Goal: Task Accomplishment & Management: Use online tool/utility

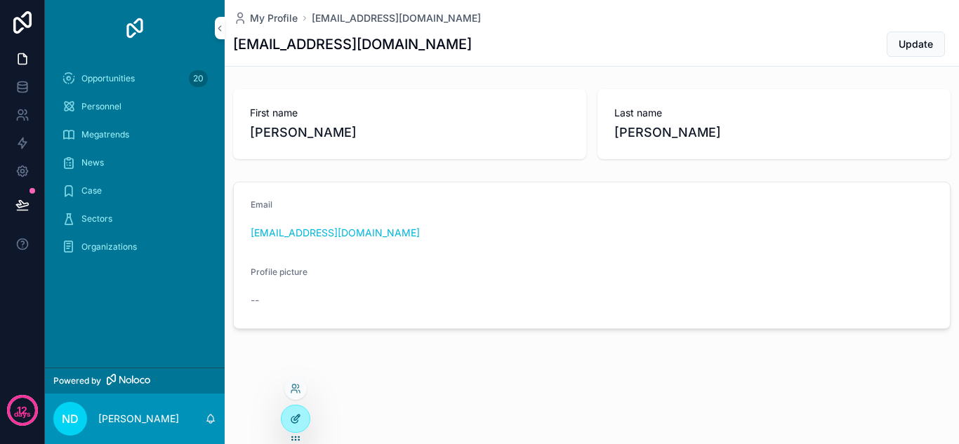
click at [291, 418] on icon at bounding box center [295, 419] width 11 height 11
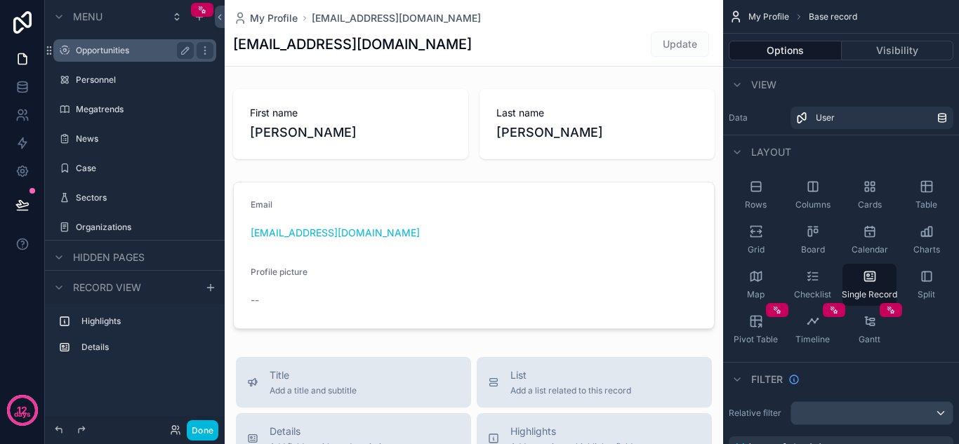
click at [113, 53] on label "Opportunities" at bounding box center [132, 50] width 112 height 11
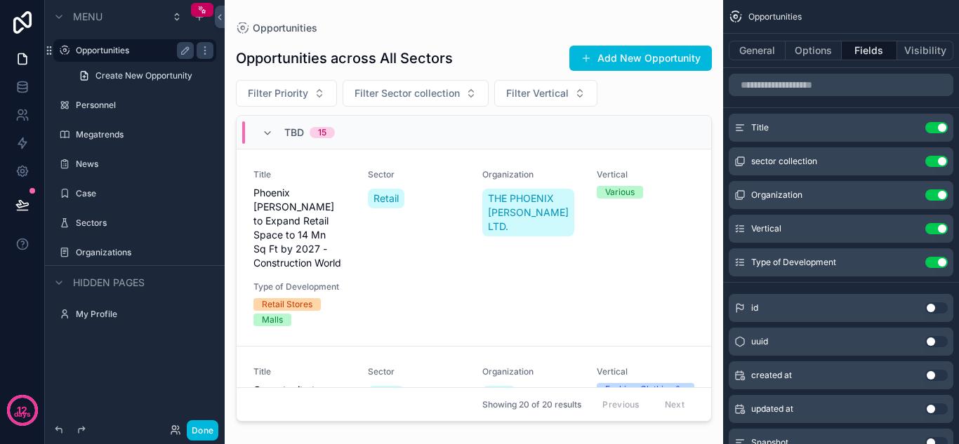
click at [422, 244] on div "scrollable content" at bounding box center [474, 214] width 499 height 428
click at [909, 263] on icon "scrollable content" at bounding box center [908, 262] width 11 height 11
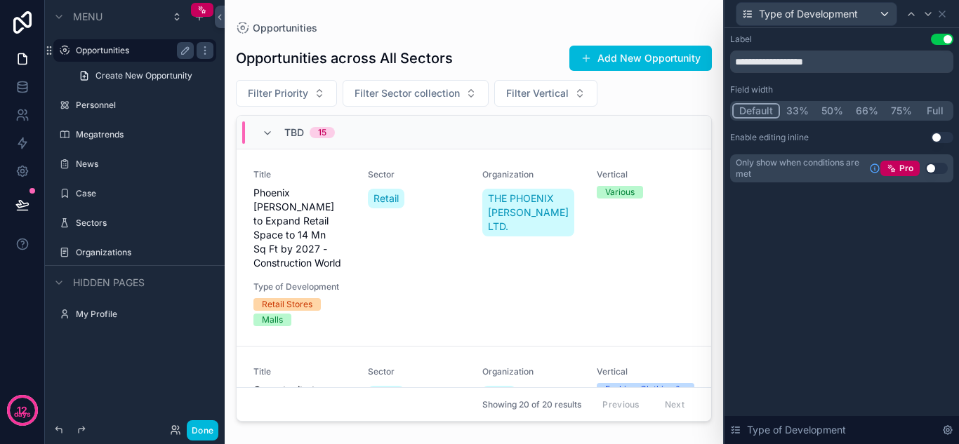
click at [804, 111] on button "33%" at bounding box center [797, 110] width 35 height 15
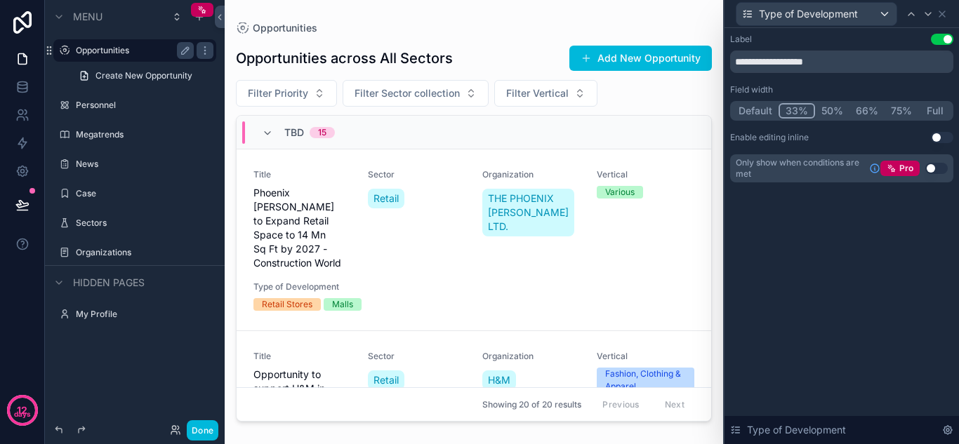
click at [844, 108] on button "50%" at bounding box center [832, 110] width 34 height 15
click at [796, 112] on button "33%" at bounding box center [796, 110] width 35 height 15
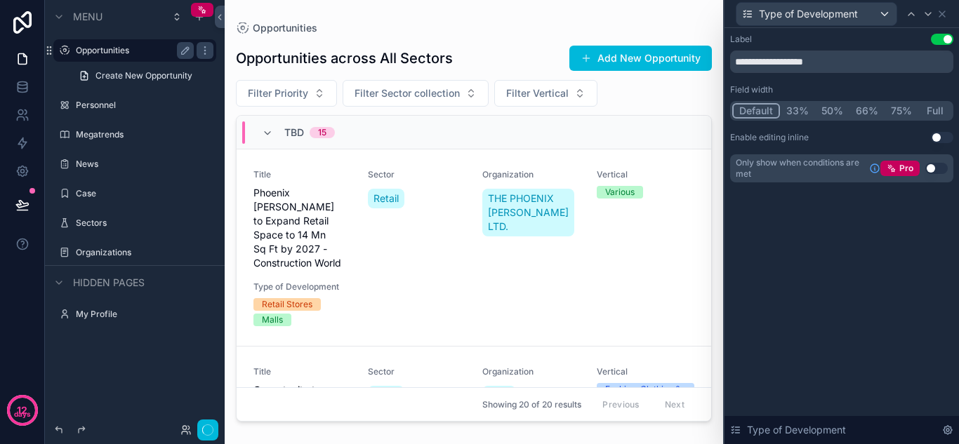
click at [767, 113] on button "Default" at bounding box center [756, 110] width 48 height 15
click at [941, 16] on icon at bounding box center [942, 13] width 11 height 11
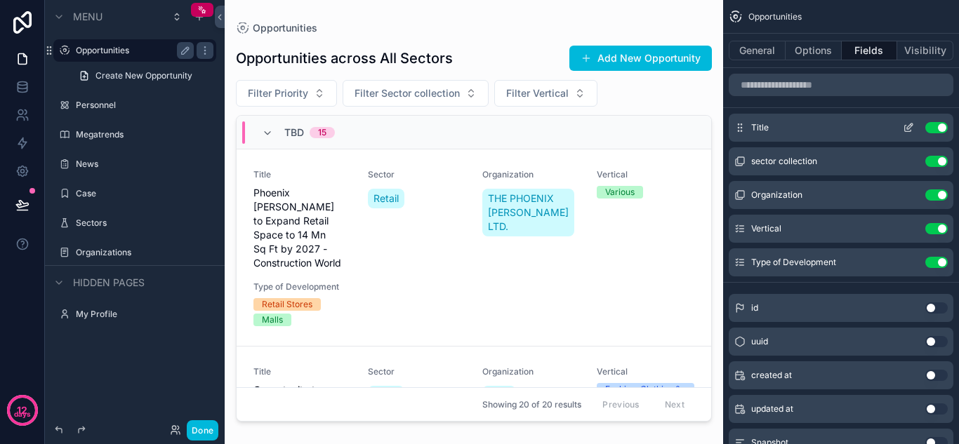
click at [911, 127] on icon "scrollable content" at bounding box center [910, 127] width 6 height 6
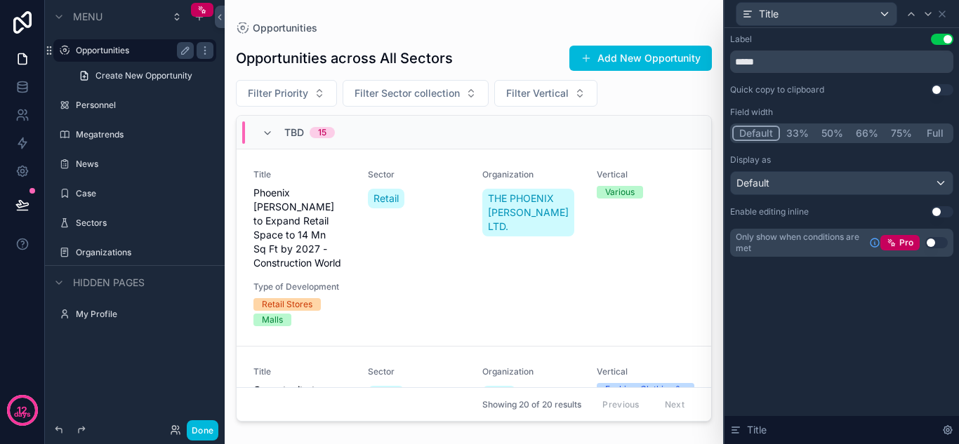
click at [824, 133] on button "50%" at bounding box center [832, 133] width 34 height 15
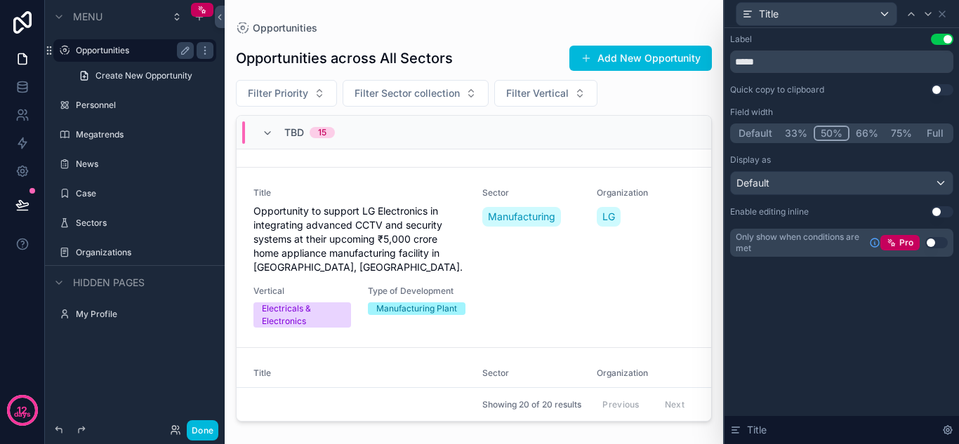
scroll to position [421, 0]
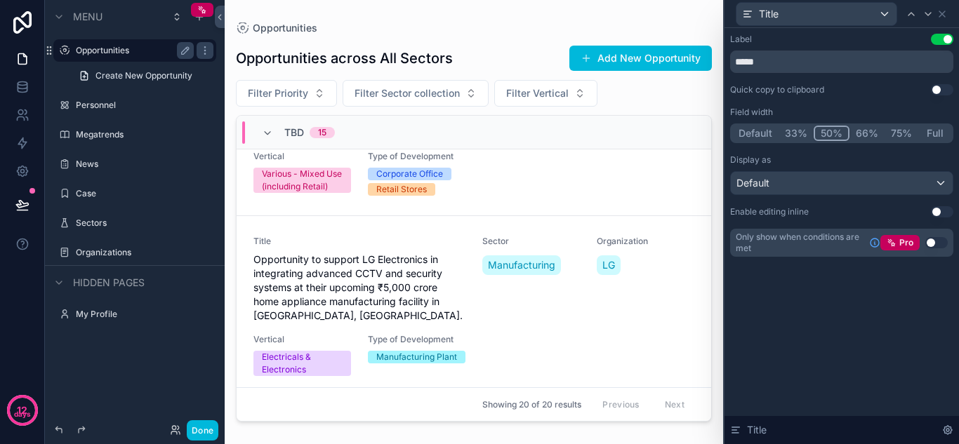
click at [933, 134] on button "Full" at bounding box center [934, 133] width 33 height 15
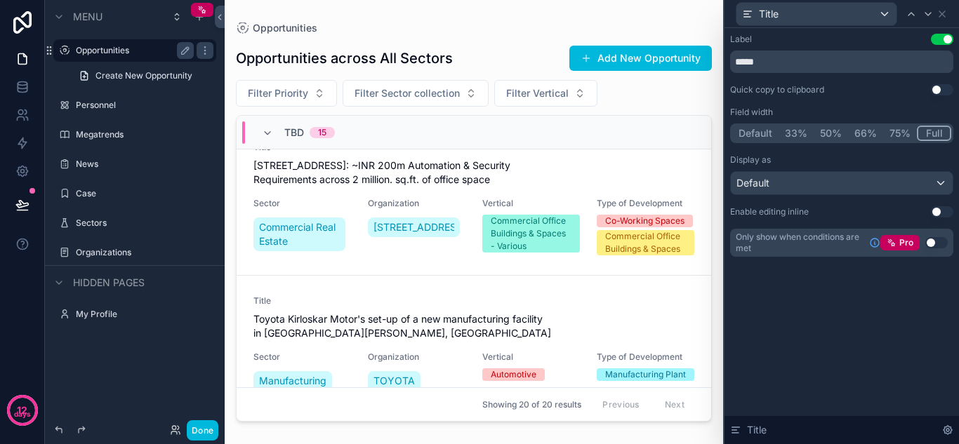
scroll to position [702, 0]
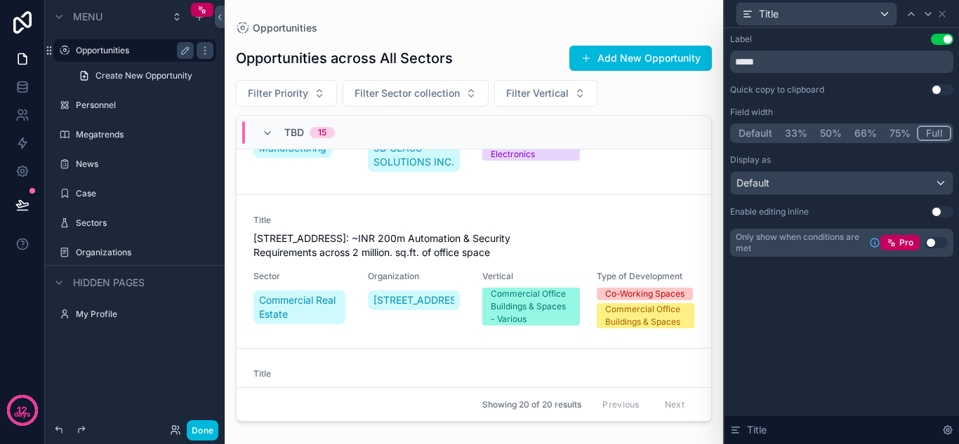
click at [908, 131] on button "75%" at bounding box center [900, 133] width 34 height 15
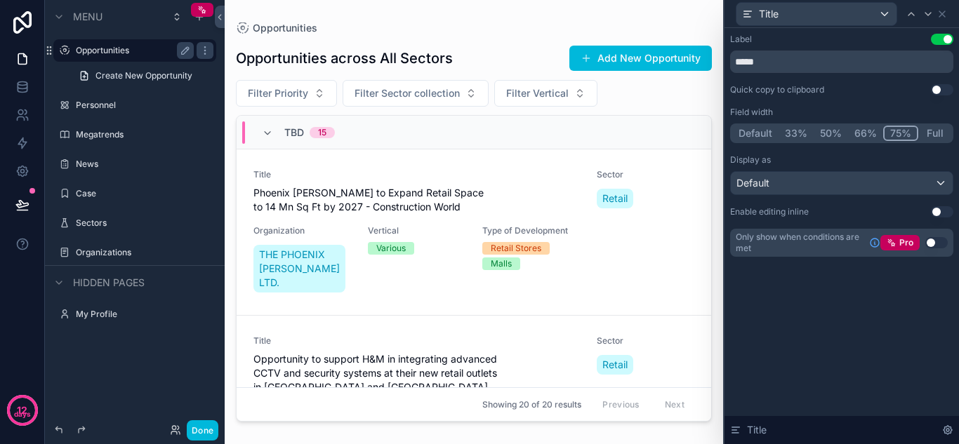
click at [925, 133] on button "Full" at bounding box center [934, 133] width 33 height 15
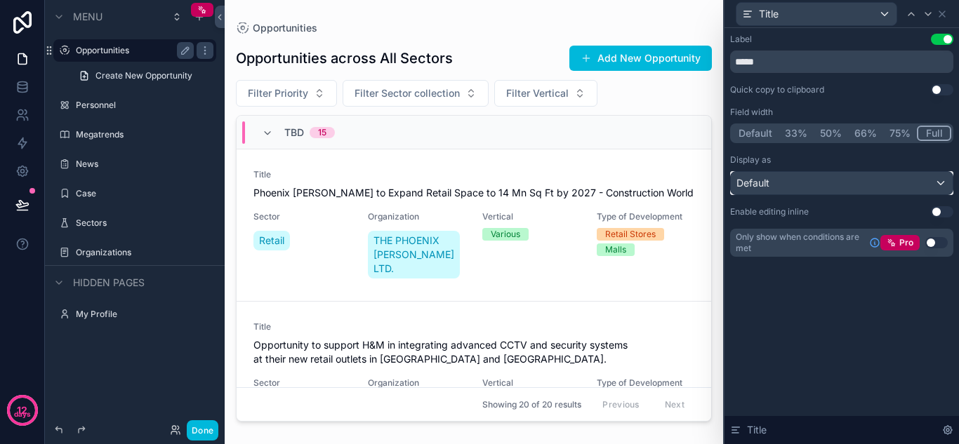
click at [932, 178] on div "Default" at bounding box center [842, 183] width 222 height 22
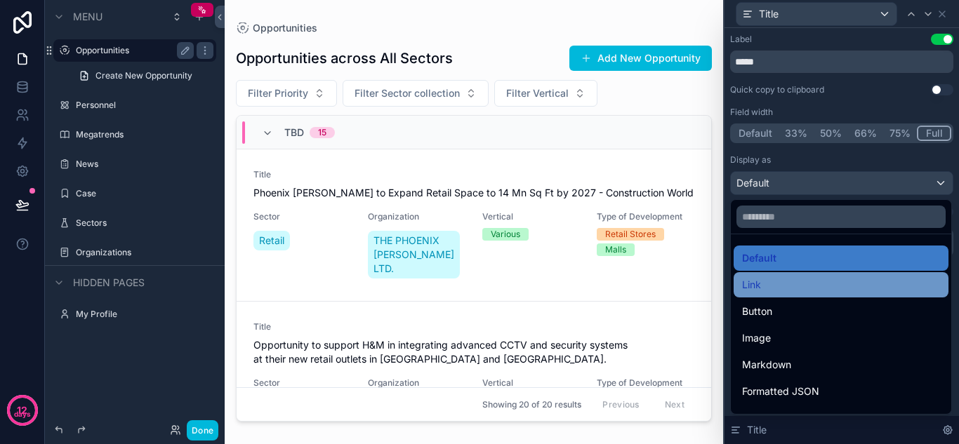
click at [800, 295] on div "Link" at bounding box center [841, 284] width 215 height 25
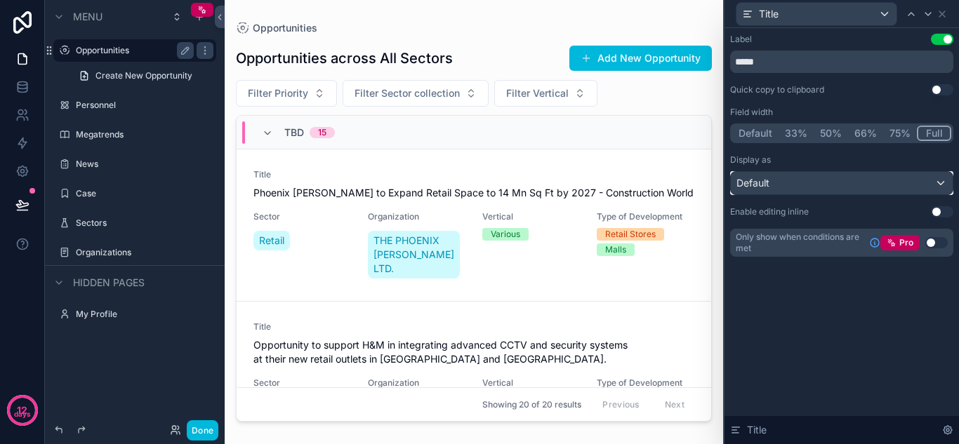
click at [877, 191] on div "Default" at bounding box center [842, 183] width 222 height 22
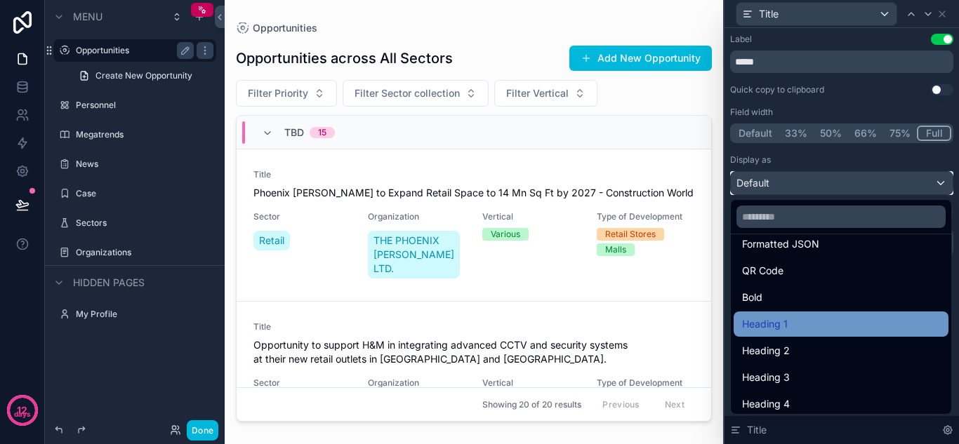
scroll to position [153, 0]
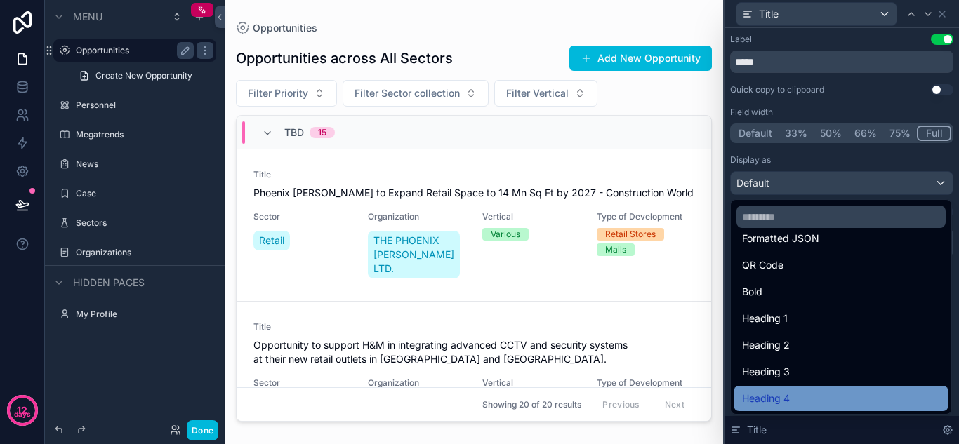
click at [828, 402] on div "Heading 4" at bounding box center [841, 398] width 198 height 17
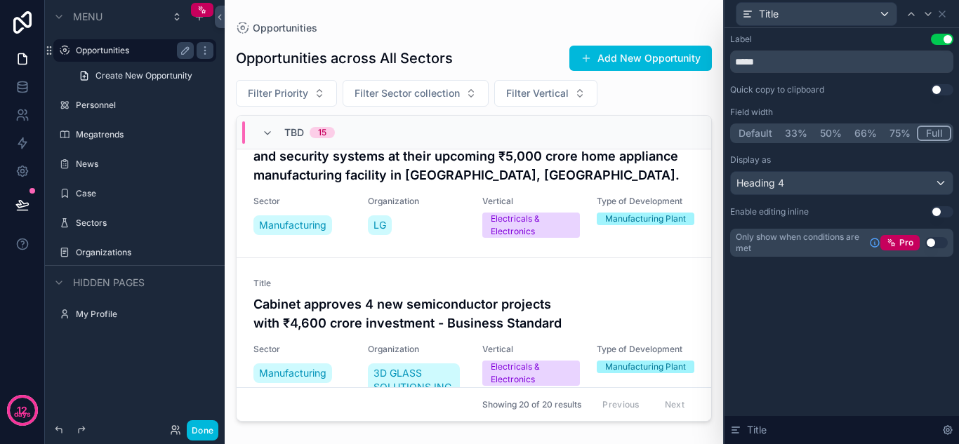
scroll to position [492, 0]
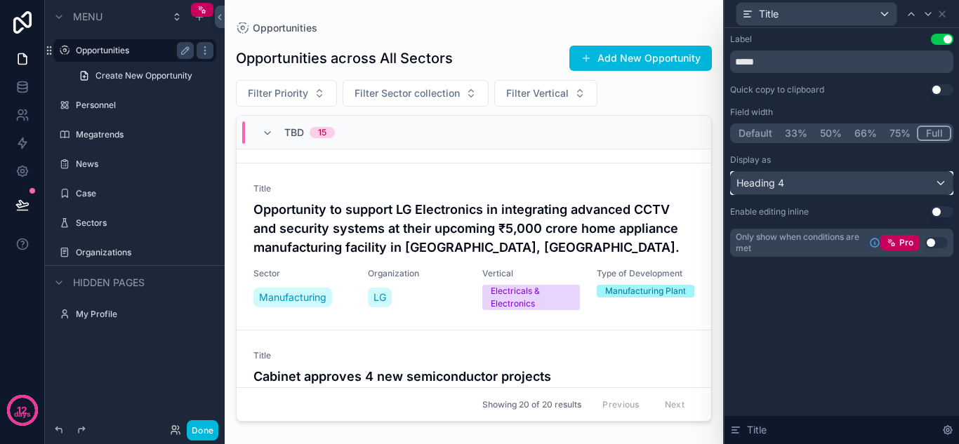
click at [919, 185] on div "Heading 4" at bounding box center [842, 183] width 222 height 22
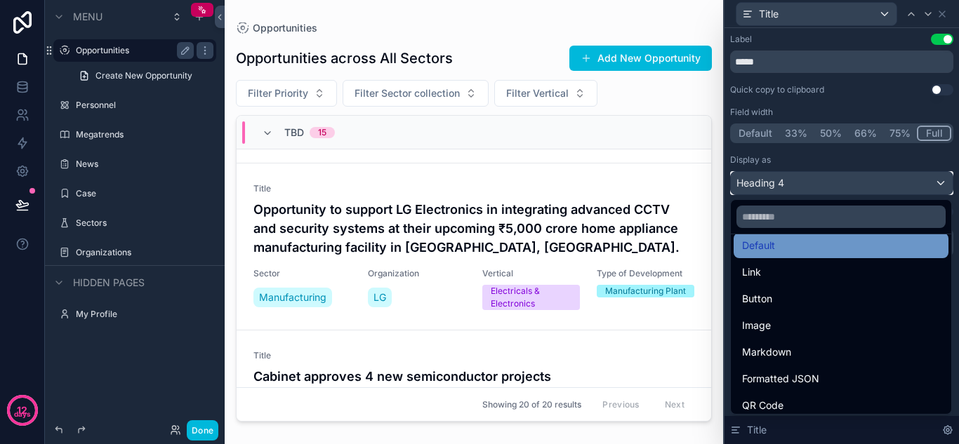
scroll to position [0, 0]
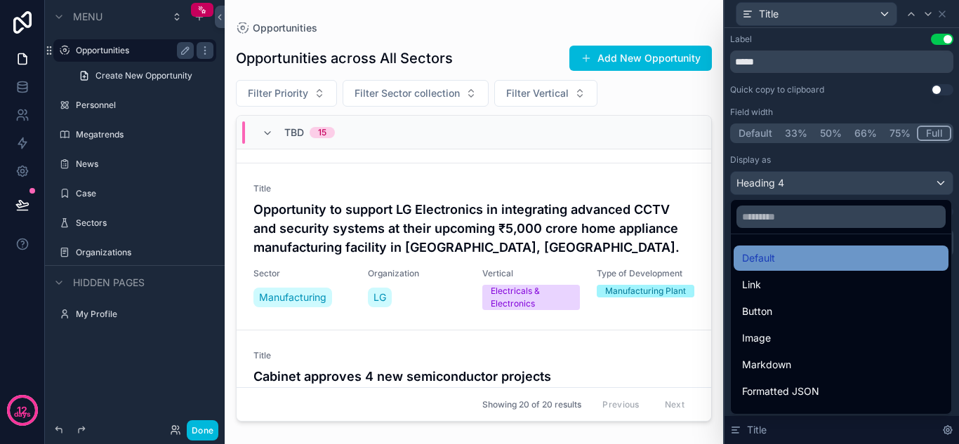
click at [791, 258] on div "Default" at bounding box center [841, 258] width 198 height 17
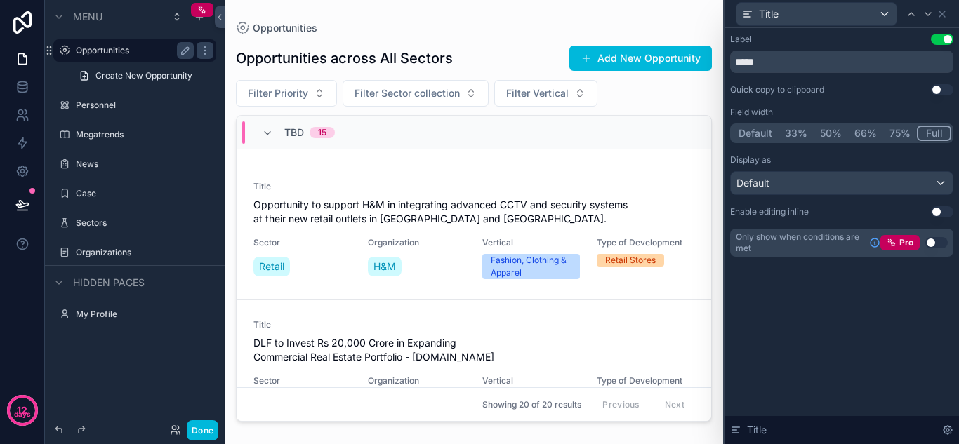
scroll to position [70, 0]
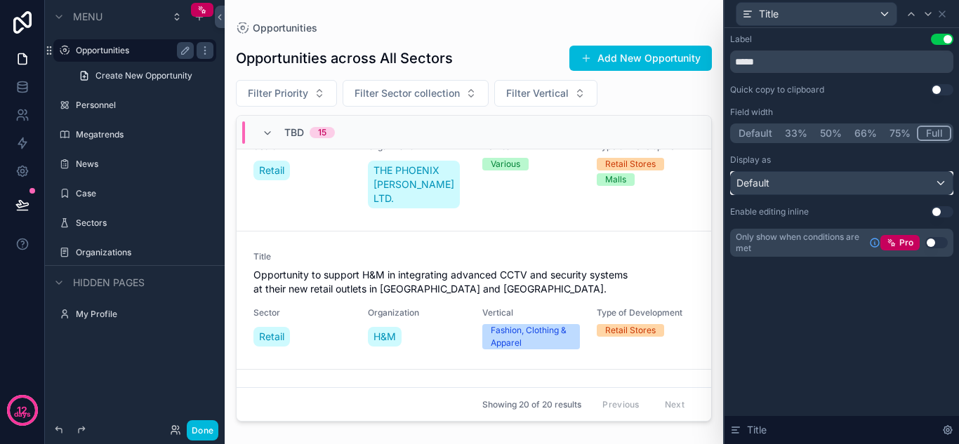
click at [833, 185] on div "Default" at bounding box center [842, 183] width 222 height 22
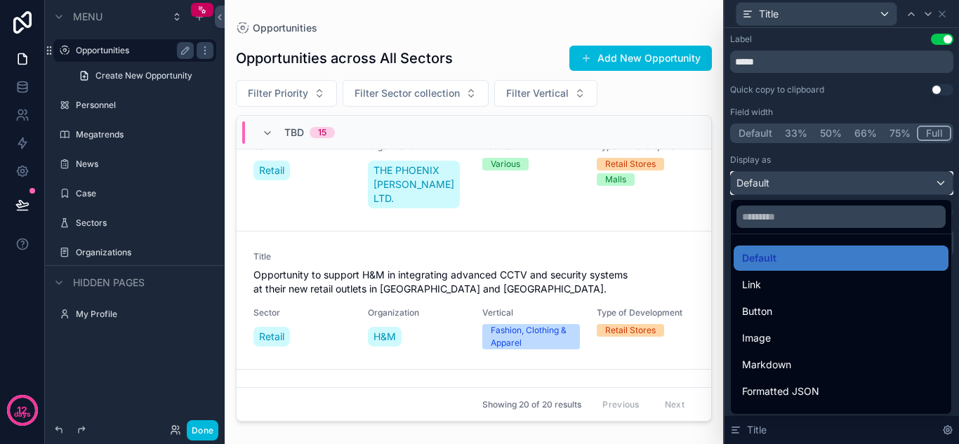
scroll to position [153, 0]
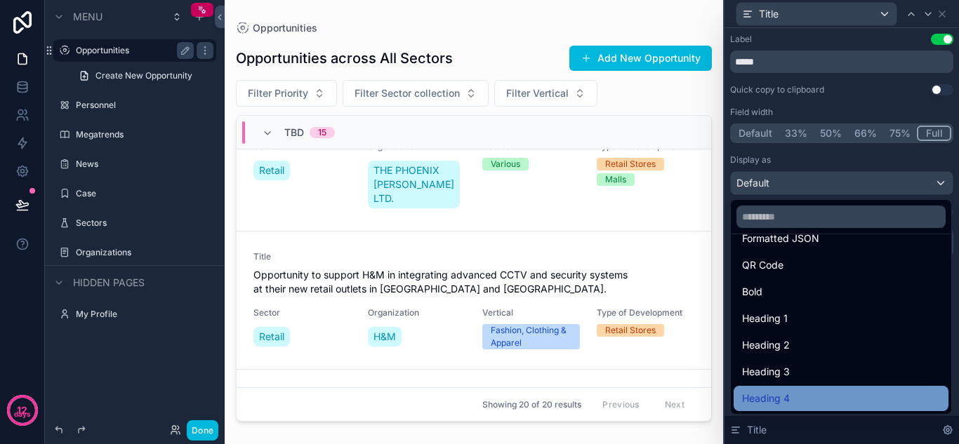
click at [791, 396] on div "Heading 4" at bounding box center [841, 398] width 198 height 17
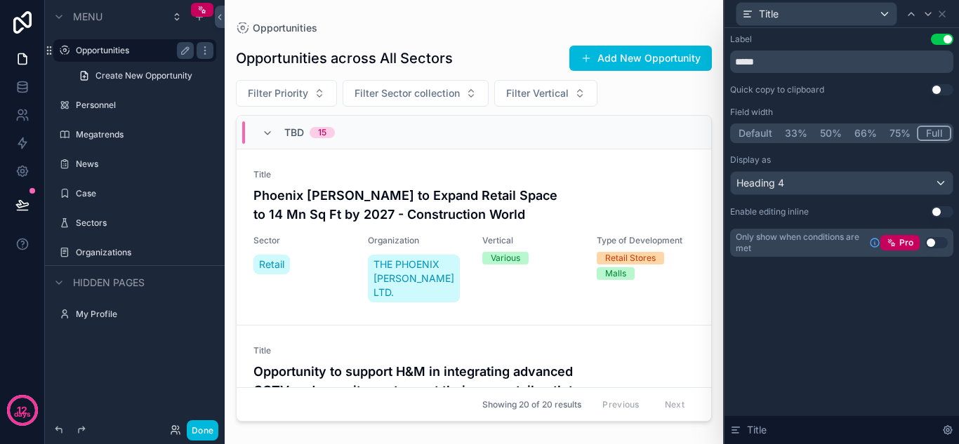
click at [859, 308] on div "Label Use setting ***** Quick copy to clipboard Use setting Field width Default…" at bounding box center [842, 236] width 235 height 416
click at [883, 109] on div "Field width" at bounding box center [841, 112] width 223 height 11
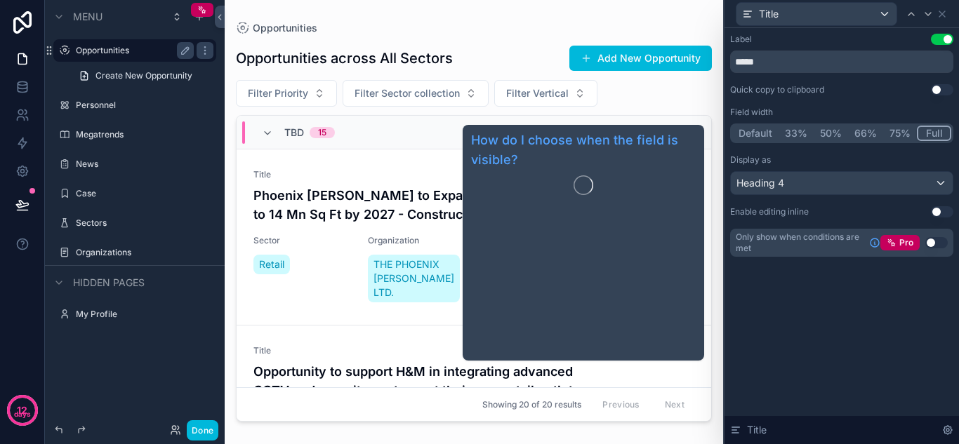
scroll to position [211, 0]
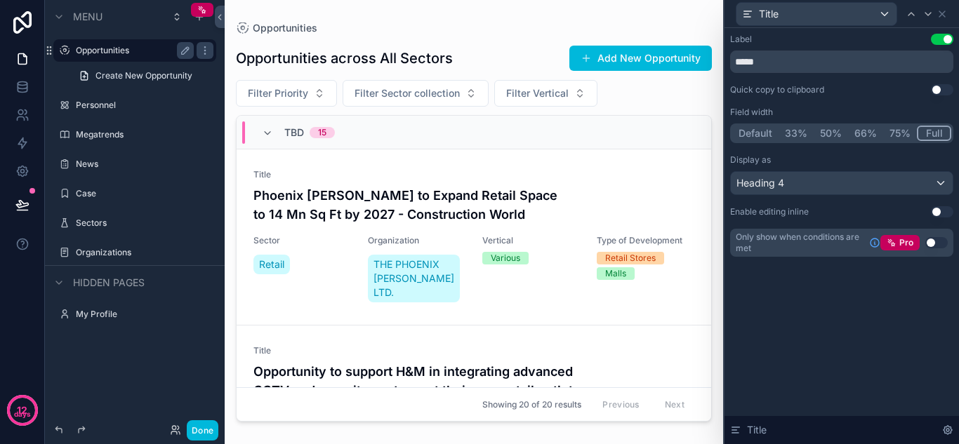
click at [851, 345] on div "Label Use setting ***** Quick copy to clipboard Use setting Field width Default…" at bounding box center [842, 236] width 235 height 416
click at [859, 337] on div "Label Use setting ***** Quick copy to clipboard Use setting Field width Default…" at bounding box center [842, 236] width 235 height 416
click at [864, 331] on div "Label Use setting ***** Quick copy to clipboard Use setting Field width Default…" at bounding box center [842, 236] width 235 height 416
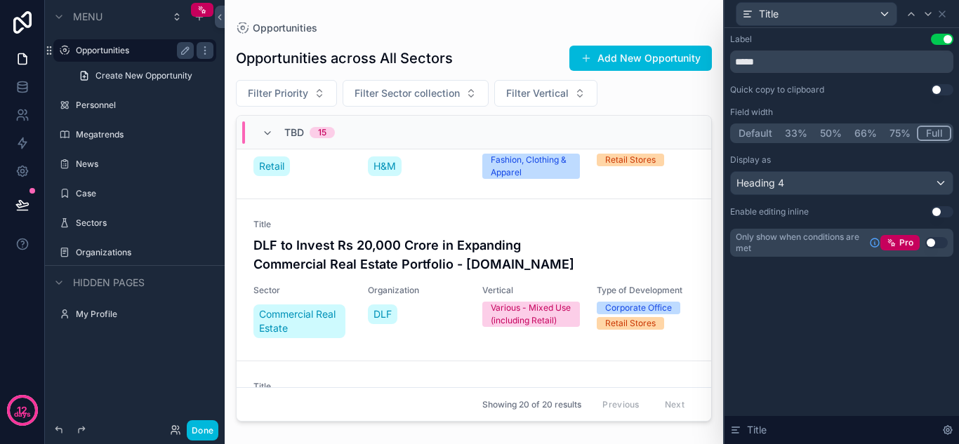
scroll to position [0, 0]
click at [866, 46] on div "Label Use setting *****" at bounding box center [841, 53] width 223 height 39
click at [874, 42] on div "Label Use setting" at bounding box center [841, 39] width 223 height 11
click at [879, 41] on div "Label Use setting" at bounding box center [841, 39] width 223 height 11
click at [883, 39] on div "Label Use setting" at bounding box center [841, 39] width 223 height 11
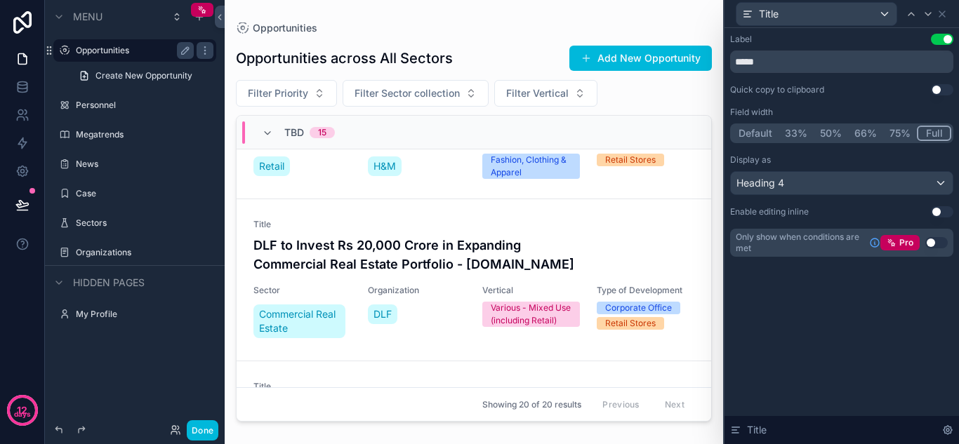
click at [889, 39] on div "Label Use setting" at bounding box center [841, 39] width 223 height 11
click at [872, 43] on div "Label Use setting" at bounding box center [841, 39] width 223 height 11
drag, startPoint x: 872, startPoint y: 43, endPoint x: 847, endPoint y: 40, distance: 25.4
click at [845, 40] on div "Label Use setting" at bounding box center [841, 39] width 223 height 11
click at [855, 39] on div "Label Use setting" at bounding box center [841, 39] width 223 height 11
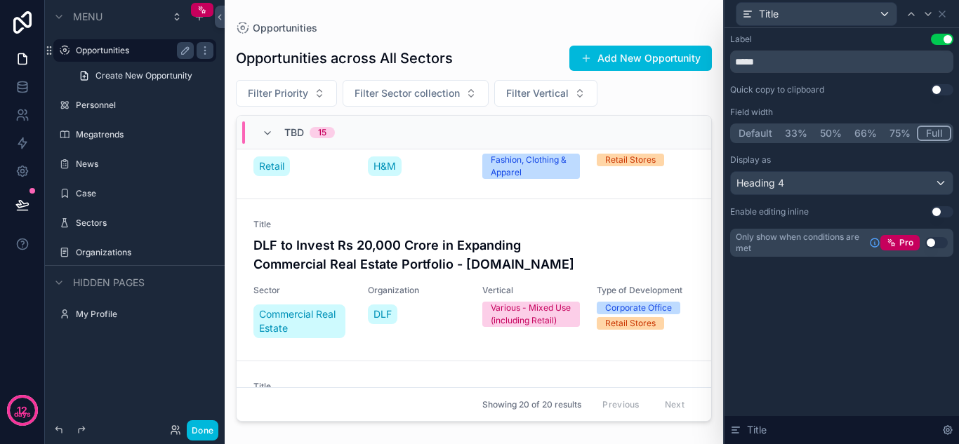
click at [862, 39] on div "Label Use setting" at bounding box center [841, 39] width 223 height 11
click at [871, 39] on div "Label Use setting" at bounding box center [841, 39] width 223 height 11
click at [879, 39] on div "Label Use setting" at bounding box center [841, 39] width 223 height 11
click at [861, 45] on div "Label Use setting *****" at bounding box center [841, 53] width 223 height 39
drag, startPoint x: 853, startPoint y: 45, endPoint x: 841, endPoint y: 42, distance: 12.9
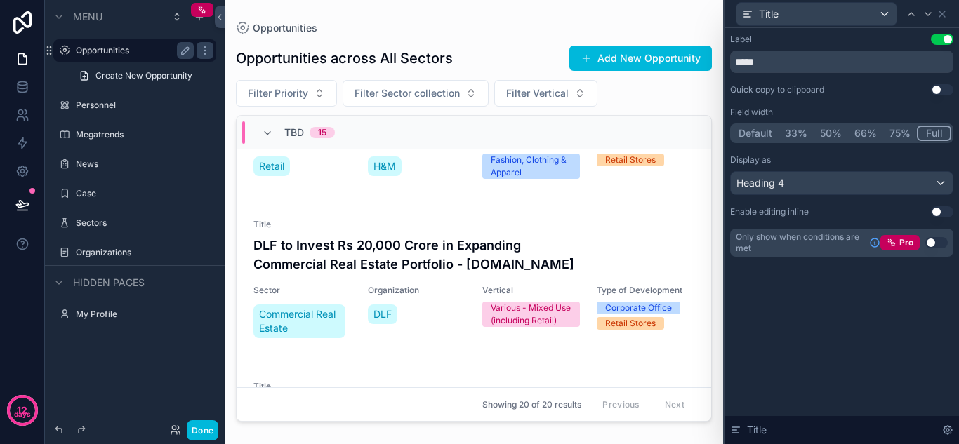
click at [841, 43] on div "Label Use setting" at bounding box center [841, 39] width 223 height 11
click at [849, 42] on div "Label Use setting" at bounding box center [841, 39] width 223 height 11
click at [847, 41] on div "Label Use setting" at bounding box center [841, 39] width 223 height 11
click at [844, 41] on div "Label Use setting" at bounding box center [841, 39] width 223 height 11
drag, startPoint x: 198, startPoint y: 421, endPoint x: 263, endPoint y: 429, distance: 65.1
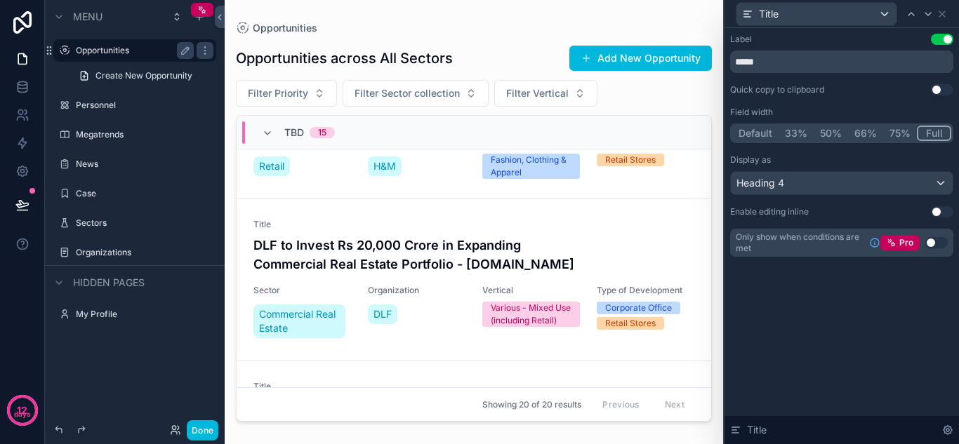
click at [198, 421] on button "Done" at bounding box center [203, 431] width 32 height 20
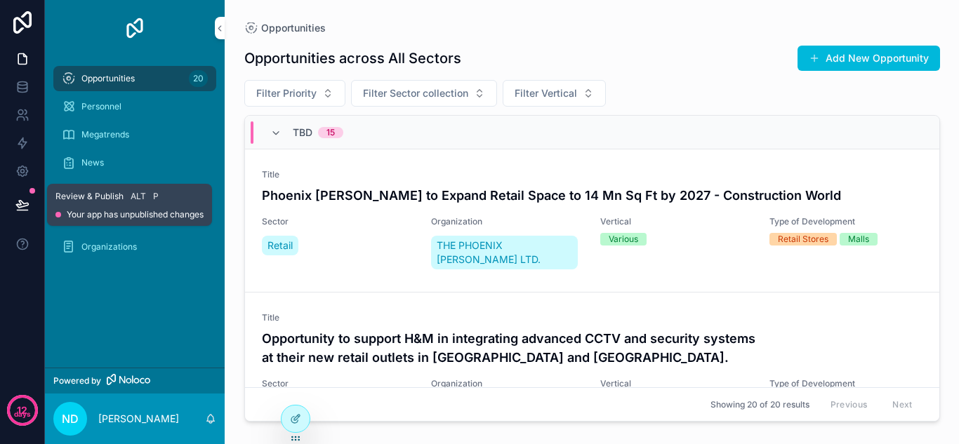
click at [20, 203] on icon at bounding box center [22, 204] width 12 height 7
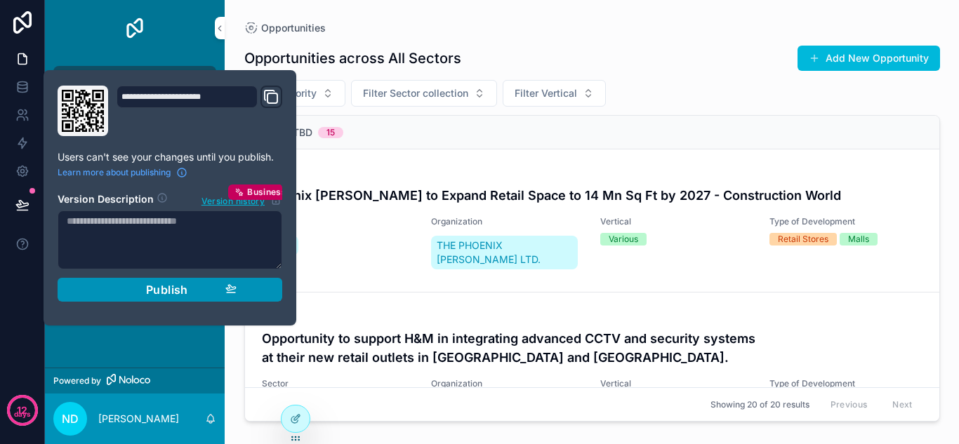
click at [201, 295] on div "Publish" at bounding box center [169, 290] width 133 height 14
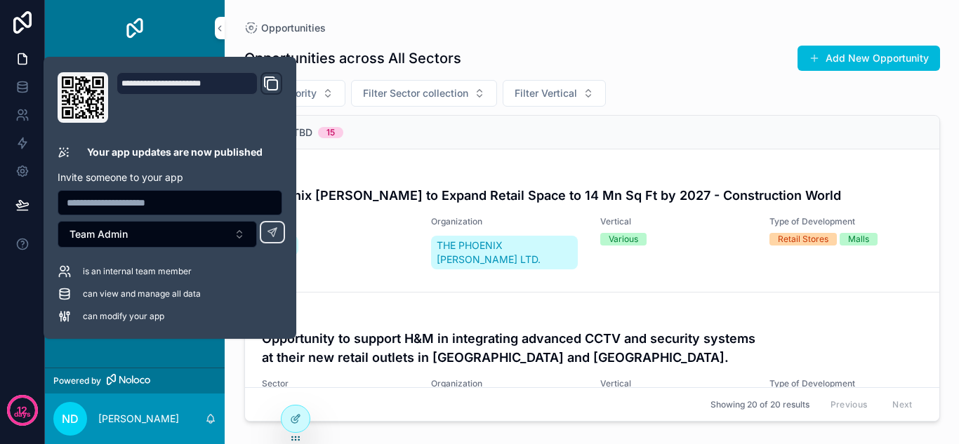
click at [646, 52] on div "Opportunities across All Sectors Add New Opportunity" at bounding box center [592, 58] width 696 height 27
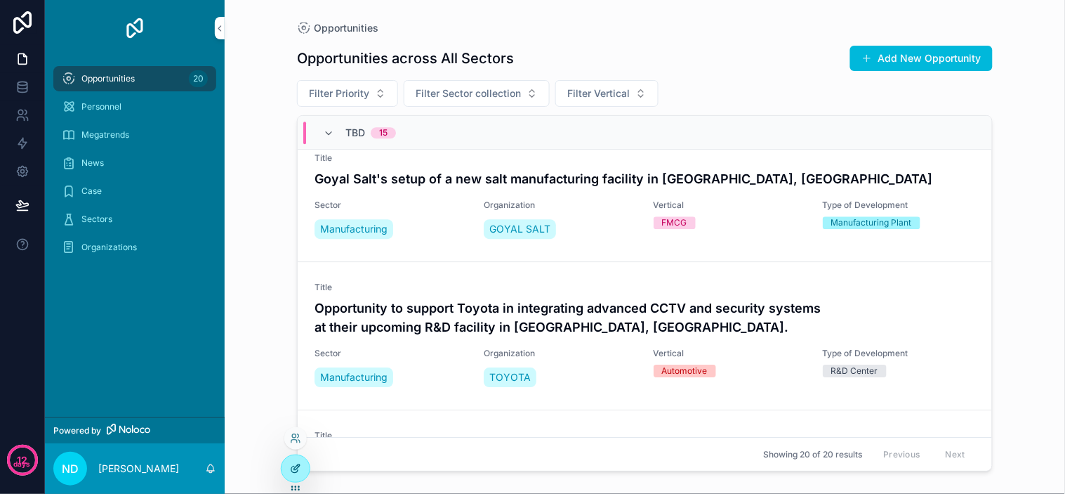
scroll to position [1404, 0]
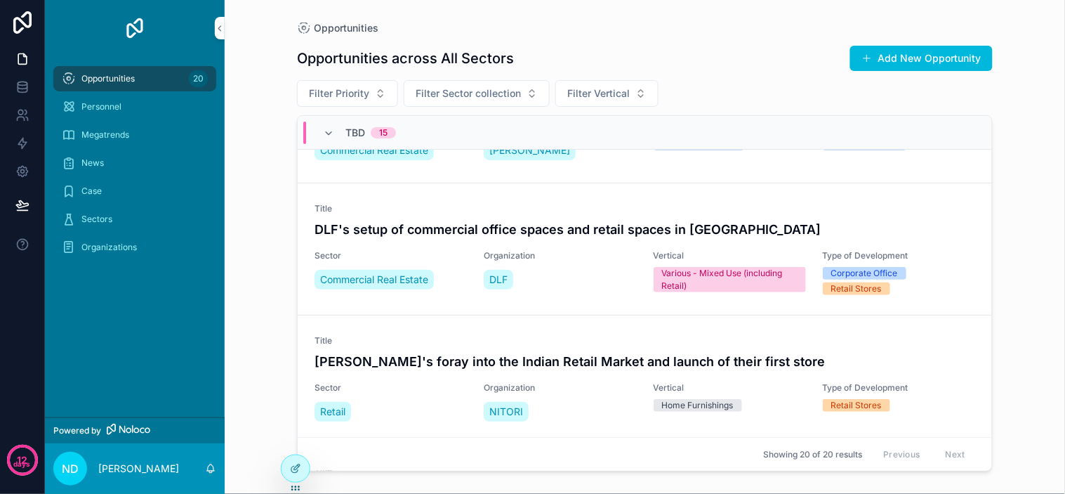
click at [244, 137] on div "Opportunities Opportunities across All Sectors Add New Opportunity Filter Prior…" at bounding box center [645, 247] width 841 height 494
click at [243, 154] on div "Opportunities Opportunities across All Sectors Add New Opportunity Filter Prior…" at bounding box center [645, 247] width 841 height 494
drag, startPoint x: 256, startPoint y: 185, endPoint x: 212, endPoint y: 142, distance: 62.1
click at [256, 186] on div "Opportunities Opportunities across All Sectors Add New Opportunity Filter Prior…" at bounding box center [645, 247] width 841 height 494
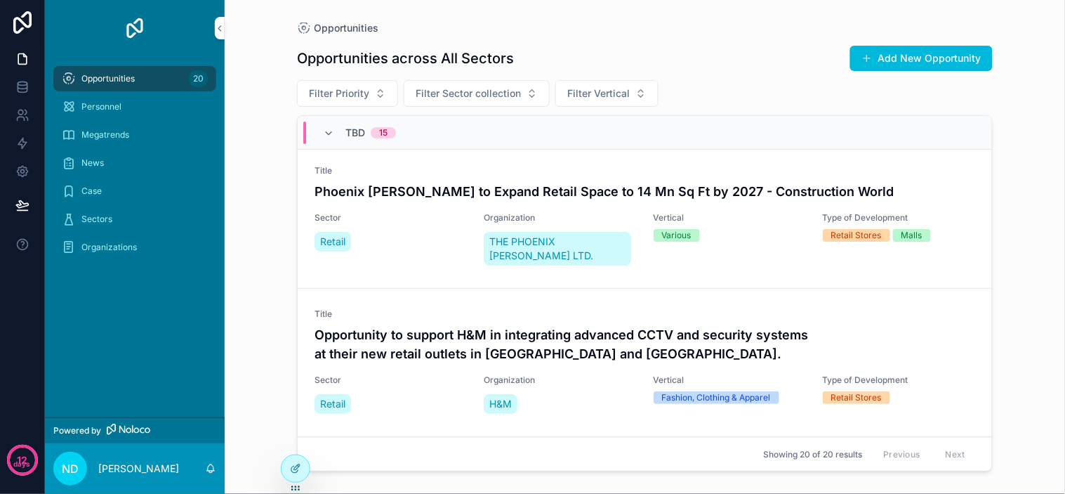
scroll to position [0, 0]
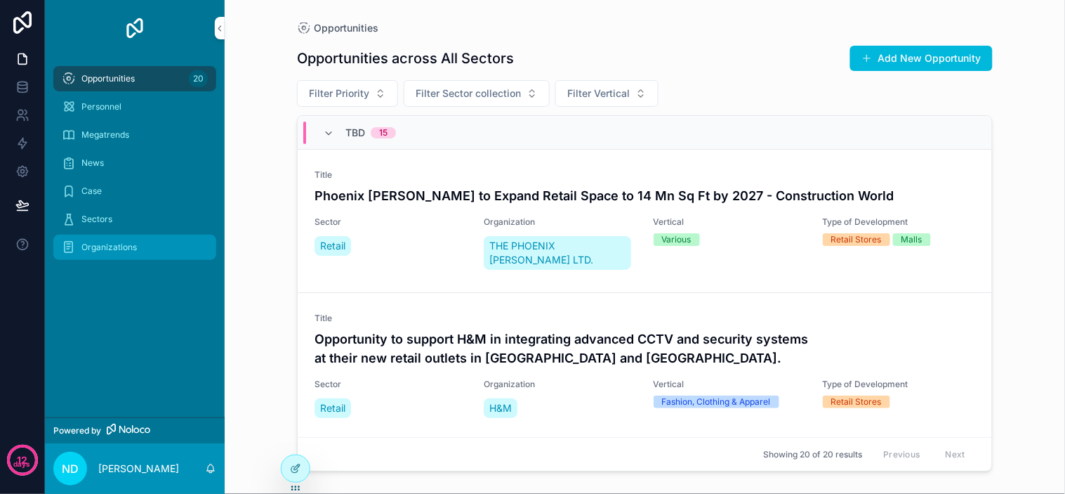
click at [117, 247] on span "Organizations" at bounding box center [108, 247] width 55 height 11
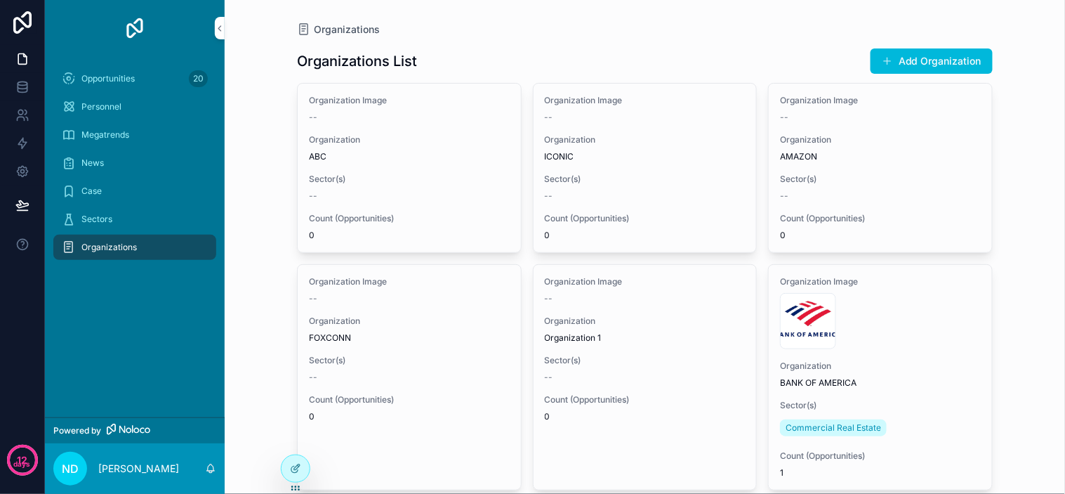
click at [269, 183] on div "Organizations Organizations List Add Organization Organization Image -- Organiz…" at bounding box center [645, 247] width 841 height 494
click at [264, 200] on div "Organizations Organizations List Add Organization Organization Image -- Organiz…" at bounding box center [645, 247] width 841 height 494
click at [265, 206] on div "Organizations Organizations List Add Organization Organization Image -- Organiz…" at bounding box center [645, 247] width 841 height 494
click at [269, 220] on div "Organizations Organizations List Add Organization Organization Image -- Organiz…" at bounding box center [645, 247] width 841 height 494
click at [269, 124] on div "Organizations Organizations List Add Organization Organization Image -- Organiz…" at bounding box center [645, 247] width 841 height 494
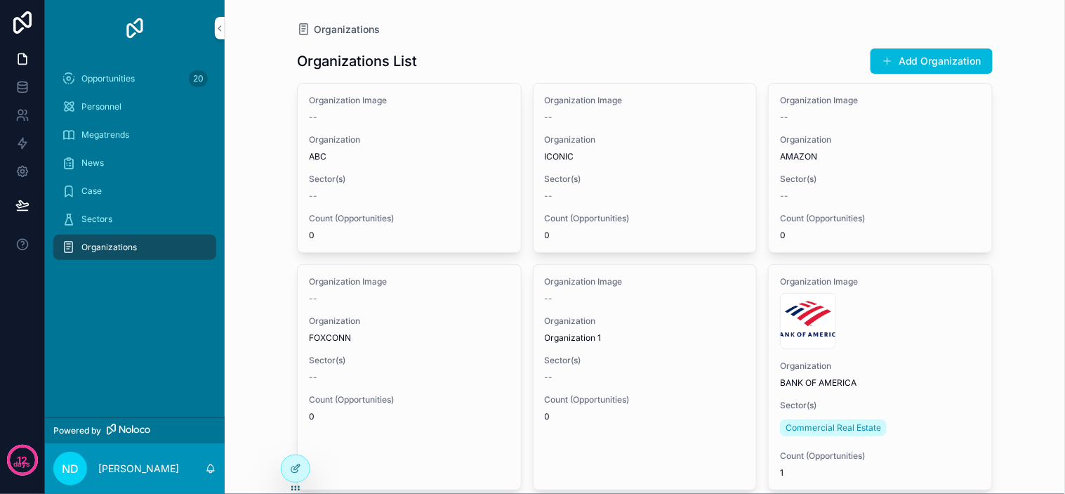
click at [271, 170] on div "Organizations Organizations List Add Organization Organization Image -- Organiz…" at bounding box center [645, 247] width 841 height 494
drag, startPoint x: 250, startPoint y: 170, endPoint x: 260, endPoint y: 188, distance: 20.7
click at [250, 171] on div "Organizations Organizations List Add Organization Organization Image -- Organiz…" at bounding box center [645, 247] width 841 height 494
click at [262, 192] on div "Organizations Organizations List Add Organization Organization Image -- Organiz…" at bounding box center [645, 247] width 841 height 494
drag, startPoint x: 263, startPoint y: 192, endPoint x: 268, endPoint y: 180, distance: 13.2
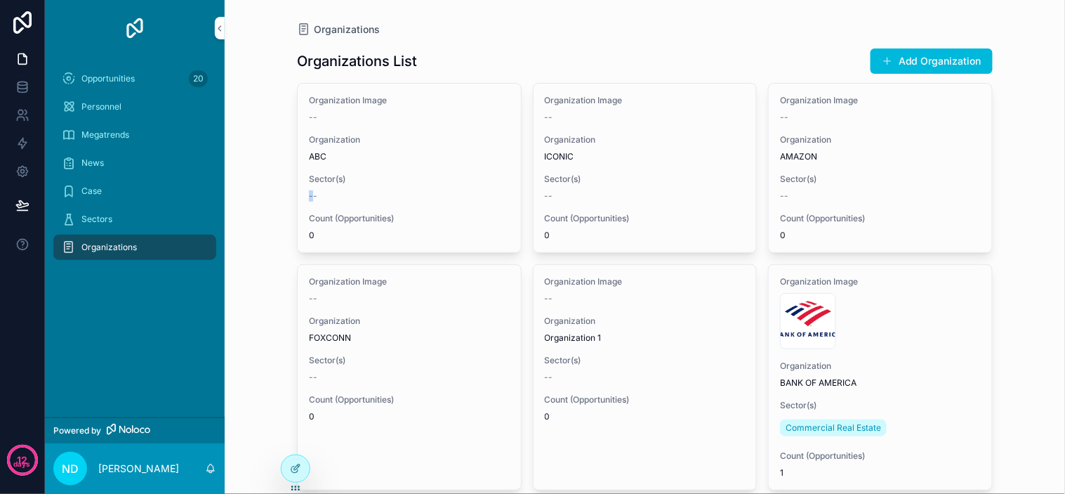
click at [263, 192] on div "Organizations Organizations List Add Organization Organization Image -- Organiz…" at bounding box center [645, 247] width 841 height 494
click at [268, 178] on div "Organizations Organizations List Add Organization Organization Image -- Organiz…" at bounding box center [645, 247] width 841 height 494
click at [268, 173] on div "Organizations Organizations List Add Organization Organization Image -- Organiz…" at bounding box center [645, 247] width 841 height 494
drag, startPoint x: 268, startPoint y: 173, endPoint x: 264, endPoint y: 185, distance: 12.4
click at [268, 174] on div "Organizations Organizations List Add Organization Organization Image -- Organiz…" at bounding box center [645, 247] width 841 height 494
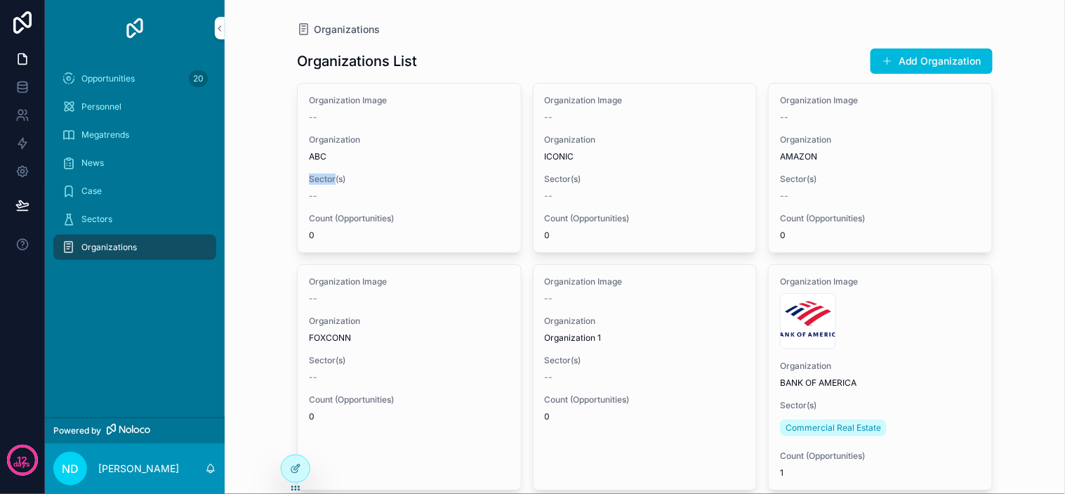
click at [264, 187] on div "Organizations Organizations List Add Organization Organization Image -- Organiz…" at bounding box center [645, 247] width 841 height 494
click at [268, 192] on div "Organizations Organizations List Add Organization Organization Image -- Organiz…" at bounding box center [645, 247] width 841 height 494
click at [268, 188] on div "Organizations Organizations List Add Organization Organization Image -- Organiz…" at bounding box center [645, 247] width 841 height 494
click at [267, 186] on div "Organizations Organizations List Add Organization Organization Image -- Organiz…" at bounding box center [645, 247] width 841 height 494
click at [262, 200] on div "Organizations Organizations List Add Organization Organization Image -- Organiz…" at bounding box center [645, 247] width 841 height 494
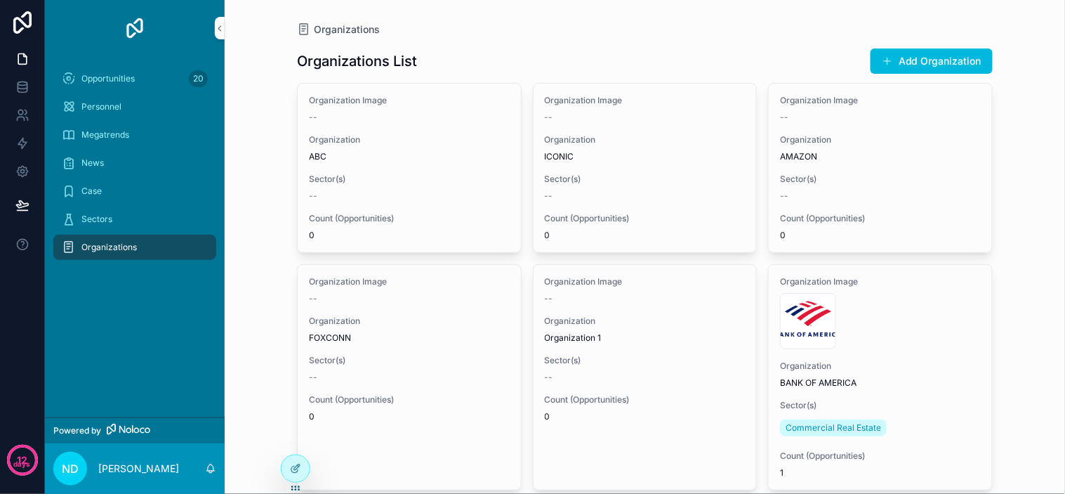
click at [263, 194] on div "Organizations Organizations List Add Organization Organization Image -- Organiz…" at bounding box center [645, 247] width 841 height 494
drag, startPoint x: 256, startPoint y: 159, endPoint x: 253, endPoint y: 170, distance: 11.6
click at [254, 159] on div "Organizations Organizations List Add Organization Organization Image -- Organiz…" at bounding box center [645, 247] width 841 height 494
click at [304, 444] on div at bounding box center [296, 468] width 28 height 27
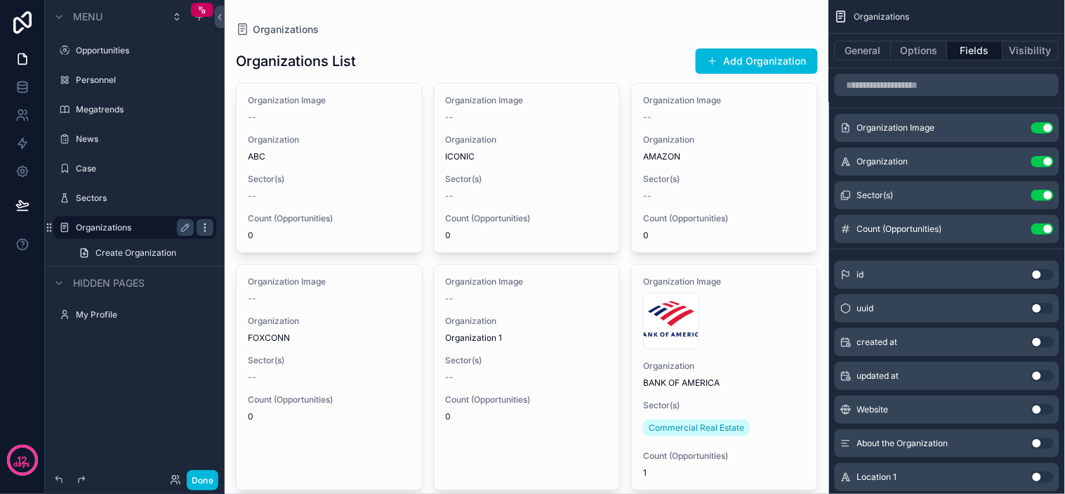
click at [202, 228] on icon "scrollable content" at bounding box center [204, 227] width 11 height 11
click at [178, 408] on div "Menu Opportunities Personnel Megatrends News Case Sectors Organizations Create …" at bounding box center [135, 238] width 180 height 477
click at [192, 393] on div "Menu Opportunities Personnel Megatrends News Case Sectors Organizations Create …" at bounding box center [135, 238] width 180 height 477
click at [197, 379] on div "Menu Opportunities Personnel Megatrends News Case Sectors Organizations Create …" at bounding box center [135, 238] width 180 height 477
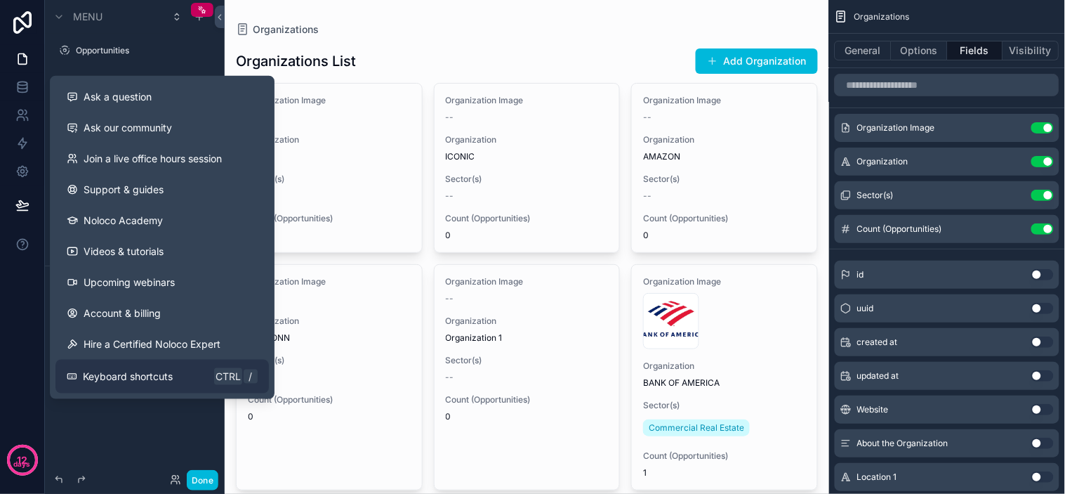
click at [171, 367] on button "Keyboard shortcuts Ctrl /" at bounding box center [161, 377] width 213 height 34
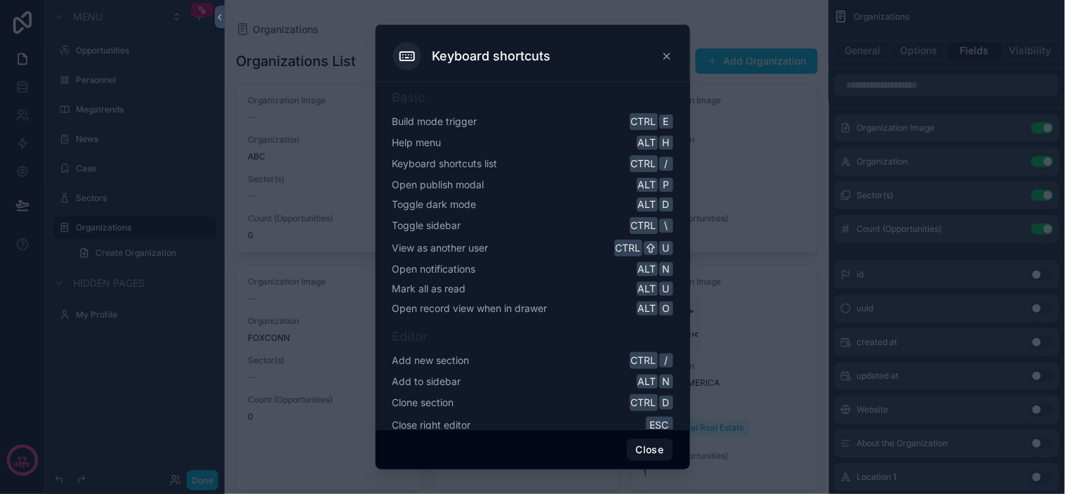
click at [544, 132] on div "Basic Build mode trigger Ctrl E Help menu Alt H Keyboard shortcuts list Ctrl / …" at bounding box center [533, 202] width 281 height 228
click at [562, 119] on div "Build mode trigger Ctrl E" at bounding box center [533, 121] width 281 height 17
click at [579, 110] on div "Basic Build mode trigger Ctrl E Help menu Alt H Keyboard shortcuts list Ctrl / …" at bounding box center [533, 202] width 281 height 228
click at [558, 124] on div "Build mode trigger Ctrl E" at bounding box center [533, 121] width 281 height 17
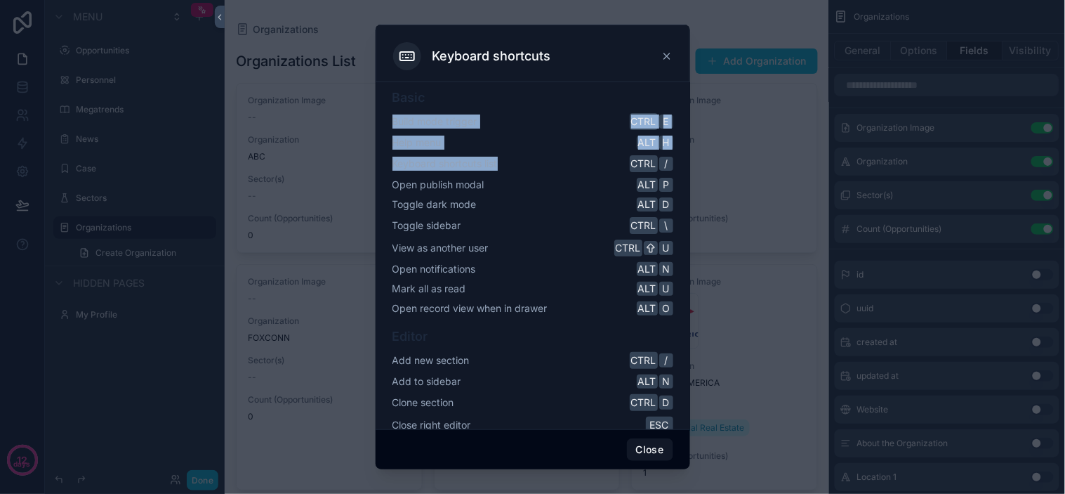
drag, startPoint x: 558, startPoint y: 124, endPoint x: 598, endPoint y: 84, distance: 57.1
click at [600, 85] on div "Basic Build mode trigger Ctrl E Help menu Alt H Keyboard shortcuts list Ctrl / …" at bounding box center [533, 255] width 315 height 347
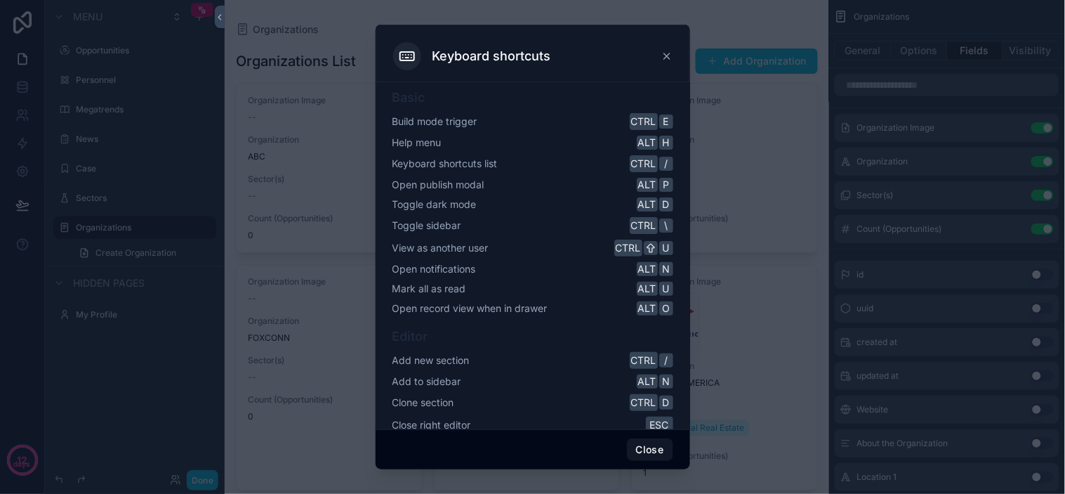
click at [556, 179] on div "Open publish modal Alt P" at bounding box center [533, 185] width 281 height 14
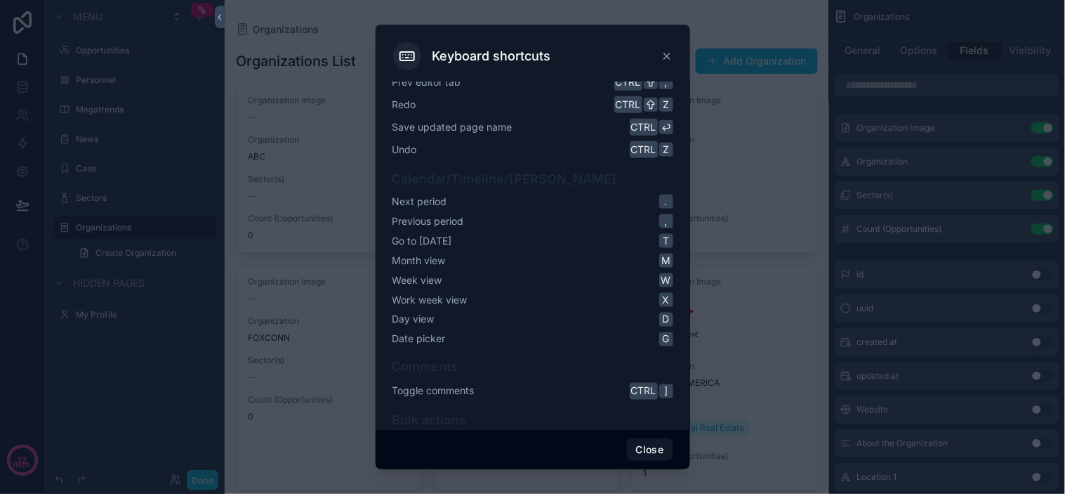
scroll to position [468, 0]
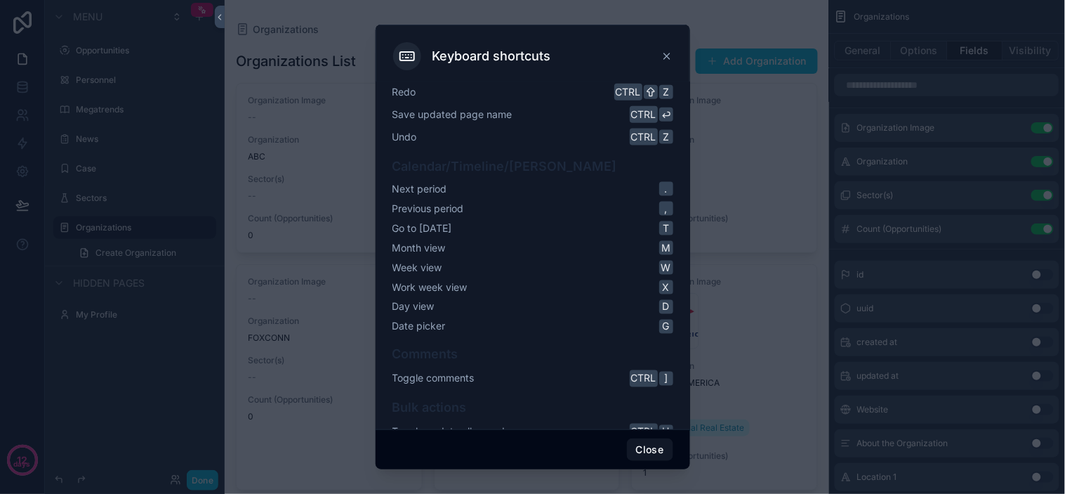
click at [522, 241] on div "Month view M" at bounding box center [533, 248] width 281 height 14
click at [504, 265] on div "Week view W" at bounding box center [533, 268] width 281 height 14
drag, startPoint x: 504, startPoint y: 265, endPoint x: 509, endPoint y: 303, distance: 38.2
click at [473, 280] on div "Work week view X" at bounding box center [533, 287] width 281 height 14
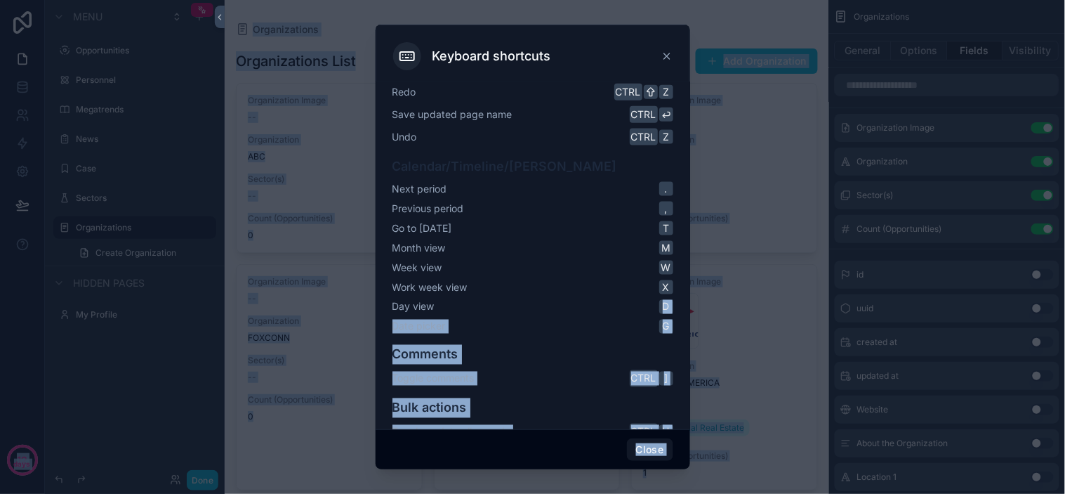
scroll to position [0, 0]
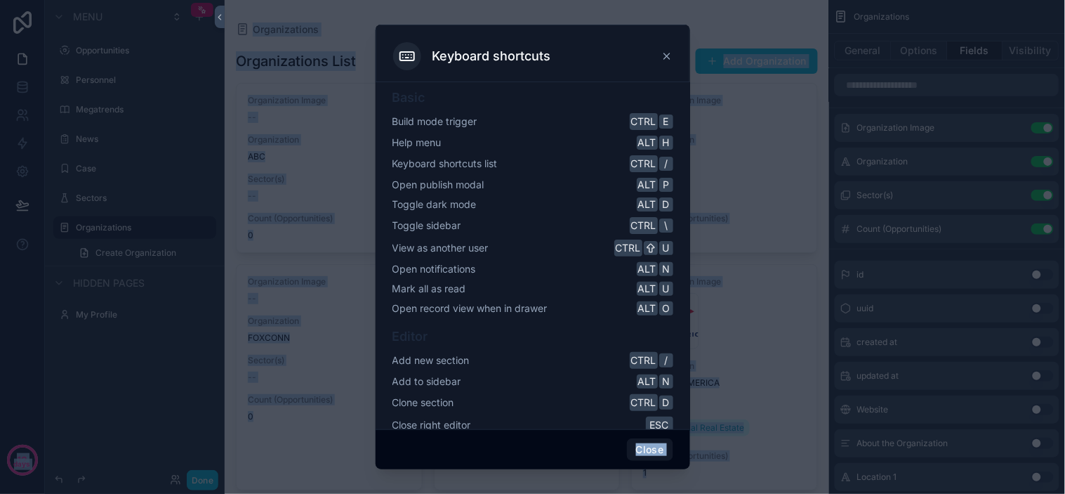
drag, startPoint x: 518, startPoint y: 309, endPoint x: 412, endPoint y: -68, distance: 391.5
click at [412, 0] on html "Keyboard shortcuts Basic Build mode trigger Ctrl E Help menu Alt H Keyboard sho…" at bounding box center [532, 247] width 1065 height 494
click at [514, 251] on div "View as another user Ctrl U" at bounding box center [533, 247] width 281 height 17
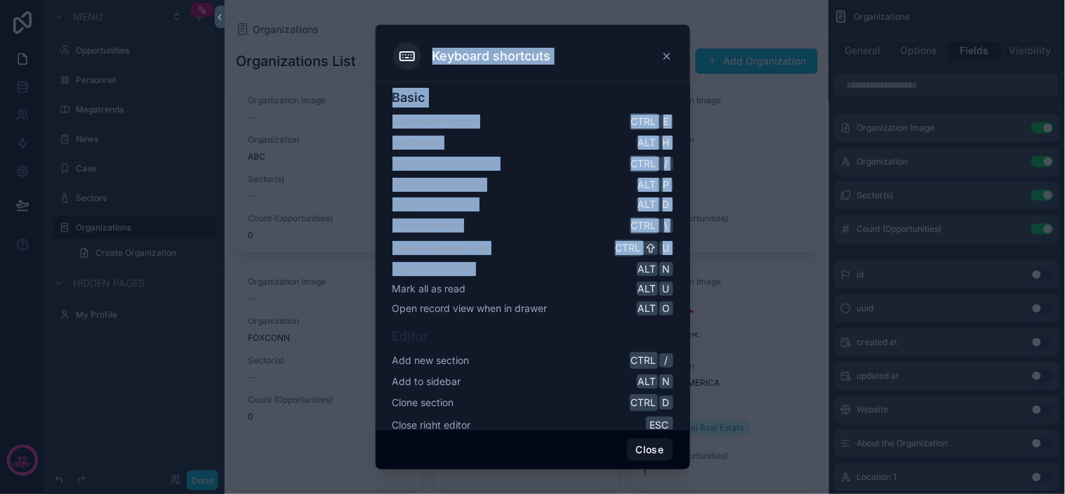
drag, startPoint x: 523, startPoint y: 278, endPoint x: 390, endPoint y: 73, distance: 244.6
click at [384, 58] on div "Keyboard shortcuts Basic Build mode trigger Ctrl E Help menu Alt H Keyboard sho…" at bounding box center [533, 247] width 315 height 444
click at [532, 213] on div "Basic Build mode trigger Ctrl E Help menu Alt H Keyboard shortcuts list Ctrl / …" at bounding box center [533, 202] width 281 height 228
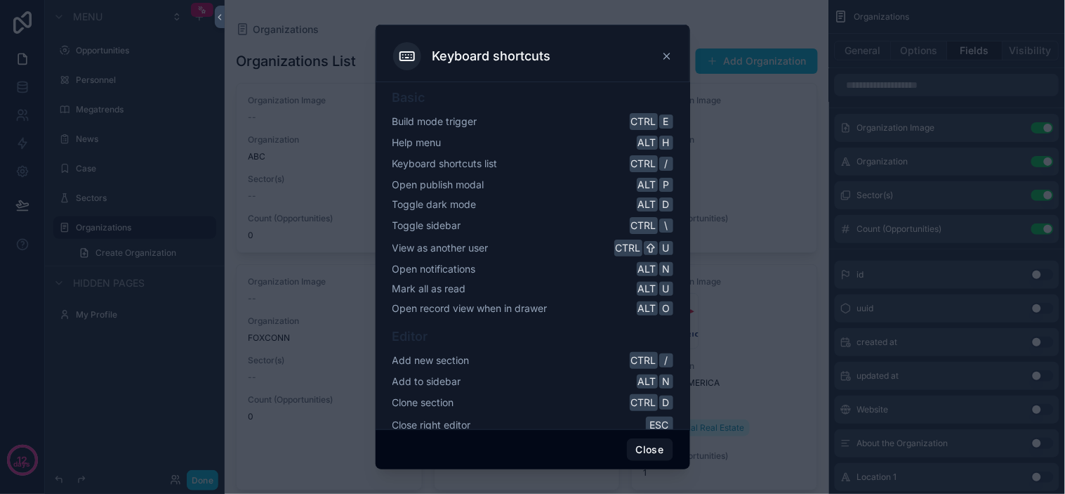
click at [551, 267] on div "Open notifications Alt N" at bounding box center [533, 269] width 281 height 14
drag, startPoint x: 549, startPoint y: 265, endPoint x: 518, endPoint y: 243, distance: 38.2
click at [518, 243] on div "View as another user Ctrl U" at bounding box center [533, 247] width 281 height 17
click at [527, 237] on div "Basic Build mode trigger Ctrl E Help menu Alt H Keyboard shortcuts list Ctrl / …" at bounding box center [533, 202] width 281 height 228
click at [539, 220] on div "Toggle sidebar Ctrl \" at bounding box center [533, 225] width 281 height 17
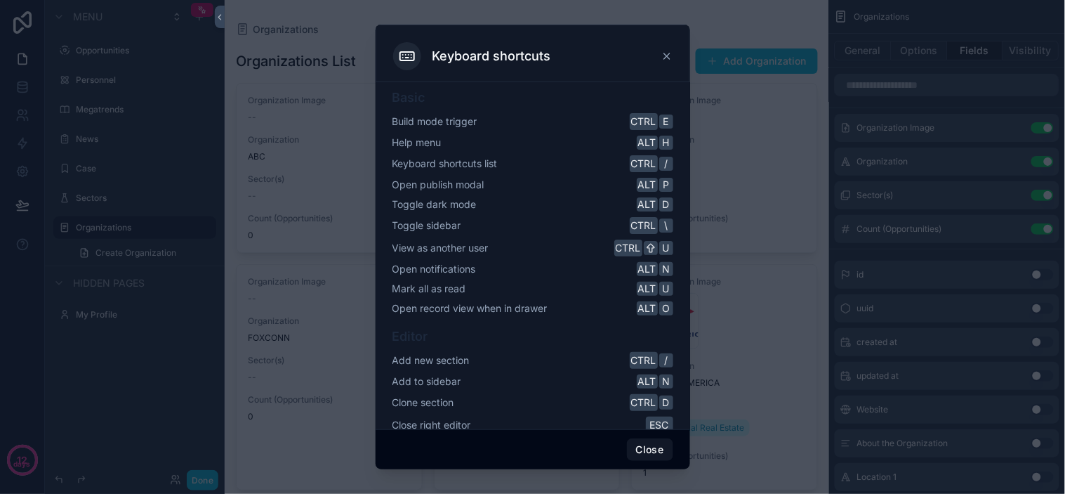
drag, startPoint x: 515, startPoint y: 279, endPoint x: 539, endPoint y: 251, distance: 35.9
click at [525, 268] on div "Basic Build mode trigger Ctrl E Help menu Alt H Keyboard shortcuts list Ctrl / …" at bounding box center [533, 202] width 281 height 228
click at [539, 251] on div "View as another user Ctrl U" at bounding box center [533, 247] width 281 height 17
click at [539, 250] on div "View as another user Ctrl U" at bounding box center [533, 247] width 281 height 17
click at [543, 243] on div "View as another user Ctrl U" at bounding box center [533, 247] width 281 height 17
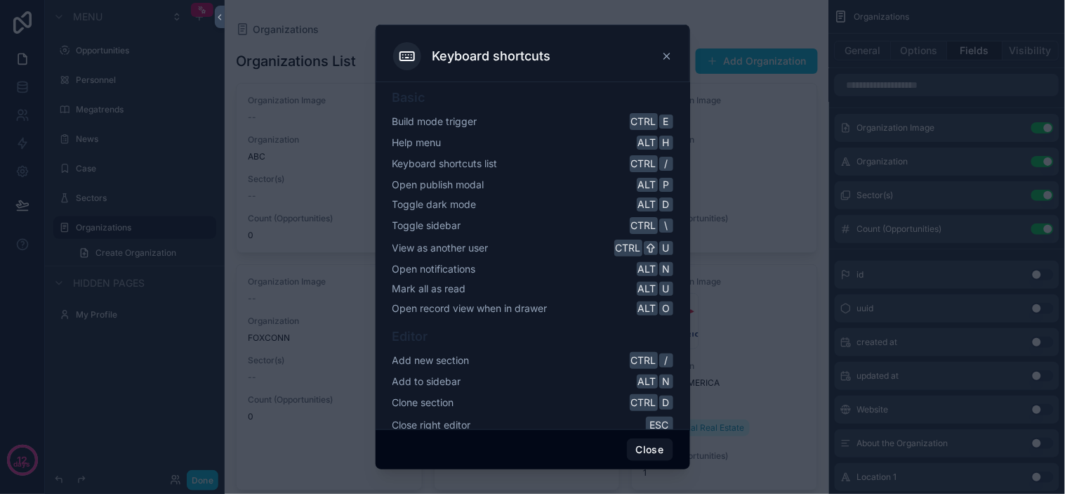
click at [548, 236] on div "Basic Build mode trigger Ctrl E Help menu Alt H Keyboard shortcuts list Ctrl / …" at bounding box center [533, 202] width 281 height 228
click at [553, 230] on div "Toggle sidebar Ctrl \" at bounding box center [533, 225] width 281 height 17
drag, startPoint x: 563, startPoint y: 216, endPoint x: 565, endPoint y: 209, distance: 7.3
click at [563, 215] on div "Basic Build mode trigger Ctrl E Help menu Alt H Keyboard shortcuts list Ctrl / …" at bounding box center [533, 202] width 281 height 228
click at [565, 209] on div "Toggle dark mode Alt D" at bounding box center [533, 204] width 281 height 14
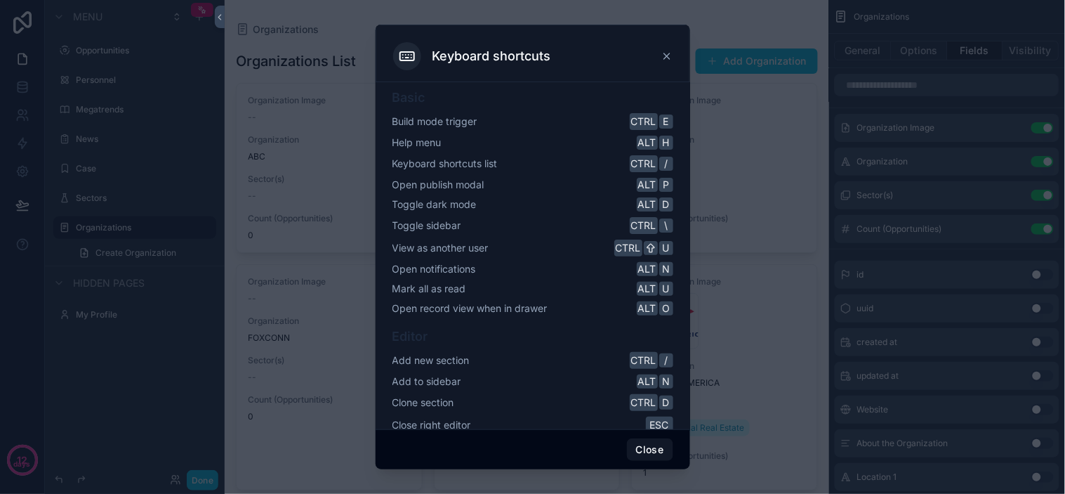
click at [567, 207] on div "Toggle dark mode Alt D" at bounding box center [533, 204] width 281 height 14
click at [567, 206] on div "Toggle dark mode Alt D" at bounding box center [533, 204] width 281 height 14
click at [548, 237] on div "Basic Build mode trigger Ctrl E Help menu Alt H Keyboard shortcuts list Ctrl / …" at bounding box center [533, 202] width 281 height 228
drag, startPoint x: 548, startPoint y: 237, endPoint x: 528, endPoint y: 270, distance: 37.8
click at [528, 270] on div "Open notifications Alt N" at bounding box center [533, 269] width 281 height 14
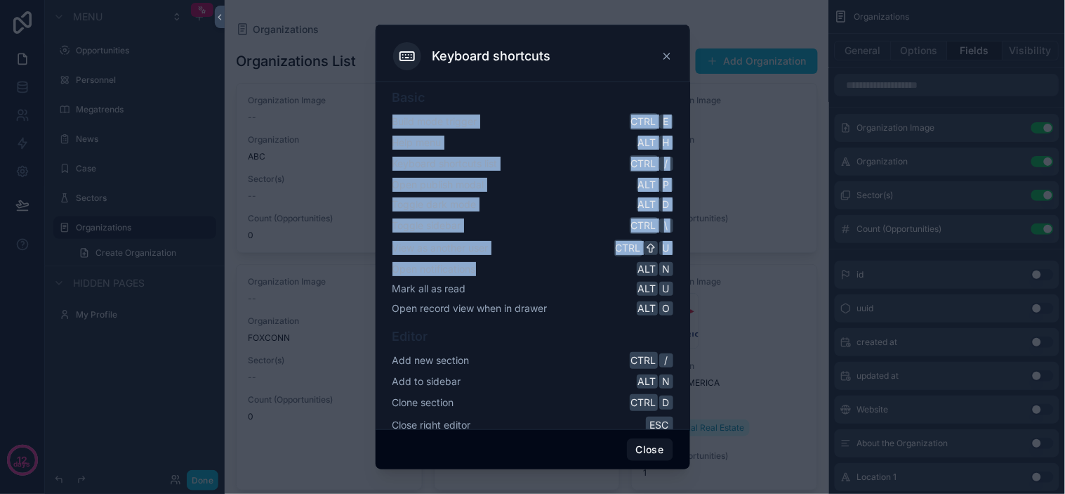
drag, startPoint x: 532, startPoint y: 264, endPoint x: 583, endPoint y: 79, distance: 192.1
click at [581, 83] on div "Basic Build mode trigger Ctrl E Help menu Alt H Keyboard shortcuts list Ctrl / …" at bounding box center [533, 255] width 315 height 347
click at [572, 197] on div "Toggle dark mode Alt D" at bounding box center [533, 204] width 281 height 14
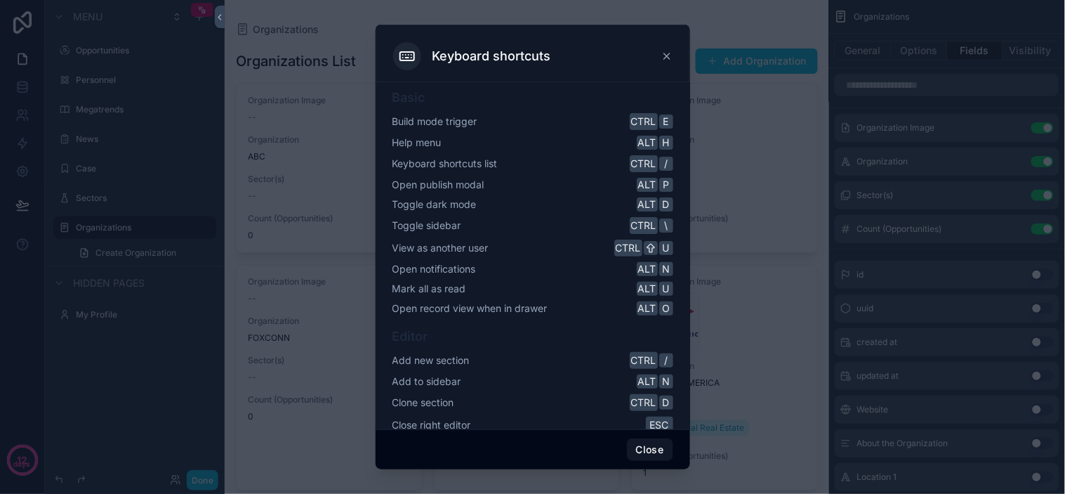
click at [527, 262] on div "Open notifications Alt N" at bounding box center [533, 269] width 281 height 14
click at [543, 239] on div "Basic Build mode trigger Ctrl E Help menu Alt H Keyboard shortcuts list Ctrl / …" at bounding box center [533, 202] width 281 height 228
click at [530, 258] on div "Basic Build mode trigger Ctrl E Help menu Alt H Keyboard shortcuts list Ctrl / …" at bounding box center [533, 202] width 281 height 228
click at [539, 247] on div "View as another user Ctrl U" at bounding box center [533, 247] width 281 height 17
click at [539, 241] on div "View as another user Ctrl U" at bounding box center [533, 247] width 281 height 17
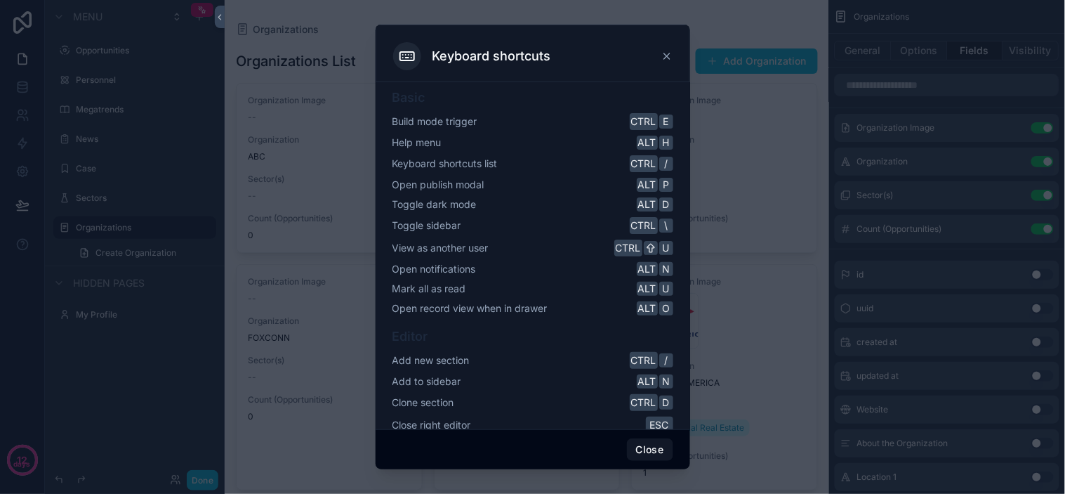
click at [543, 230] on div "Toggle sidebar Ctrl \" at bounding box center [533, 225] width 281 height 17
click at [545, 225] on div "Toggle sidebar Ctrl \" at bounding box center [533, 225] width 281 height 17
click at [545, 215] on div "Basic Build mode trigger Ctrl E Help menu Alt H Keyboard shortcuts list Ctrl / …" at bounding box center [533, 202] width 281 height 228
click at [551, 197] on div "Basic Build mode trigger Ctrl E Help menu Alt H Keyboard shortcuts list Ctrl / …" at bounding box center [533, 202] width 281 height 228
click at [536, 262] on div "Open notifications Alt N" at bounding box center [533, 269] width 281 height 14
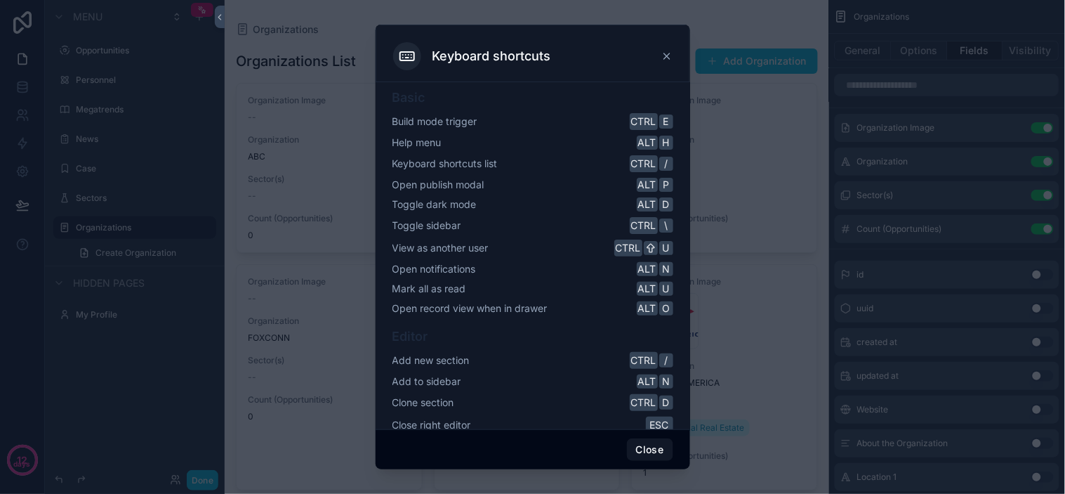
click at [542, 249] on div "View as another user Ctrl U" at bounding box center [533, 247] width 281 height 17
click at [553, 232] on div "Toggle sidebar Ctrl \" at bounding box center [533, 225] width 281 height 17
click at [536, 258] on div "Basic Build mode trigger Ctrl E Help menu Alt H Keyboard shortcuts list Ctrl / …" at bounding box center [533, 202] width 281 height 228
drag, startPoint x: 536, startPoint y: 258, endPoint x: 527, endPoint y: 251, distance: 11.5
click at [520, 260] on div "Basic Build mode trigger Ctrl E Help menu Alt H Keyboard shortcuts list Ctrl / …" at bounding box center [533, 202] width 281 height 228
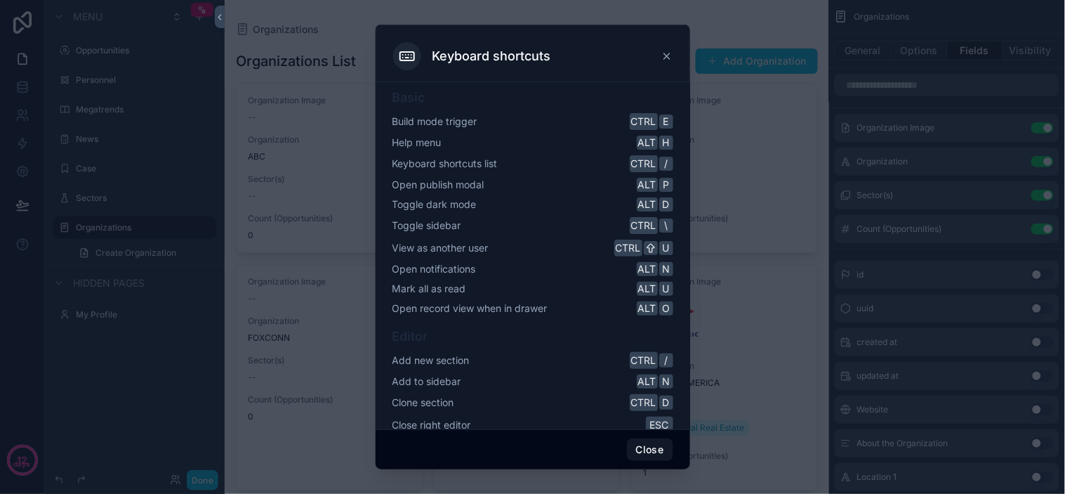
click at [527, 251] on div "View as another user Ctrl U" at bounding box center [533, 247] width 281 height 17
click at [529, 251] on div "View as another user Ctrl U" at bounding box center [533, 247] width 281 height 17
click at [534, 247] on div "View as another user Ctrl U" at bounding box center [533, 247] width 281 height 17
click at [537, 242] on div "View as another user Ctrl U" at bounding box center [533, 247] width 281 height 17
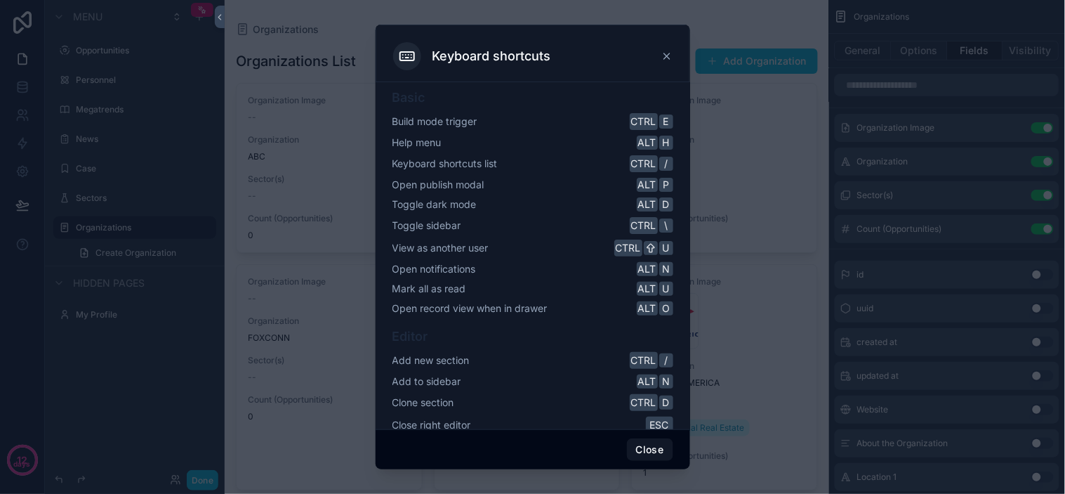
click at [542, 237] on div "Basic Build mode trigger Ctrl E Help menu Alt H Keyboard shortcuts list Ctrl / …" at bounding box center [533, 202] width 281 height 228
click at [543, 228] on div "Toggle sidebar Ctrl \" at bounding box center [533, 225] width 281 height 17
click at [546, 211] on div "Toggle dark mode Alt D" at bounding box center [533, 204] width 281 height 14
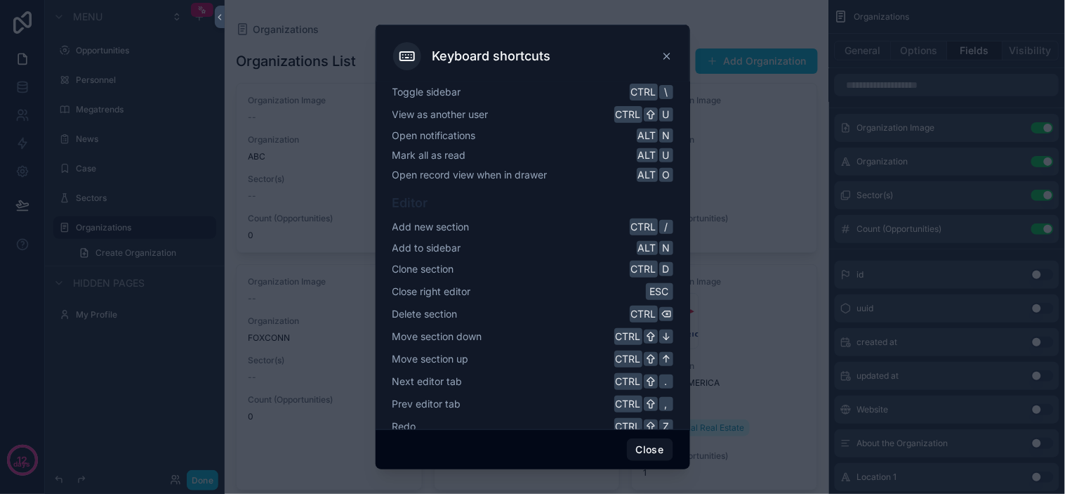
scroll to position [78, 0]
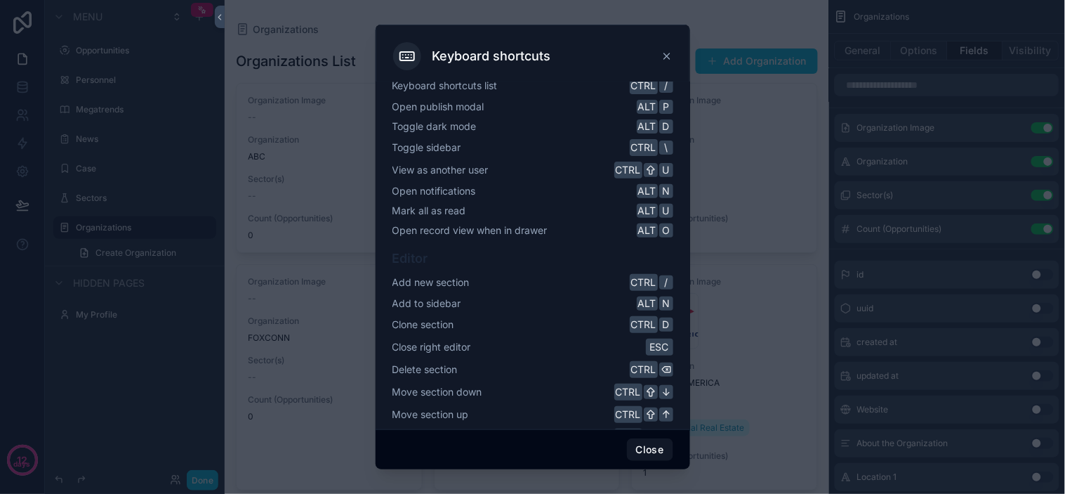
click at [546, 303] on div "Add to sidebar Alt N" at bounding box center [533, 303] width 281 height 14
drag, startPoint x: 546, startPoint y: 303, endPoint x: 504, endPoint y: 367, distance: 76.7
click at [504, 367] on div "Delete section Ctrl" at bounding box center [533, 369] width 281 height 17
drag, startPoint x: 518, startPoint y: 355, endPoint x: 525, endPoint y: 345, distance: 13.1
click at [518, 355] on div "Editor Add new section Ctrl / Add to sidebar Alt N Clone section Ctrl D Close r…" at bounding box center [533, 392] width 281 height 286
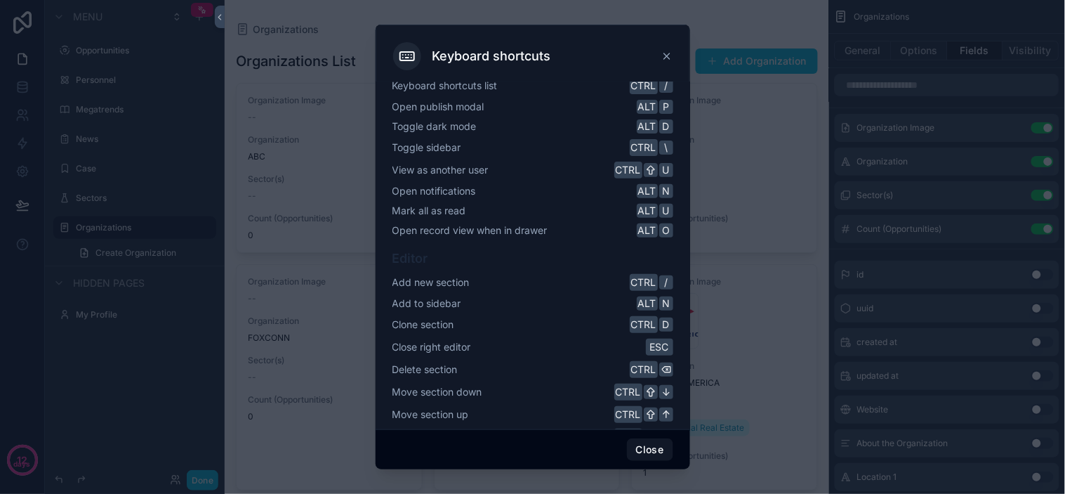
click at [535, 336] on div "Editor Add new section Ctrl / Add to sidebar Alt N Clone section Ctrl D Close r…" at bounding box center [533, 392] width 281 height 286
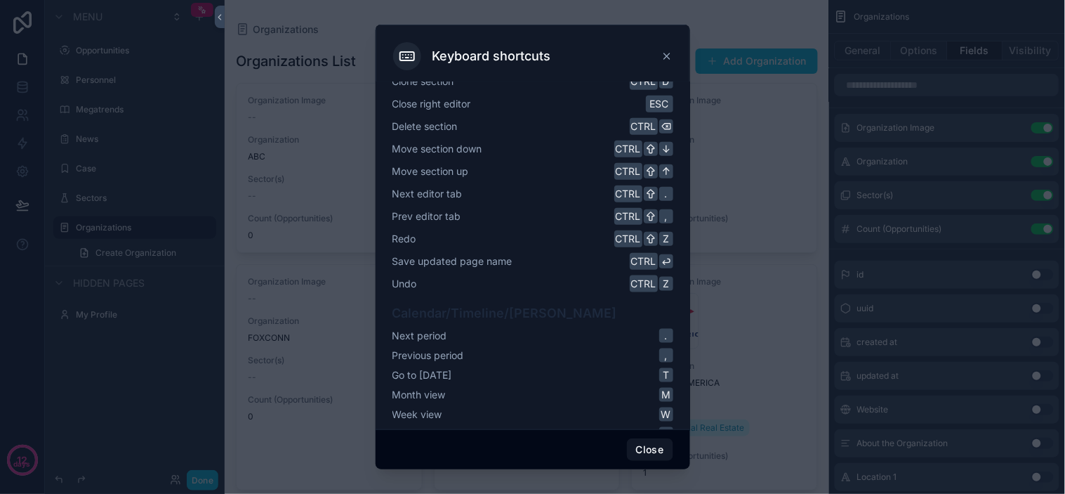
scroll to position [177, 0]
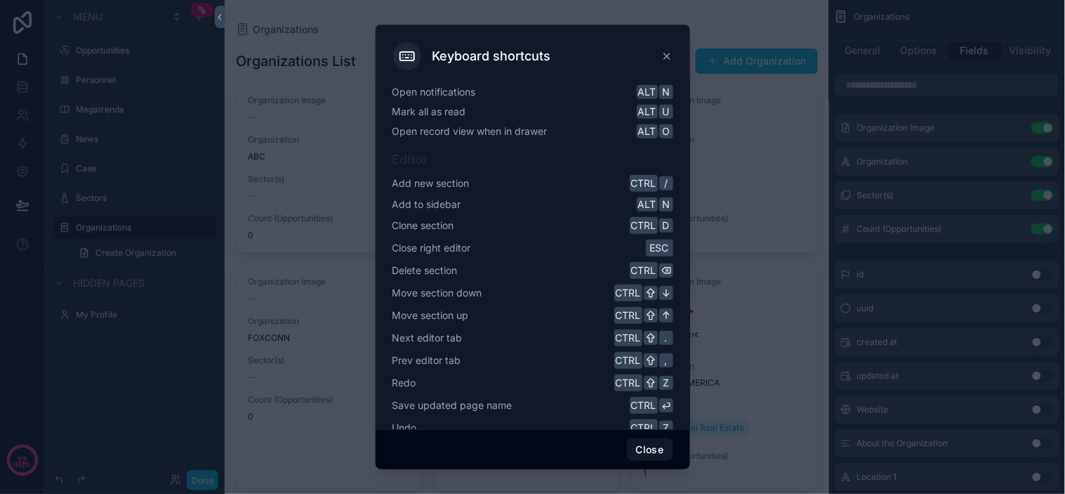
click at [579, 322] on div "Move section up Ctrl" at bounding box center [533, 315] width 281 height 17
drag, startPoint x: 579, startPoint y: 322, endPoint x: 580, endPoint y: 334, distance: 12.0
click at [556, 330] on div "Editor Add new section Ctrl / Add to sidebar Alt N Clone section Ctrl D Close r…" at bounding box center [533, 293] width 281 height 286
click at [560, 337] on div "Next editor tab Ctrl ." at bounding box center [533, 337] width 281 height 17
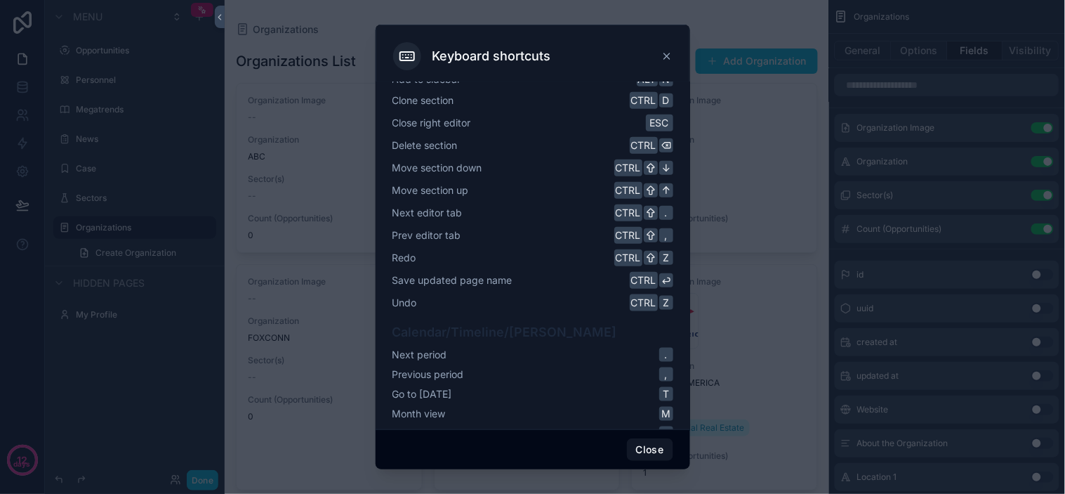
scroll to position [333, 0]
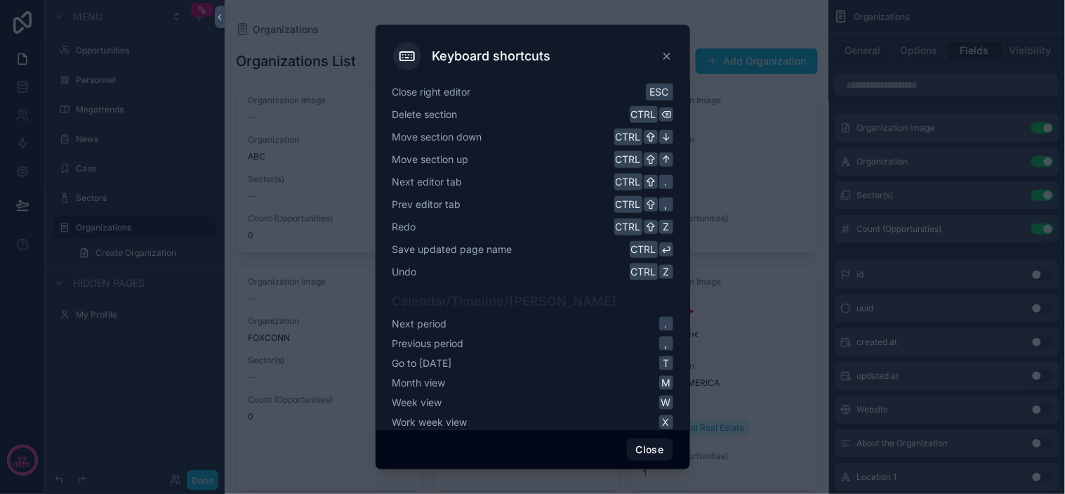
click at [597, 204] on div "Prev editor tab Ctrl ," at bounding box center [533, 204] width 281 height 17
click at [551, 223] on div "Redo Ctrl Z" at bounding box center [533, 226] width 281 height 17
click at [574, 230] on div "Redo Ctrl Z" at bounding box center [533, 226] width 281 height 17
click at [665, 52] on icon at bounding box center [666, 56] width 11 height 11
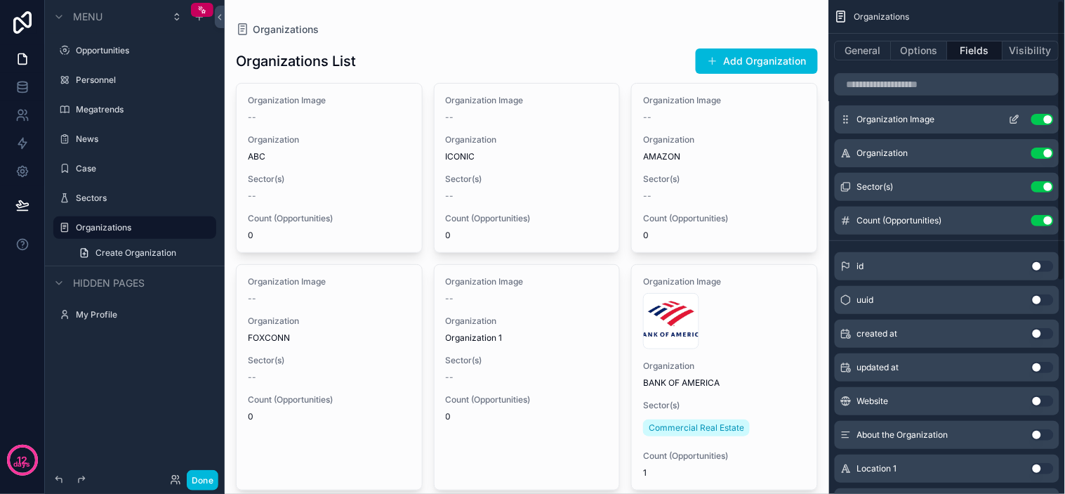
scroll to position [0, 0]
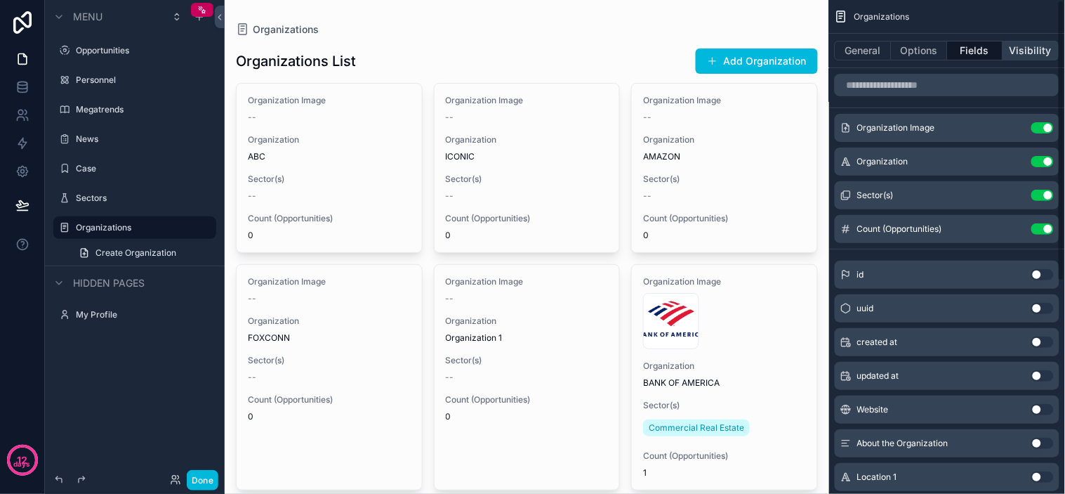
click at [958, 50] on button "Visibility" at bounding box center [1031, 51] width 56 height 20
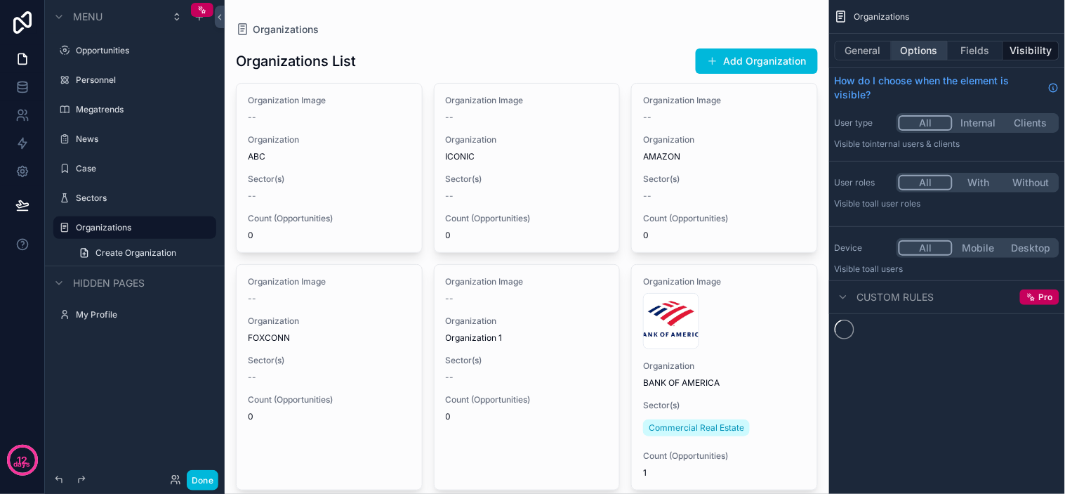
click at [938, 52] on button "Options" at bounding box center [920, 51] width 56 height 20
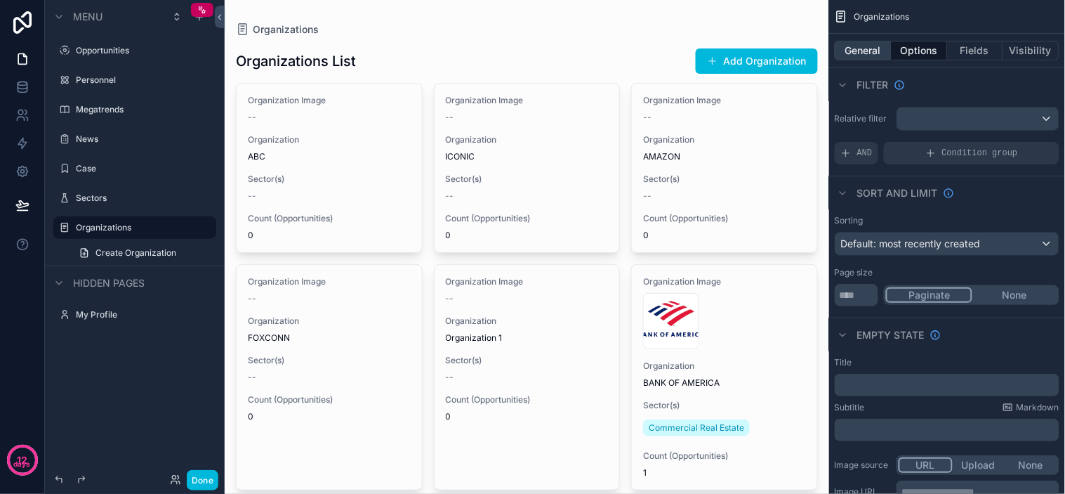
click at [874, 45] on button "General" at bounding box center [863, 51] width 57 height 20
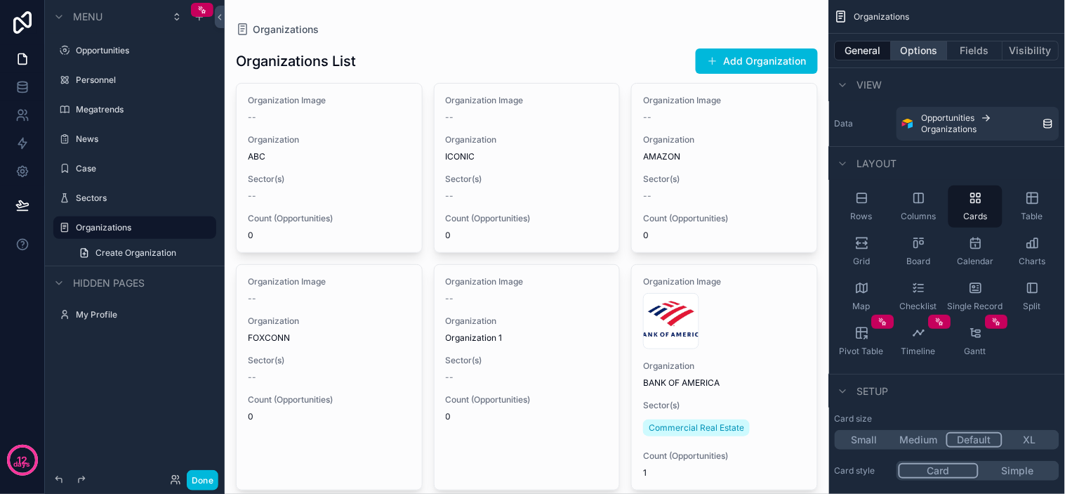
click at [931, 50] on button "Options" at bounding box center [920, 51] width 56 height 20
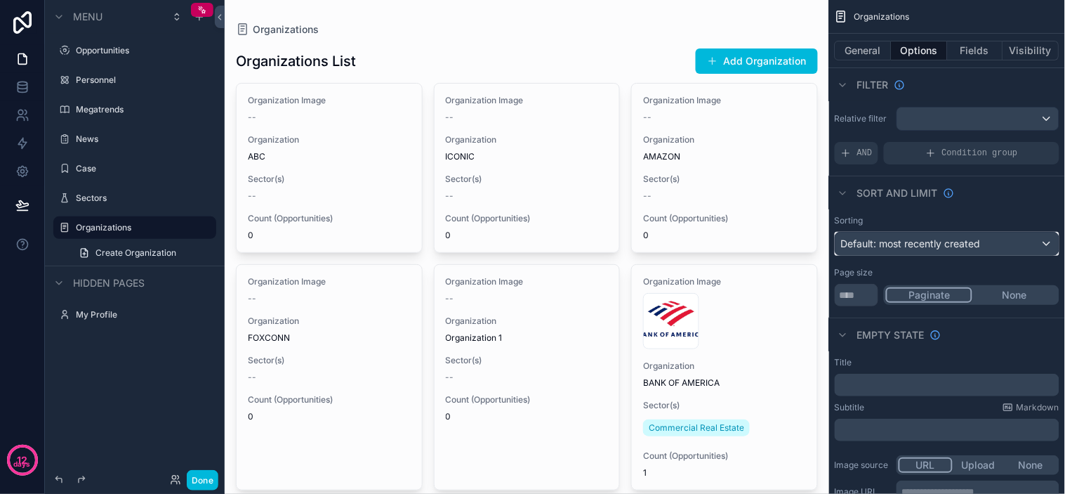
click at [904, 247] on span "Default: most recently created" at bounding box center [911, 243] width 140 height 12
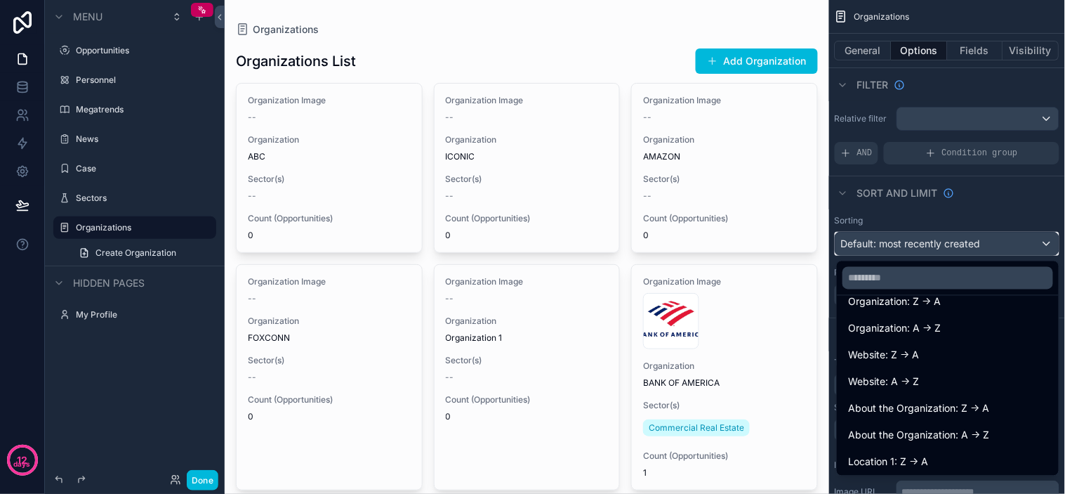
scroll to position [111, 0]
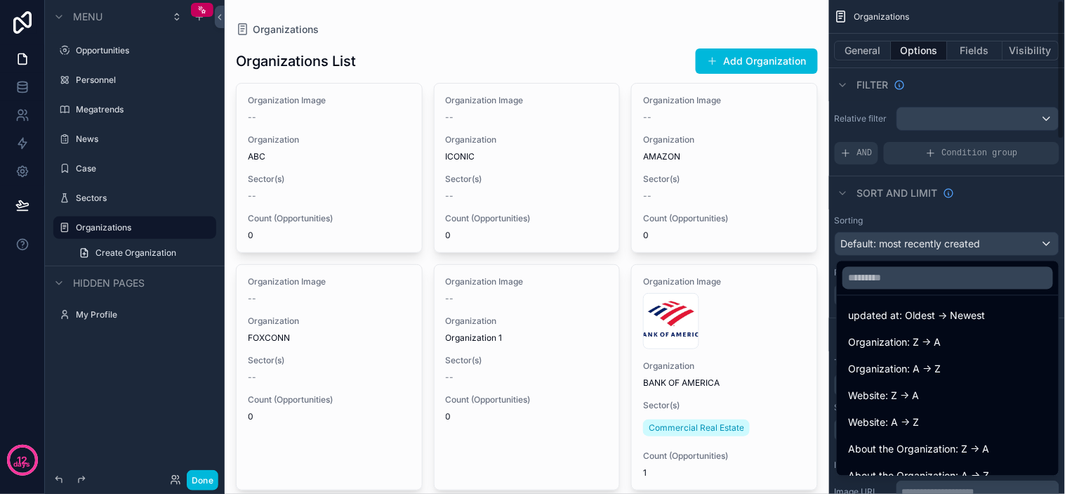
click at [958, 192] on div "scrollable content" at bounding box center [532, 247] width 1065 height 494
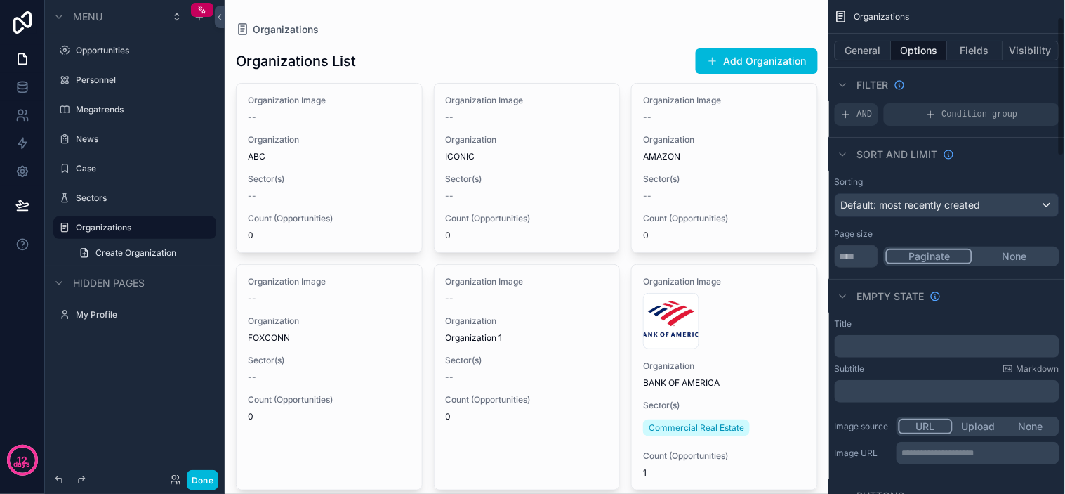
scroll to position [78, 0]
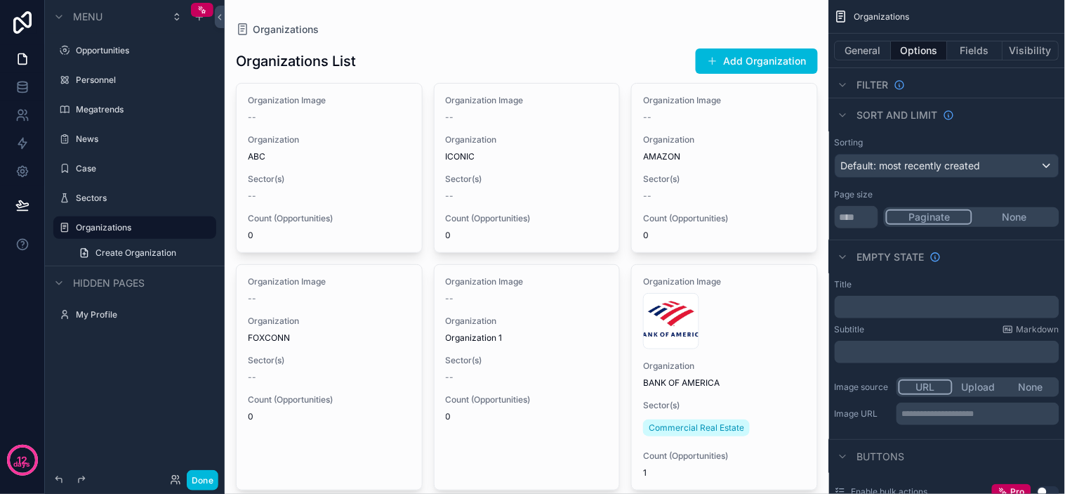
click at [958, 219] on button "None" at bounding box center [1015, 216] width 85 height 15
click at [951, 218] on button "Paginate" at bounding box center [928, 216] width 85 height 15
click at [958, 215] on button "None" at bounding box center [1015, 216] width 85 height 15
click at [930, 222] on button "Paginate" at bounding box center [928, 216] width 85 height 15
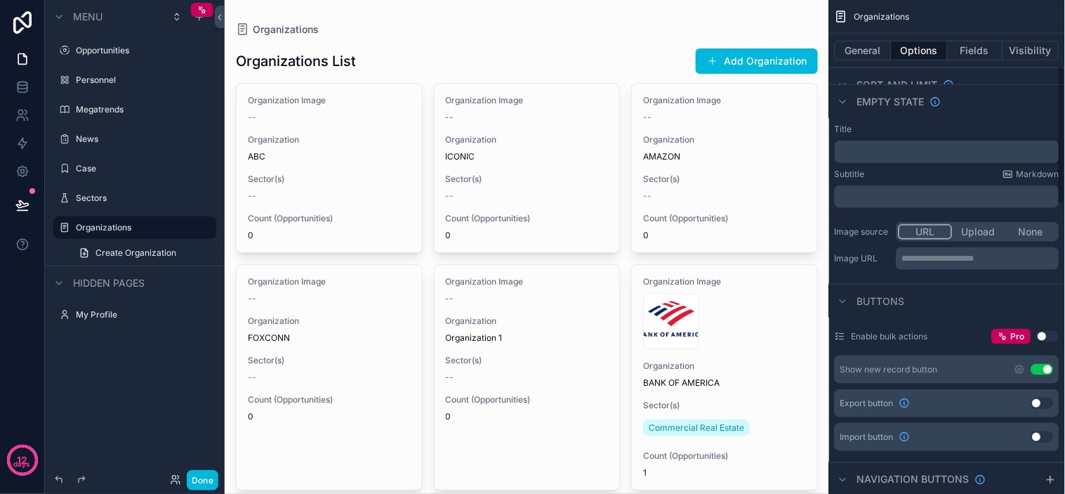
scroll to position [234, 0]
click at [885, 153] on p "﻿" at bounding box center [949, 150] width 216 height 11
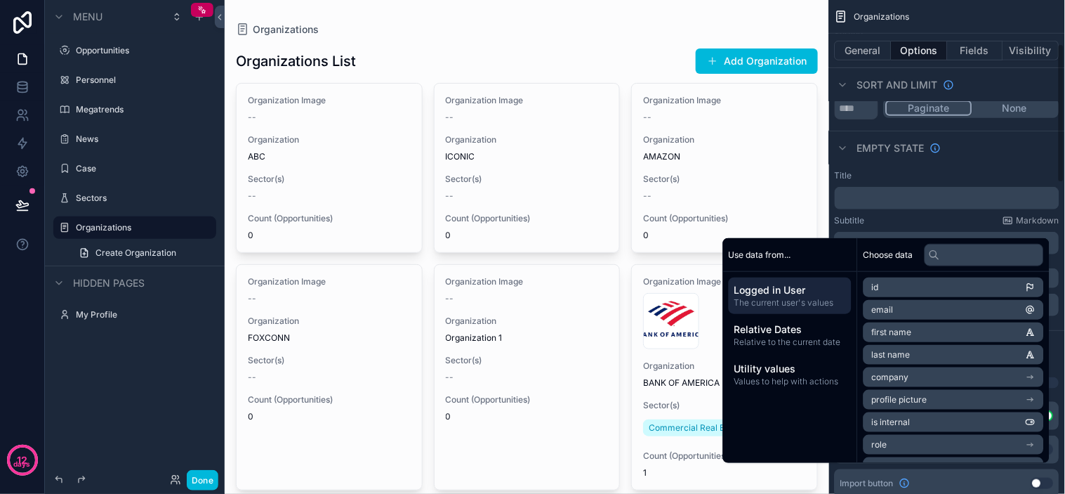
scroll to position [156, 0]
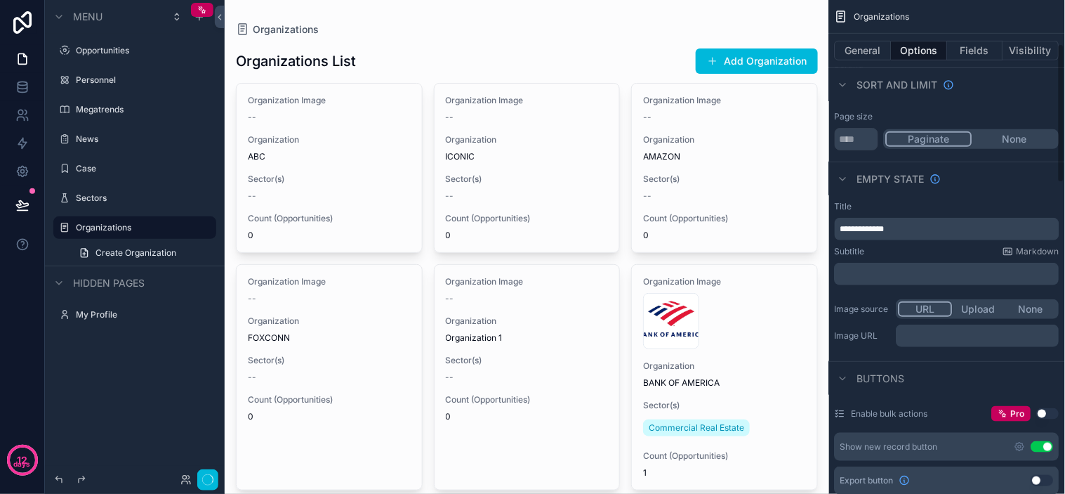
click at [949, 227] on p "**********" at bounding box center [949, 228] width 216 height 11
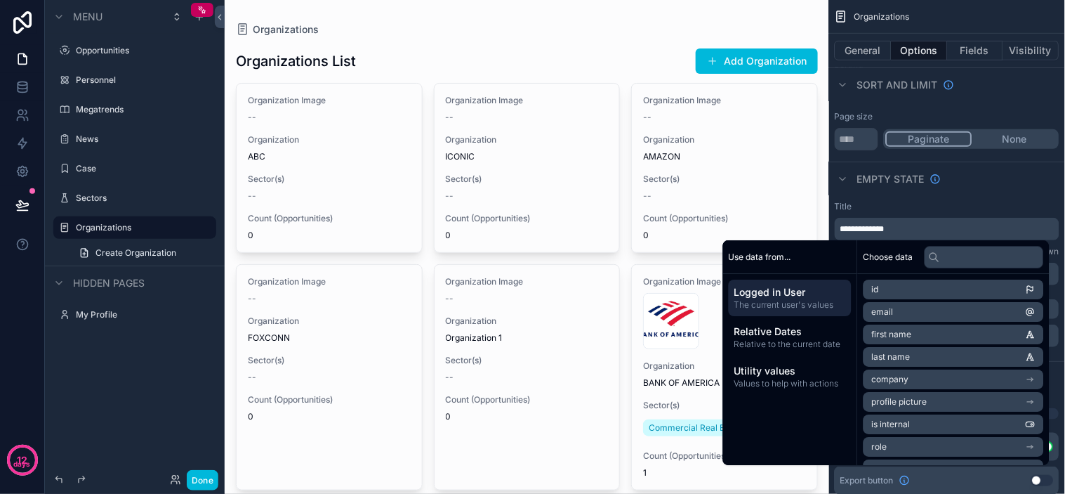
click at [958, 183] on div "Empty state" at bounding box center [947, 179] width 236 height 34
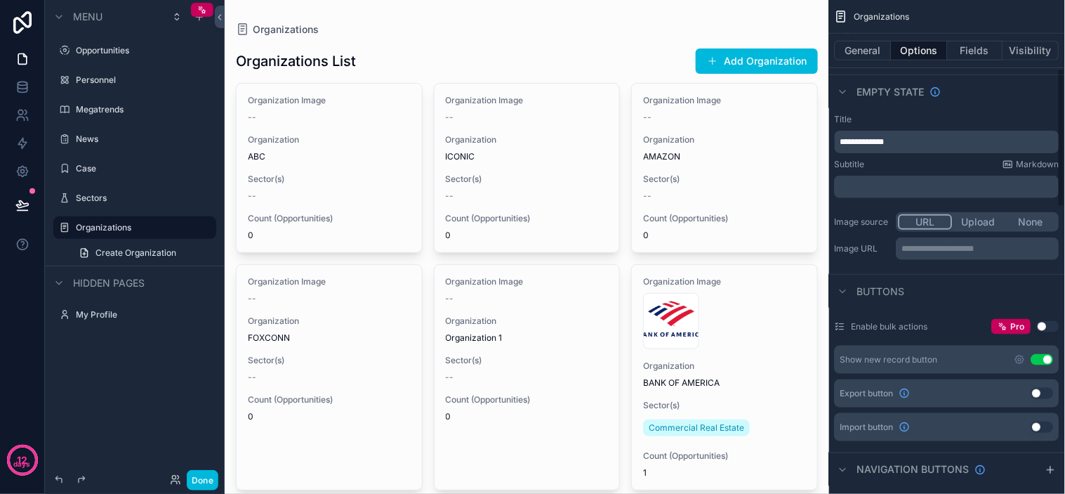
scroll to position [0, 0]
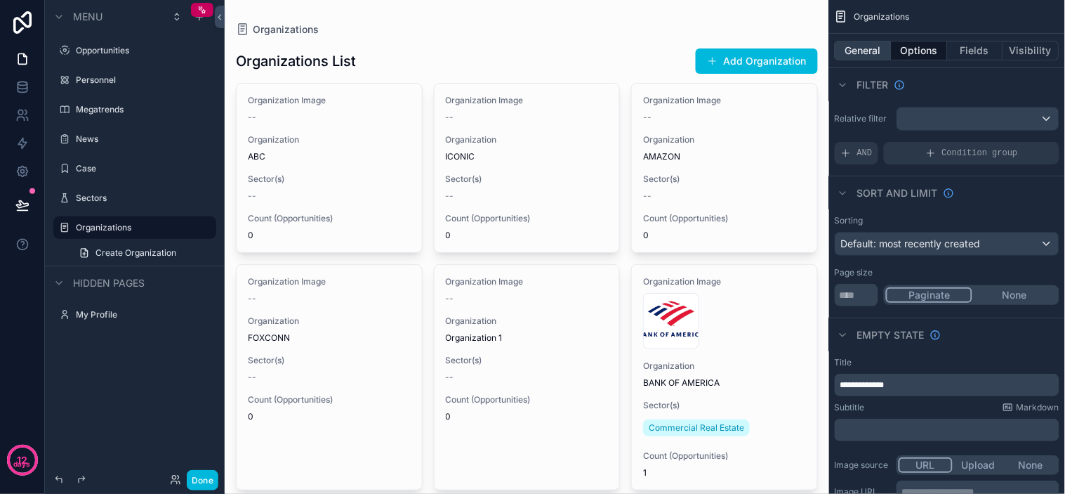
click at [888, 46] on button "General" at bounding box center [863, 51] width 57 height 20
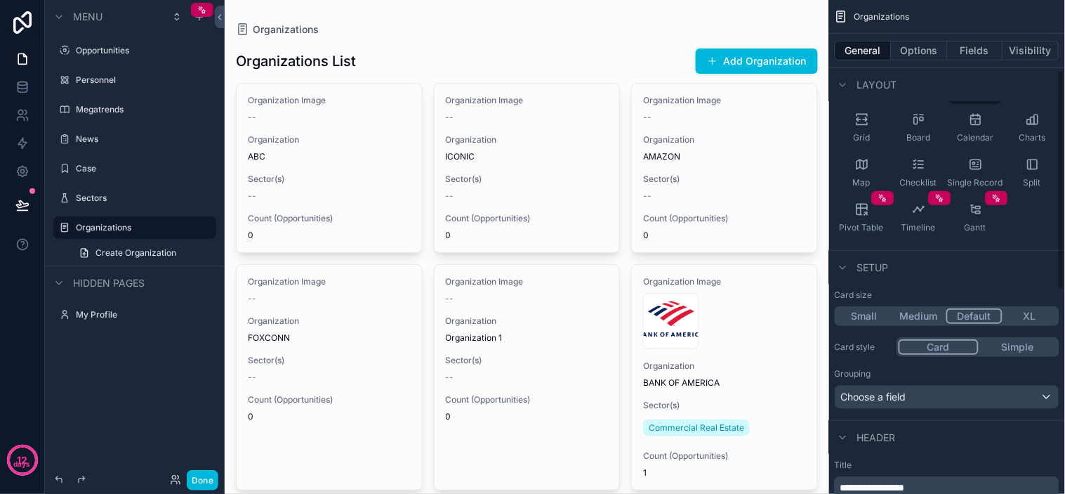
scroll to position [156, 0]
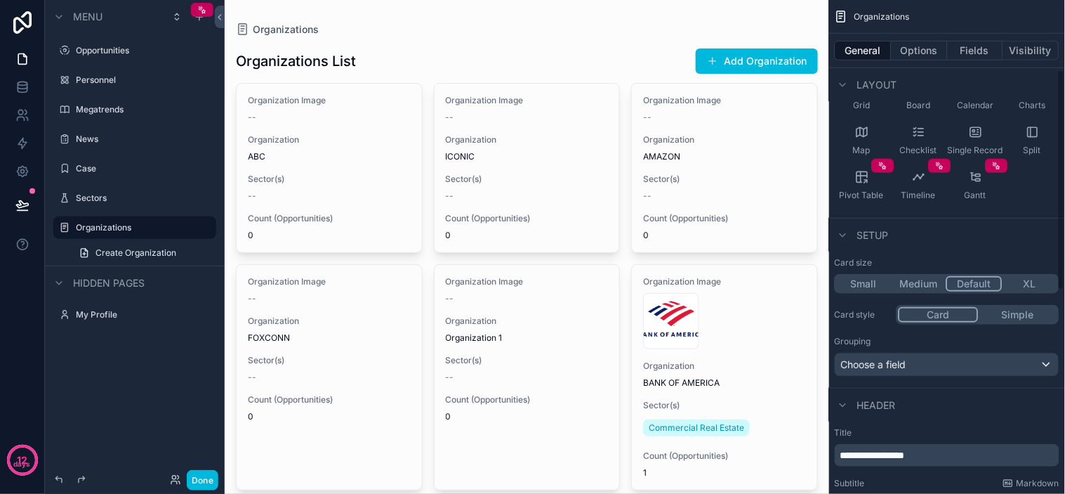
drag, startPoint x: 916, startPoint y: 289, endPoint x: 953, endPoint y: 289, distance: 36.5
click at [916, 289] on button "Medium" at bounding box center [919, 283] width 55 height 15
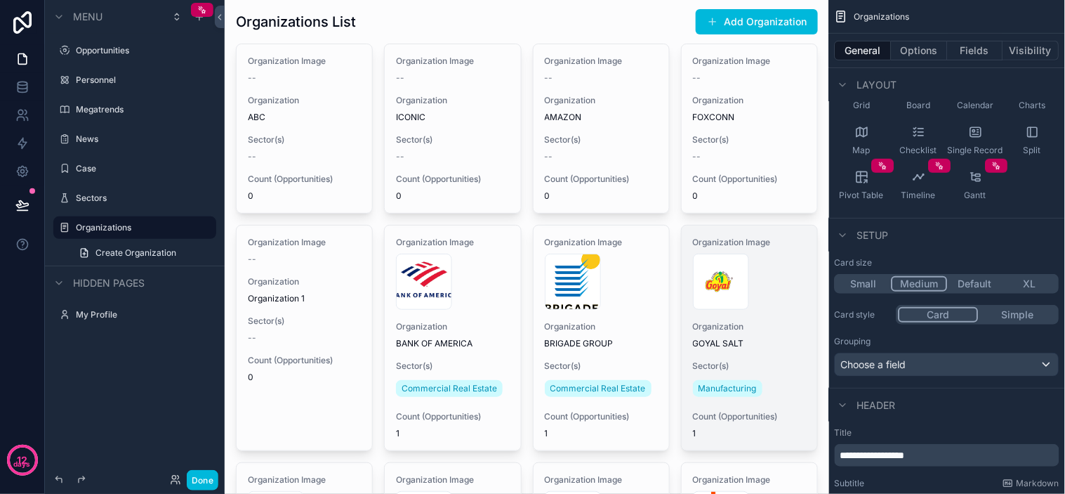
scroll to position [0, 0]
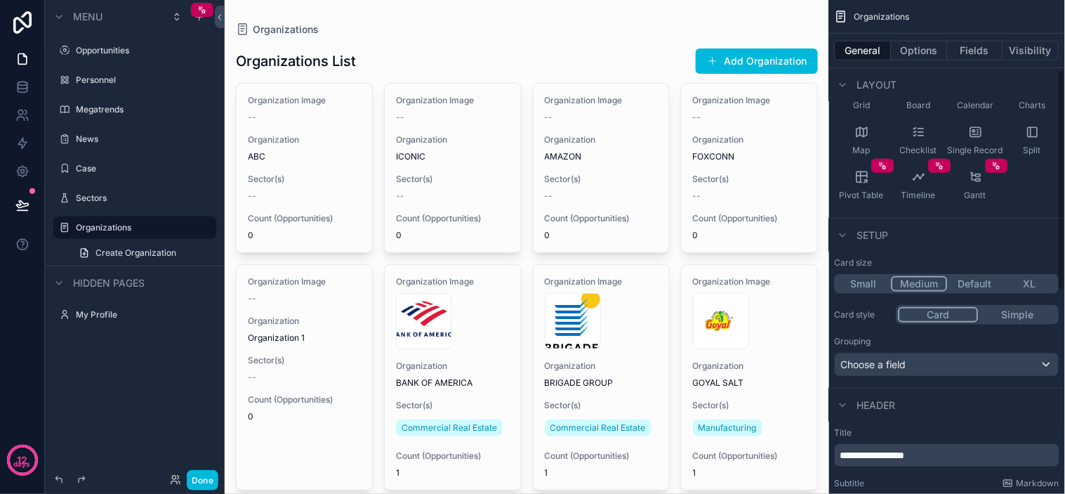
click at [958, 285] on button "Default" at bounding box center [975, 283] width 55 height 15
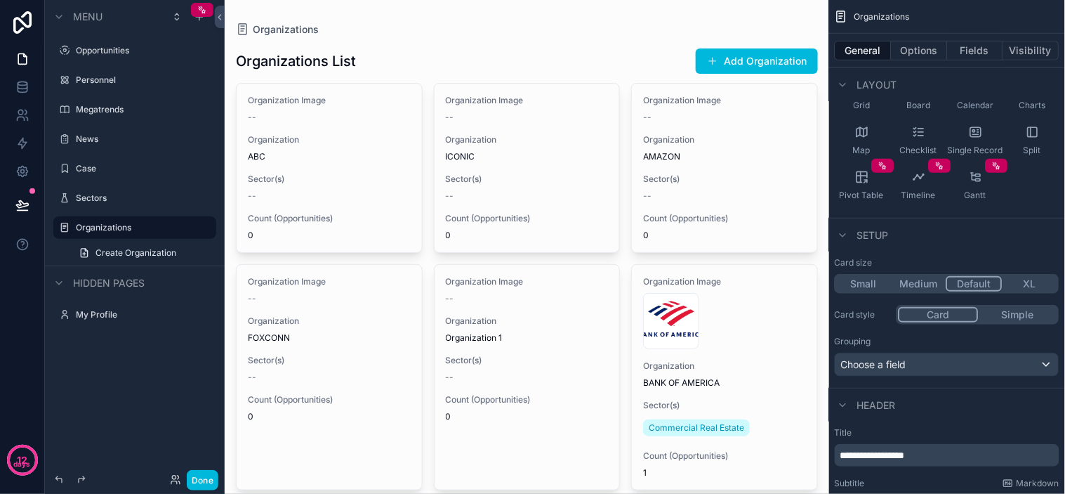
click at [958, 310] on button "Simple" at bounding box center [1018, 314] width 79 height 15
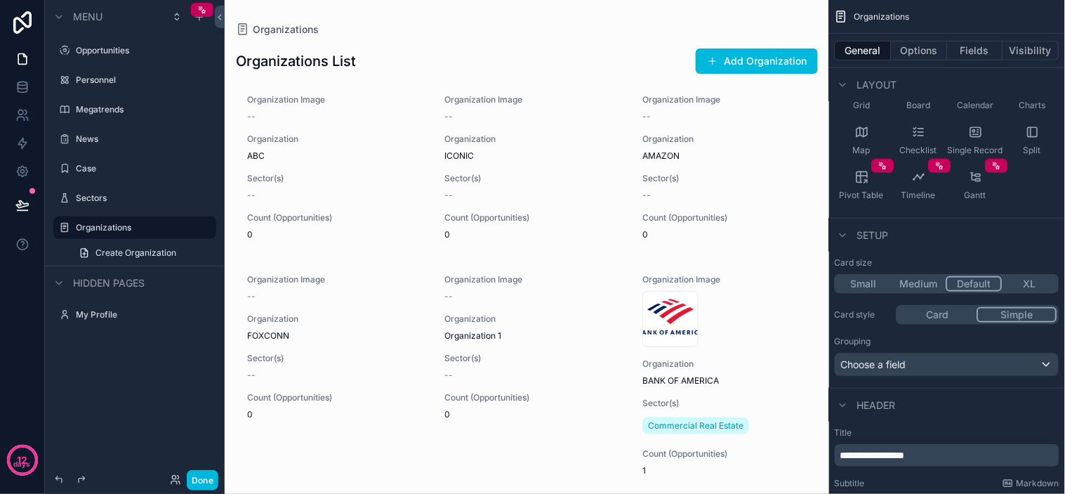
click at [949, 315] on button "Card" at bounding box center [938, 314] width 79 height 15
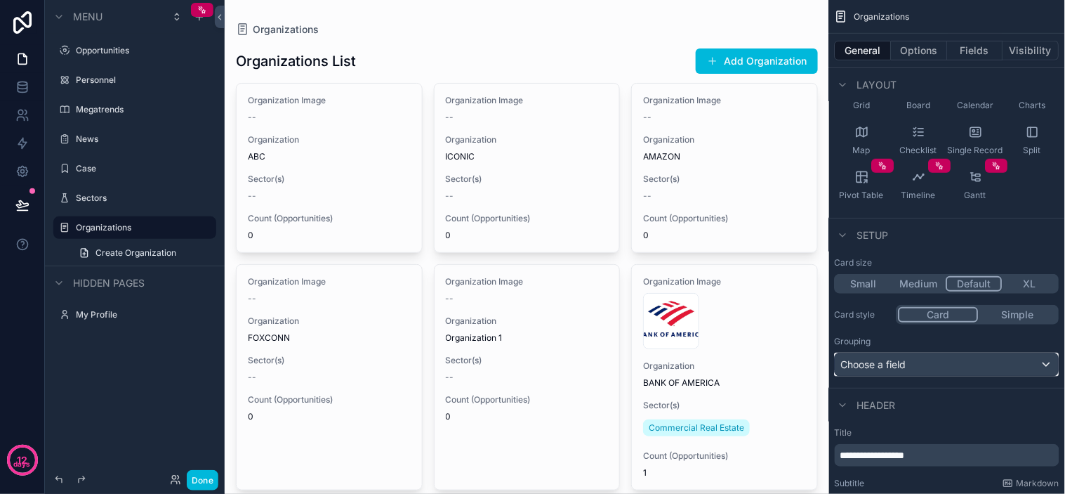
click at [955, 362] on div "Choose a field" at bounding box center [947, 364] width 223 height 22
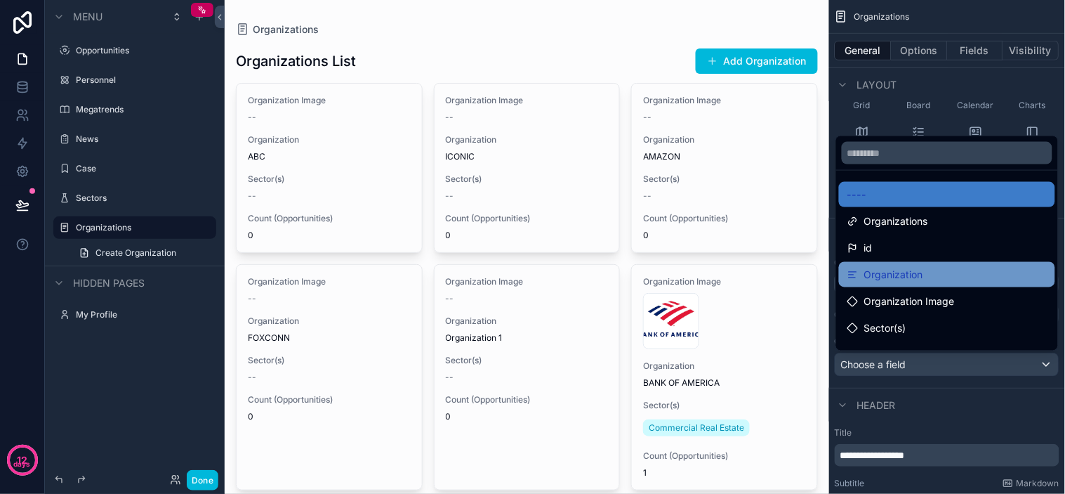
click at [876, 275] on span "Organization" at bounding box center [893, 274] width 59 height 17
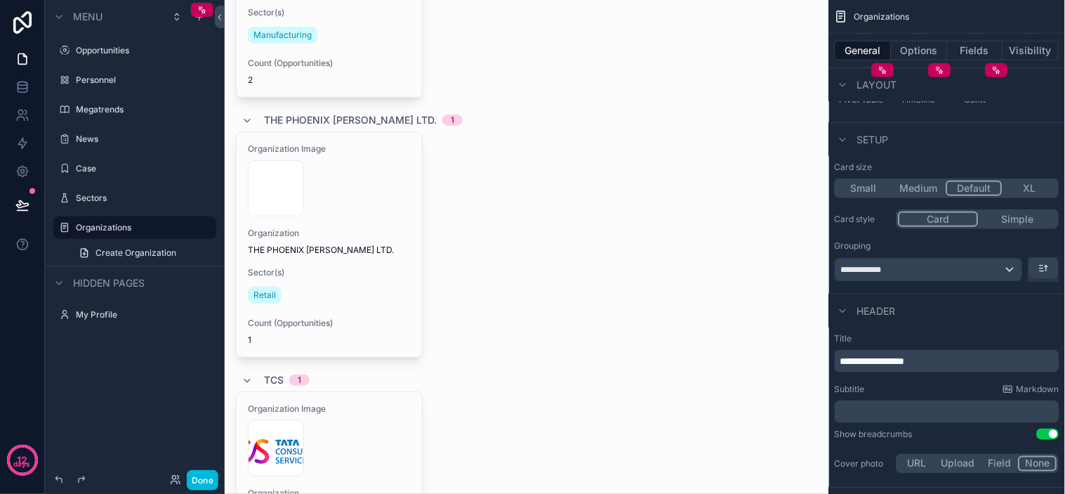
scroll to position [220, 0]
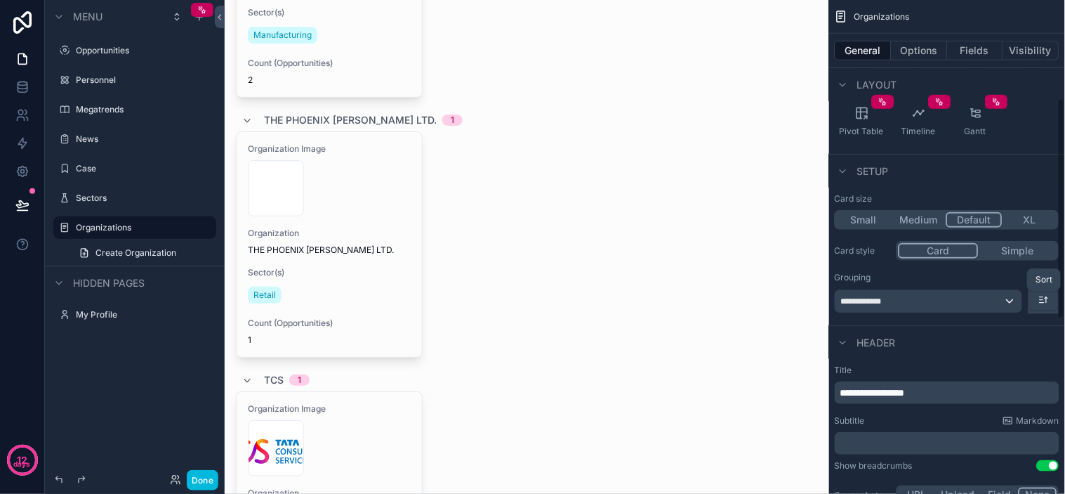
click at [958, 298] on icon "scrollable content" at bounding box center [1044, 299] width 11 height 11
click at [958, 299] on div "scrollable content" at bounding box center [532, 247] width 1065 height 494
click at [958, 299] on div "**********" at bounding box center [929, 301] width 187 height 22
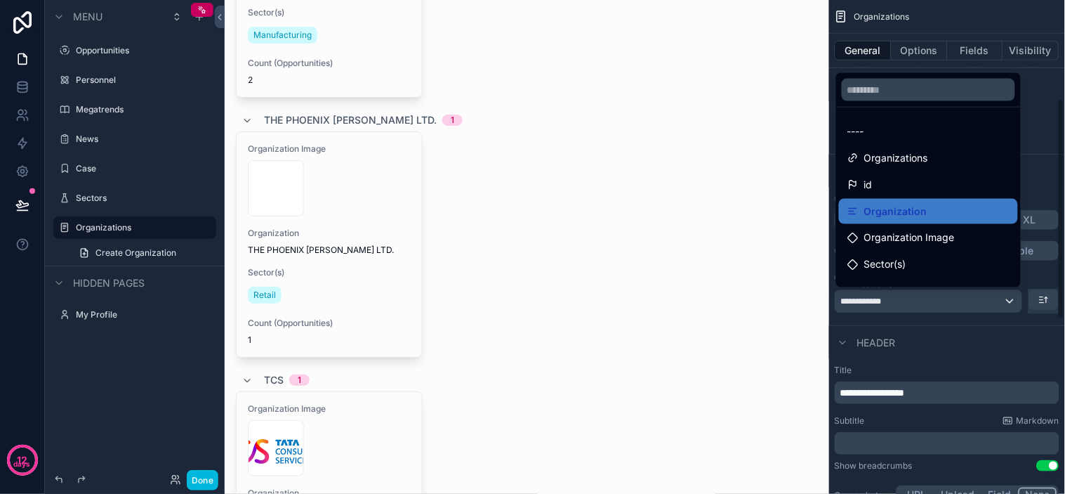
click at [958, 301] on div "scrollable content" at bounding box center [532, 247] width 1065 height 494
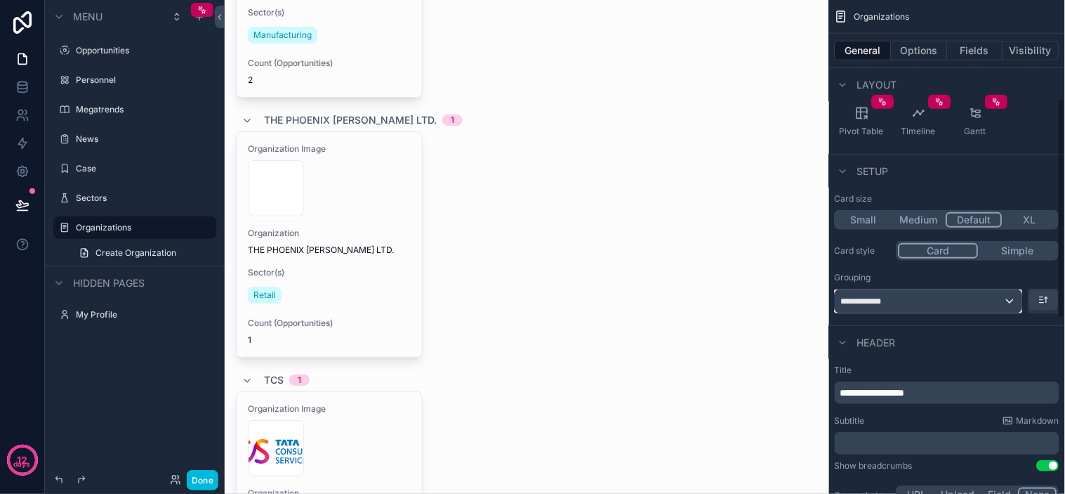
click at [958, 301] on div "**********" at bounding box center [929, 301] width 187 height 22
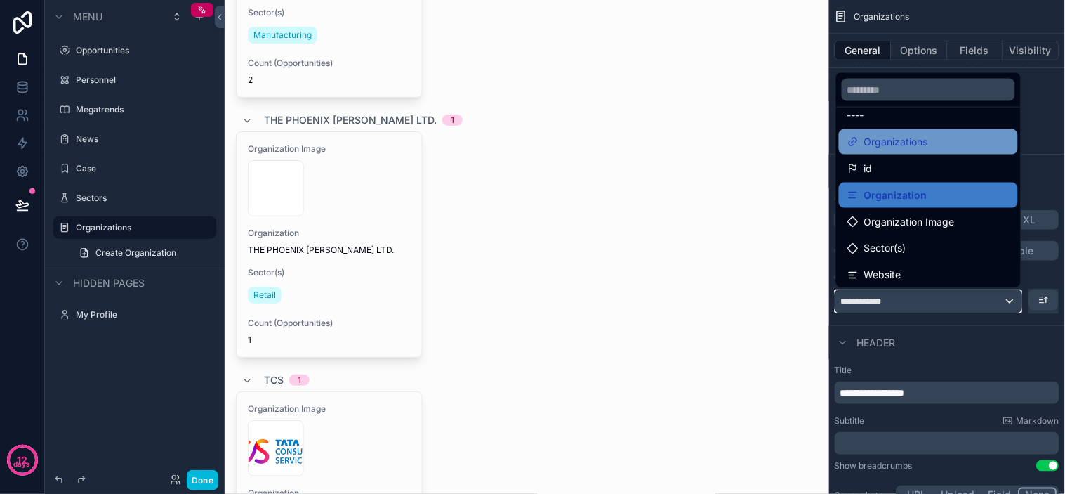
scroll to position [0, 0]
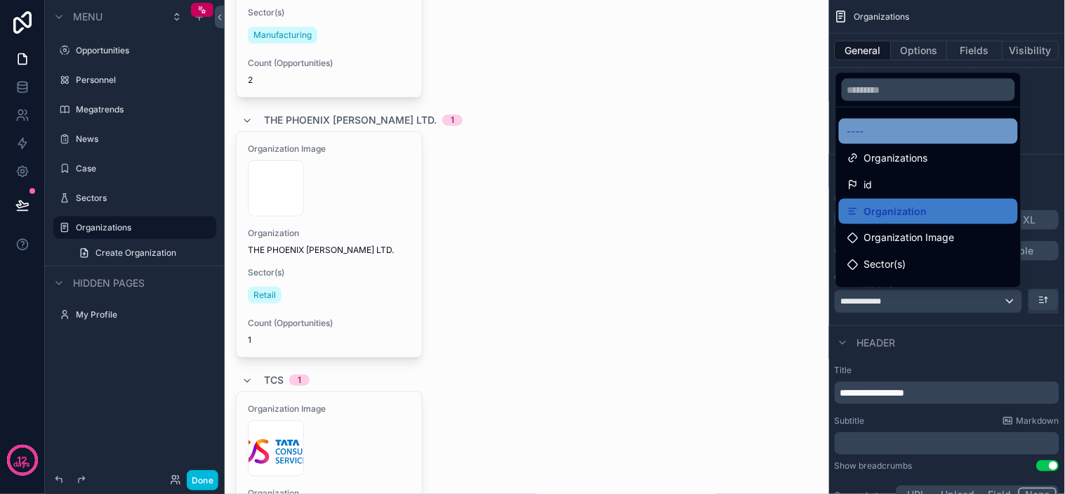
click at [888, 136] on div "----" at bounding box center [929, 131] width 162 height 17
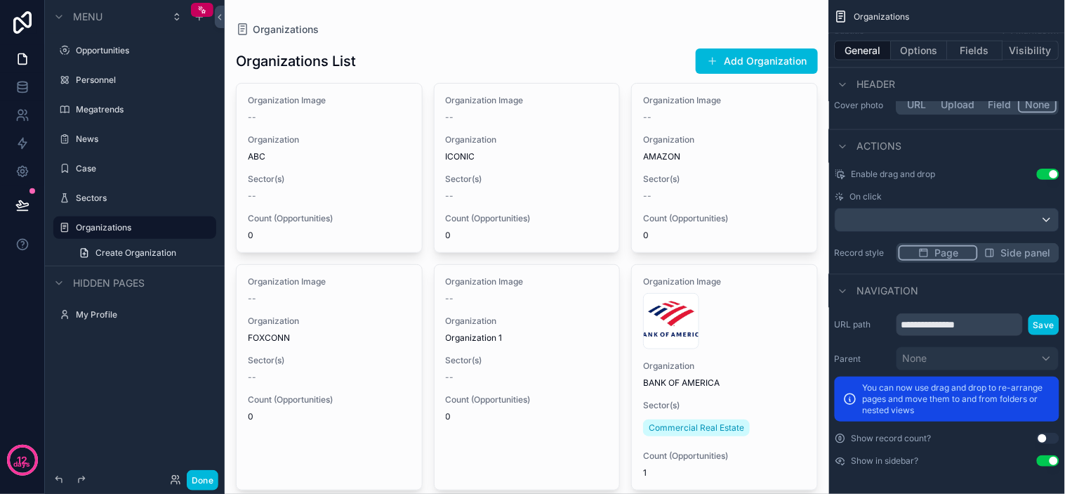
click at [958, 435] on button "Use setting" at bounding box center [1048, 438] width 22 height 11
click at [958, 436] on button "Use setting" at bounding box center [1048, 438] width 22 height 11
click at [958, 439] on button "Use setting" at bounding box center [1048, 438] width 22 height 11
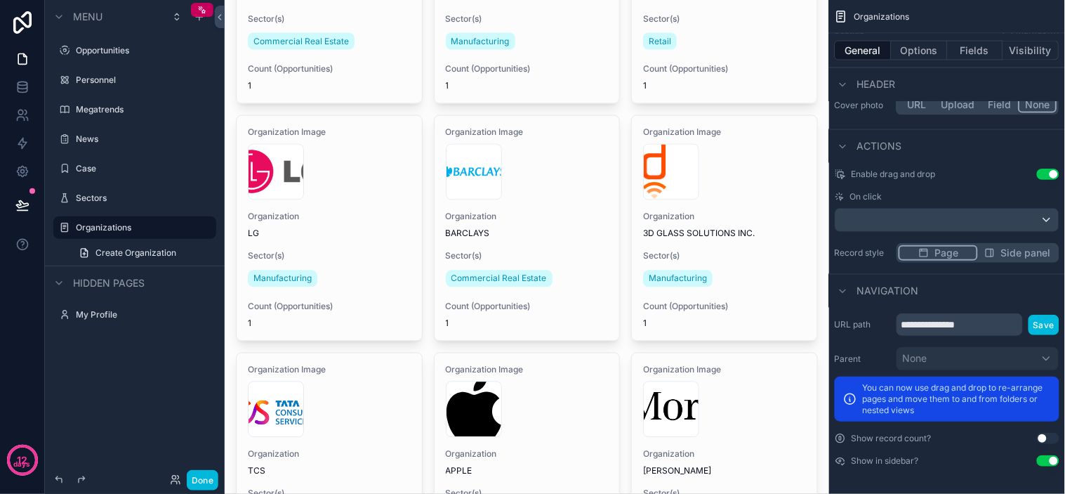
scroll to position [32, 0]
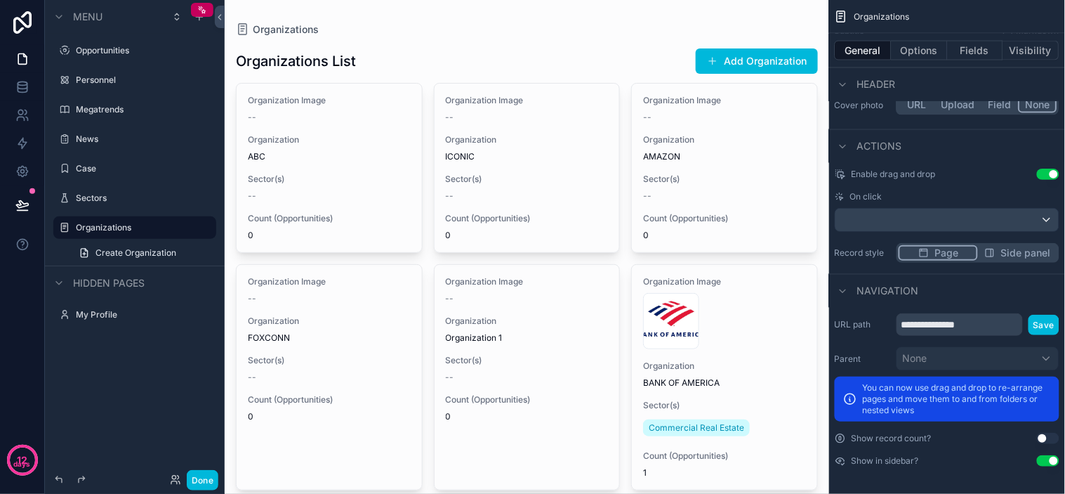
click at [440, 58] on div "Organizations List Add Organization" at bounding box center [527, 61] width 582 height 27
click at [525, 58] on div "Organizations List Add Organization" at bounding box center [527, 61] width 582 height 27
click at [406, 48] on div "Organizations List Add Organization" at bounding box center [527, 61] width 582 height 27
click at [906, 57] on button "Options" at bounding box center [920, 51] width 56 height 20
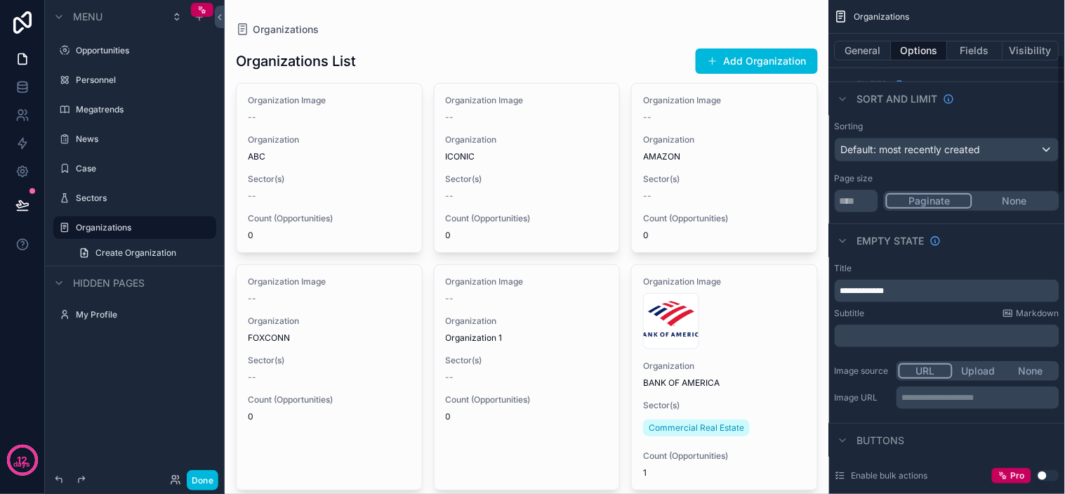
scroll to position [87, 0]
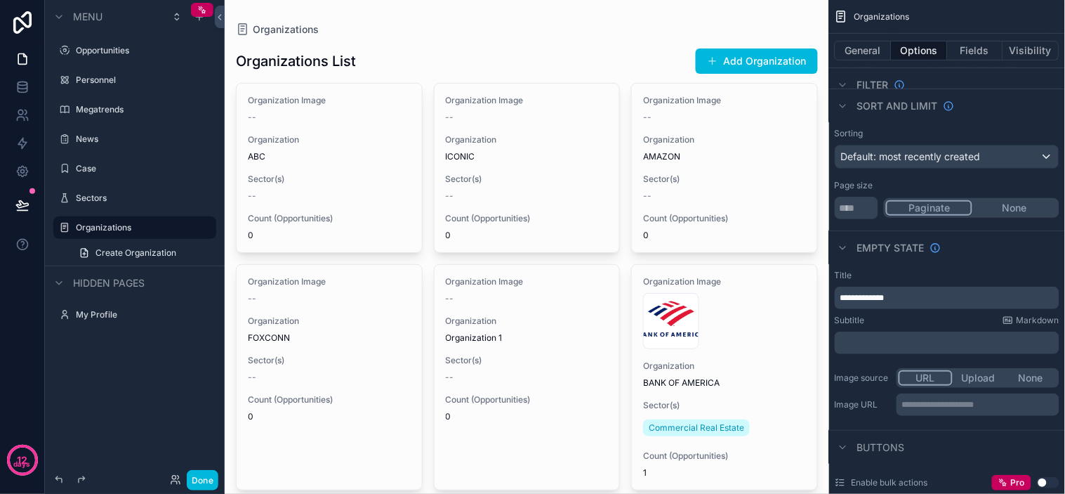
click at [918, 295] on p "**********" at bounding box center [949, 297] width 216 height 11
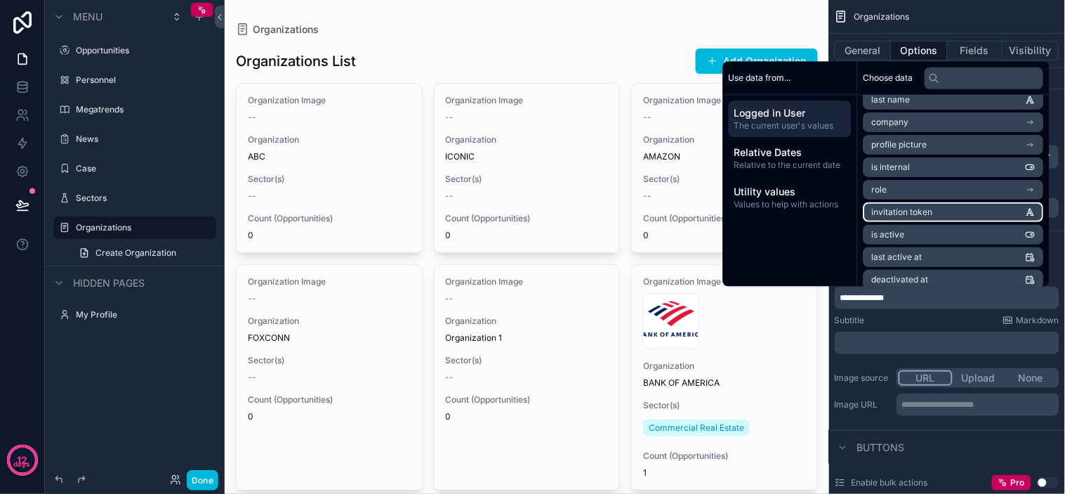
scroll to position [0, 0]
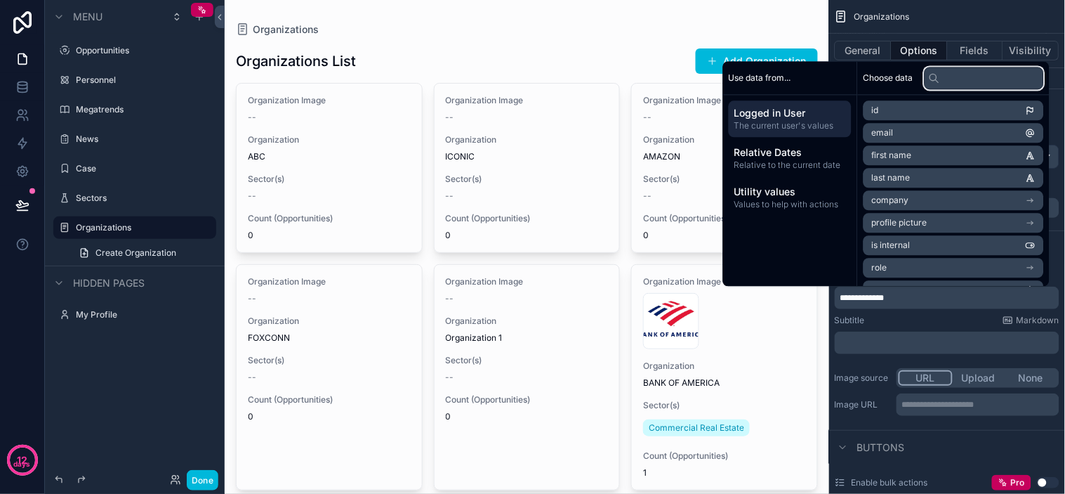
click at [956, 81] on input "text" at bounding box center [984, 78] width 119 height 22
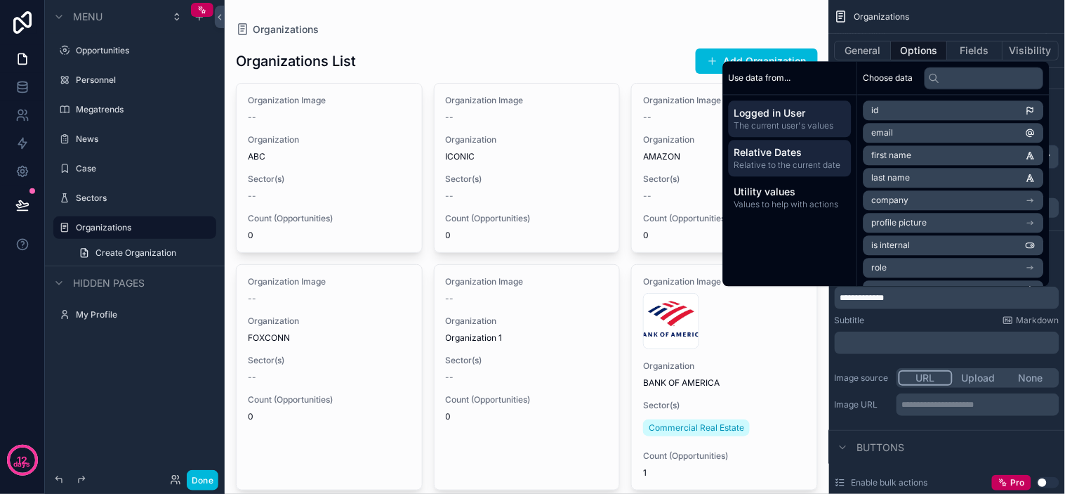
click at [796, 156] on span "Relative Dates" at bounding box center [790, 152] width 112 height 14
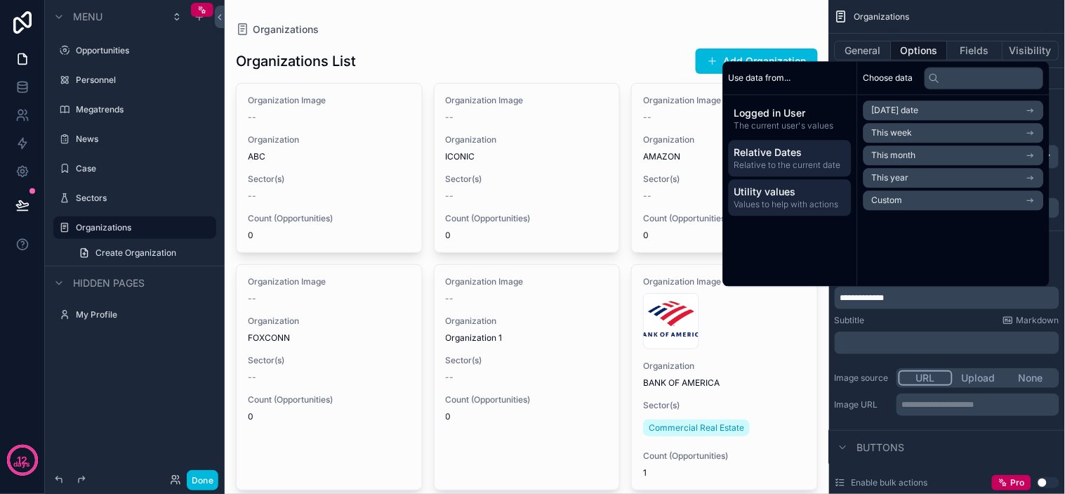
click at [801, 202] on span "Values to help with actions" at bounding box center [790, 204] width 112 height 11
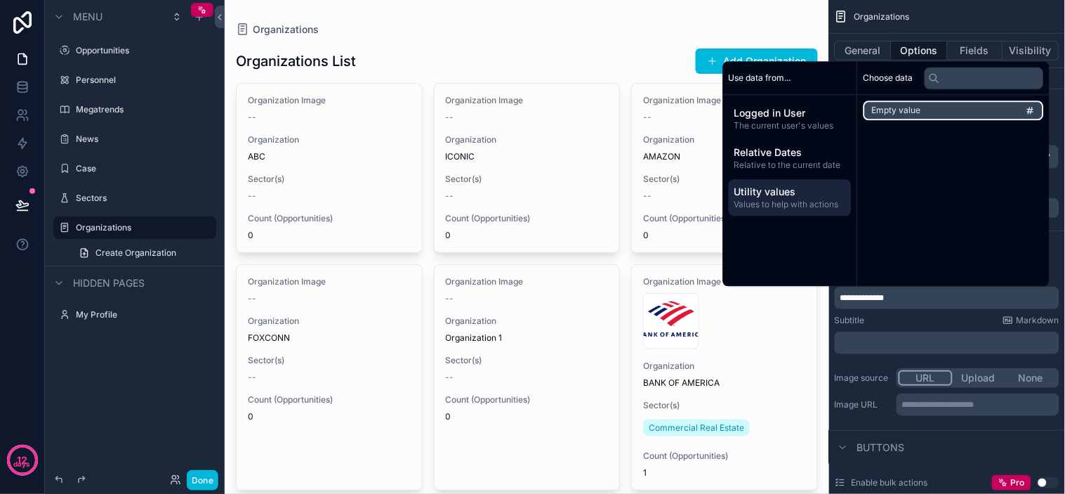
click at [958, 118] on li "Empty value" at bounding box center [954, 110] width 180 height 20
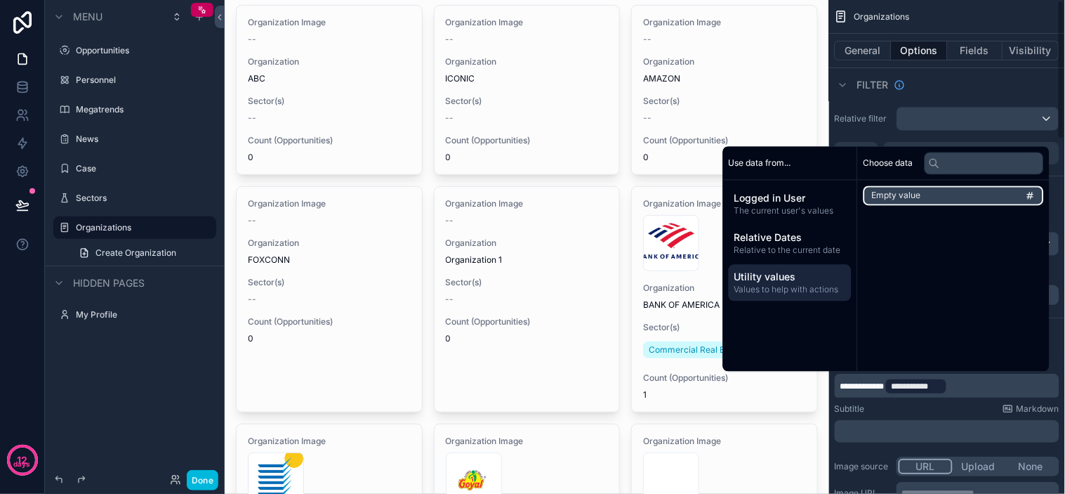
click at [958, 198] on icon "scrollable content" at bounding box center [1031, 196] width 10 height 10
click at [958, 381] on p "**********" at bounding box center [949, 386] width 216 height 20
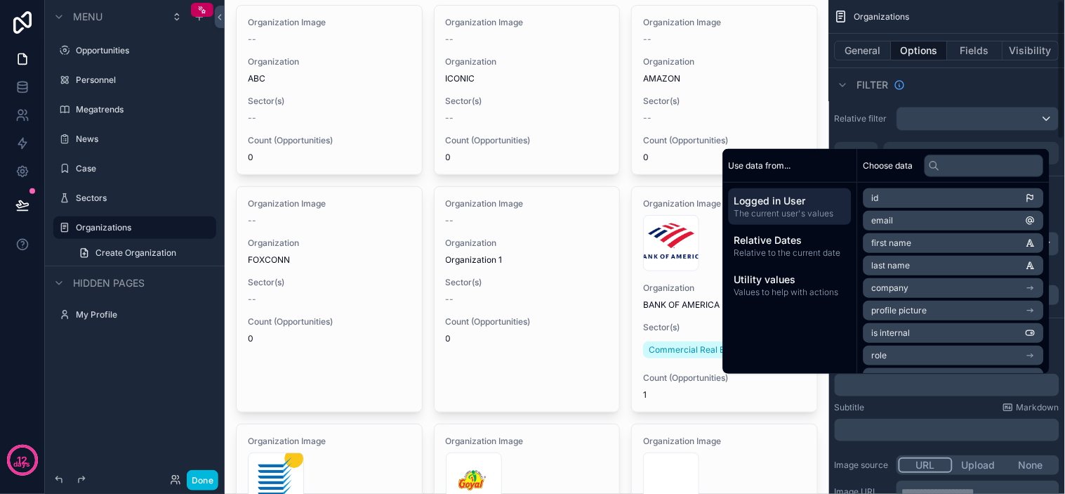
click at [864, 121] on label "Relative filter" at bounding box center [863, 118] width 56 height 11
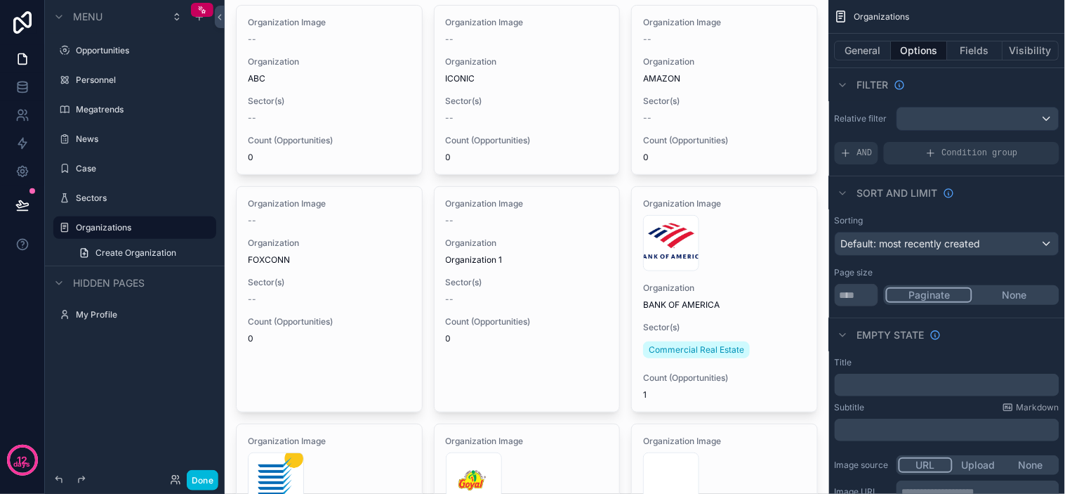
click at [958, 268] on div "Page size" at bounding box center [947, 272] width 225 height 11
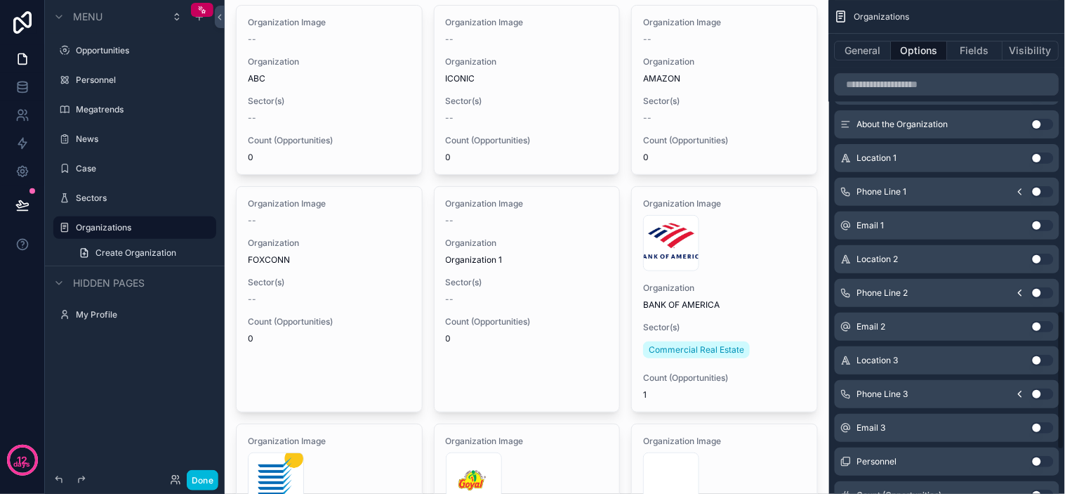
scroll to position [1258, 0]
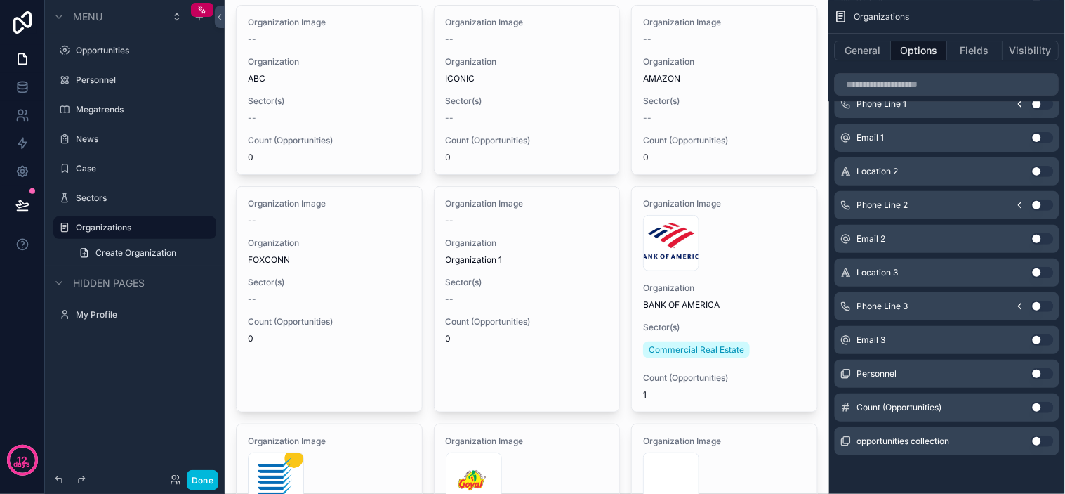
click at [958, 409] on button "Use setting" at bounding box center [1043, 407] width 22 height 11
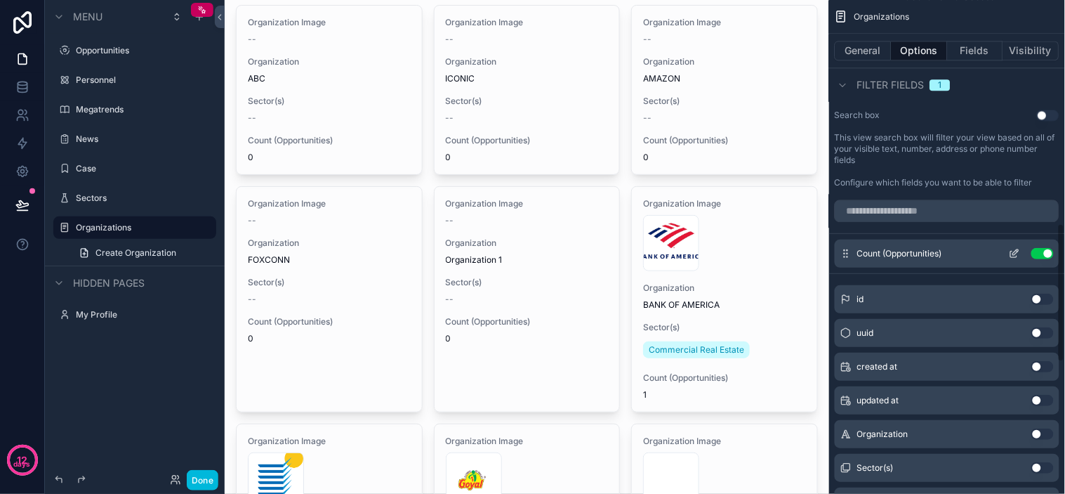
scroll to position [796, 0]
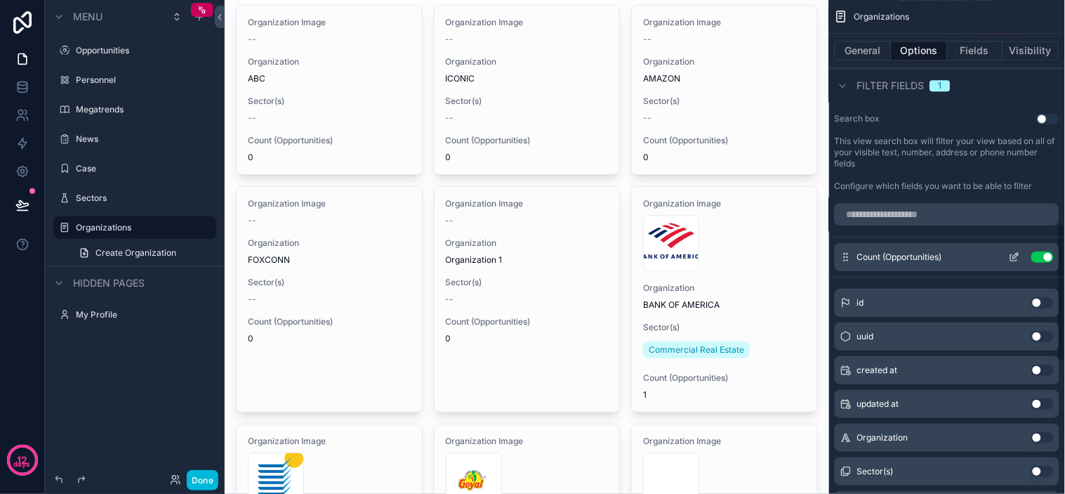
click at [958, 258] on button "Use setting" at bounding box center [1043, 256] width 22 height 11
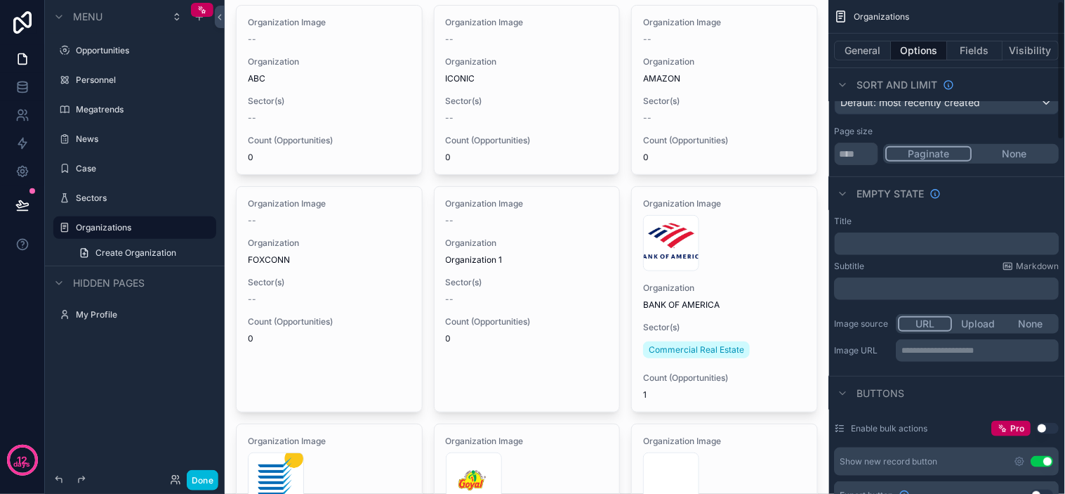
scroll to position [0, 0]
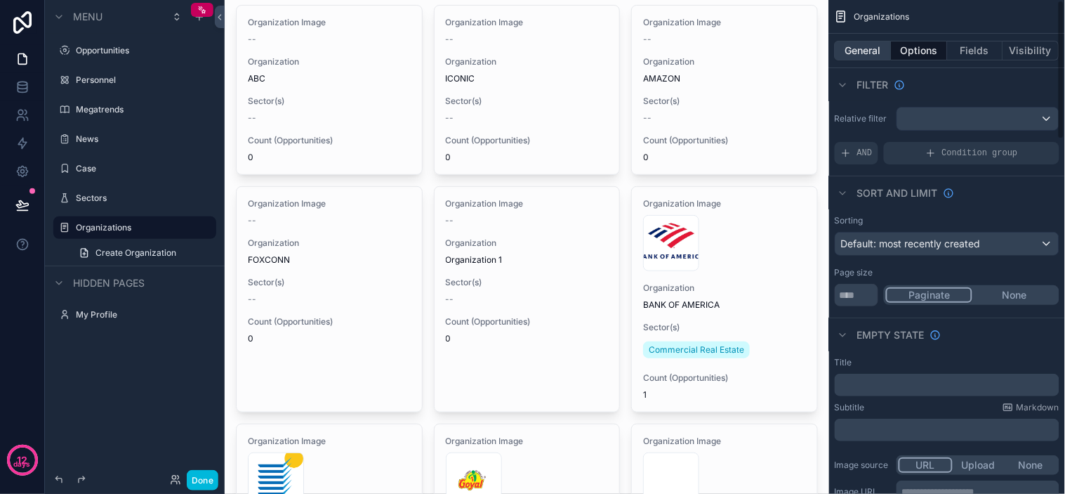
click at [881, 51] on button "General" at bounding box center [863, 51] width 57 height 20
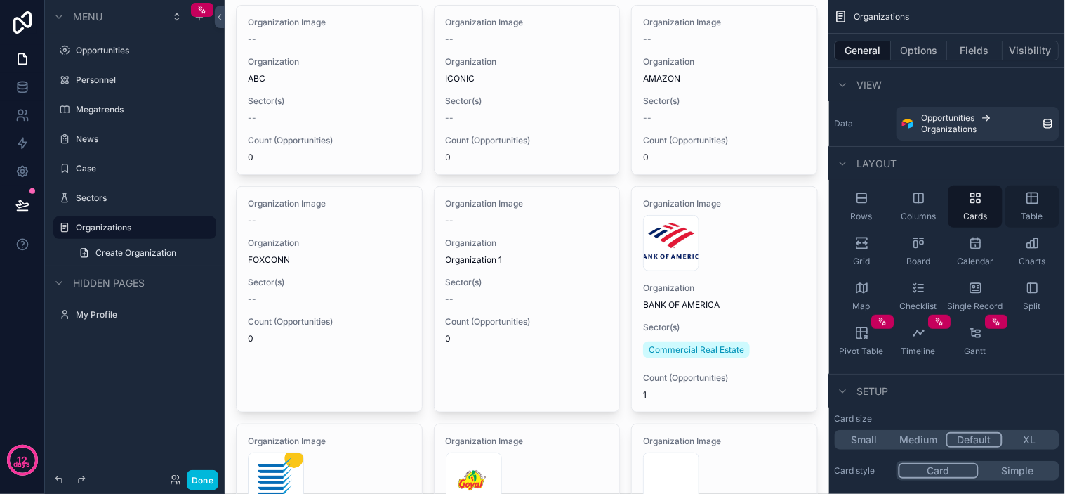
click at [958, 218] on span "Table" at bounding box center [1033, 216] width 22 height 11
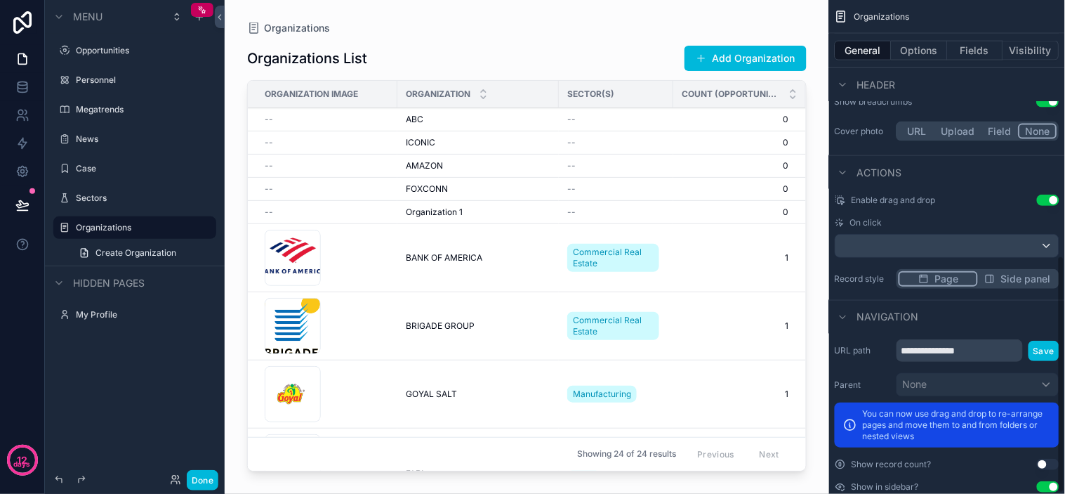
scroll to position [529, 0]
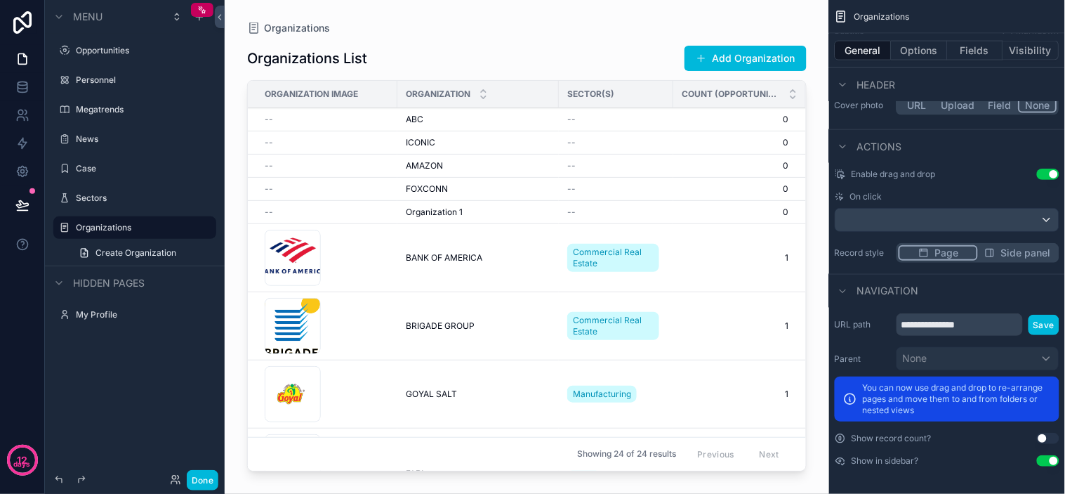
click at [958, 438] on button "Use setting" at bounding box center [1048, 438] width 22 height 11
click at [958, 437] on button "Use setting" at bounding box center [1048, 438] width 22 height 11
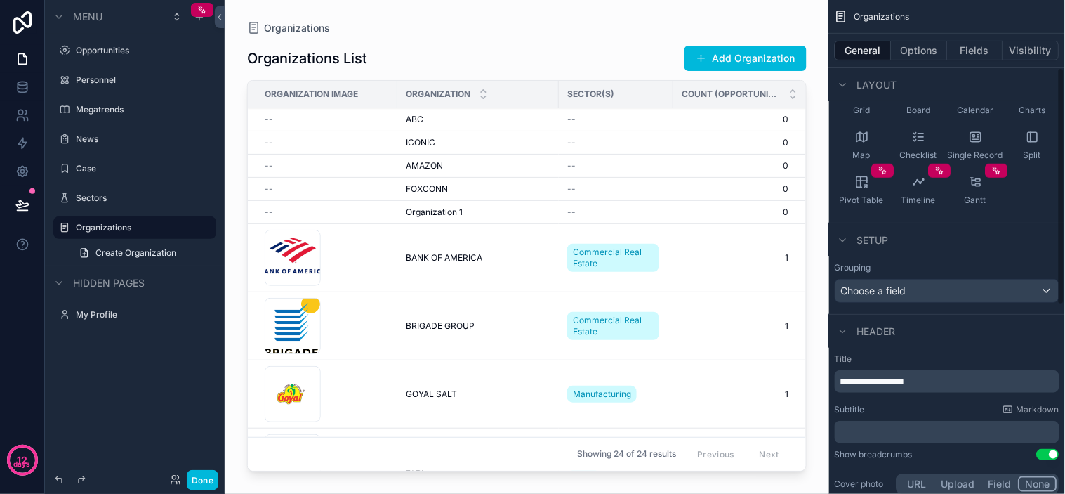
scroll to position [139, 0]
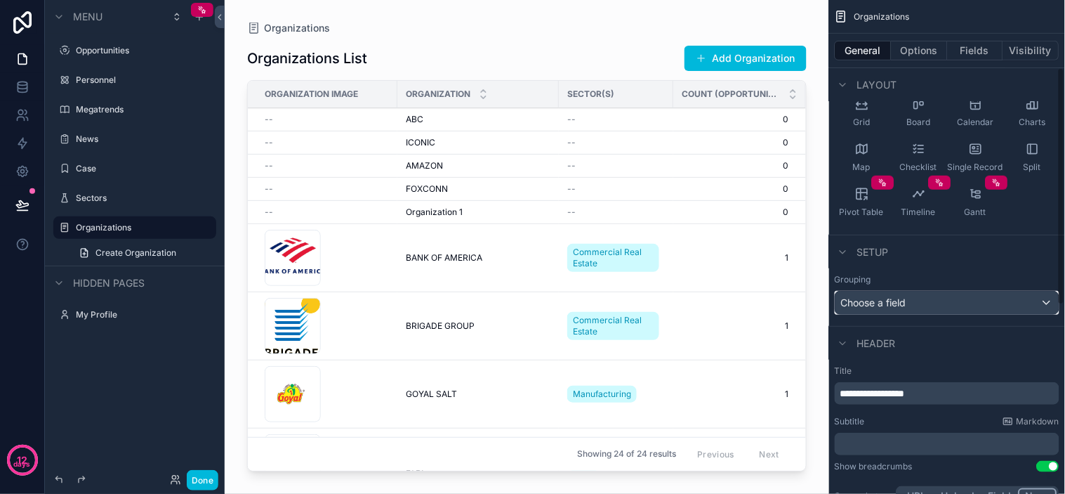
click at [937, 300] on div "Choose a field" at bounding box center [947, 302] width 223 height 22
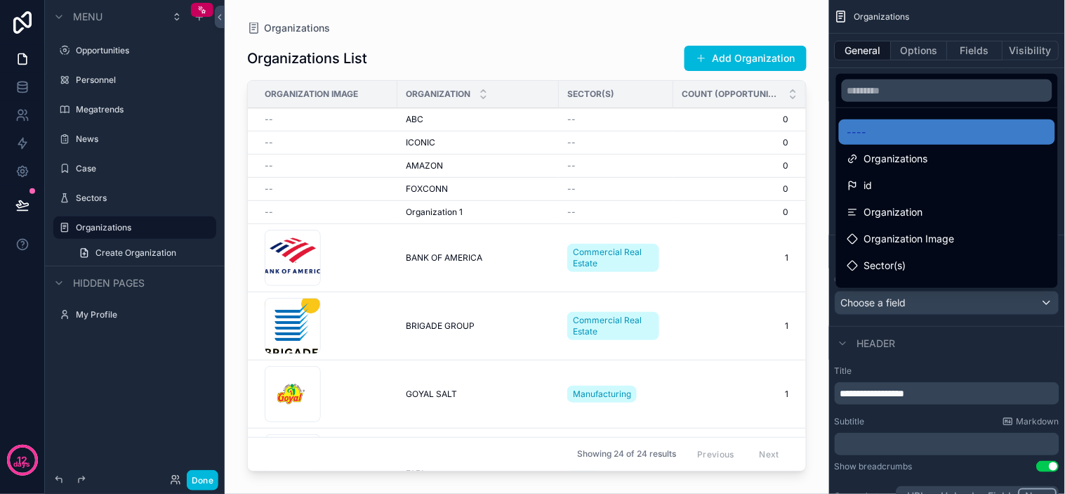
click at [937, 300] on div "scrollable content" at bounding box center [532, 247] width 1065 height 494
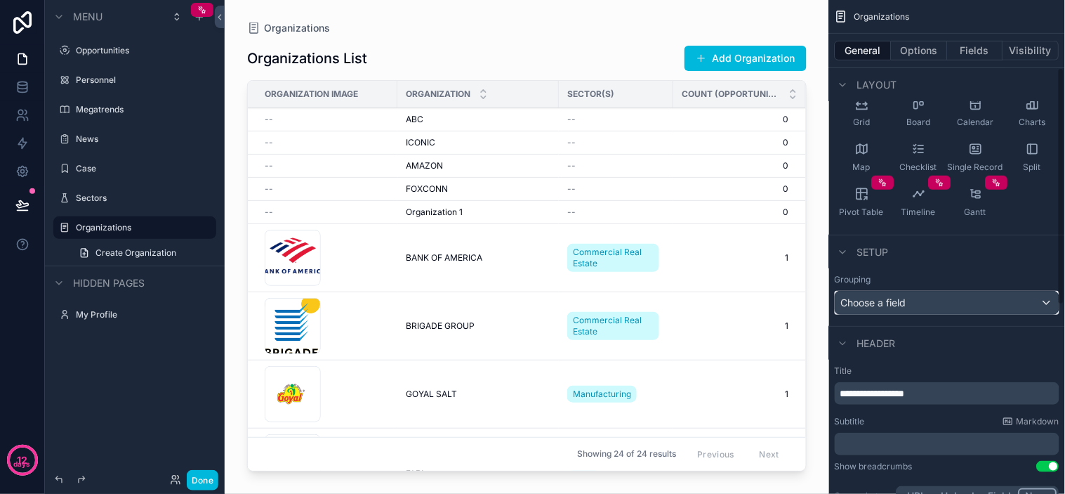
click at [937, 300] on div "Choose a field" at bounding box center [947, 302] width 223 height 22
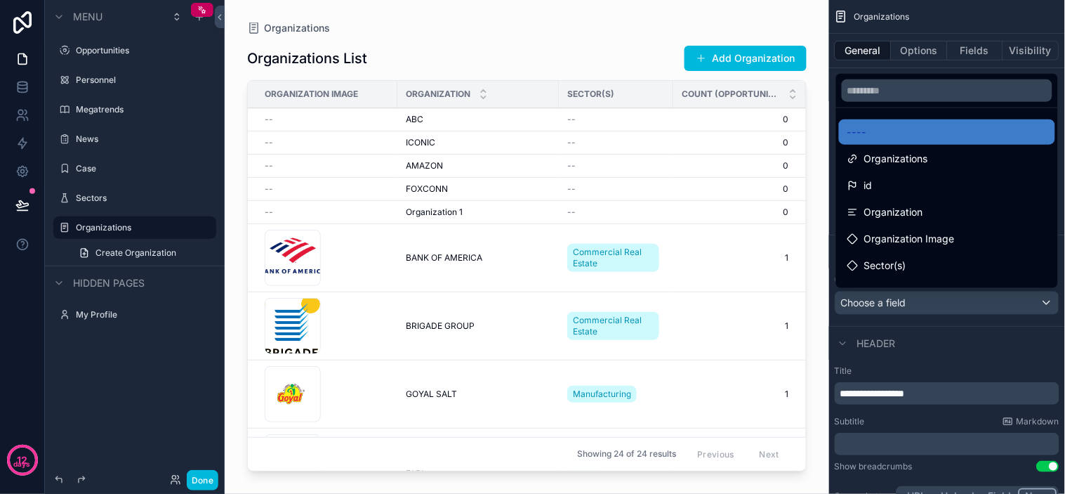
click at [937, 300] on div "scrollable content" at bounding box center [532, 247] width 1065 height 494
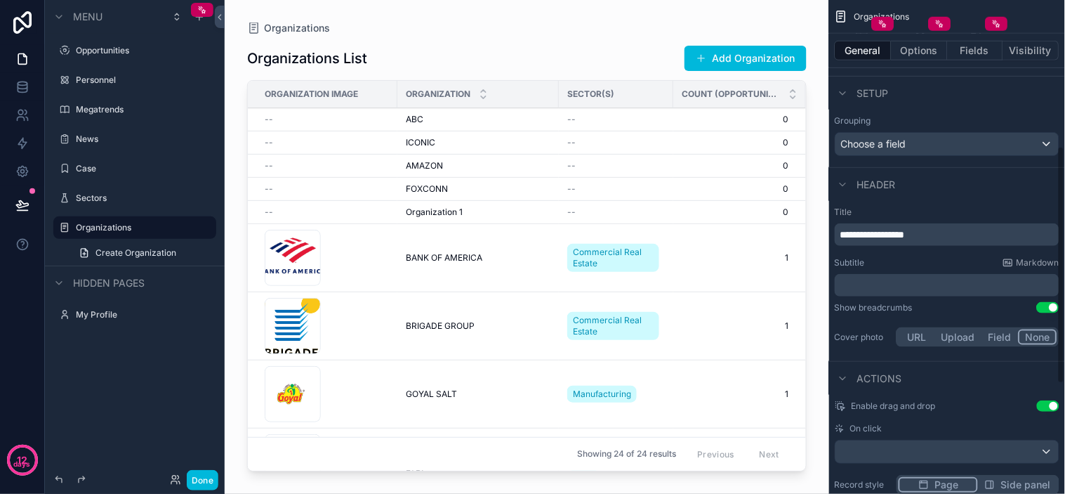
scroll to position [374, 0]
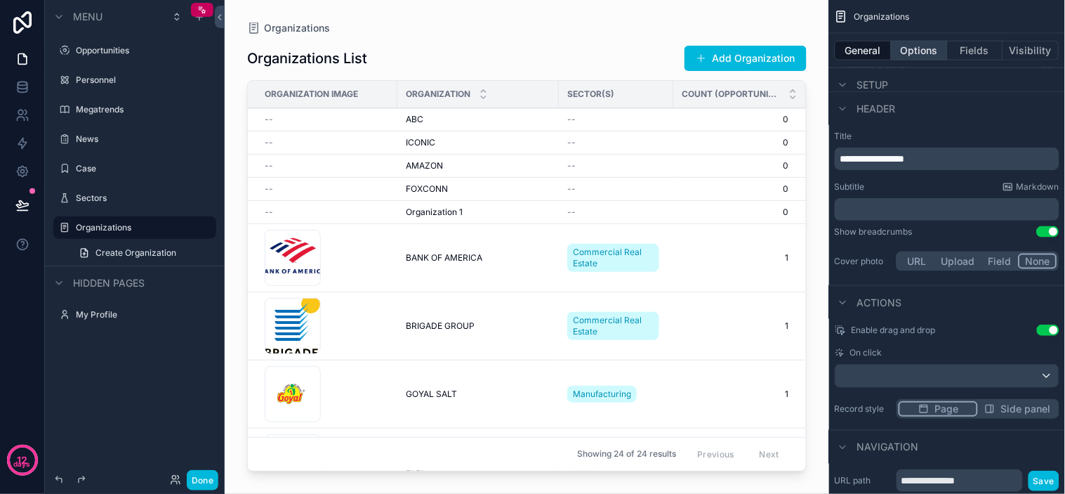
click at [939, 42] on button "Options" at bounding box center [920, 51] width 56 height 20
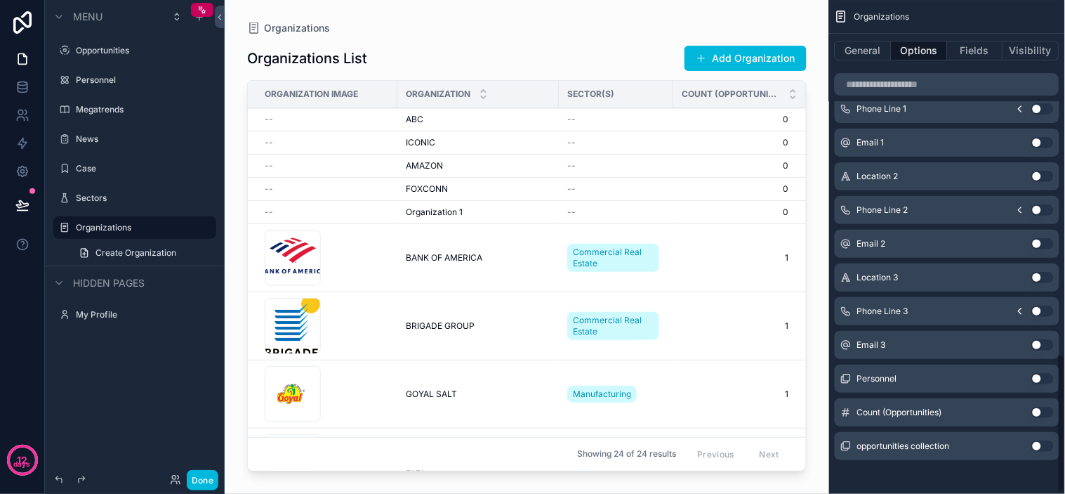
scroll to position [1258, 0]
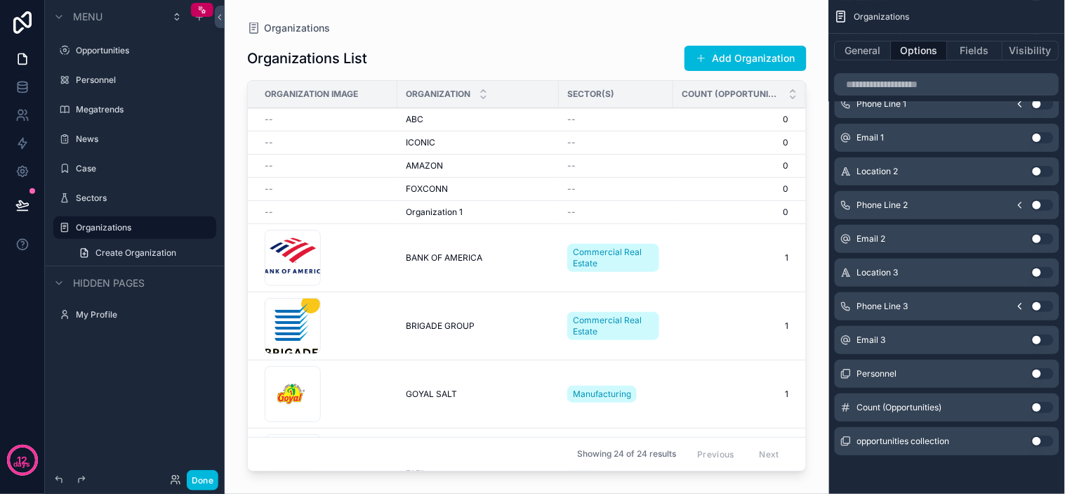
click at [958, 405] on button "Use setting" at bounding box center [1043, 407] width 22 height 11
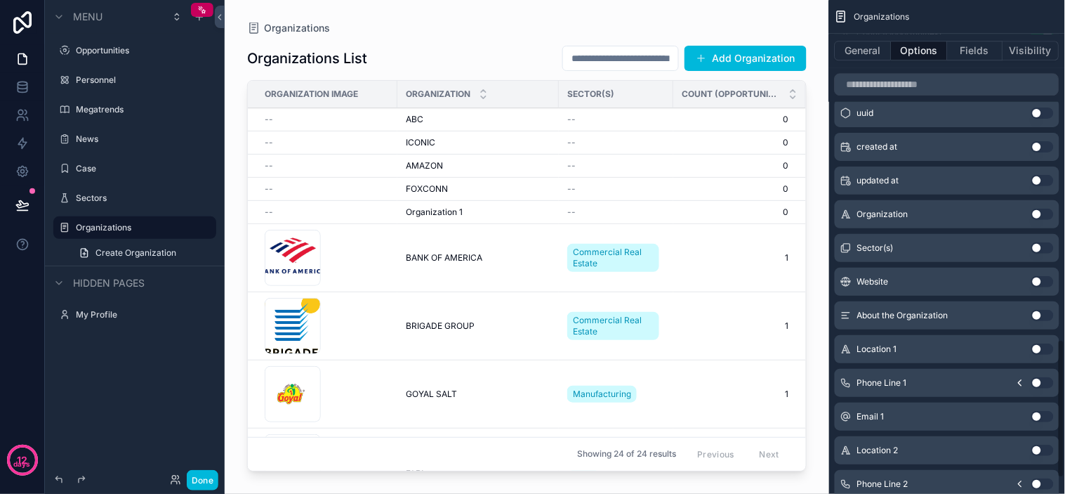
scroll to position [718, 0]
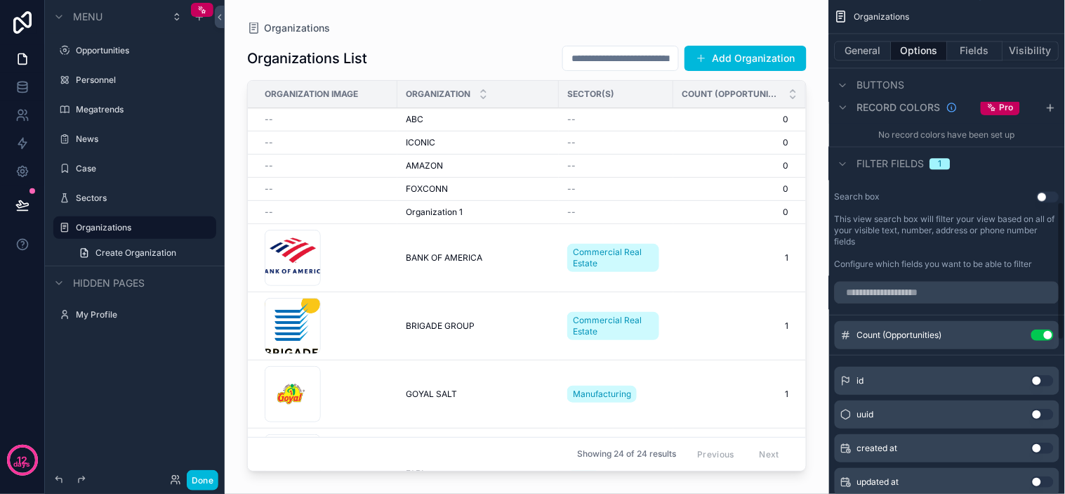
click at [958, 333] on button "Use setting" at bounding box center [1043, 334] width 22 height 11
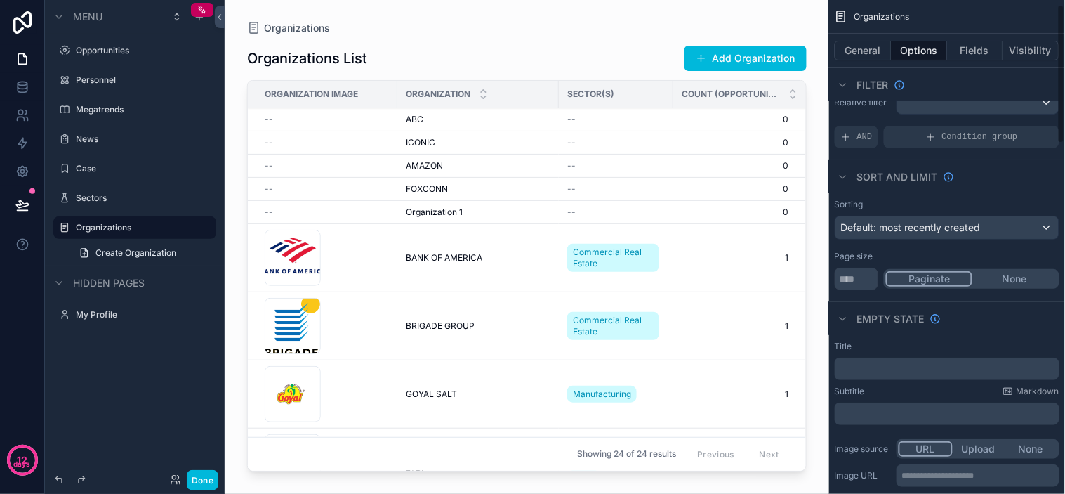
scroll to position [15, 0]
click at [953, 225] on span "Default: most recently created" at bounding box center [911, 228] width 140 height 12
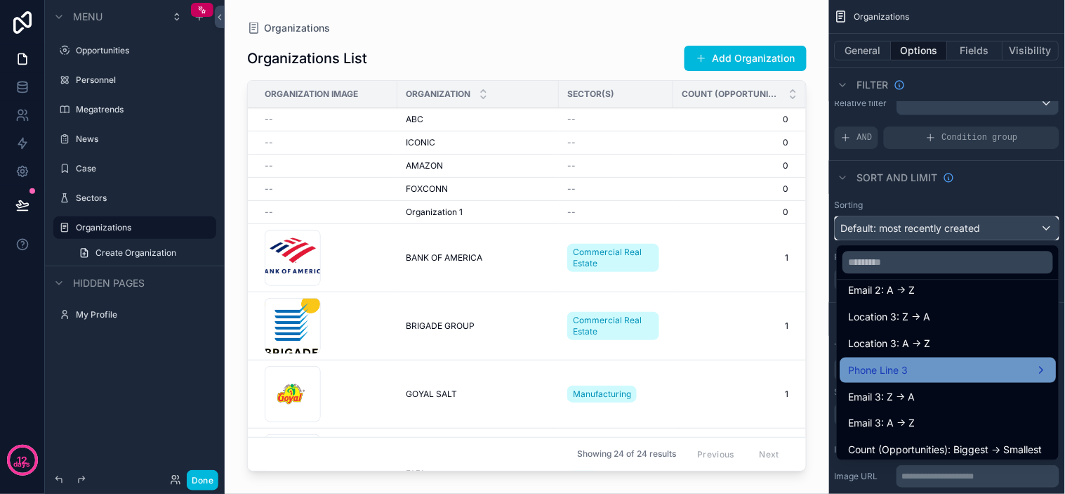
scroll to position [579, 0]
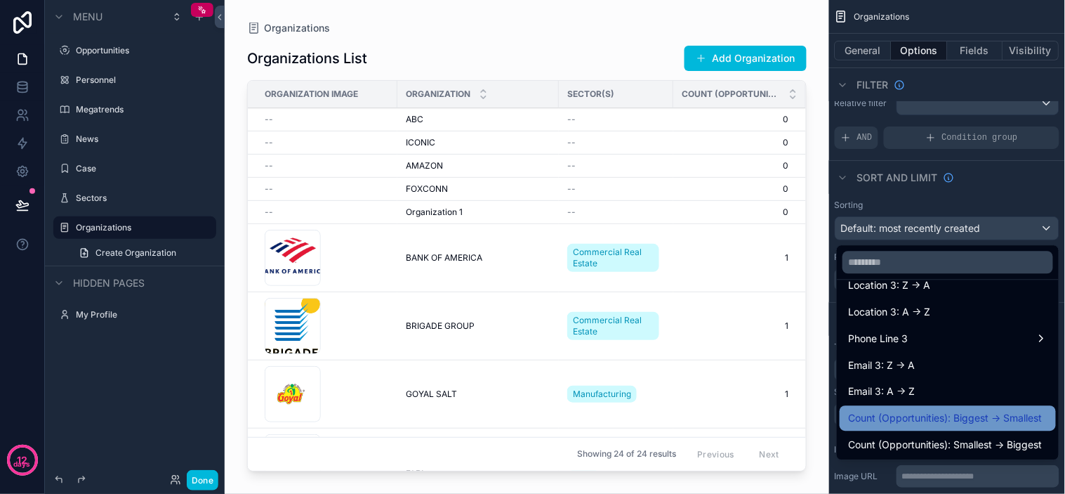
click at [945, 424] on span "Count (Opportunities): Biggest -> Smallest" at bounding box center [945, 417] width 194 height 17
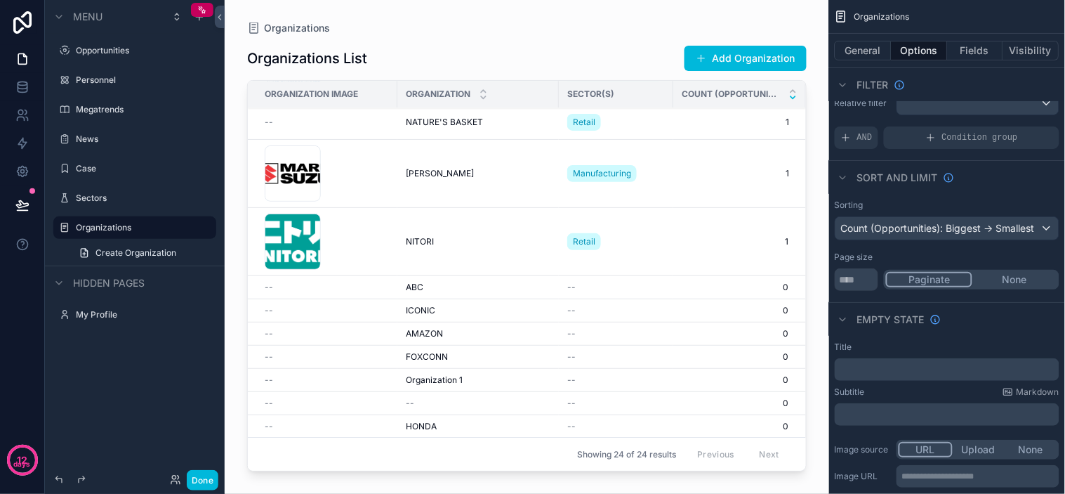
scroll to position [0, 0]
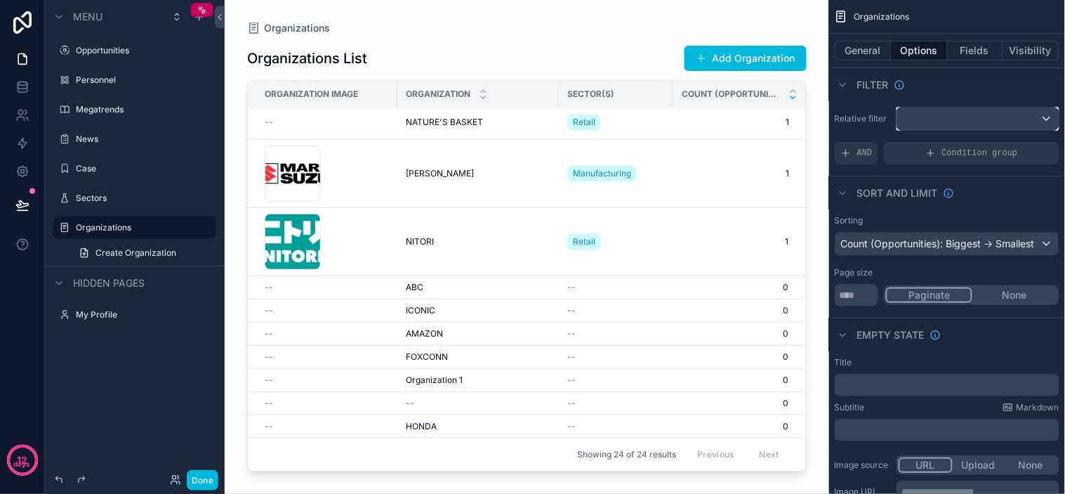
click at [945, 120] on div "scrollable content" at bounding box center [978, 118] width 162 height 22
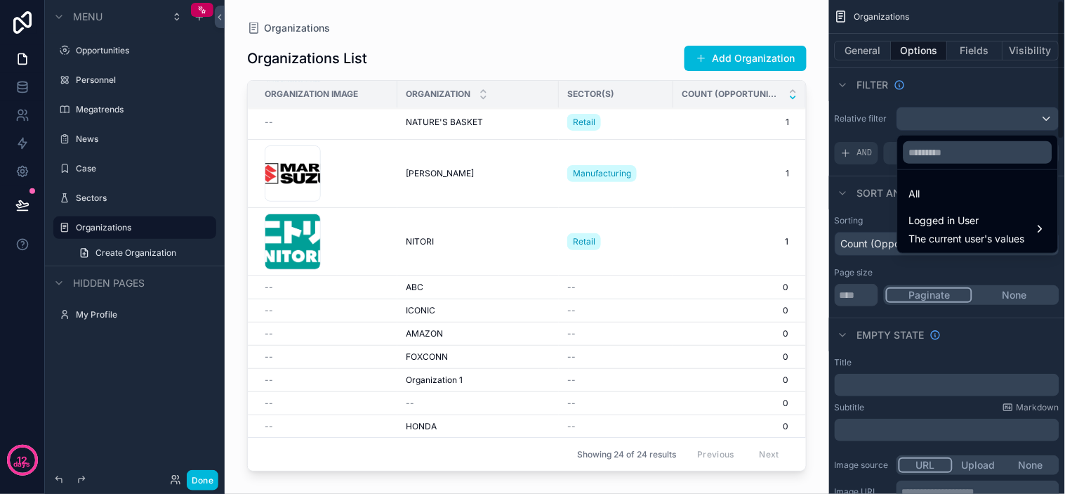
click at [872, 130] on div "scrollable content" at bounding box center [532, 247] width 1065 height 494
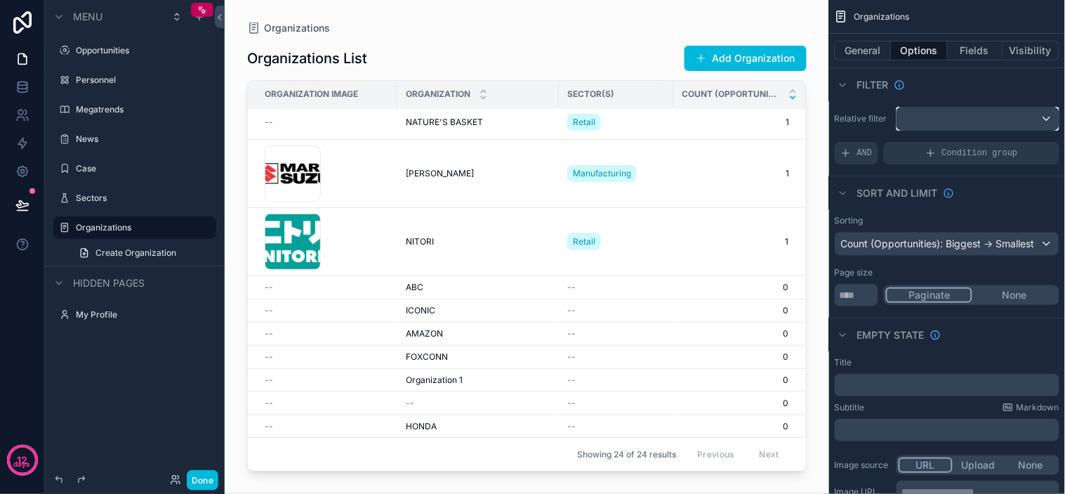
click at [956, 121] on div "scrollable content" at bounding box center [978, 118] width 162 height 22
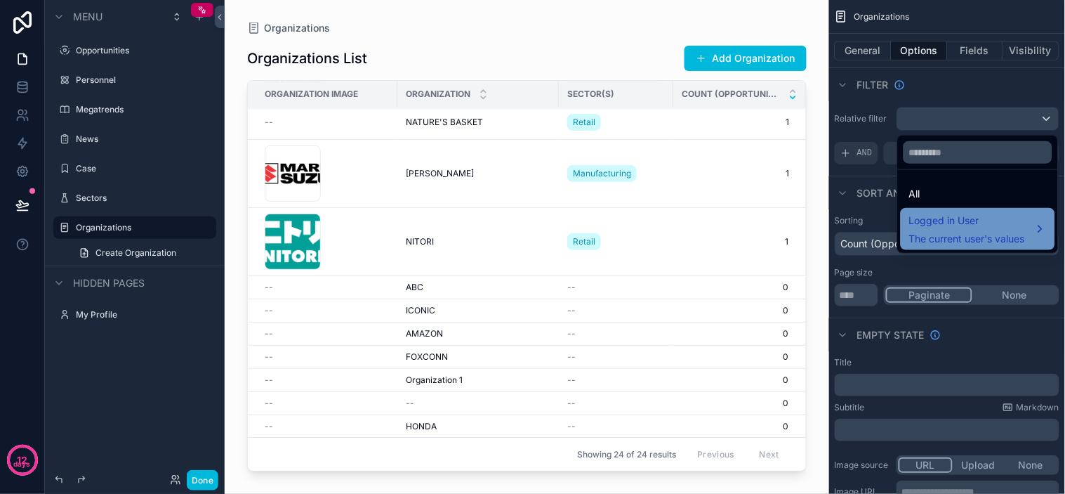
click at [958, 235] on span "The current user's values" at bounding box center [967, 239] width 116 height 14
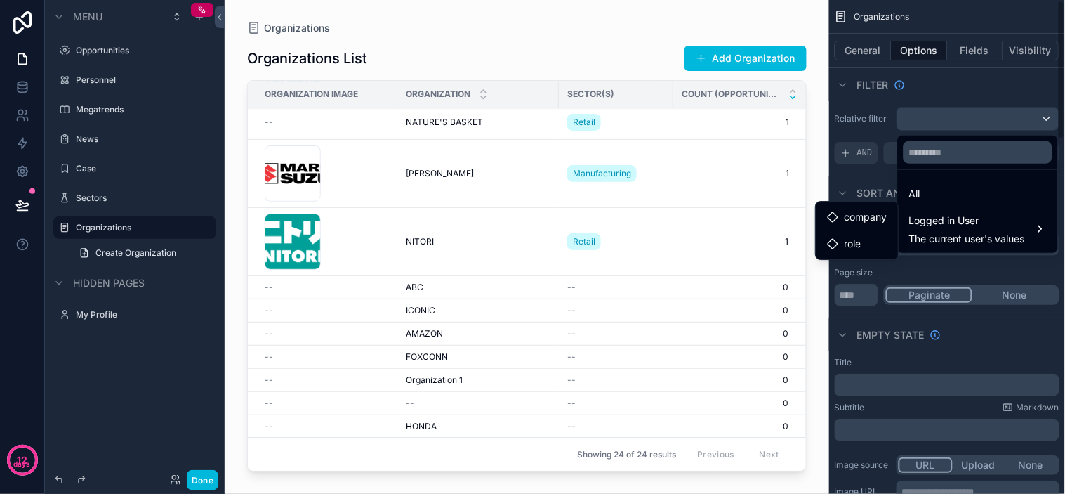
click at [869, 119] on div "scrollable content" at bounding box center [532, 247] width 1065 height 494
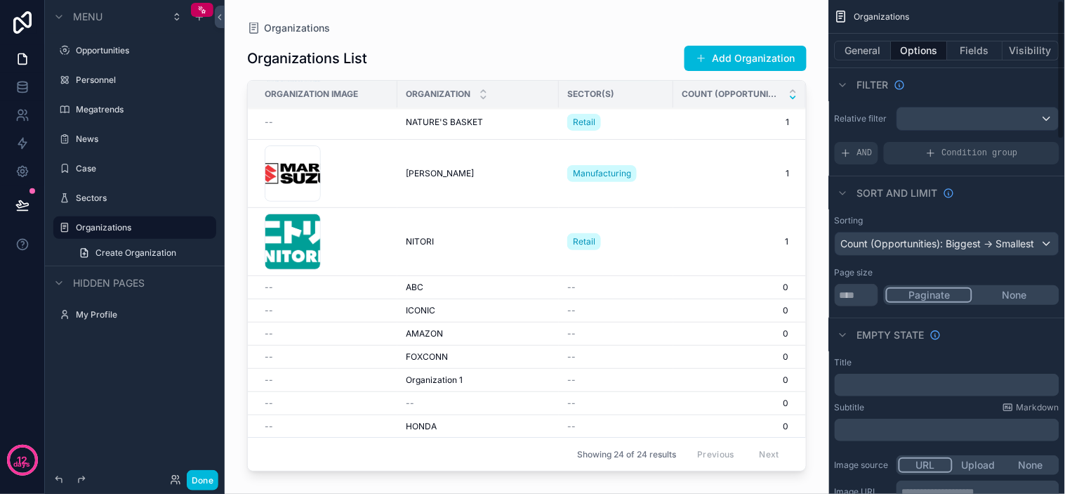
click at [958, 81] on div "Filter" at bounding box center [947, 84] width 236 height 34
click at [958, 49] on button "Fields" at bounding box center [976, 51] width 56 height 20
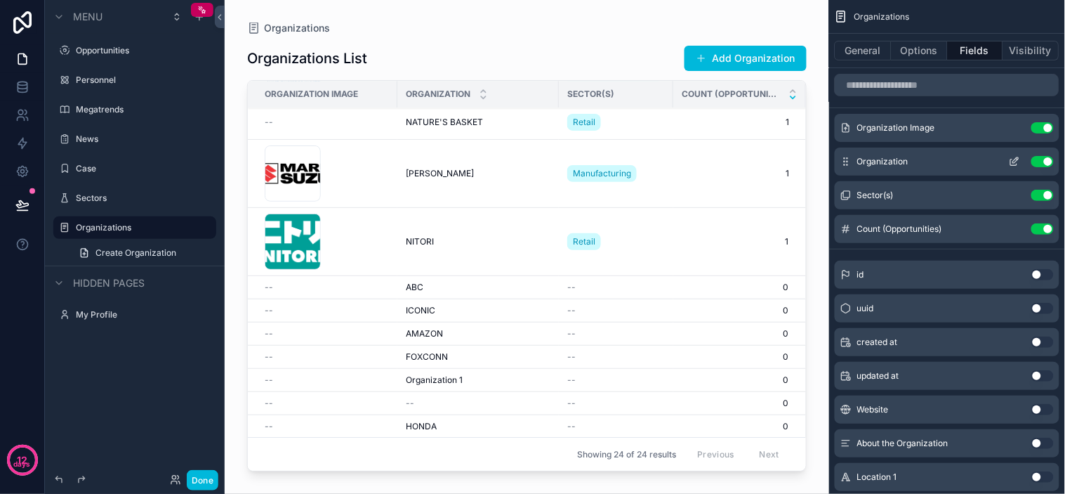
click at [958, 159] on icon "scrollable content" at bounding box center [1014, 161] width 11 height 11
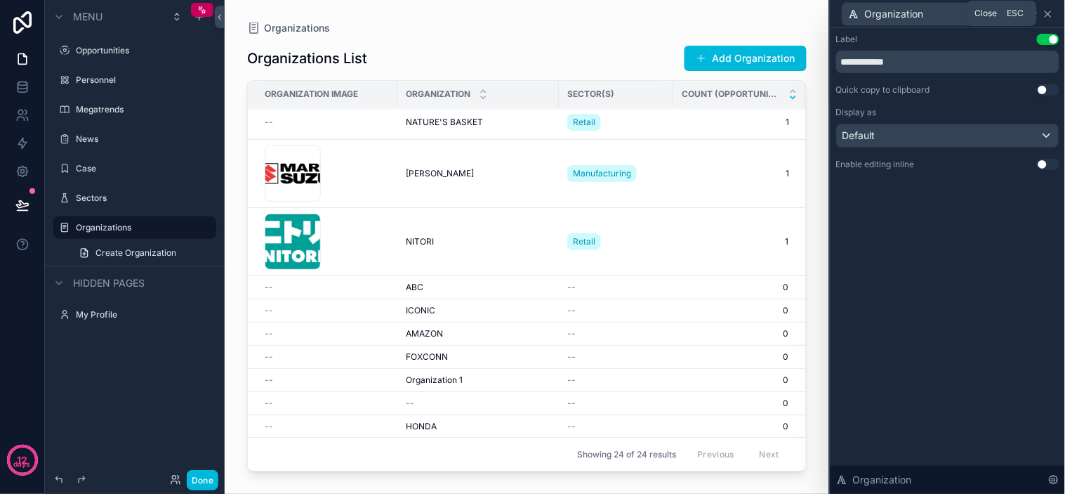
click at [958, 15] on icon at bounding box center [1048, 13] width 11 height 11
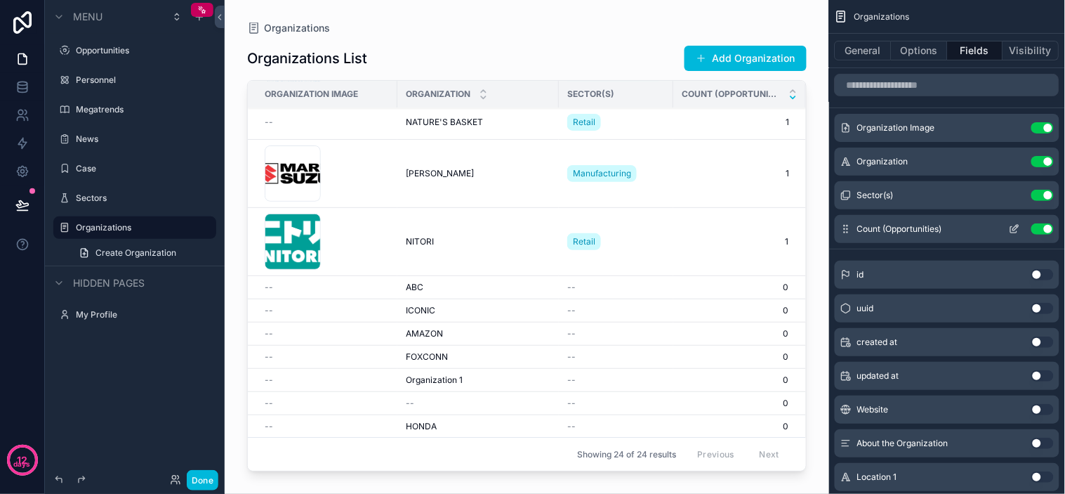
click at [958, 227] on icon "scrollable content" at bounding box center [1014, 230] width 6 height 6
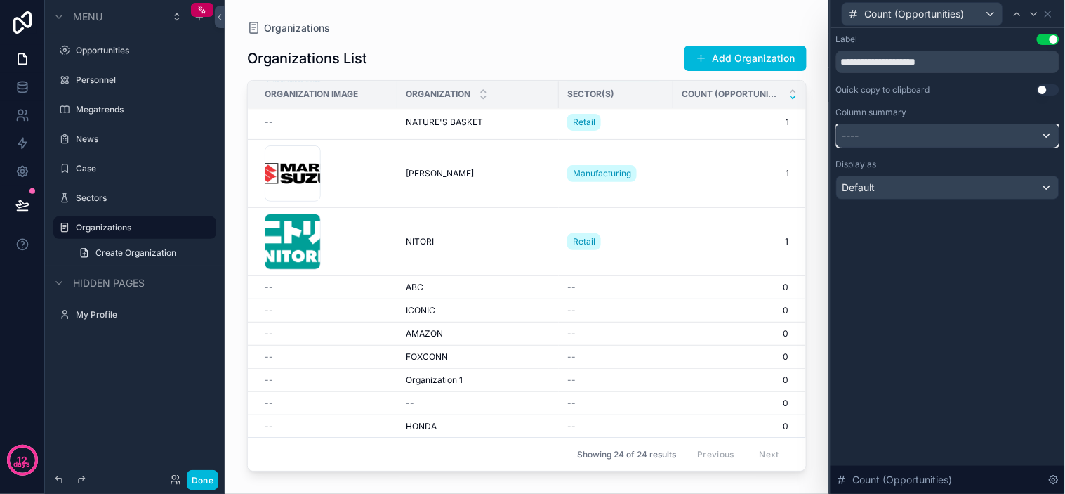
click at [958, 135] on div "----" at bounding box center [948, 135] width 222 height 22
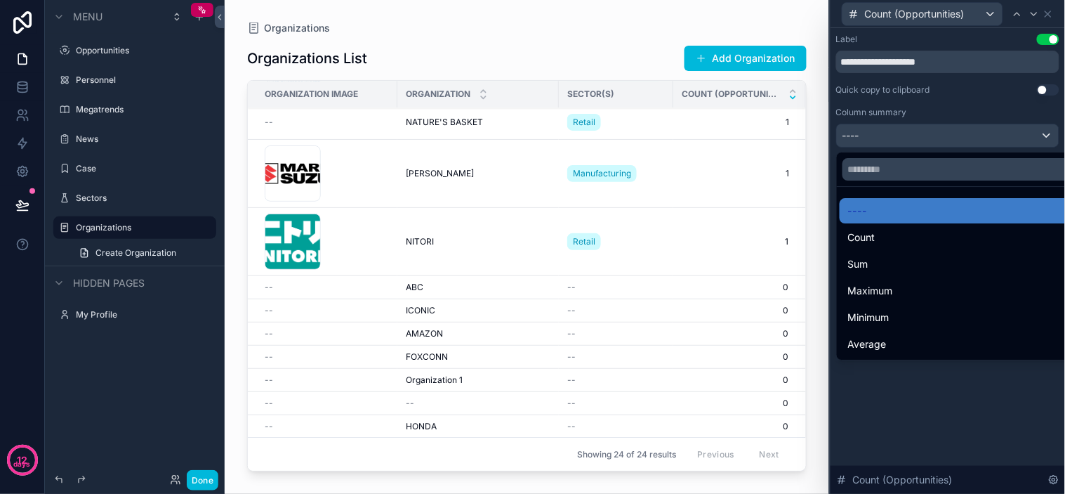
click at [951, 382] on div at bounding box center [948, 247] width 235 height 494
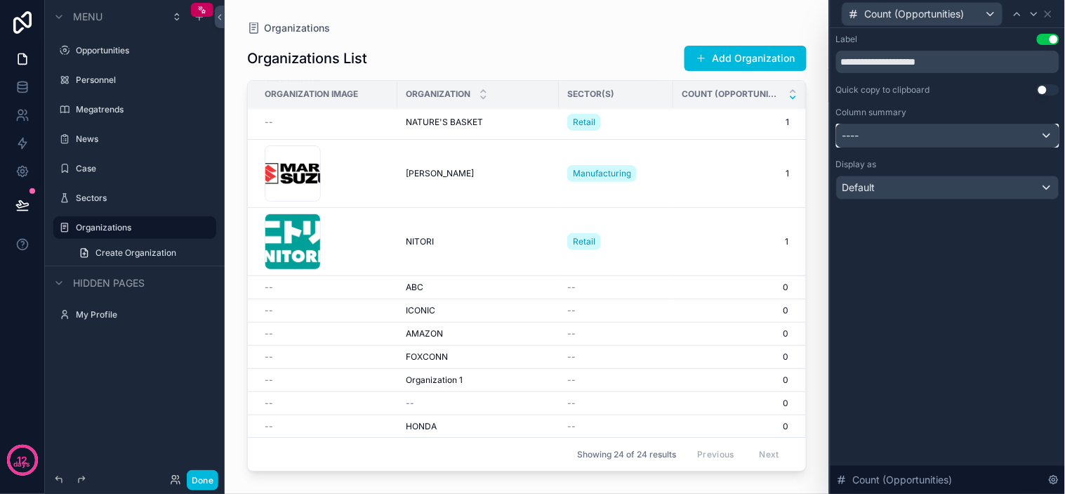
click at [921, 136] on div "----" at bounding box center [948, 135] width 222 height 22
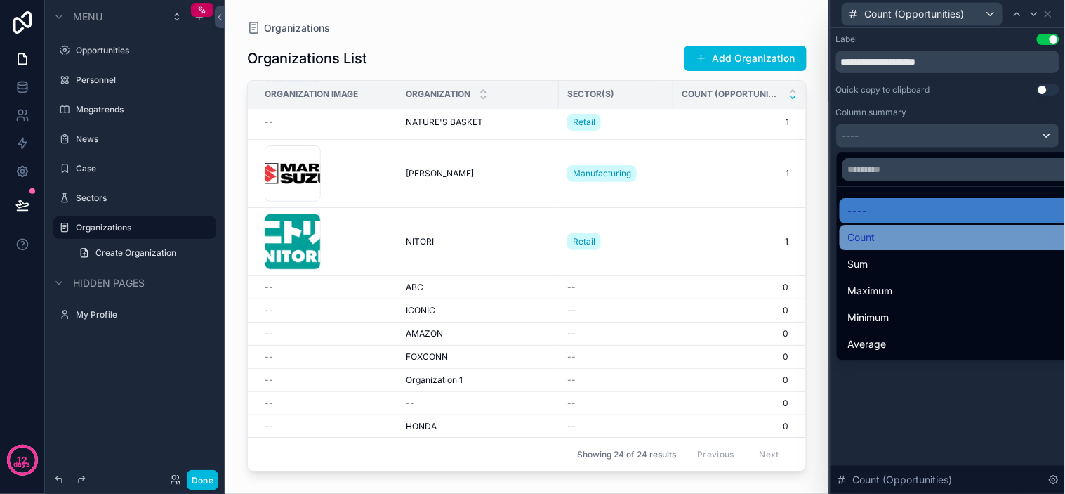
click at [906, 241] on div "Count" at bounding box center [964, 237] width 232 height 17
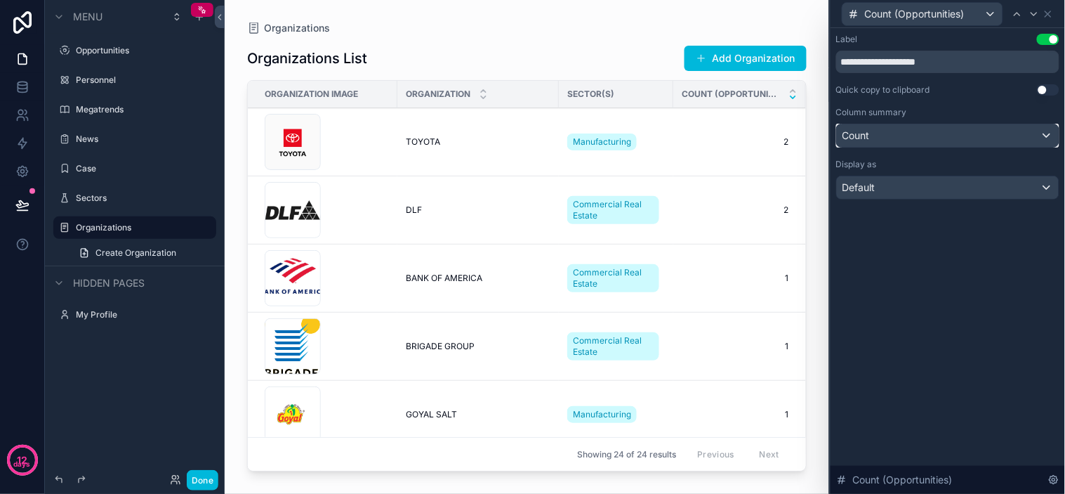
click at [916, 136] on div "Count" at bounding box center [948, 135] width 222 height 22
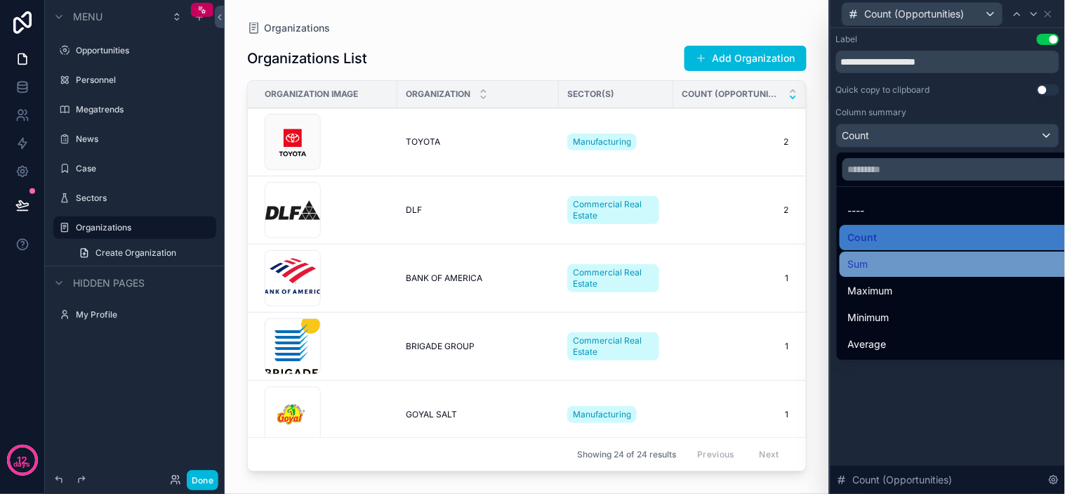
click at [868, 264] on span "Sum" at bounding box center [858, 264] width 20 height 17
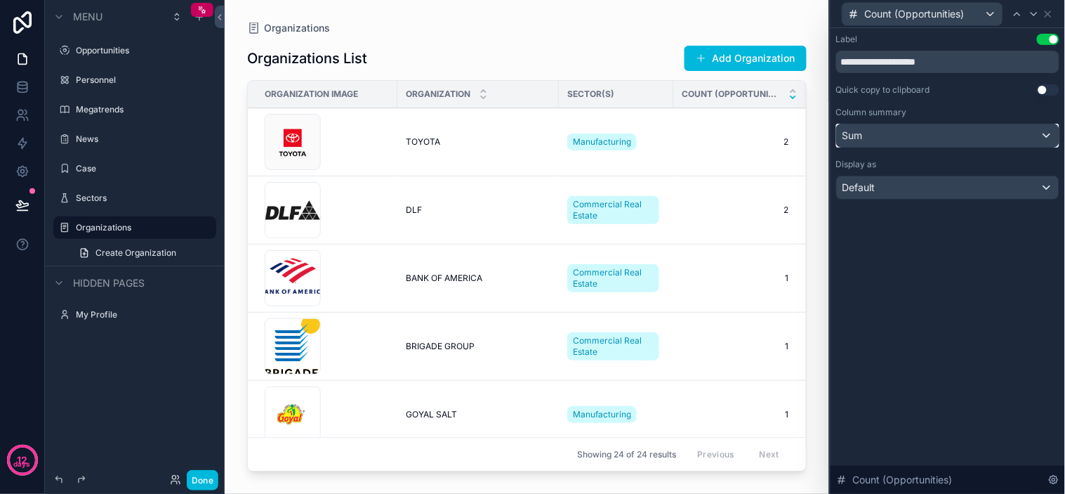
click at [911, 135] on div "Sum" at bounding box center [948, 135] width 222 height 22
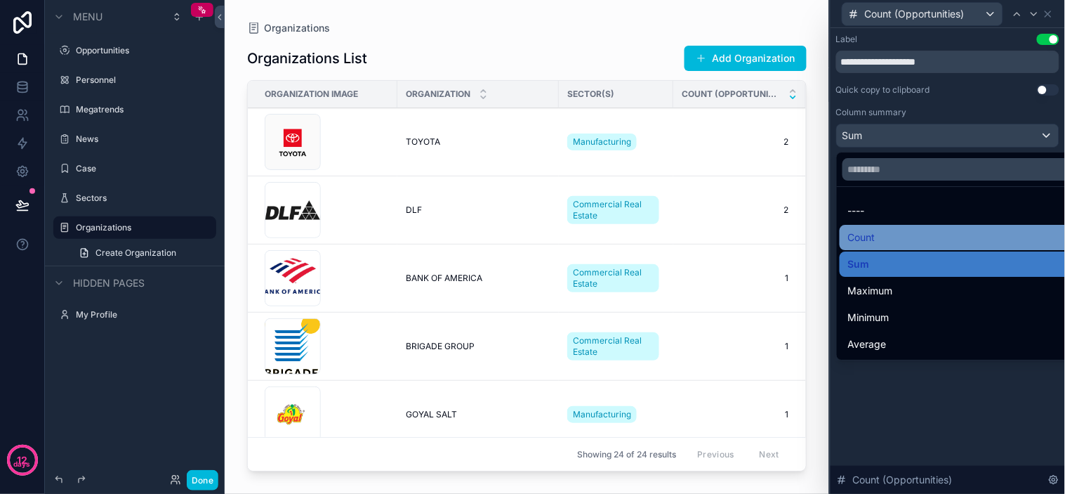
click at [916, 232] on div "Count" at bounding box center [964, 237] width 232 height 17
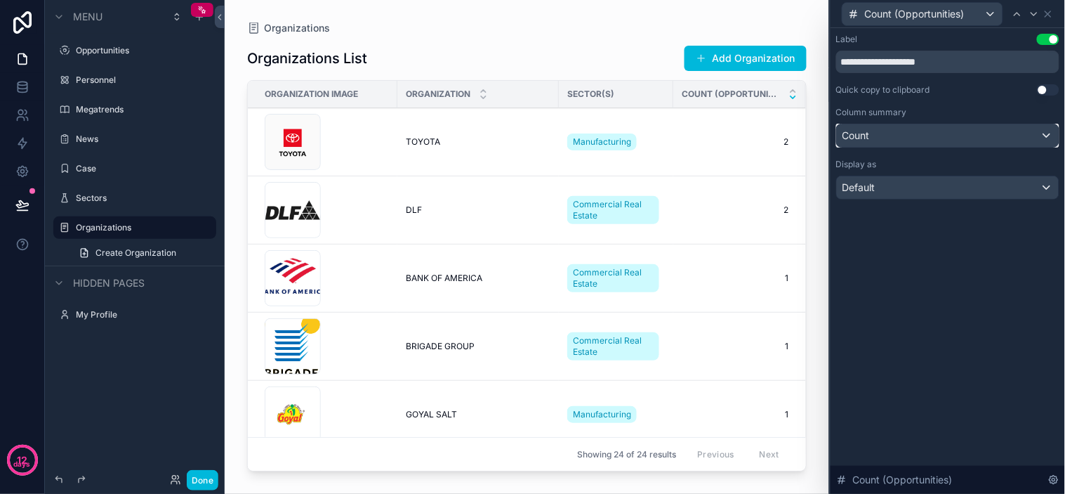
click at [901, 133] on div "Count" at bounding box center [948, 135] width 222 height 22
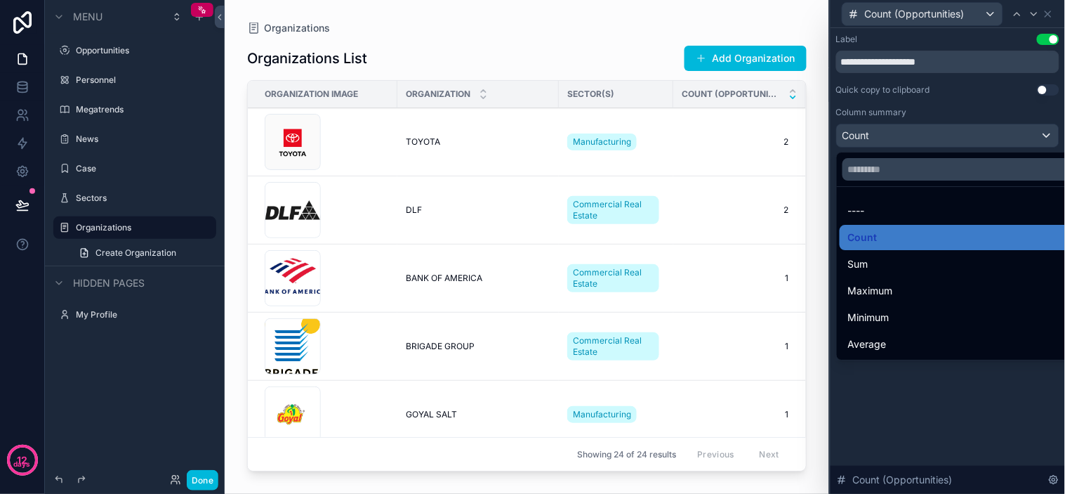
click at [901, 133] on div at bounding box center [948, 247] width 235 height 494
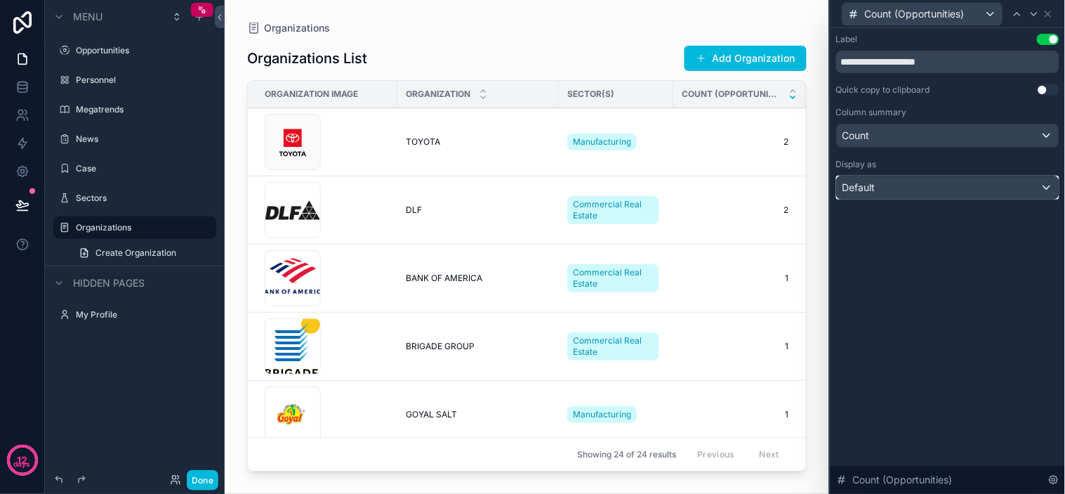
click at [903, 185] on div "Default" at bounding box center [948, 187] width 222 height 22
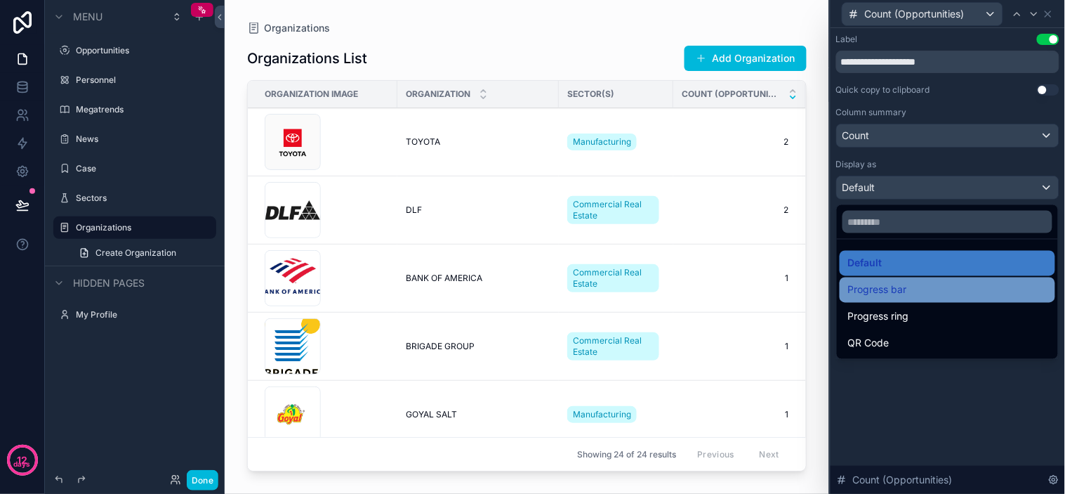
click at [909, 285] on div "Progress bar" at bounding box center [947, 290] width 199 height 17
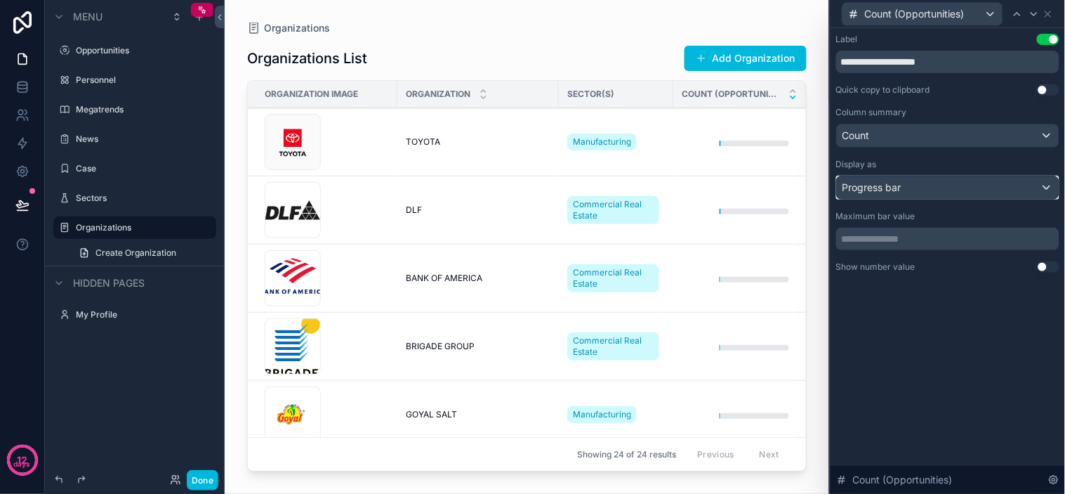
click at [907, 180] on div "Progress bar" at bounding box center [948, 187] width 222 height 22
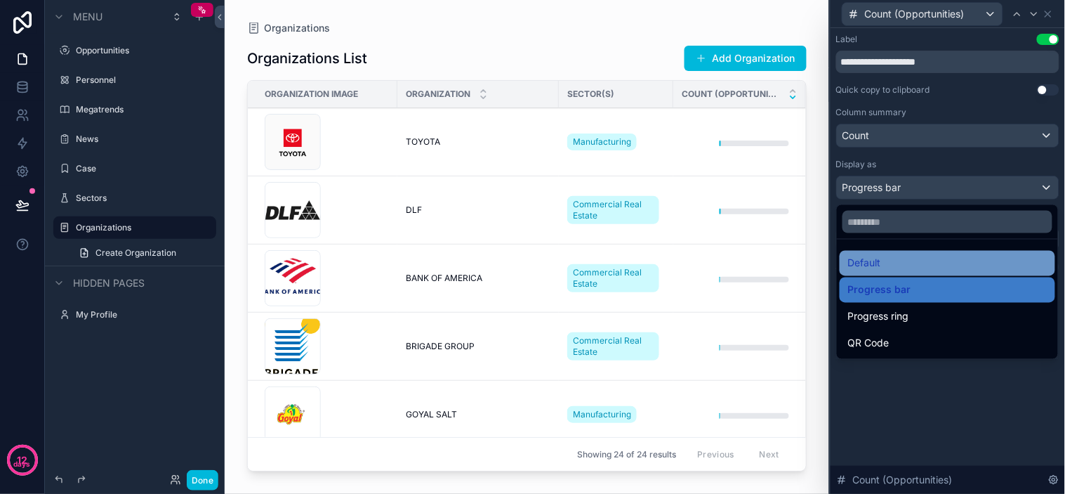
click at [930, 263] on div "Default" at bounding box center [947, 263] width 199 height 17
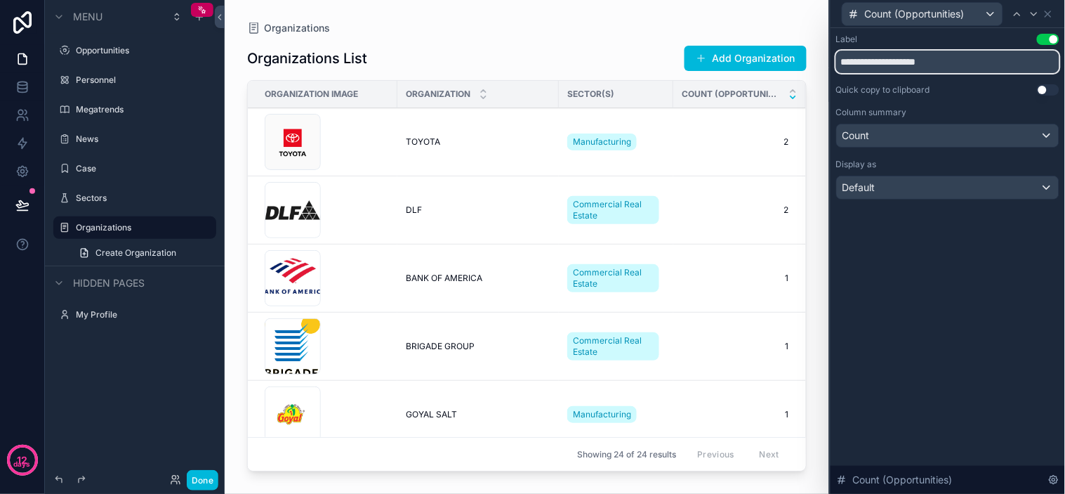
click at [958, 63] on input "**********" at bounding box center [947, 62] width 223 height 22
click at [958, 275] on div "**********" at bounding box center [948, 261] width 235 height 466
drag, startPoint x: 963, startPoint y: 66, endPoint x: 782, endPoint y: 74, distance: 180.6
click at [782, 74] on div "**********" at bounding box center [532, 247] width 1065 height 494
drag, startPoint x: 911, startPoint y: 56, endPoint x: 720, endPoint y: 43, distance: 191.5
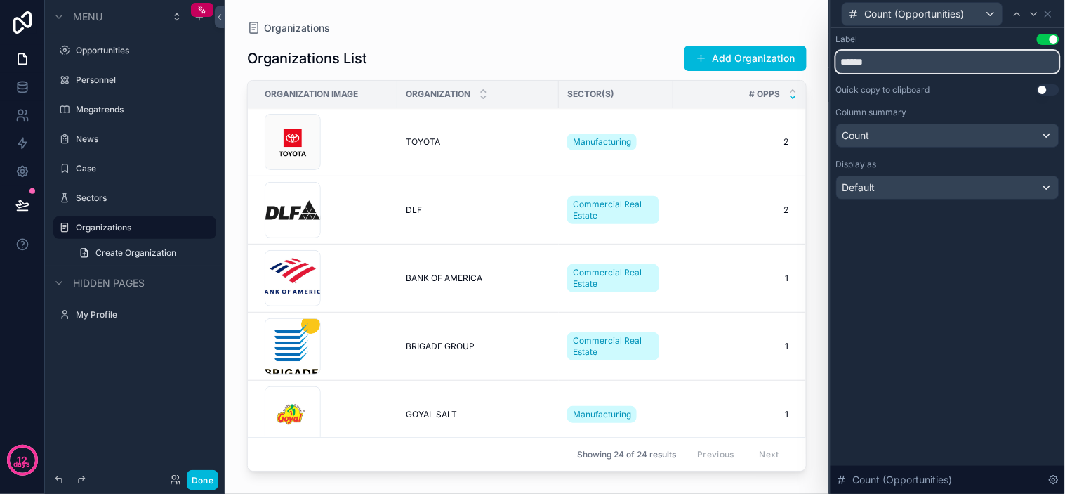
click at [720, 43] on div "Count (Opportunities) Label Use setting ****** Quick copy to clipboard Use sett…" at bounding box center [532, 247] width 1065 height 494
type input "**********"
click at [922, 251] on div "**********" at bounding box center [948, 261] width 235 height 466
click at [930, 140] on div "Count" at bounding box center [948, 135] width 222 height 22
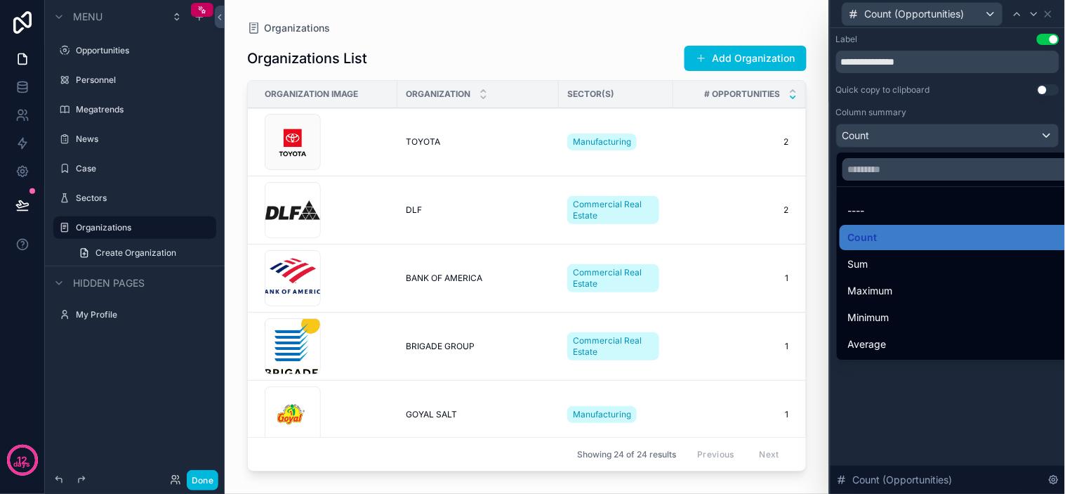
click at [930, 140] on div at bounding box center [948, 247] width 235 height 494
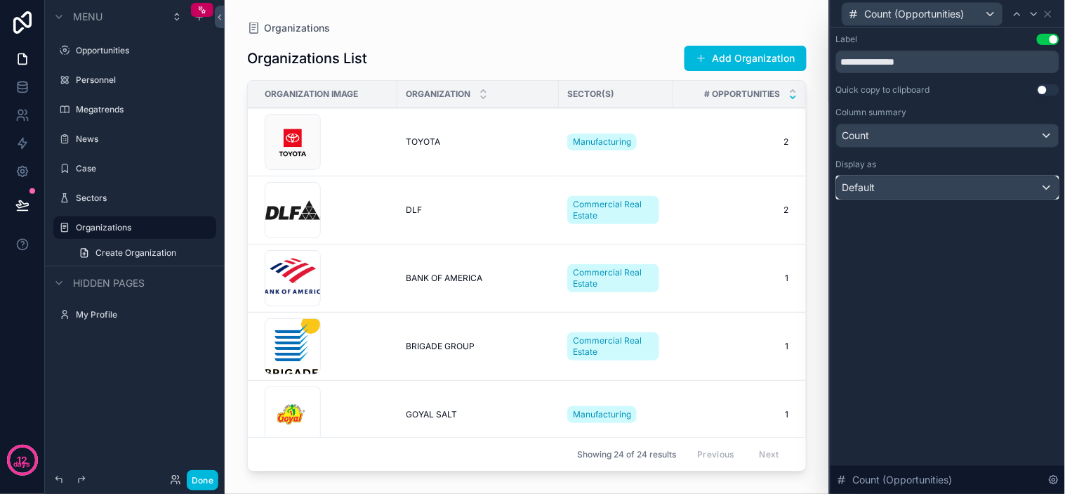
click at [930, 186] on div "Default" at bounding box center [948, 187] width 222 height 22
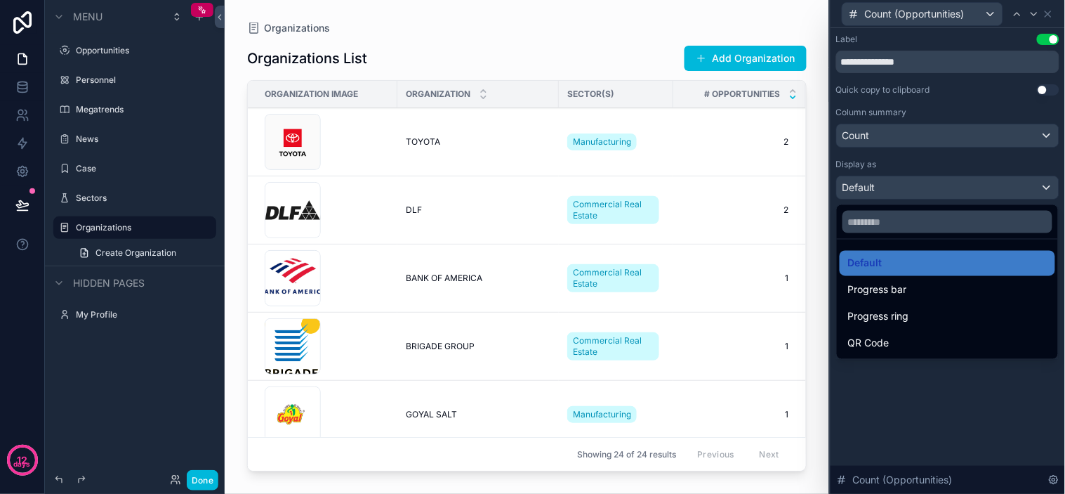
click at [930, 186] on div at bounding box center [948, 247] width 235 height 494
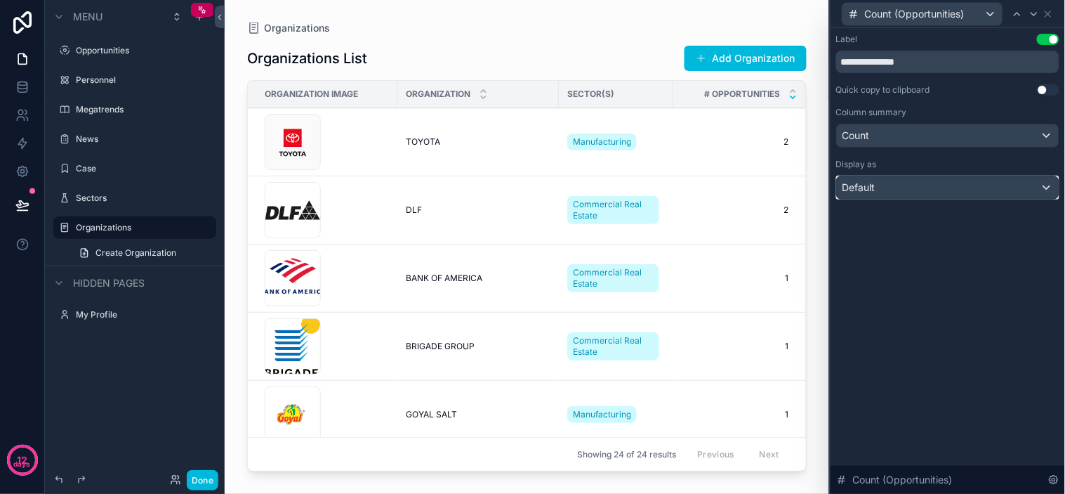
click at [930, 186] on div "Default" at bounding box center [948, 187] width 222 height 22
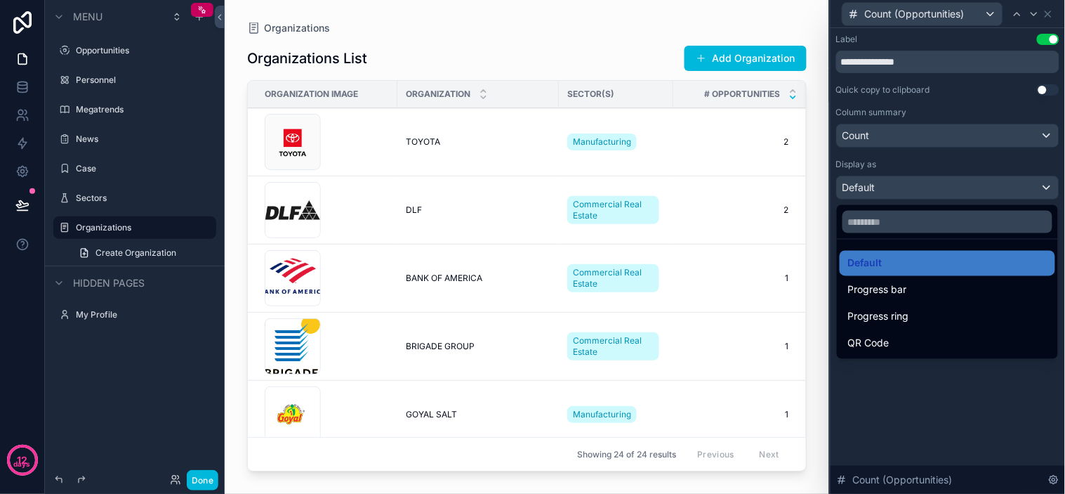
click at [930, 185] on div at bounding box center [948, 247] width 235 height 494
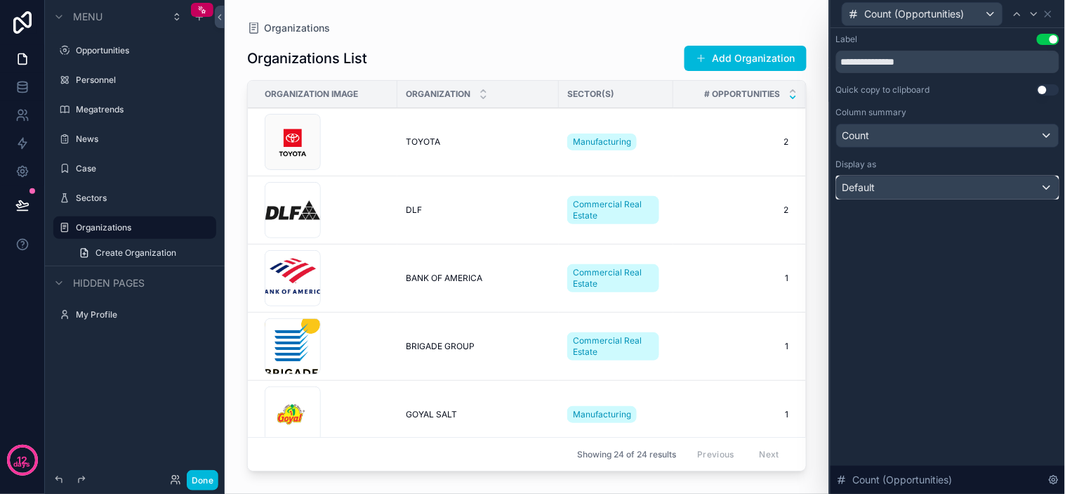
click at [942, 190] on div "Default" at bounding box center [948, 187] width 222 height 22
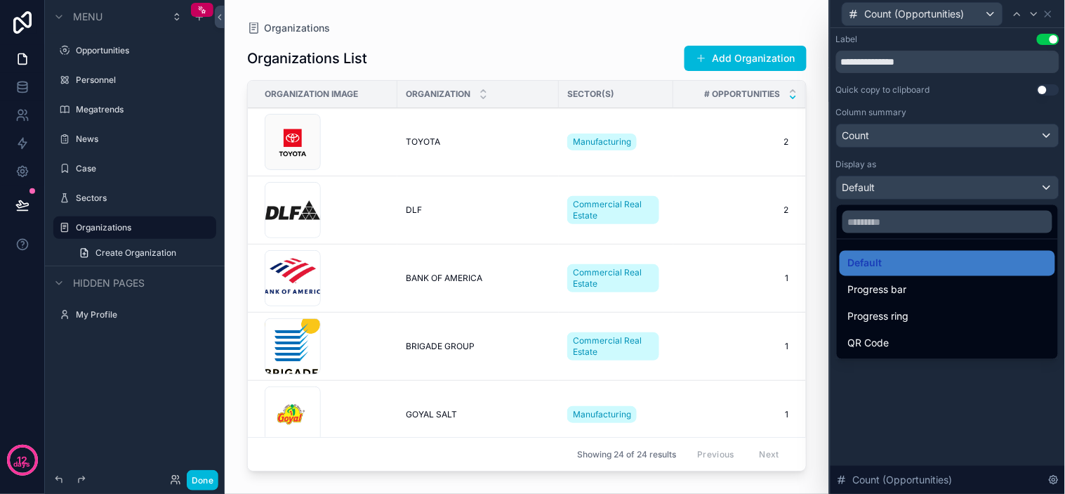
click at [944, 185] on div at bounding box center [948, 247] width 235 height 494
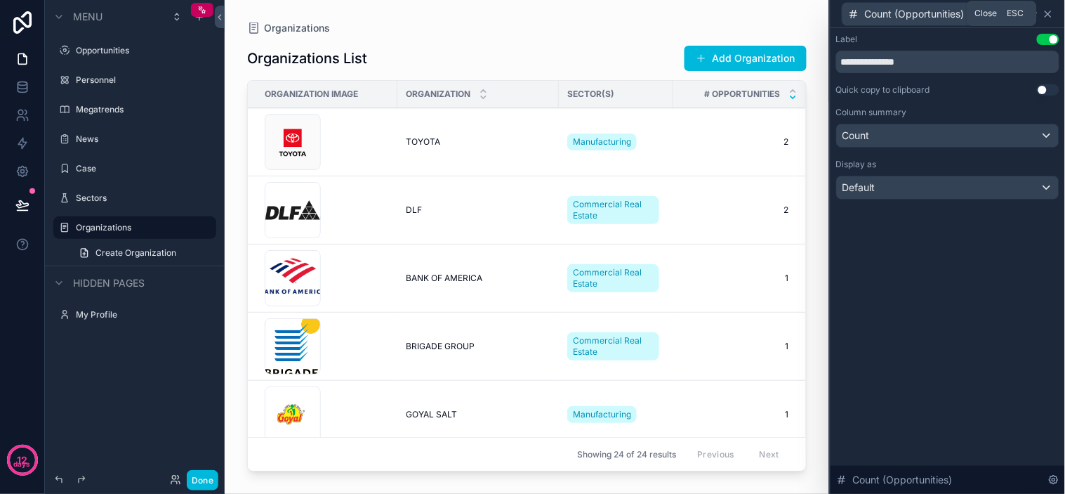
click at [958, 11] on icon at bounding box center [1048, 13] width 11 height 11
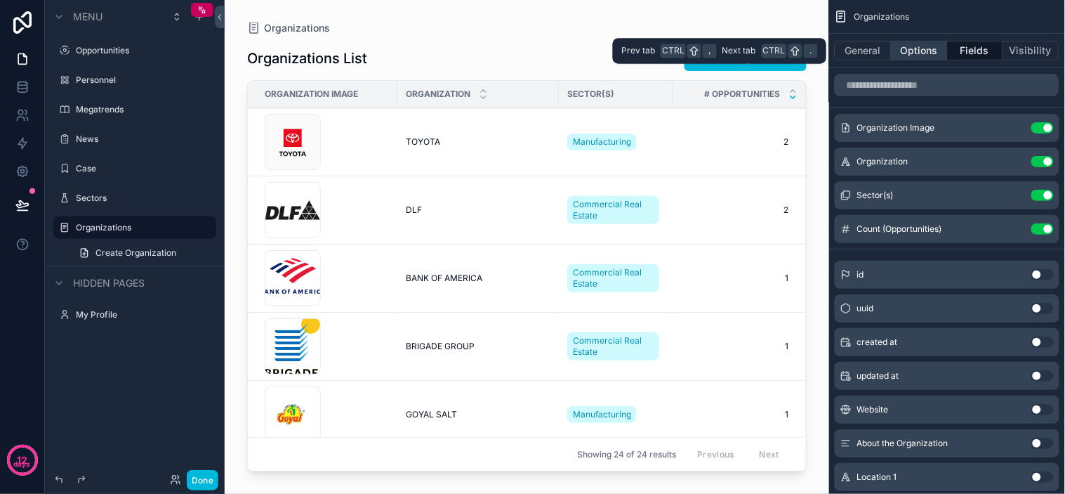
click at [918, 43] on button "Options" at bounding box center [920, 51] width 56 height 20
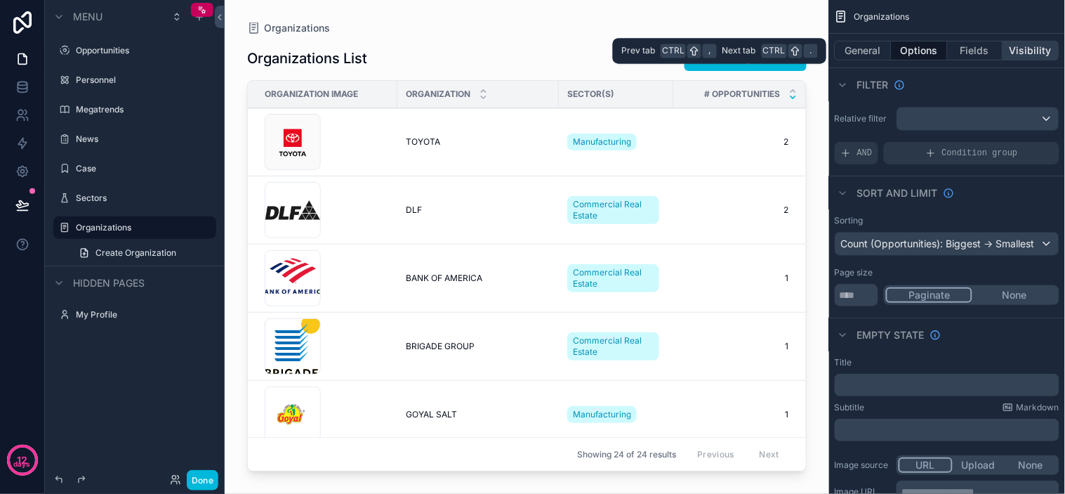
click at [958, 51] on button "Visibility" at bounding box center [1031, 51] width 56 height 20
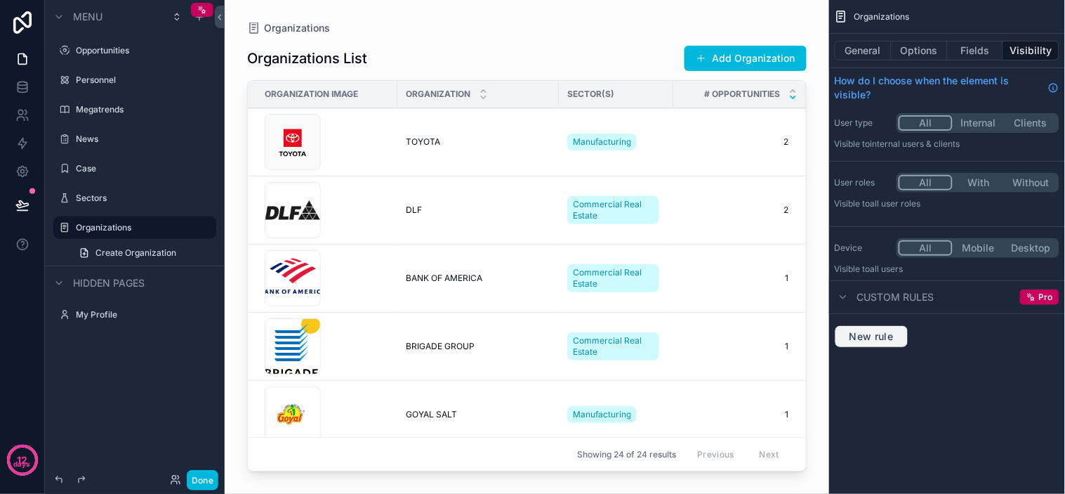
click at [888, 336] on span "New rule" at bounding box center [871, 336] width 55 height 13
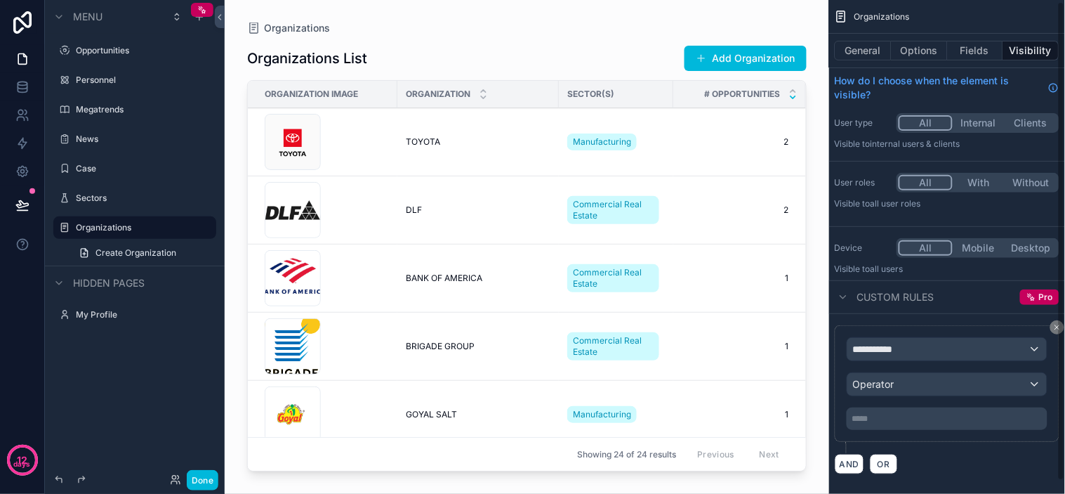
scroll to position [14, 0]
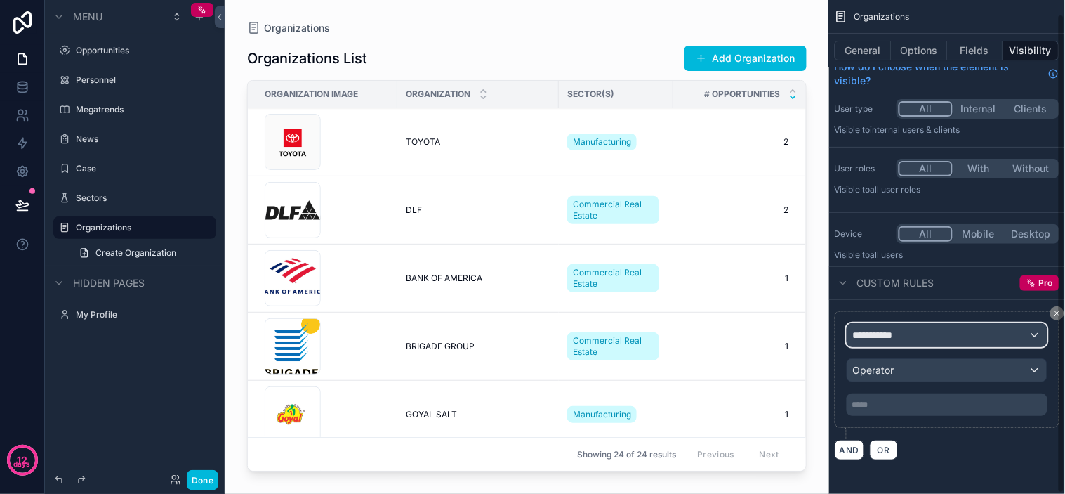
click at [910, 341] on div "**********" at bounding box center [947, 335] width 199 height 22
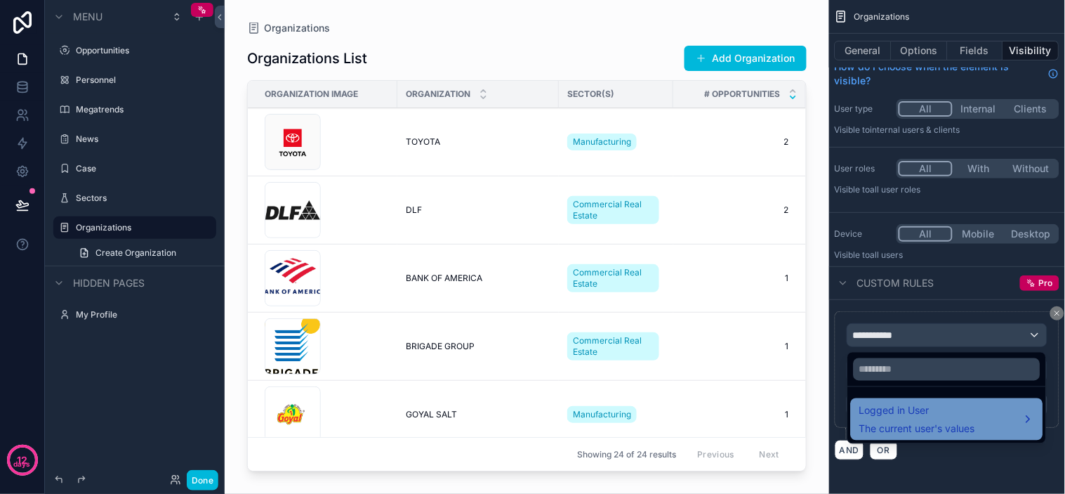
click at [943, 409] on span "Logged in User" at bounding box center [917, 410] width 116 height 17
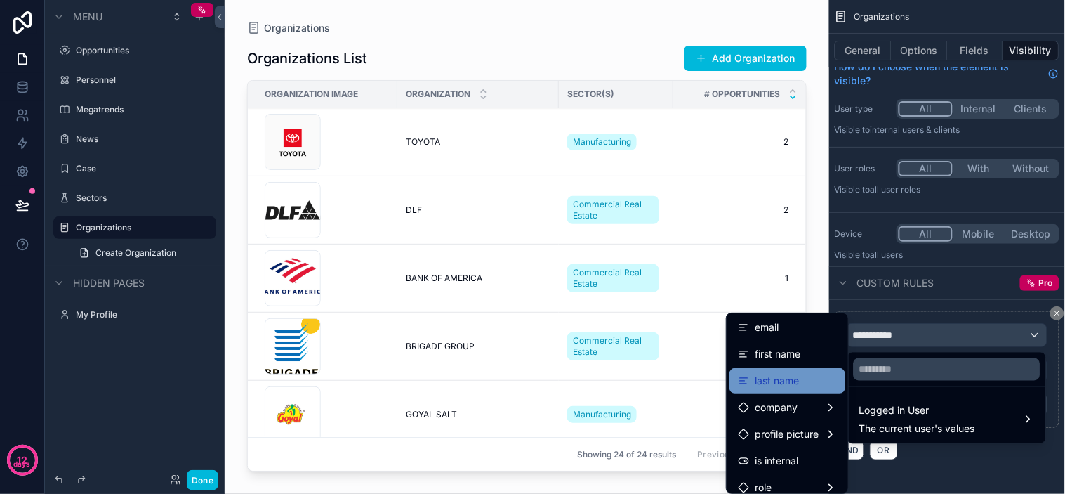
scroll to position [0, 0]
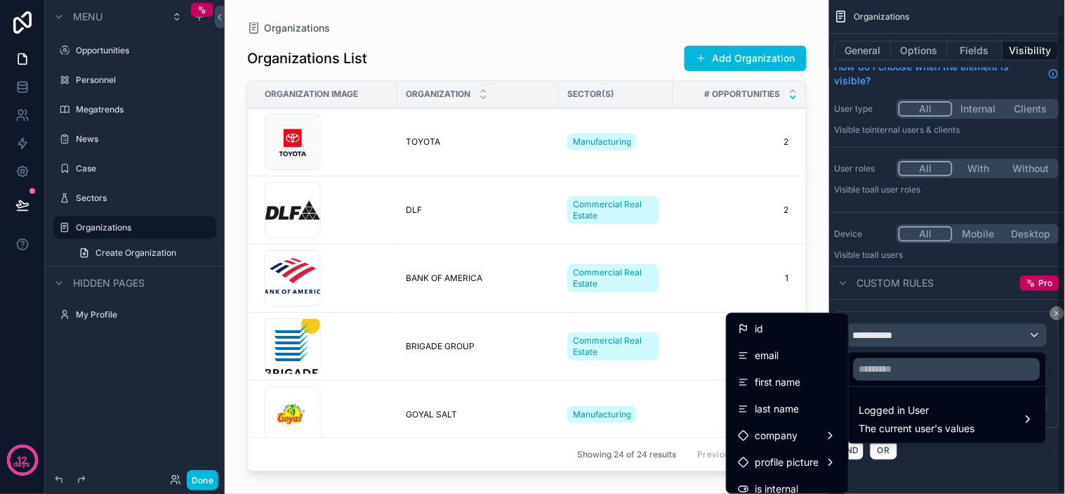
click at [956, 309] on div "scrollable content" at bounding box center [532, 247] width 1065 height 494
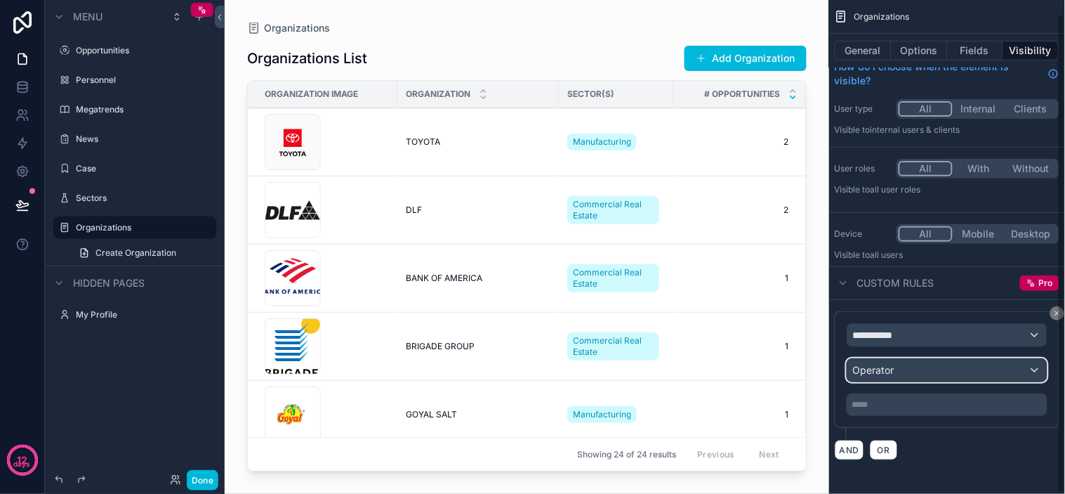
click at [958, 375] on div "Operator" at bounding box center [947, 370] width 199 height 22
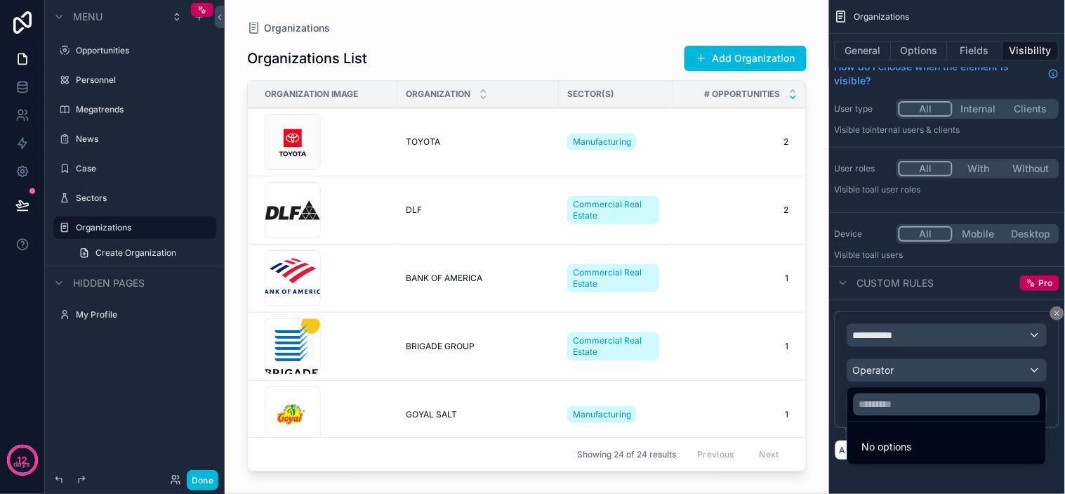
click at [878, 251] on div "scrollable content" at bounding box center [532, 247] width 1065 height 494
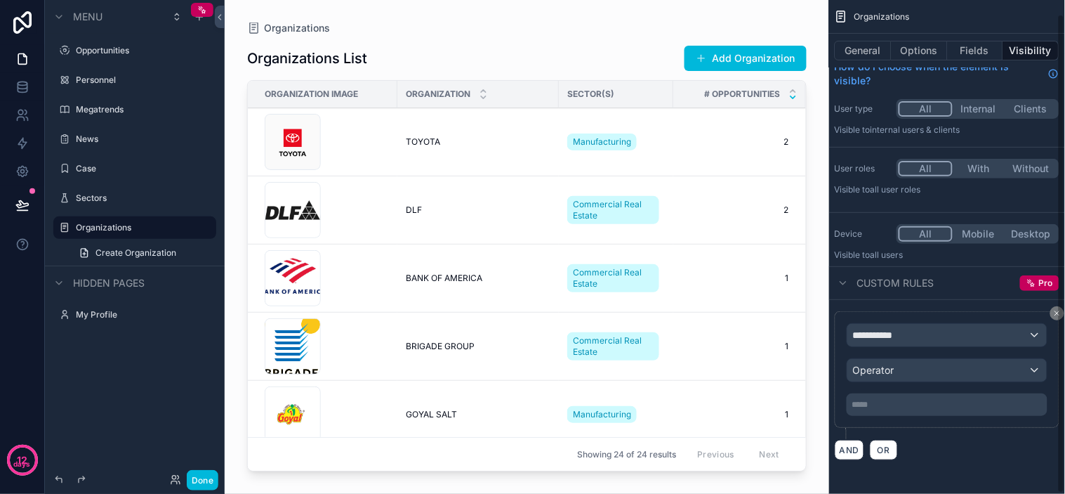
click at [881, 258] on span "all users" at bounding box center [887, 254] width 33 height 11
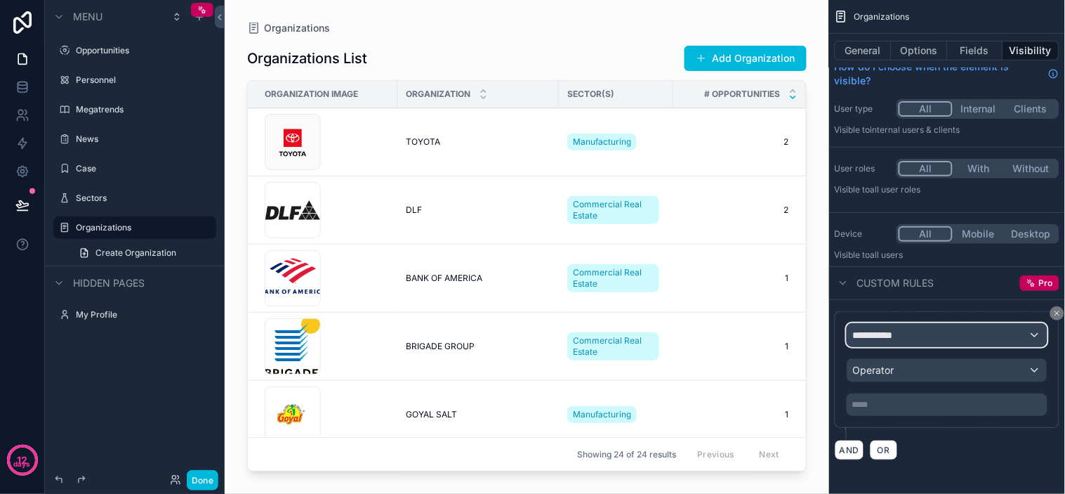
click at [923, 341] on div "**********" at bounding box center [947, 335] width 199 height 22
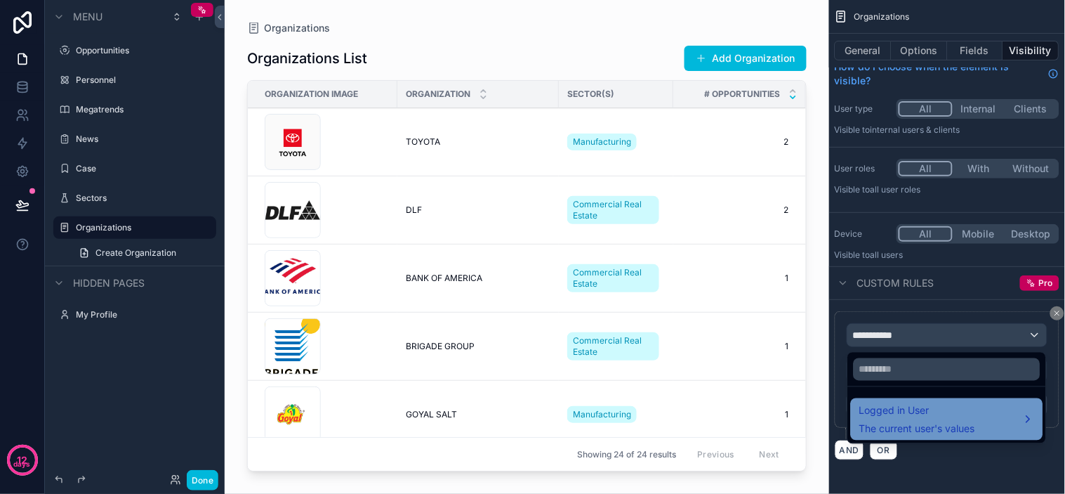
click at [929, 428] on span "The current user's values" at bounding box center [917, 429] width 116 height 14
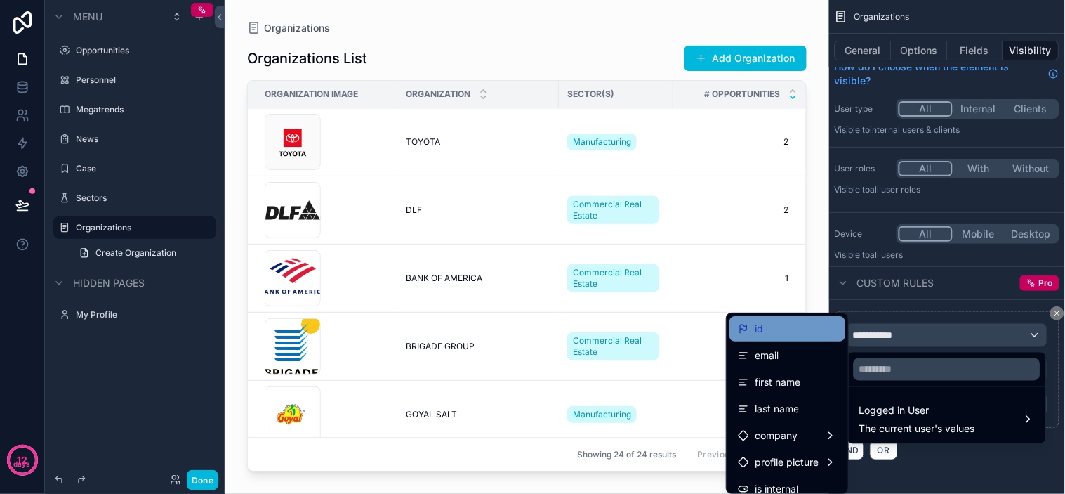
click at [797, 334] on div "id" at bounding box center [787, 328] width 99 height 17
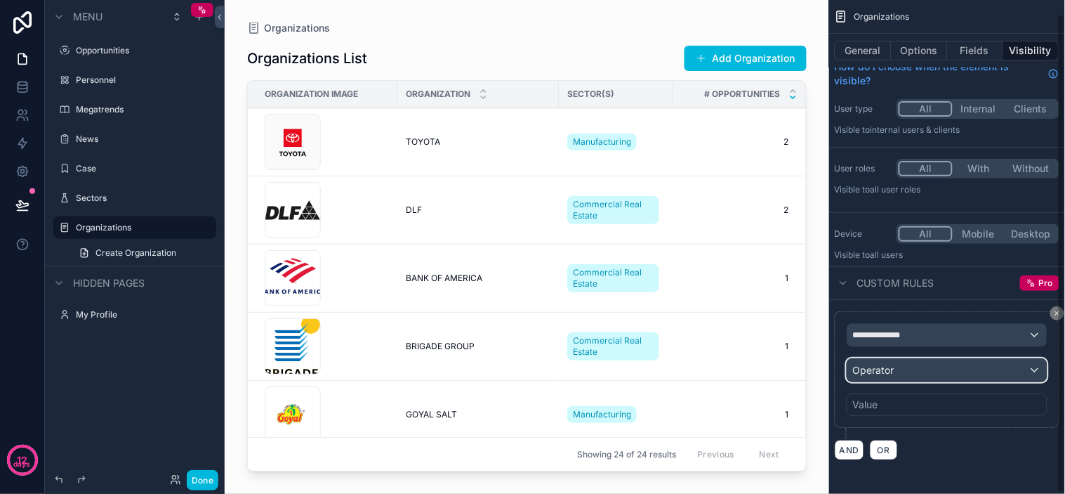
click at [939, 373] on div "Operator" at bounding box center [947, 370] width 199 height 22
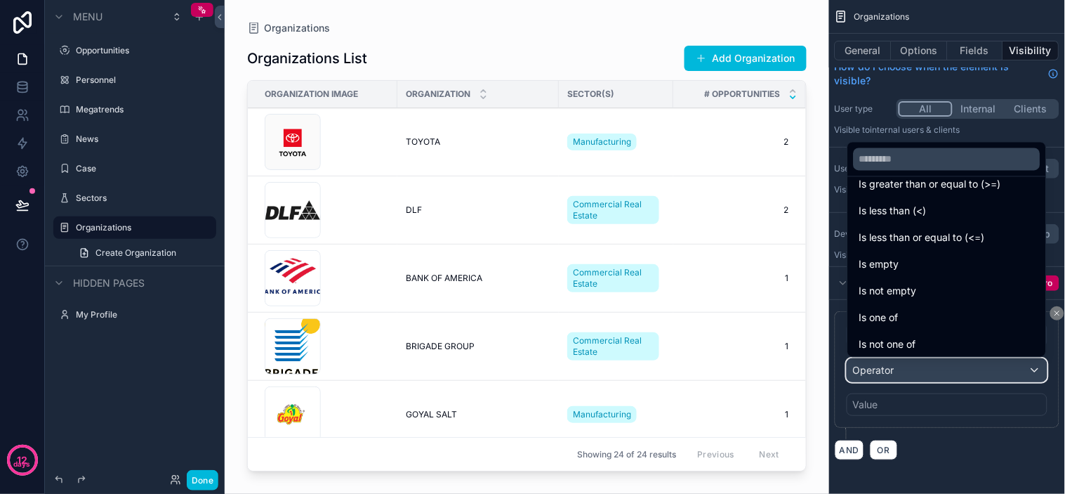
scroll to position [100, 0]
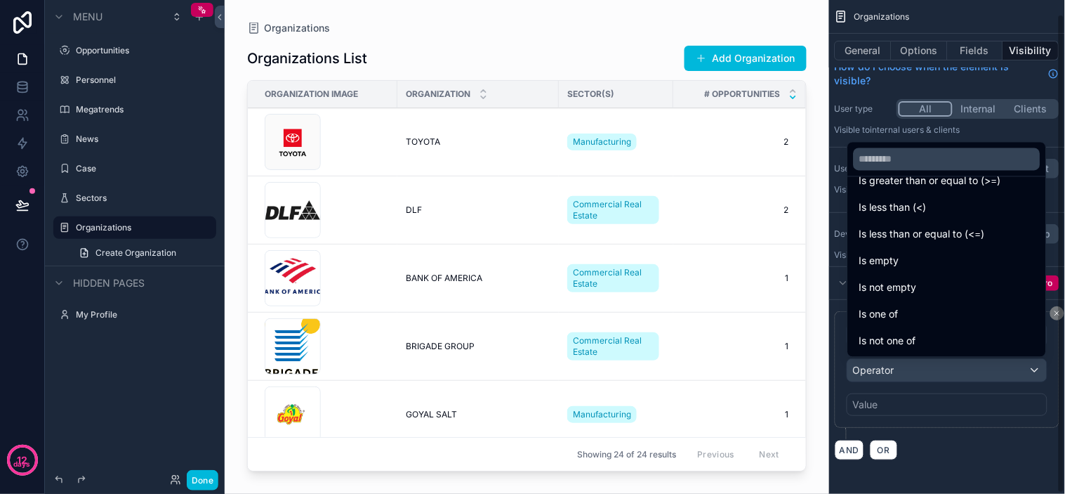
click at [958, 440] on div "scrollable content" at bounding box center [532, 247] width 1065 height 494
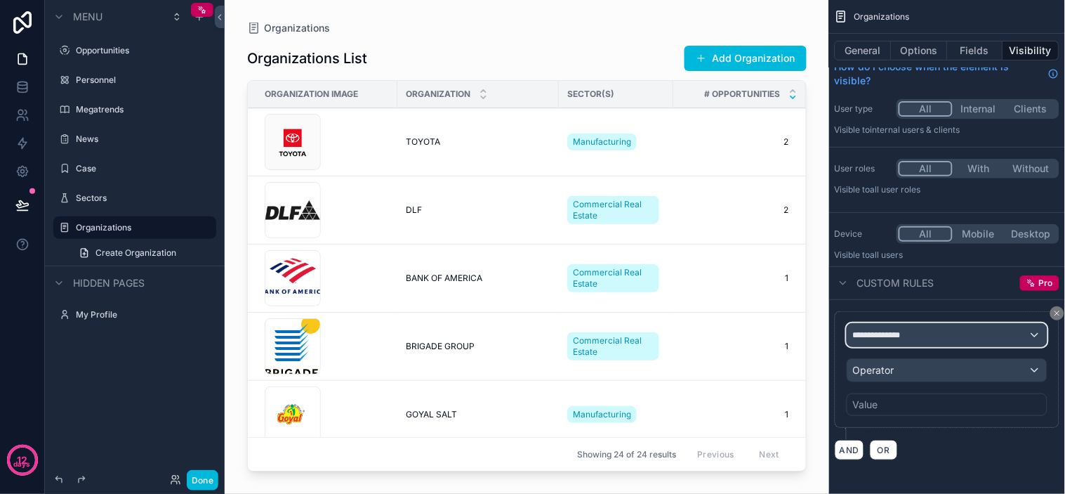
click at [956, 333] on div "**********" at bounding box center [947, 335] width 199 height 22
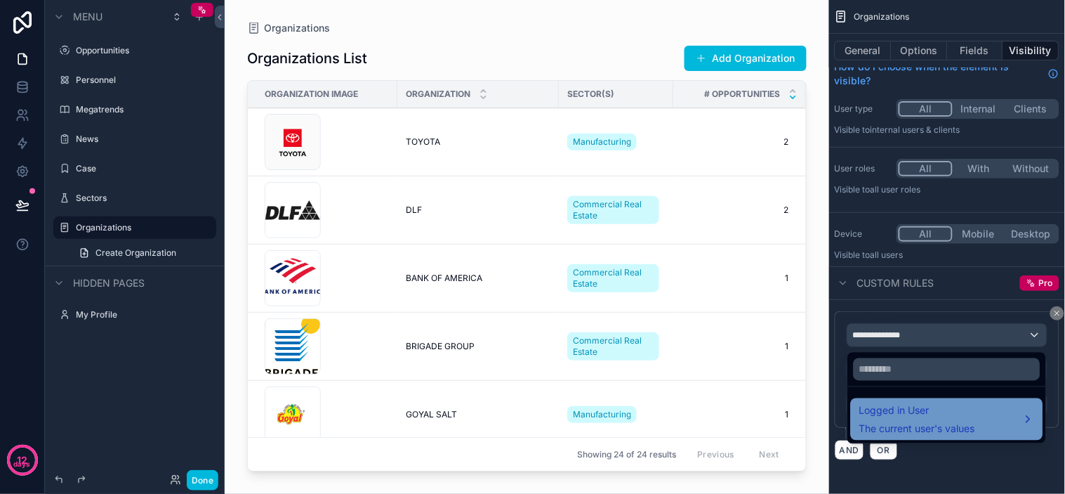
click at [958, 409] on span "Logged in User" at bounding box center [917, 410] width 116 height 17
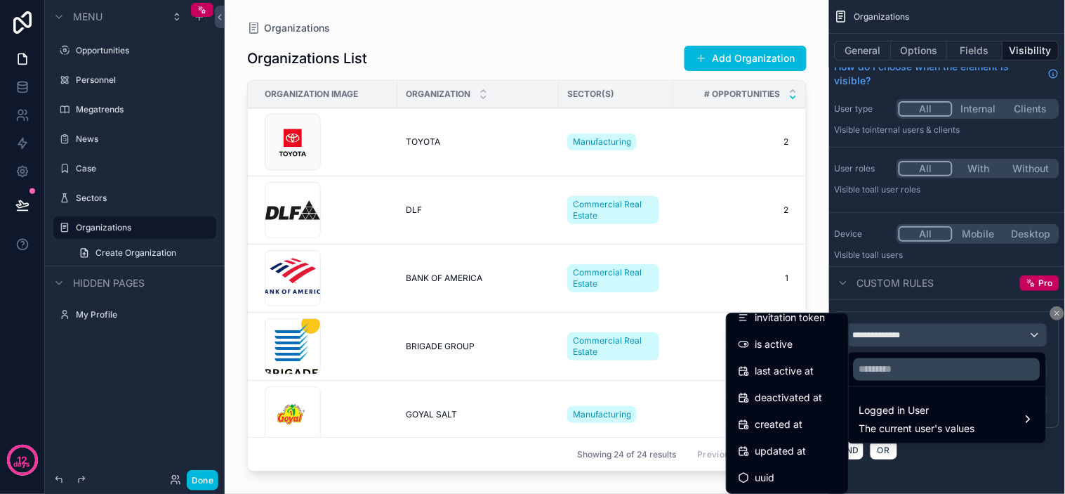
scroll to position [0, 0]
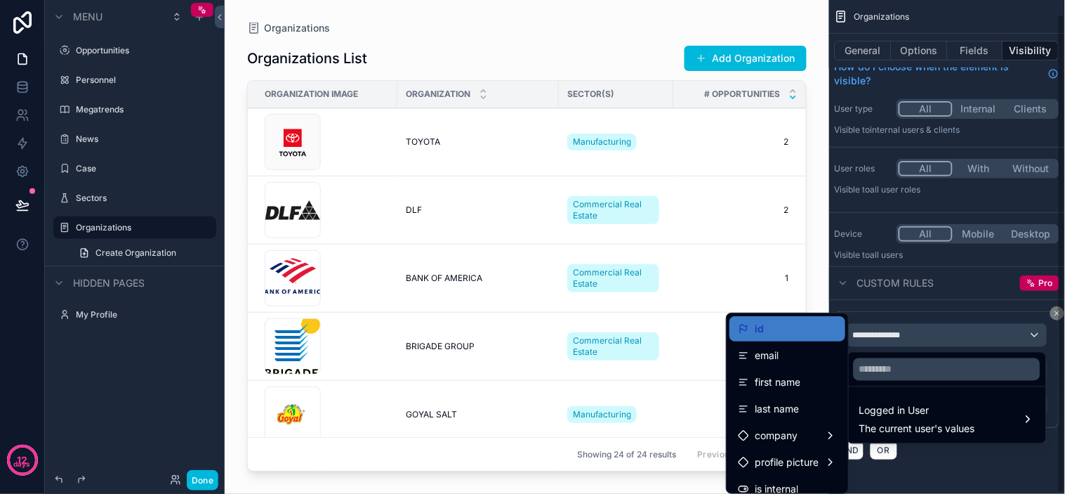
click at [958, 444] on div "scrollable content" at bounding box center [532, 247] width 1065 height 494
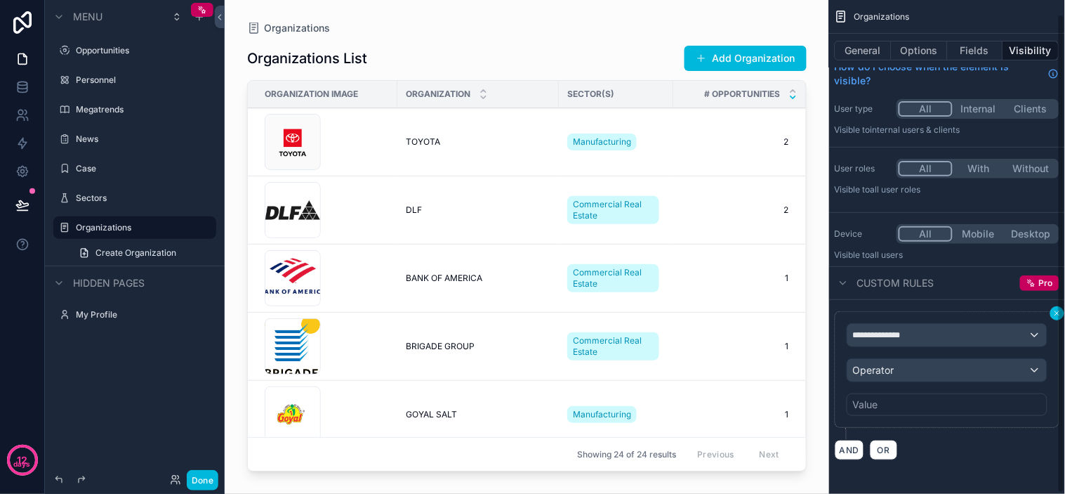
click at [958, 313] on div "**********" at bounding box center [947, 247] width 236 height 494
click at [958, 311] on div "**********" at bounding box center [947, 247] width 236 height 494
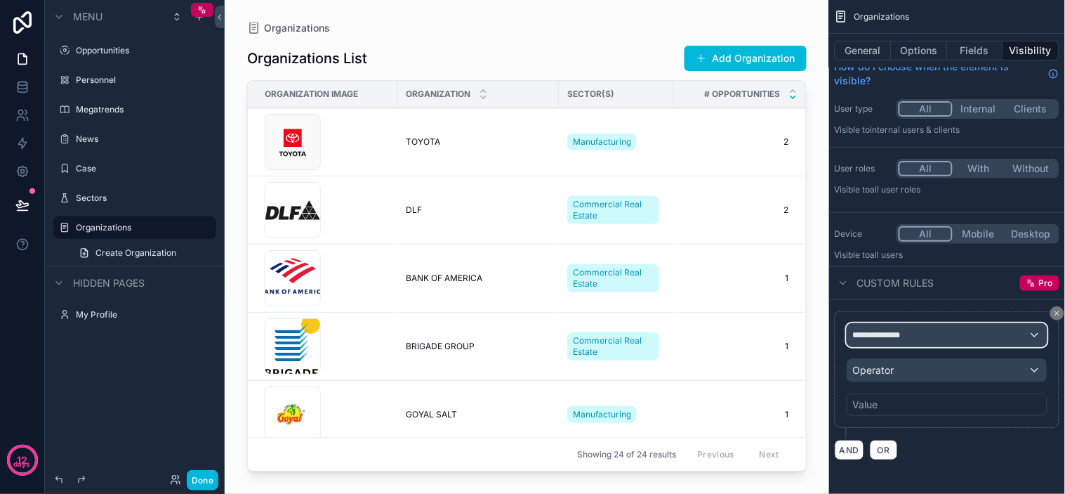
click at [892, 331] on span "**********" at bounding box center [883, 334] width 60 height 11
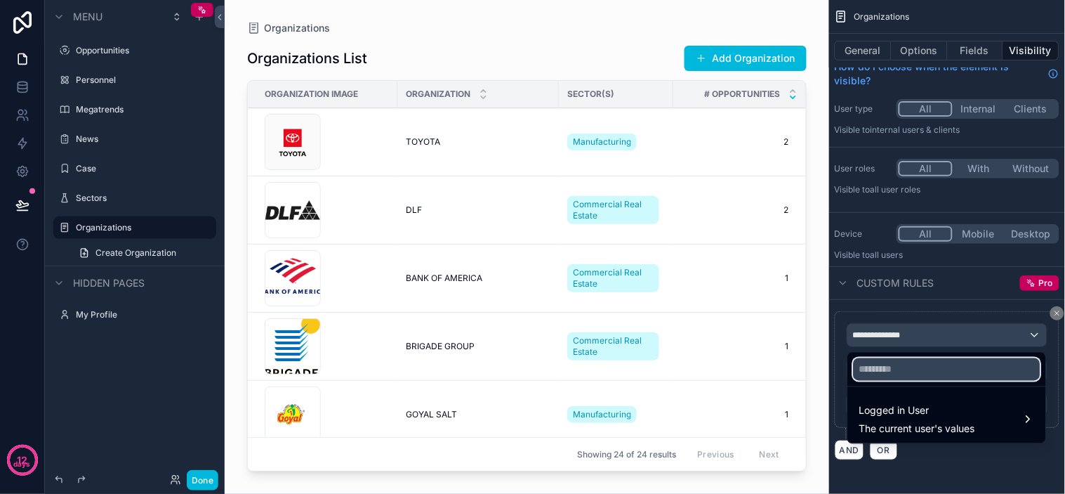
click at [890, 376] on input "text" at bounding box center [947, 369] width 187 height 22
type input "*"
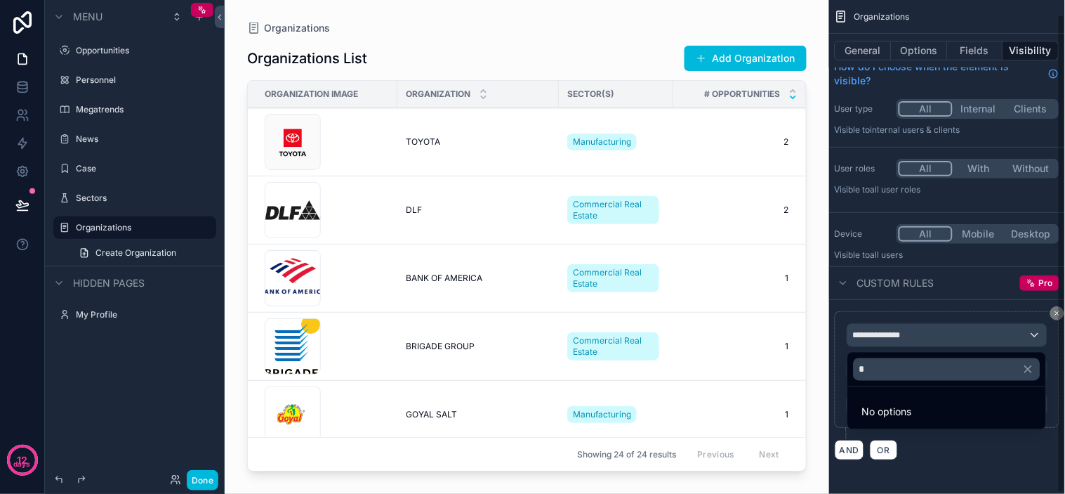
click at [958, 444] on div "scrollable content" at bounding box center [532, 247] width 1065 height 494
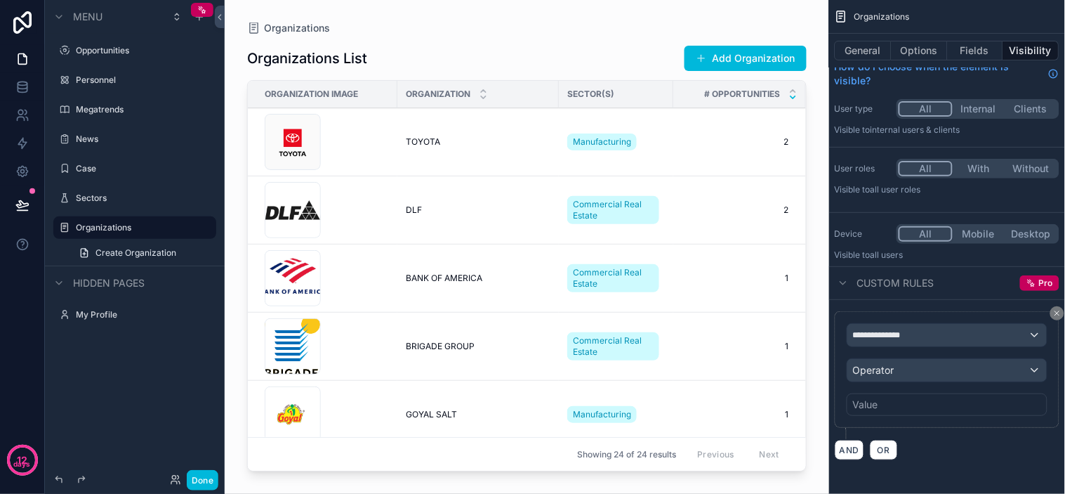
click at [944, 404] on div "Value" at bounding box center [947, 404] width 201 height 22
click at [942, 367] on div "Operator" at bounding box center [947, 370] width 199 height 22
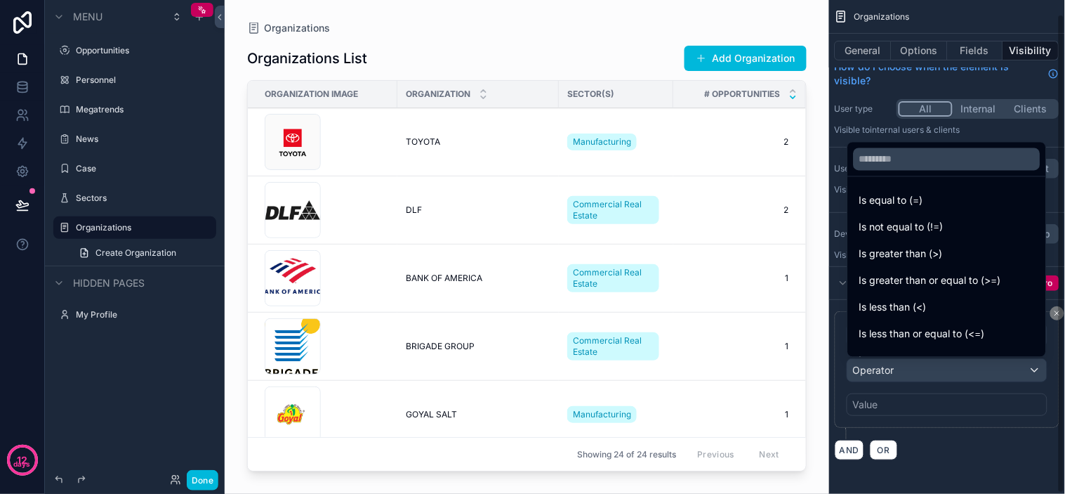
click at [958, 437] on div "scrollable content" at bounding box center [532, 247] width 1065 height 494
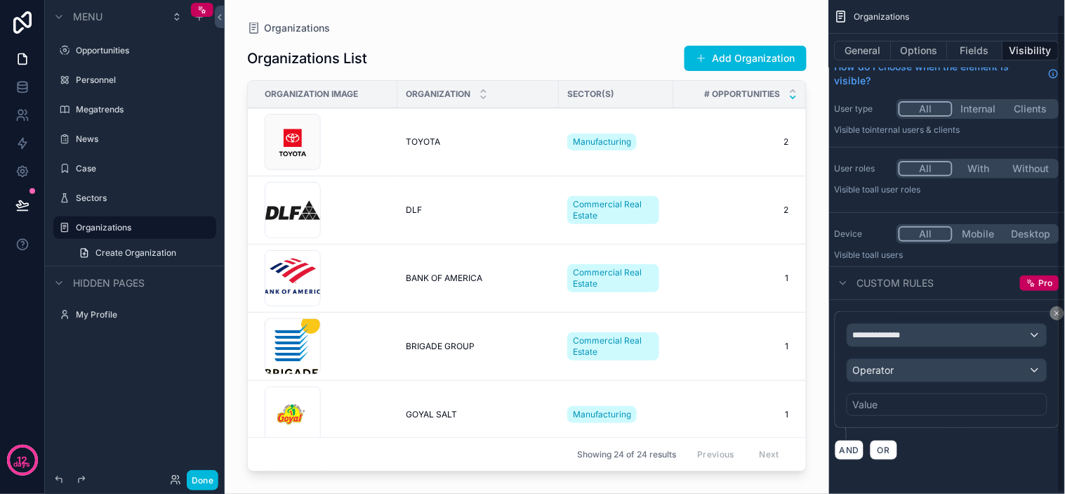
click at [958, 309] on div "**********" at bounding box center [947, 247] width 236 height 494
click at [958, 313] on div "**********" at bounding box center [947, 247] width 236 height 494
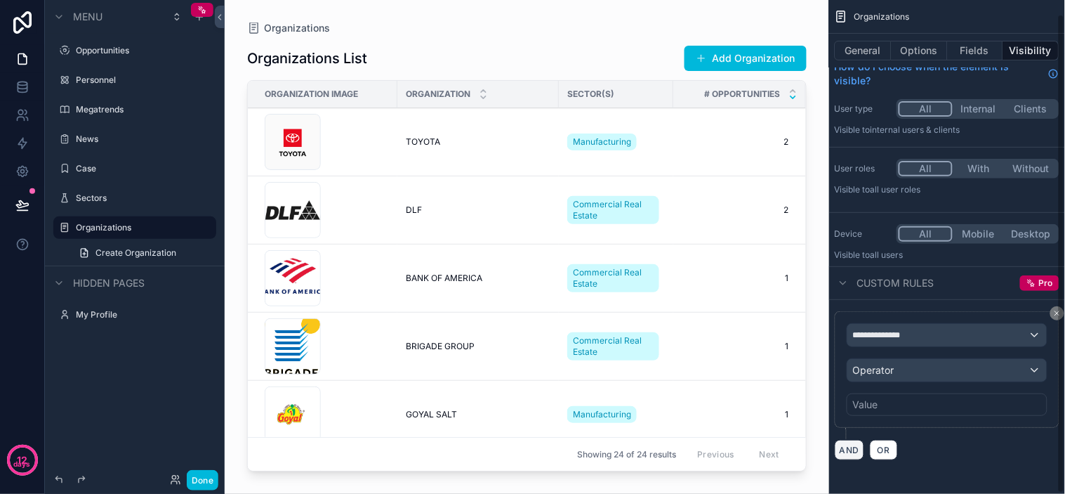
click at [844, 444] on button "AND" at bounding box center [849, 450] width 29 height 20
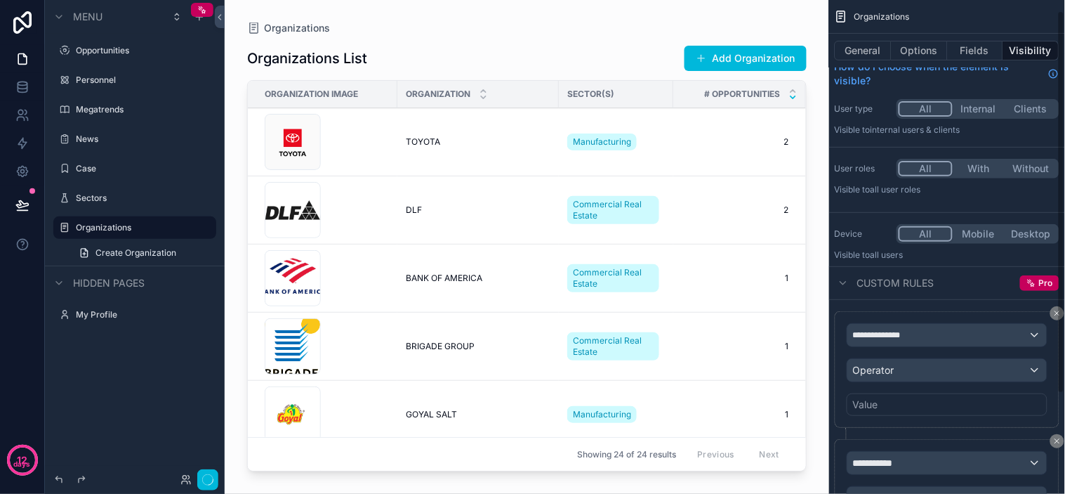
click at [876, 444] on div "**********" at bounding box center [947, 497] width 225 height 117
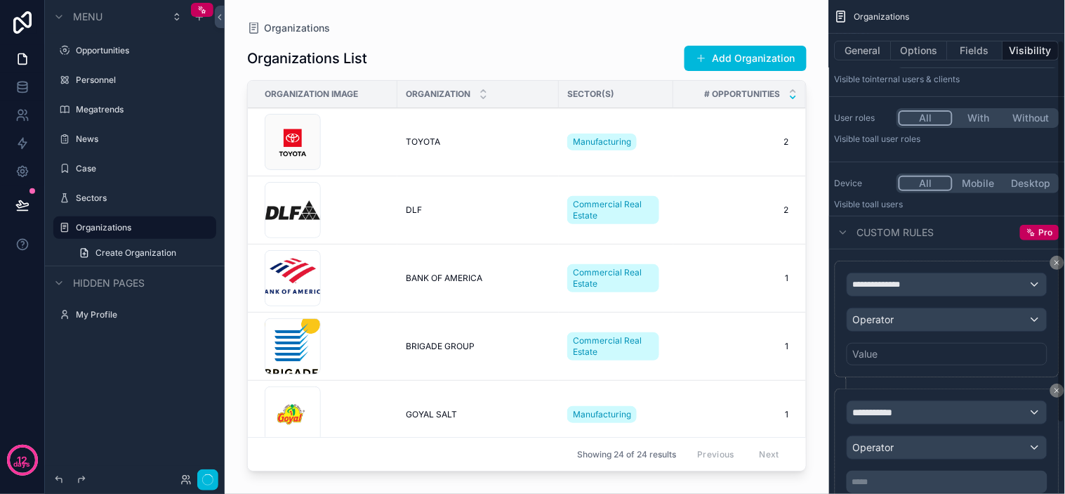
scroll to position [143, 0]
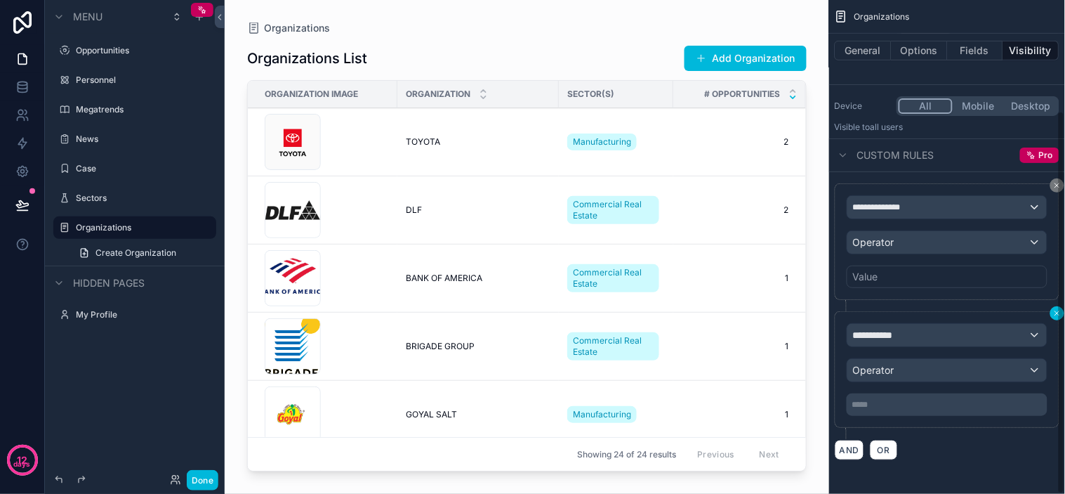
click at [958, 316] on div "**********" at bounding box center [947, 247] width 236 height 494
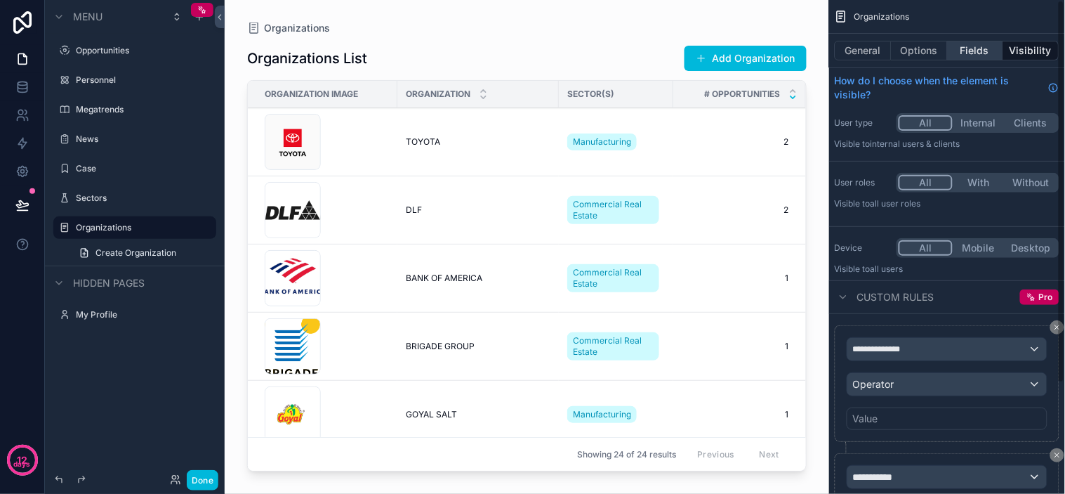
click at [958, 44] on button "Fields" at bounding box center [976, 51] width 56 height 20
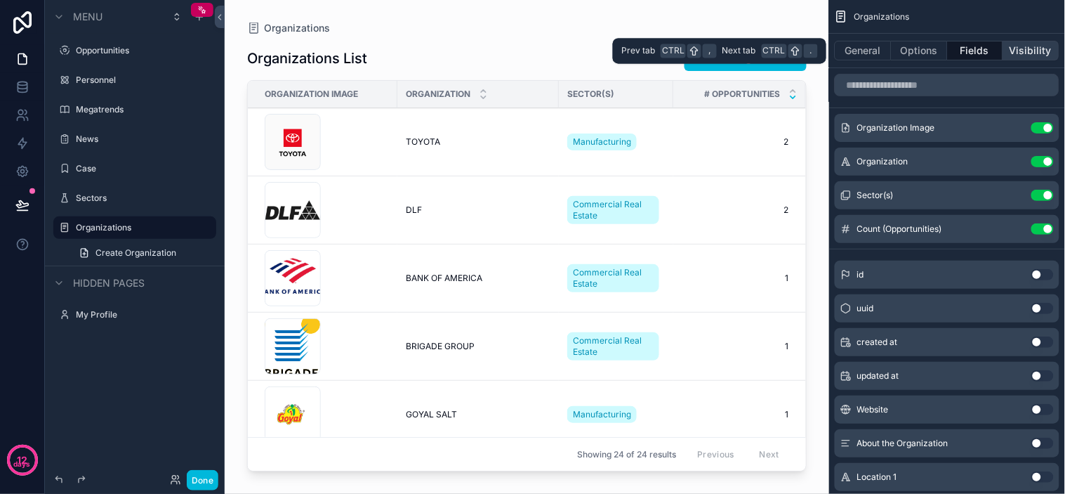
click at [958, 49] on button "Visibility" at bounding box center [1031, 51] width 56 height 20
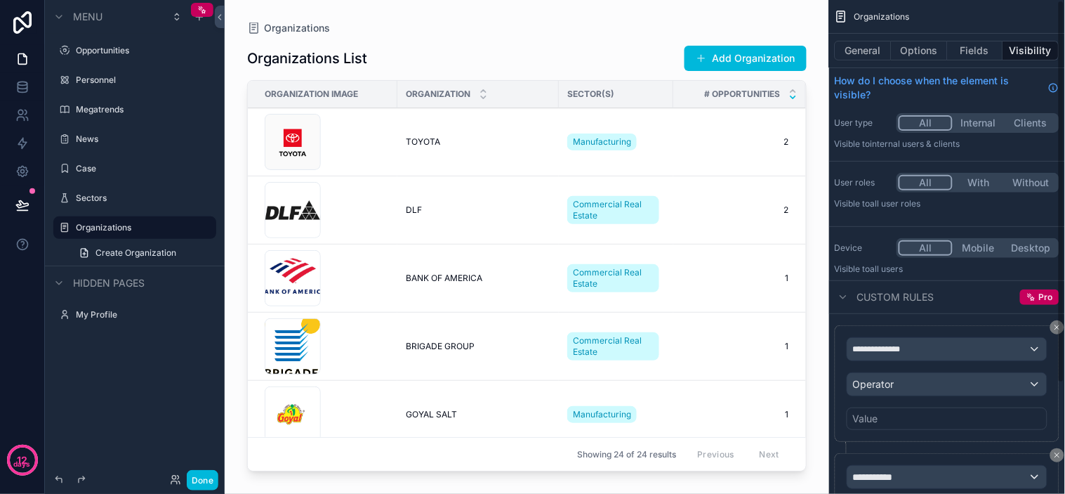
click at [930, 300] on span "Custom rules" at bounding box center [895, 297] width 77 height 14
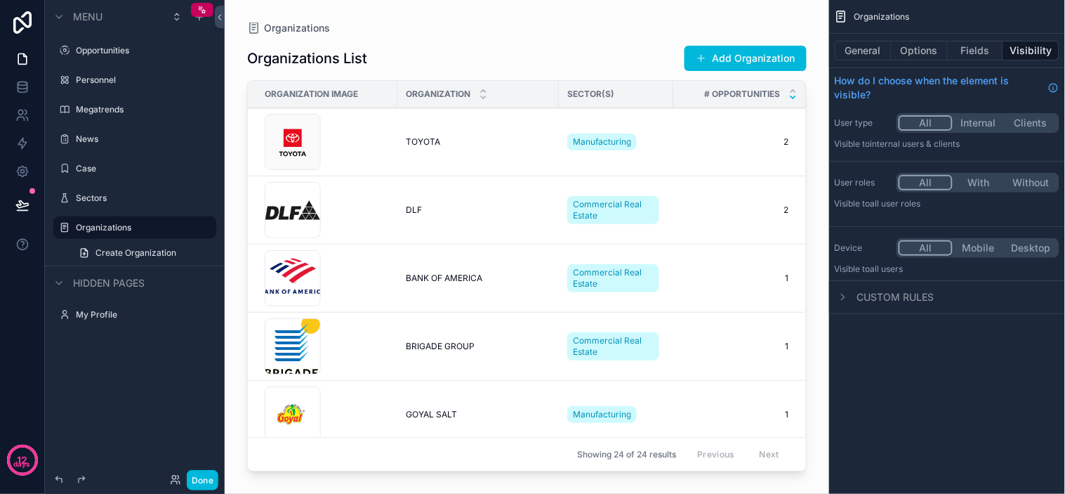
click at [917, 299] on span "Custom rules" at bounding box center [895, 297] width 77 height 14
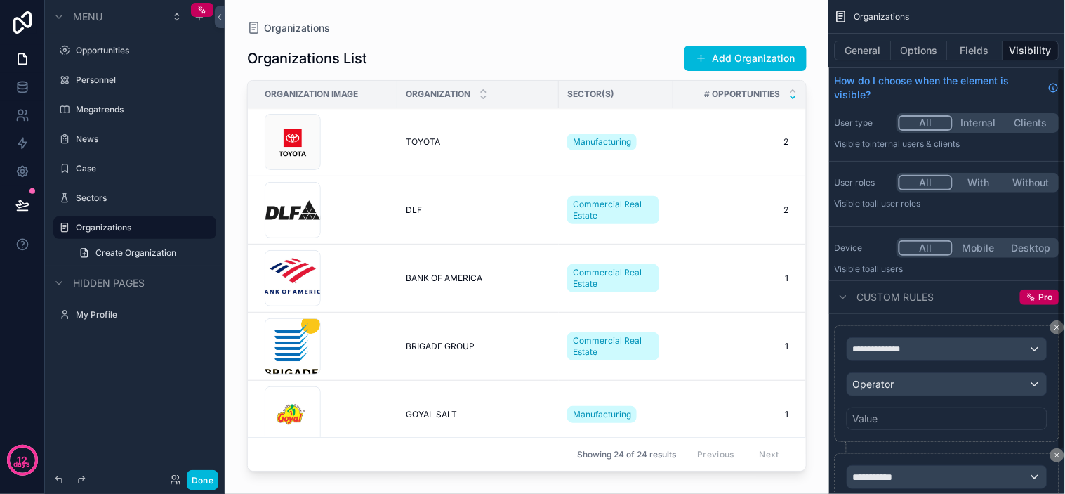
scroll to position [120, 0]
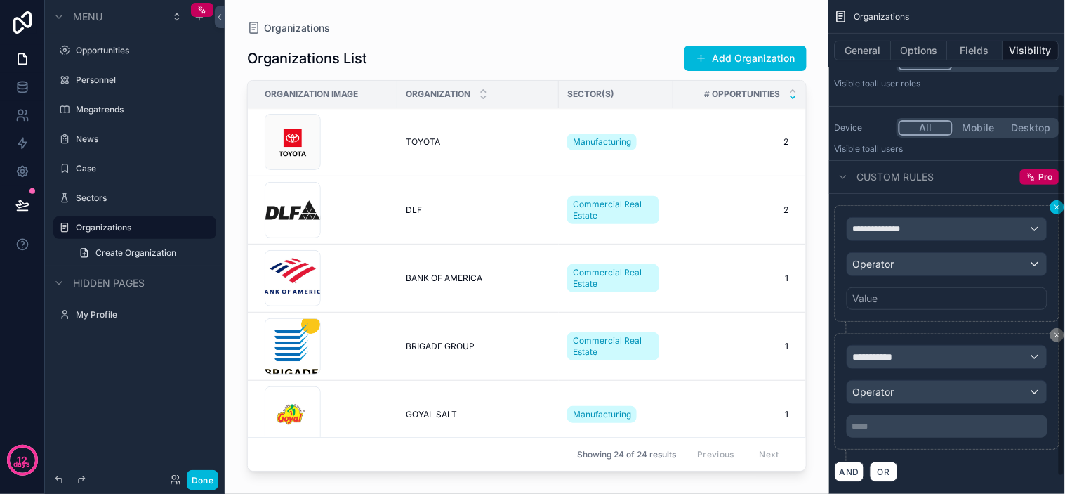
click at [958, 206] on div "**********" at bounding box center [947, 247] width 236 height 494
click at [958, 206] on icon "scrollable content" at bounding box center [1057, 207] width 4 height 4
click at [958, 206] on div "**********" at bounding box center [947, 186] width 236 height 613
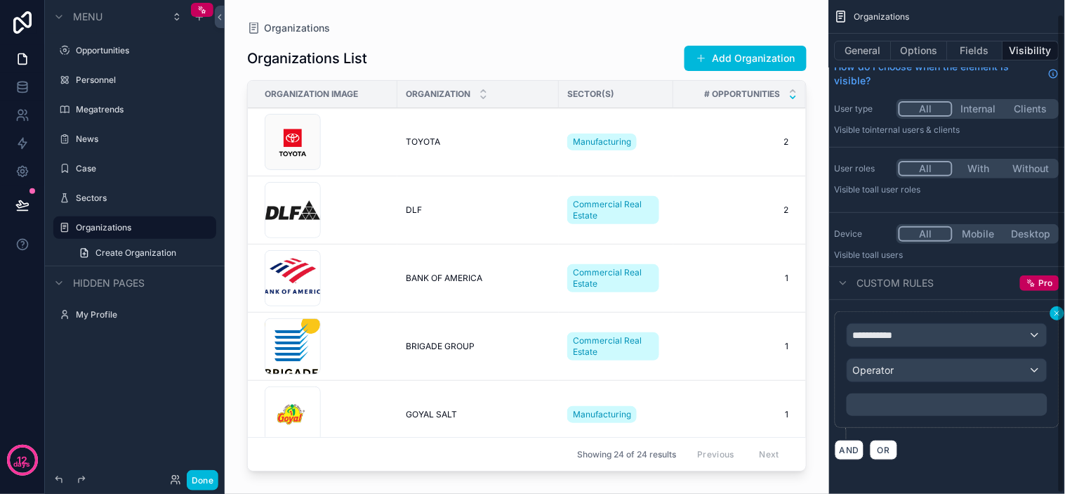
scroll to position [14, 0]
click at [958, 206] on div "**********" at bounding box center [947, 228] width 236 height 485
click at [958, 313] on icon "scrollable content" at bounding box center [1057, 313] width 8 height 8
click at [958, 313] on div "**********" at bounding box center [947, 385] width 236 height 171
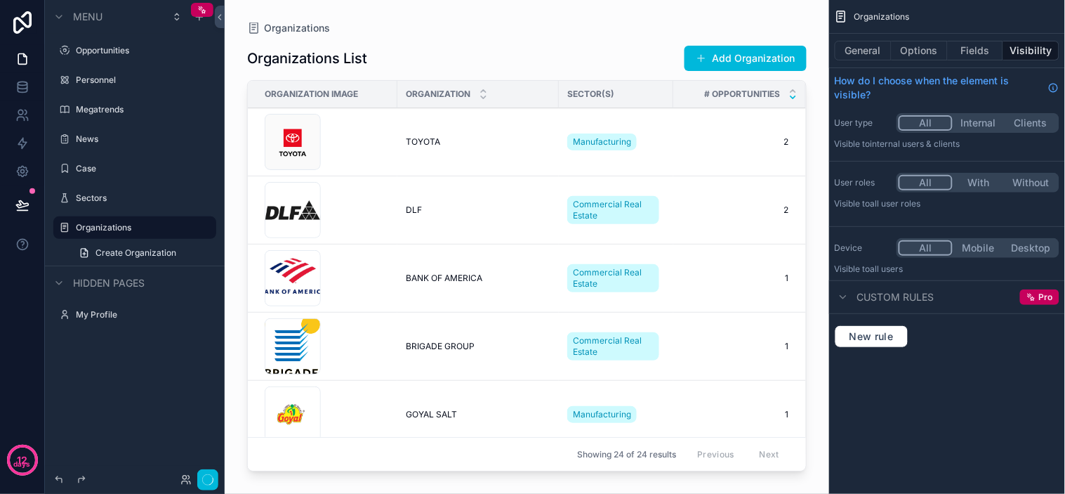
click at [958, 314] on div "New rule" at bounding box center [947, 336] width 236 height 45
click at [862, 336] on span "New rule" at bounding box center [871, 336] width 55 height 13
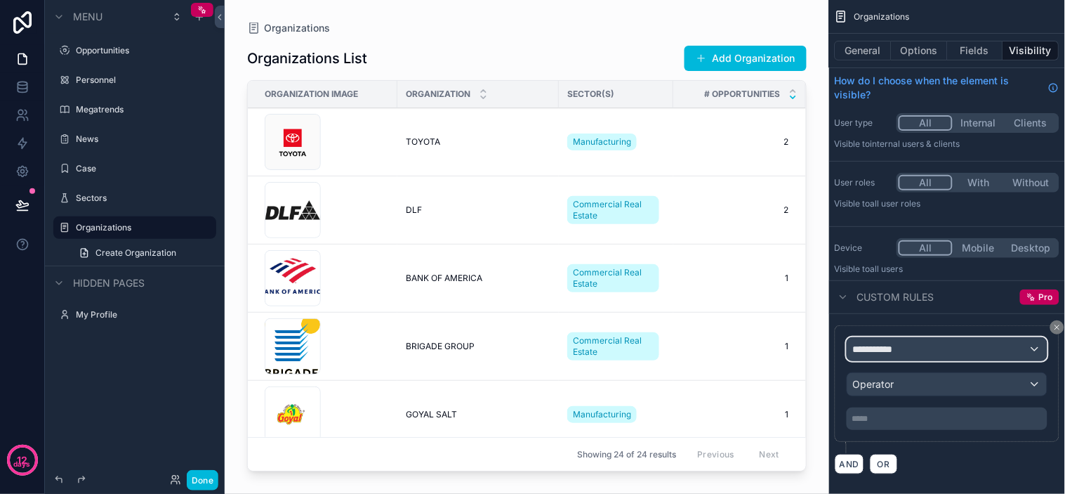
click at [916, 353] on div "**********" at bounding box center [947, 349] width 199 height 22
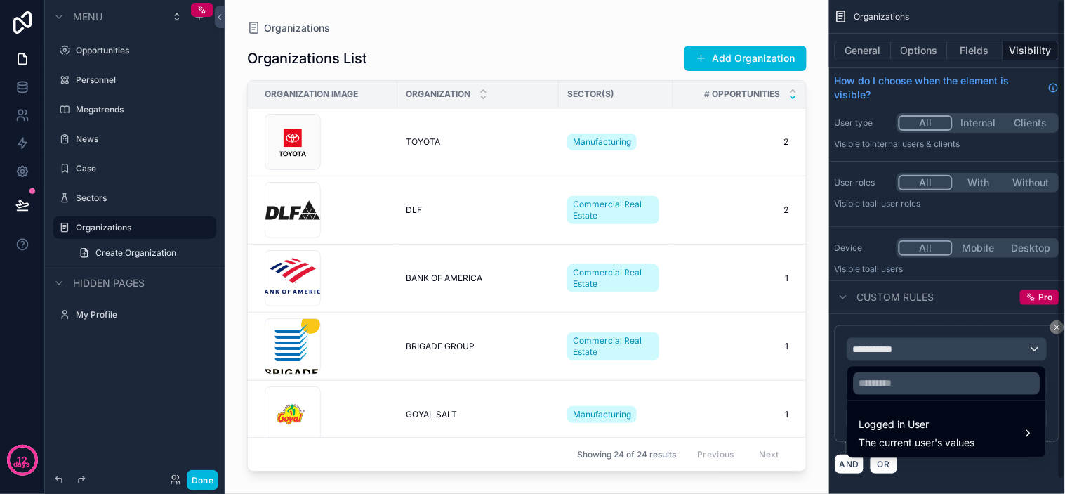
click at [866, 190] on div "scrollable content" at bounding box center [532, 247] width 1065 height 494
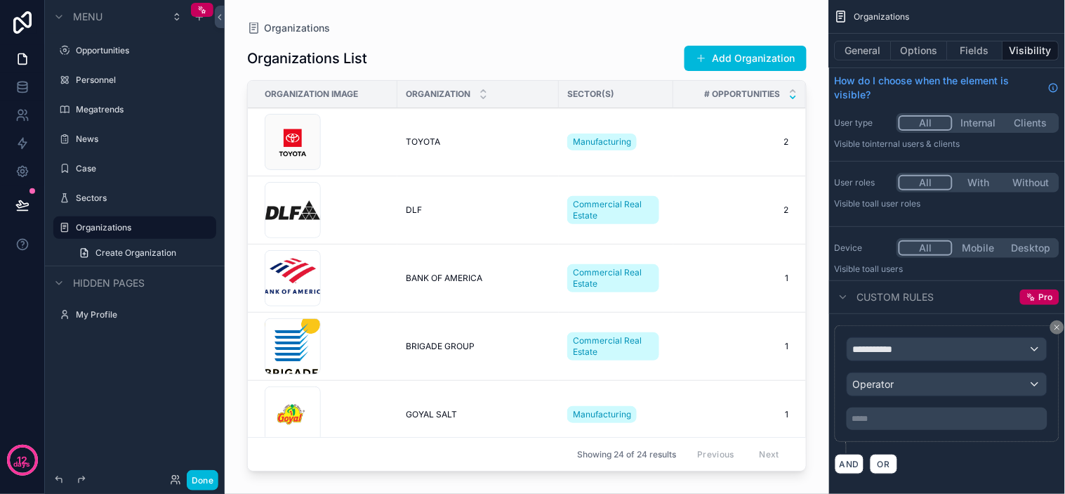
click at [958, 123] on button "Clients" at bounding box center [1031, 122] width 53 height 15
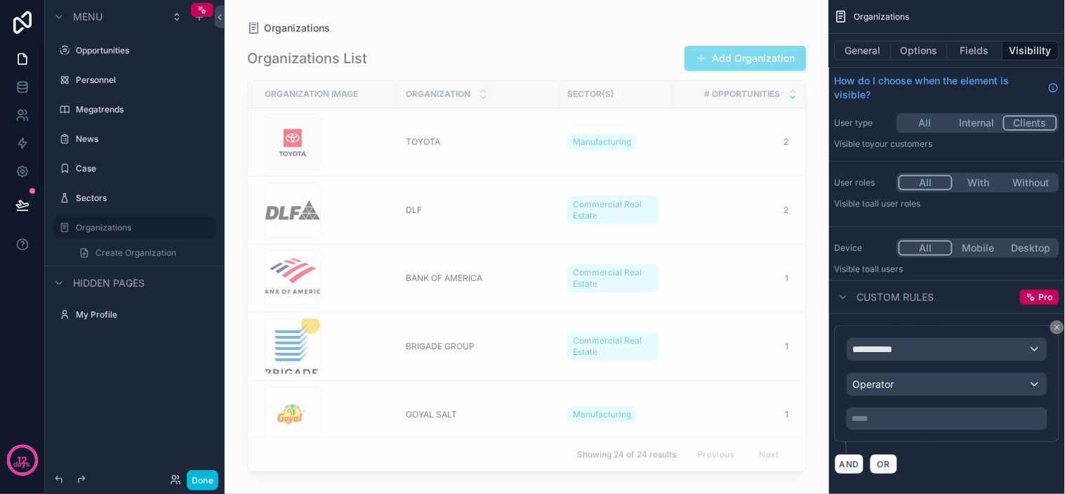
click at [929, 122] on button "All" at bounding box center [925, 122] width 53 height 15
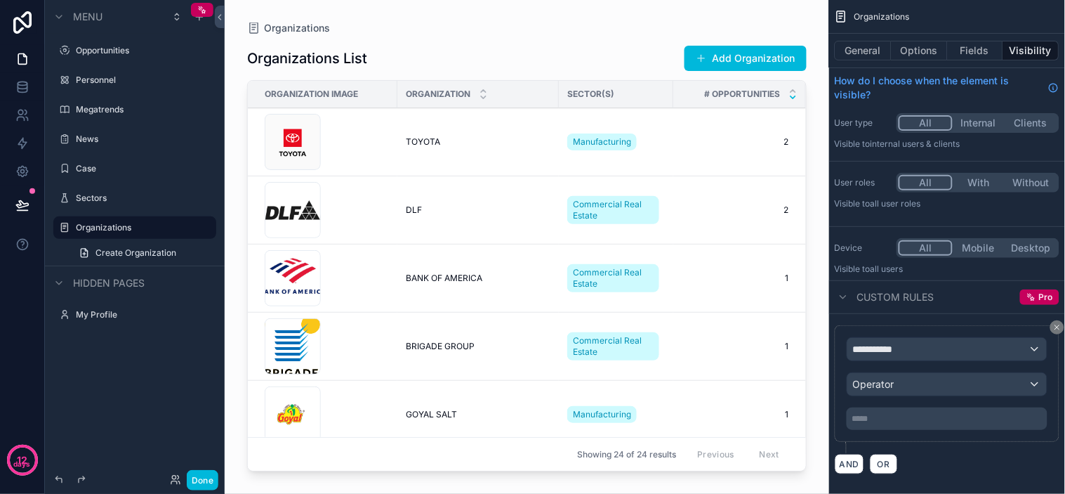
click at [886, 145] on span "Internal users & clients" at bounding box center [916, 143] width 90 height 11
click at [958, 117] on button "Clients" at bounding box center [1031, 122] width 53 height 15
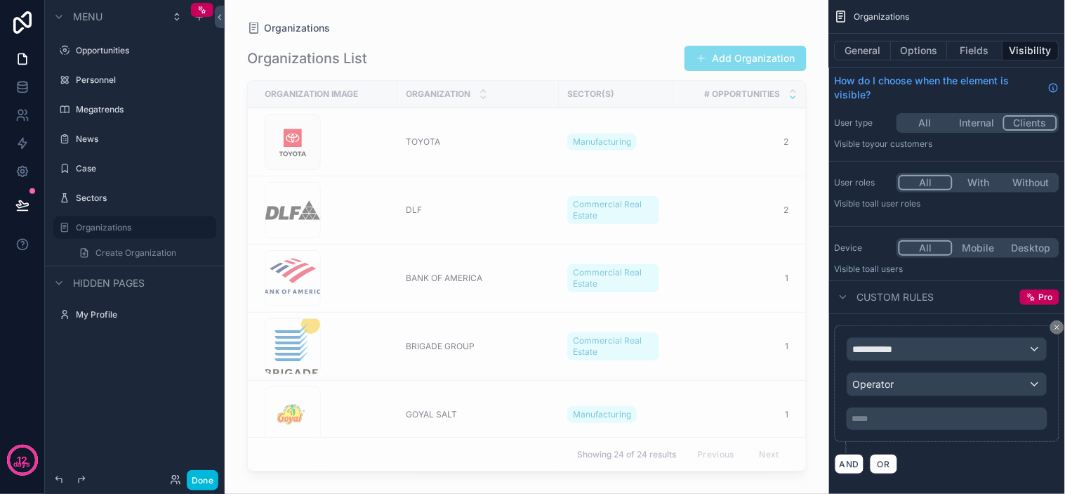
click at [928, 122] on button "All" at bounding box center [925, 122] width 53 height 15
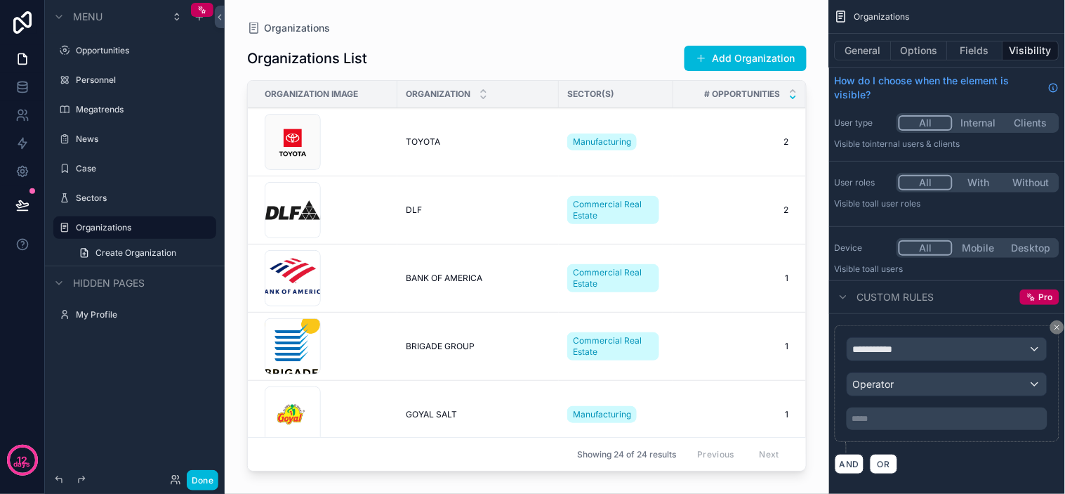
click at [958, 183] on button "With" at bounding box center [979, 182] width 53 height 15
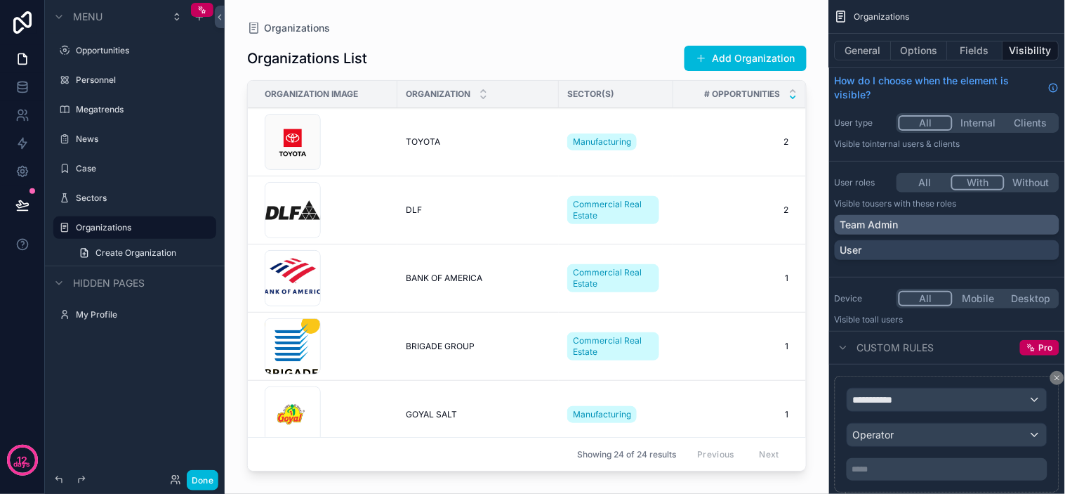
click at [921, 221] on div "Team Admin" at bounding box center [947, 225] width 213 height 14
click at [958, 219] on div "Team Admin" at bounding box center [939, 225] width 197 height 14
click at [925, 179] on button "All" at bounding box center [925, 182] width 53 height 15
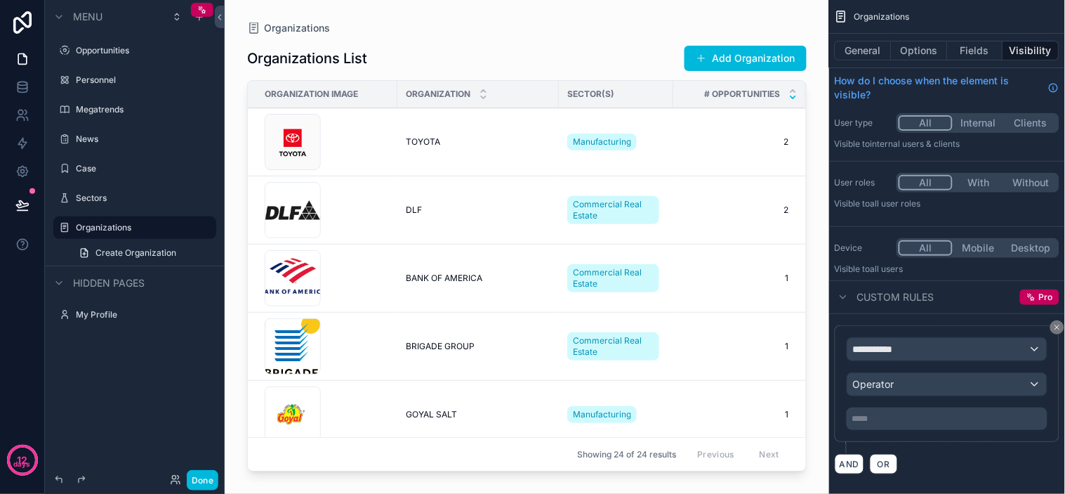
click at [958, 185] on button "Without" at bounding box center [1031, 182] width 53 height 15
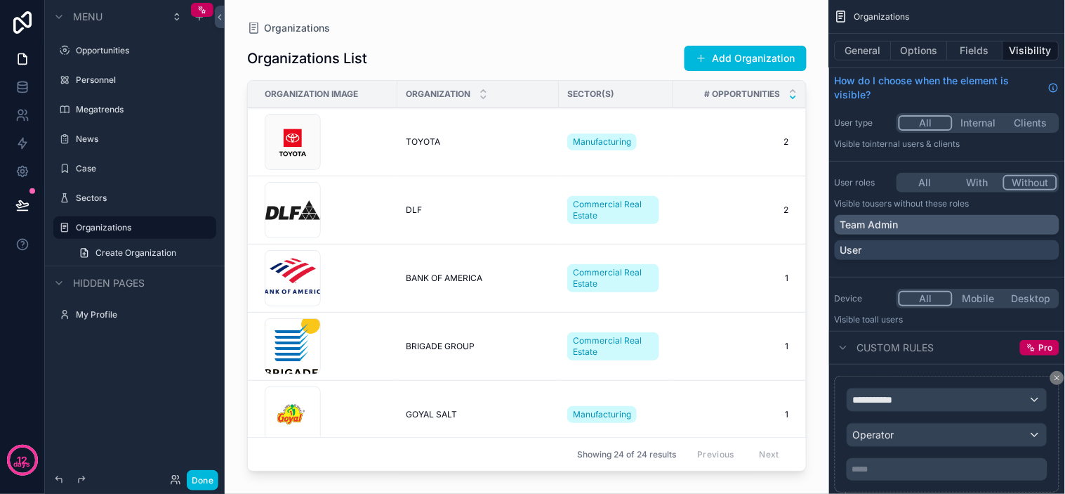
click at [951, 228] on div "Team Admin" at bounding box center [947, 225] width 213 height 14
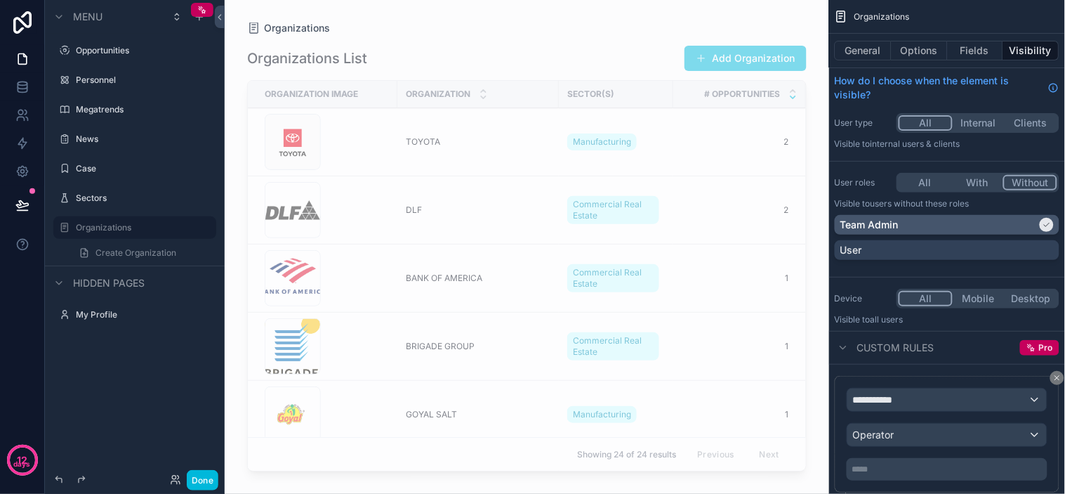
click at [950, 228] on div "Team Admin" at bounding box center [939, 225] width 197 height 14
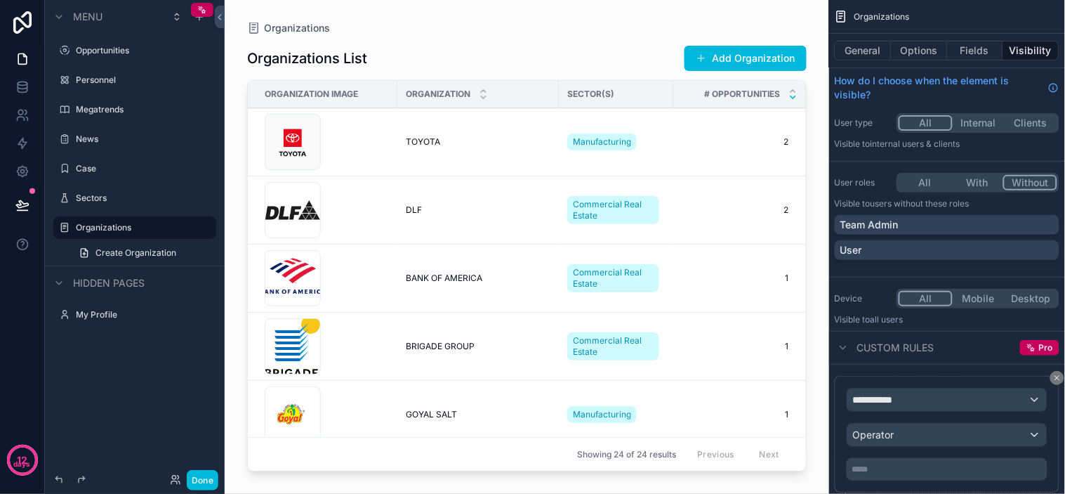
click at [937, 187] on button "All" at bounding box center [925, 182] width 53 height 15
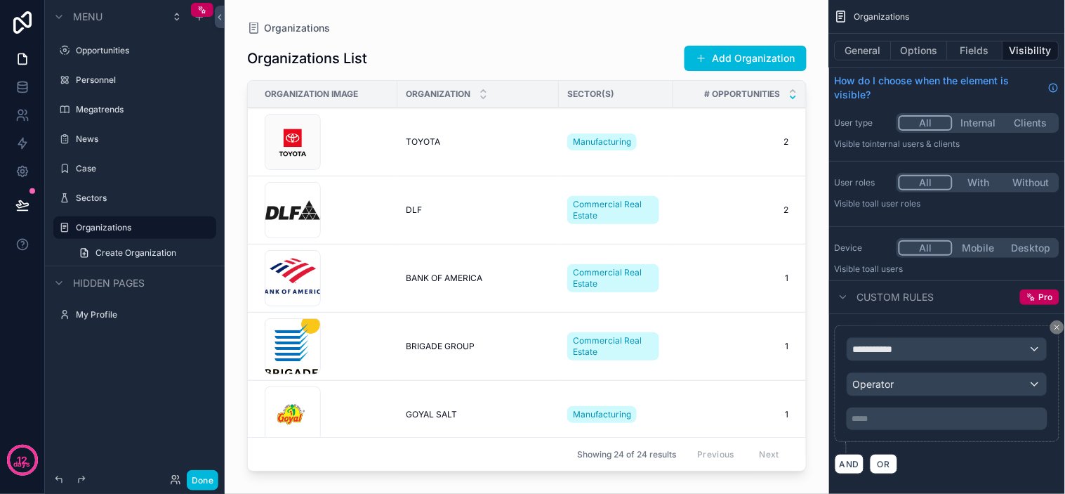
scroll to position [14, 0]
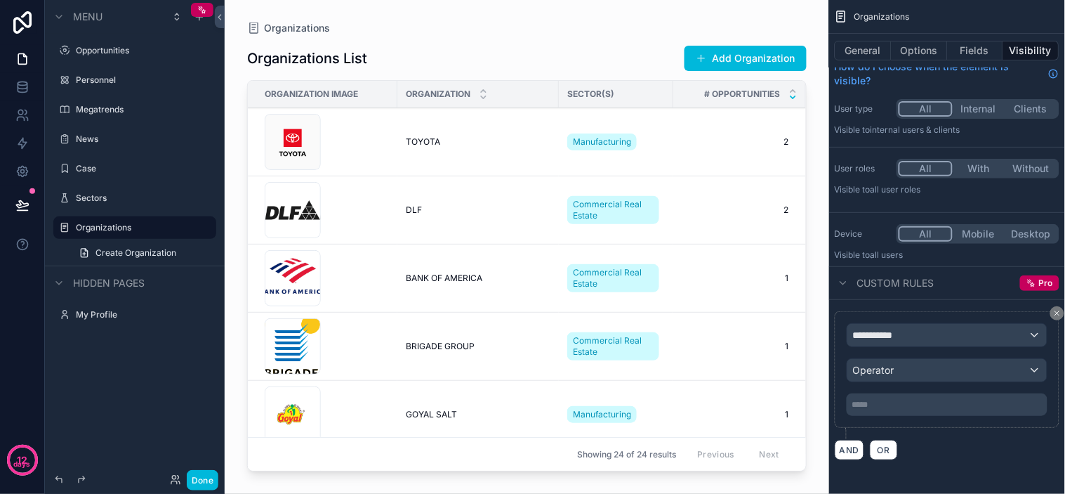
click at [888, 286] on span "Custom rules" at bounding box center [895, 283] width 77 height 14
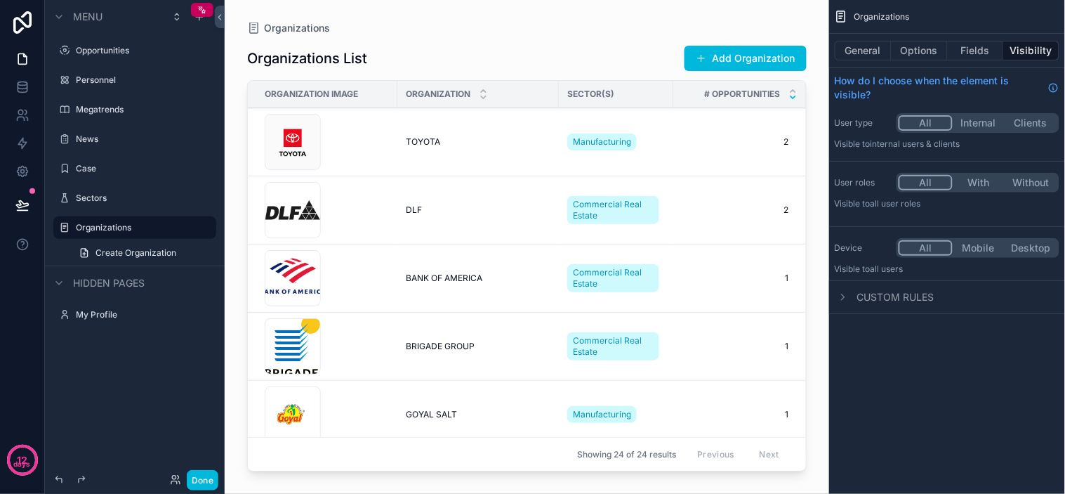
click at [888, 286] on div "Custom rules" at bounding box center [947, 297] width 236 height 34
click at [893, 301] on span "Custom rules" at bounding box center [895, 297] width 77 height 14
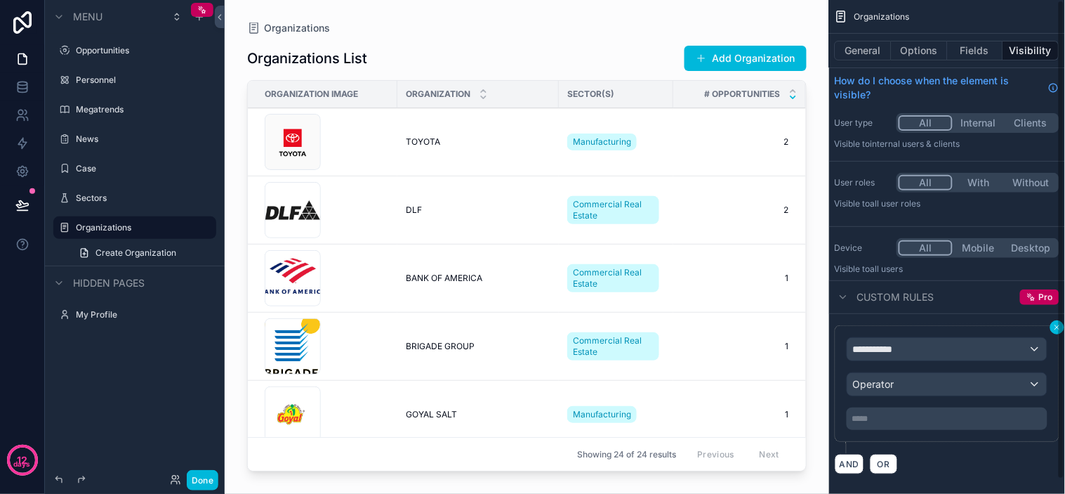
click at [958, 330] on icon "scrollable content" at bounding box center [1057, 327] width 8 height 8
click at [958, 330] on div "**********" at bounding box center [947, 399] width 225 height 149
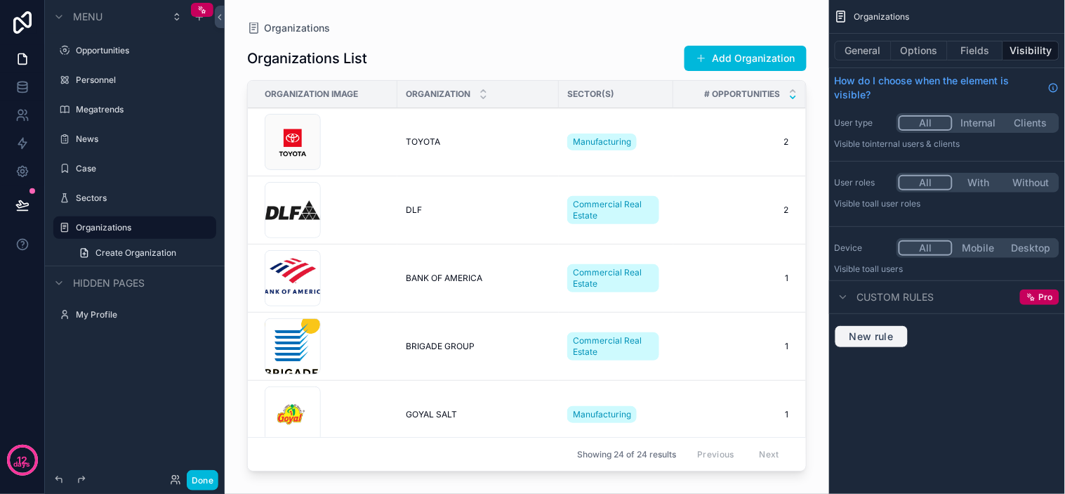
click at [872, 338] on span "New rule" at bounding box center [871, 336] width 55 height 13
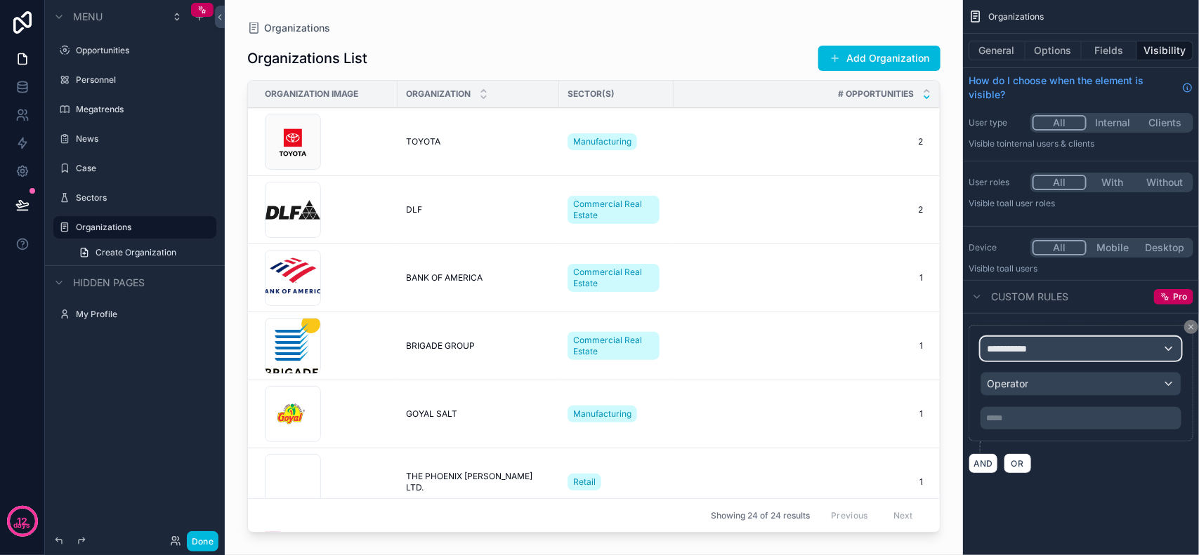
click at [958, 352] on div "**********" at bounding box center [1080, 349] width 199 height 22
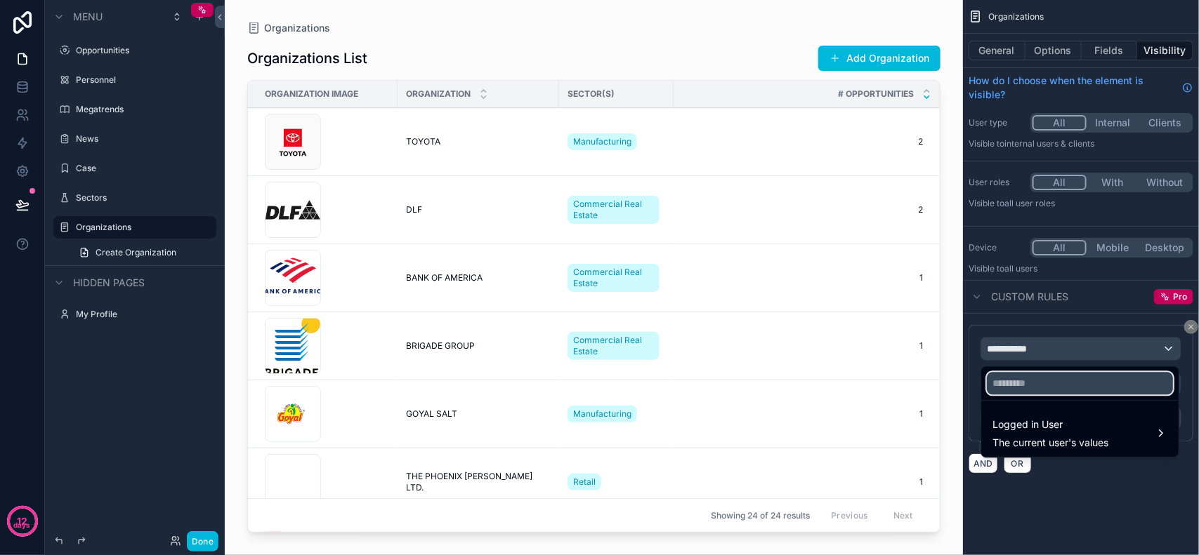
click at [958, 383] on input "text" at bounding box center [1080, 384] width 186 height 22
type input "*"
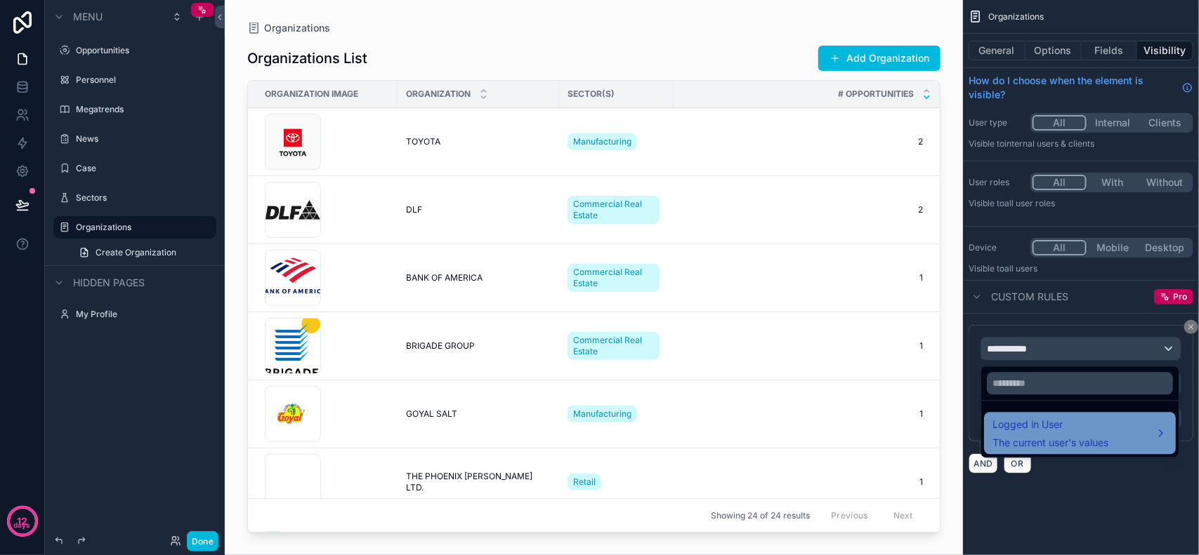
click at [958, 437] on span "The current user's values" at bounding box center [1050, 444] width 116 height 14
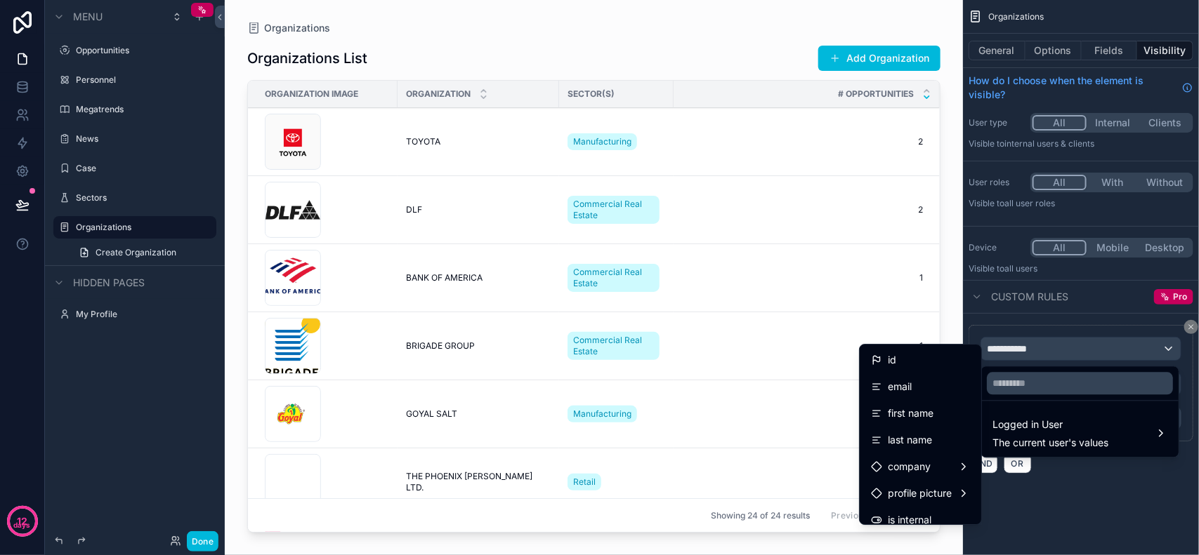
click at [958, 444] on div "scrollable content" at bounding box center [599, 277] width 1199 height 555
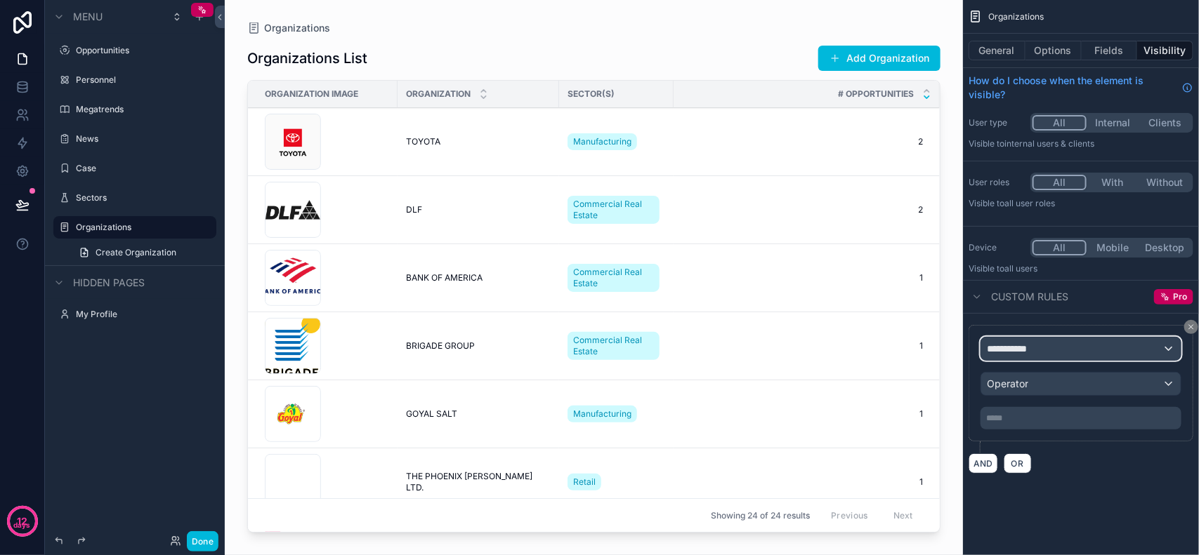
click at [958, 349] on div "**********" at bounding box center [1080, 349] width 199 height 22
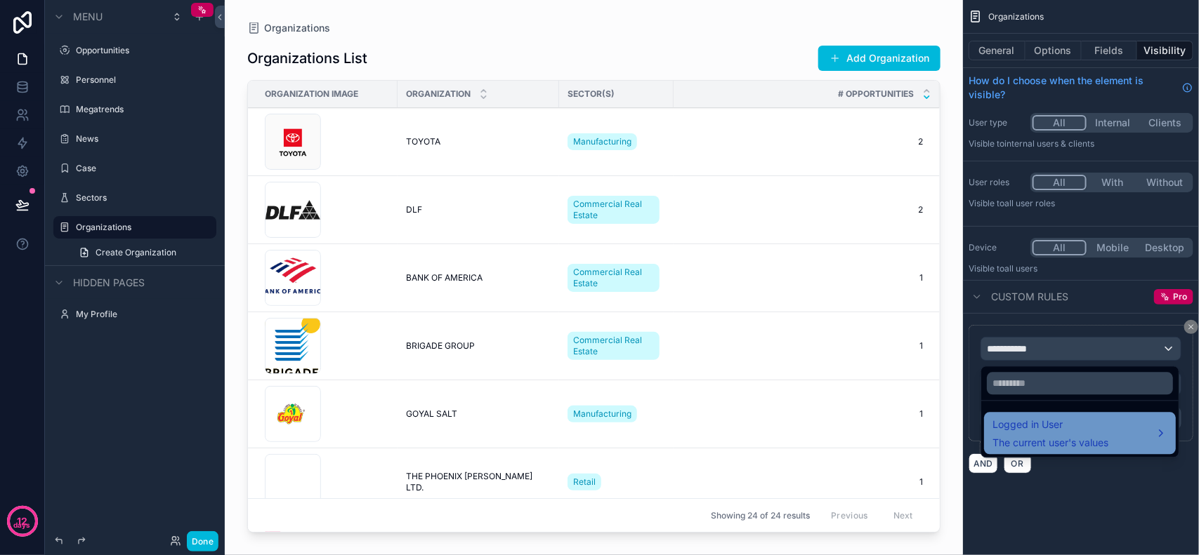
click at [958, 428] on span "Logged in User" at bounding box center [1050, 425] width 116 height 17
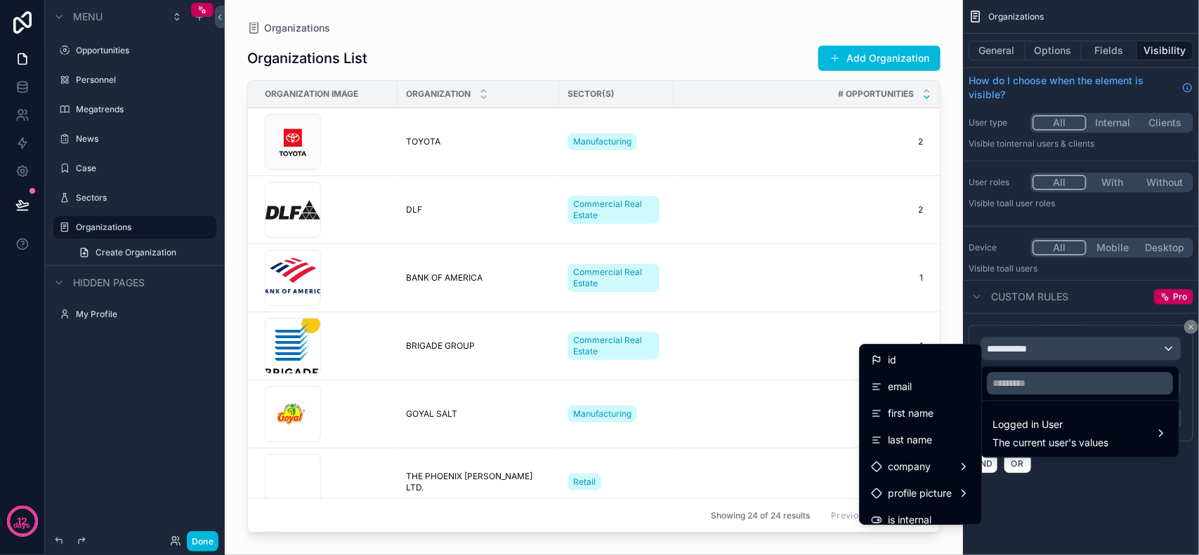
click at [958, 444] on div "scrollable content" at bounding box center [599, 277] width 1199 height 555
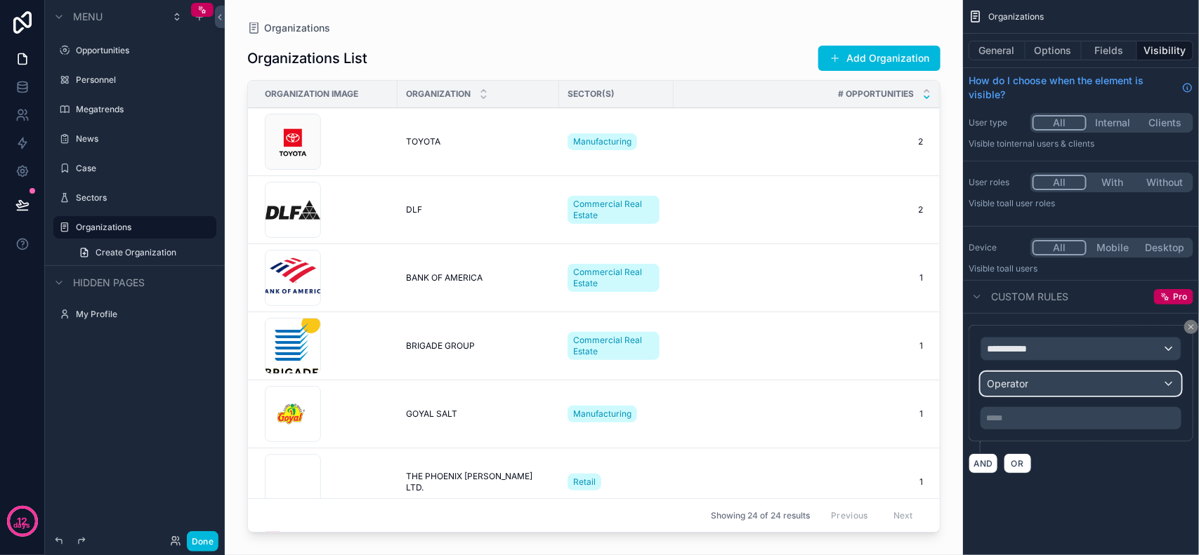
click at [958, 383] on div "Operator" at bounding box center [1080, 384] width 199 height 22
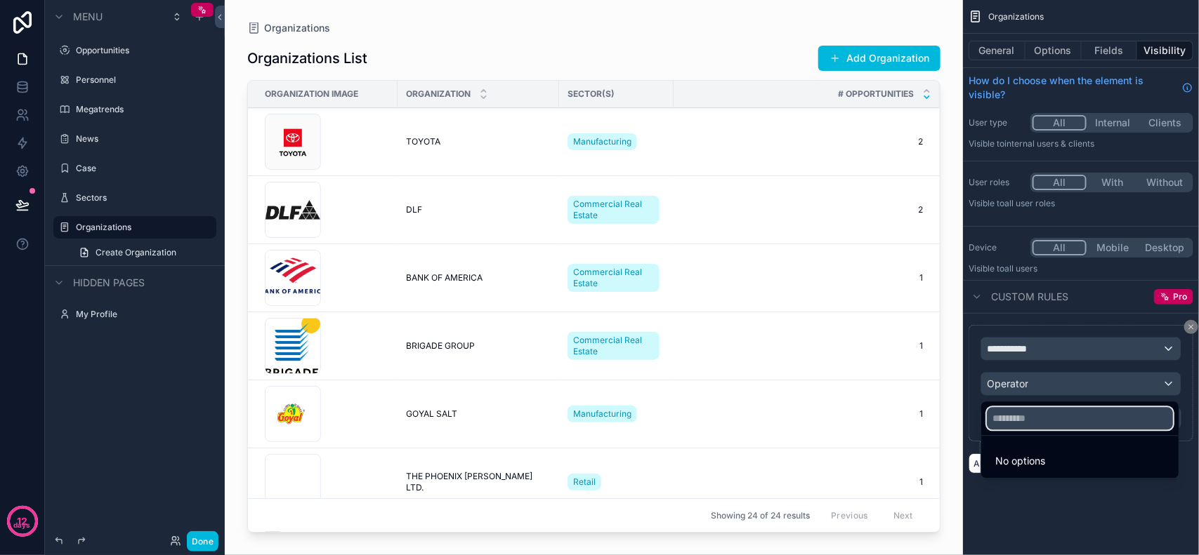
click at [958, 423] on input "text" at bounding box center [1080, 419] width 186 height 22
type input "*"
click at [958, 444] on div "scrollable content" at bounding box center [599, 277] width 1199 height 555
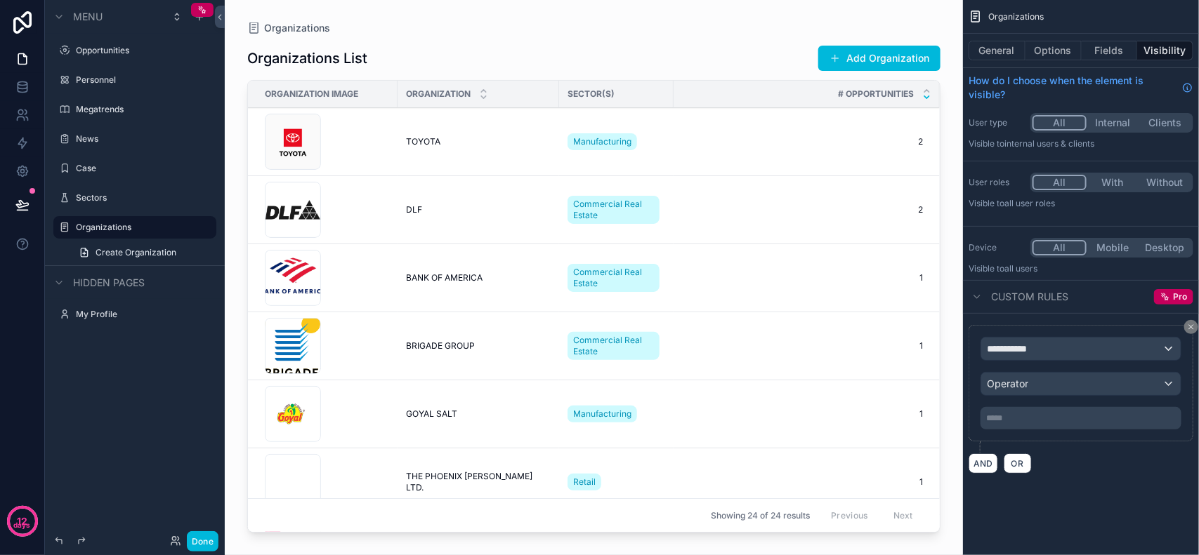
click at [958, 420] on p "***** ﻿" at bounding box center [1082, 418] width 192 height 11
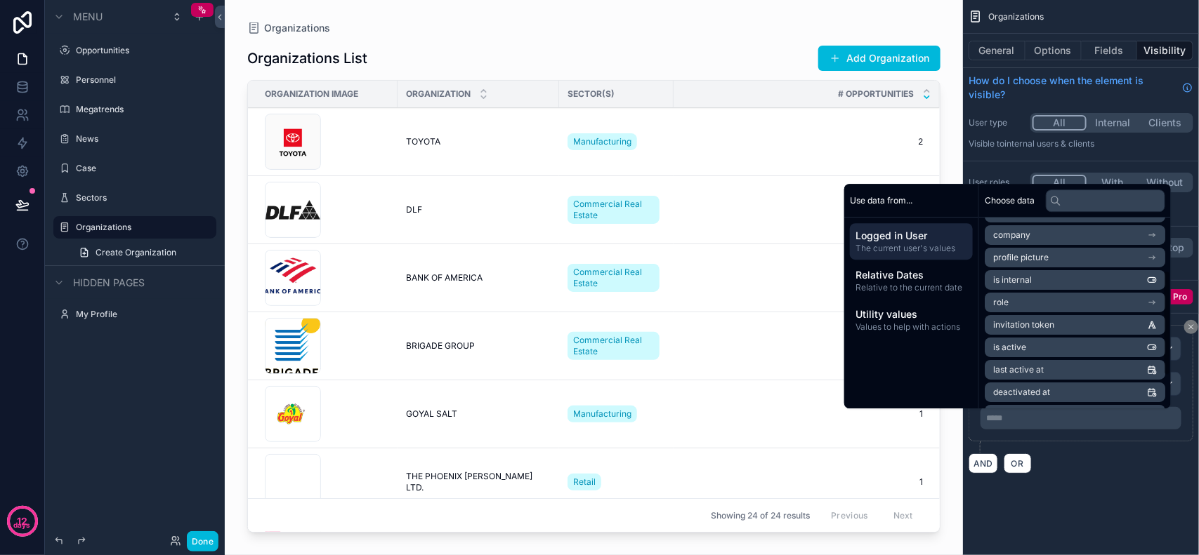
scroll to position [153, 0]
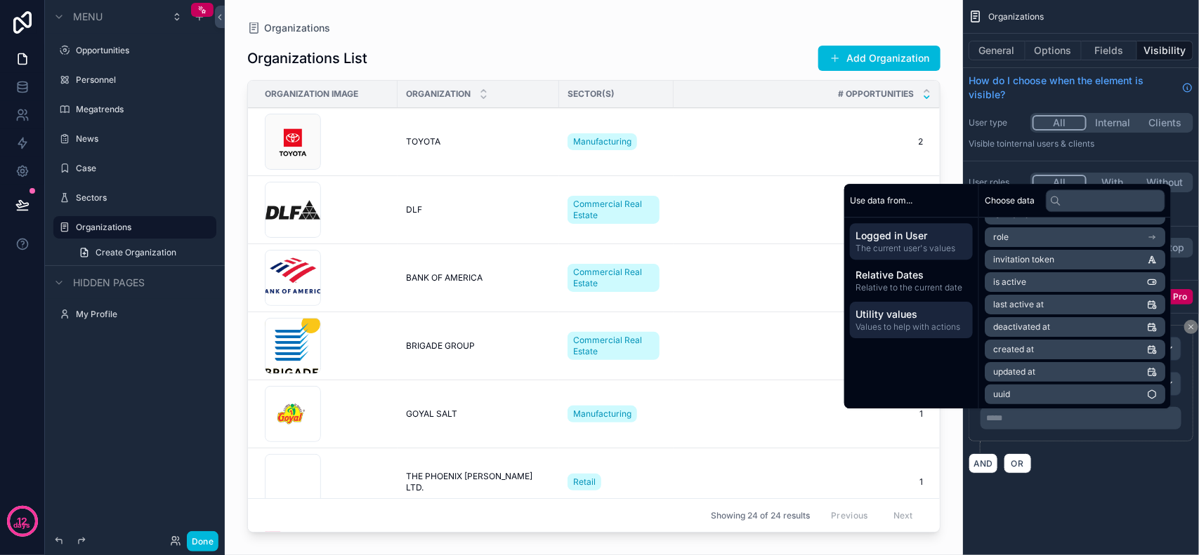
click at [931, 324] on span "Values to help with actions" at bounding box center [911, 327] width 112 height 11
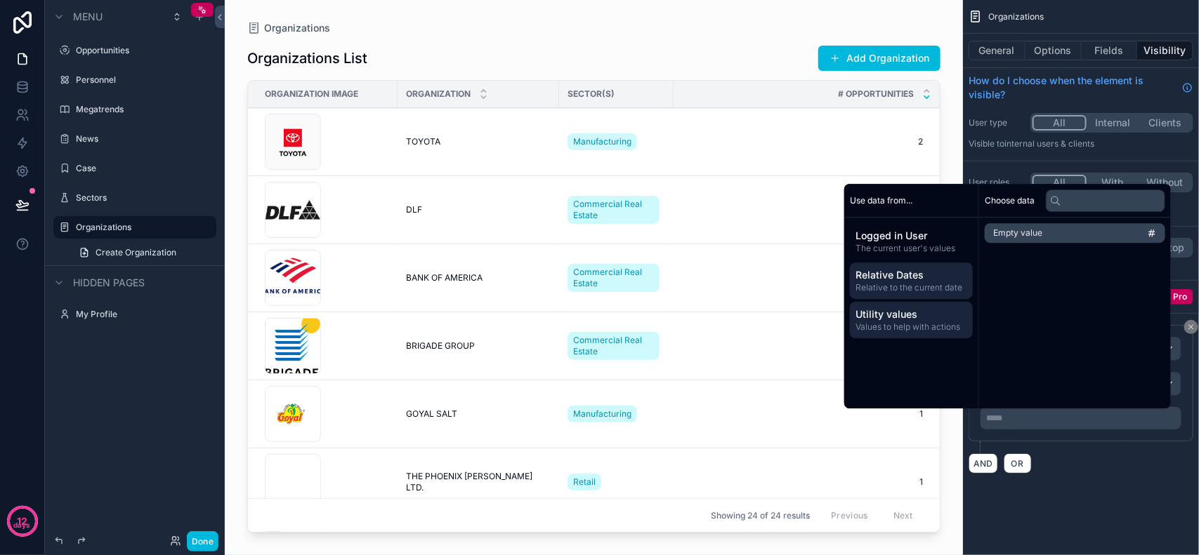
click at [928, 286] on span "Relative to the current date" at bounding box center [911, 287] width 112 height 11
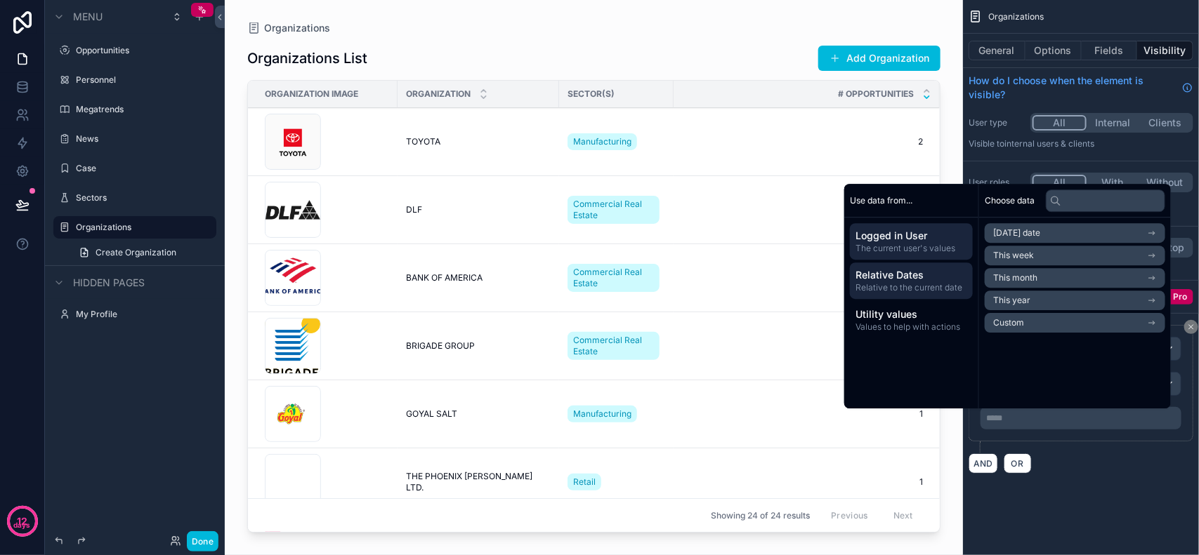
click at [918, 239] on span "Logged in User" at bounding box center [911, 236] width 112 height 14
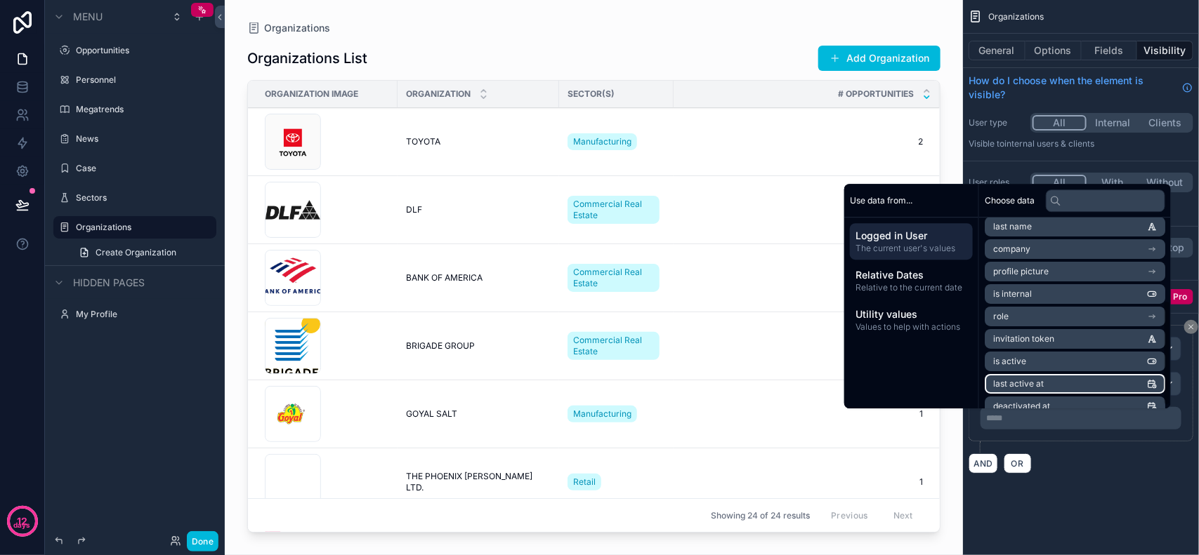
scroll to position [153, 0]
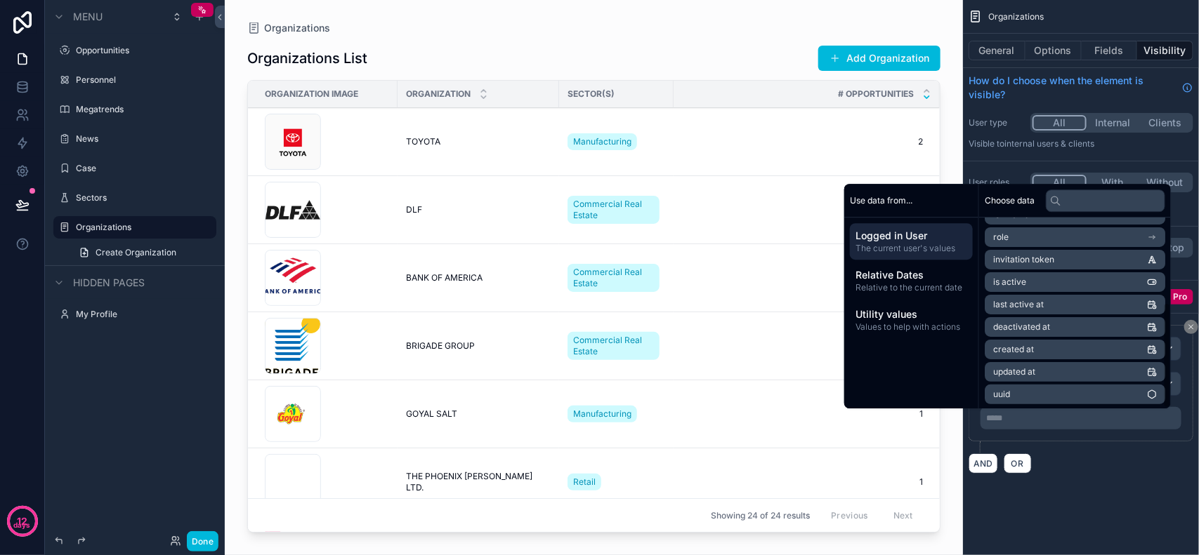
click at [958, 444] on div "**********" at bounding box center [1081, 254] width 236 height 508
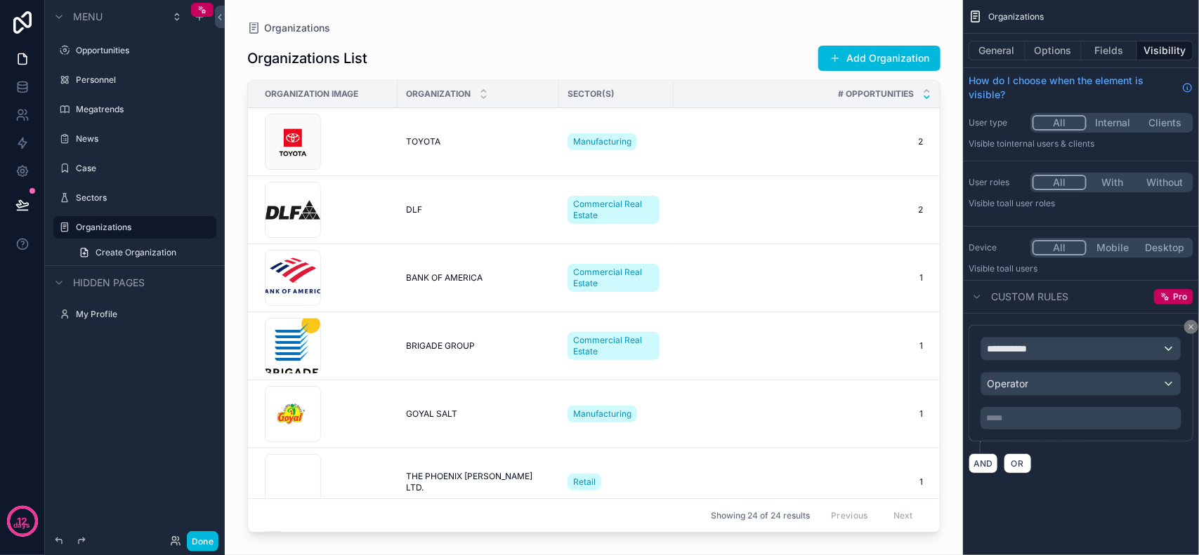
click at [958, 444] on div "AND OR" at bounding box center [1080, 463] width 225 height 21
drag, startPoint x: 1112, startPoint y: 465, endPoint x: 1122, endPoint y: 454, distance: 14.9
click at [958, 444] on div "AND OR" at bounding box center [1080, 463] width 225 height 21
click at [958, 321] on button "scrollable content" at bounding box center [1191, 327] width 14 height 14
click at [958, 321] on div "**********" at bounding box center [1081, 399] width 236 height 171
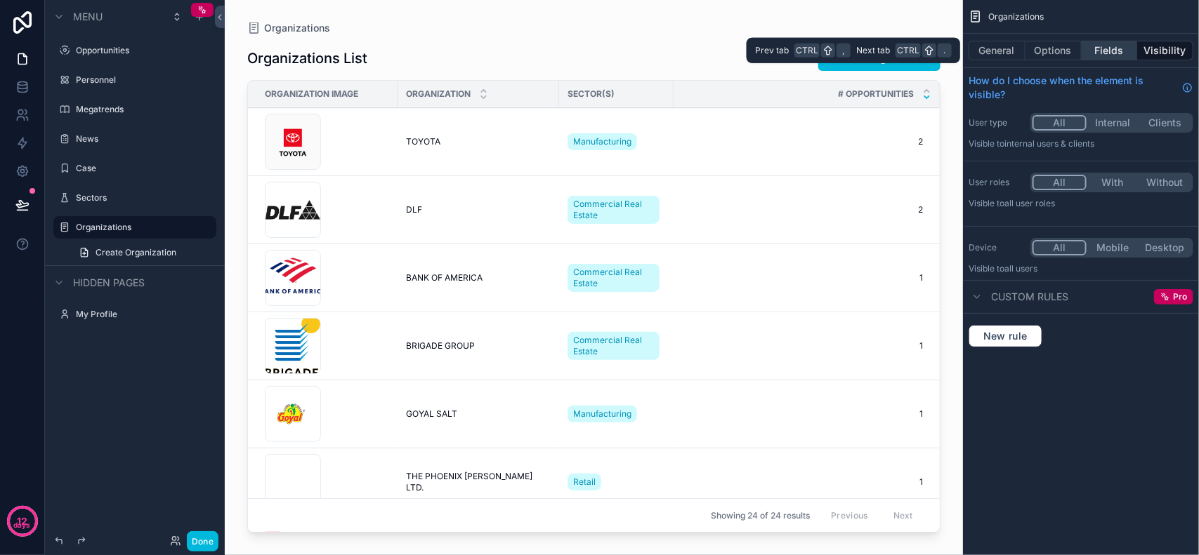
click at [958, 53] on button "Fields" at bounding box center [1109, 51] width 56 height 20
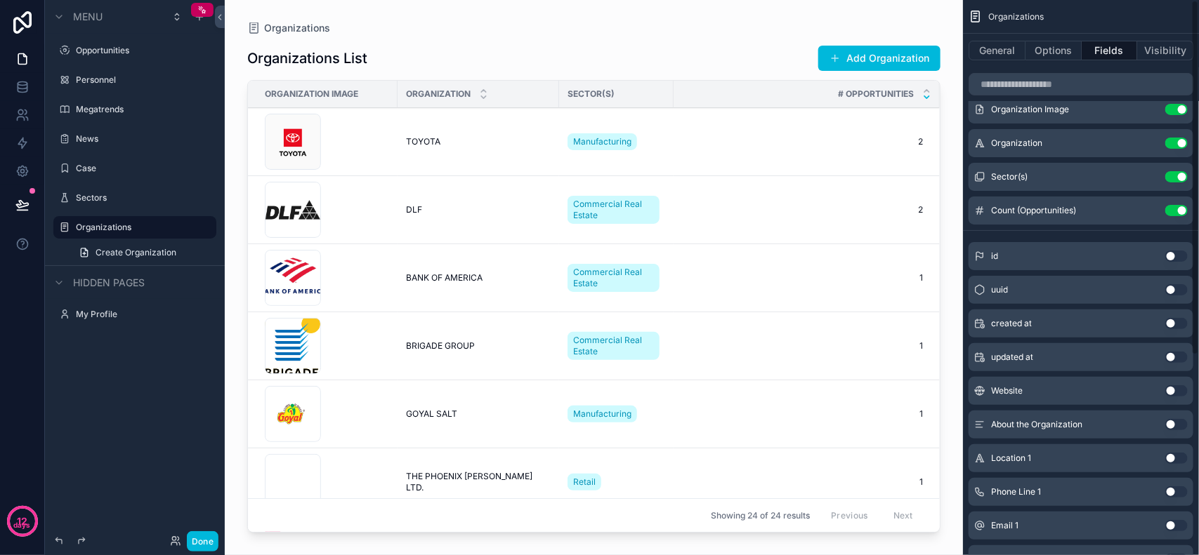
scroll to position [0, 0]
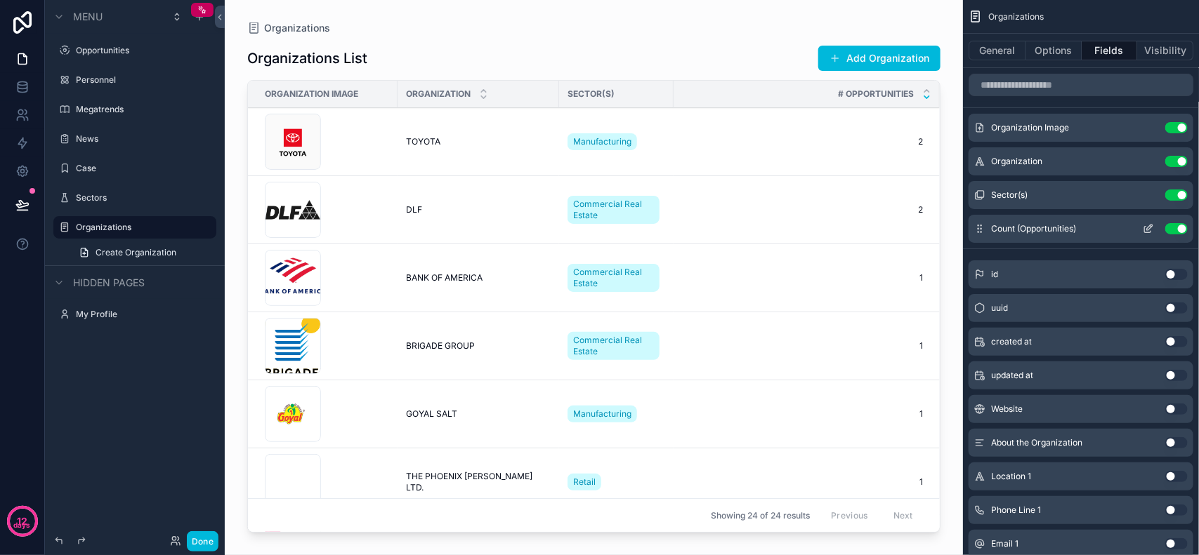
click at [958, 227] on icon "scrollable content" at bounding box center [1147, 228] width 11 height 11
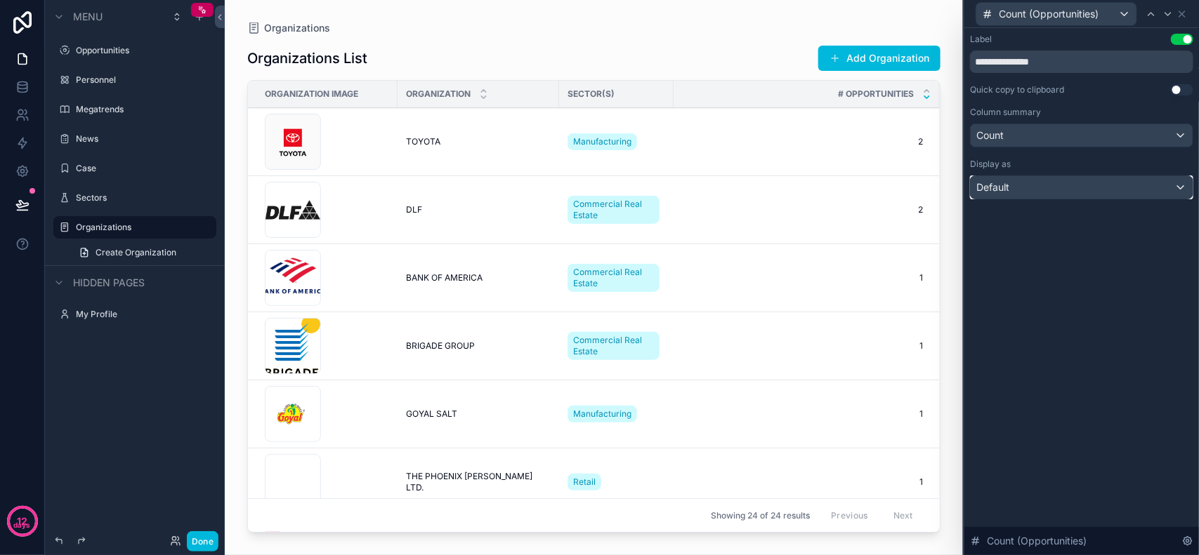
click at [958, 191] on div "Default" at bounding box center [1081, 187] width 222 height 22
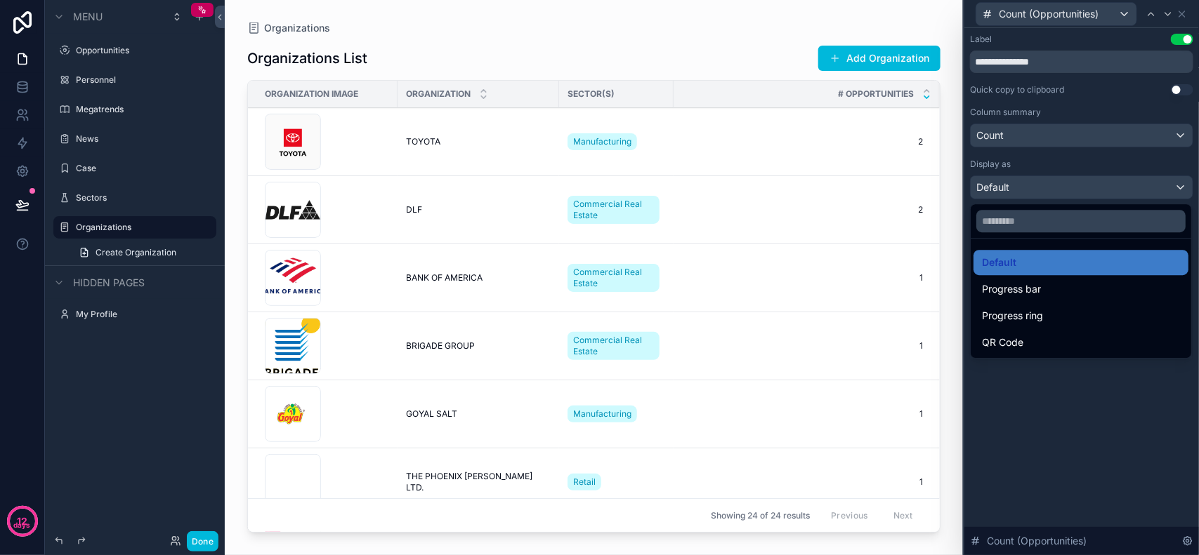
click at [958, 412] on div at bounding box center [1081, 277] width 235 height 555
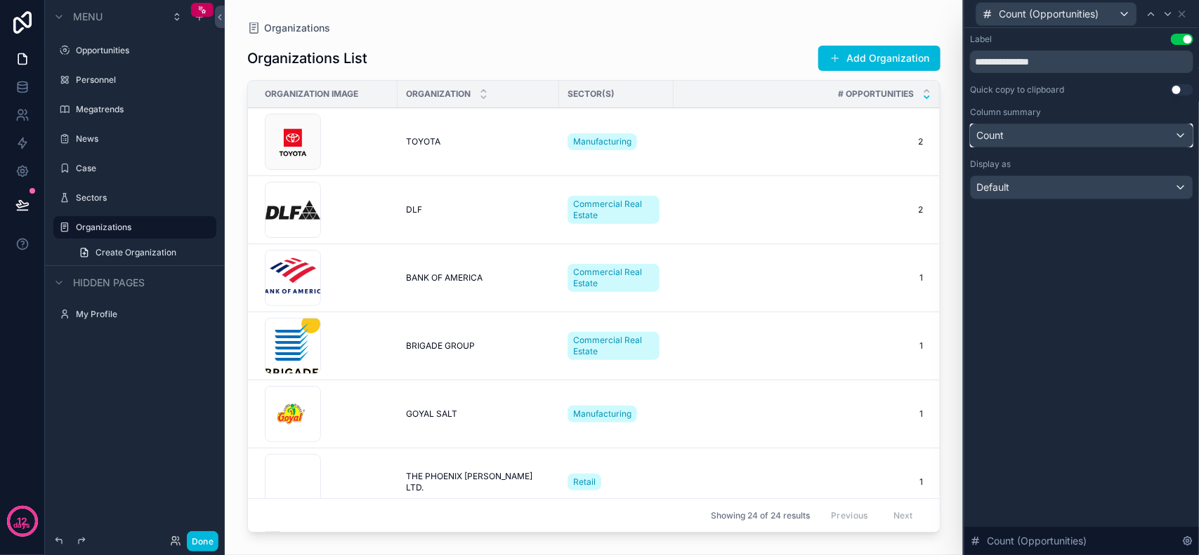
click at [958, 140] on div "Count" at bounding box center [1081, 135] width 222 height 22
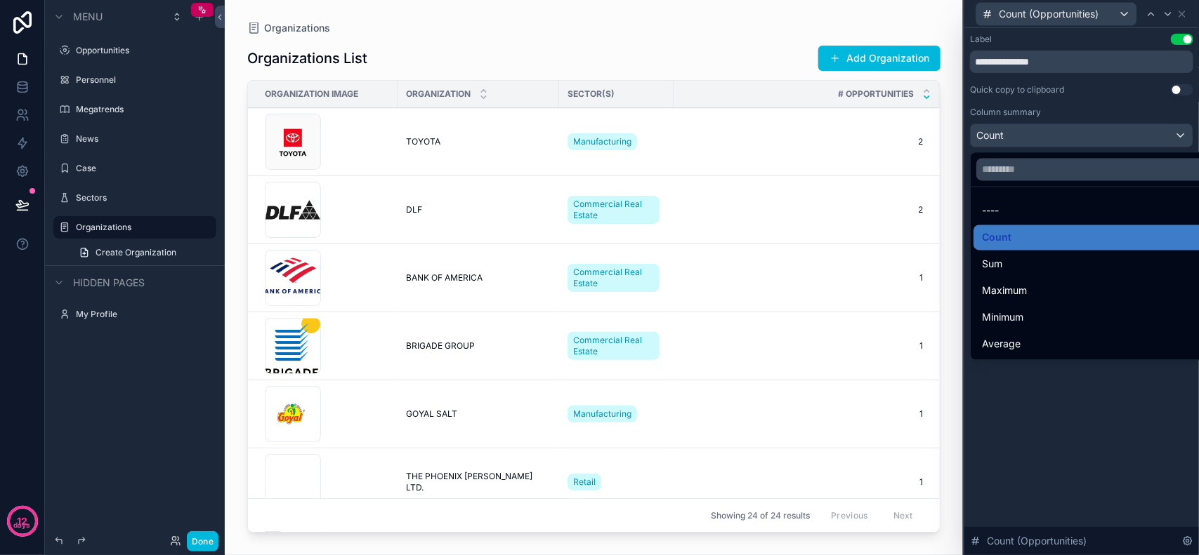
click at [958, 386] on div at bounding box center [1081, 277] width 235 height 555
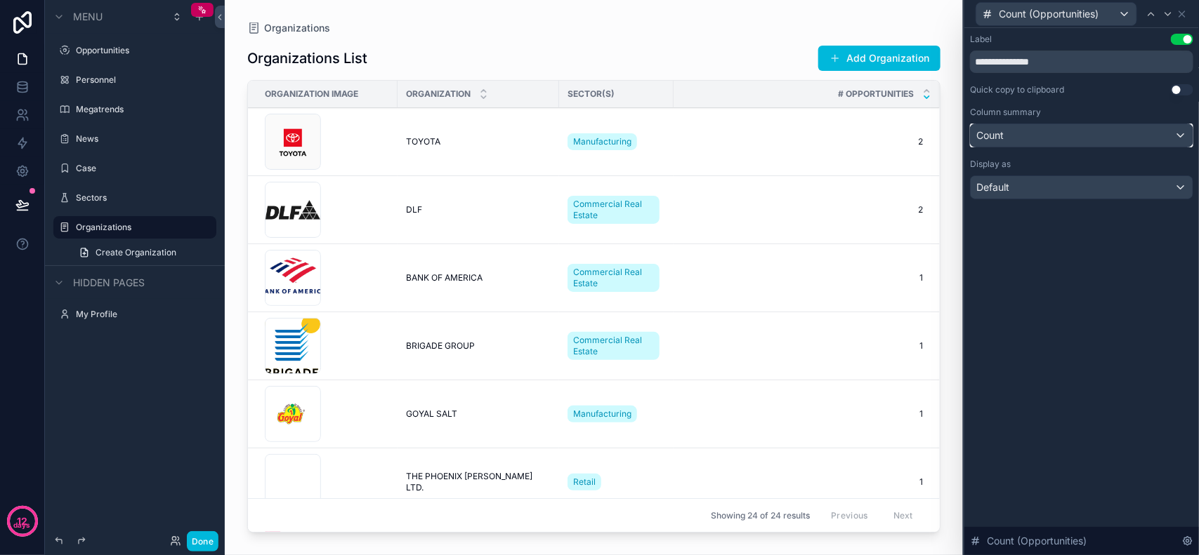
click at [958, 134] on div "Count" at bounding box center [1081, 135] width 222 height 22
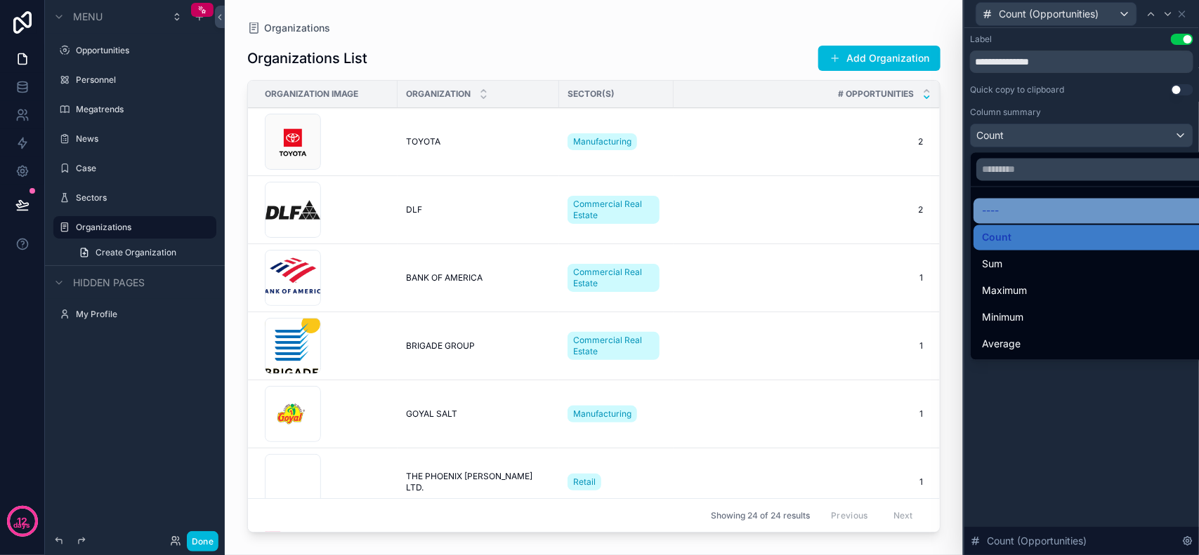
click at [958, 223] on div "----" at bounding box center [1097, 211] width 249 height 25
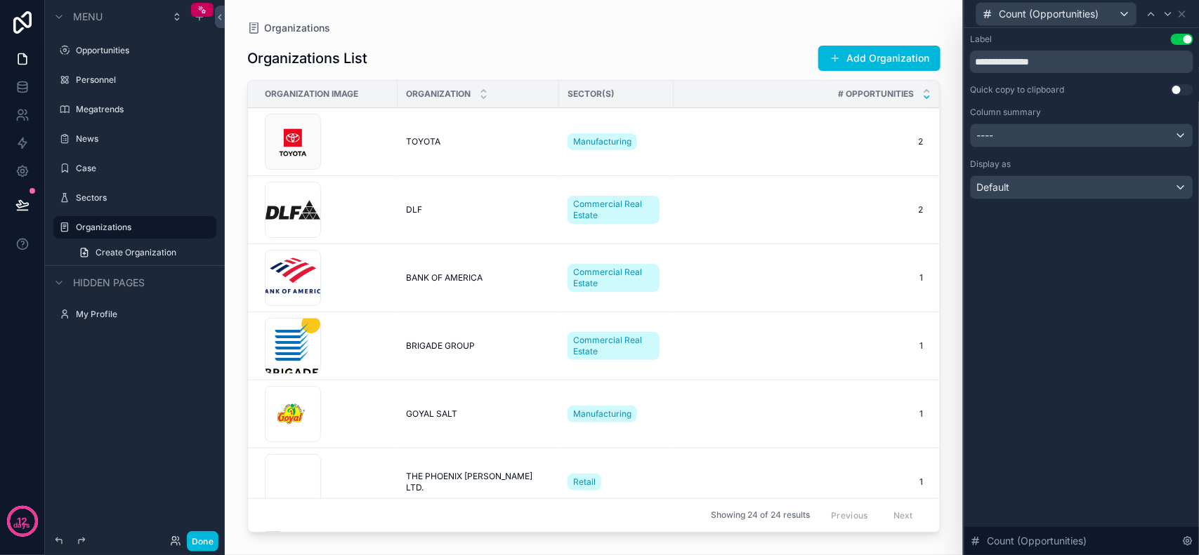
click at [958, 318] on div "**********" at bounding box center [1081, 291] width 235 height 527
click at [958, 65] on input "**********" at bounding box center [1081, 62] width 223 height 22
click at [958, 61] on input "**********" at bounding box center [1081, 62] width 223 height 22
drag, startPoint x: 1128, startPoint y: 312, endPoint x: 1116, endPoint y: 216, distance: 96.9
click at [958, 310] on div "**********" at bounding box center [1081, 291] width 235 height 527
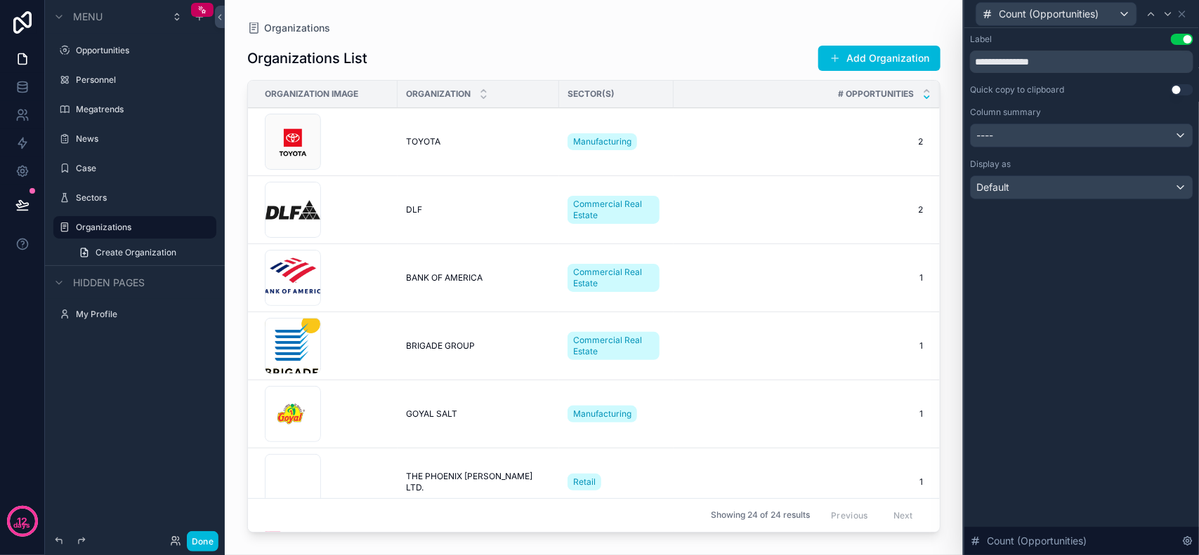
click at [958, 212] on div "**********" at bounding box center [1081, 130] width 235 height 205
click at [958, 205] on div "**********" at bounding box center [1081, 130] width 235 height 205
click at [958, 12] on div "Count (Opportunities)" at bounding box center [1056, 14] width 160 height 22
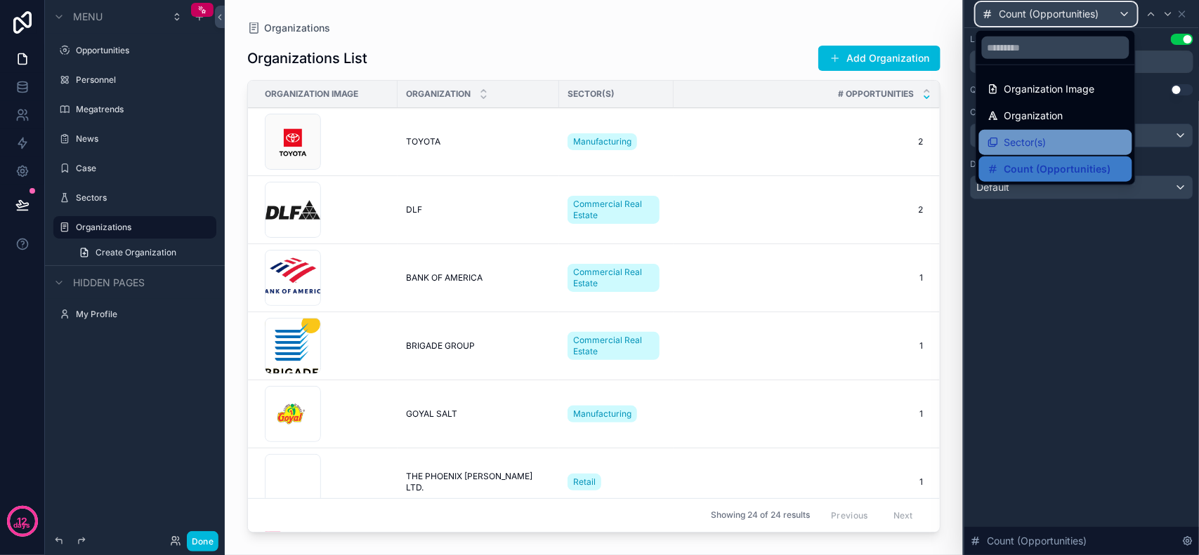
scroll to position [263, 0]
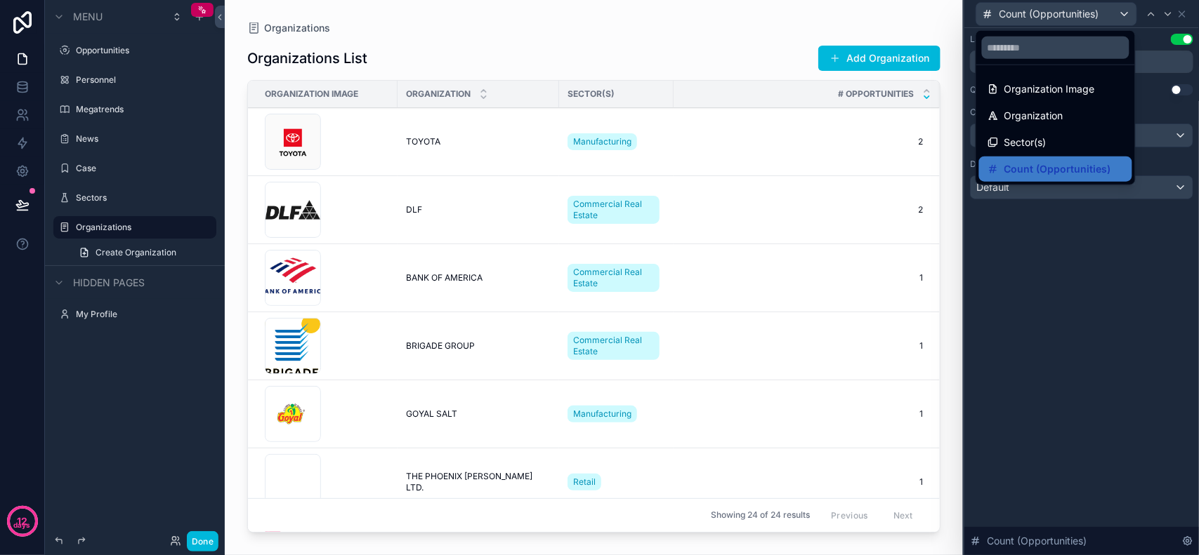
click at [958, 265] on div at bounding box center [1081, 277] width 235 height 555
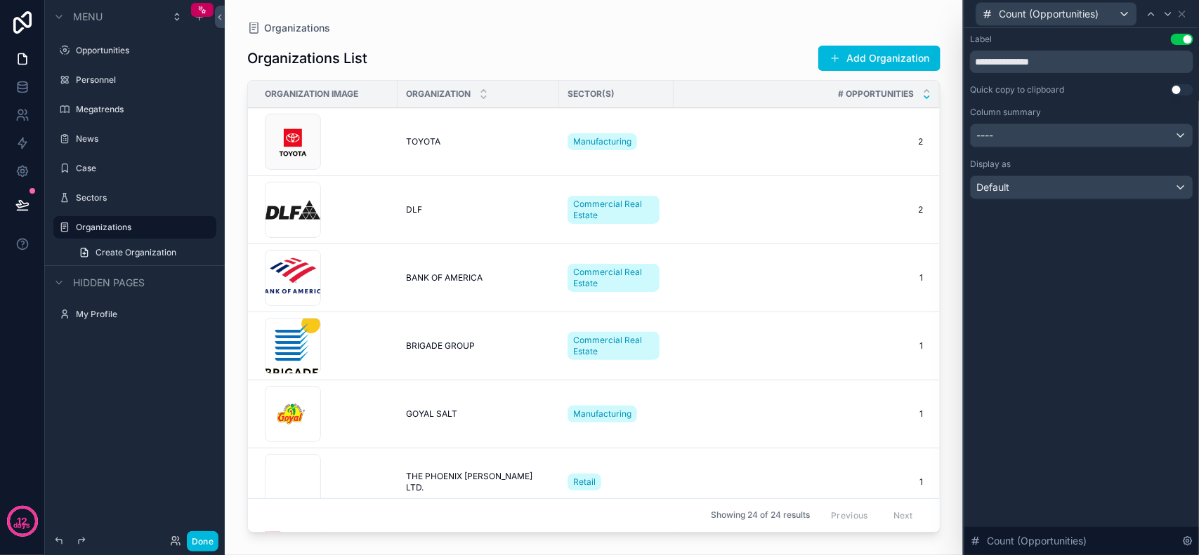
click at [958, 258] on div "**********" at bounding box center [1081, 291] width 235 height 527
drag, startPoint x: 1139, startPoint y: 249, endPoint x: 1143, endPoint y: 233, distance: 16.7
click at [958, 246] on div "**********" at bounding box center [1081, 291] width 235 height 527
click at [958, 277] on div "**********" at bounding box center [1081, 291] width 235 height 527
click at [958, 275] on div "**********" at bounding box center [1081, 291] width 235 height 527
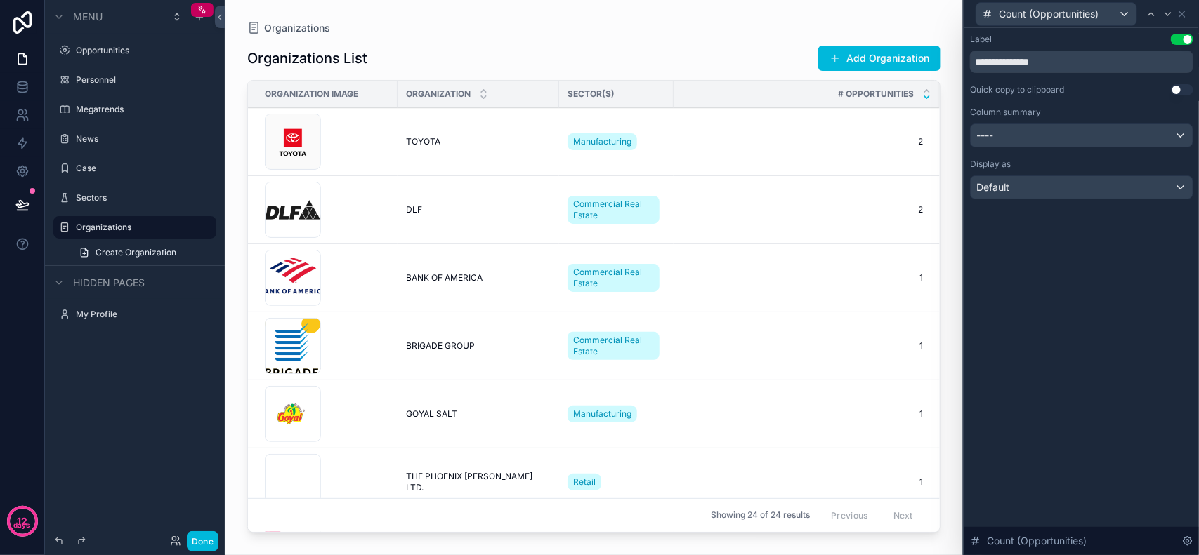
click at [958, 272] on div "**********" at bounding box center [1081, 291] width 235 height 527
click at [958, 265] on div "**********" at bounding box center [1081, 291] width 235 height 527
click at [958, 258] on div "**********" at bounding box center [1081, 291] width 235 height 527
click at [958, 249] on div "**********" at bounding box center [1081, 291] width 235 height 527
click at [958, 244] on div "**********" at bounding box center [1081, 291] width 235 height 527
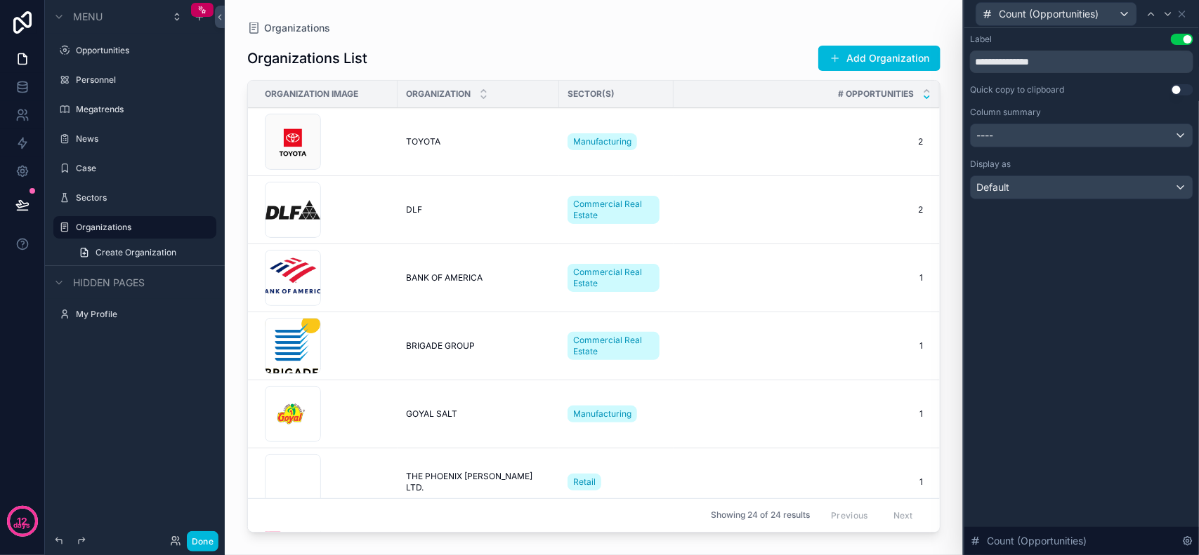
drag, startPoint x: 1140, startPoint y: 243, endPoint x: 1153, endPoint y: 236, distance: 15.1
click at [958, 237] on div "**********" at bounding box center [1081, 291] width 235 height 527
click at [958, 236] on div "**********" at bounding box center [1081, 291] width 235 height 527
click at [958, 298] on div "**********" at bounding box center [1081, 291] width 235 height 527
click at [958, 286] on div "**********" at bounding box center [1081, 291] width 235 height 527
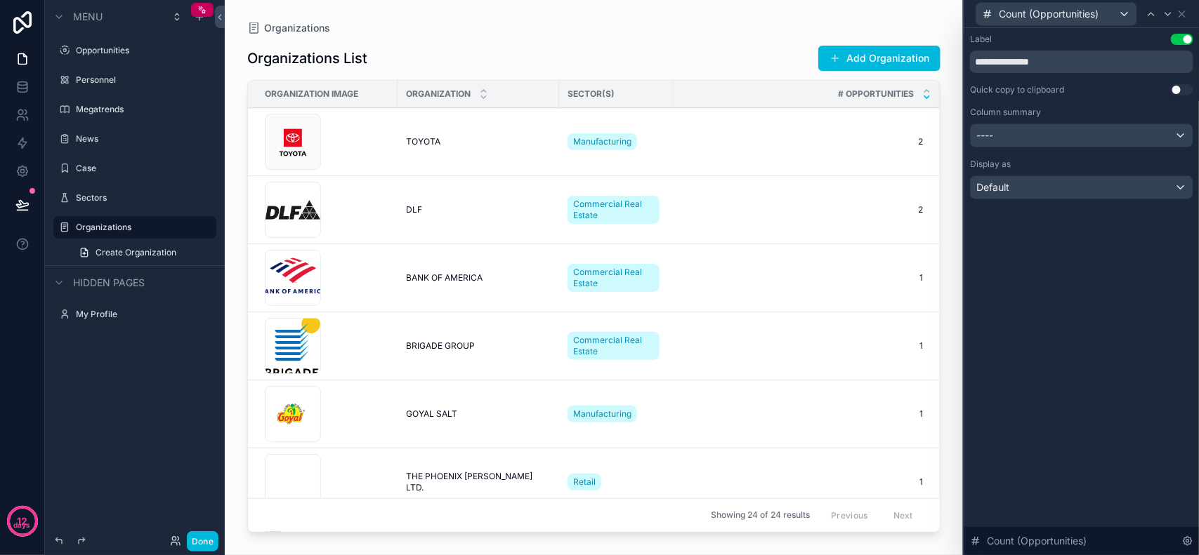
drag, startPoint x: 1126, startPoint y: 265, endPoint x: 1125, endPoint y: 289, distance: 23.9
click at [958, 247] on div "**********" at bounding box center [1081, 291] width 235 height 527
click at [958, 444] on icon at bounding box center [1187, 541] width 11 height 11
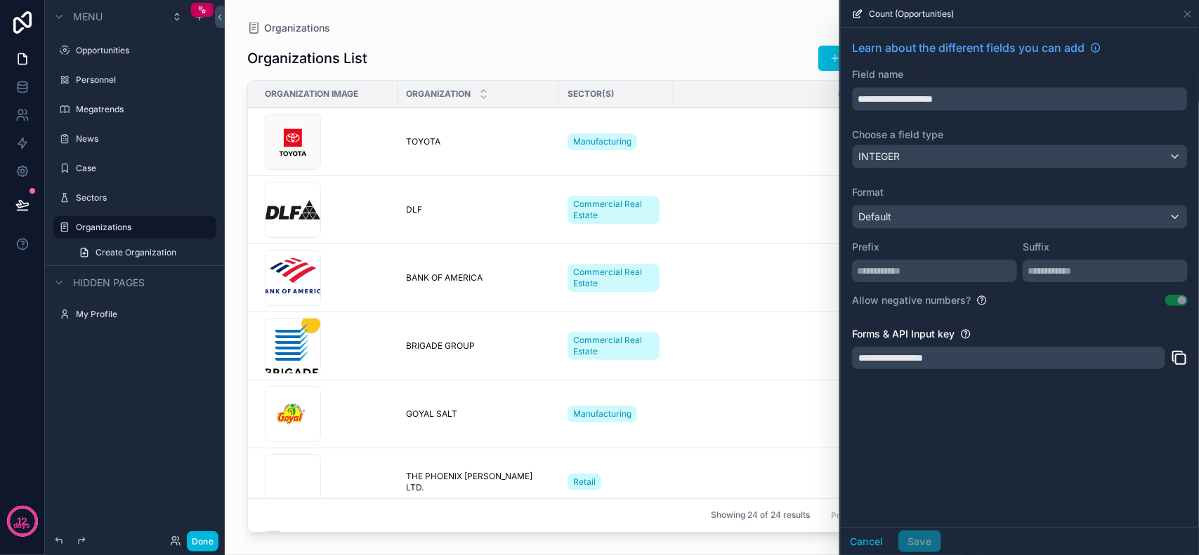
click at [958, 422] on div "**********" at bounding box center [1020, 277] width 358 height 499
click at [958, 419] on div "**********" at bounding box center [1020, 277] width 358 height 499
click at [958, 414] on div "**********" at bounding box center [1020, 277] width 358 height 499
click at [958, 430] on div "**********" at bounding box center [1020, 277] width 358 height 499
drag, startPoint x: 1040, startPoint y: 430, endPoint x: 975, endPoint y: 463, distance: 73.5
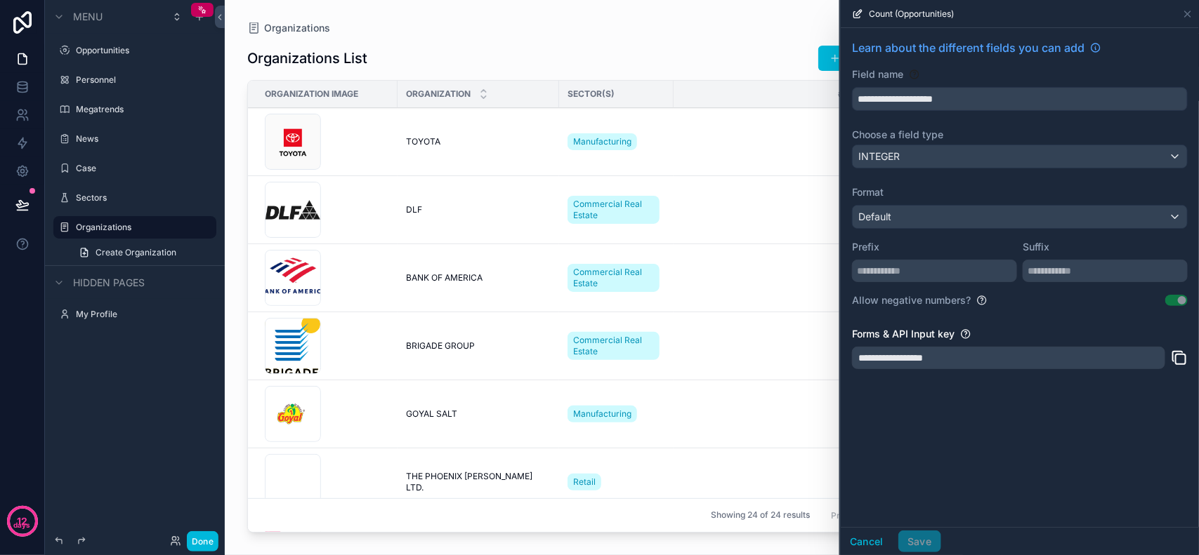
click at [950, 444] on div "**********" at bounding box center [1020, 277] width 358 height 499
click at [958, 444] on div "**********" at bounding box center [1020, 277] width 358 height 499
click at [958, 264] on input "text" at bounding box center [1104, 271] width 165 height 22
click at [958, 271] on input "text" at bounding box center [934, 271] width 165 height 22
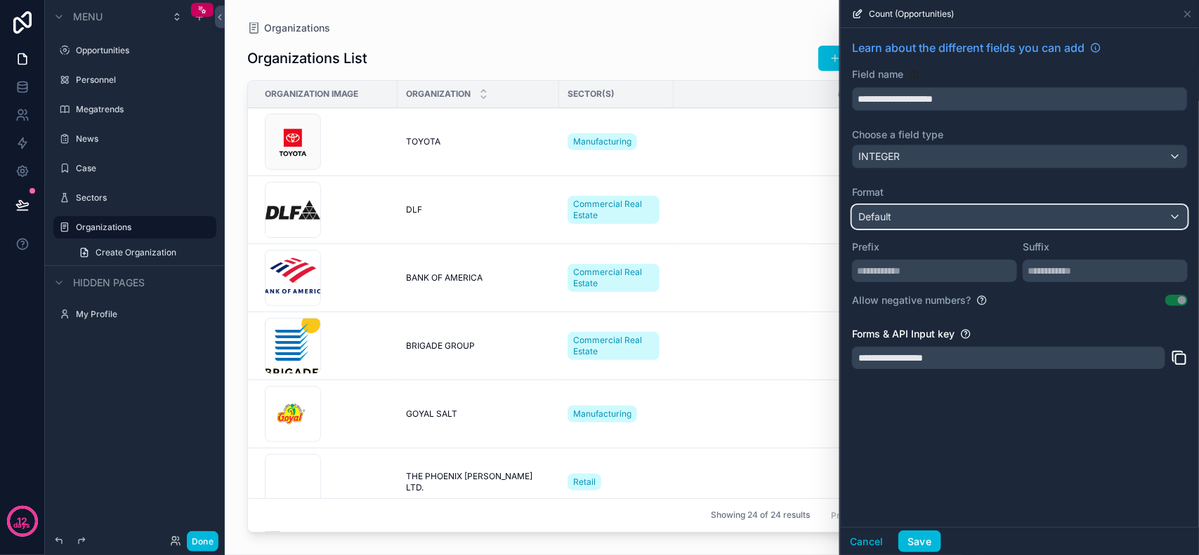
click at [958, 218] on div "Default" at bounding box center [1019, 217] width 334 height 22
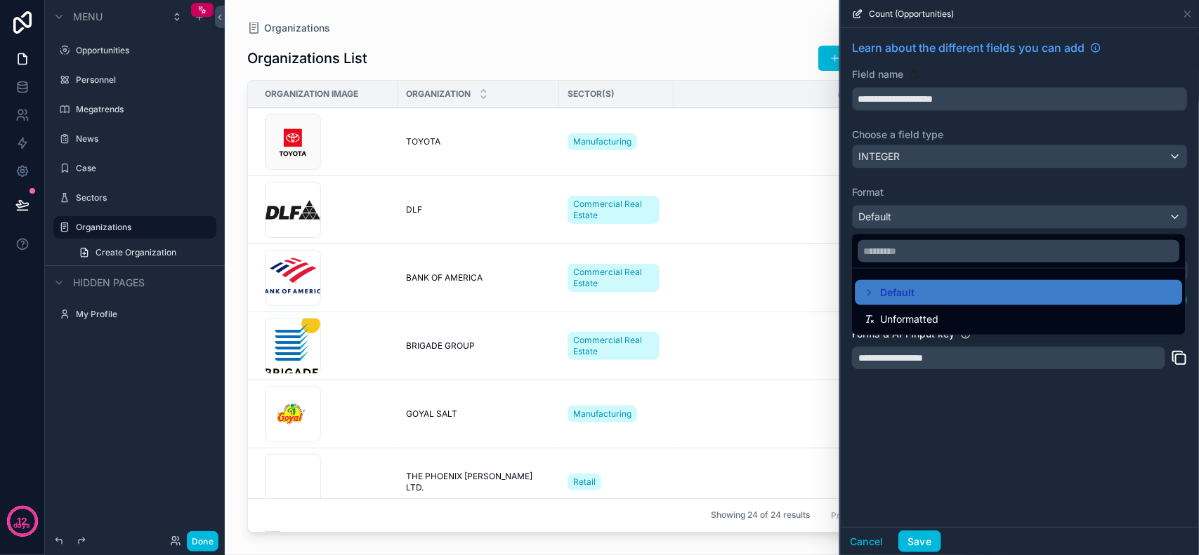
click at [958, 218] on div at bounding box center [1020, 277] width 358 height 555
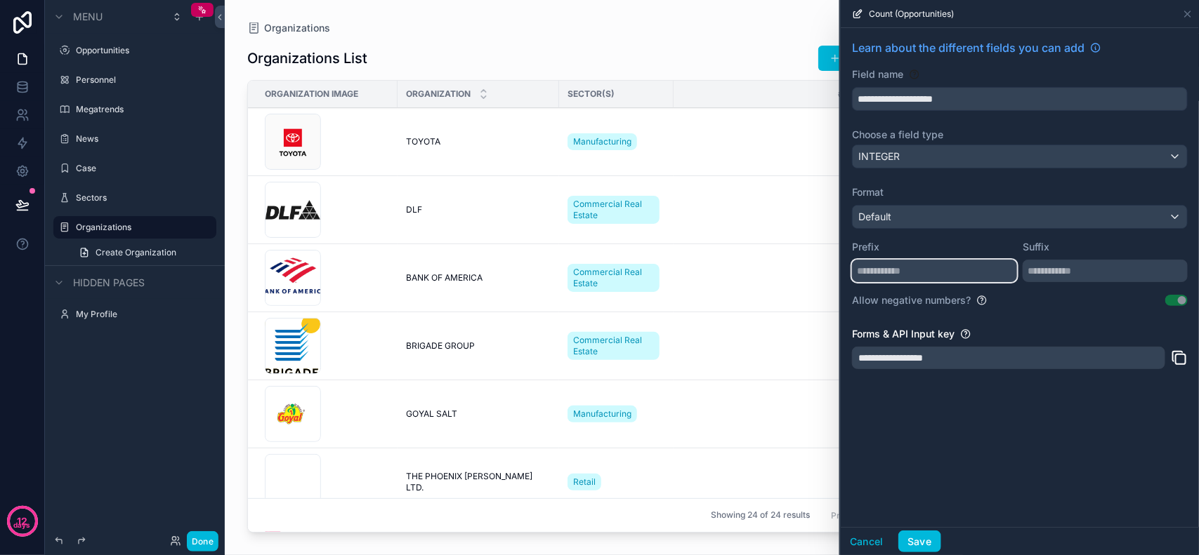
click at [915, 278] on input "text" at bounding box center [934, 271] width 165 height 22
click at [958, 444] on div "**********" at bounding box center [1020, 277] width 358 height 499
click at [958, 275] on input "text" at bounding box center [934, 271] width 165 height 22
click at [958, 272] on input "text" at bounding box center [1104, 271] width 165 height 22
click at [956, 384] on div "**********" at bounding box center [1020, 208] width 358 height 361
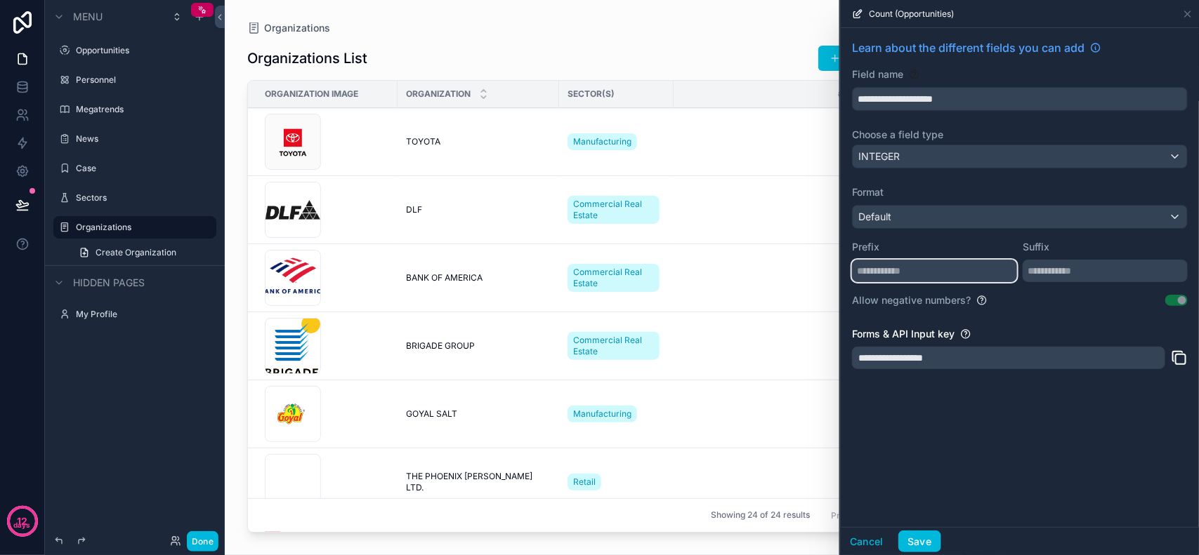
click at [958, 268] on input "text" at bounding box center [934, 271] width 165 height 22
click at [958, 267] on input "text" at bounding box center [934, 271] width 165 height 22
click at [958, 275] on input "text" at bounding box center [934, 271] width 165 height 22
click at [958, 272] on input "text" at bounding box center [1104, 271] width 165 height 22
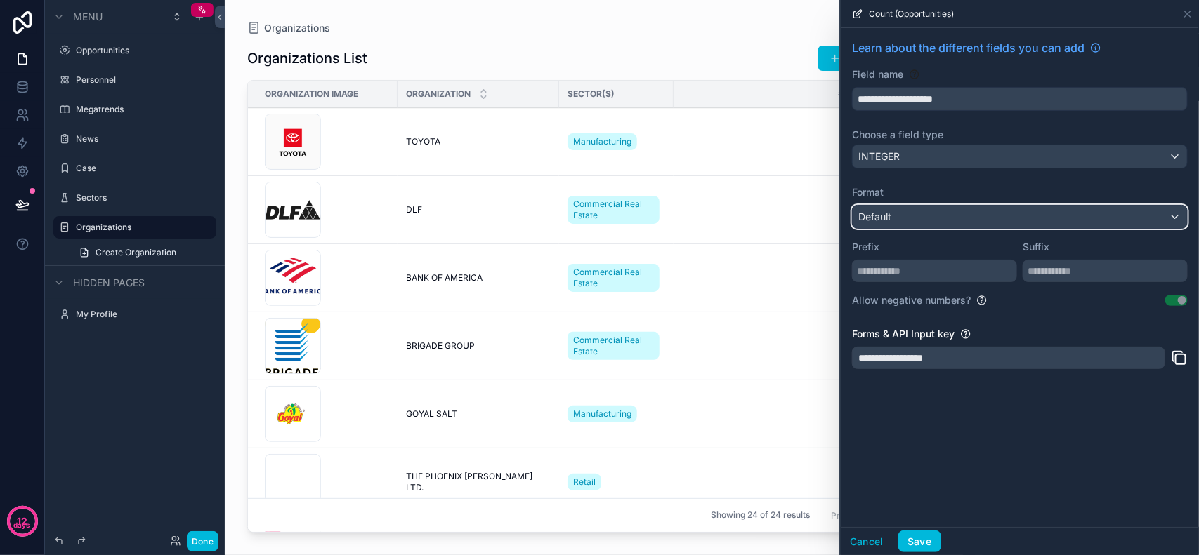
click at [958, 221] on div "Default" at bounding box center [1019, 217] width 334 height 22
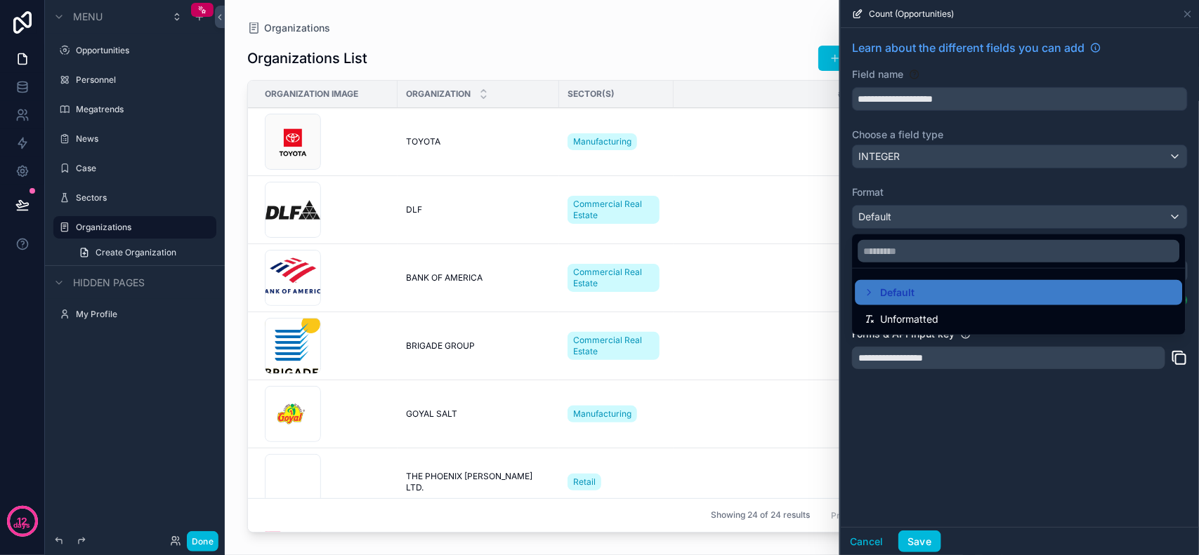
click at [958, 221] on div at bounding box center [1020, 277] width 358 height 555
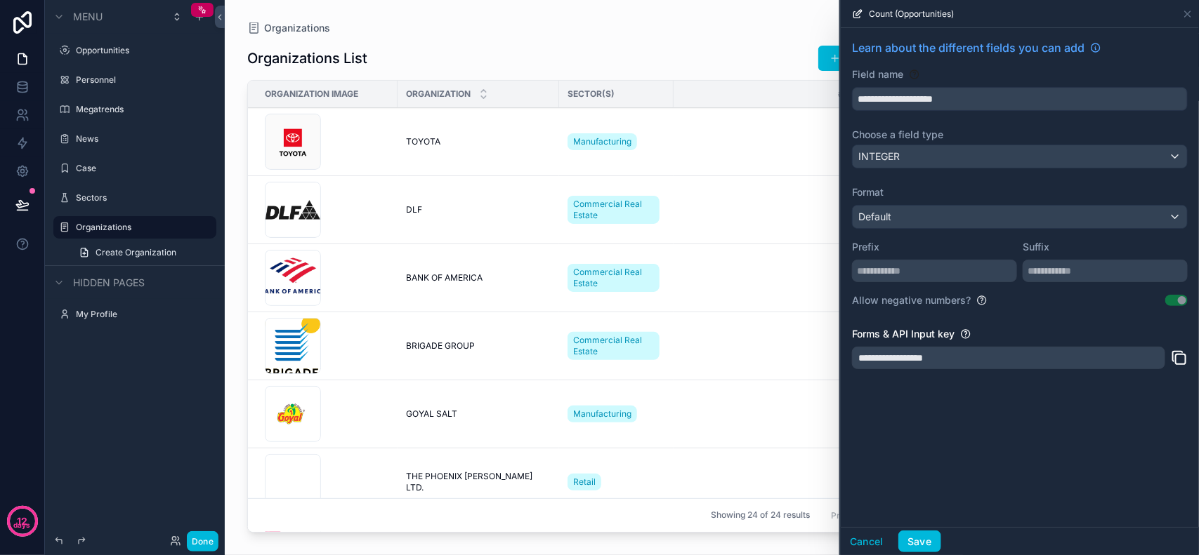
scroll to position [278, 0]
click at [958, 16] on icon at bounding box center [1187, 13] width 11 height 11
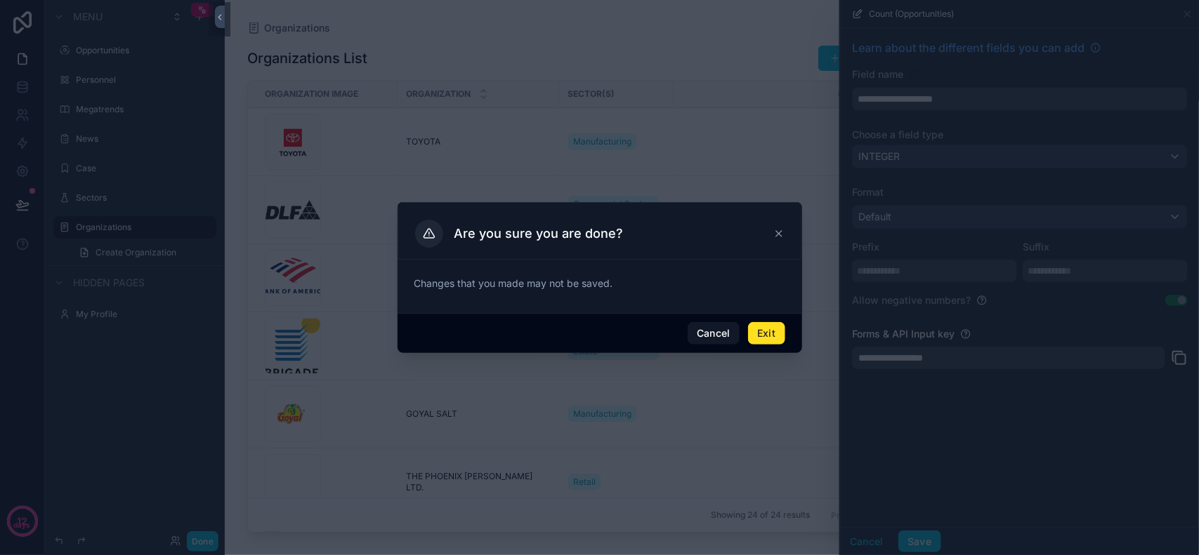
click at [760, 334] on button "Exit" at bounding box center [766, 333] width 37 height 22
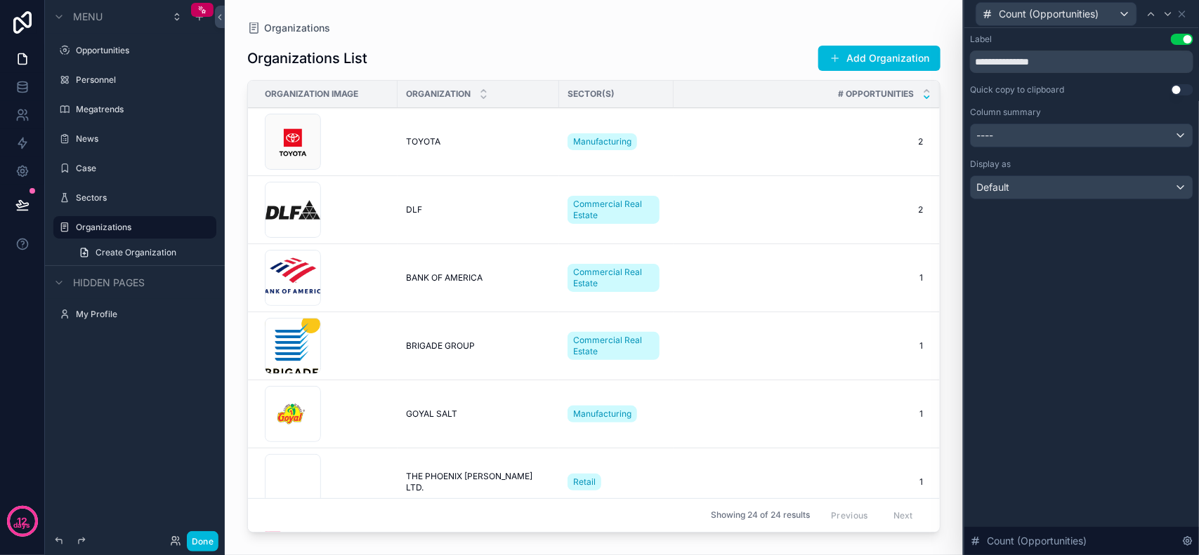
scroll to position [48, 0]
click at [958, 14] on icon at bounding box center [1181, 13] width 11 height 11
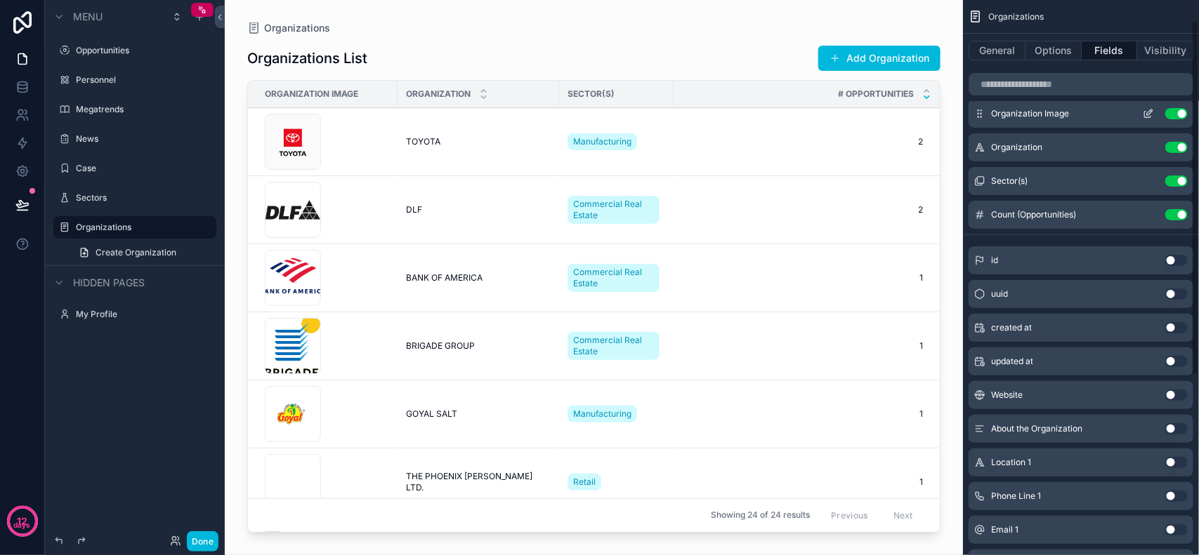
scroll to position [0, 0]
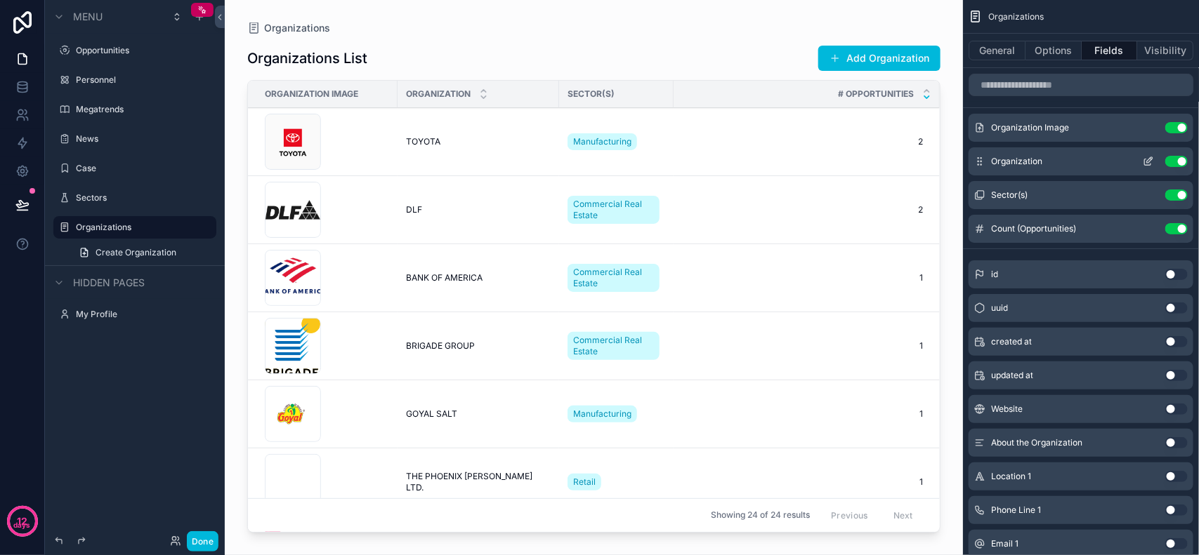
click at [958, 158] on icon "scrollable content" at bounding box center [1147, 161] width 11 height 11
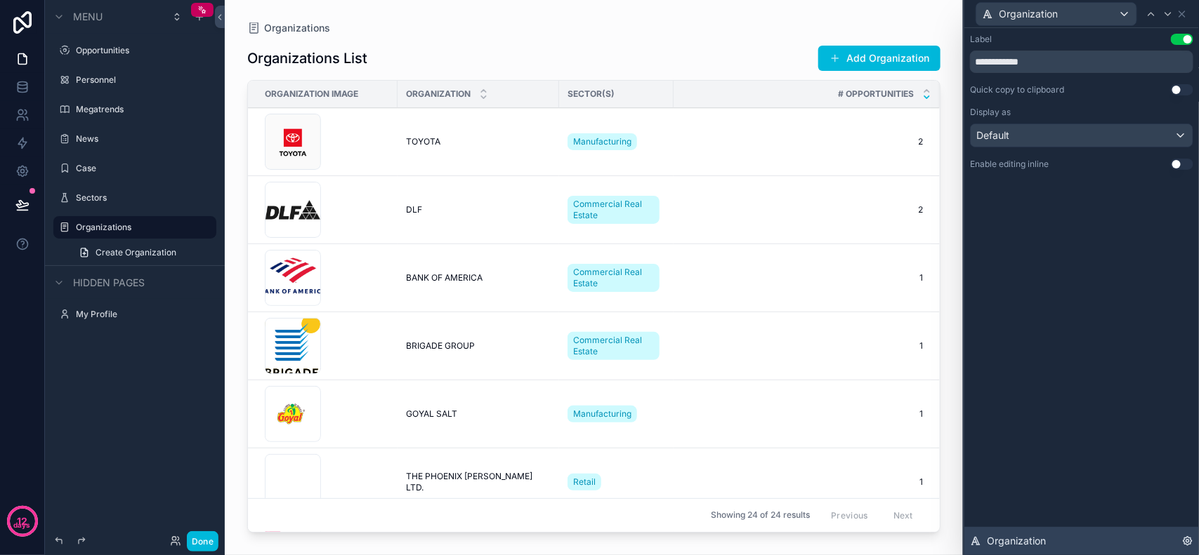
click at [958, 444] on div "Organization" at bounding box center [1081, 541] width 235 height 28
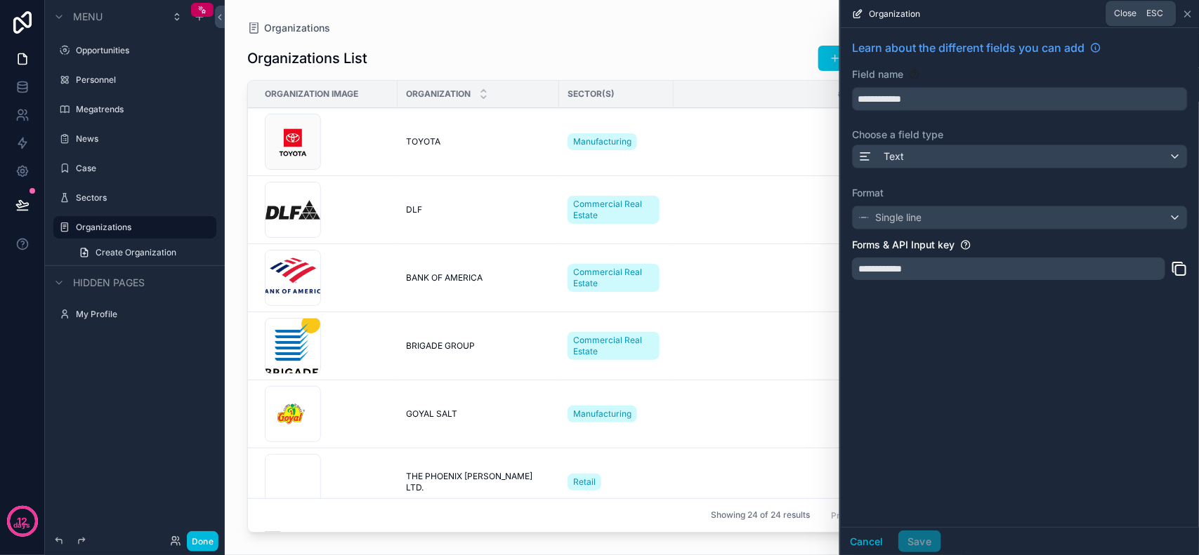
click at [958, 14] on icon at bounding box center [1188, 14] width 6 height 6
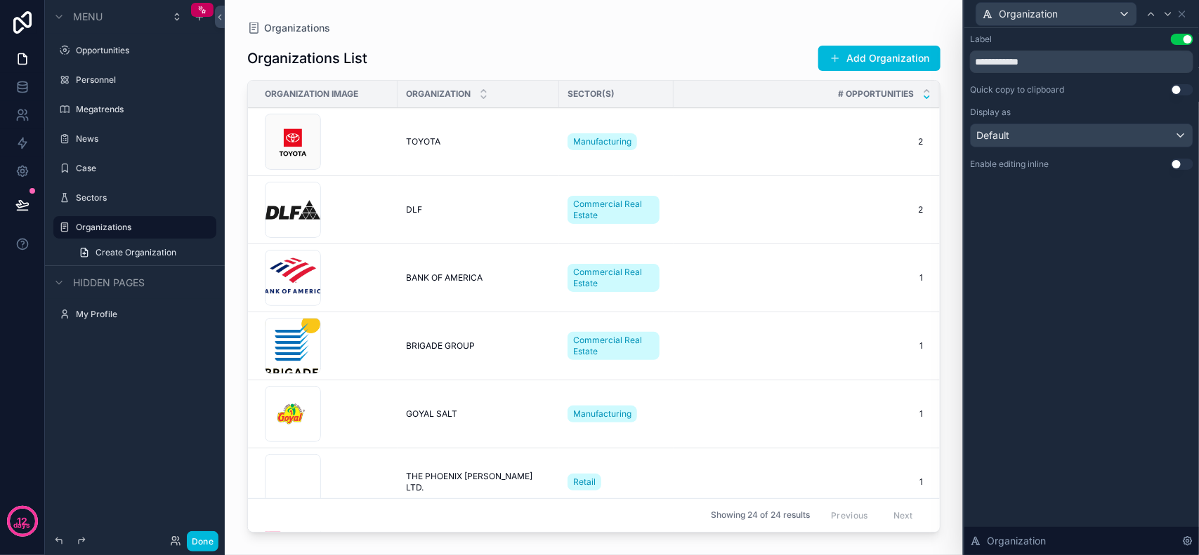
click at [661, 30] on div "Organizations" at bounding box center [593, 27] width 693 height 11
click at [682, 30] on div "Organizations" at bounding box center [593, 27] width 693 height 11
click at [687, 29] on div "Organizations" at bounding box center [593, 27] width 693 height 11
click at [958, 15] on icon at bounding box center [1182, 14] width 6 height 6
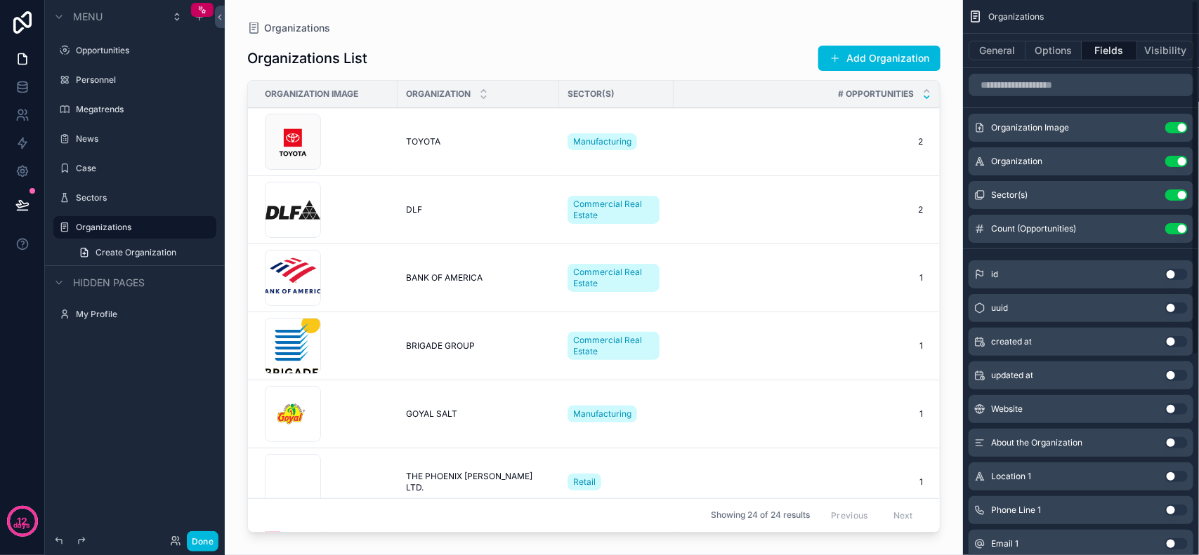
click at [619, 51] on div "Organizations List Add Organization" at bounding box center [593, 58] width 693 height 27
click at [687, 15] on div "Organizations Organizations List Add Organization Organization Image Organizati…" at bounding box center [594, 269] width 738 height 539
click at [702, 14] on div "Organizations Organizations List Add Organization Organization Image Organizati…" at bounding box center [594, 269] width 738 height 539
click at [711, 14] on div "Organizations Organizations List Add Organization Organization Image Organizati…" at bounding box center [594, 269] width 738 height 539
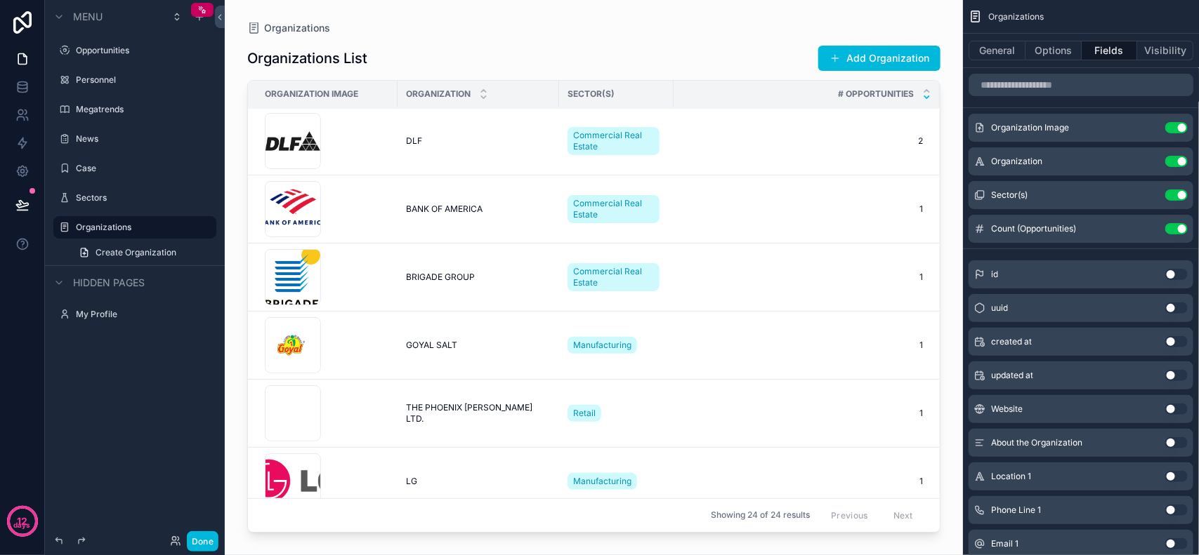
scroll to position [20, 0]
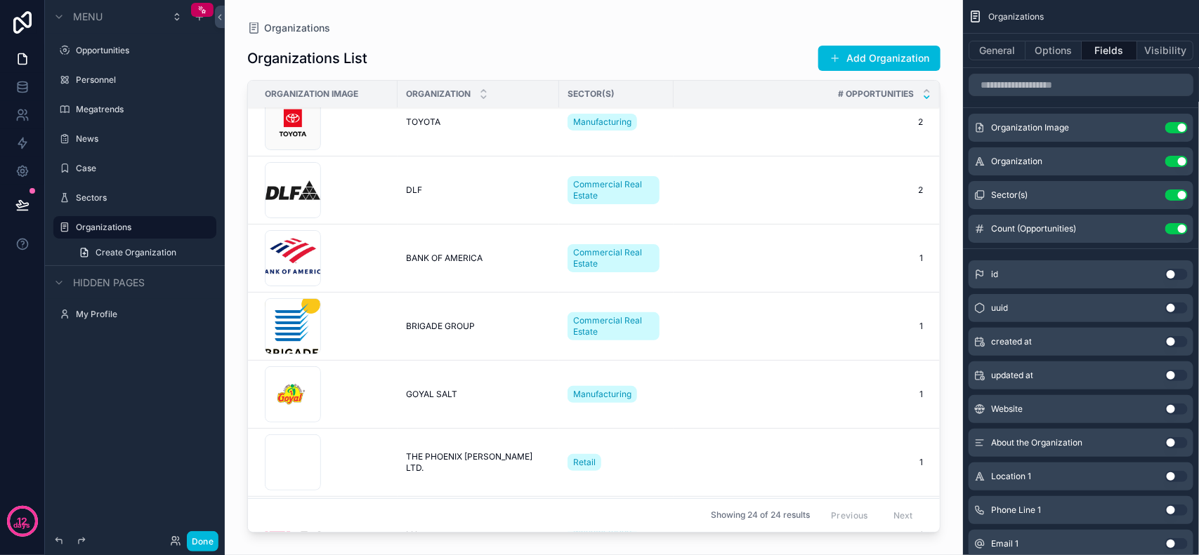
click at [718, 46] on div "Organizations List Add Organization" at bounding box center [593, 58] width 693 height 27
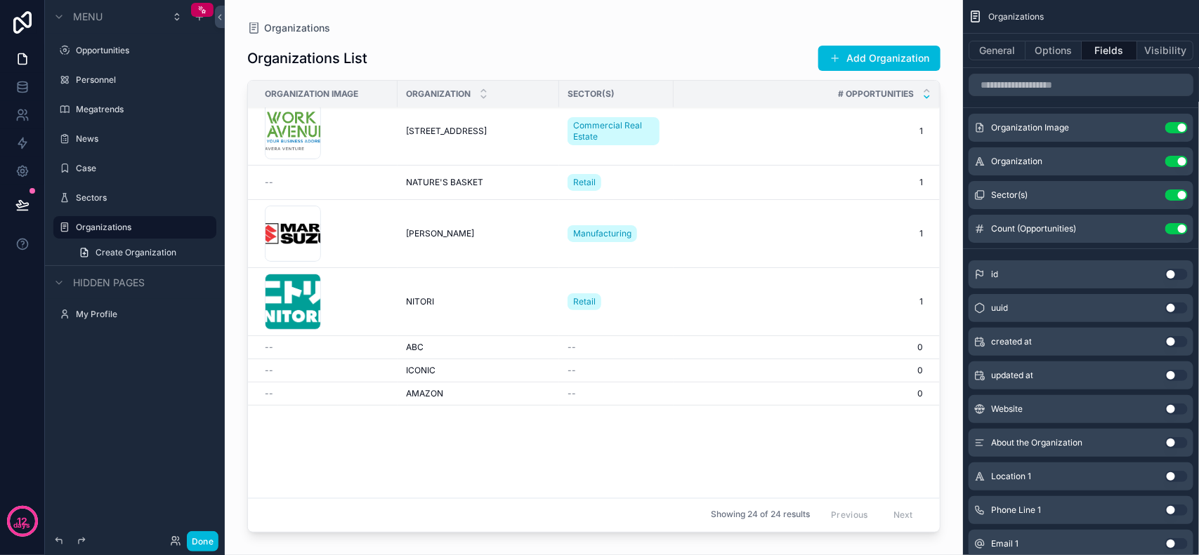
scroll to position [197, 0]
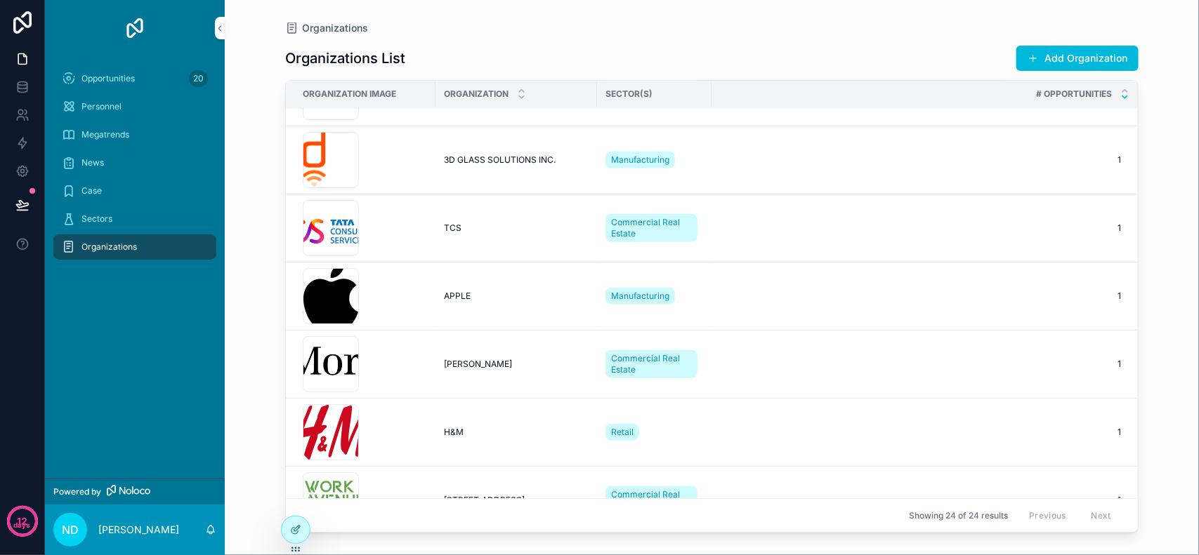
scroll to position [897, 0]
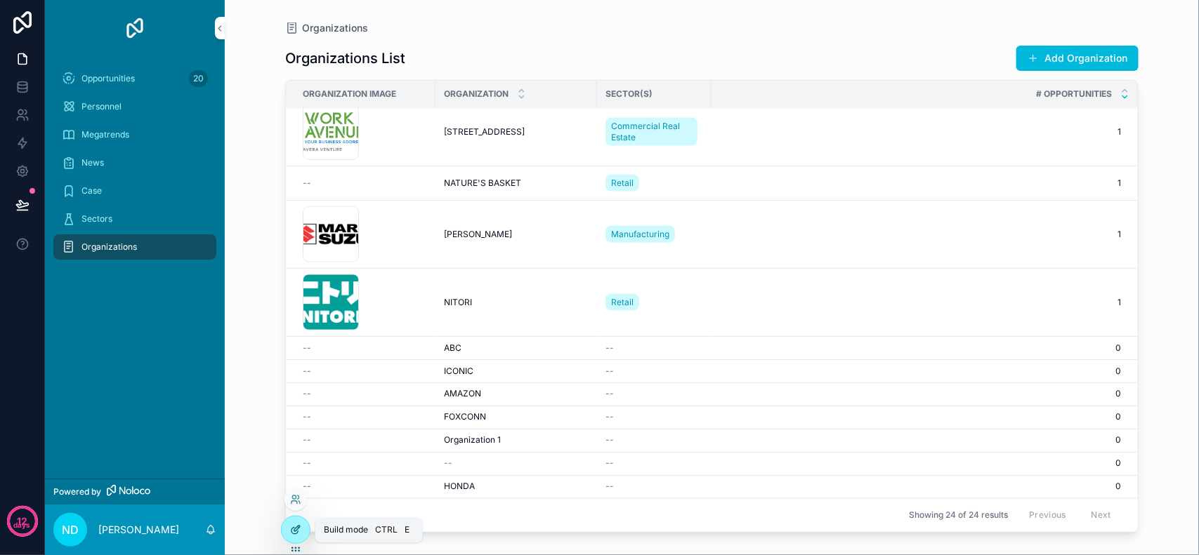
click at [293, 532] on icon at bounding box center [295, 530] width 11 height 11
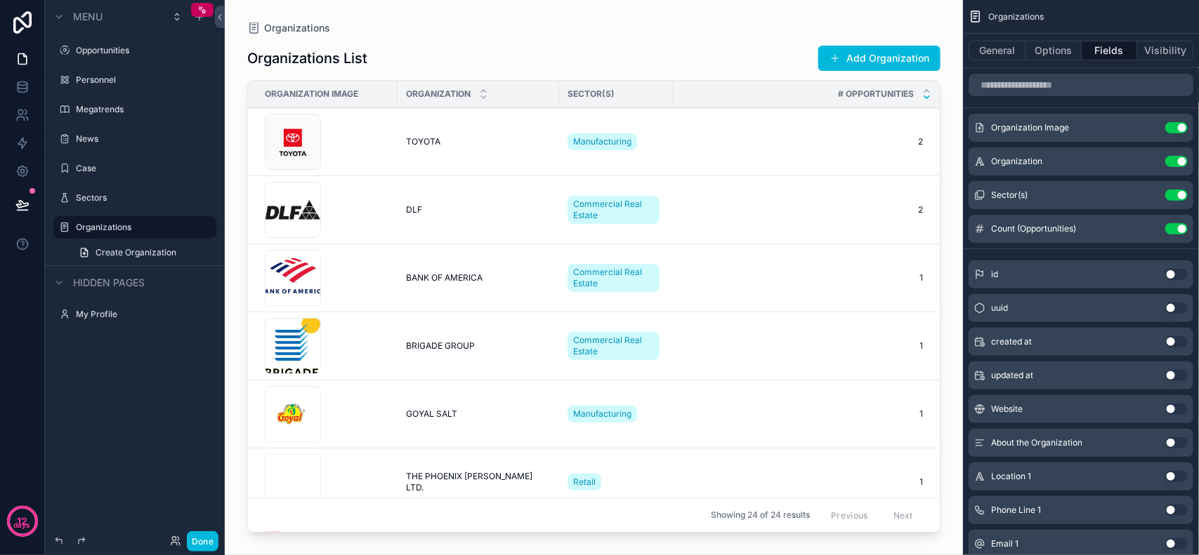
click at [804, 364] on div "scrollable content" at bounding box center [594, 269] width 738 height 539
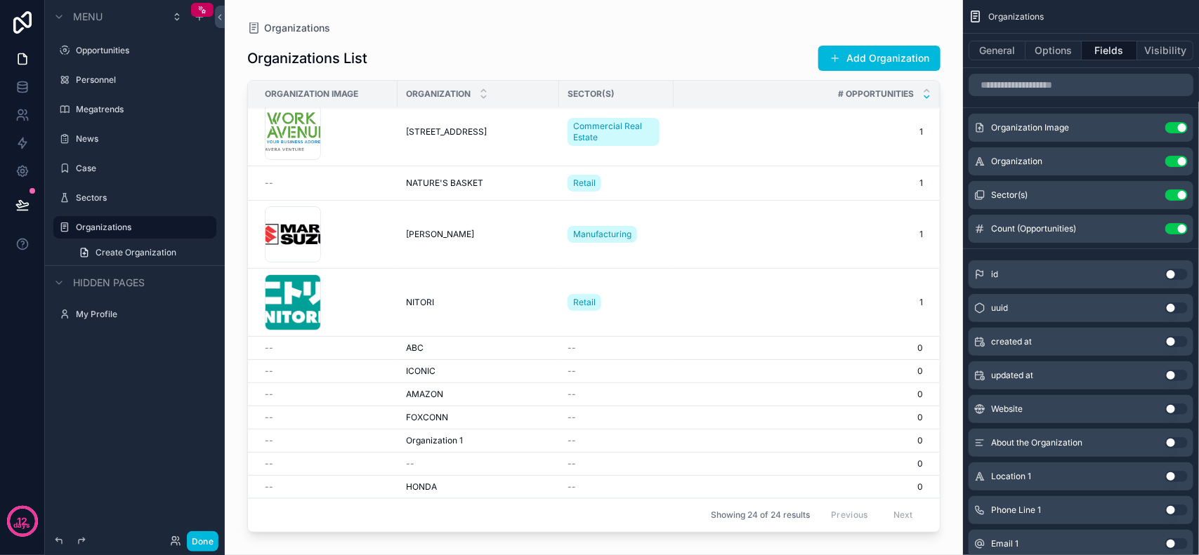
click at [467, 352] on div "ABC ABC" at bounding box center [478, 348] width 145 height 11
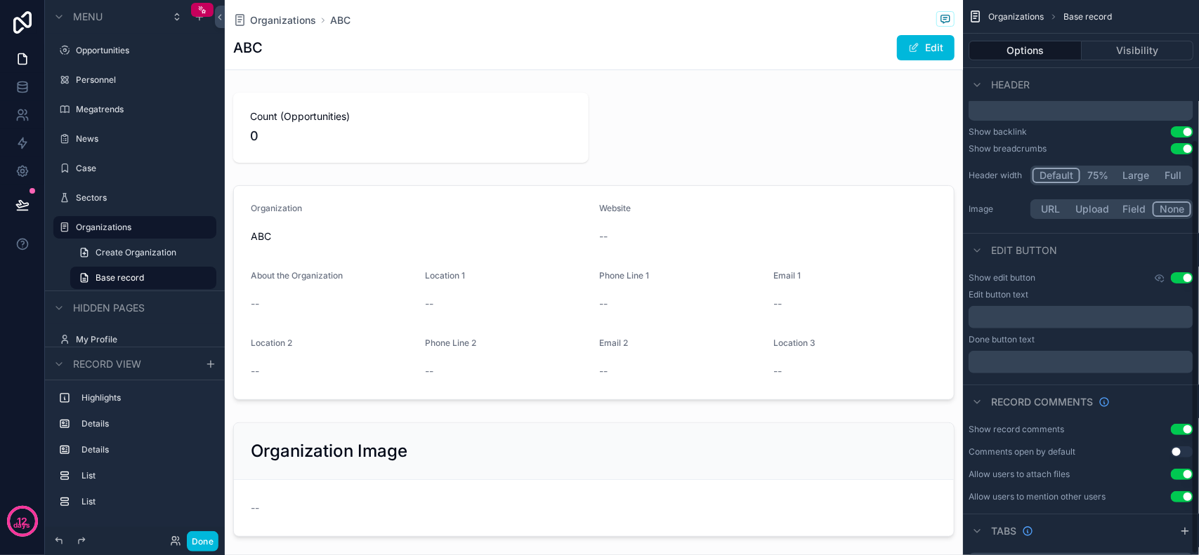
scroll to position [187, 0]
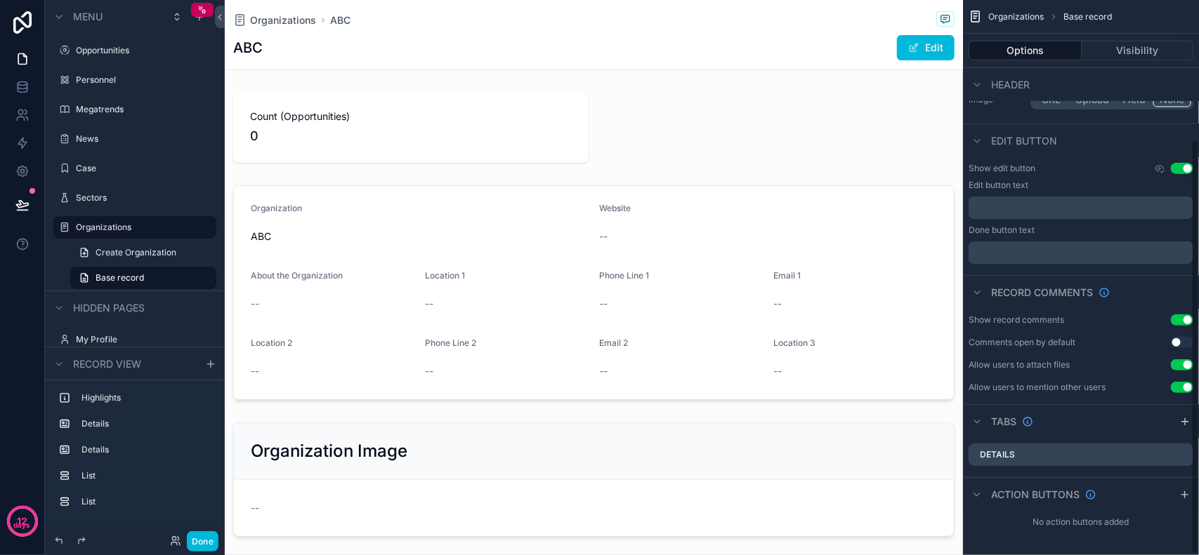
click at [633, 18] on div "Organizations ABC" at bounding box center [593, 20] width 721 height 18
click at [297, 18] on span "Organizations" at bounding box center [283, 20] width 66 height 14
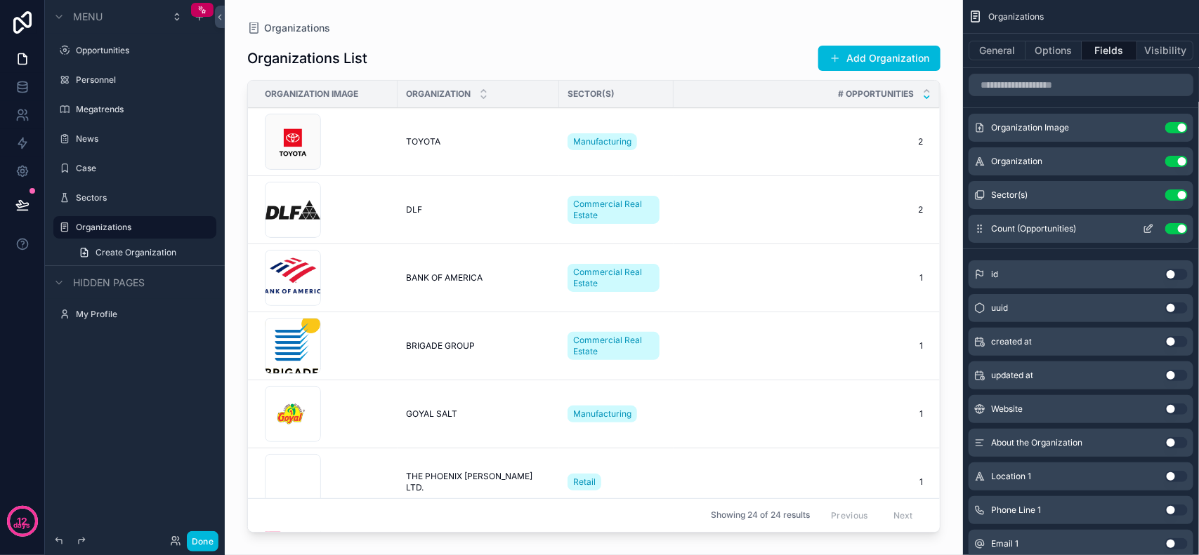
click at [1150, 228] on icon "scrollable content" at bounding box center [1150, 228] width 6 height 6
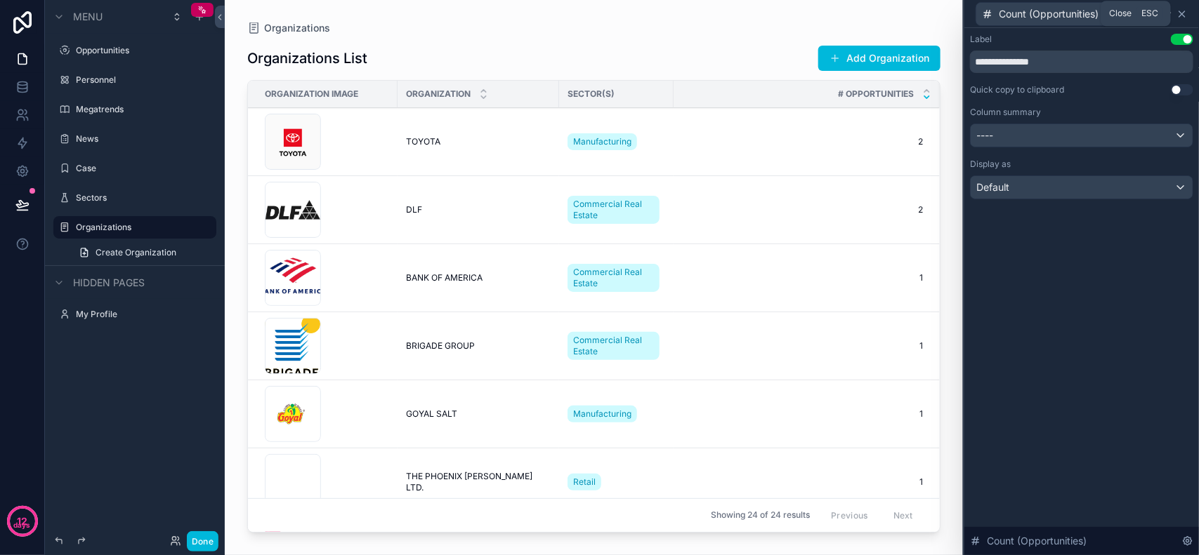
click at [1187, 11] on icon at bounding box center [1181, 13] width 11 height 11
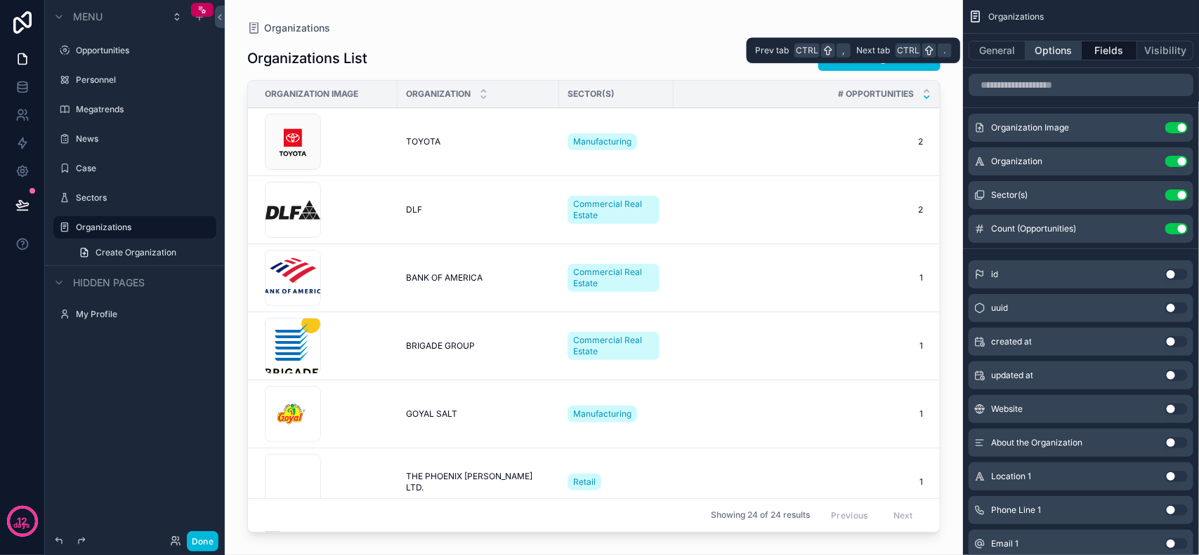
click at [1073, 57] on button "Options" at bounding box center [1053, 51] width 56 height 20
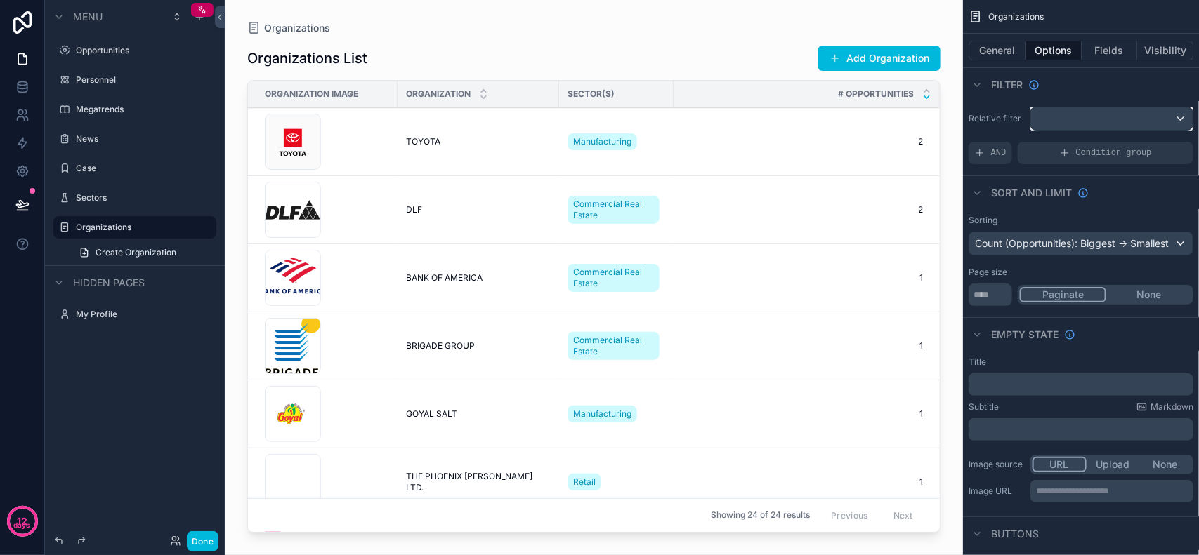
click at [1093, 117] on div "scrollable content" at bounding box center [1112, 118] width 162 height 22
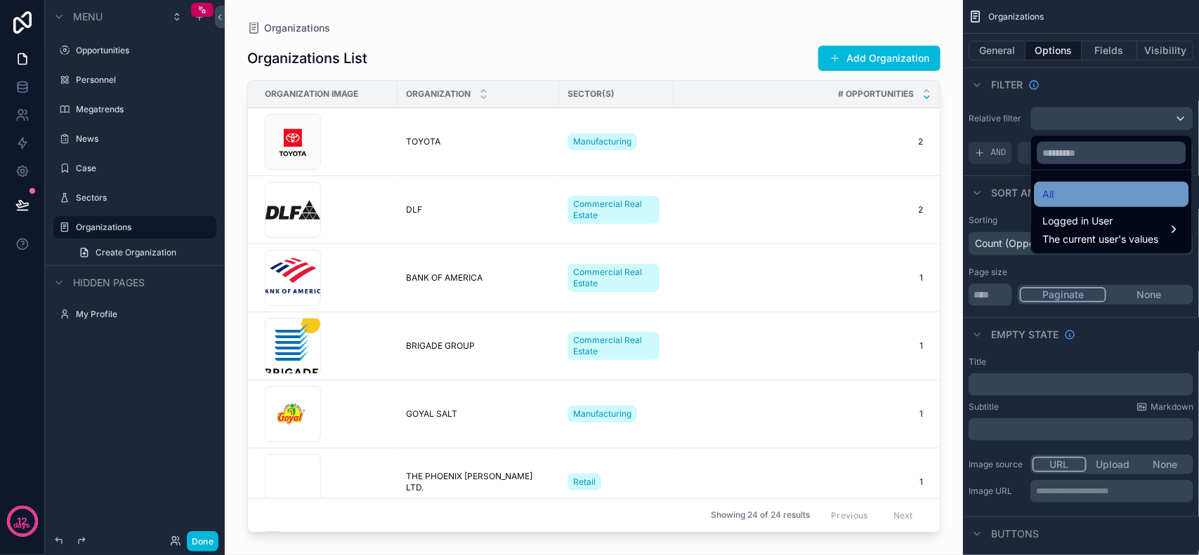
click at [1076, 194] on div "All" at bounding box center [1112, 194] width 138 height 17
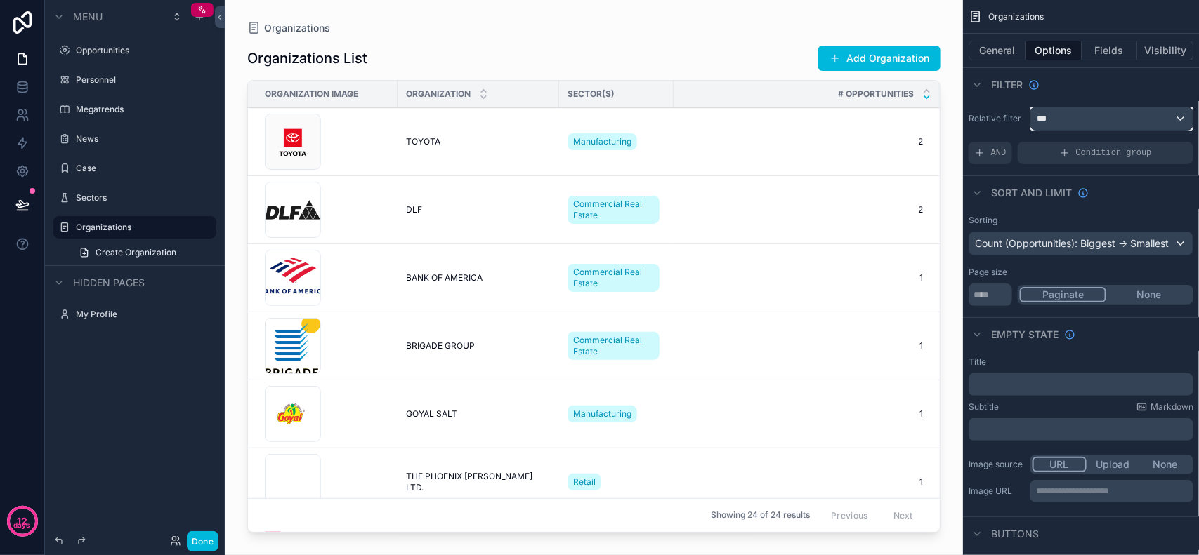
click at [1118, 123] on div "***" at bounding box center [1112, 118] width 162 height 22
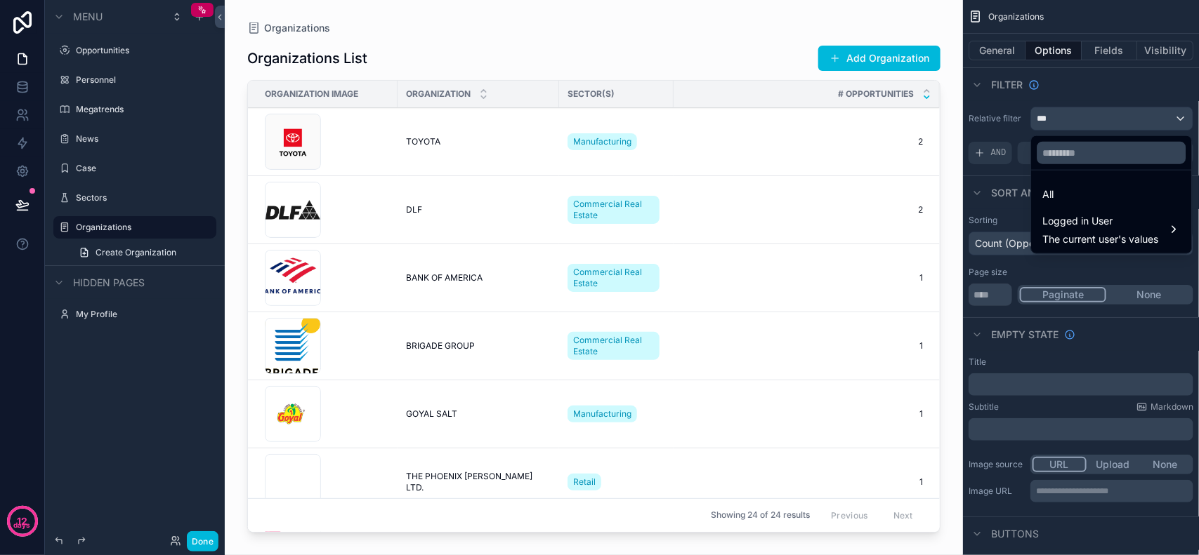
click at [1118, 123] on div "scrollable content" at bounding box center [599, 277] width 1199 height 555
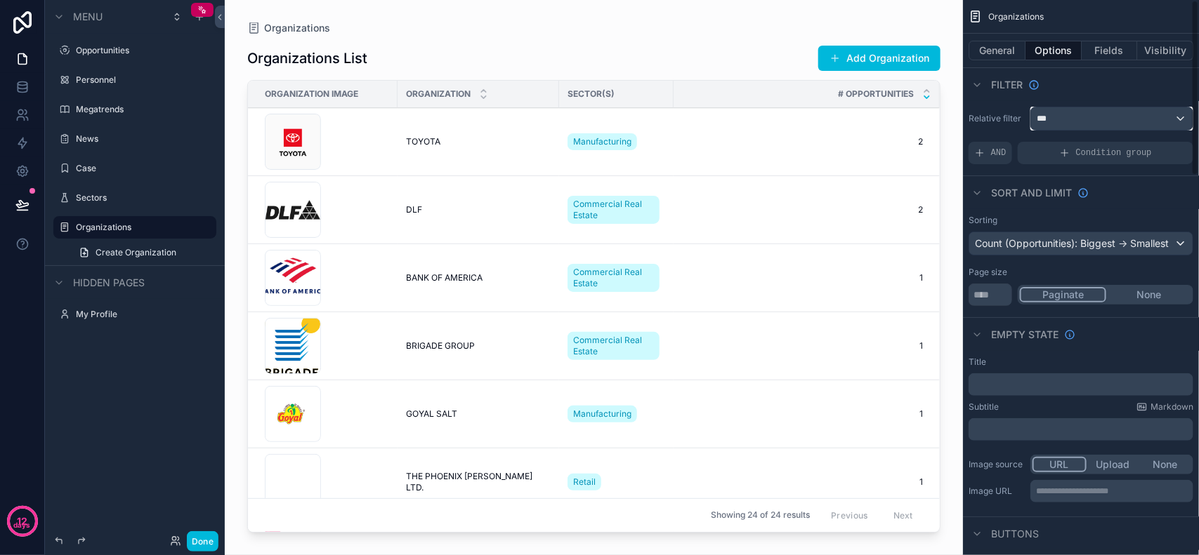
click at [1118, 123] on div "***" at bounding box center [1112, 118] width 162 height 22
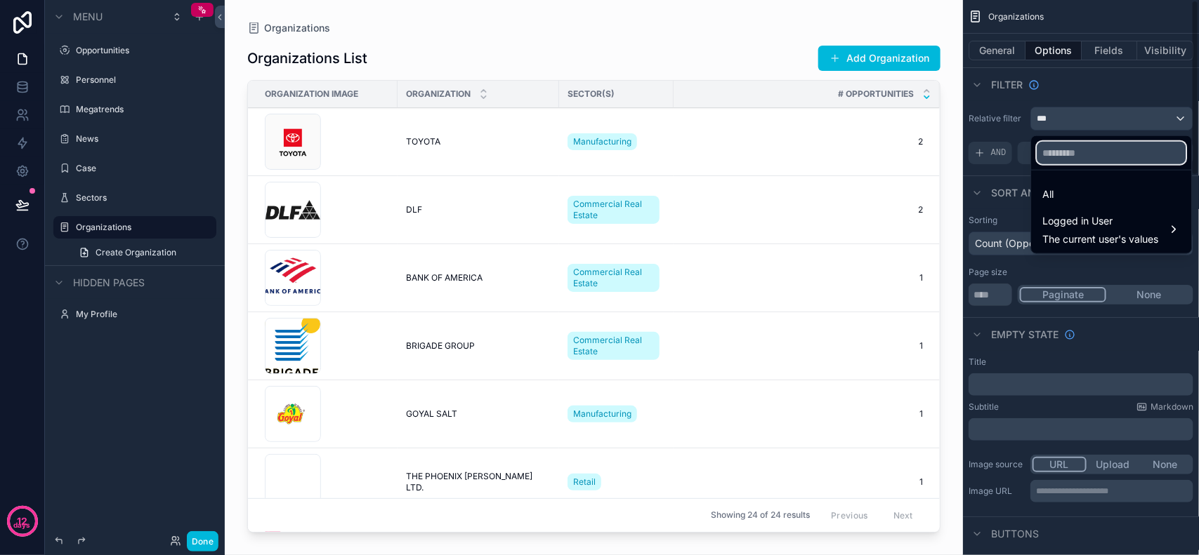
click at [1110, 151] on input "text" at bounding box center [1111, 153] width 149 height 22
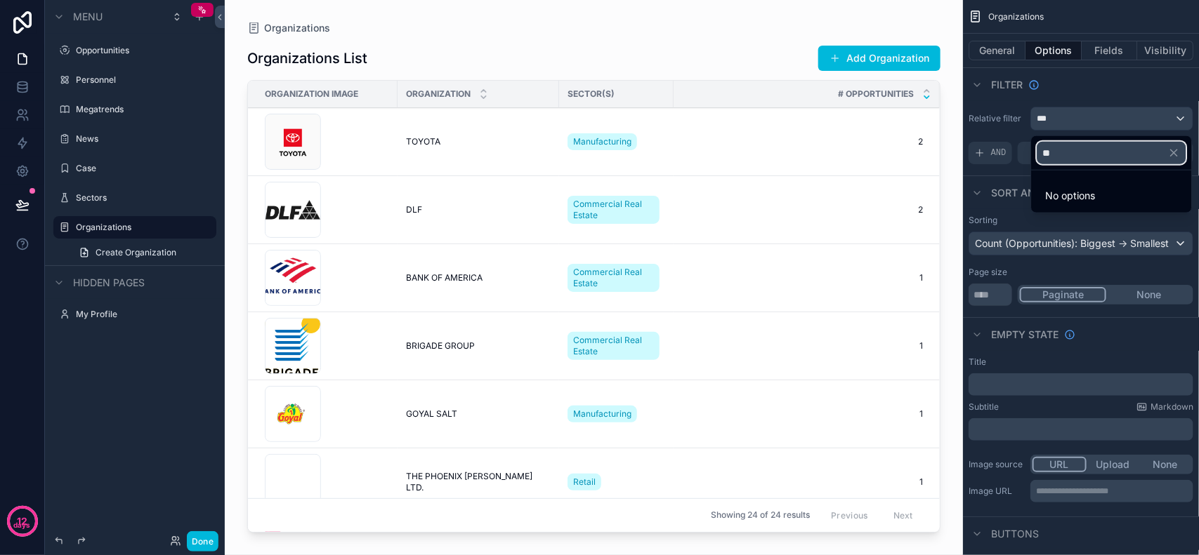
type input "*"
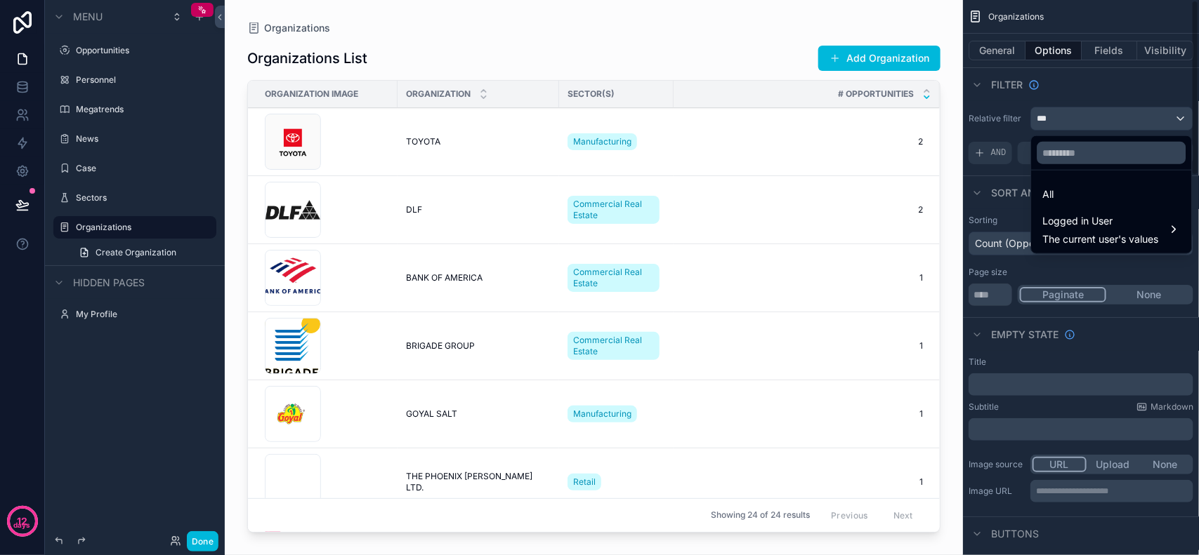
click at [1100, 79] on div "scrollable content" at bounding box center [599, 277] width 1199 height 555
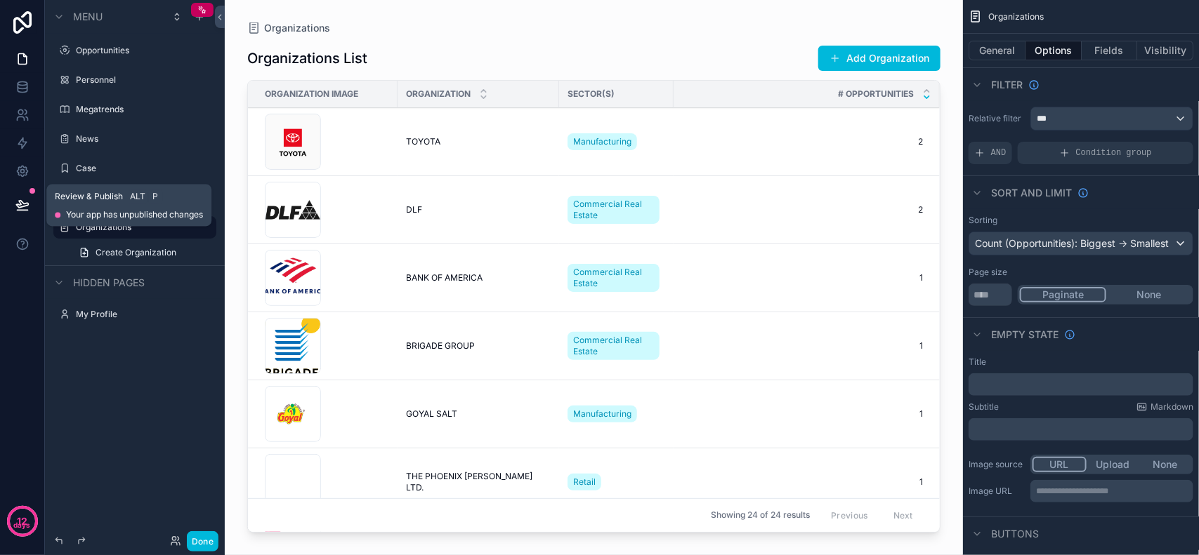
click at [27, 204] on icon at bounding box center [22, 205] width 14 height 14
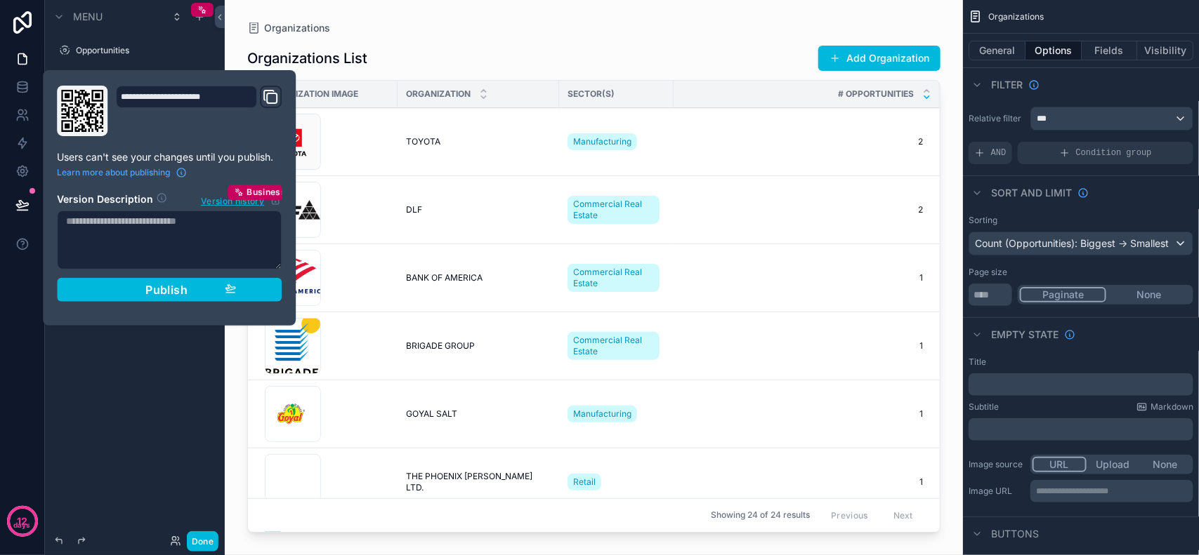
click at [153, 157] on p "Users can't see your changes until you publish." at bounding box center [169, 157] width 225 height 14
click at [187, 283] on div "Publish" at bounding box center [169, 290] width 133 height 14
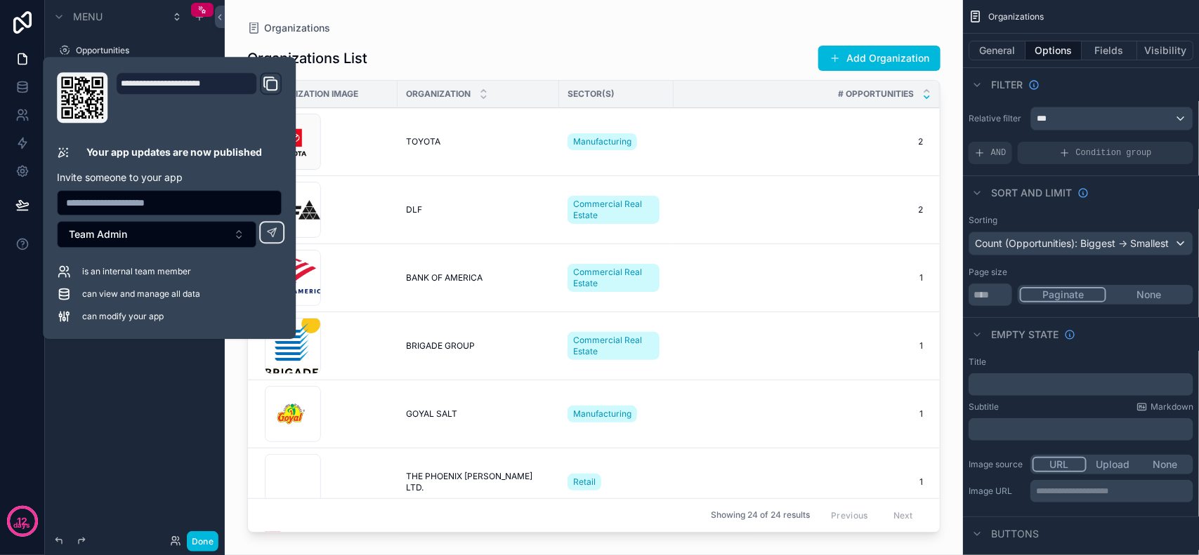
click at [574, 32] on div "Organizations" at bounding box center [593, 27] width 693 height 11
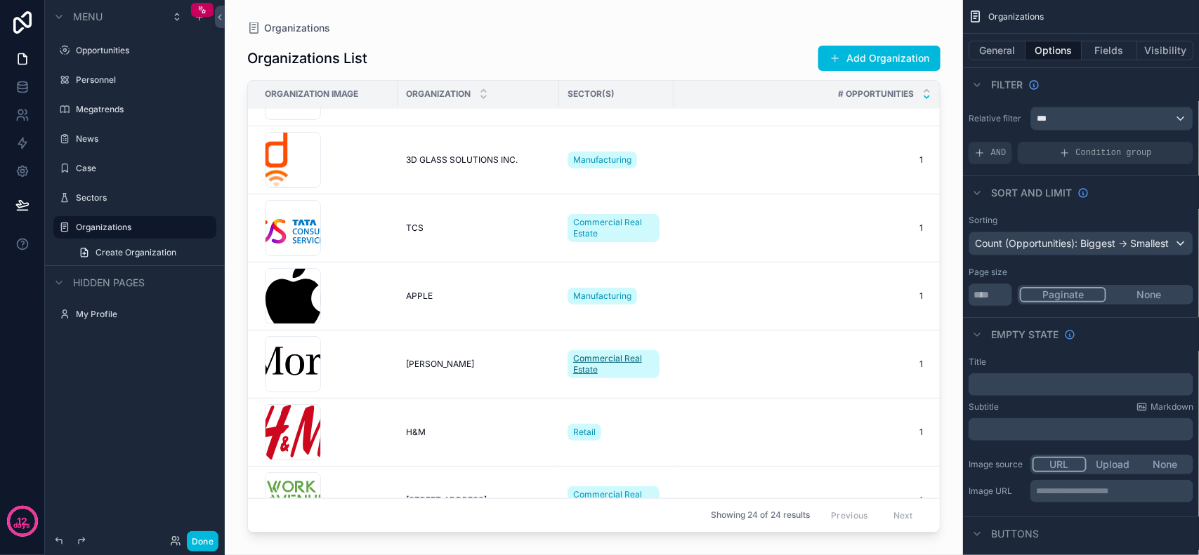
scroll to position [897, 0]
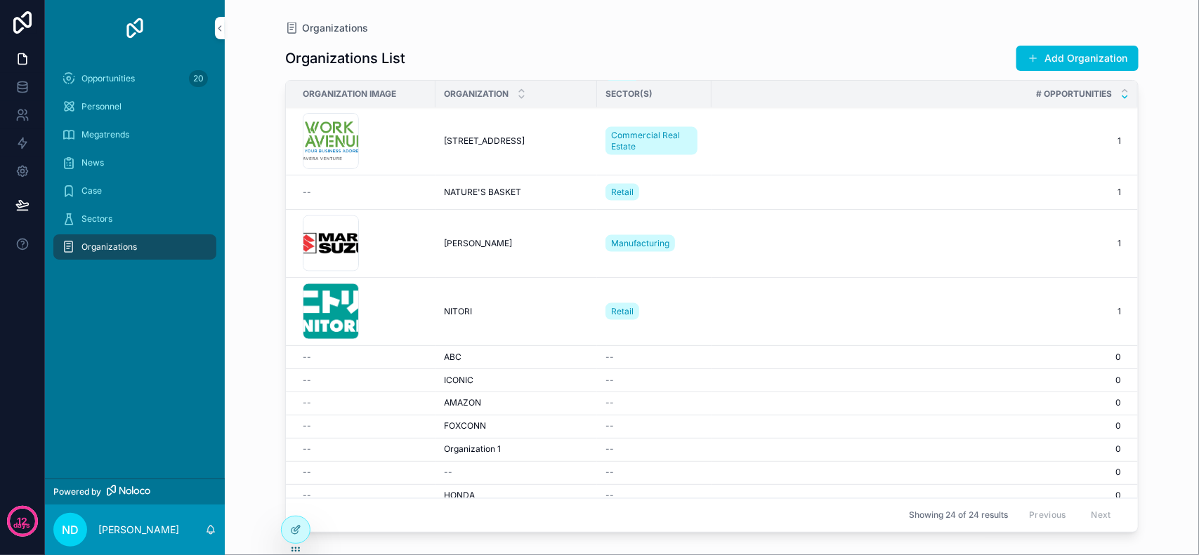
scroll to position [897, 0]
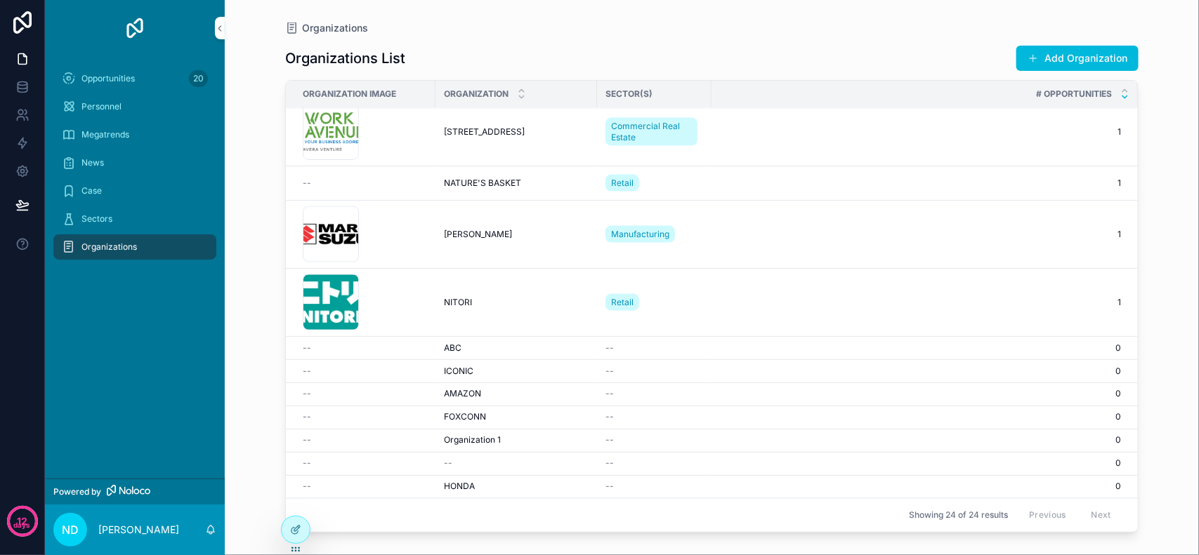
click at [461, 338] on td "ABC ABC" at bounding box center [516, 348] width 162 height 23
click at [1163, 227] on div "Organizations Organizations List Add Organization Organization Image Organizati…" at bounding box center [712, 277] width 974 height 555
click at [1167, 216] on div "Organizations Organizations List Add Organization Organization Image Organizati…" at bounding box center [712, 277] width 974 height 555
click at [1175, 190] on div "Organizations Organizations List Add Organization Organization Image Organizati…" at bounding box center [712, 277] width 974 height 555
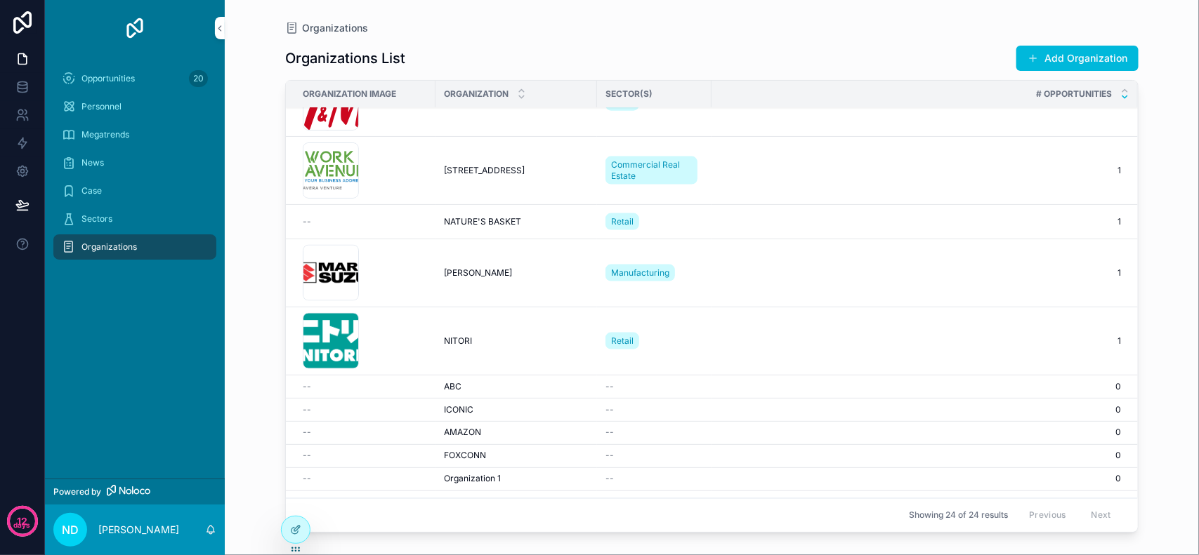
scroll to position [897, 0]
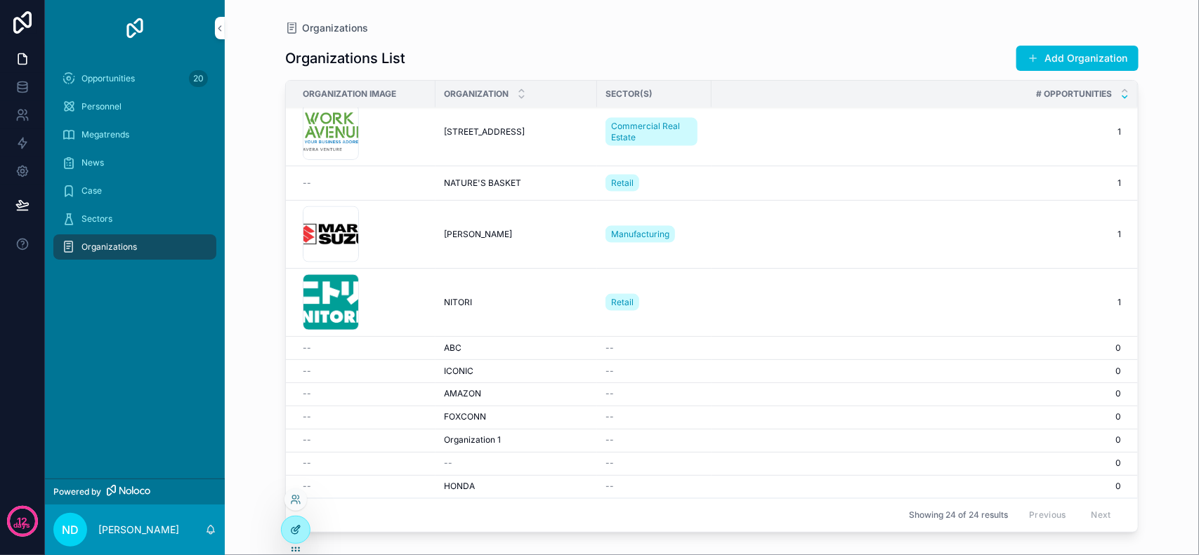
click at [291, 527] on icon at bounding box center [295, 530] width 11 height 11
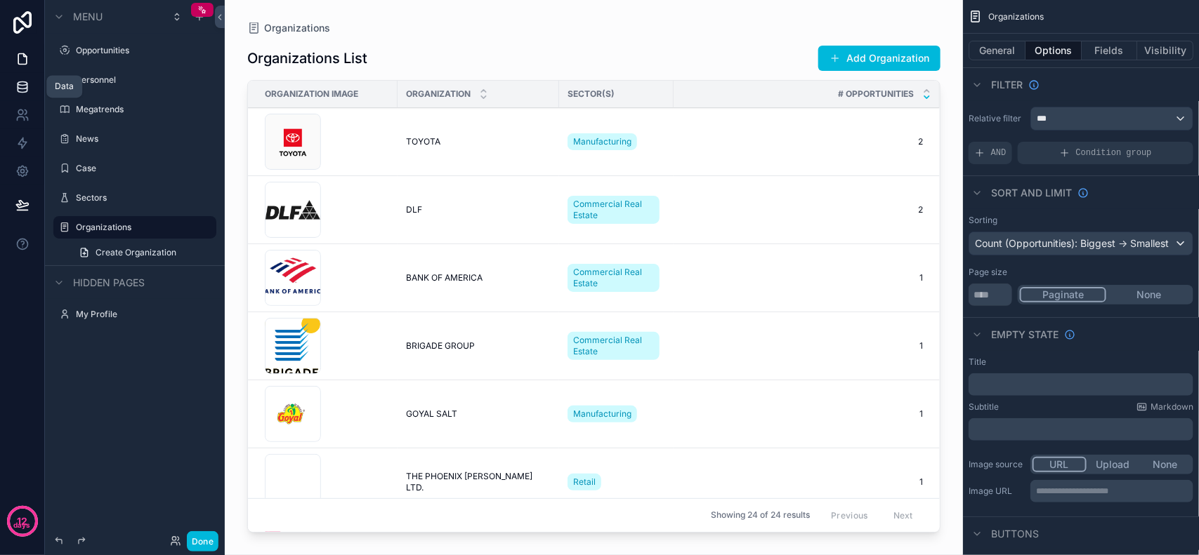
click at [29, 89] on link at bounding box center [22, 87] width 44 height 28
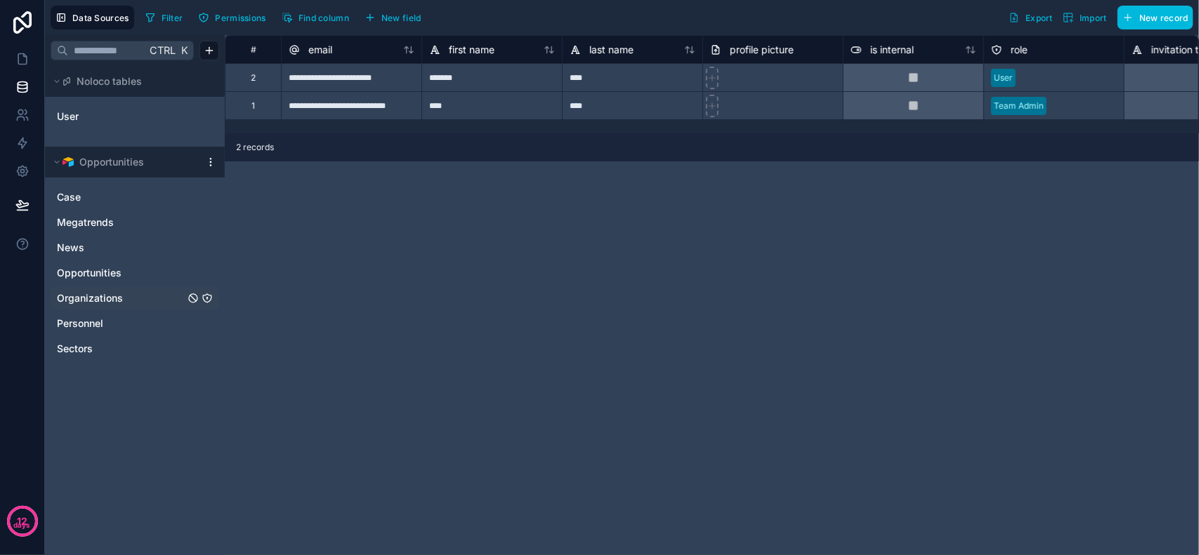
click at [96, 299] on span "Organizations" at bounding box center [90, 298] width 66 height 14
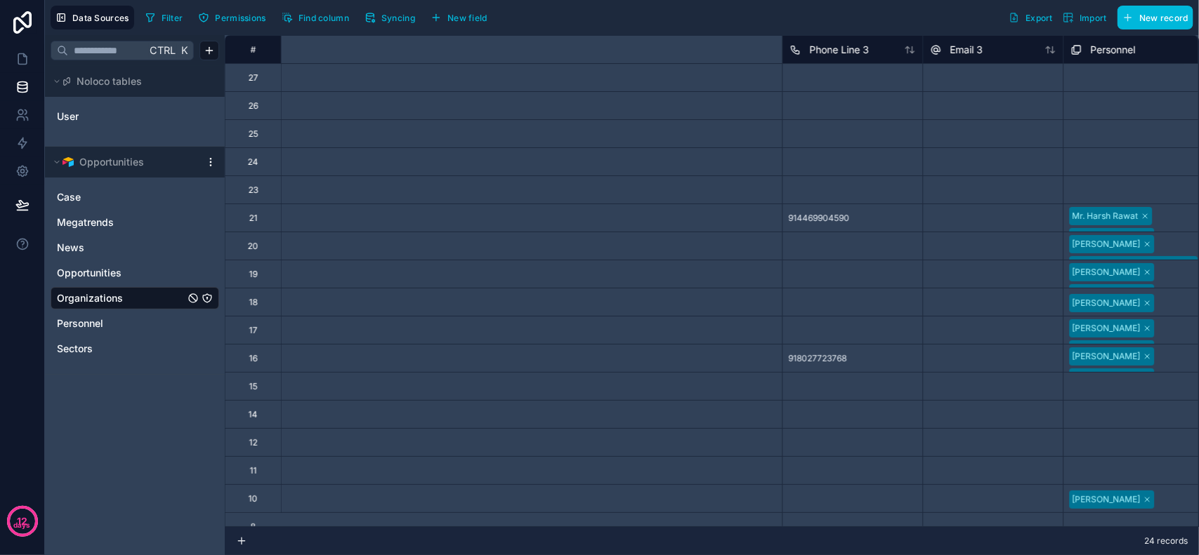
scroll to position [0, 1904]
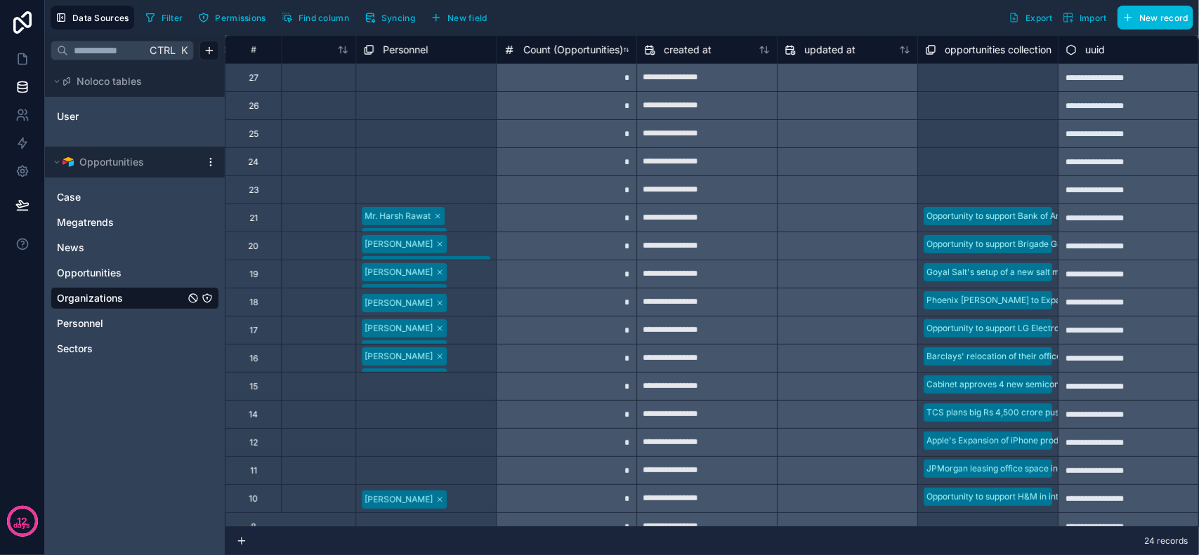
click at [605, 47] on span "Count (Opportunities)" at bounding box center [573, 50] width 100 height 14
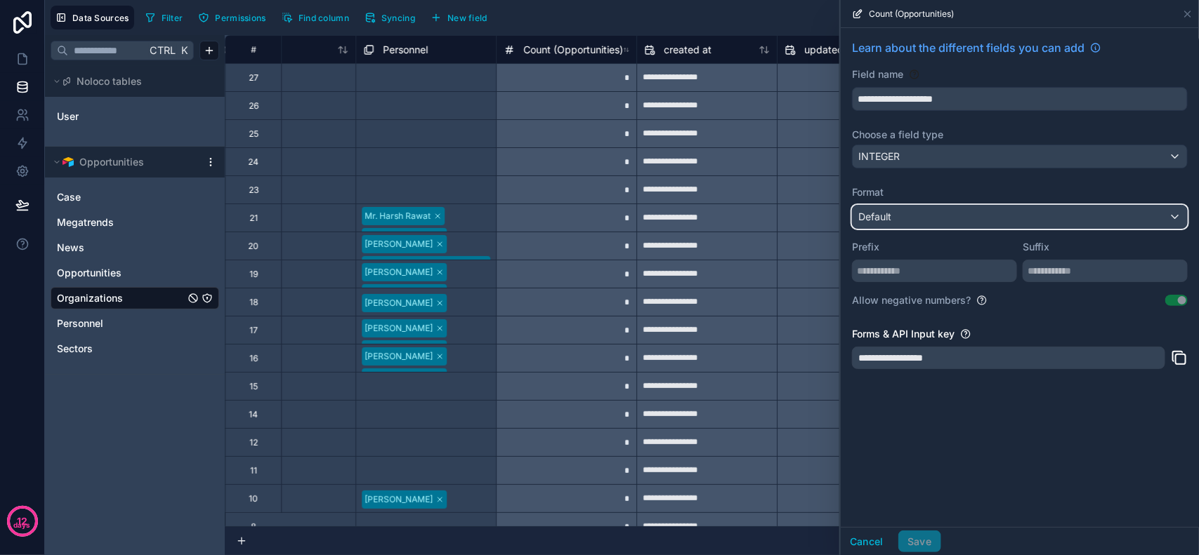
click at [943, 211] on div "Default" at bounding box center [1019, 217] width 334 height 22
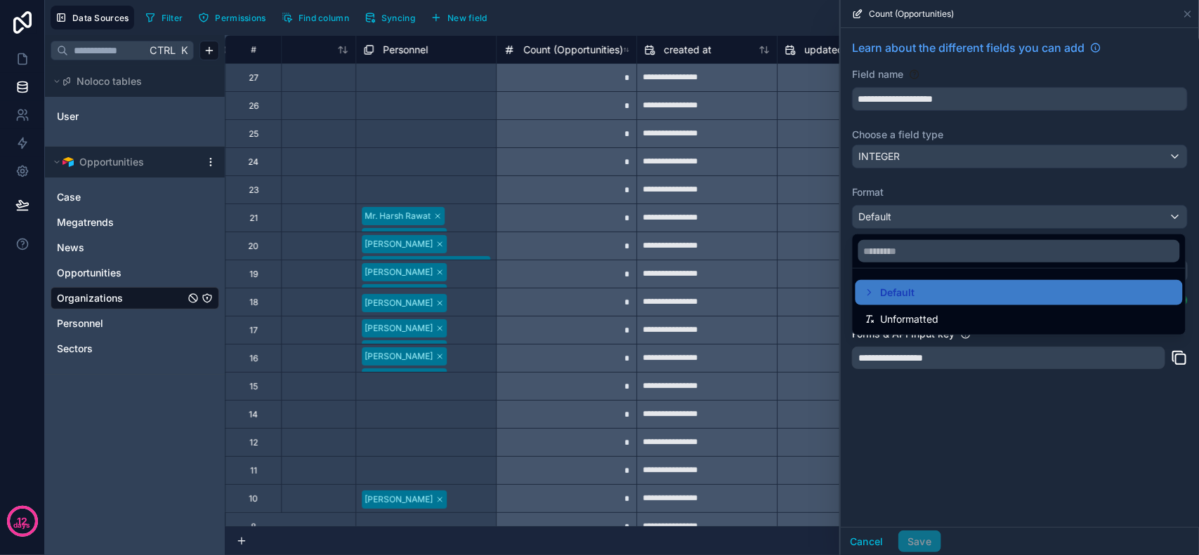
click at [945, 215] on div at bounding box center [1020, 277] width 358 height 555
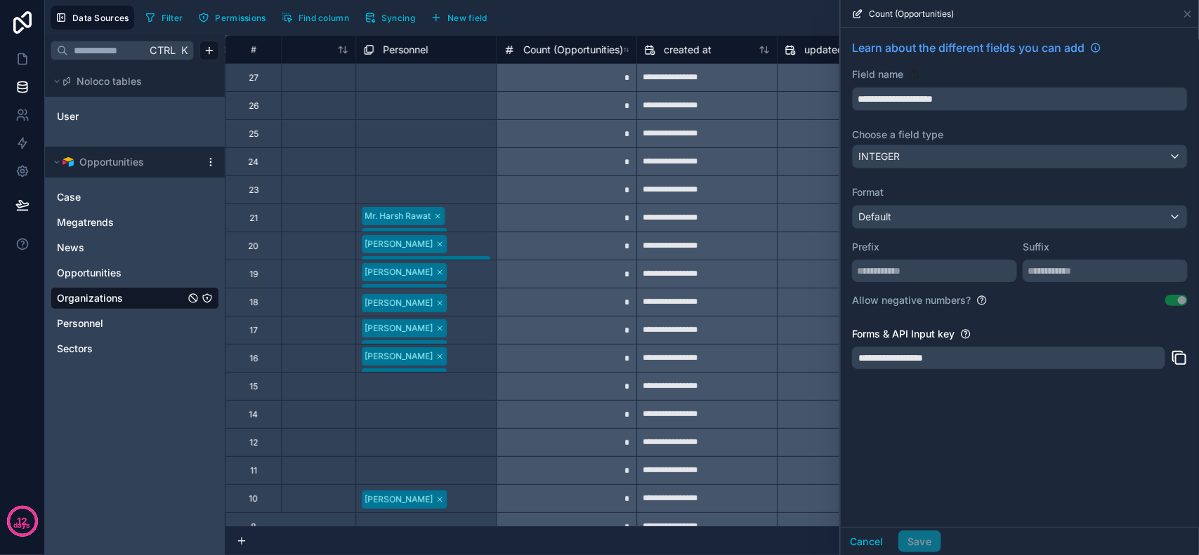
click at [973, 441] on div "**********" at bounding box center [1020, 277] width 358 height 499
click at [958, 356] on div "**********" at bounding box center [1008, 358] width 313 height 22
click at [968, 260] on div at bounding box center [934, 269] width 165 height 25
click at [978, 274] on input "text" at bounding box center [934, 271] width 165 height 22
click at [1078, 275] on input "text" at bounding box center [1104, 271] width 165 height 22
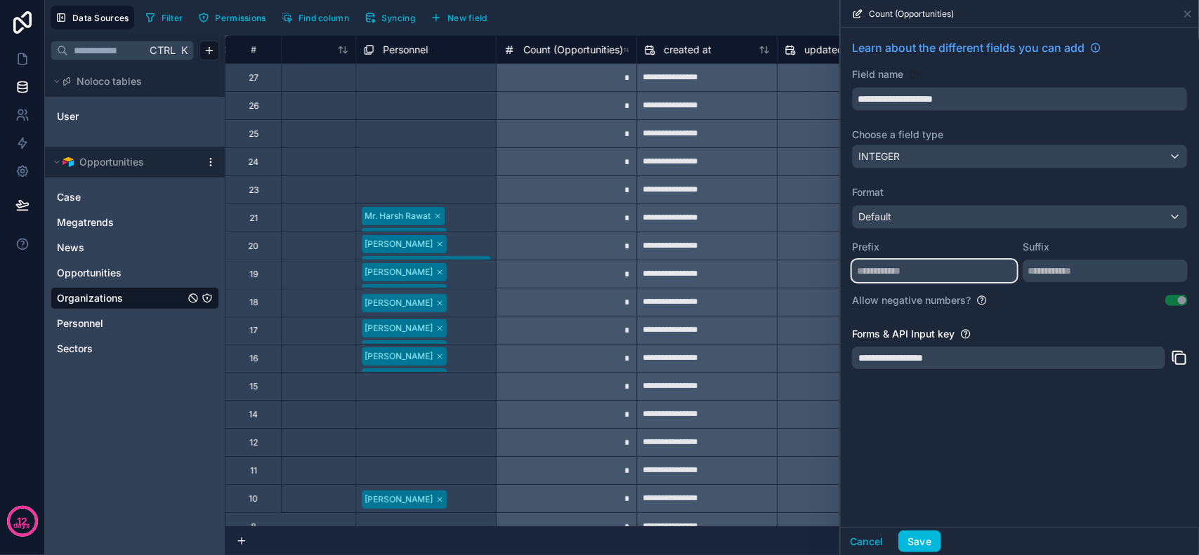
click at [970, 272] on input "text" at bounding box center [934, 271] width 165 height 22
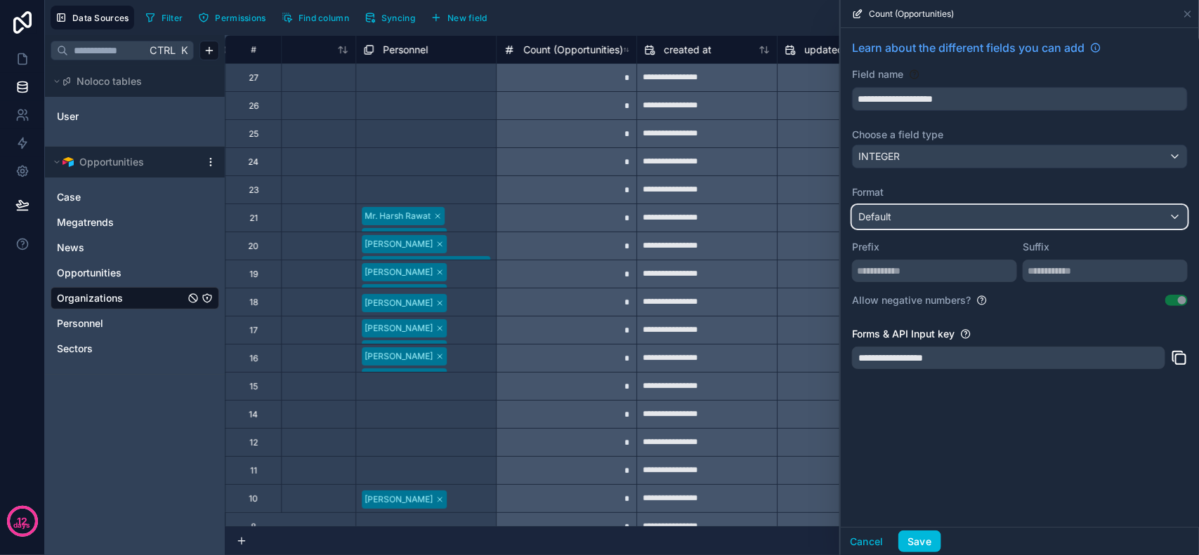
click at [956, 218] on div "Default" at bounding box center [1019, 217] width 334 height 22
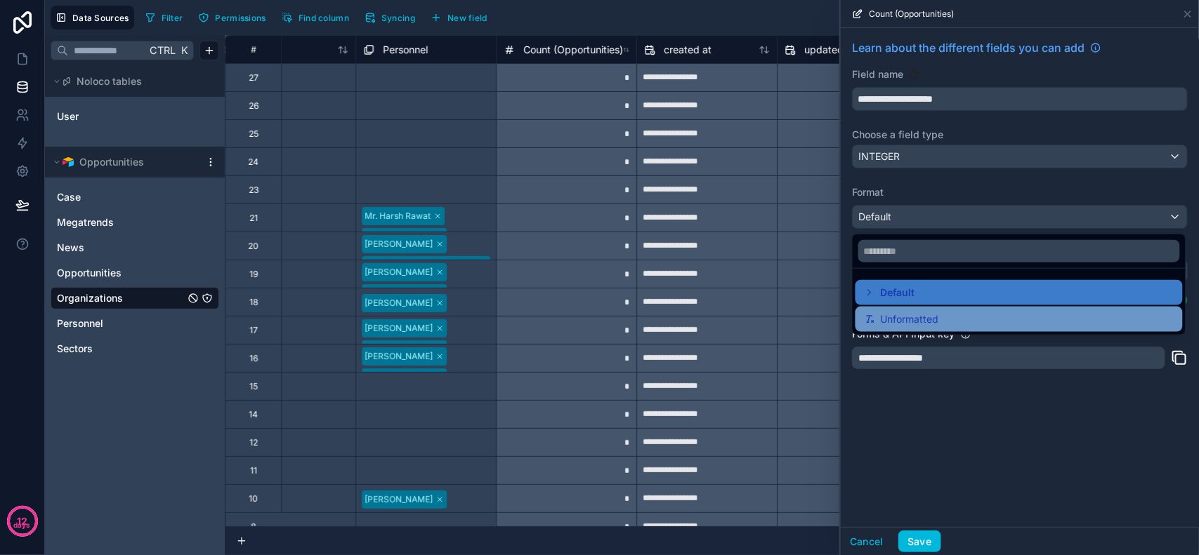
click at [924, 313] on span "Unformatted" at bounding box center [910, 319] width 58 height 17
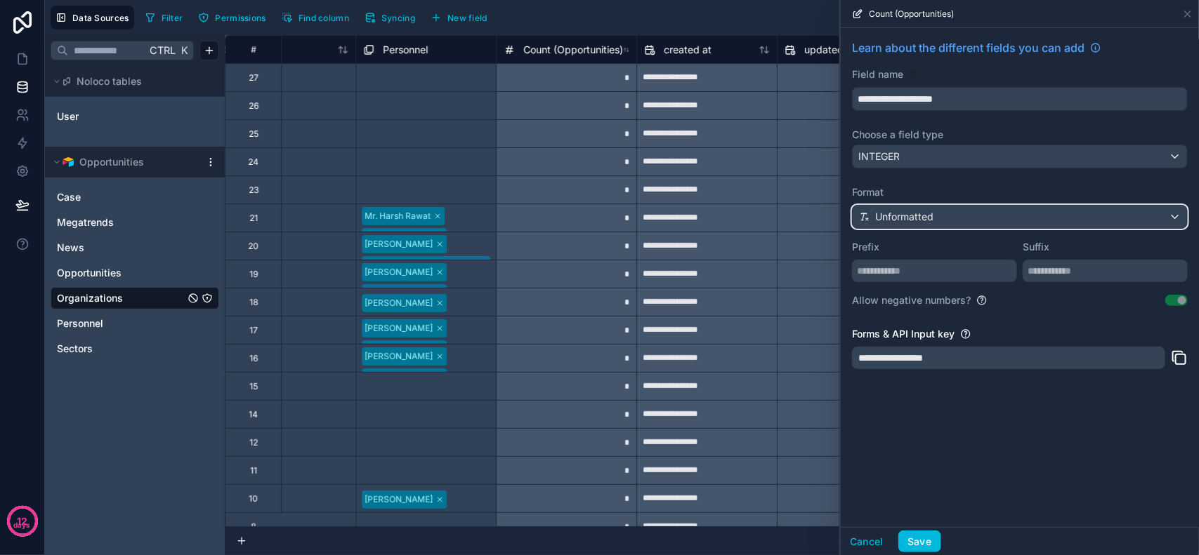
click at [922, 216] on span "Unformatted" at bounding box center [904, 217] width 58 height 14
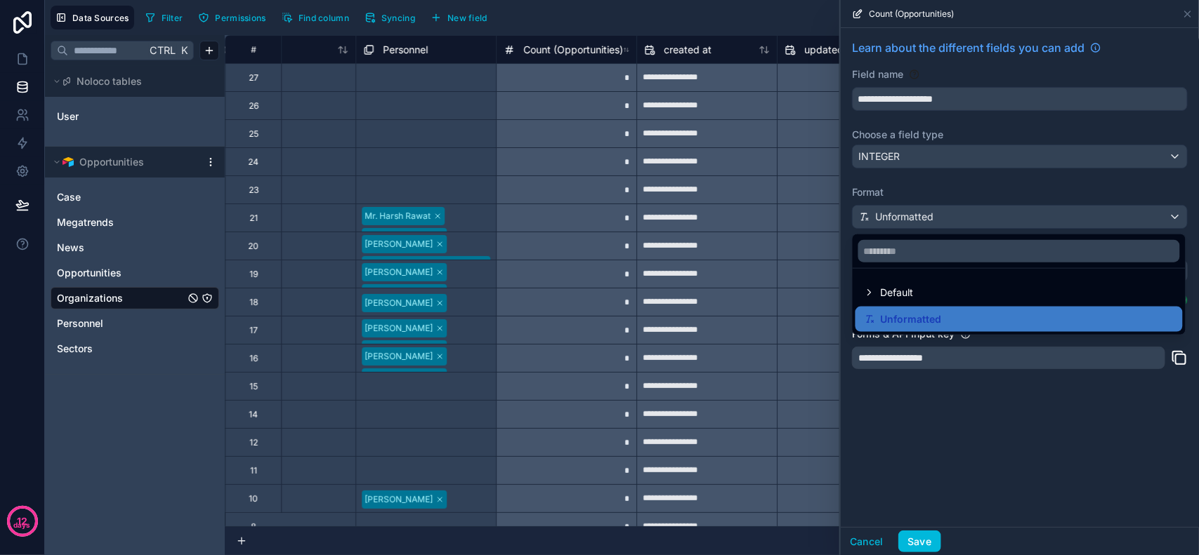
click at [995, 462] on div at bounding box center [1020, 277] width 358 height 555
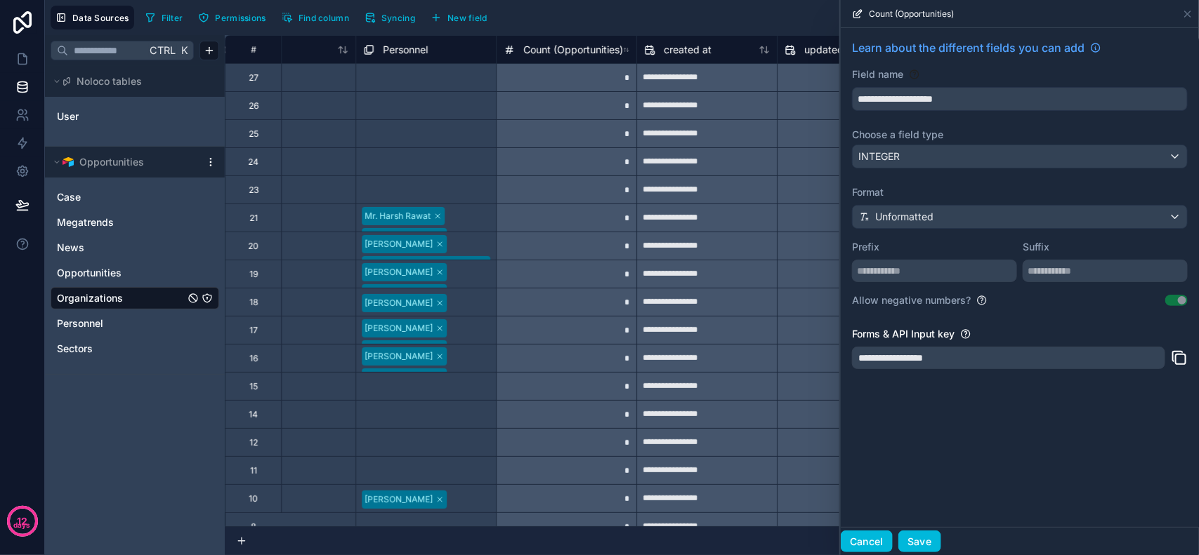
click at [875, 546] on button "Cancel" at bounding box center [867, 542] width 52 height 22
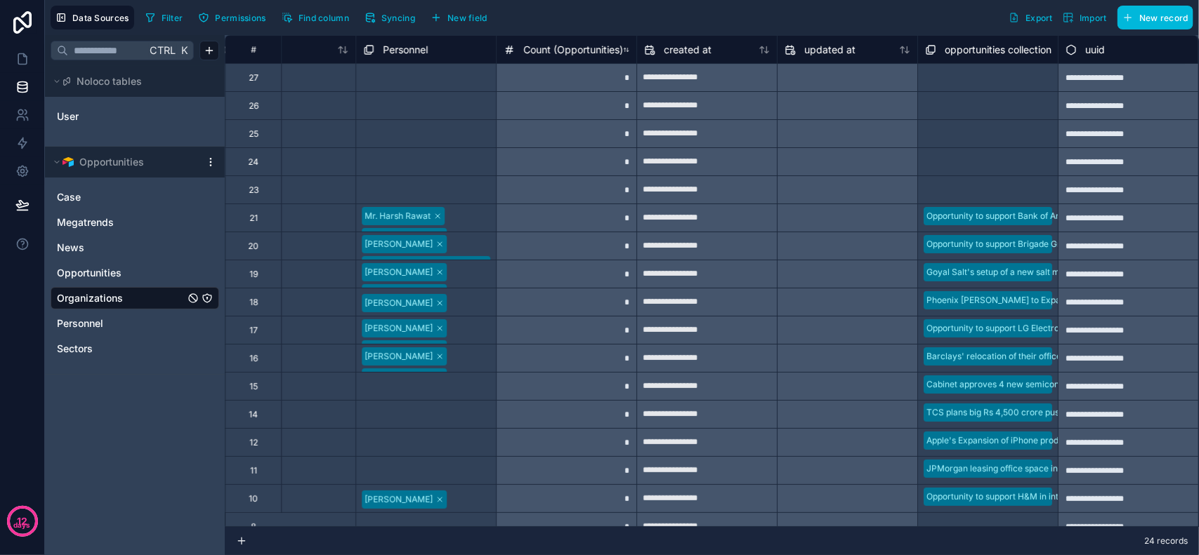
click at [555, 53] on span "Count (Opportunities)" at bounding box center [573, 50] width 100 height 14
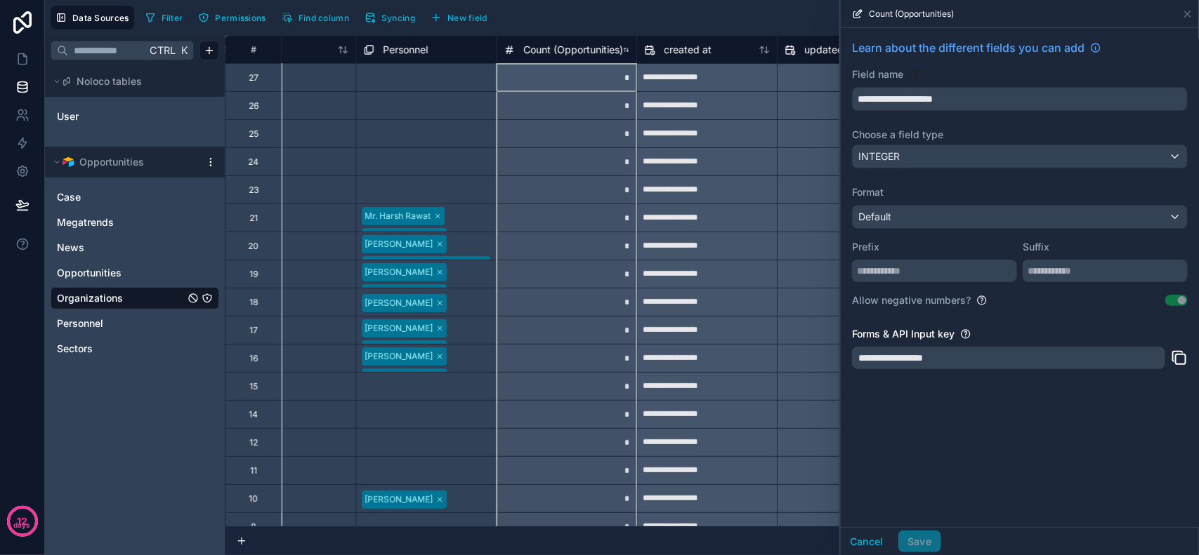
click at [555, 53] on span "Count (Opportunities)" at bounding box center [573, 50] width 100 height 14
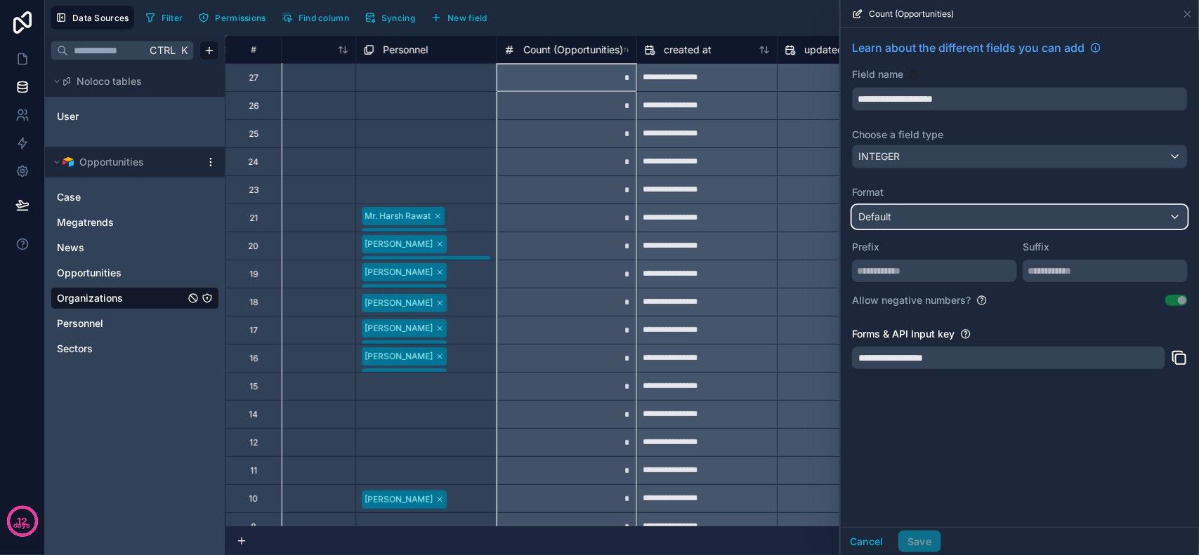
click at [969, 215] on div "Default" at bounding box center [1019, 217] width 334 height 22
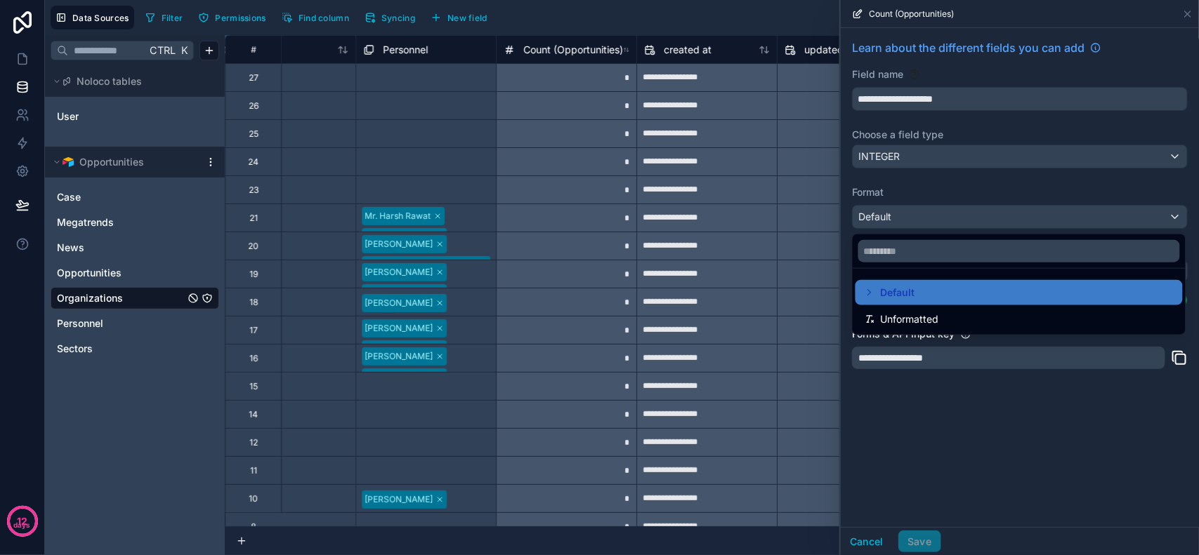
click at [969, 214] on div at bounding box center [1020, 277] width 358 height 555
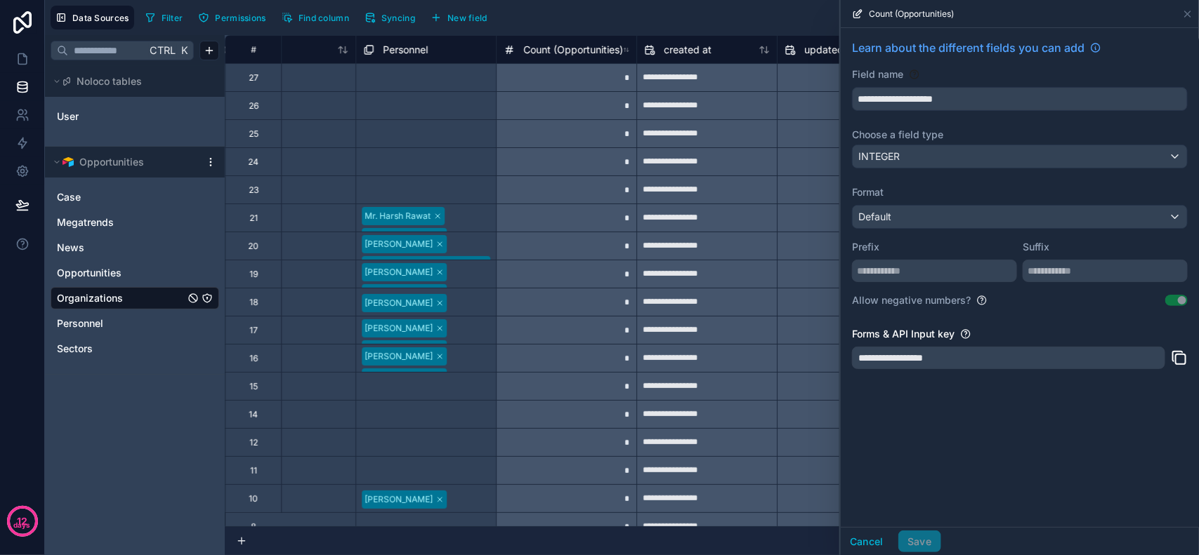
drag, startPoint x: 983, startPoint y: 63, endPoint x: 991, endPoint y: 64, distance: 7.8
click at [983, 64] on div "Learn about the different fields you can add" at bounding box center [1020, 53] width 336 height 28
click at [995, 64] on div "Learn about the different fields you can add" at bounding box center [1020, 53] width 336 height 28
click at [1006, 65] on div "Learn about the different fields you can add" at bounding box center [1020, 53] width 336 height 28
drag, startPoint x: 1011, startPoint y: 65, endPoint x: 1026, endPoint y: 65, distance: 14.7
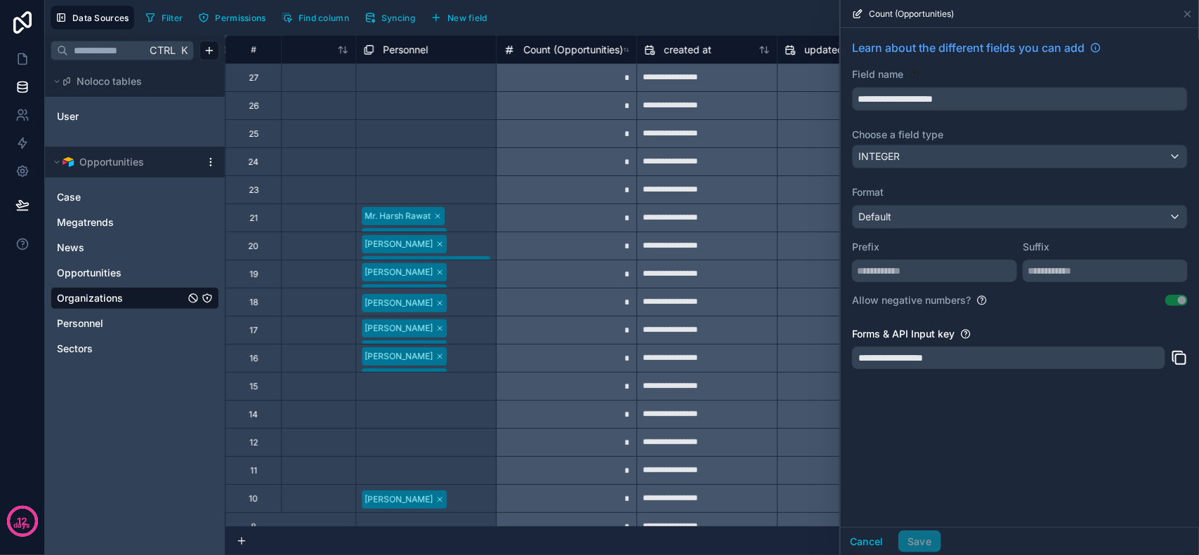
click at [1018, 65] on div "Learn about the different fields you can add" at bounding box center [1020, 53] width 336 height 28
click at [1029, 67] on div "Field name" at bounding box center [1020, 74] width 336 height 14
click at [959, 68] on div "Field name" at bounding box center [1020, 74] width 336 height 14
click at [678, 21] on div "Filter Permissions Find column Syncing New field Export Import New record" at bounding box center [666, 18] width 1053 height 24
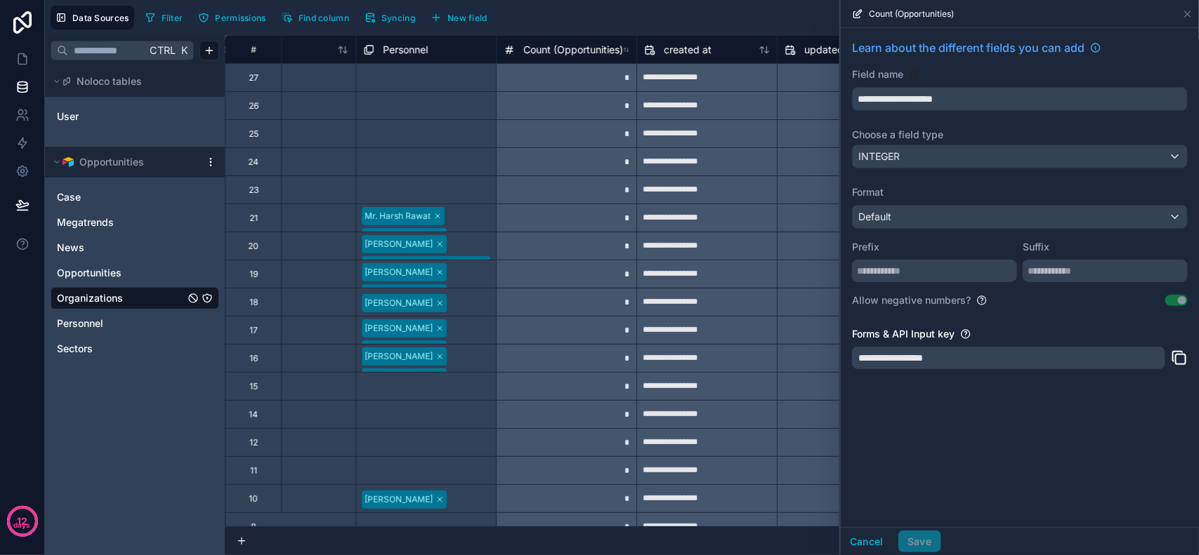
click at [644, 9] on div "Filter Permissions Find column Syncing New field Export Import New record" at bounding box center [666, 18] width 1053 height 24
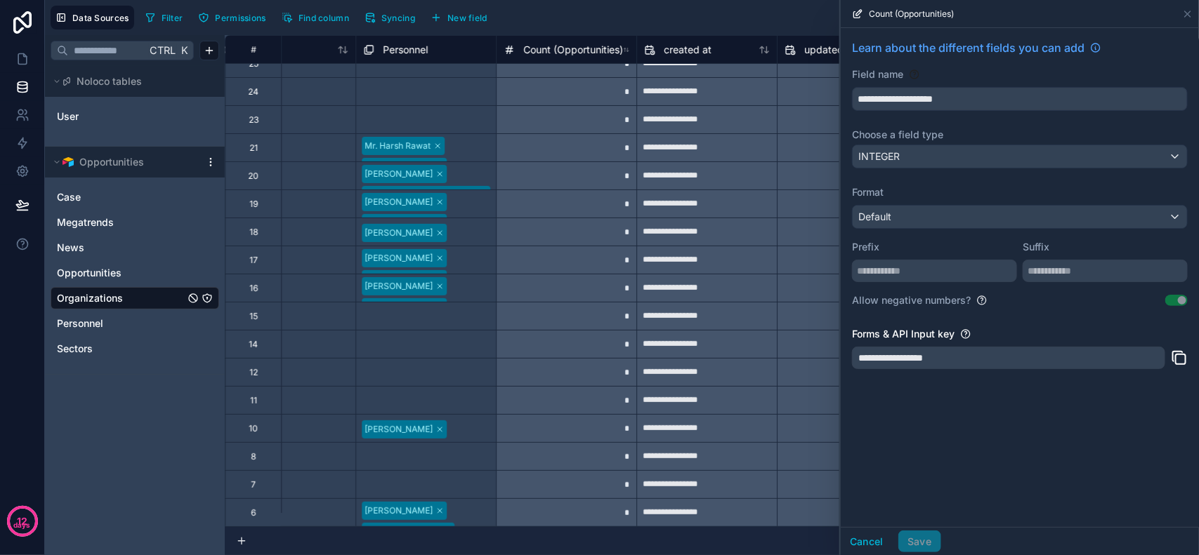
scroll to position [0, 1904]
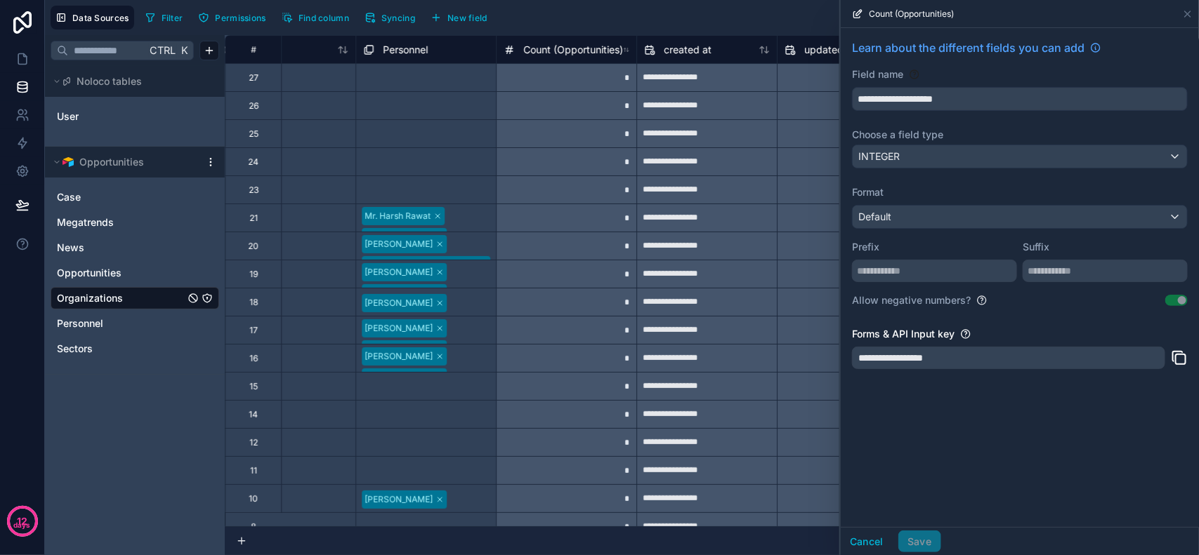
click at [388, 13] on span "Syncing" at bounding box center [398, 18] width 34 height 11
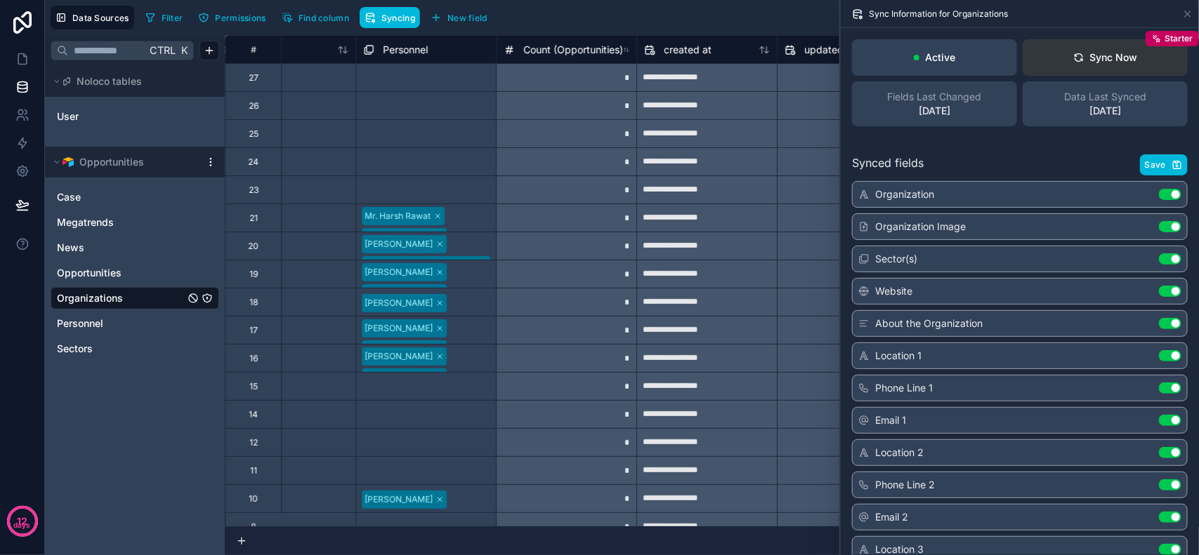
click at [1092, 54] on div "Sync Now" at bounding box center [1105, 58] width 65 height 14
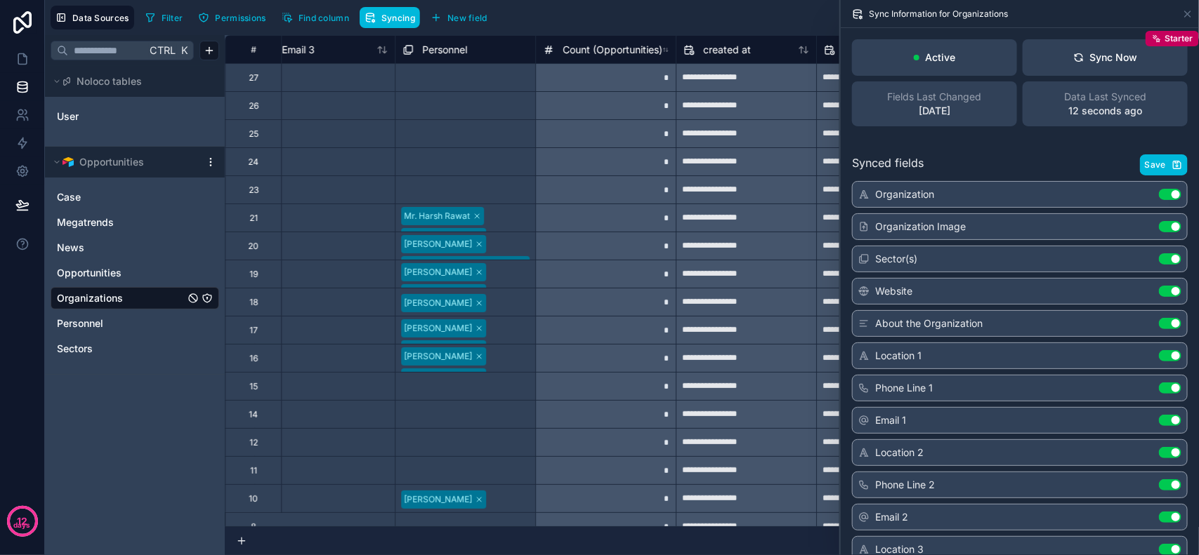
scroll to position [0, 1904]
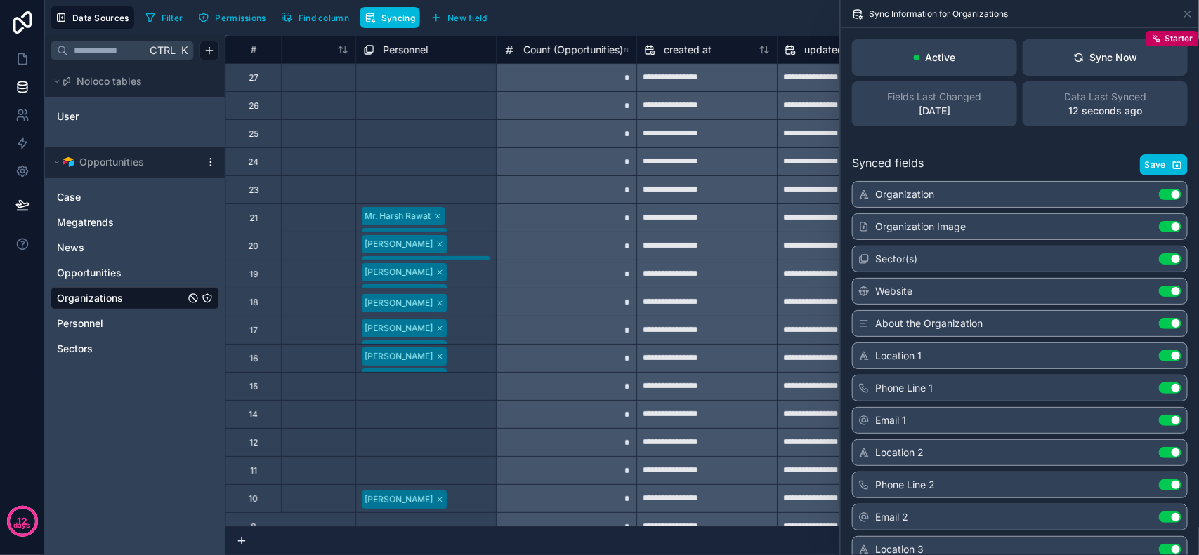
click at [958, 93] on span "Fields Last Changed" at bounding box center [935, 97] width 94 height 14
click at [933, 110] on p "[DATE]" at bounding box center [934, 111] width 32 height 14
click at [932, 111] on p "[DATE]" at bounding box center [934, 111] width 32 height 14
click at [932, 102] on span "Fields Last Changed" at bounding box center [935, 97] width 94 height 14
click at [785, 19] on div "Filter Permissions Find column Syncing New field Export Import New record" at bounding box center [666, 18] width 1053 height 24
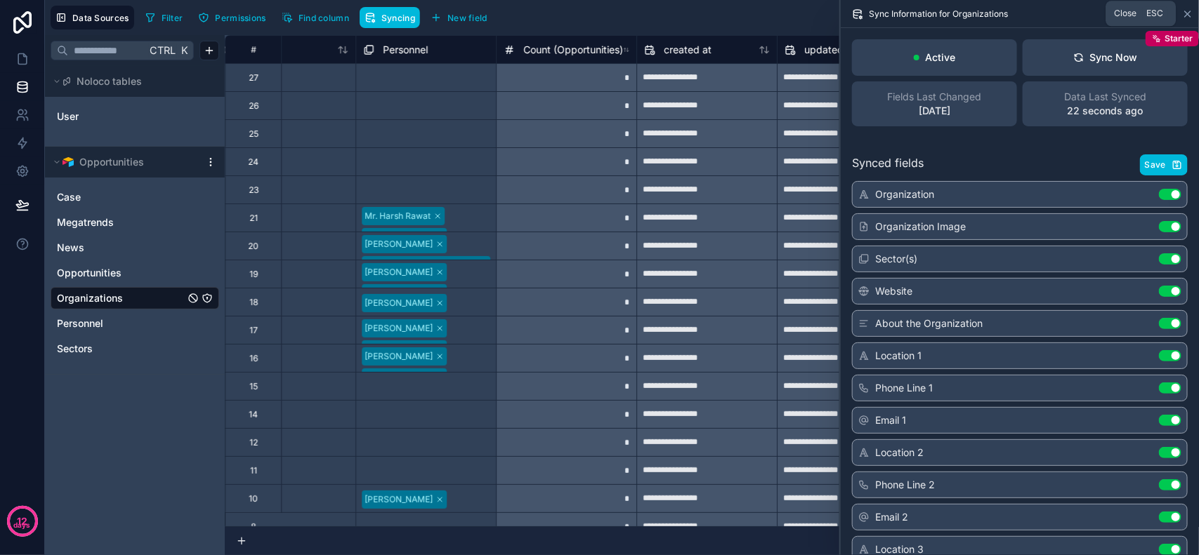
click at [1183, 13] on icon at bounding box center [1187, 13] width 11 height 11
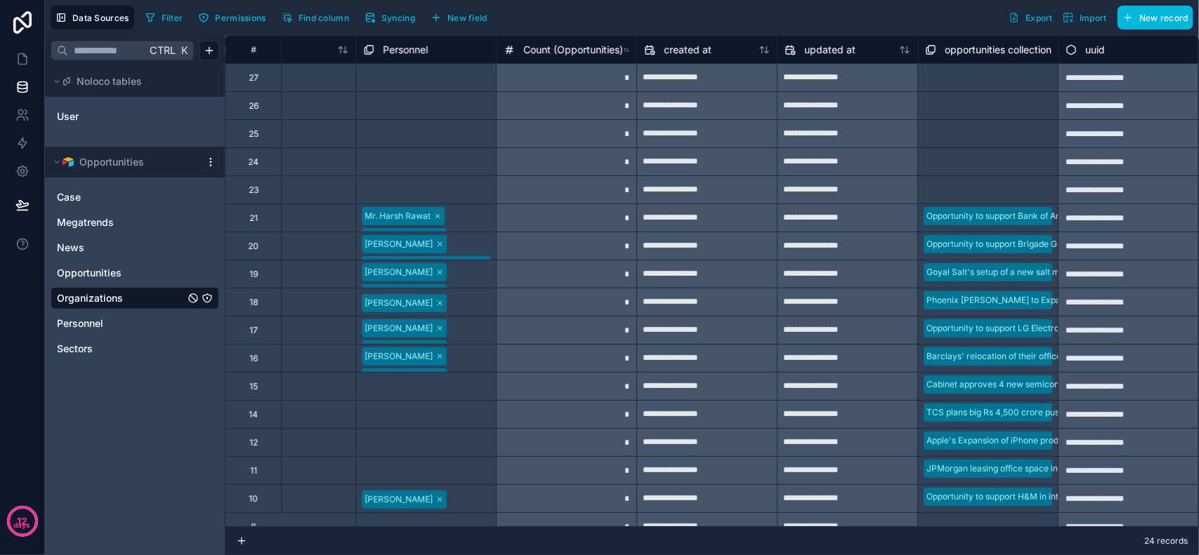
click at [645, 14] on div "Filter Permissions Find column Syncing New field Export Import New record" at bounding box center [666, 18] width 1053 height 24
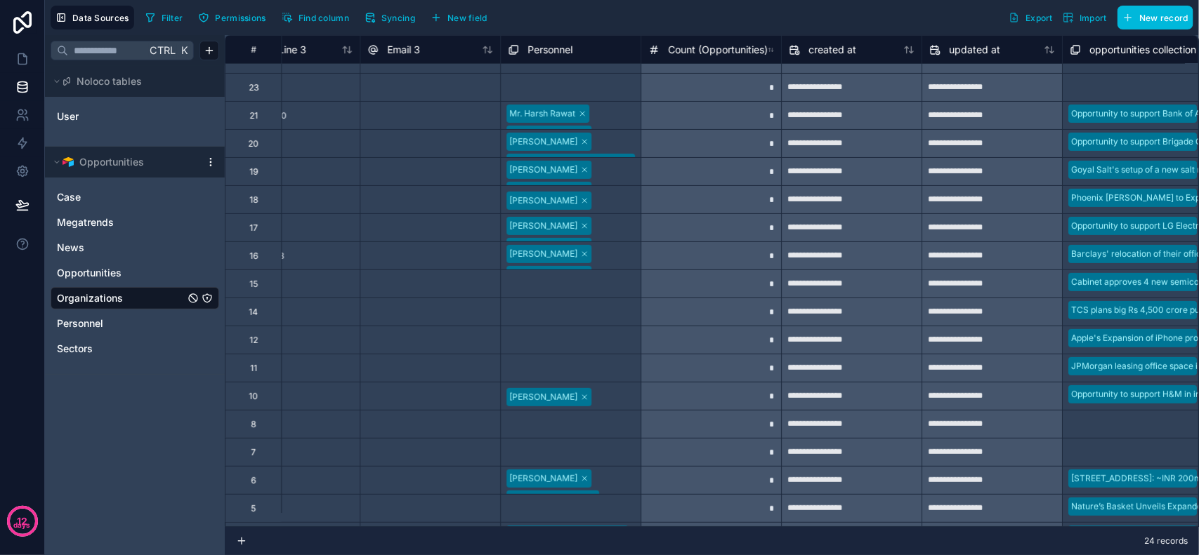
scroll to position [0, 1747]
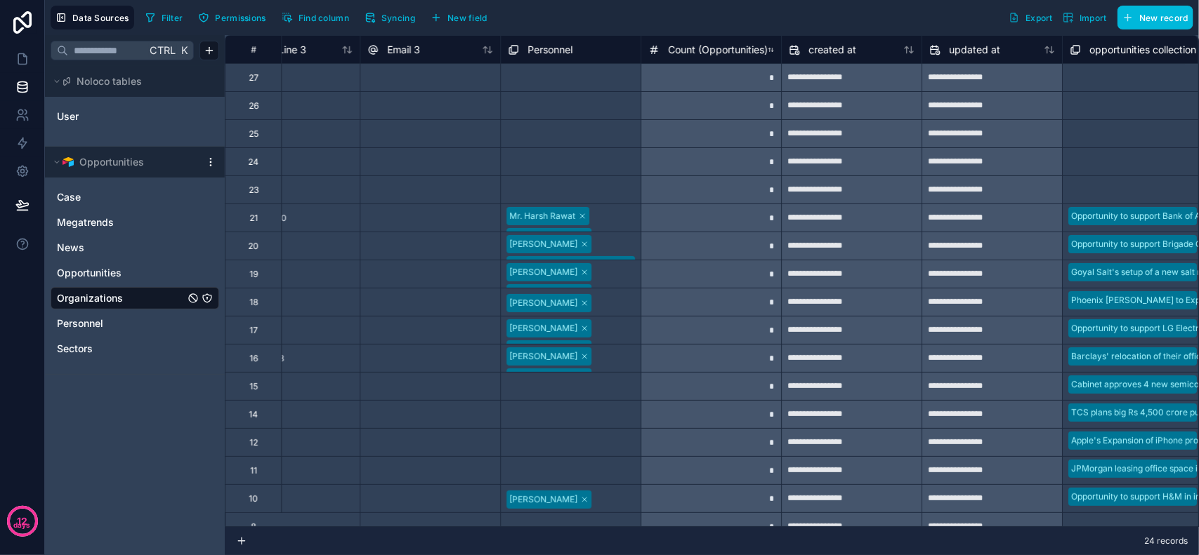
click at [739, 41] on div "Count (Opportunities)" at bounding box center [707, 49] width 119 height 17
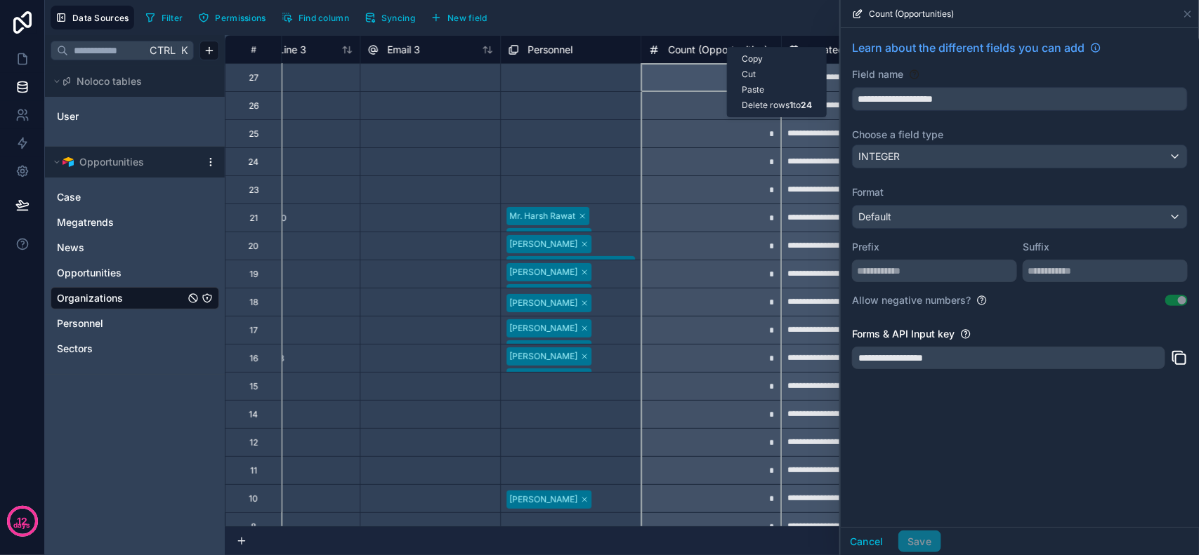
click at [723, 50] on span "Count (Opportunities)" at bounding box center [718, 50] width 100 height 14
click at [668, 13] on div "Filter Permissions Find column Syncing New field Export Import New record" at bounding box center [666, 18] width 1053 height 24
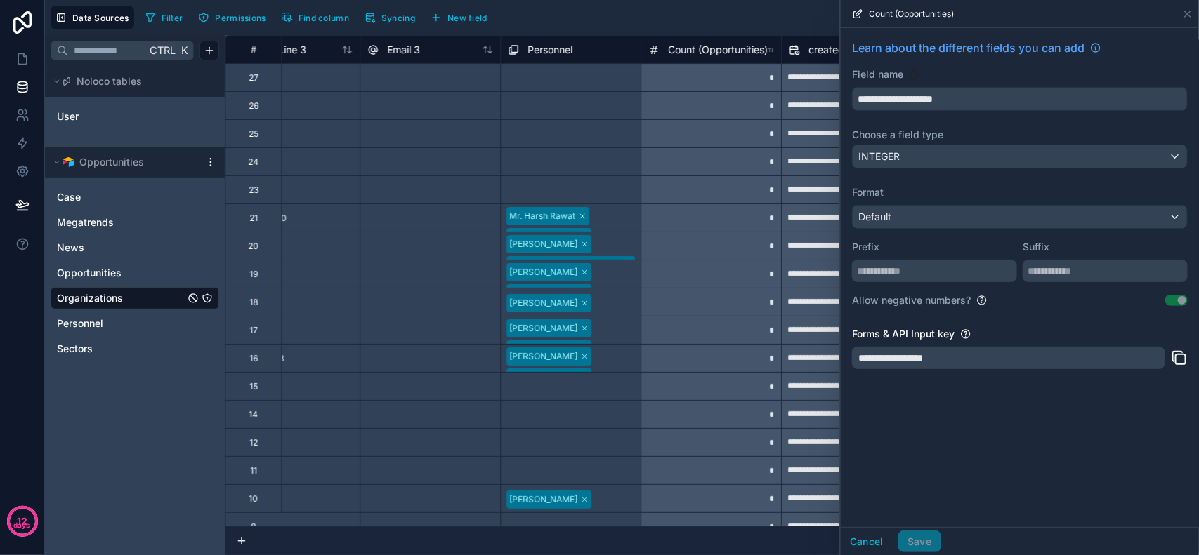
click at [180, 18] on span "Filter" at bounding box center [173, 18] width 22 height 11
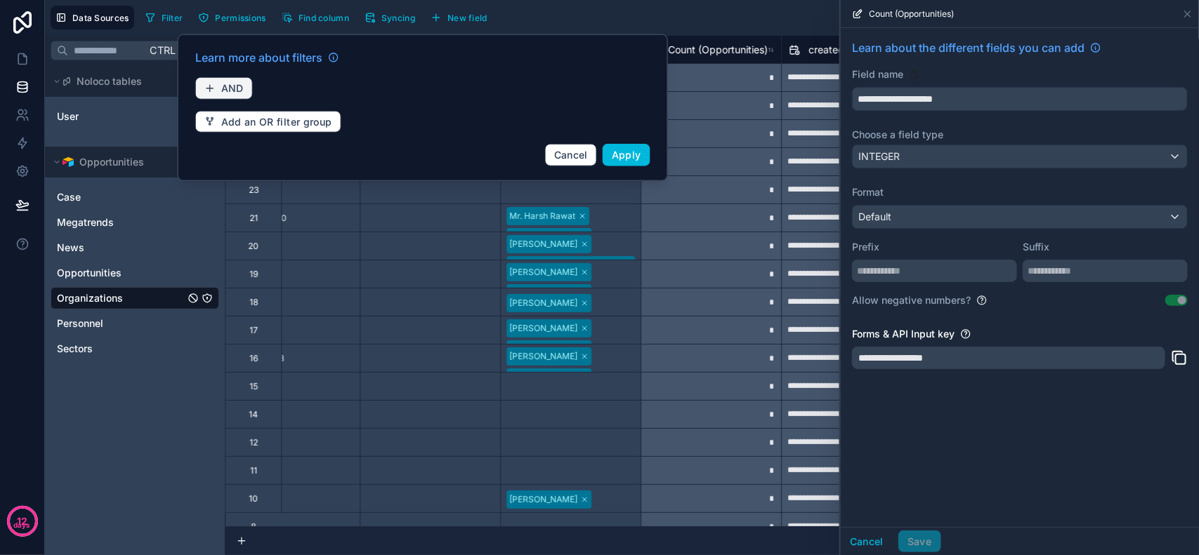
click at [235, 91] on span "AND" at bounding box center [232, 88] width 22 height 13
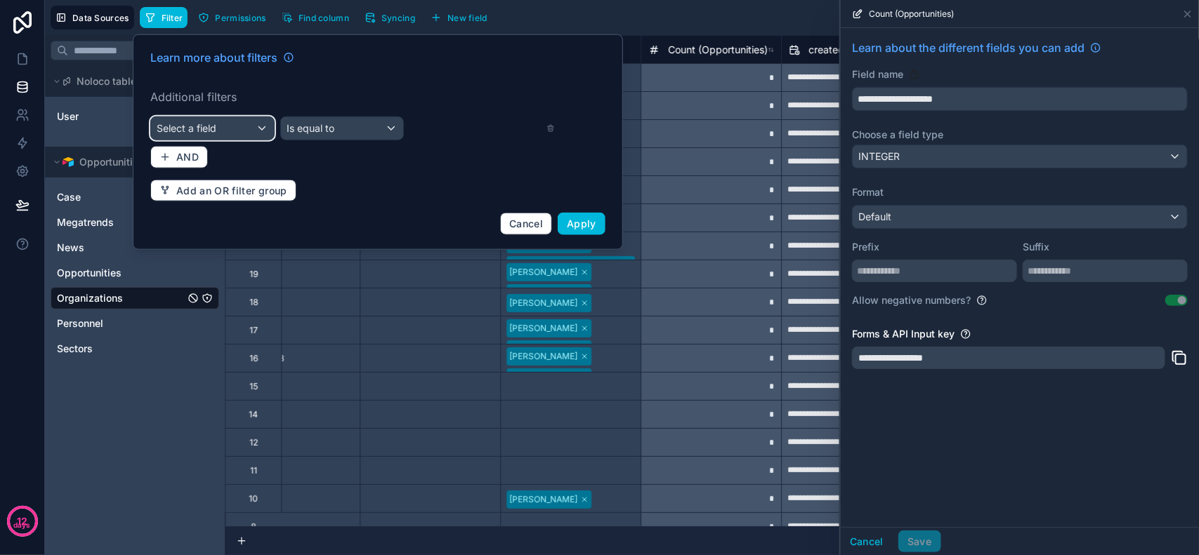
click at [232, 124] on div "Select a field" at bounding box center [212, 128] width 123 height 22
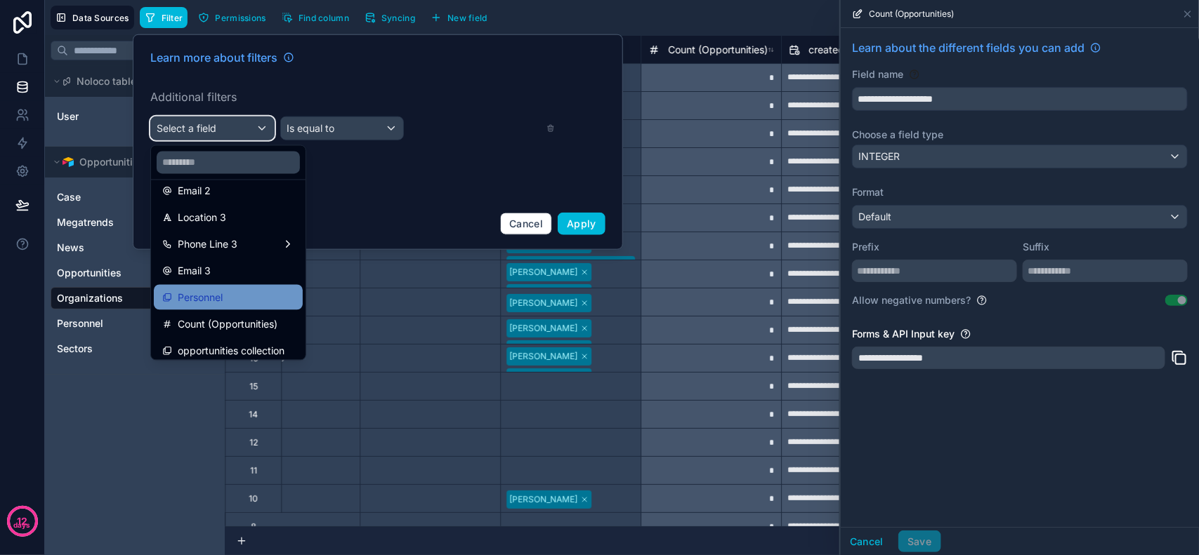
scroll to position [393, 0]
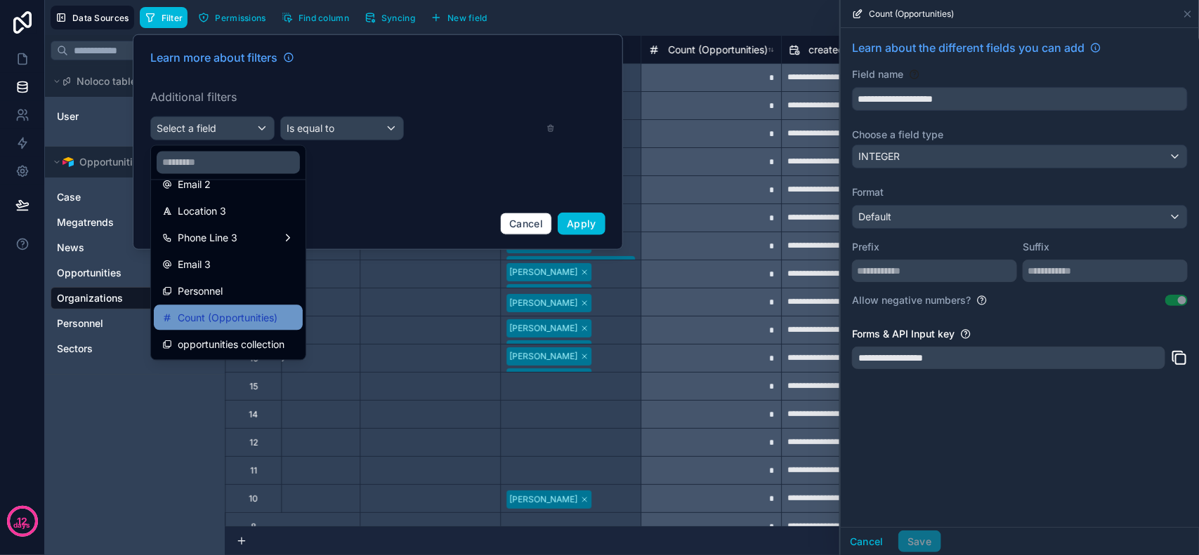
click at [246, 318] on span "Count (Opportunities)" at bounding box center [228, 318] width 100 height 17
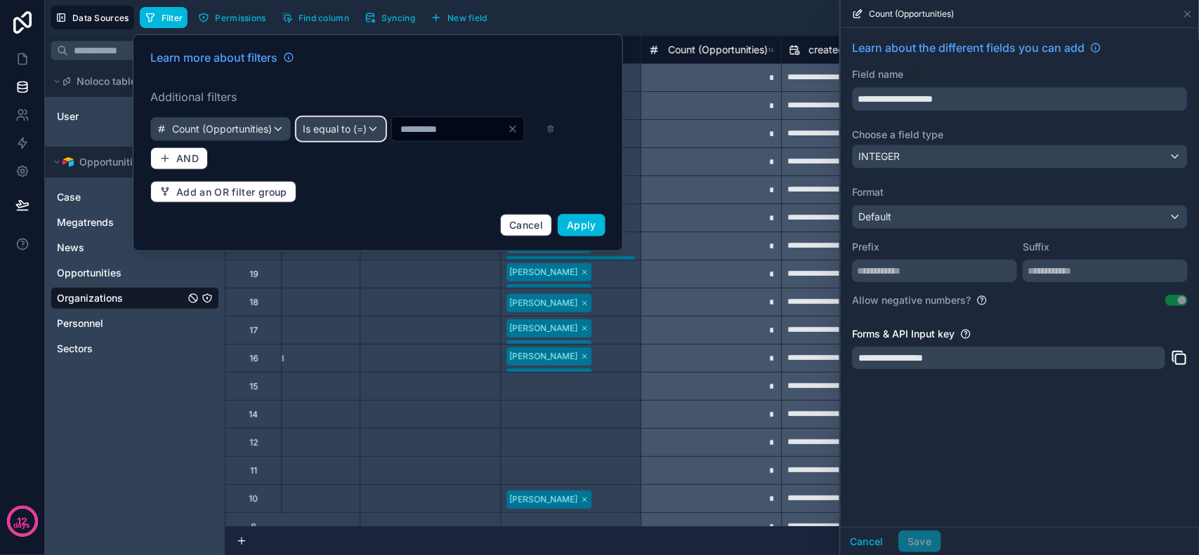
click at [367, 130] on span "Is equal to (=)" at bounding box center [335, 129] width 64 height 14
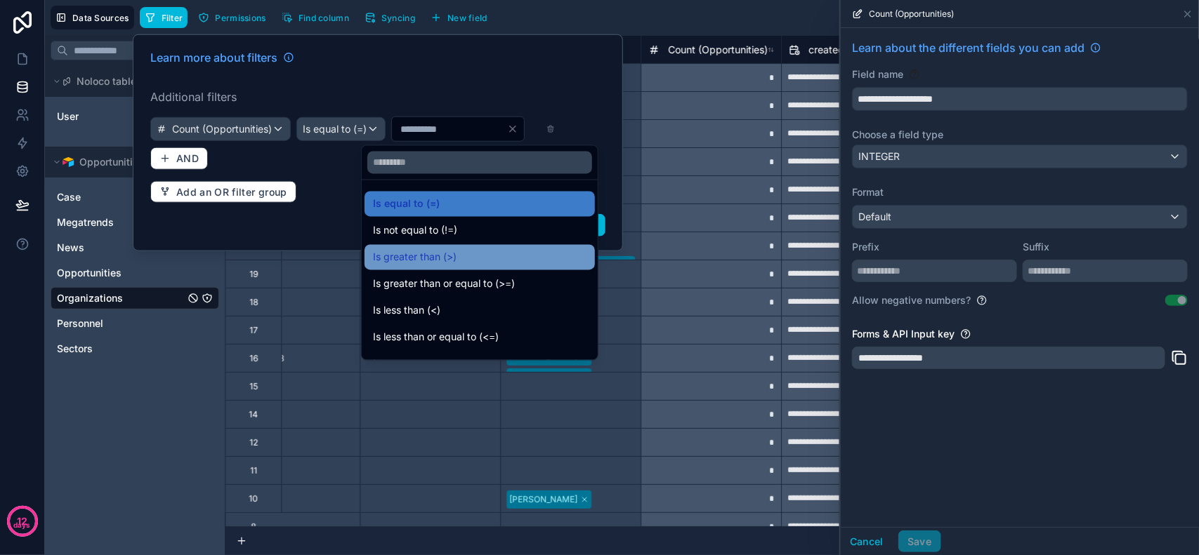
click at [435, 265] on span "Is greater than (>)" at bounding box center [415, 257] width 84 height 17
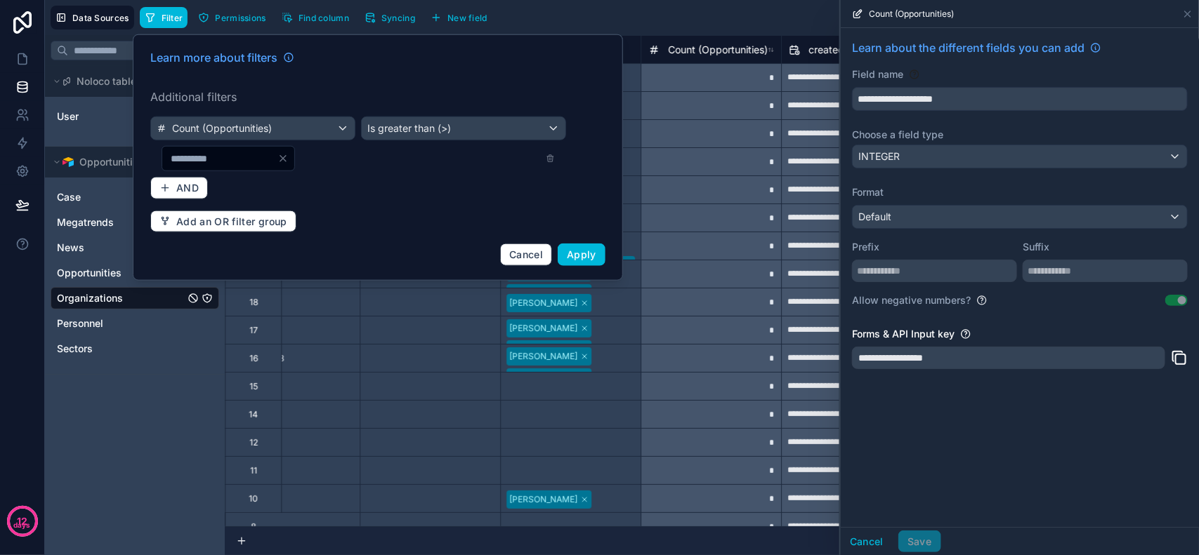
click at [364, 198] on div "Learn more about filters Additional filters Count (Opportunities) Is greater th…" at bounding box center [378, 158] width 472 height 234
click at [570, 249] on span "Apply" at bounding box center [581, 255] width 29 height 12
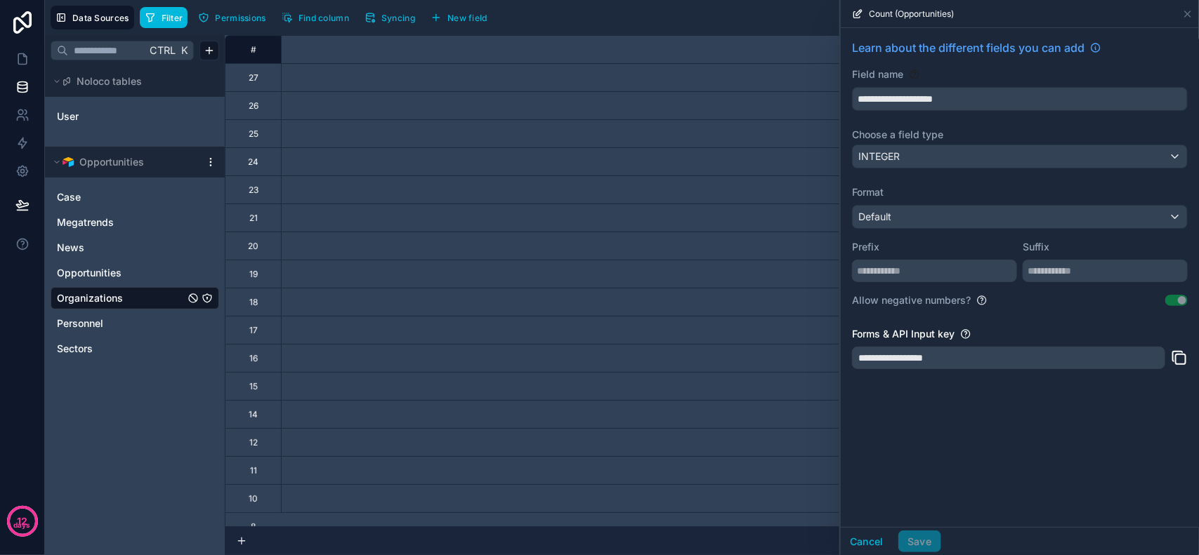
scroll to position [0, 1904]
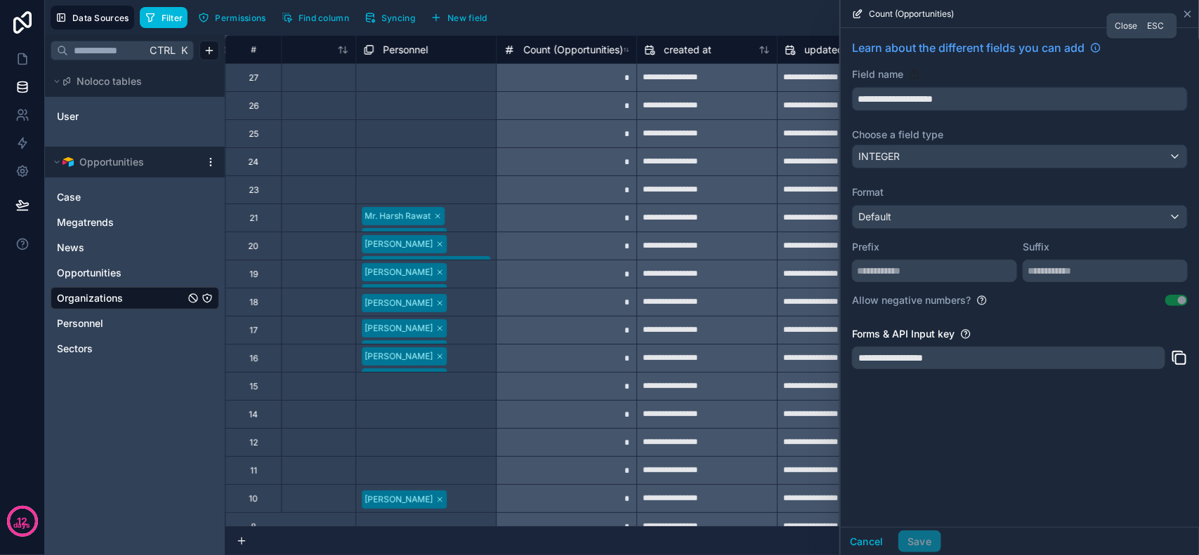
click at [1184, 8] on icon at bounding box center [1187, 13] width 11 height 11
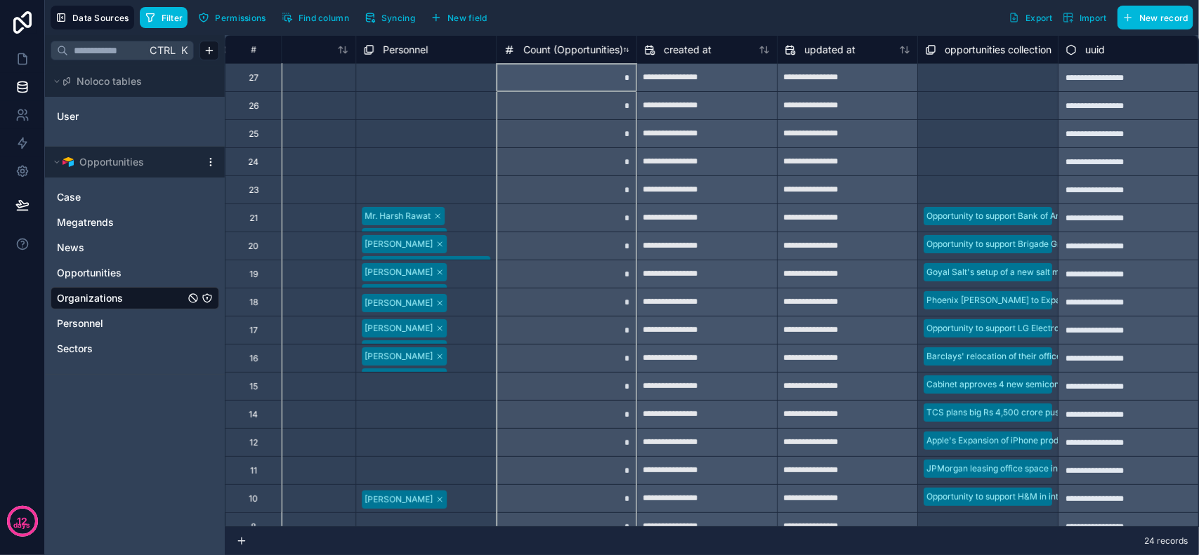
click at [588, 51] on span "Count (Opportunities)" at bounding box center [573, 50] width 100 height 14
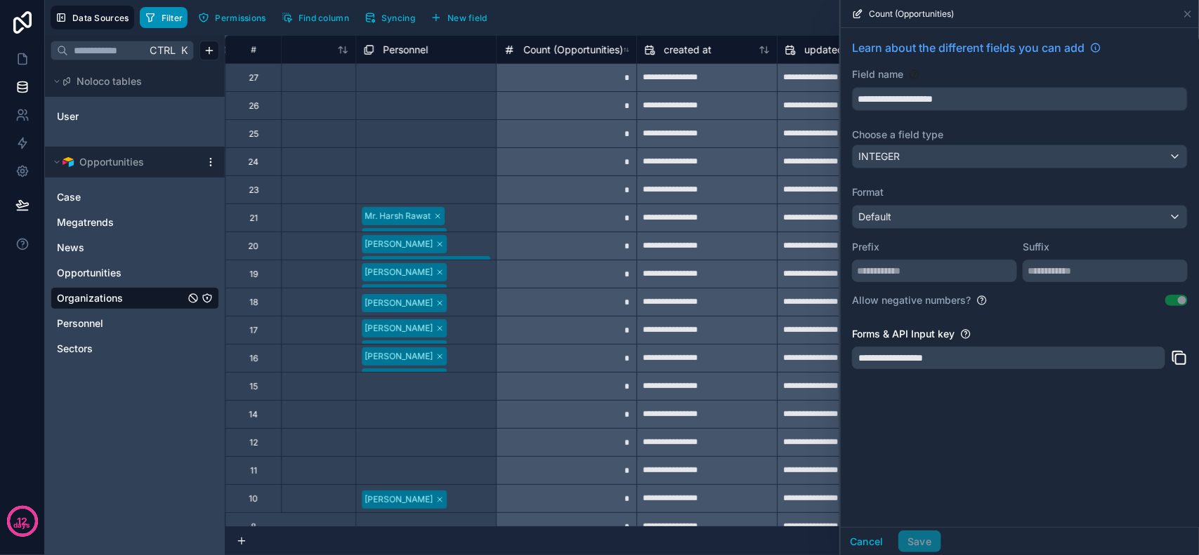
click at [164, 13] on span "Filter" at bounding box center [173, 18] width 22 height 11
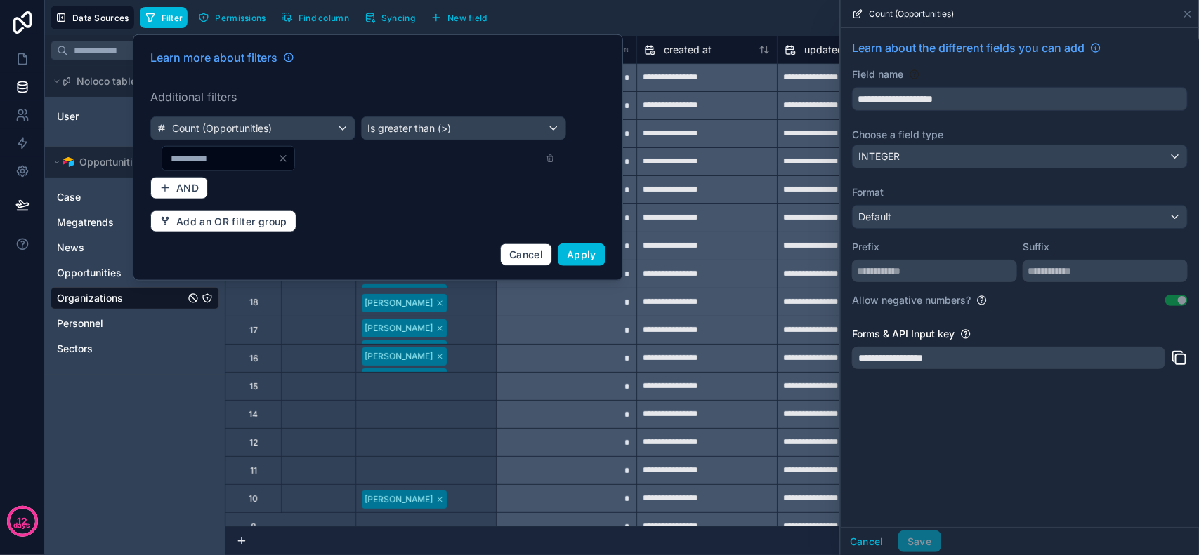
click at [499, 191] on div "Learn more about filters Additional filters Count (Opportunities) Is greater th…" at bounding box center [378, 158] width 472 height 234
click at [397, 128] on span "Is greater than (>)" at bounding box center [409, 128] width 84 height 14
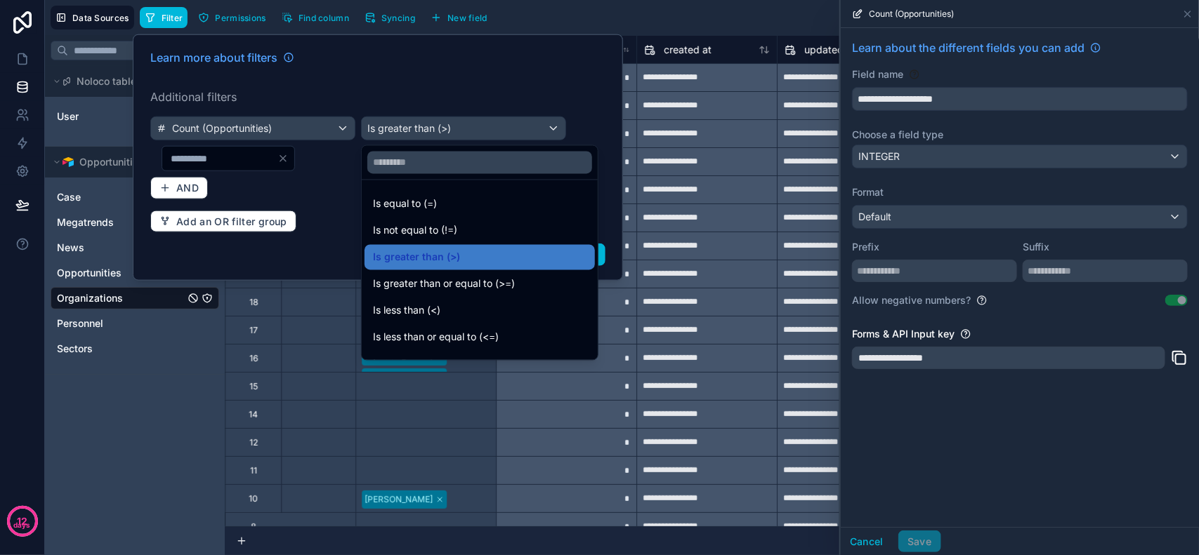
click at [397, 128] on div at bounding box center [378, 157] width 490 height 246
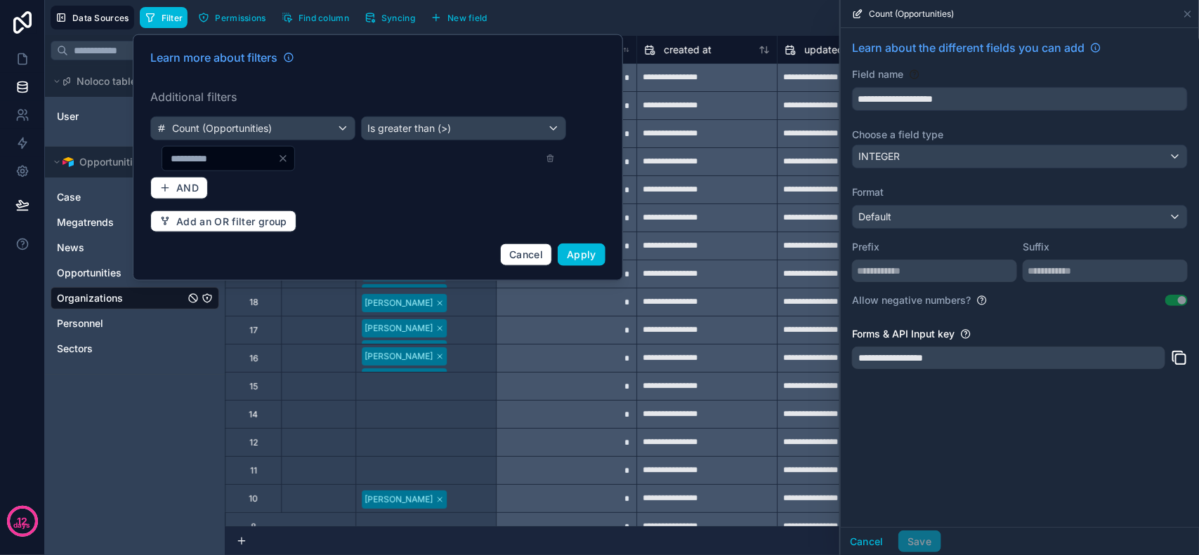
click at [253, 164] on input "*" at bounding box center [219, 159] width 115 height 20
click at [401, 211] on div "Learn more about filters Additional filters Count (Opportunities) Is greater th…" at bounding box center [378, 158] width 472 height 234
click at [595, 254] on span "Apply" at bounding box center [581, 255] width 29 height 12
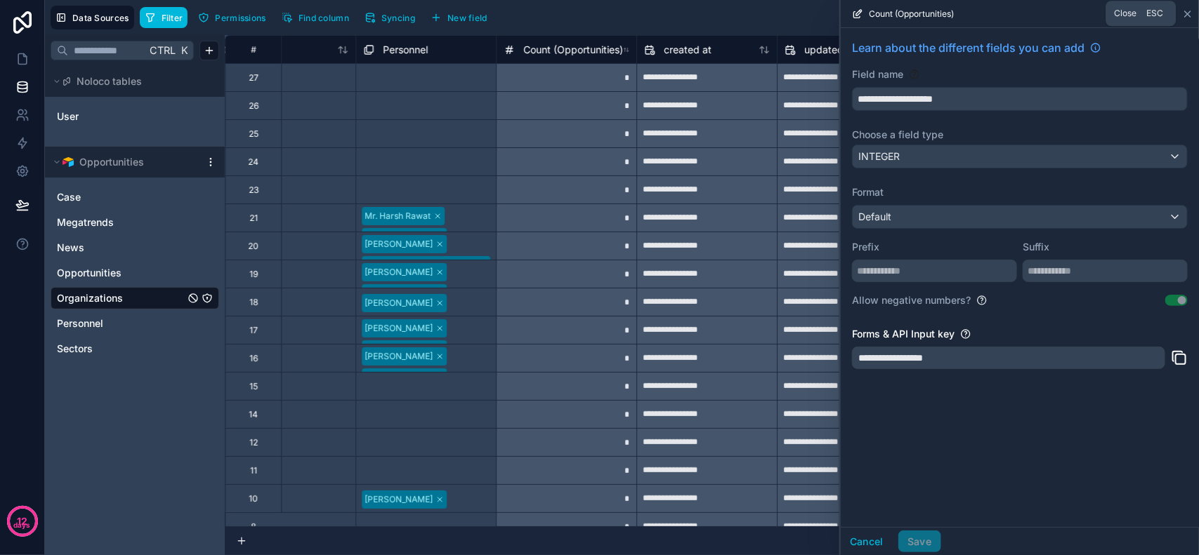
click at [1192, 13] on icon at bounding box center [1187, 13] width 11 height 11
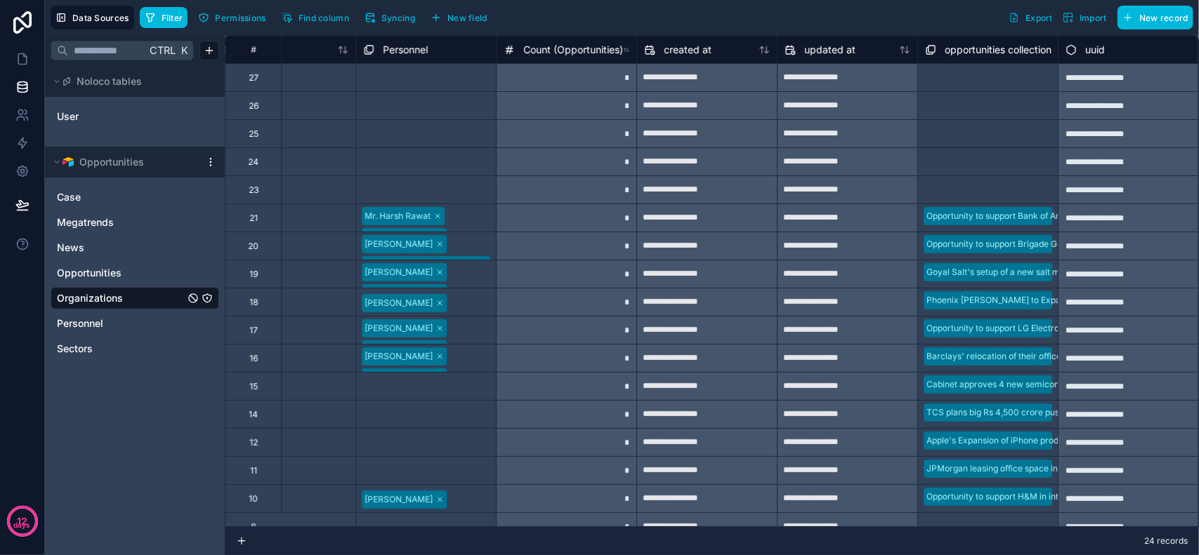
click at [752, 25] on div "Filter Permissions Find column Syncing New field Export Import New record" at bounding box center [666, 18] width 1053 height 24
click at [166, 13] on span "Filter" at bounding box center [173, 18] width 22 height 11
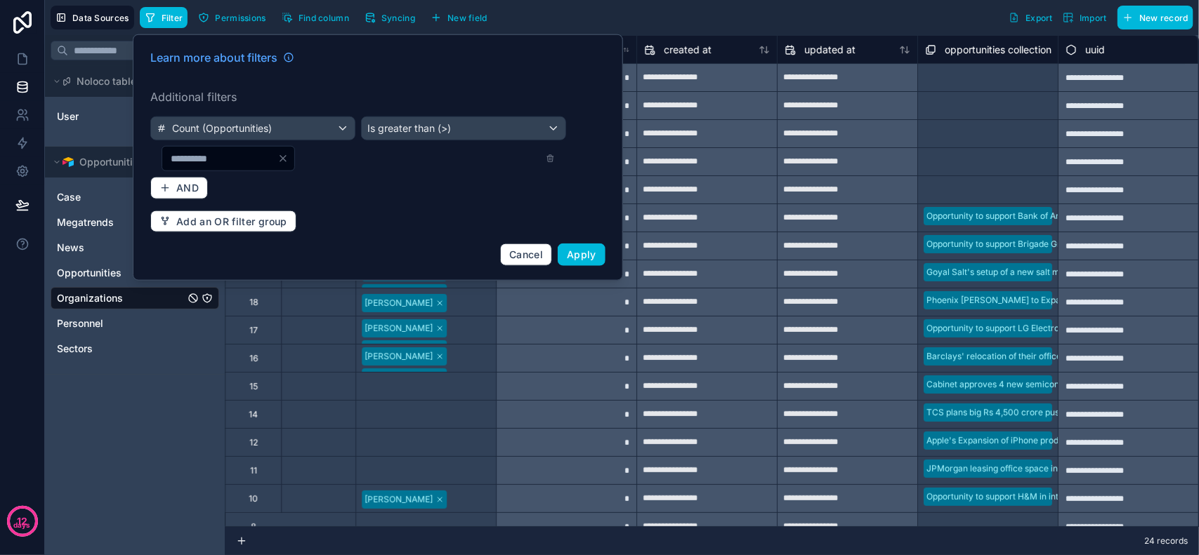
click at [654, 8] on div "Filter Permissions Find column Syncing New field Export Import New record" at bounding box center [666, 18] width 1053 height 24
drag, startPoint x: 680, startPoint y: 13, endPoint x: 506, endPoint y: 14, distance: 174.1
click at [678, 13] on div "Filter Permissions Find column Syncing New field Export Import New record" at bounding box center [666, 18] width 1053 height 24
click at [237, 157] on input "*" at bounding box center [219, 159] width 115 height 20
click at [567, 254] on span "Apply" at bounding box center [581, 255] width 29 height 12
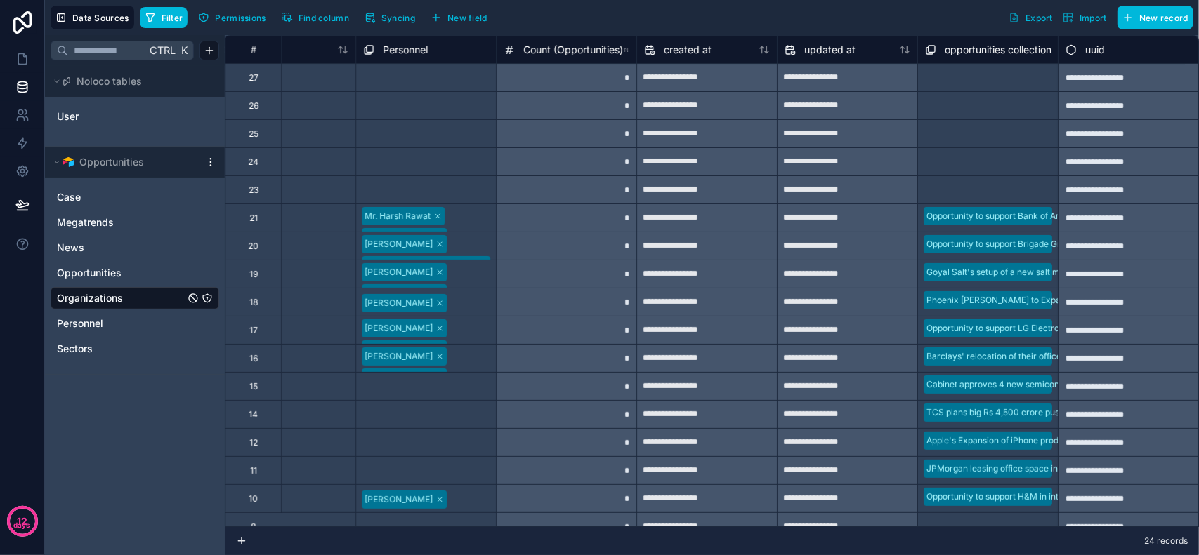
click at [605, 1] on div "Data Sources Filter Permissions Find column Syncing New field Export Import New…" at bounding box center [622, 17] width 1154 height 35
click at [27, 58] on icon at bounding box center [22, 59] width 14 height 14
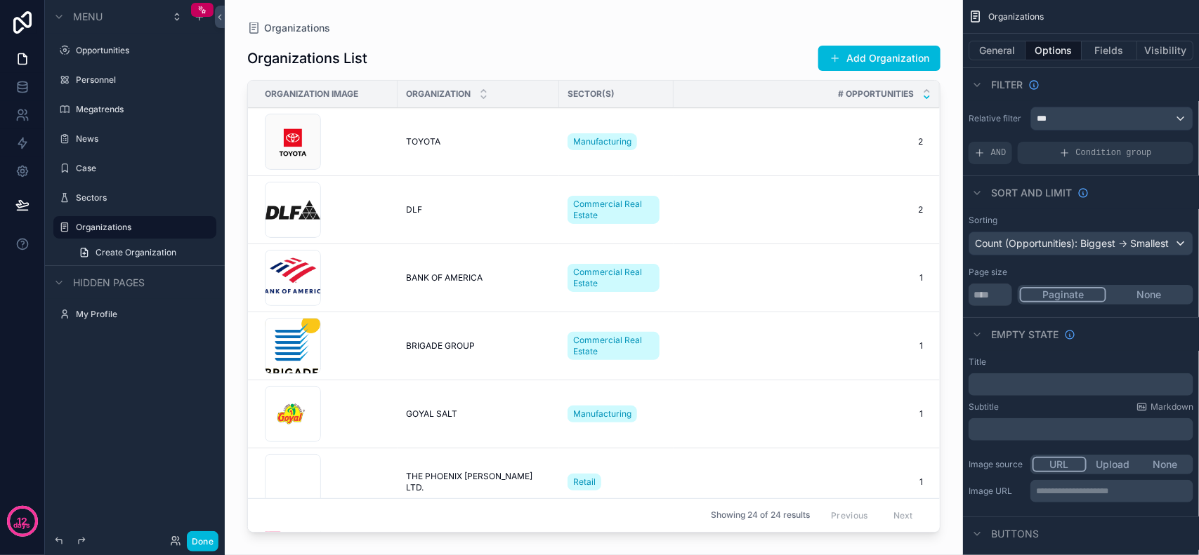
click at [780, 299] on div "scrollable content" at bounding box center [594, 269] width 738 height 539
drag, startPoint x: 876, startPoint y: 91, endPoint x: 864, endPoint y: 93, distance: 12.1
click at [864, 93] on span "# Opportunities" at bounding box center [876, 93] width 76 height 11
click at [869, 93] on span "# Opportunities" at bounding box center [876, 93] width 76 height 11
click at [887, 92] on span "# Opportunities" at bounding box center [876, 93] width 76 height 11
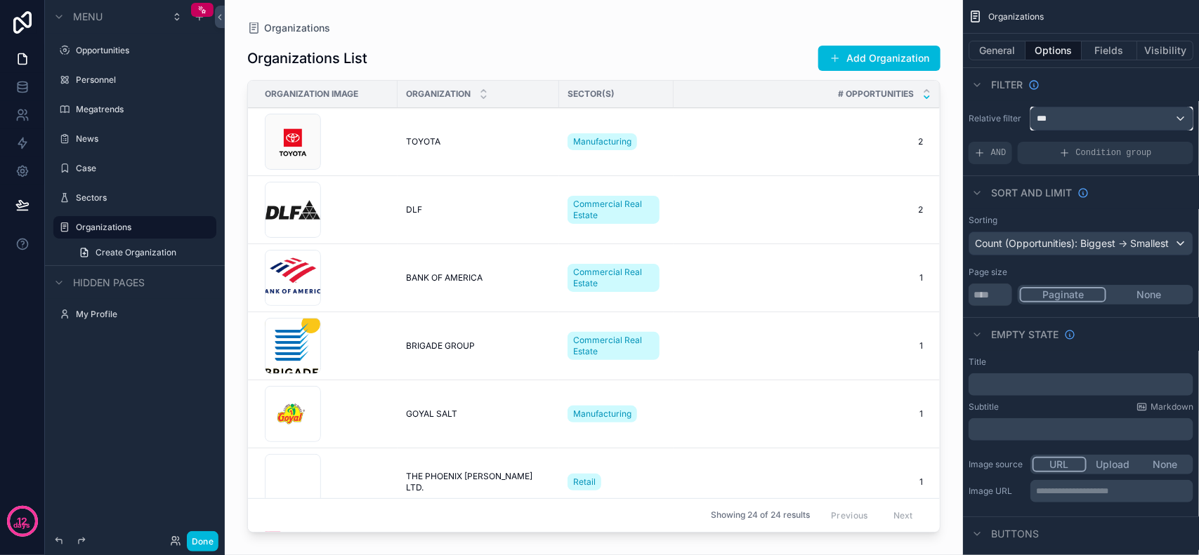
click at [1064, 117] on div "***" at bounding box center [1112, 118] width 162 height 22
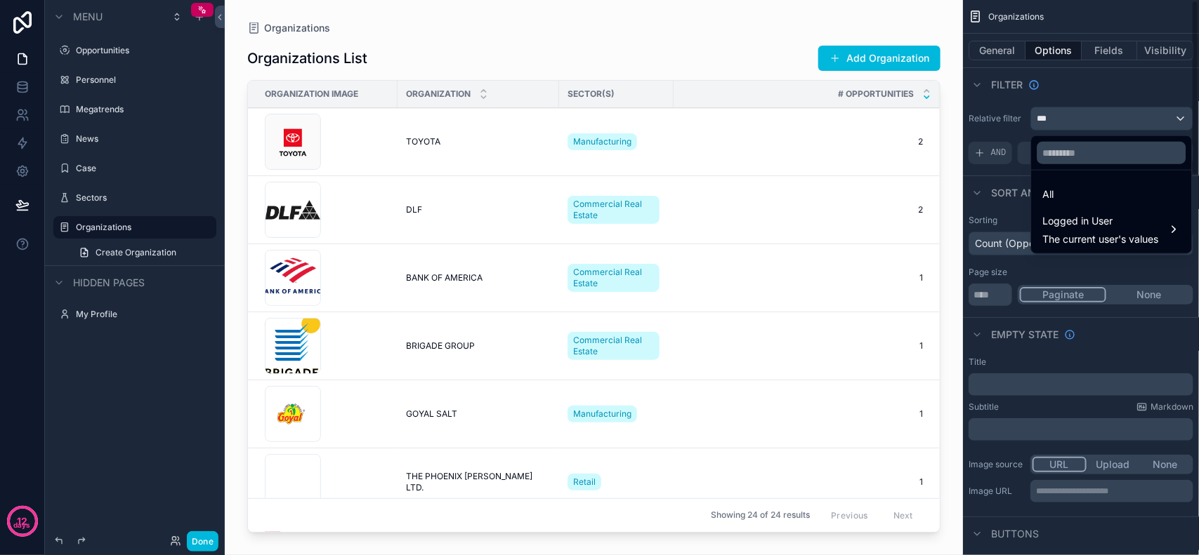
click at [1087, 76] on div "scrollable content" at bounding box center [599, 277] width 1199 height 555
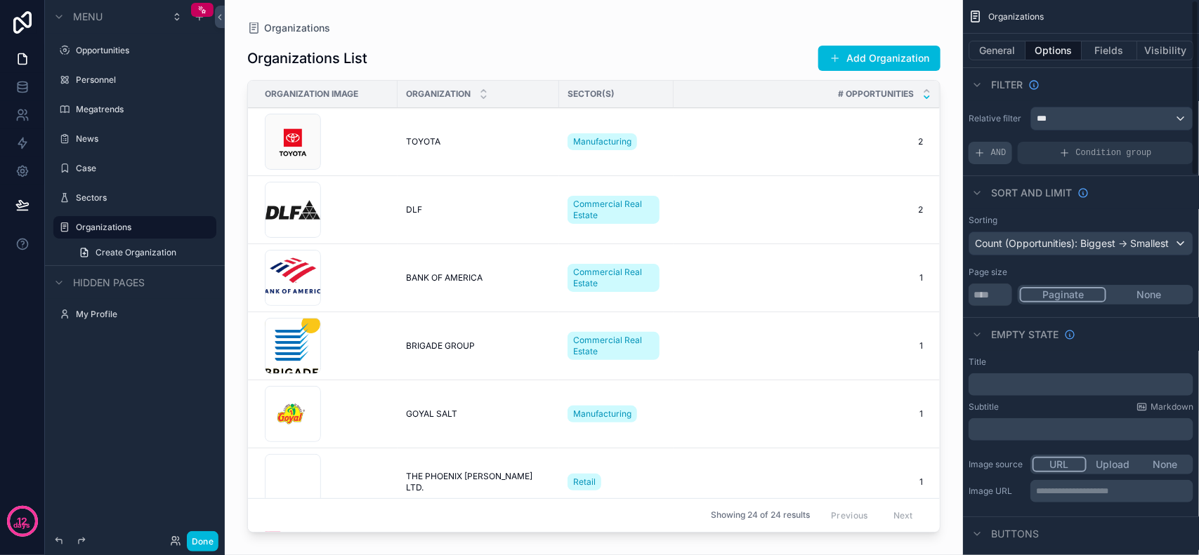
click at [999, 151] on span "AND" at bounding box center [998, 152] width 15 height 11
click at [1066, 148] on div "Add a filter" at bounding box center [1080, 153] width 225 height 22
click at [1006, 156] on span "Add a filter" at bounding box center [1004, 152] width 60 height 11
click at [1181, 143] on icon "scrollable content" at bounding box center [1177, 143] width 8 height 8
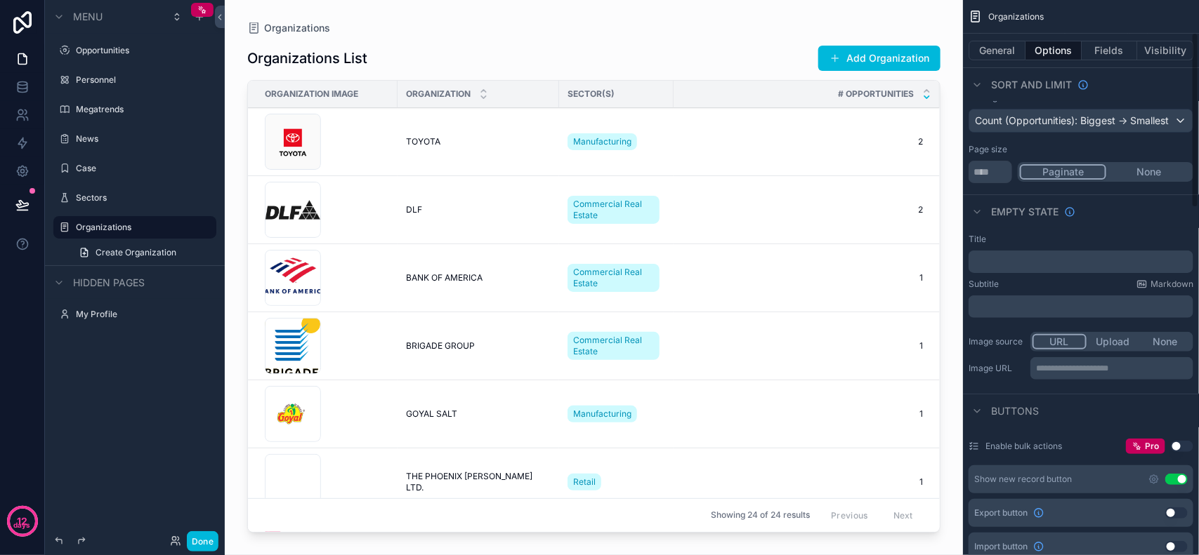
scroll to position [88, 0]
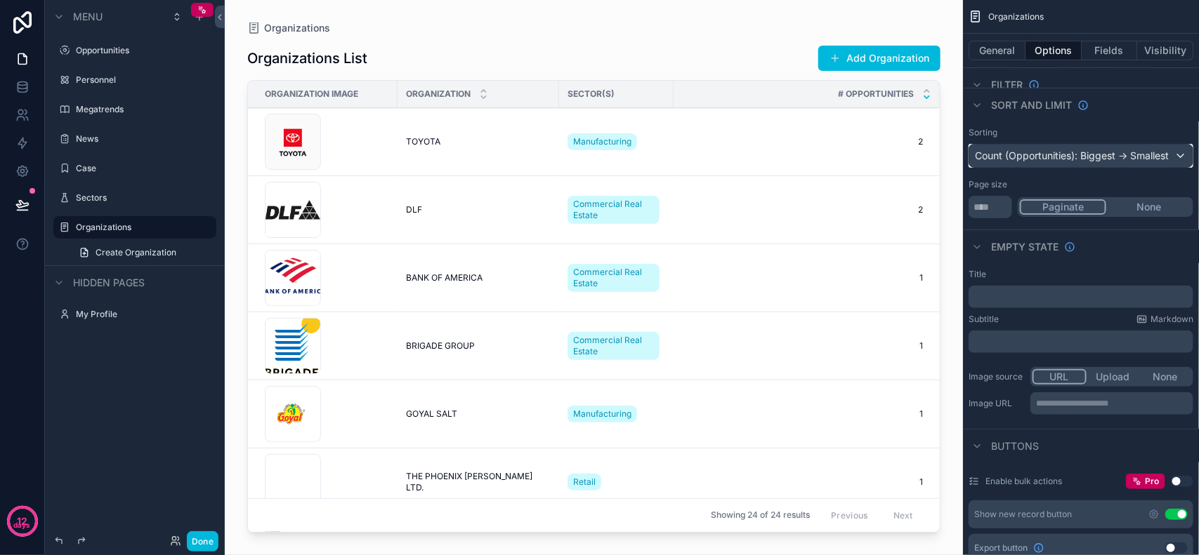
click at [1116, 162] on div "Count (Opportunities): Biggest -> Smallest" at bounding box center [1080, 156] width 223 height 22
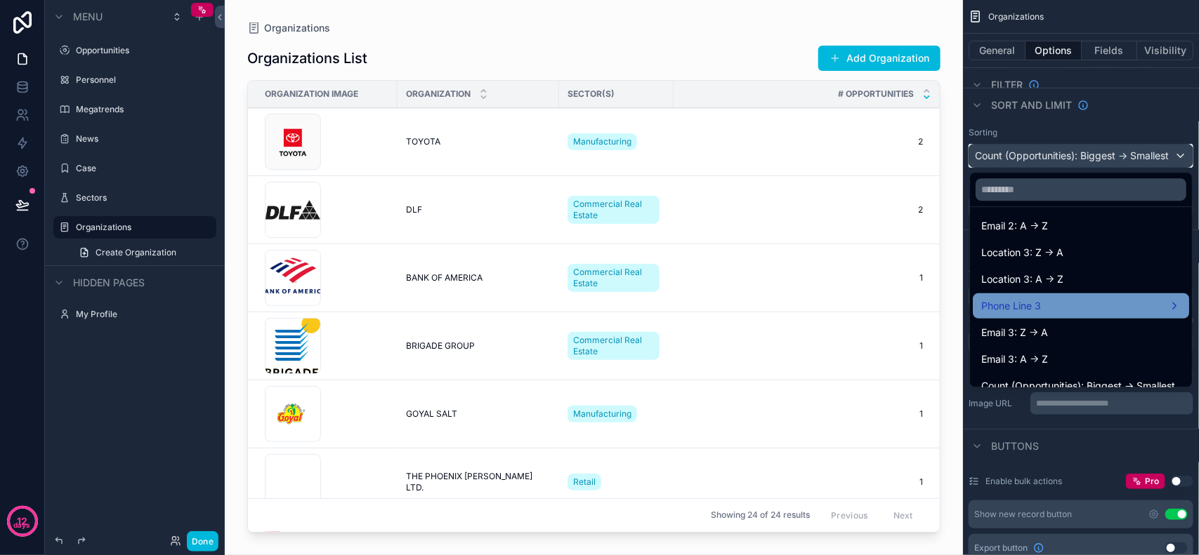
scroll to position [579, 0]
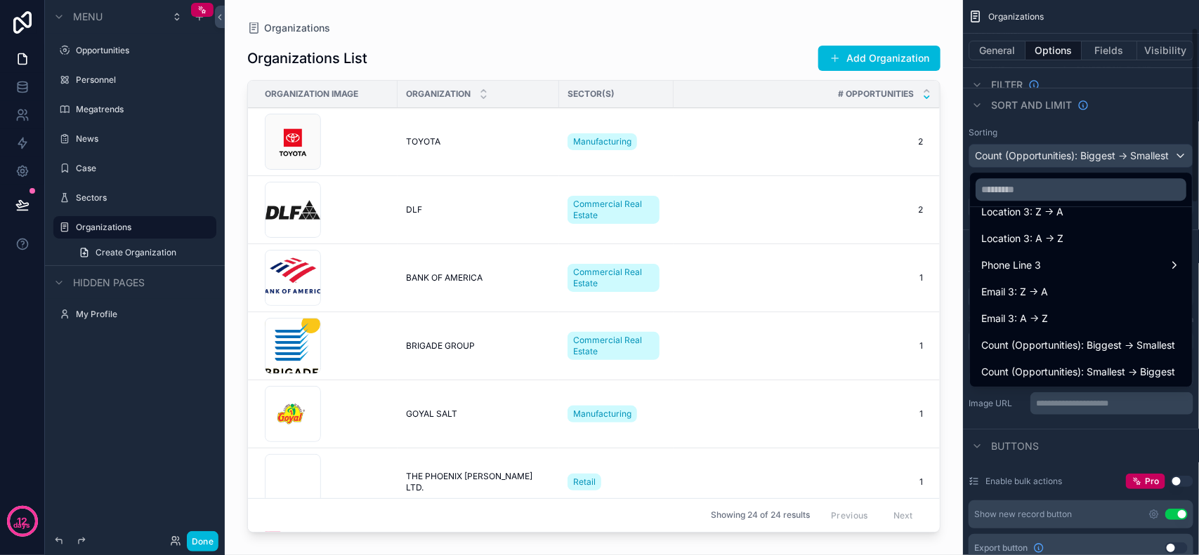
click at [1150, 111] on div "scrollable content" at bounding box center [599, 277] width 1199 height 555
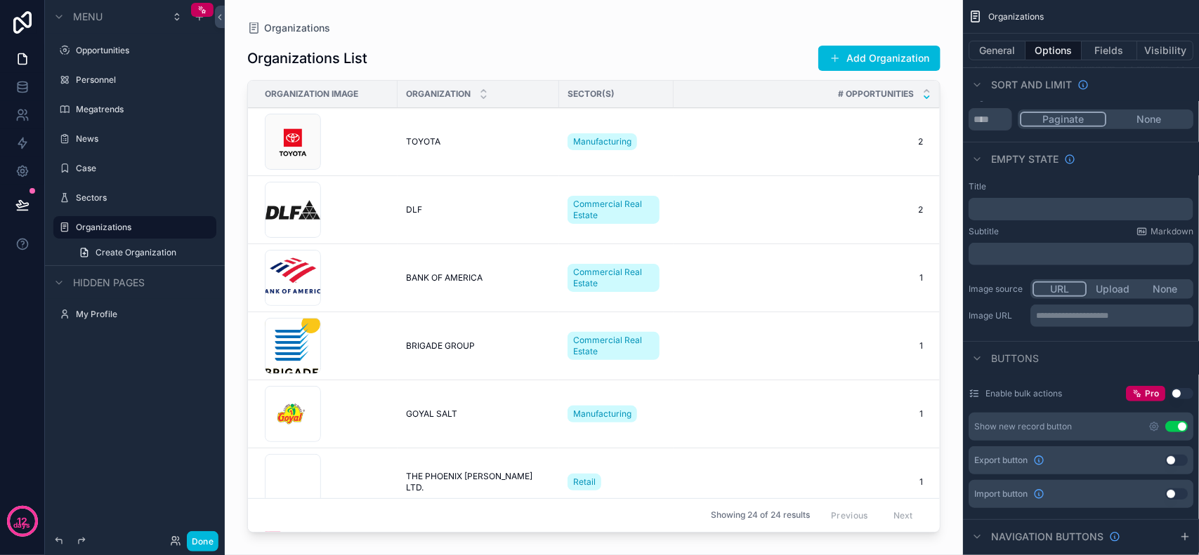
scroll to position [88, 0]
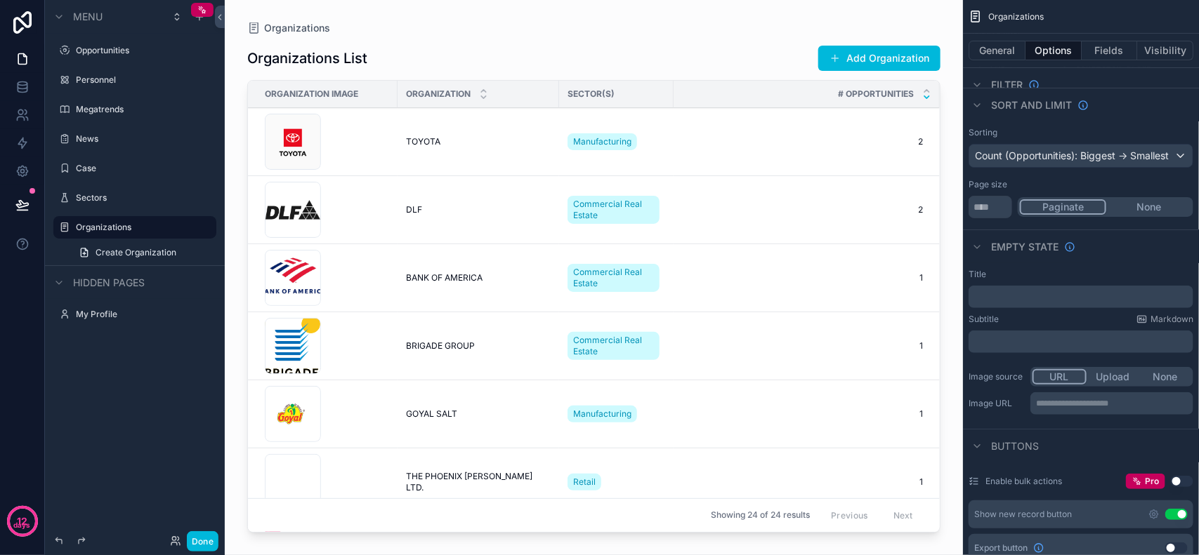
click at [1044, 296] on p "﻿" at bounding box center [1082, 296] width 216 height 11
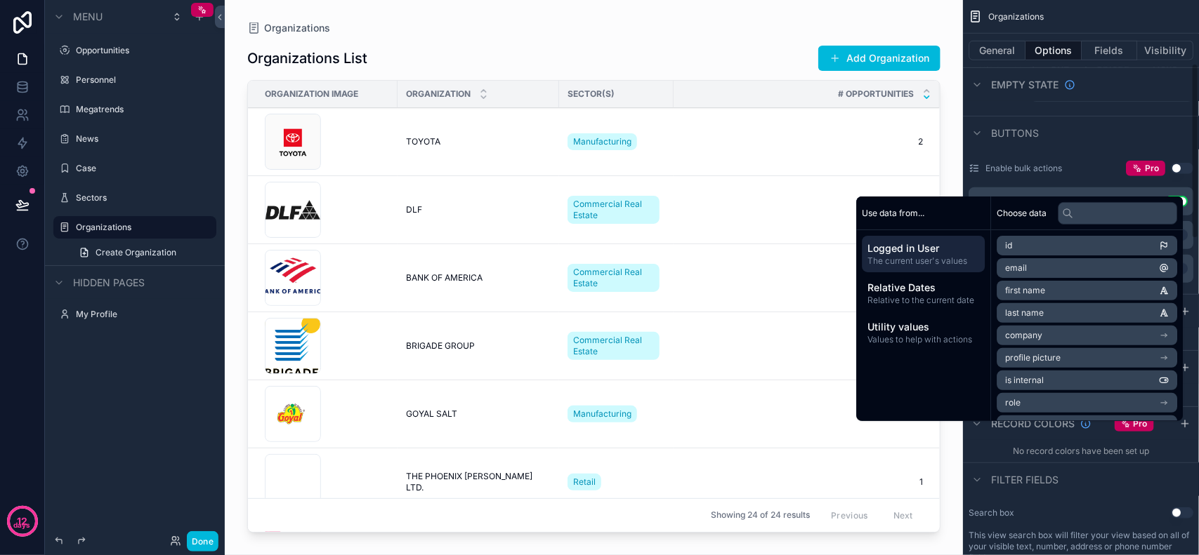
click at [1196, 256] on div "**********" at bounding box center [1081, 463] width 236 height 1729
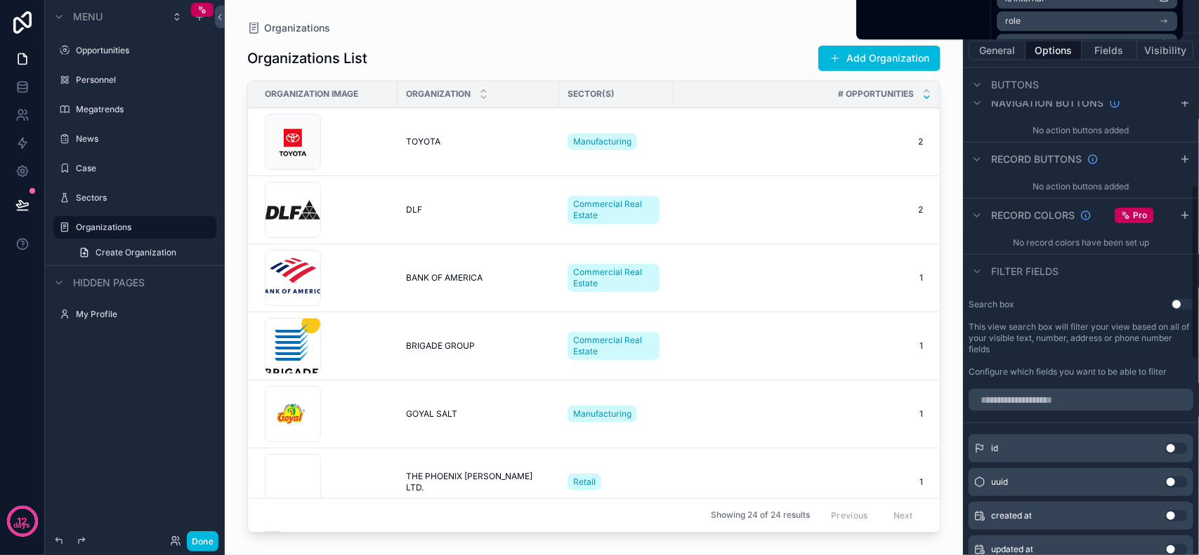
scroll to position [581, 0]
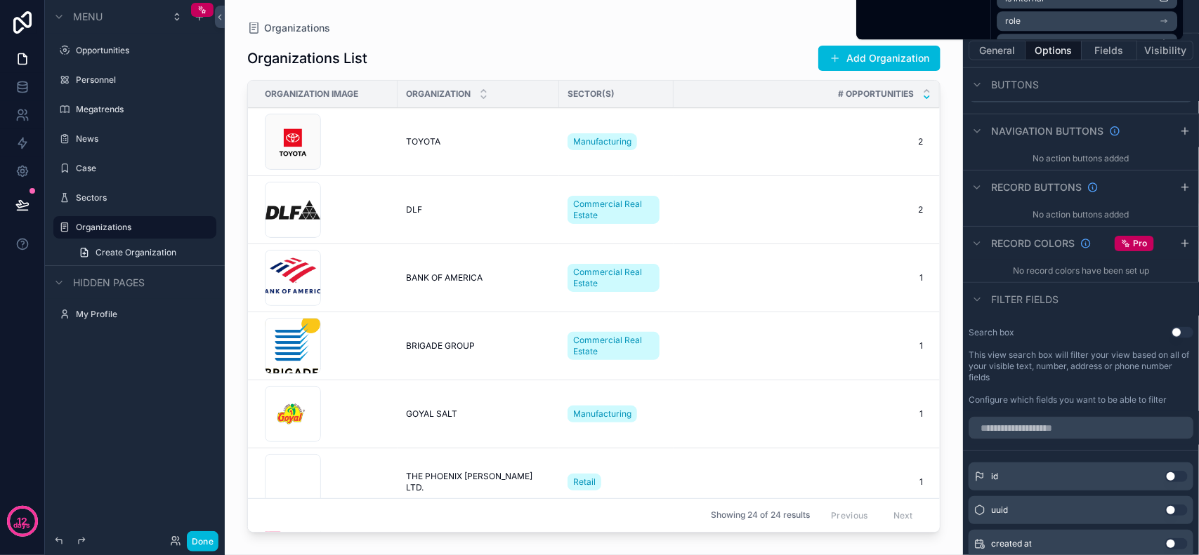
click at [1072, 303] on div "Filter fields" at bounding box center [1081, 299] width 236 height 34
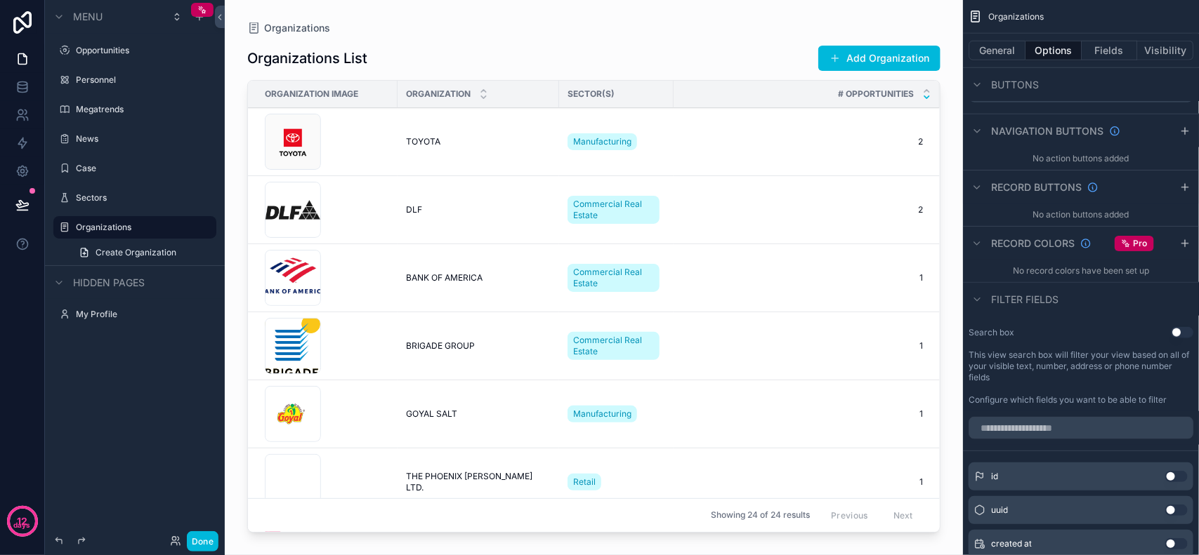
click at [1034, 301] on span "Filter fields" at bounding box center [1024, 300] width 67 height 14
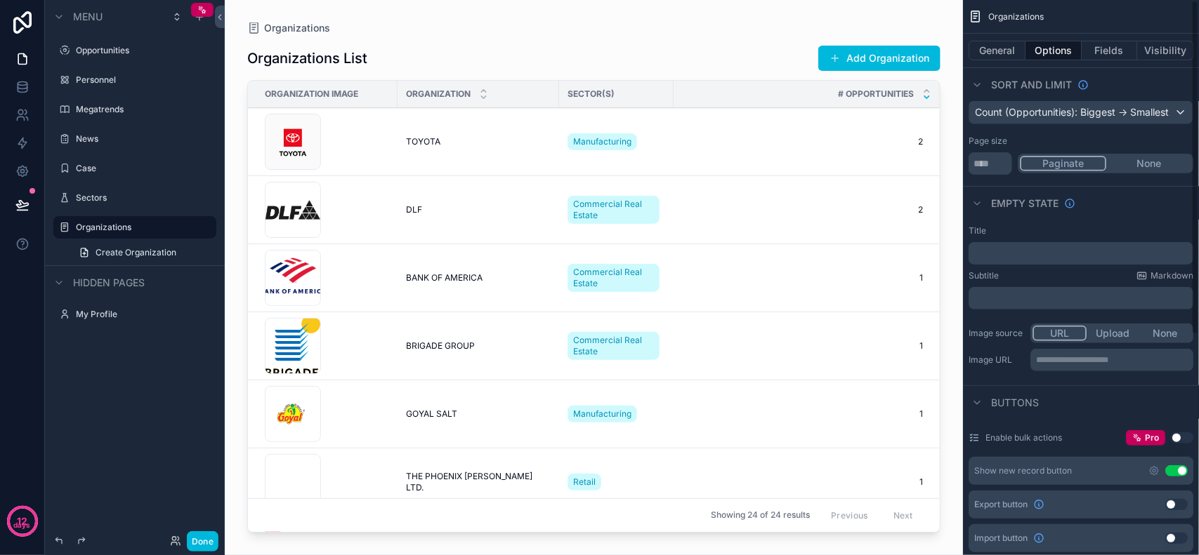
scroll to position [365, 0]
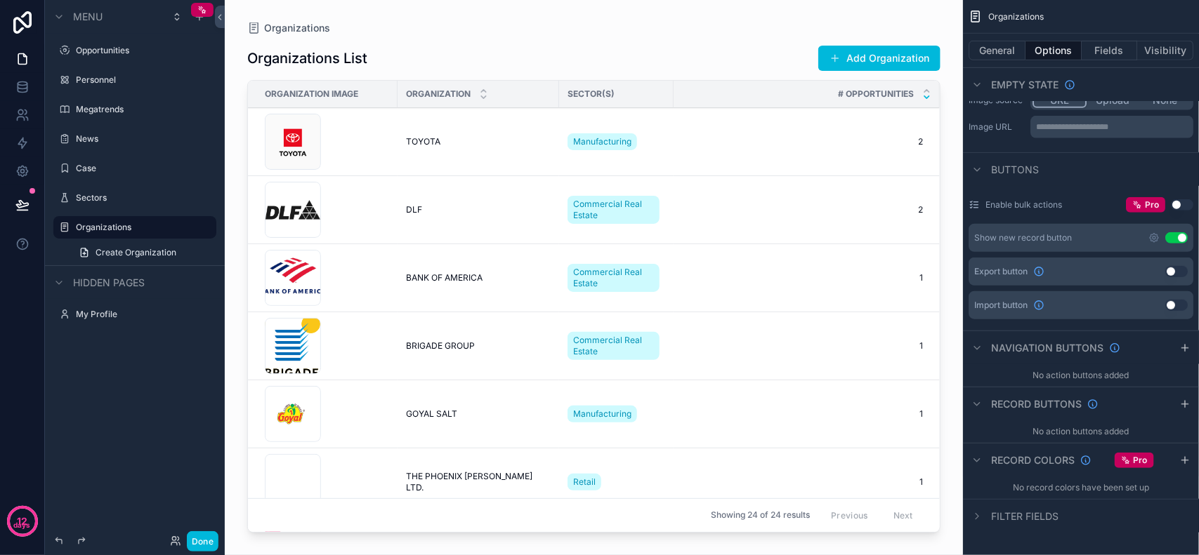
click at [1027, 517] on span "Filter fields" at bounding box center [1024, 517] width 67 height 14
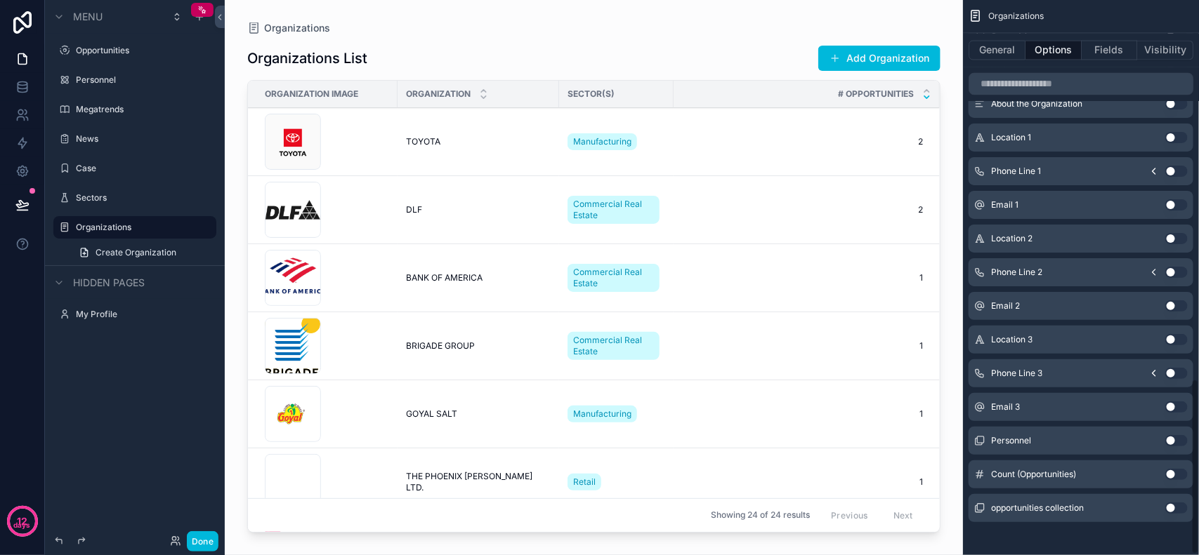
scroll to position [1196, 0]
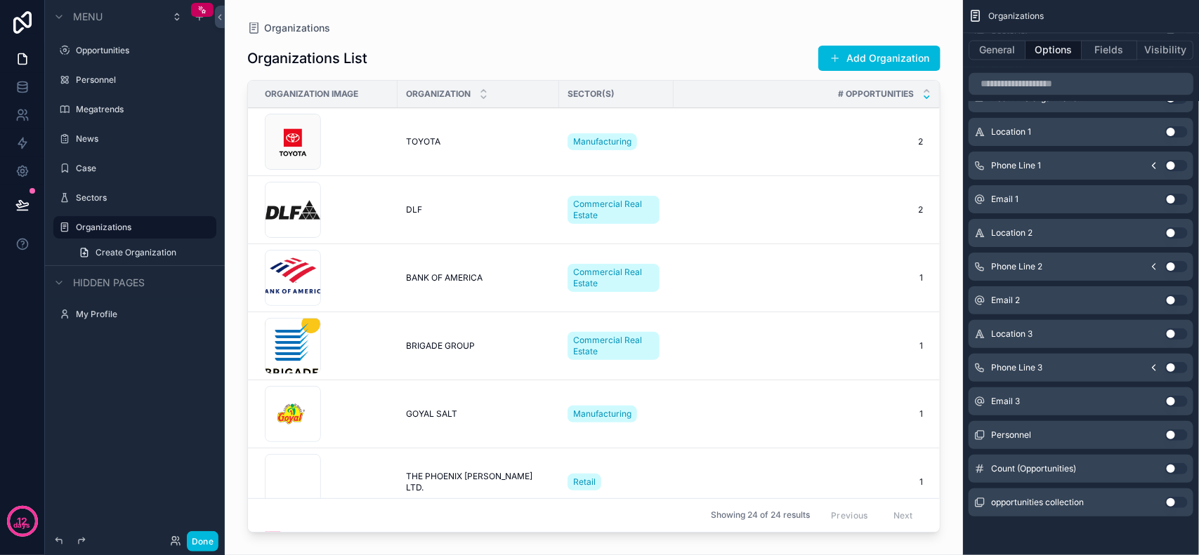
click at [1176, 468] on button "Use setting" at bounding box center [1176, 468] width 22 height 11
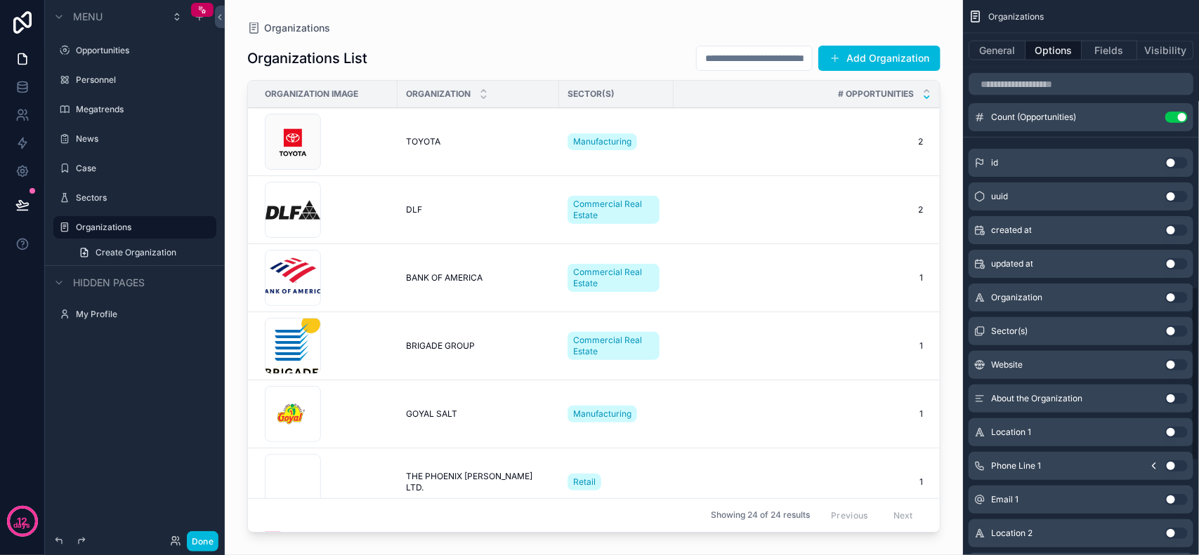
scroll to position [851, 0]
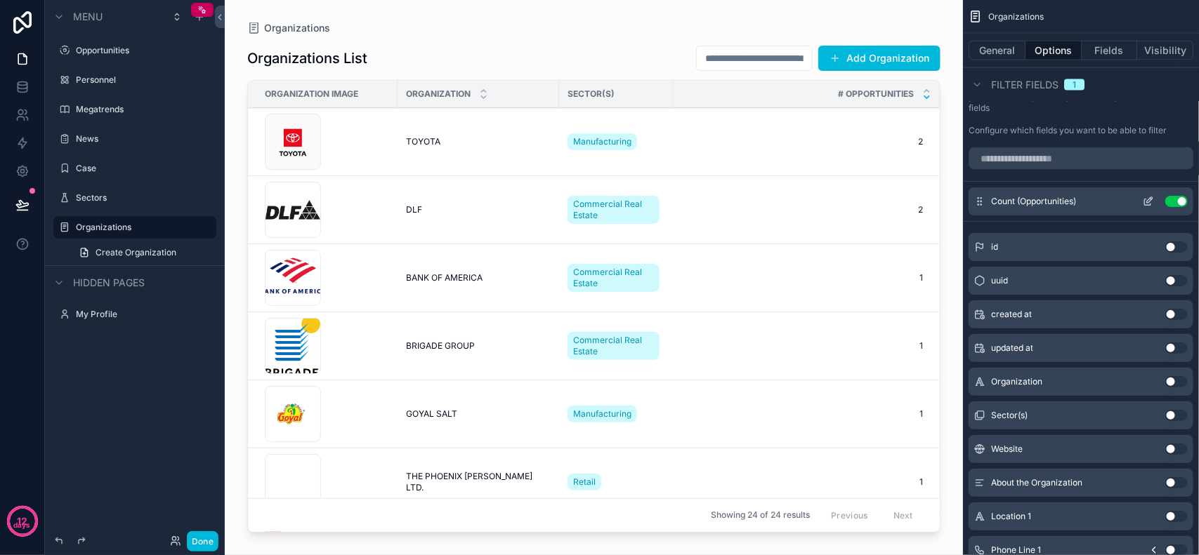
click at [1143, 201] on icon "scrollable content" at bounding box center [1147, 201] width 11 height 11
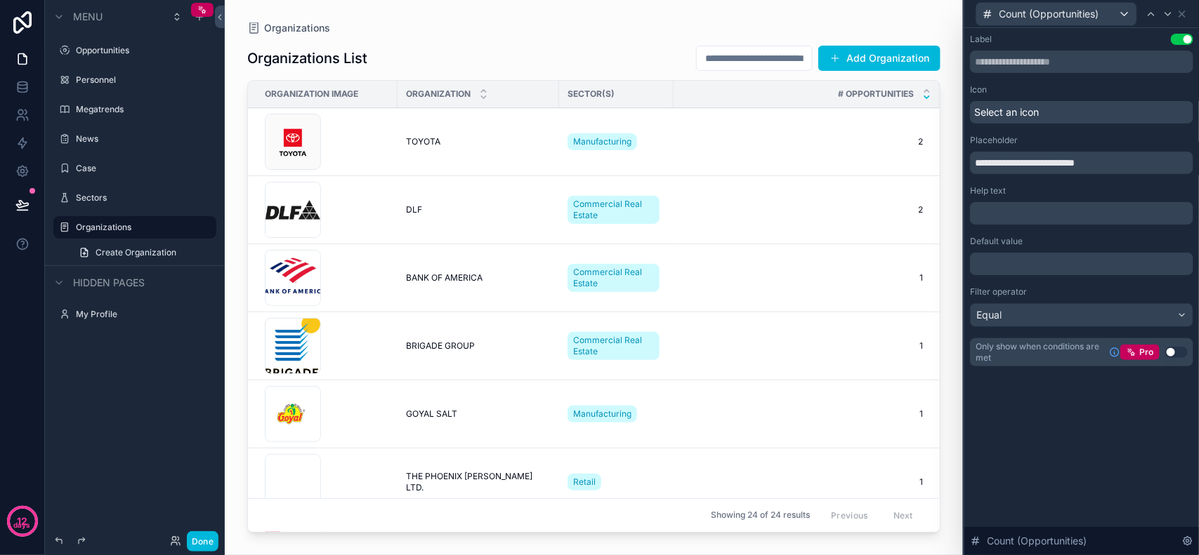
click at [1055, 261] on p "﻿" at bounding box center [1082, 264] width 215 height 14
click at [1059, 272] on div "﻿" at bounding box center [1081, 264] width 223 height 22
click at [1059, 324] on div "Equal" at bounding box center [1081, 315] width 222 height 22
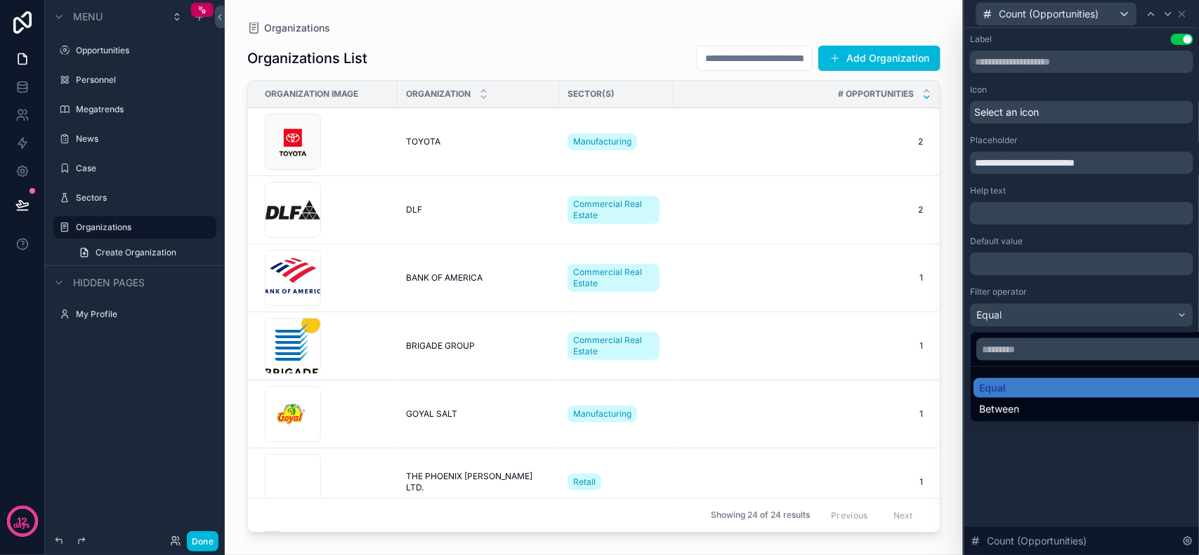
click at [1066, 464] on div at bounding box center [1081, 277] width 235 height 555
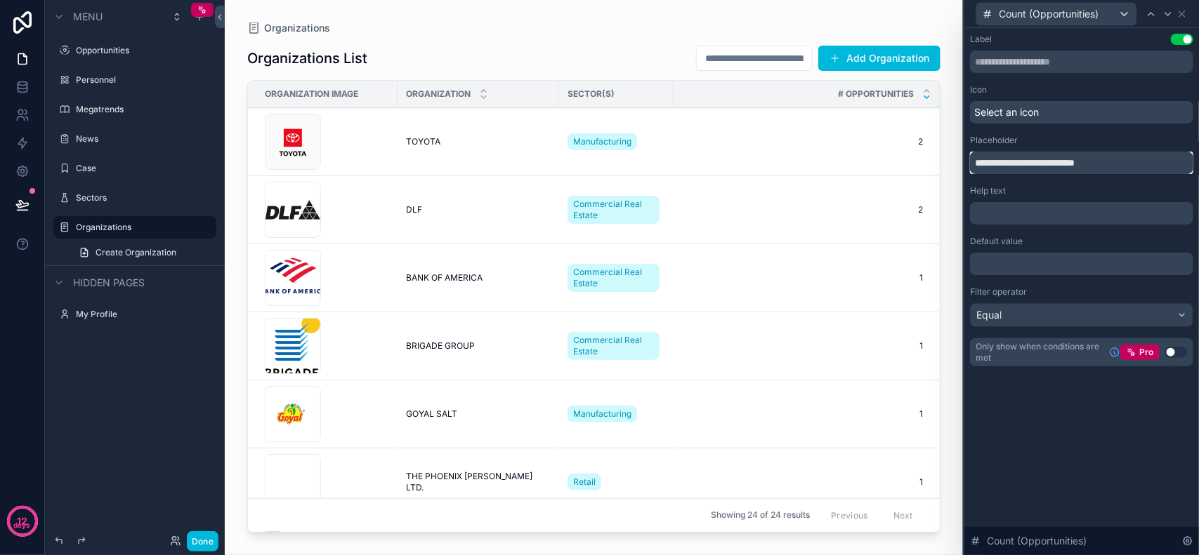
click at [1050, 164] on input "**********" at bounding box center [1081, 163] width 223 height 22
click at [1038, 208] on p "﻿" at bounding box center [1082, 213] width 215 height 14
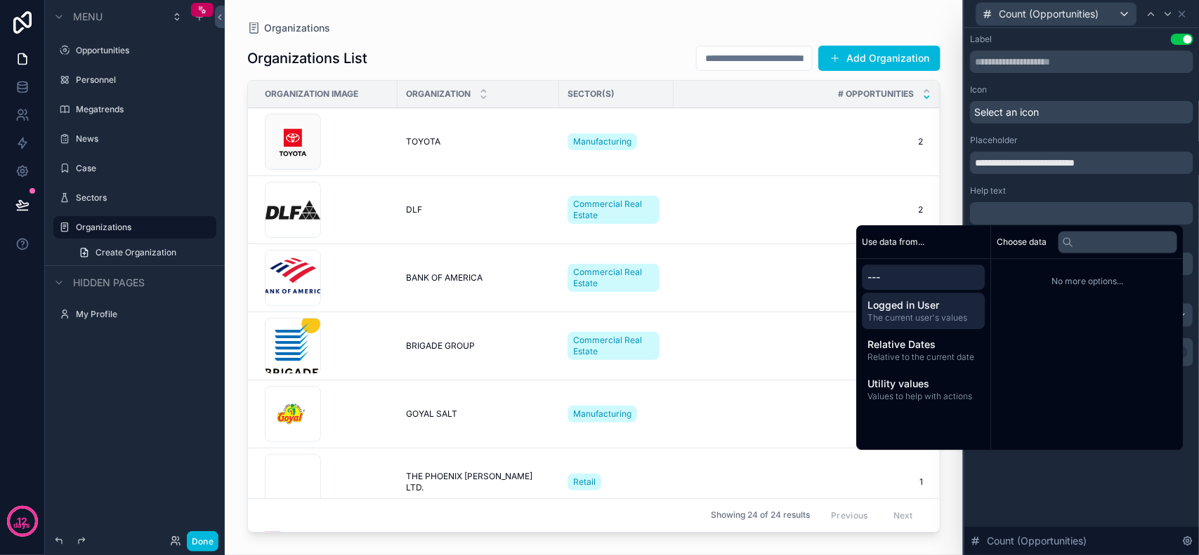
click at [916, 306] on span "Logged in User" at bounding box center [924, 305] width 112 height 14
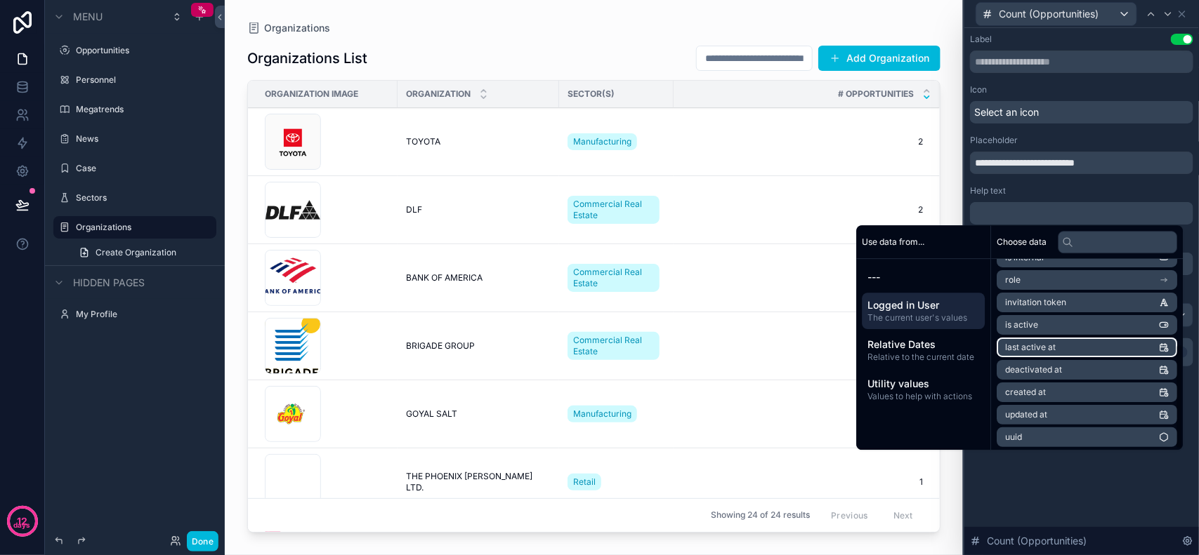
scroll to position [153, 0]
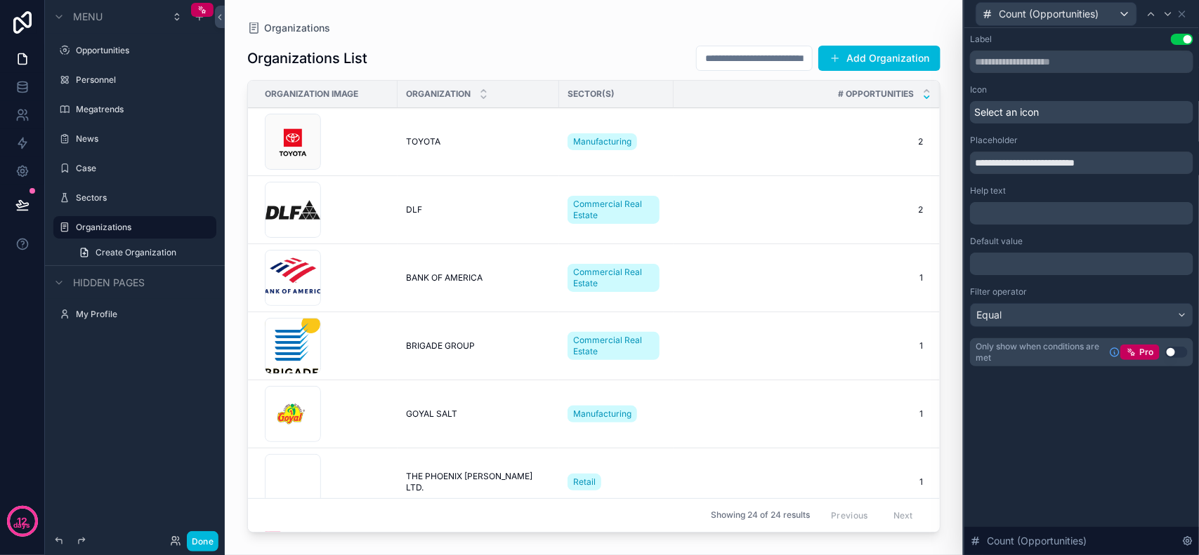
click at [1100, 479] on div "**********" at bounding box center [1081, 291] width 235 height 527
click at [774, 51] on input "scrollable content" at bounding box center [754, 58] width 115 height 20
click at [753, 15] on div "Organizations Organizations List Add Organization Organization Image Organizati…" at bounding box center [594, 269] width 738 height 539
click at [1030, 211] on p "﻿" at bounding box center [1082, 213] width 215 height 14
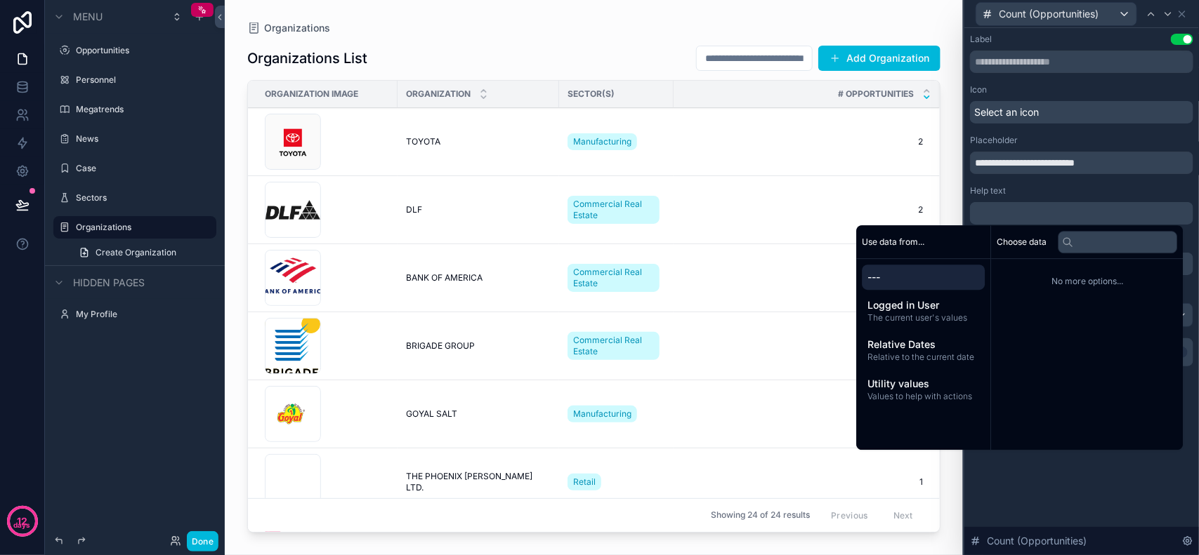
click at [1123, 478] on div "**********" at bounding box center [1081, 291] width 235 height 527
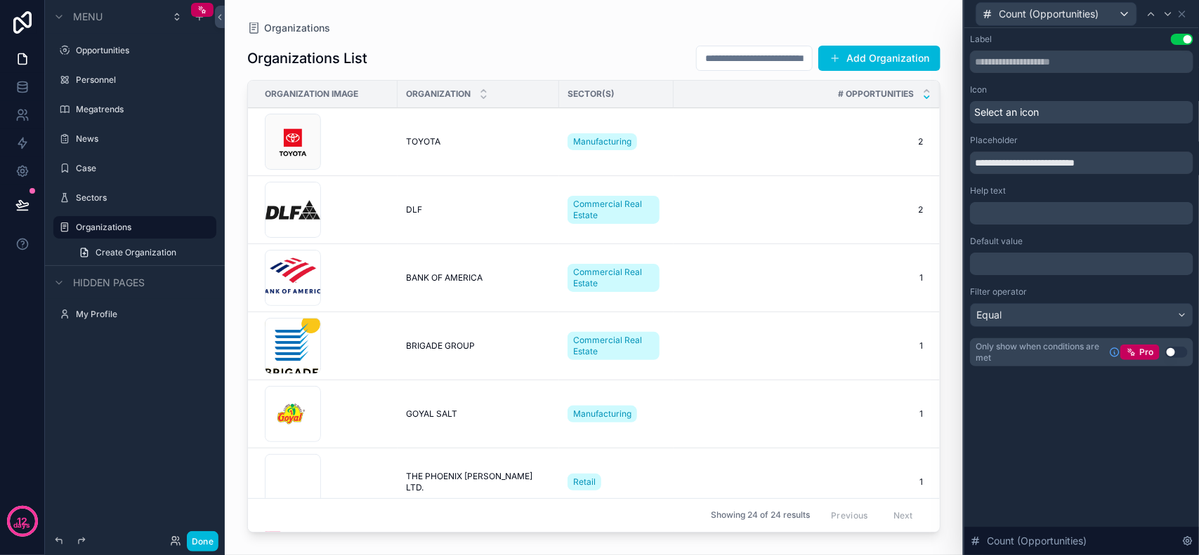
click at [1068, 262] on p "﻿" at bounding box center [1082, 264] width 215 height 14
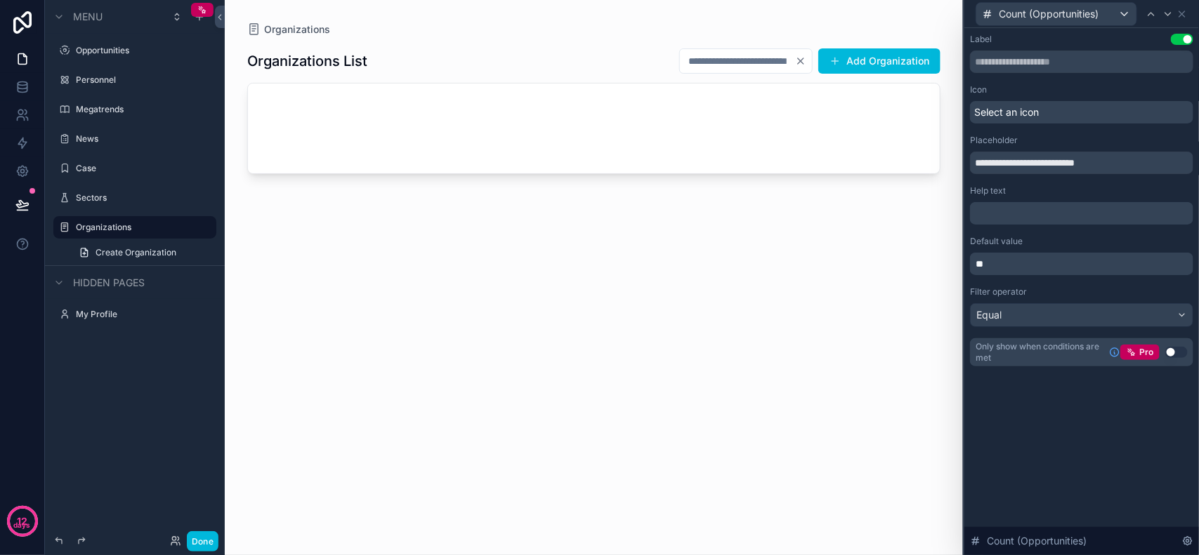
drag, startPoint x: 1083, startPoint y: 441, endPoint x: 1083, endPoint y: 432, distance: 9.1
click at [1083, 442] on div "**********" at bounding box center [1081, 291] width 235 height 527
click at [1079, 265] on p "**" at bounding box center [1082, 264] width 215 height 14
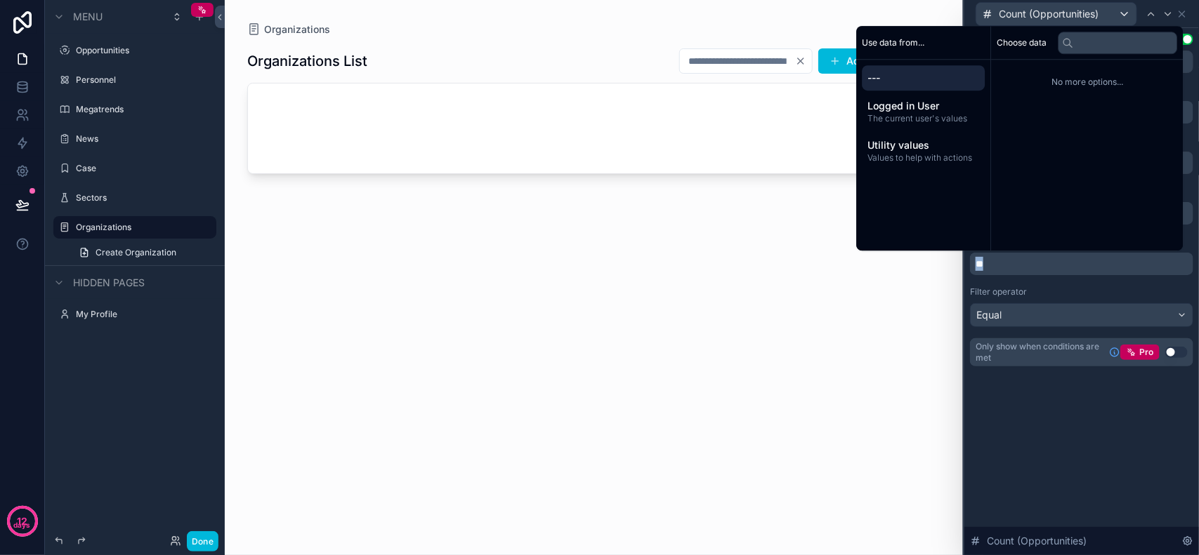
drag, startPoint x: 1079, startPoint y: 265, endPoint x: 907, endPoint y: 265, distance: 172.0
click at [907, 265] on div "**********" at bounding box center [599, 277] width 1199 height 555
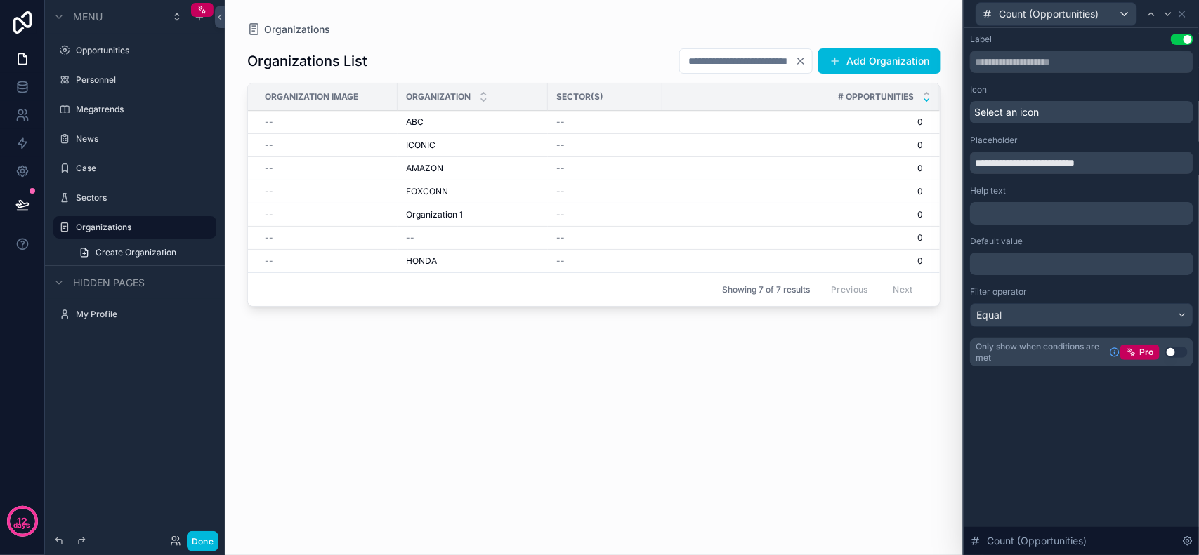
click at [802, 63] on icon "Clear" at bounding box center [800, 60] width 11 height 11
click at [770, 20] on div "Organizations Organizations List Add Organization Organization Image Organizati…" at bounding box center [594, 269] width 738 height 539
click at [1053, 387] on div "**********" at bounding box center [1081, 214] width 235 height 372
click at [755, 56] on input "scrollable content" at bounding box center [754, 61] width 115 height 20
click at [792, 21] on div "Organizations Organizations List Add Organization Organization Image Organizati…" at bounding box center [594, 269] width 738 height 539
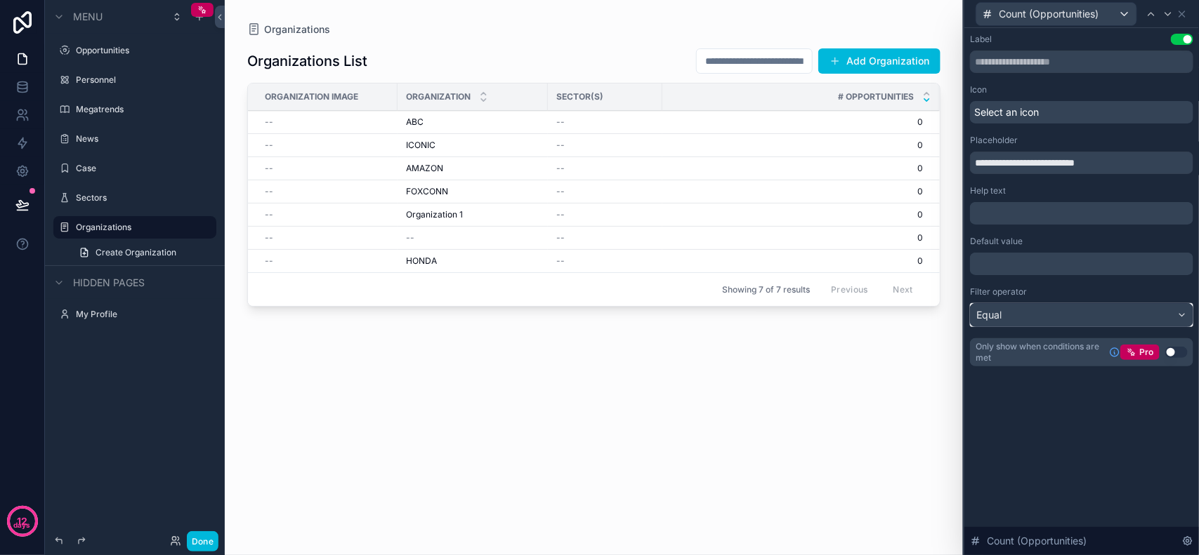
click at [1114, 321] on div "Equal" at bounding box center [1081, 315] width 222 height 22
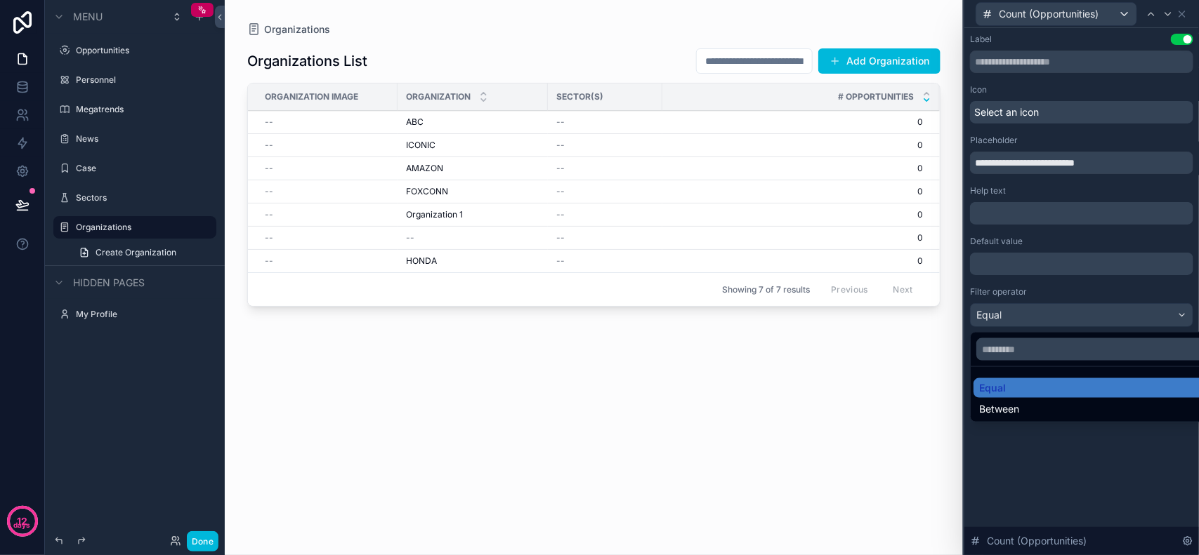
click at [1104, 455] on div at bounding box center [1081, 277] width 235 height 555
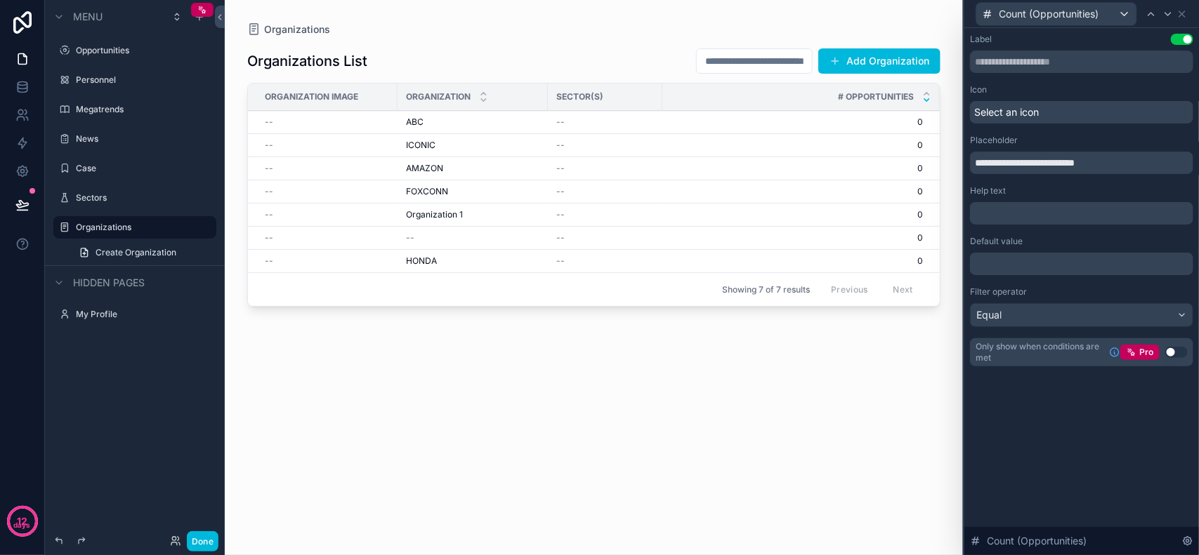
click at [1051, 261] on p "﻿" at bounding box center [1082, 264] width 215 height 14
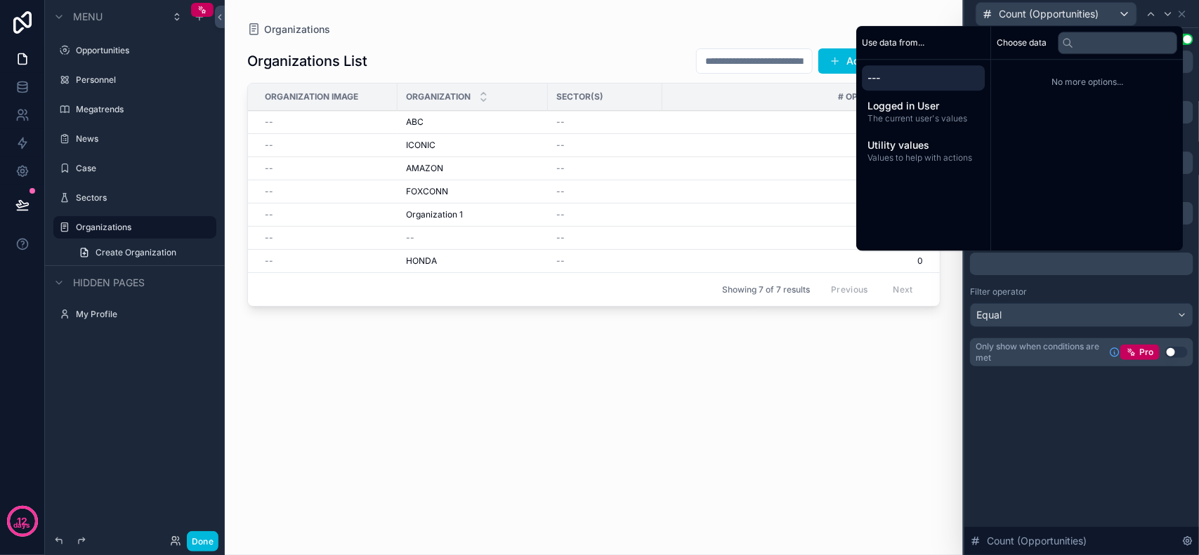
click at [1082, 390] on div "**********" at bounding box center [1081, 214] width 235 height 372
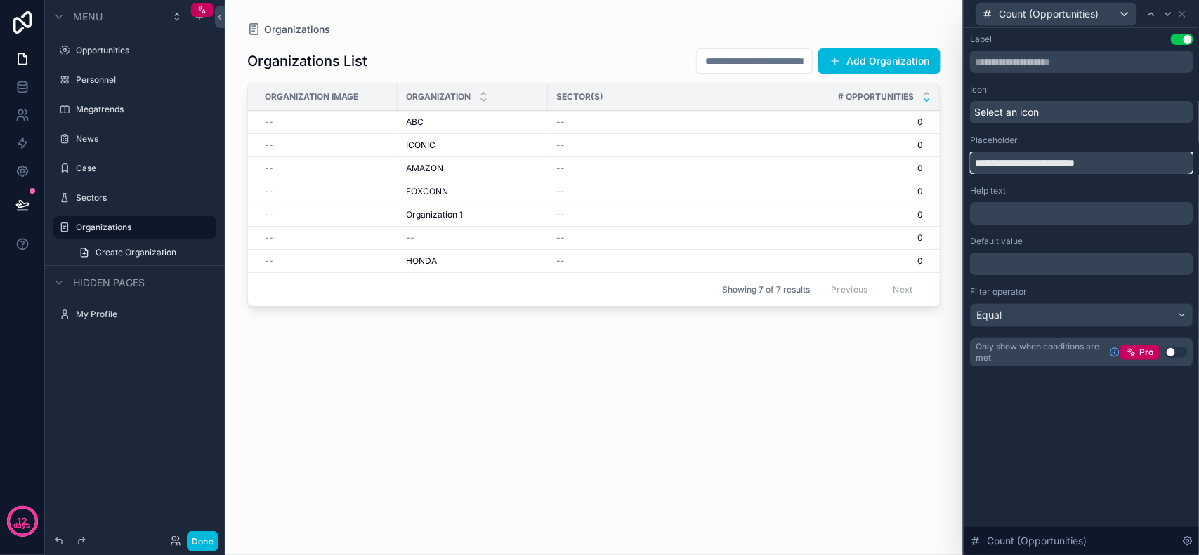
click at [1092, 162] on input "**********" at bounding box center [1081, 163] width 223 height 22
click at [1111, 162] on input "**********" at bounding box center [1081, 163] width 223 height 22
click at [1138, 447] on div "**********" at bounding box center [1081, 291] width 235 height 527
click at [1190, 11] on div "Count (Opportunities)" at bounding box center [1081, 13] width 223 height 27
click at [1183, 15] on icon at bounding box center [1182, 14] width 6 height 6
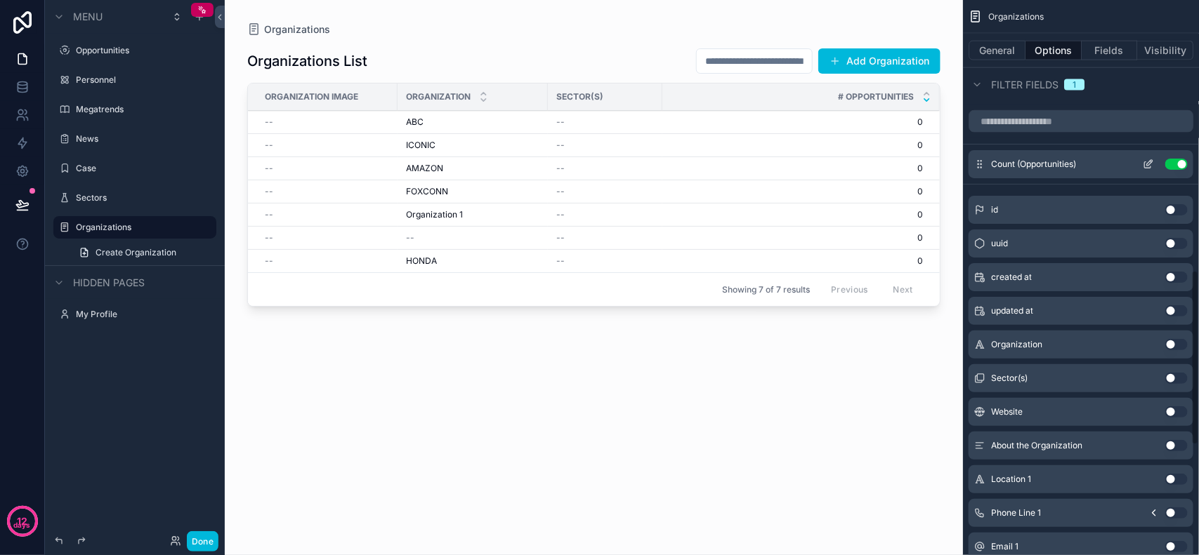
scroll to position [851, 0]
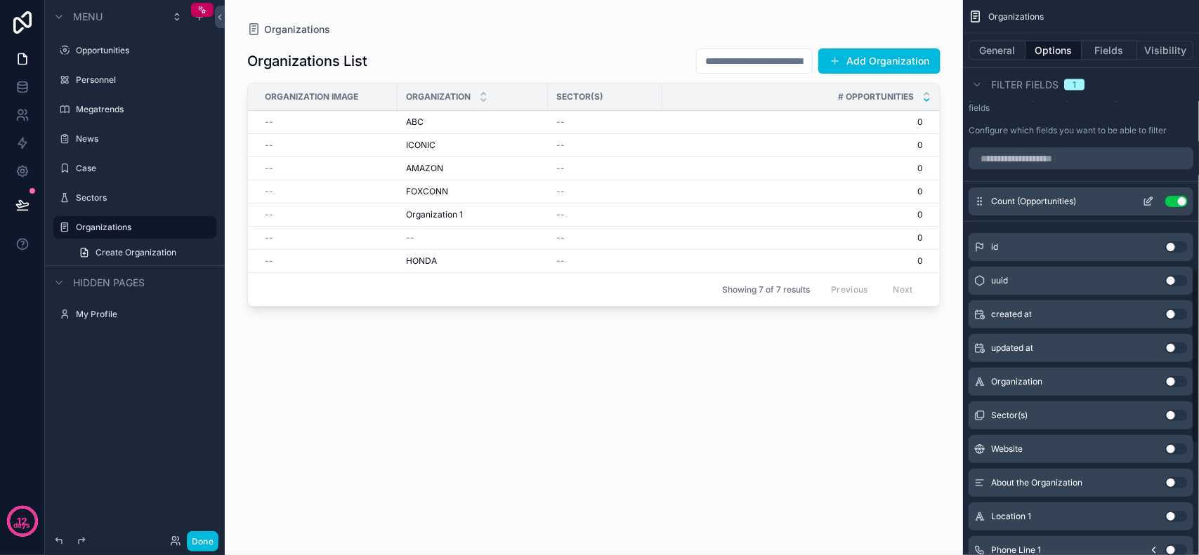
click at [1174, 205] on button "Use setting" at bounding box center [1176, 201] width 22 height 11
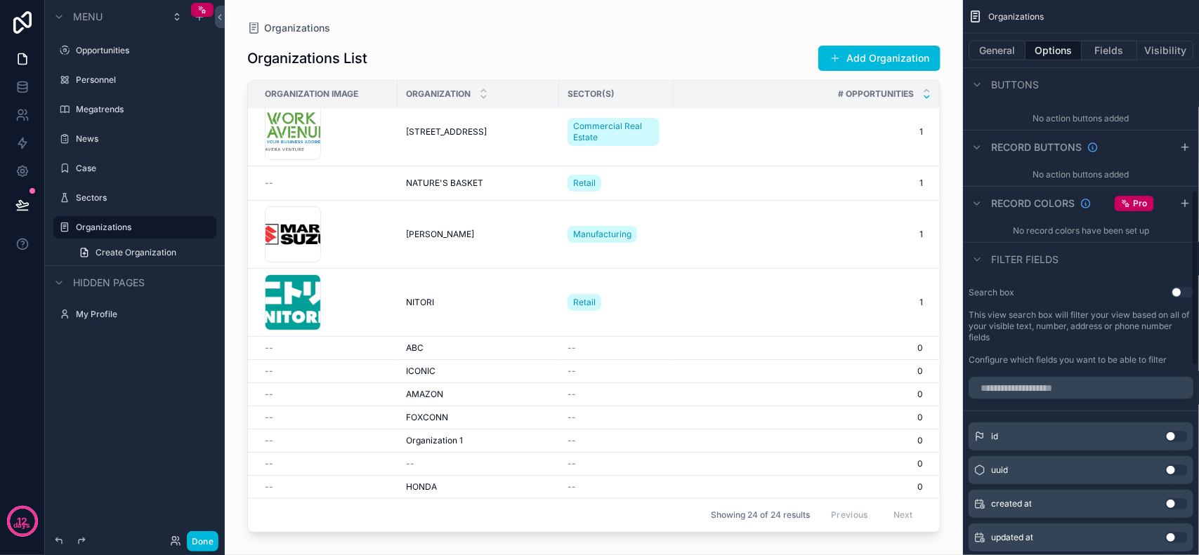
scroll to position [588, 0]
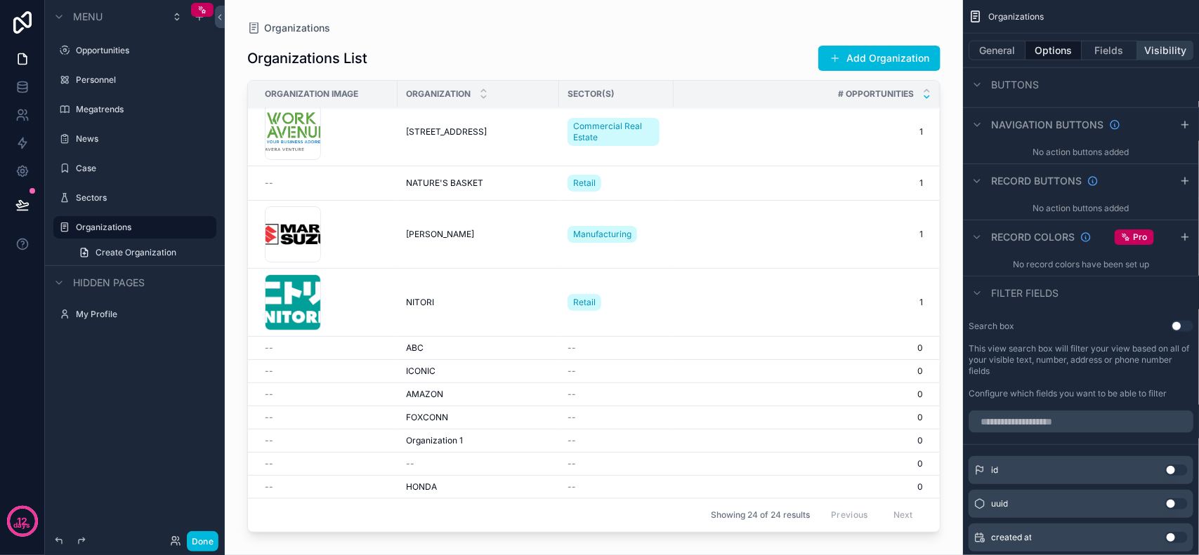
click at [1157, 47] on button "Visibility" at bounding box center [1165, 51] width 56 height 20
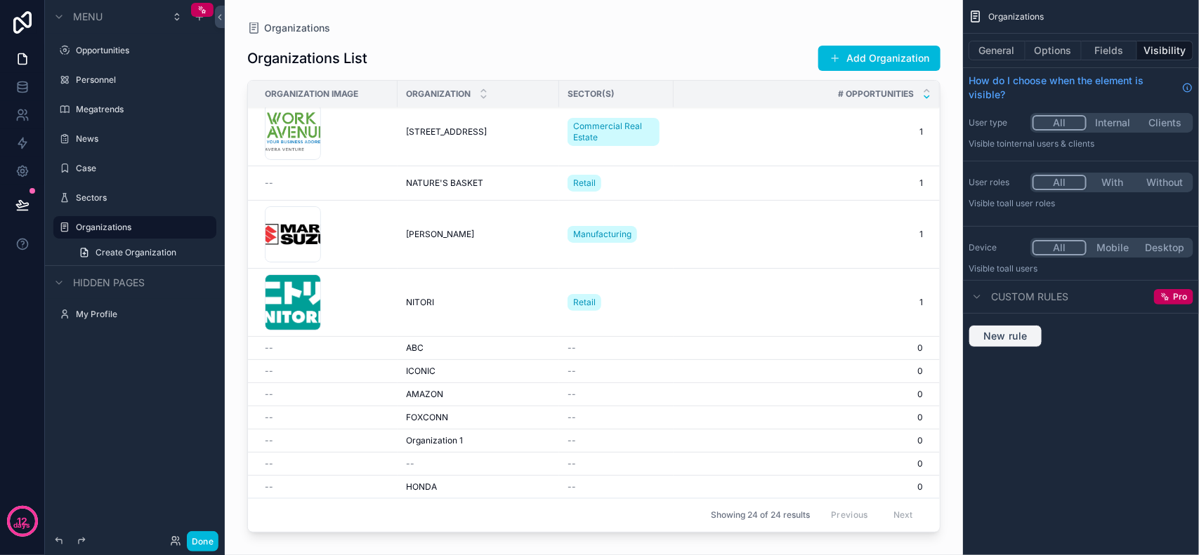
click at [1018, 335] on span "New rule" at bounding box center [1004, 336] width 55 height 13
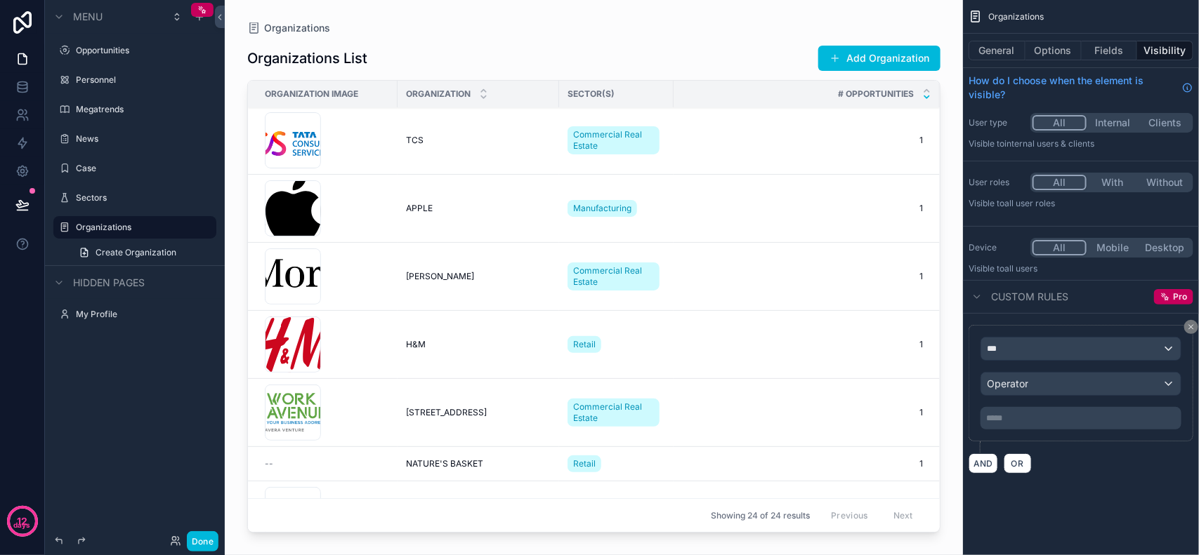
scroll to position [897, 0]
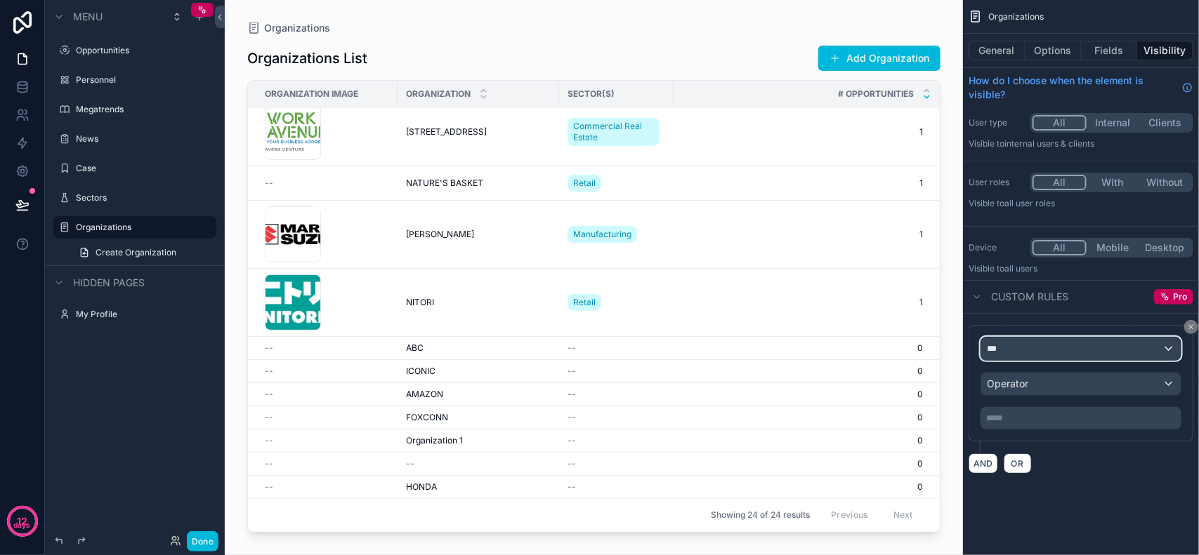
click at [1015, 338] on div "***" at bounding box center [1080, 349] width 199 height 22
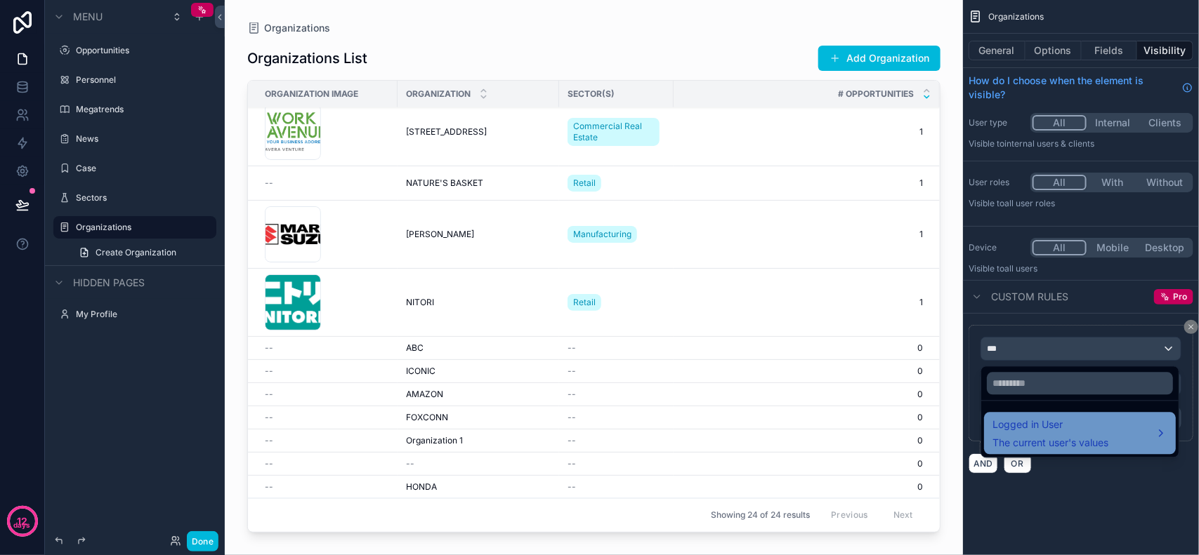
click at [1062, 429] on span "Logged in User" at bounding box center [1050, 425] width 116 height 17
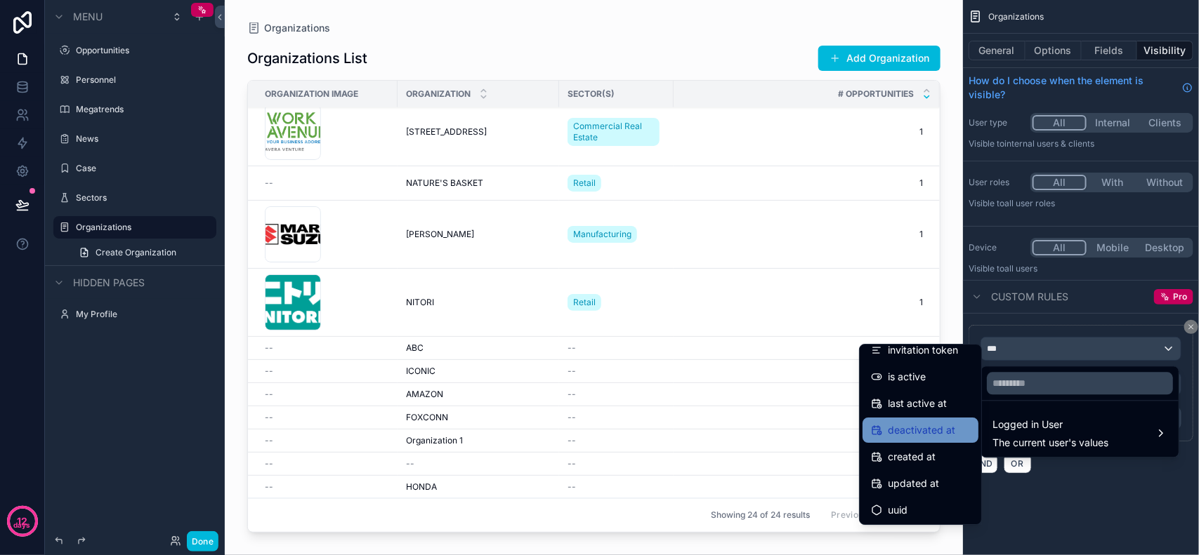
scroll to position [225, 0]
click at [1050, 516] on div "scrollable content" at bounding box center [599, 277] width 1199 height 555
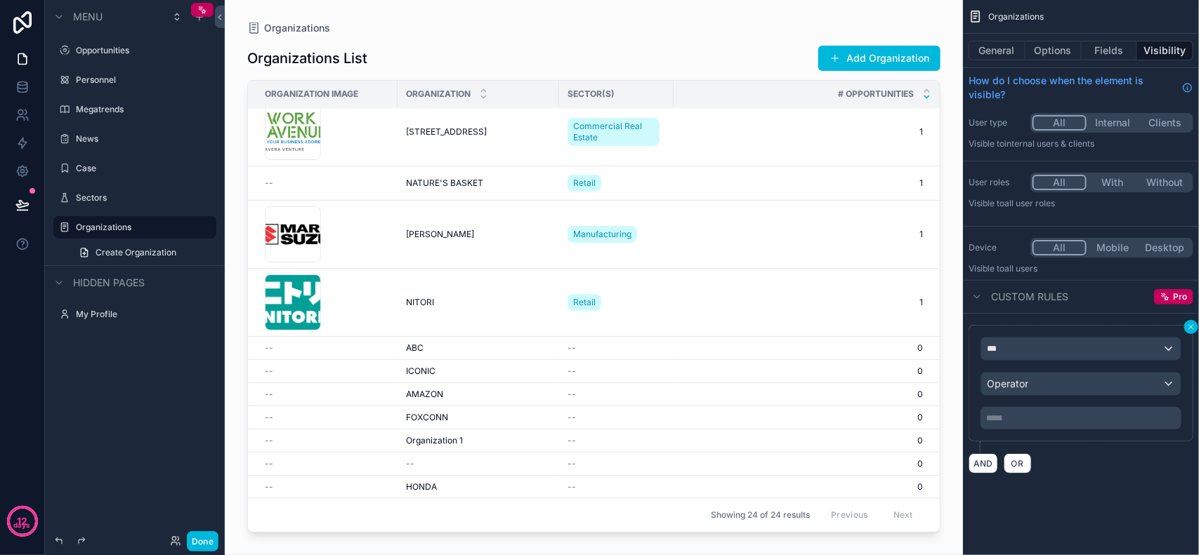
click at [1188, 324] on icon "scrollable content" at bounding box center [1191, 327] width 8 height 8
click at [1188, 325] on div "*** Operator ***** ﻿ AND OR" at bounding box center [1080, 399] width 225 height 149
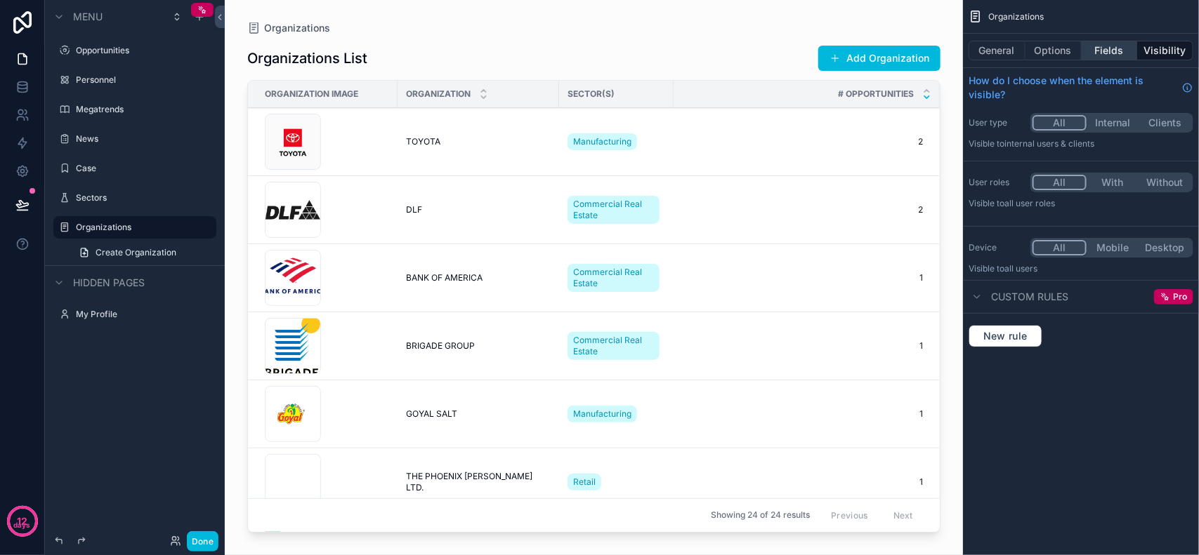
click at [1110, 53] on button "Fields" at bounding box center [1109, 51] width 56 height 20
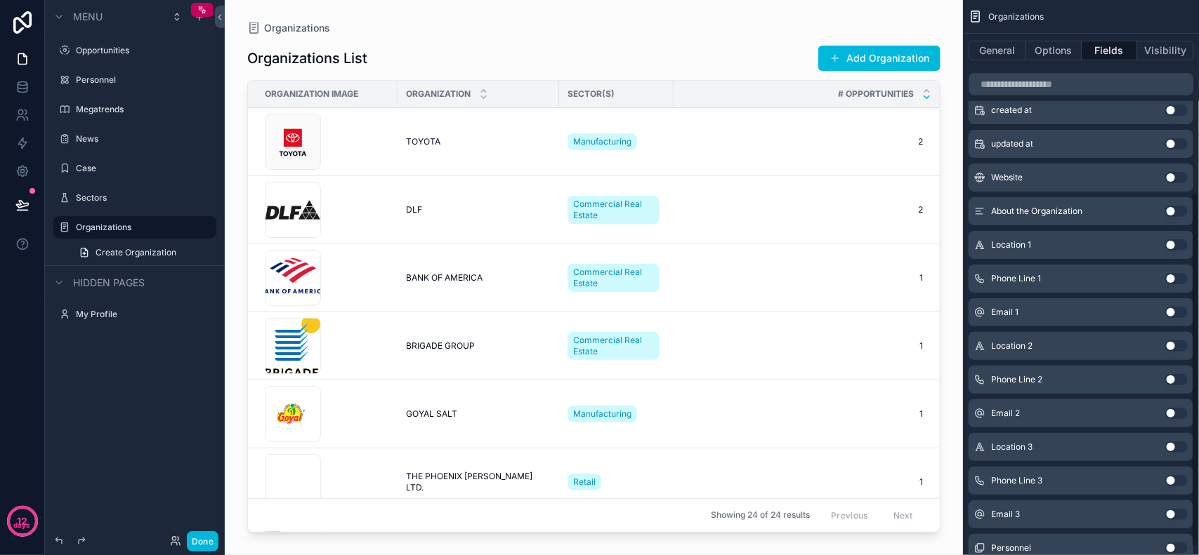
scroll to position [0, 0]
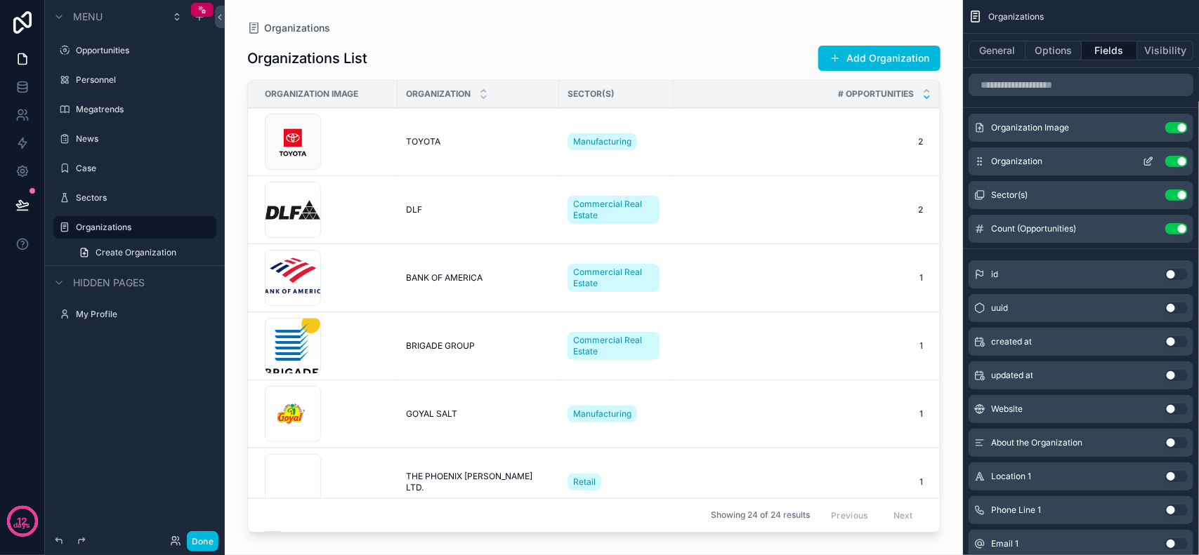
click at [1153, 154] on div "Organization Use setting" at bounding box center [1080, 161] width 225 height 28
click at [1152, 159] on icon "scrollable content" at bounding box center [1150, 160] width 6 height 6
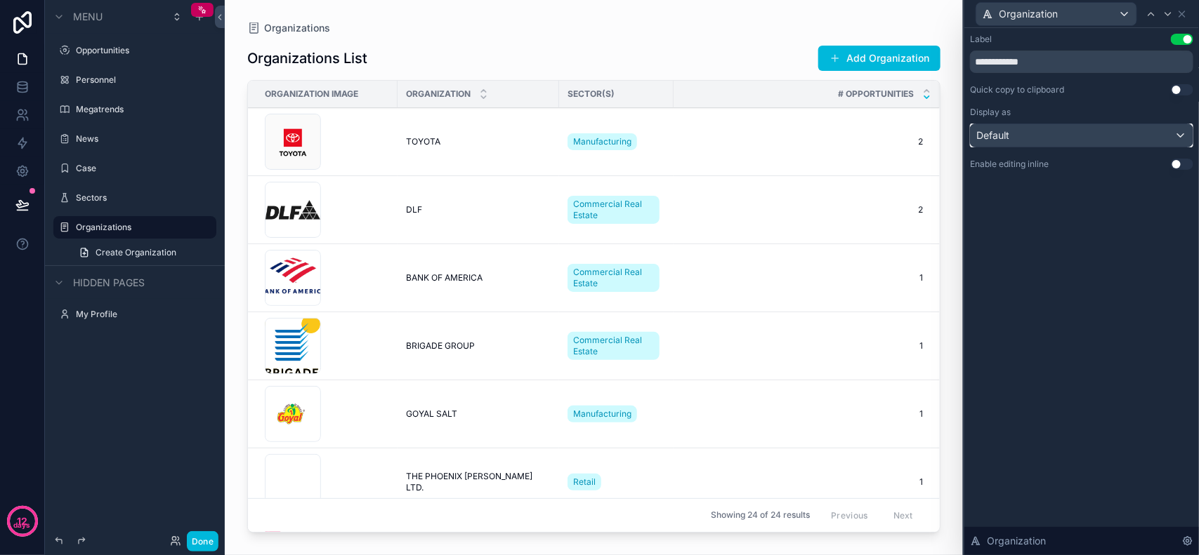
click at [1164, 131] on div "Default" at bounding box center [1081, 135] width 222 height 22
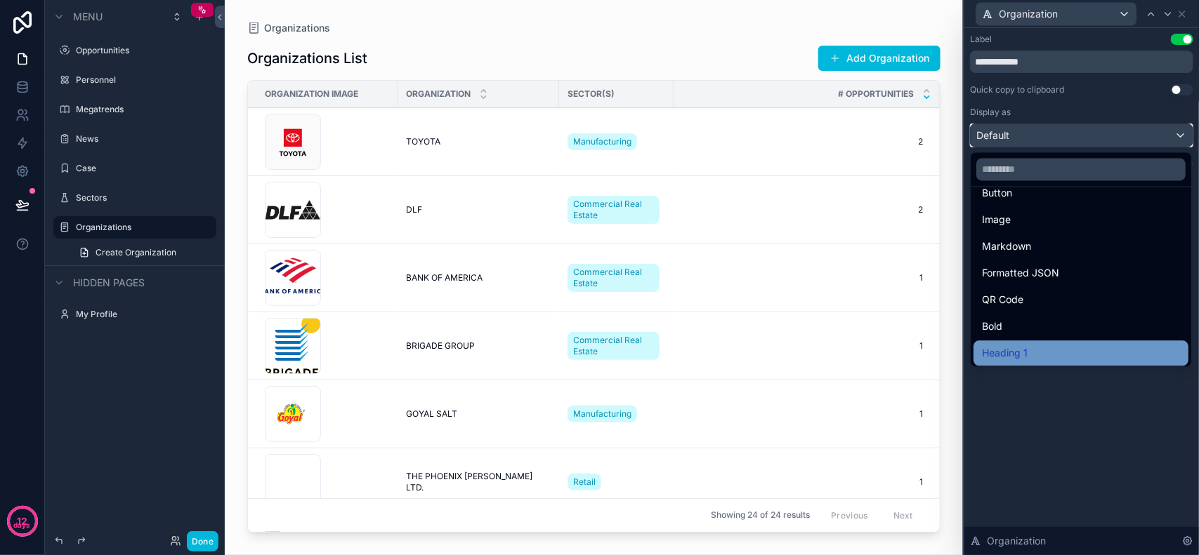
scroll to position [152, 0]
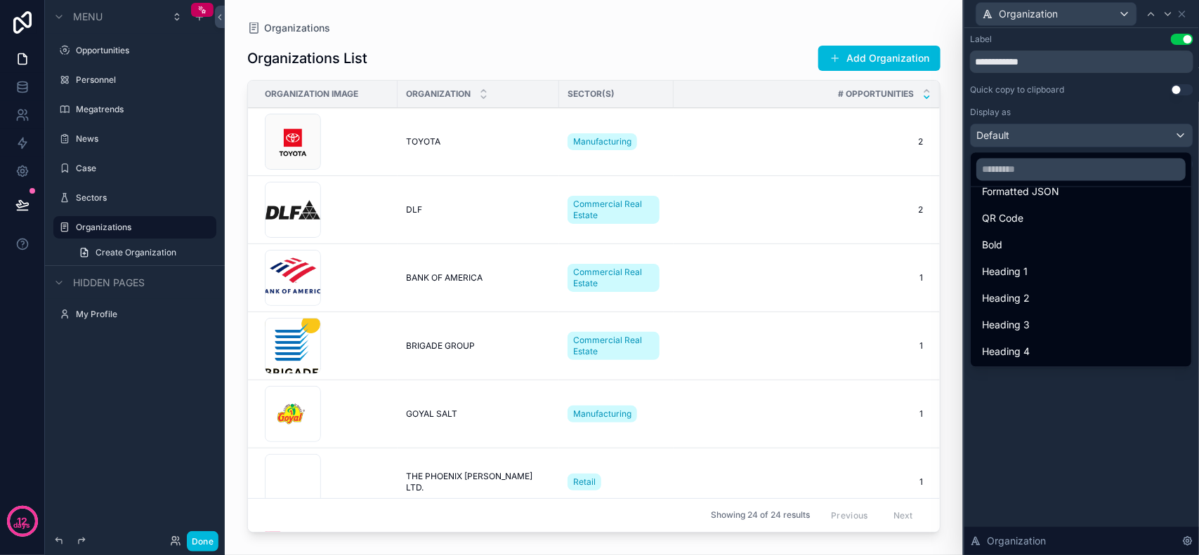
click at [1071, 404] on div at bounding box center [1081, 277] width 235 height 555
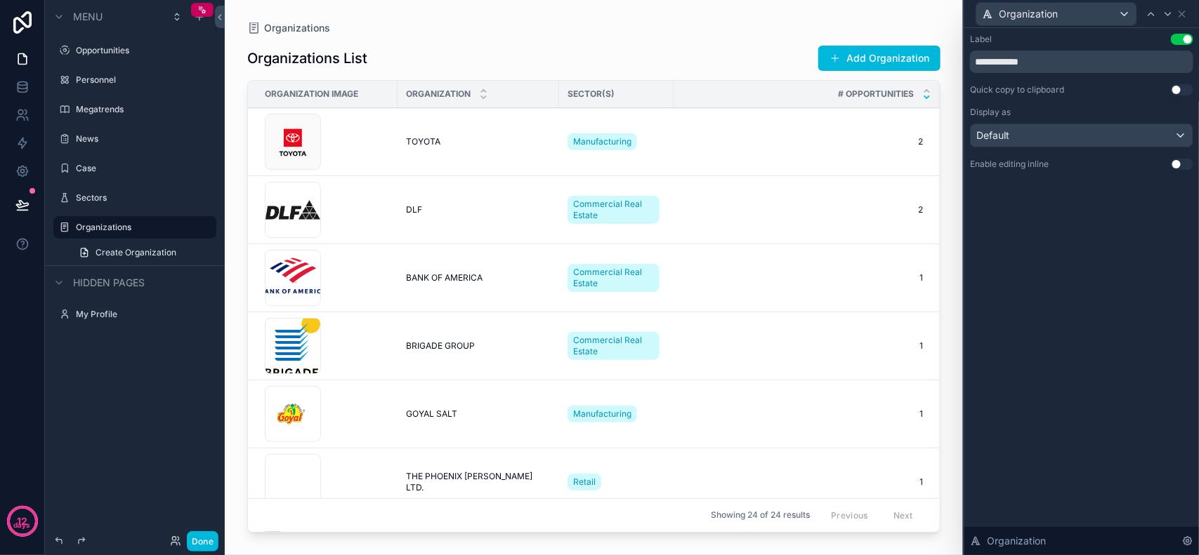
drag, startPoint x: 1097, startPoint y: 321, endPoint x: 1155, endPoint y: 482, distance: 171.0
click at [1097, 323] on div "**********" at bounding box center [1081, 291] width 235 height 527
click at [1184, 534] on div "Organization" at bounding box center [1081, 541] width 235 height 28
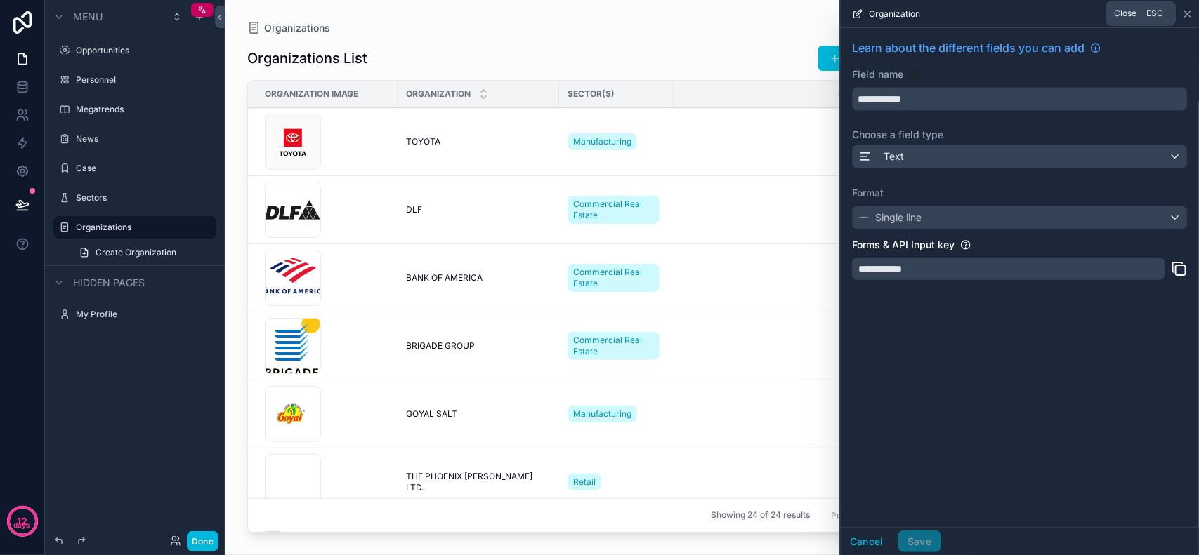
click at [1185, 18] on icon at bounding box center [1187, 13] width 11 height 11
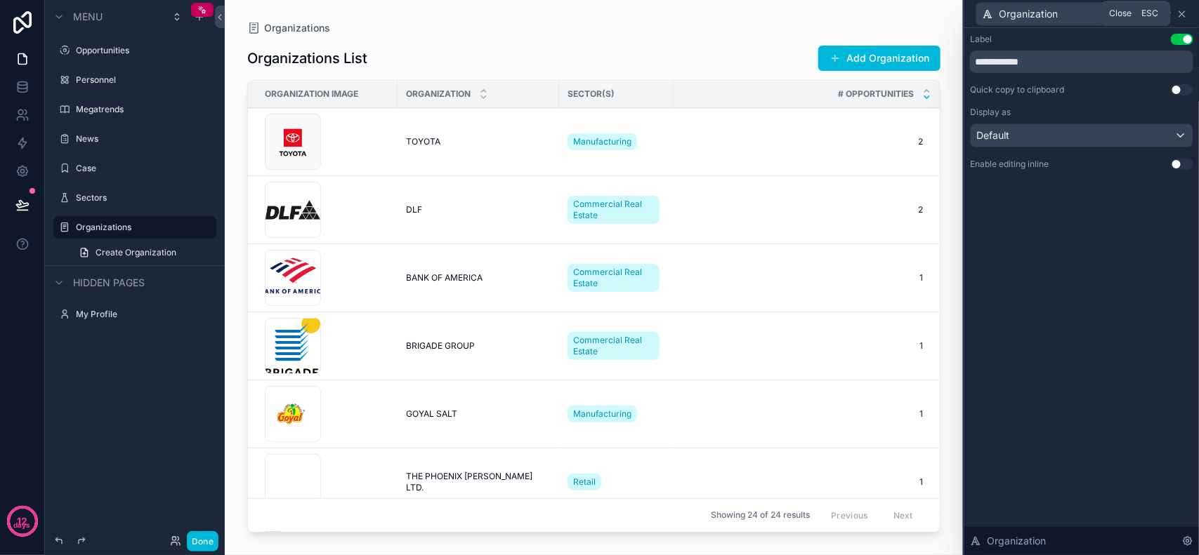
click at [1187, 15] on icon at bounding box center [1181, 13] width 11 height 11
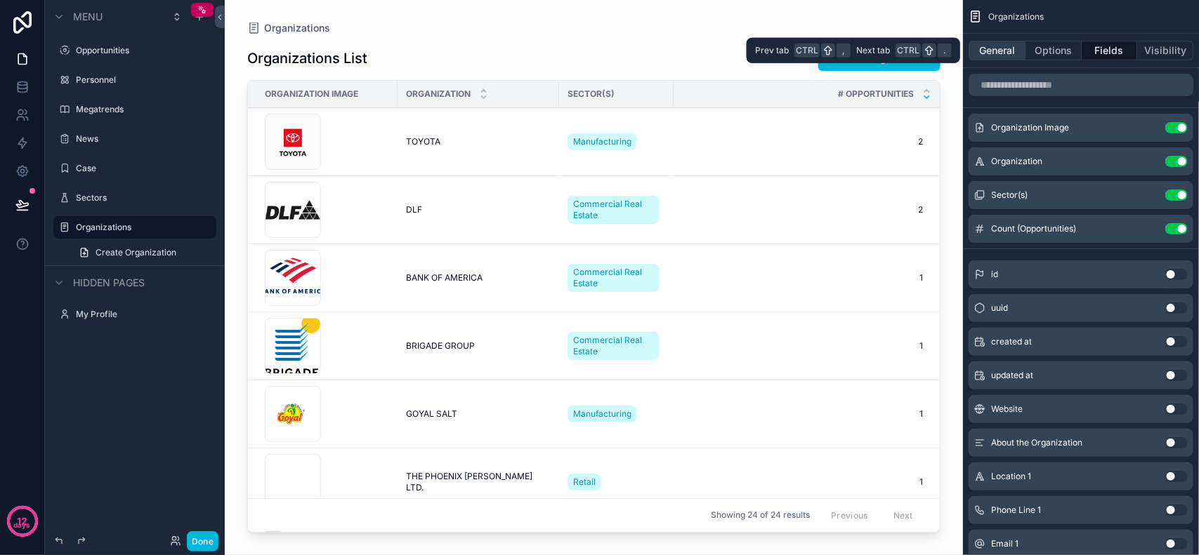
click at [1019, 55] on button "General" at bounding box center [996, 51] width 57 height 20
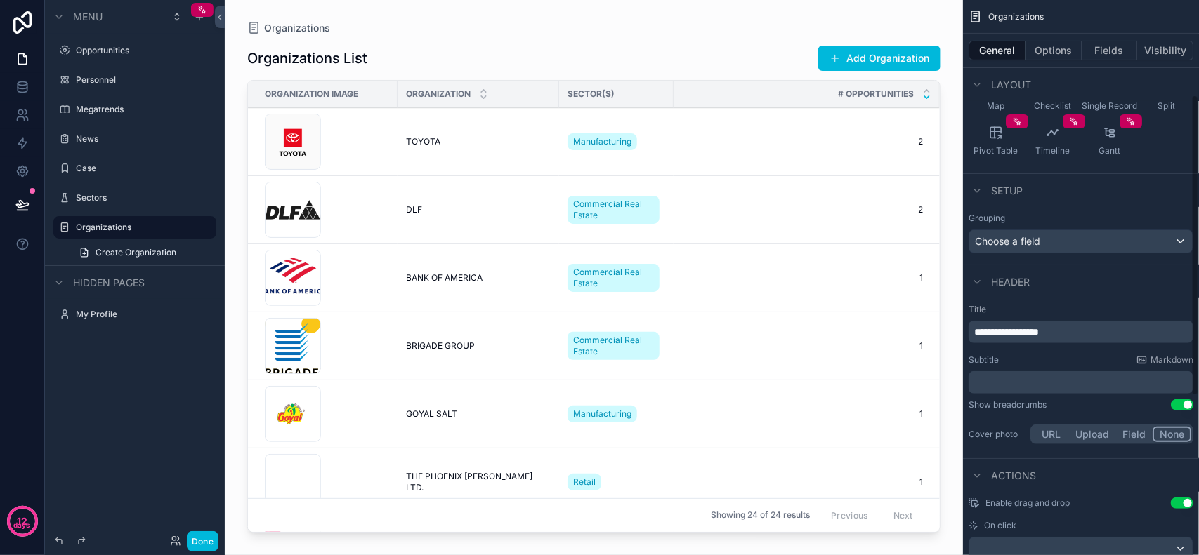
scroll to position [176, 0]
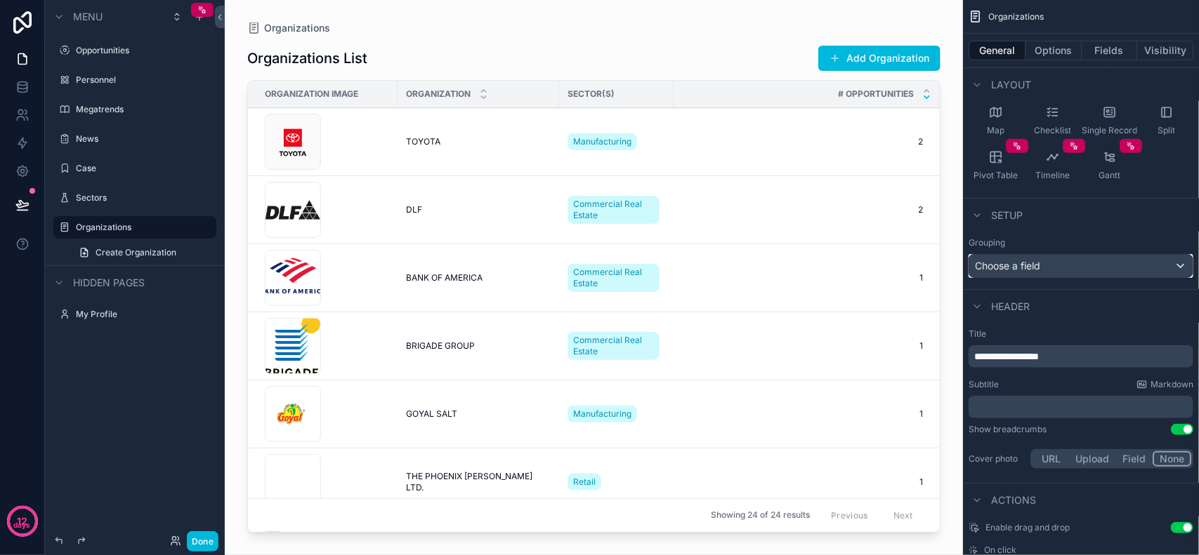
click at [1072, 265] on div "Choose a field" at bounding box center [1080, 266] width 223 height 22
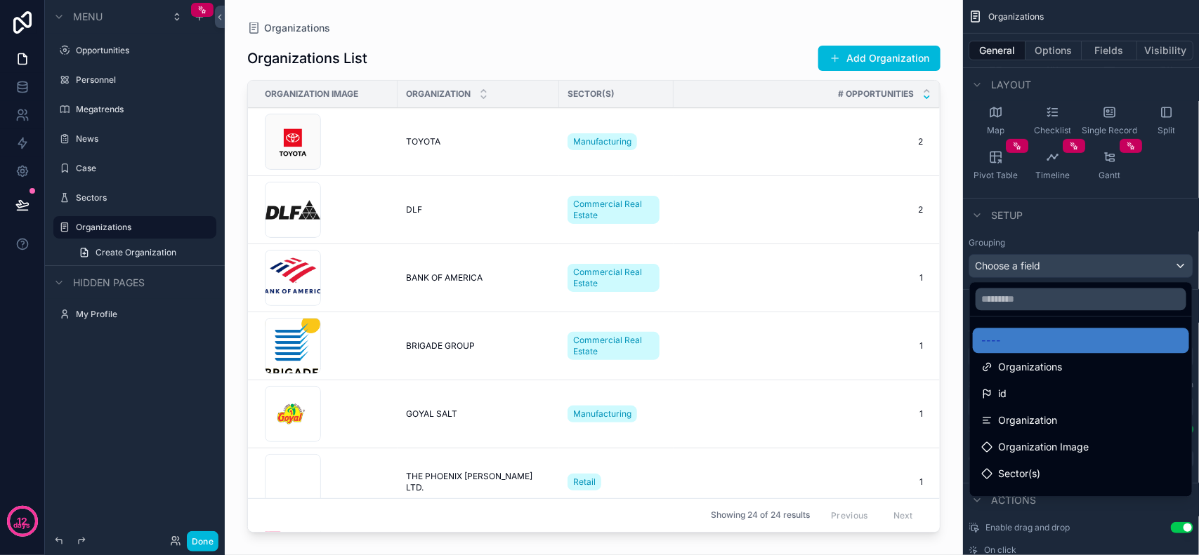
click at [1073, 265] on div "scrollable content" at bounding box center [599, 277] width 1199 height 555
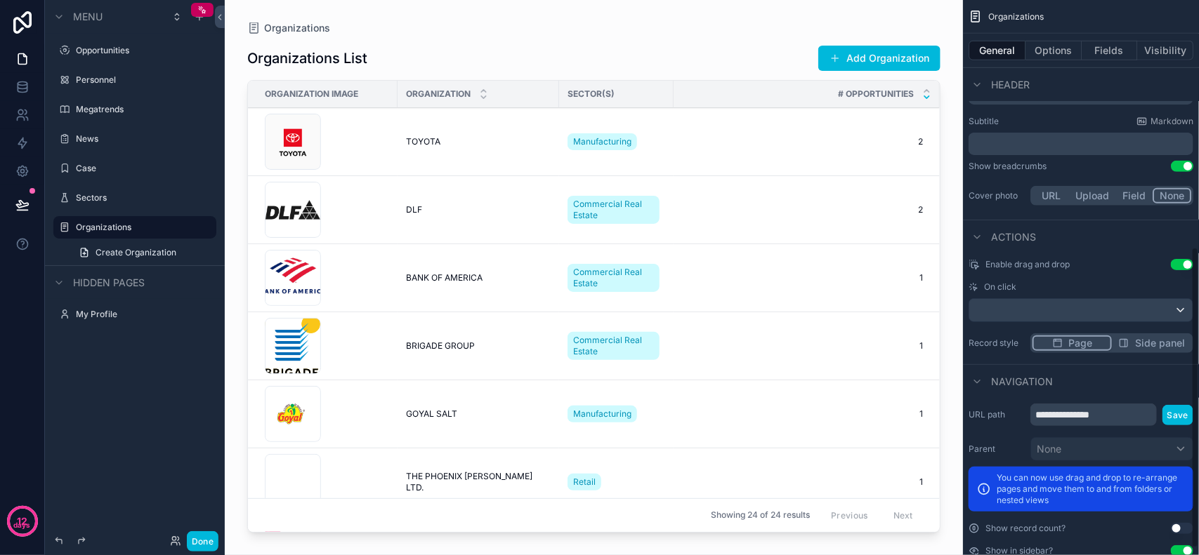
scroll to position [468, 0]
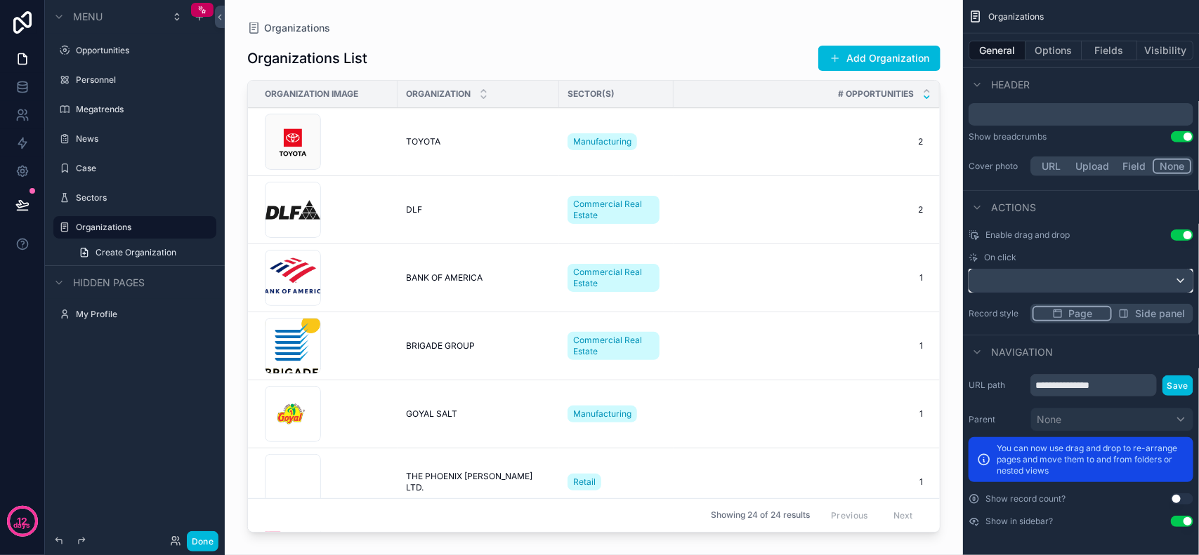
click at [1171, 286] on div "scrollable content" at bounding box center [1080, 281] width 223 height 22
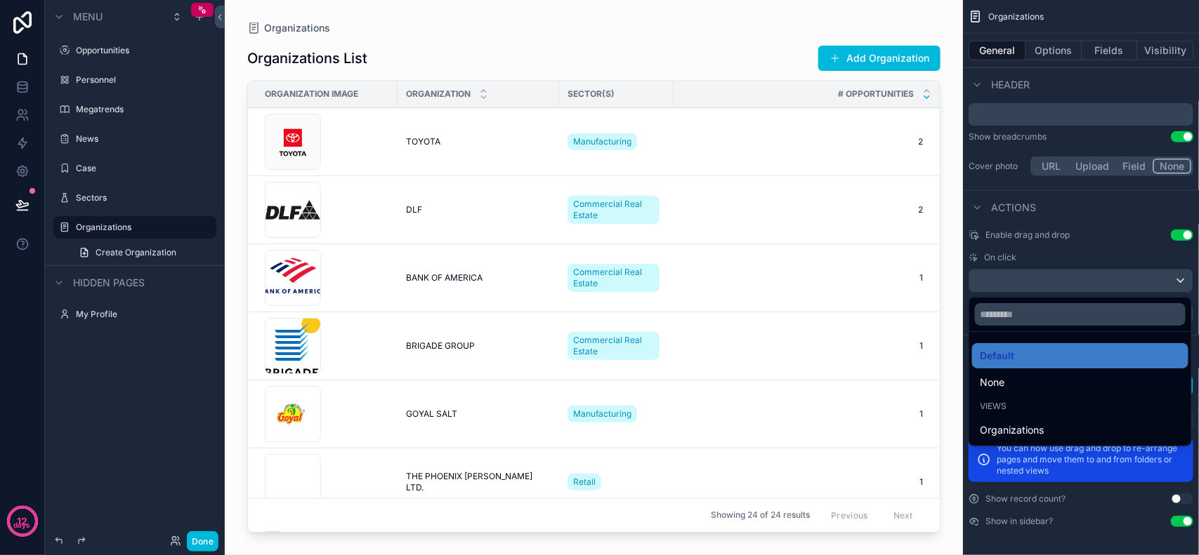
click at [1161, 284] on div "scrollable content" at bounding box center [599, 277] width 1199 height 555
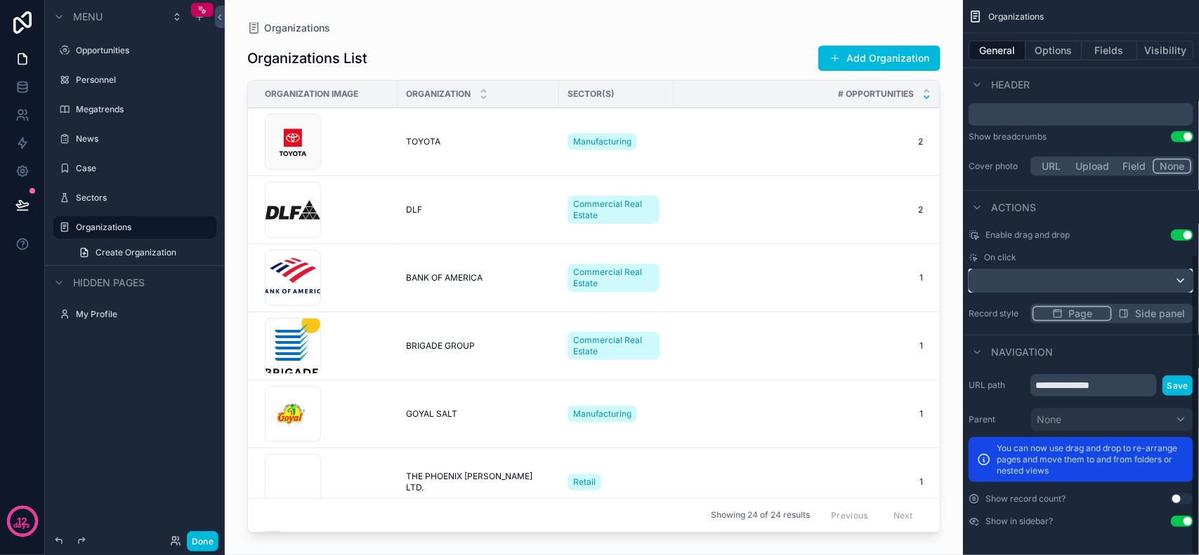
click at [1111, 272] on div "scrollable content" at bounding box center [1080, 281] width 223 height 22
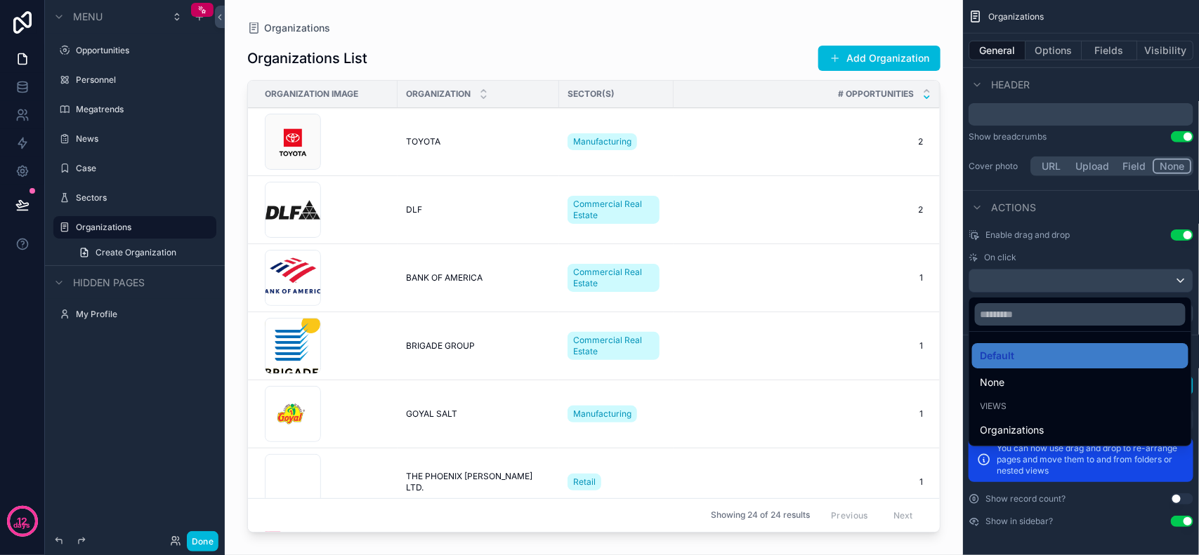
click at [1093, 276] on div "scrollable content" at bounding box center [599, 277] width 1199 height 555
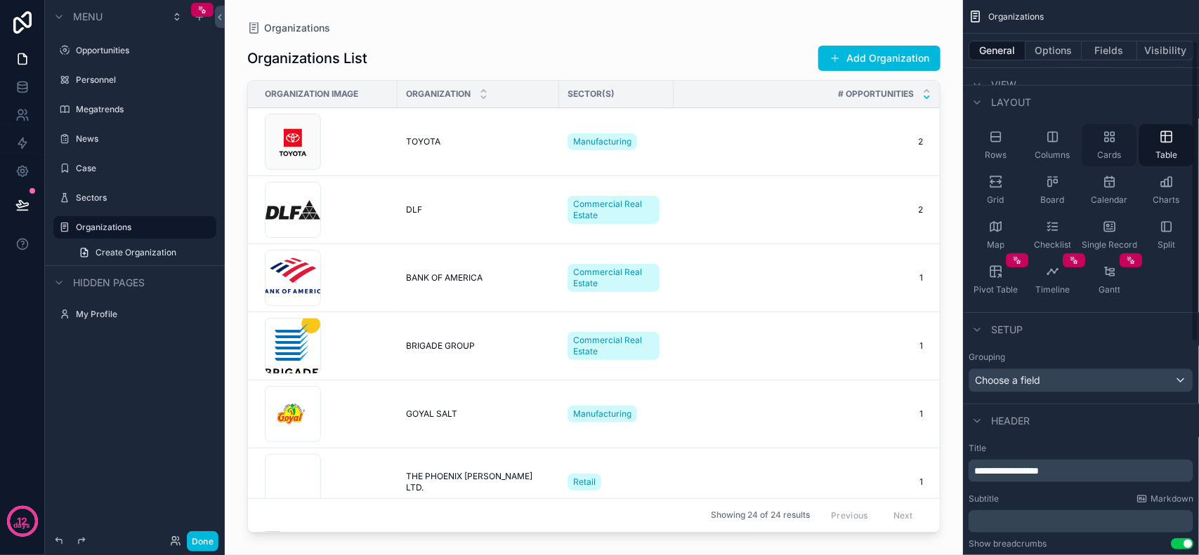
scroll to position [0, 0]
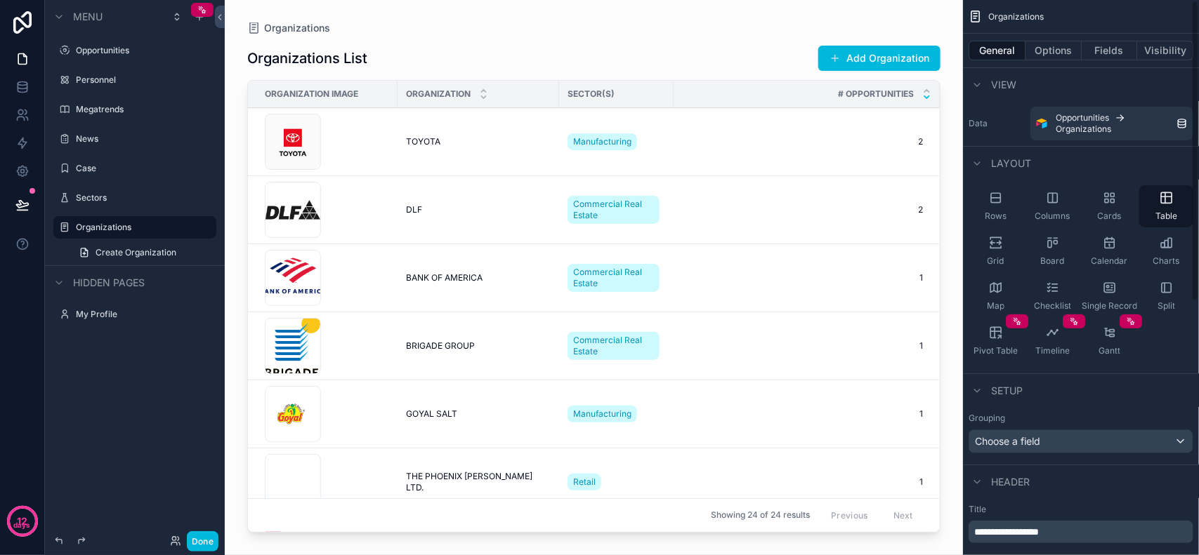
click at [929, 8] on div "Organizations Organizations List Add Organization Organization Image Organizati…" at bounding box center [594, 269] width 738 height 539
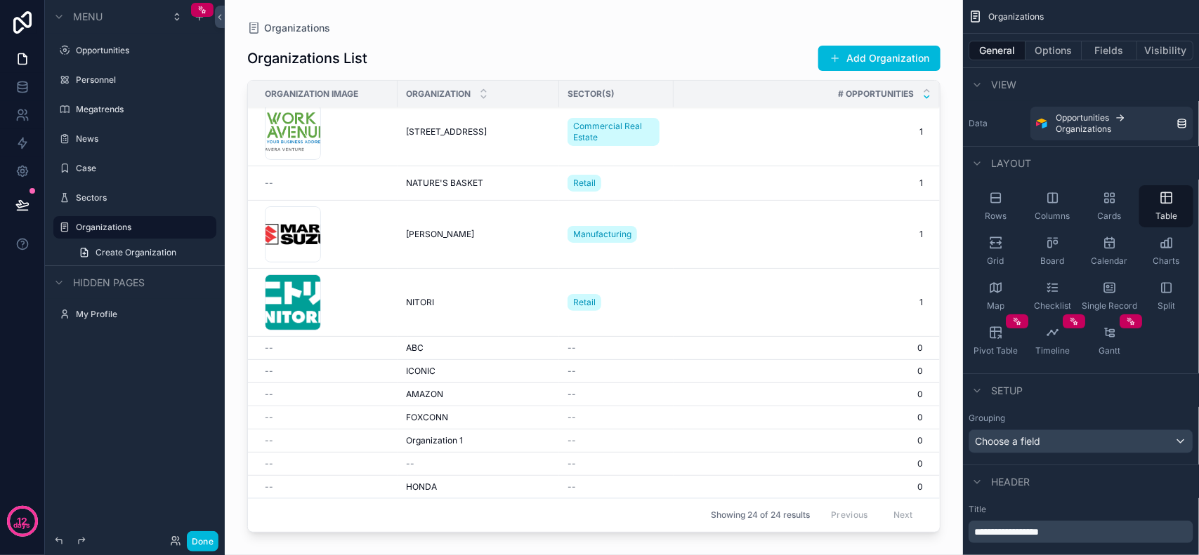
scroll to position [897, 0]
click at [314, 23] on span "Organizations" at bounding box center [297, 28] width 66 height 14
click at [419, 22] on div "Organizations" at bounding box center [593, 27] width 693 height 11
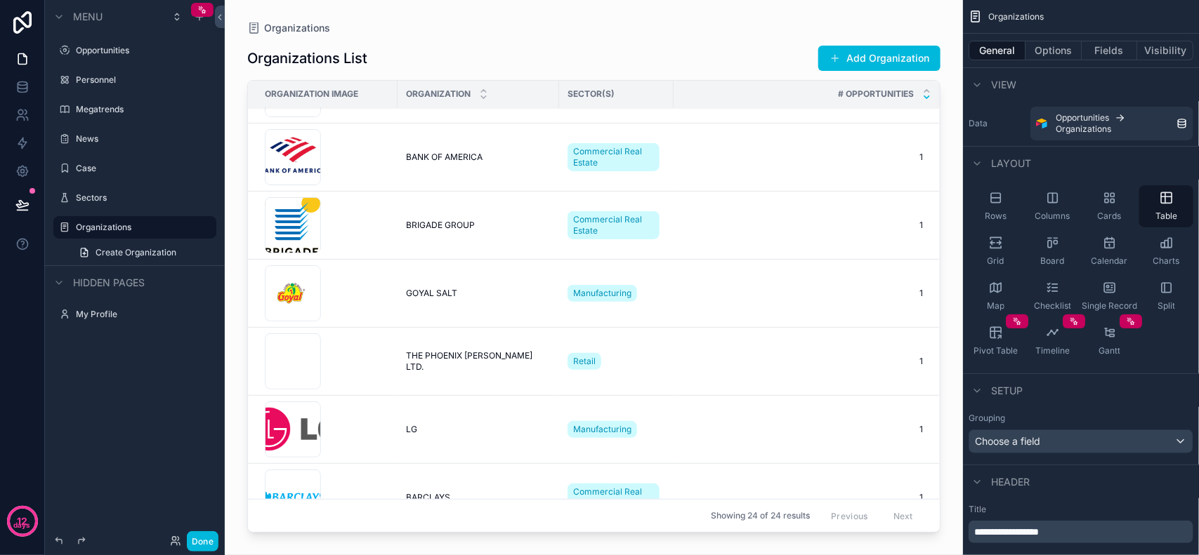
scroll to position [0, 0]
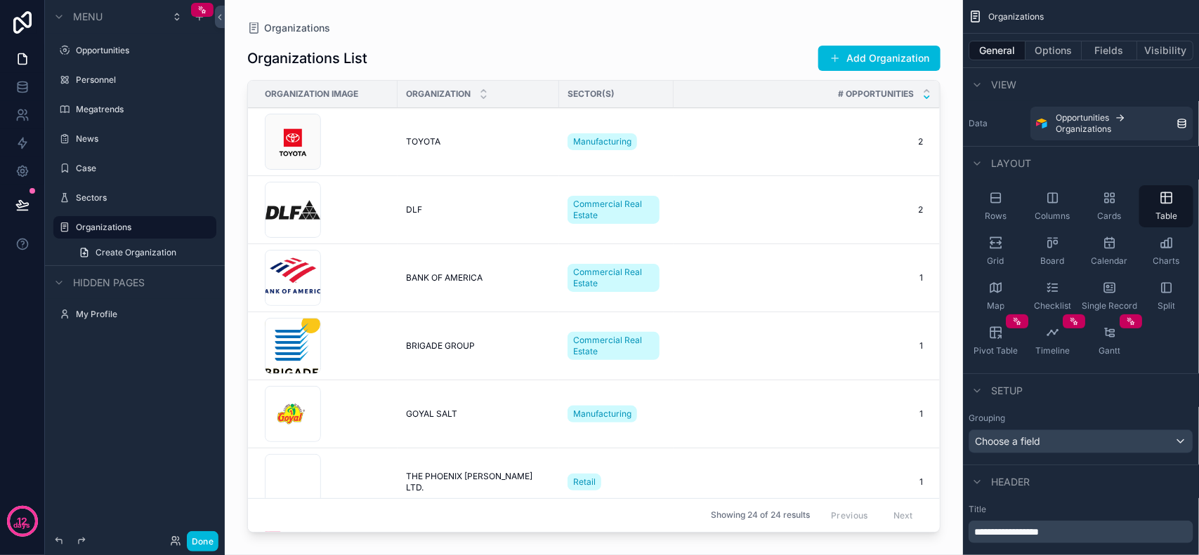
click at [793, 8] on div "Organizations Organizations List Add Organization Organization Image Organizati…" at bounding box center [594, 269] width 738 height 539
click at [1050, 44] on button "Options" at bounding box center [1053, 51] width 56 height 20
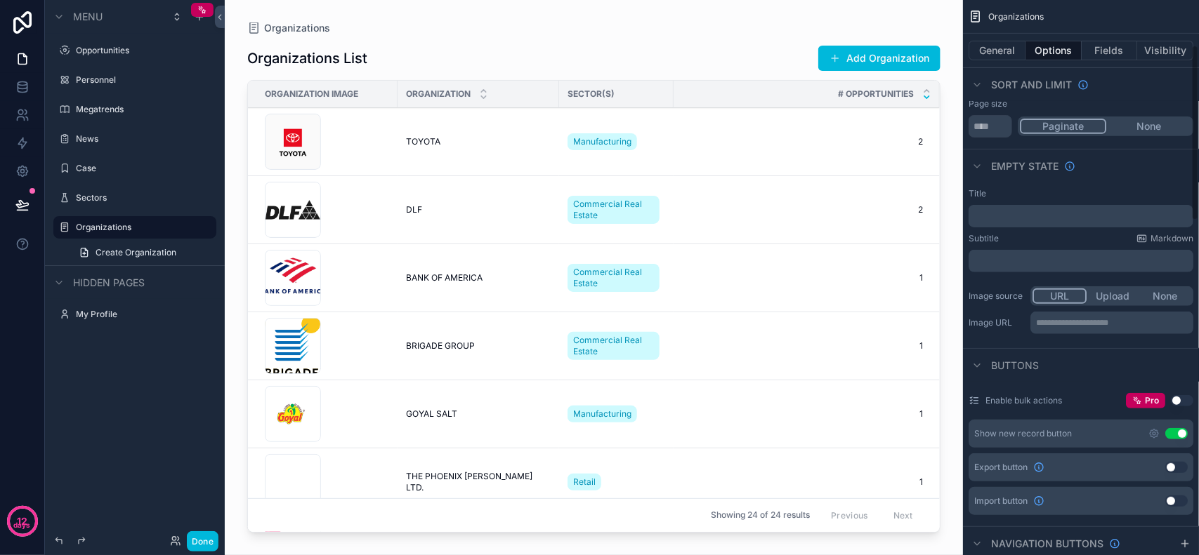
scroll to position [143, 0]
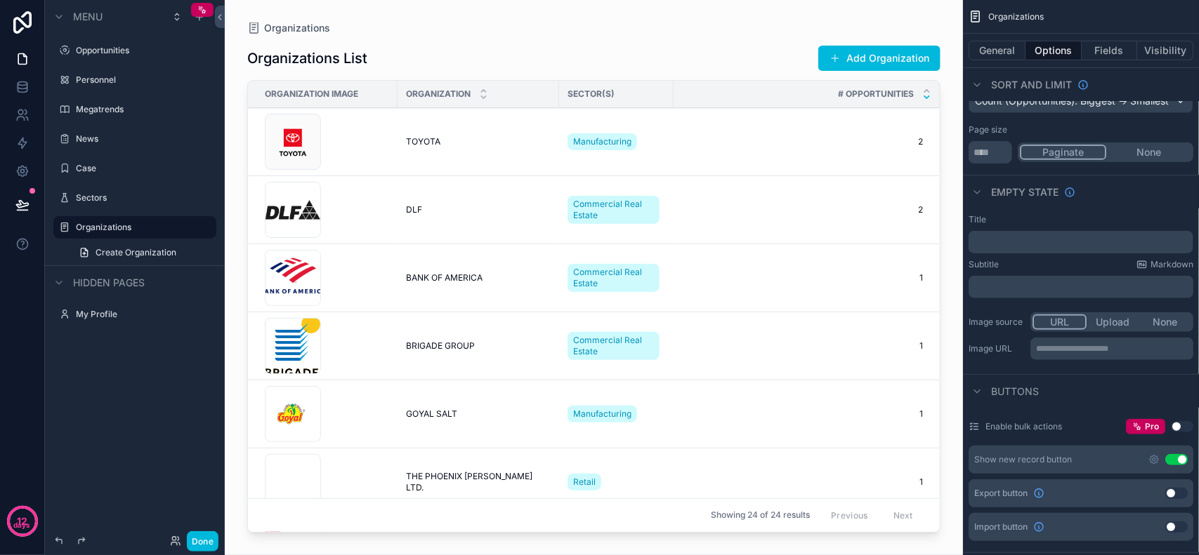
click at [1124, 208] on div "Empty state" at bounding box center [1081, 192] width 236 height 34
click at [1134, 202] on div "Empty state" at bounding box center [1081, 192] width 236 height 34
click at [1147, 199] on div "Empty state" at bounding box center [1081, 192] width 236 height 34
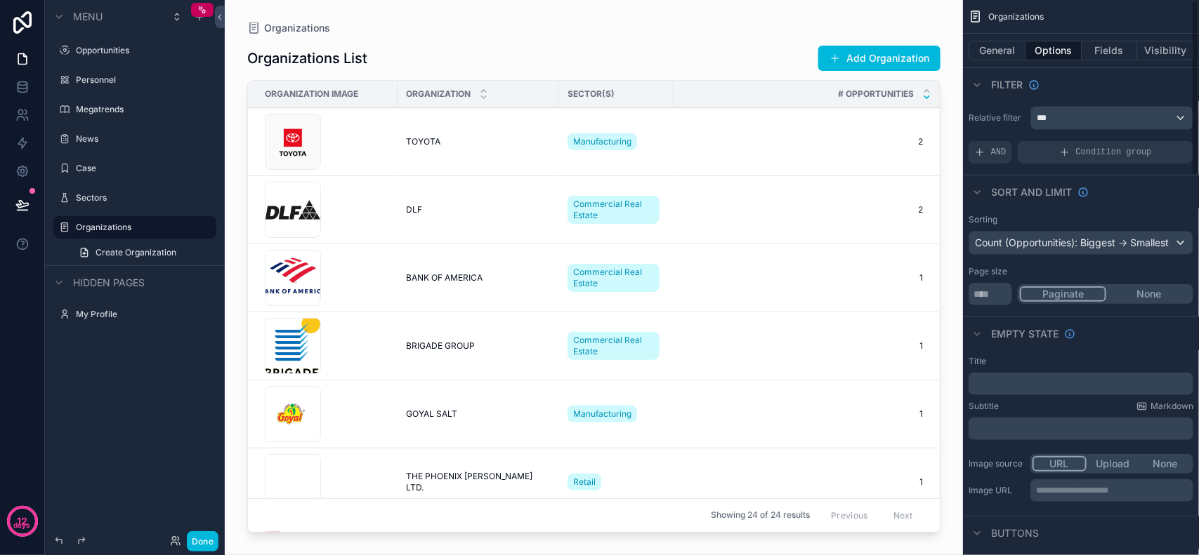
scroll to position [0, 0]
click at [1071, 120] on div "***" at bounding box center [1112, 118] width 162 height 22
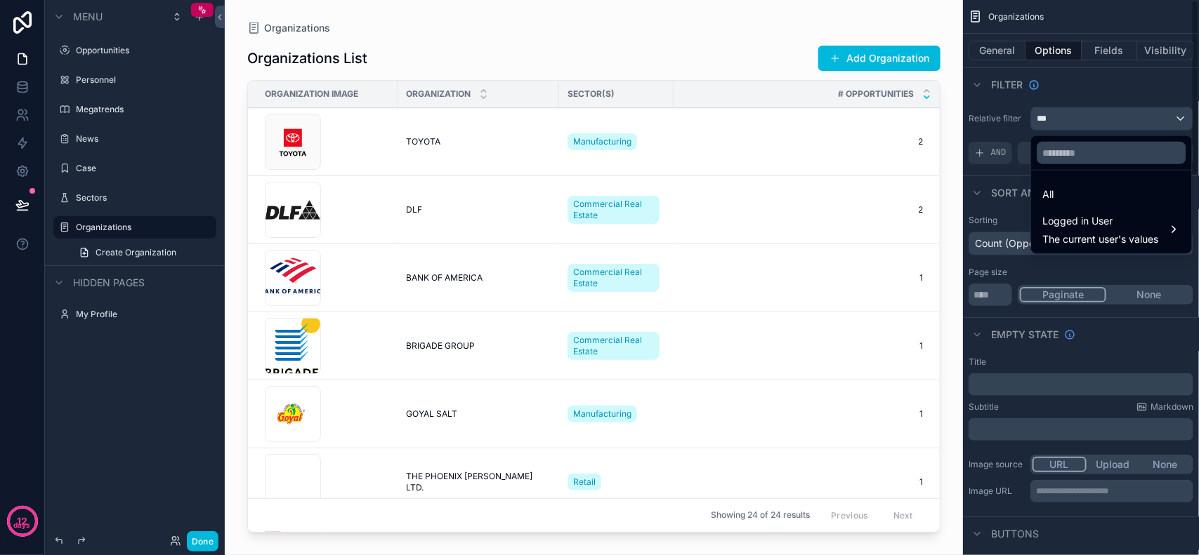
click at [1099, 95] on div "scrollable content" at bounding box center [599, 277] width 1199 height 555
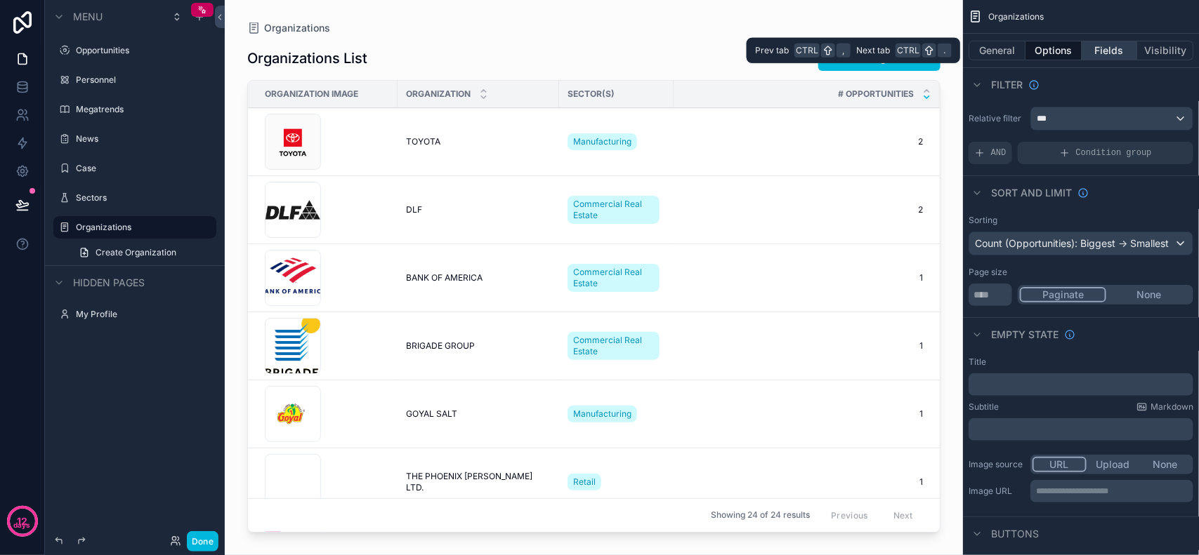
click at [1096, 56] on button "Fields" at bounding box center [1109, 51] width 56 height 20
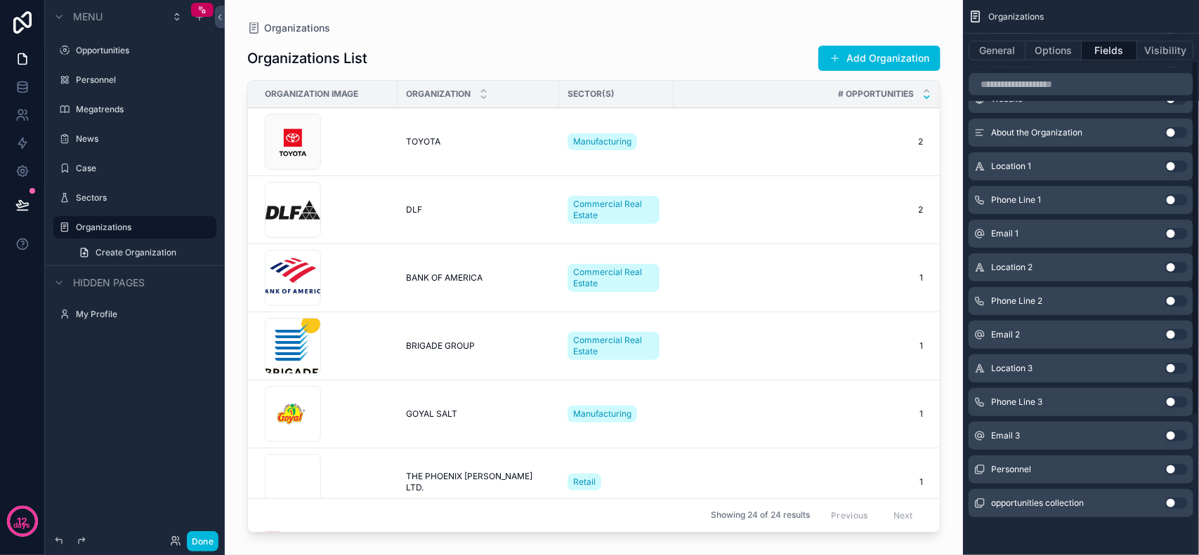
scroll to position [311, 0]
click at [1175, 503] on button "Use setting" at bounding box center [1176, 502] width 22 height 11
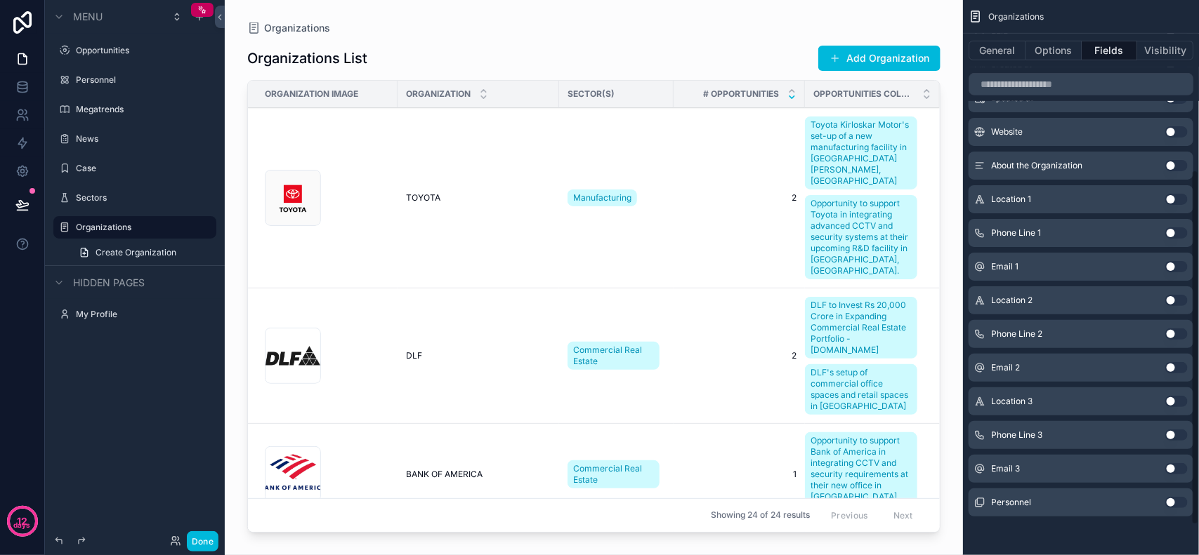
scroll to position [0, 0]
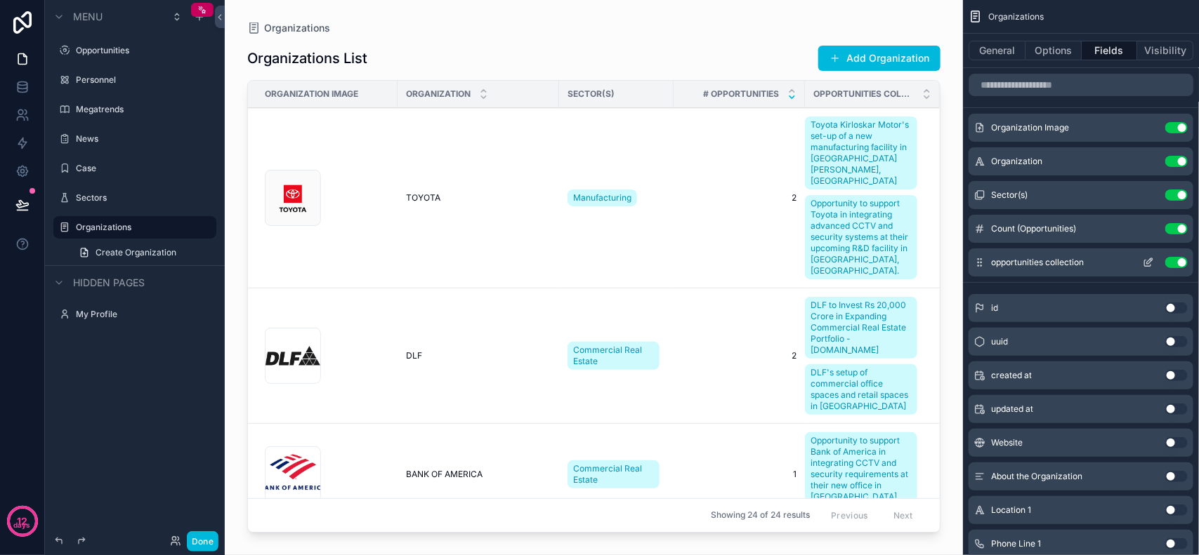
click at [1180, 258] on button "Use setting" at bounding box center [1176, 262] width 22 height 11
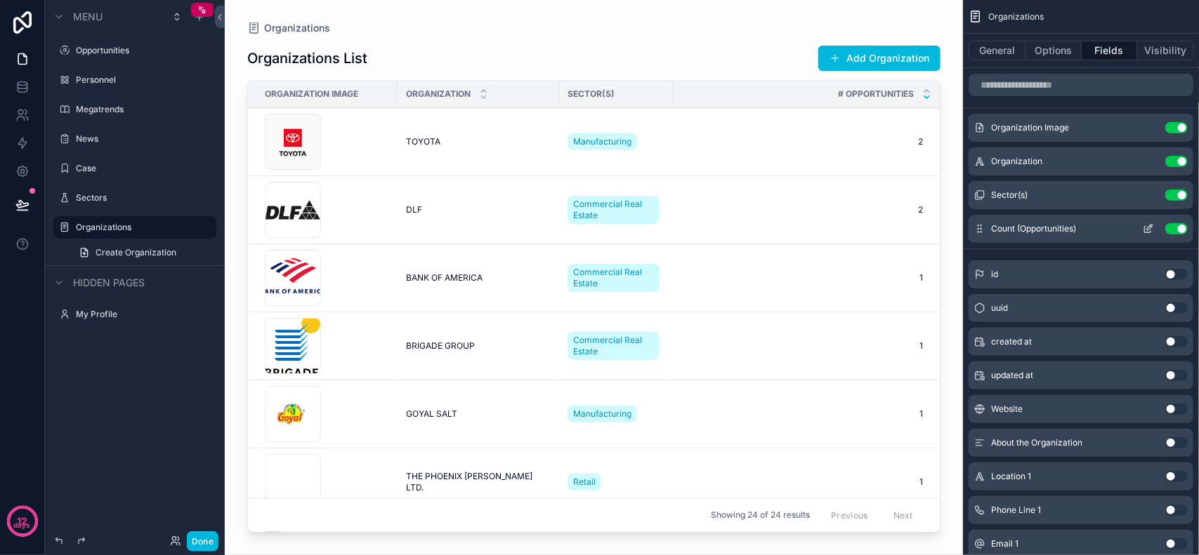
click at [1150, 232] on icon "scrollable content" at bounding box center [1148, 230] width 6 height 6
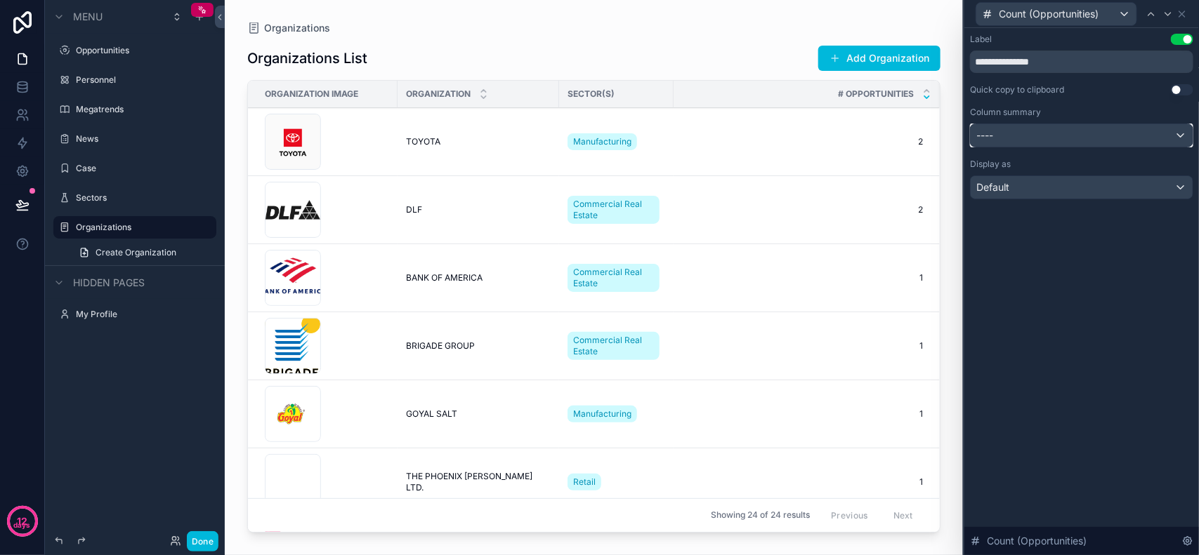
click at [1086, 145] on div "----" at bounding box center [1081, 135] width 222 height 22
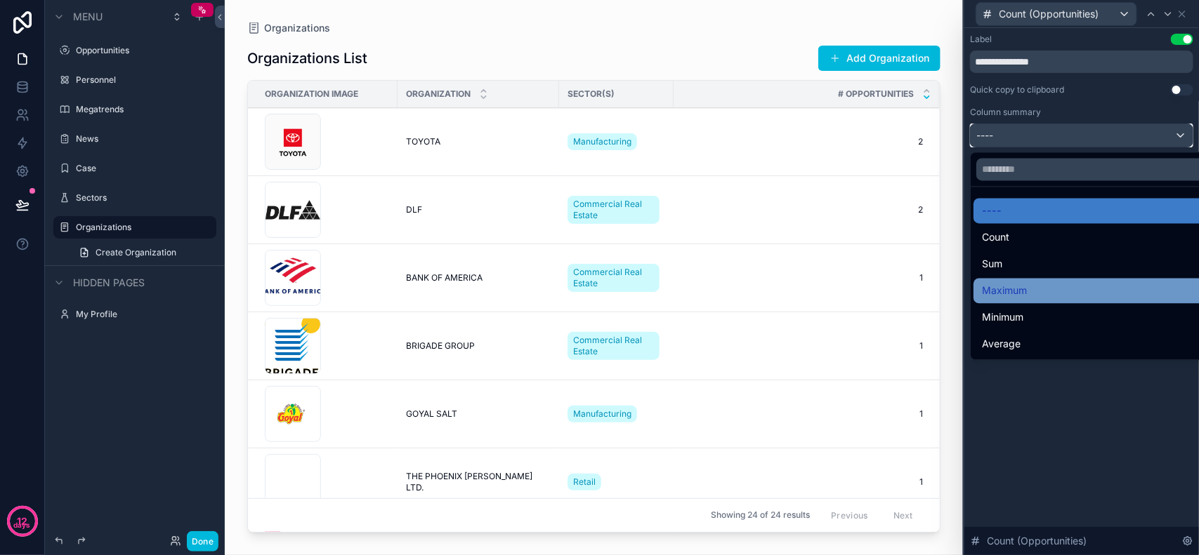
scroll to position [311, 0]
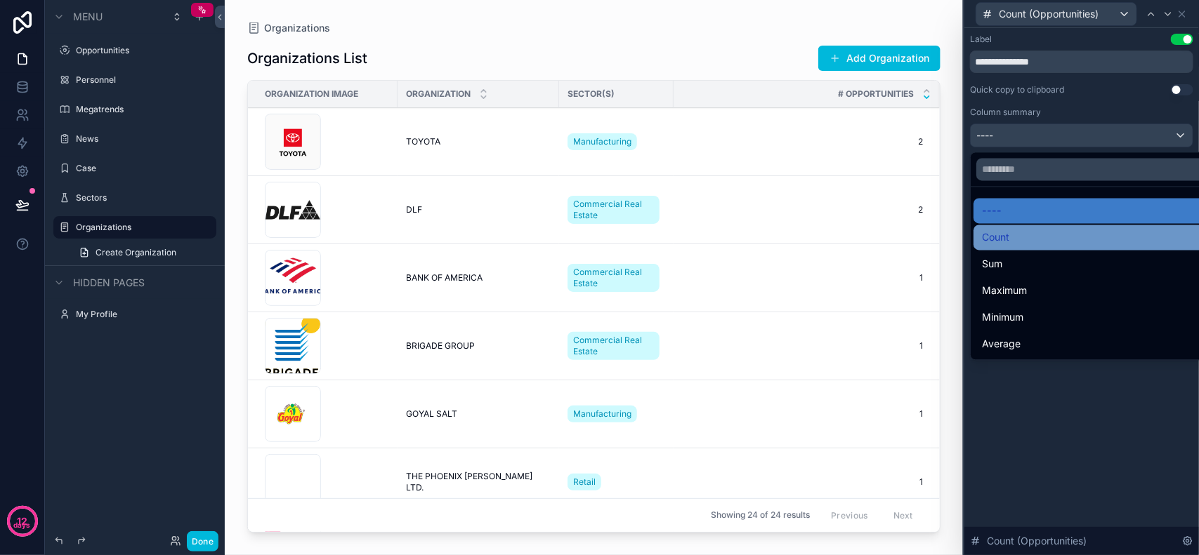
click at [1034, 230] on div "Count" at bounding box center [1098, 238] width 232 height 17
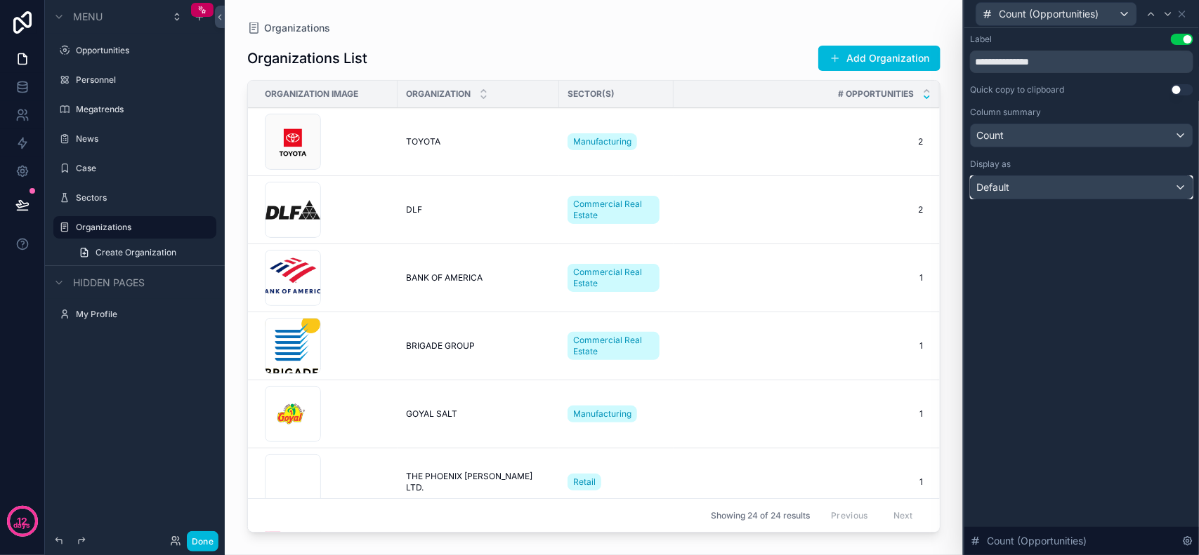
click at [1069, 186] on div "Default" at bounding box center [1081, 187] width 222 height 22
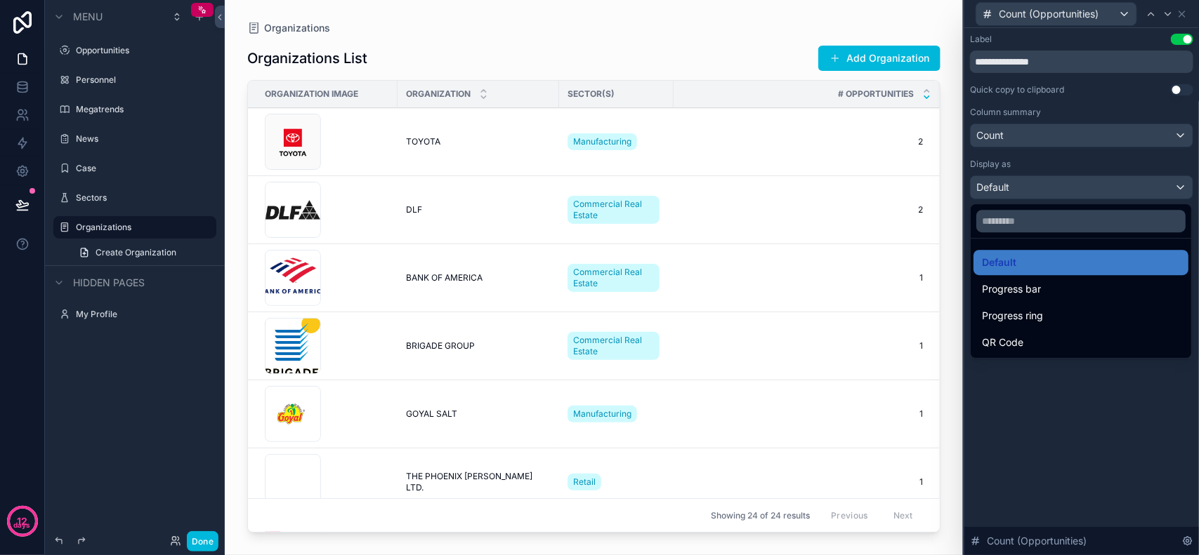
click at [1072, 387] on div at bounding box center [1081, 277] width 235 height 555
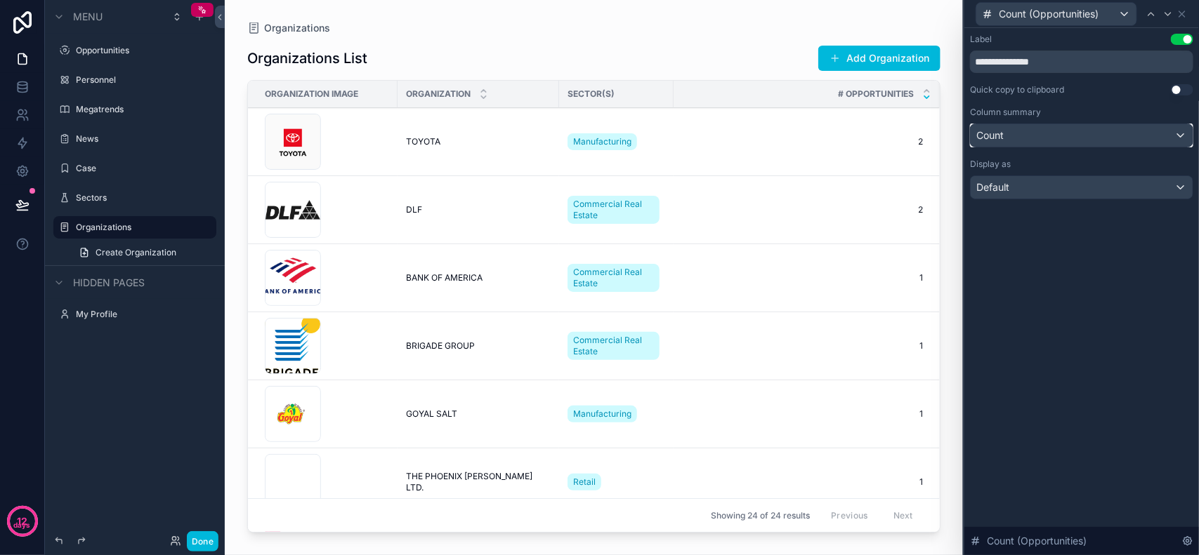
click at [1050, 145] on div "Count" at bounding box center [1081, 135] width 222 height 22
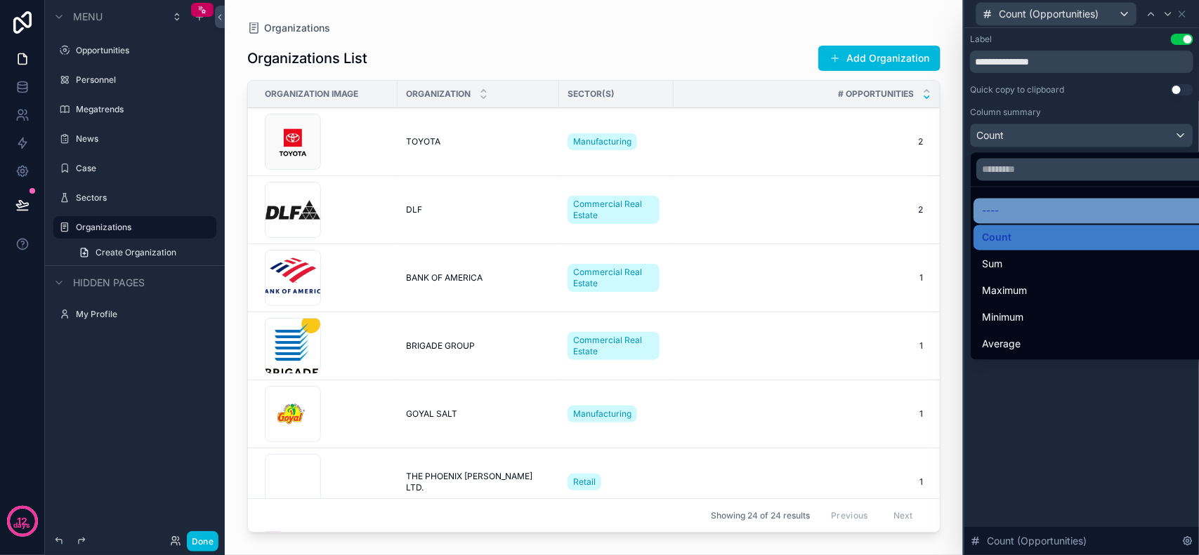
click at [1026, 202] on div "----" at bounding box center [1097, 211] width 249 height 25
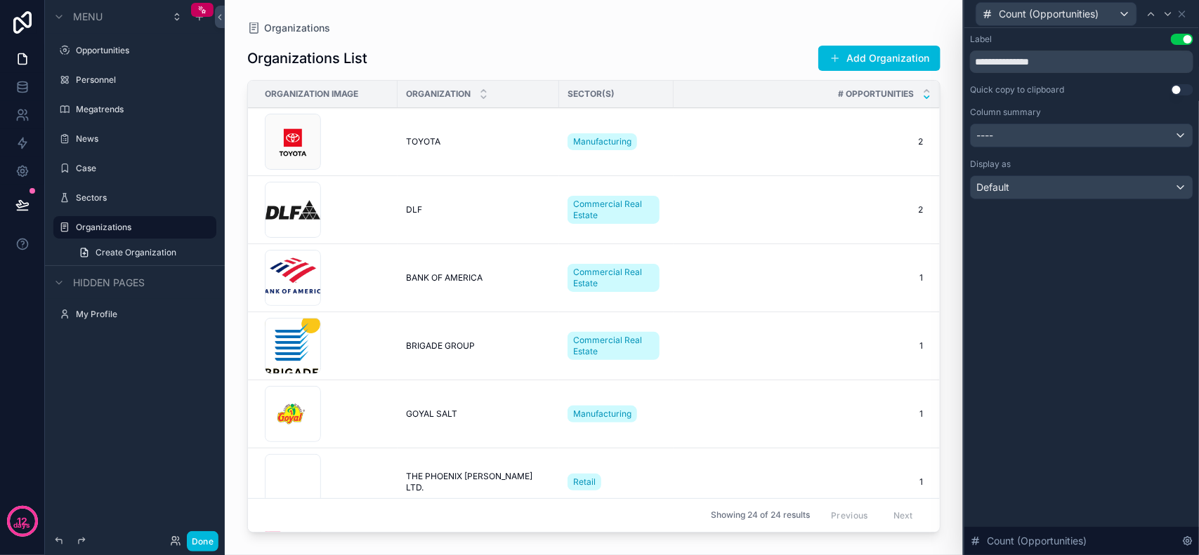
click at [1100, 268] on div "**********" at bounding box center [1081, 291] width 235 height 527
click at [1183, 11] on icon at bounding box center [1181, 13] width 11 height 11
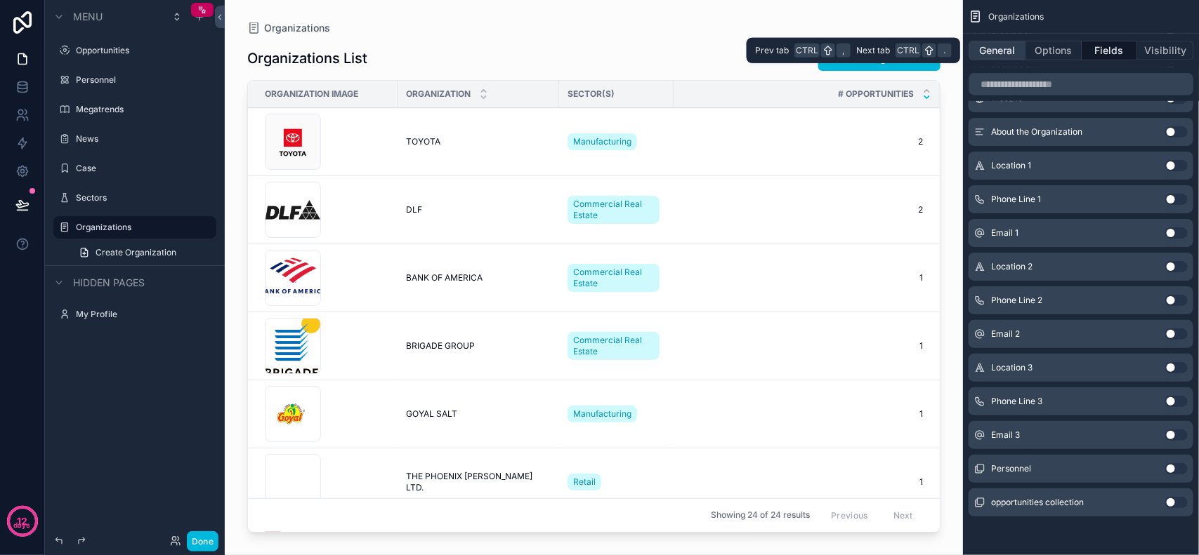
click at [1008, 49] on button "General" at bounding box center [996, 51] width 57 height 20
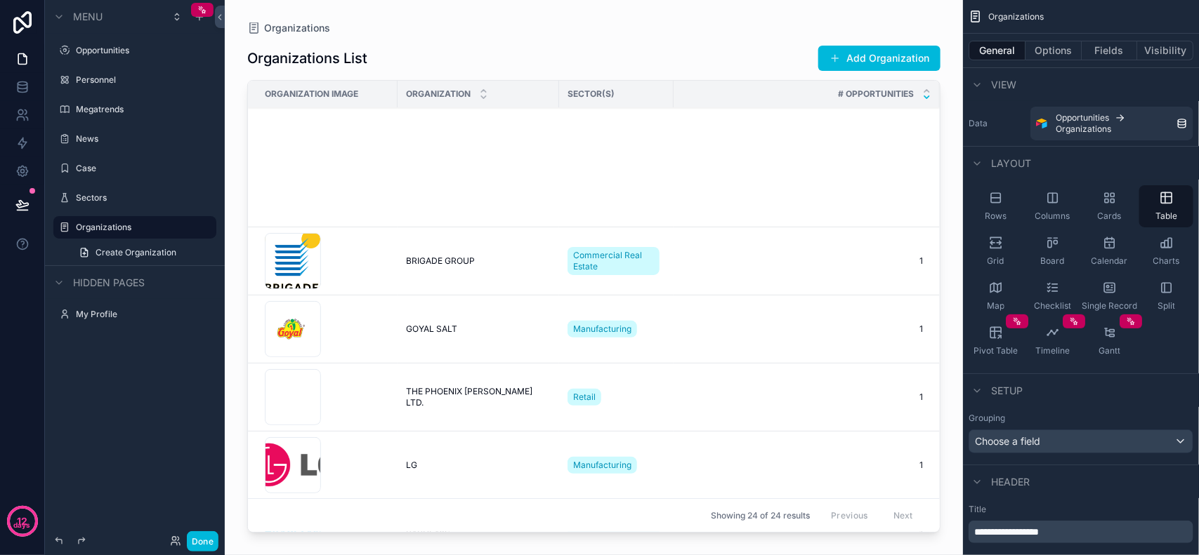
scroll to position [897, 0]
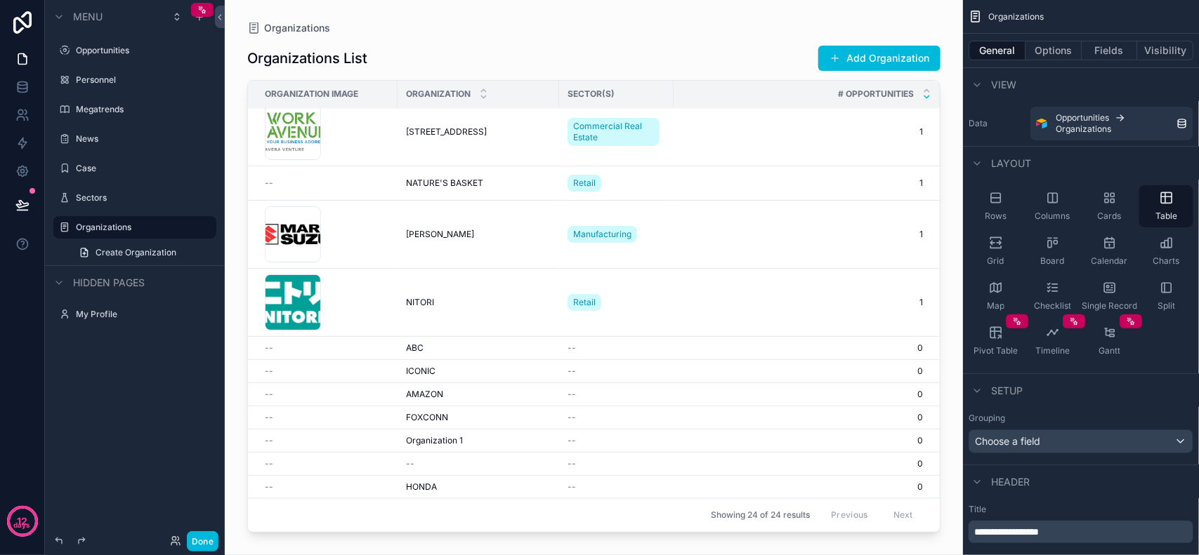
click at [402, 36] on div "Organizations List Add Organization Organization Image Organization Sector(s) #…" at bounding box center [593, 286] width 693 height 505
click at [198, 228] on div "scrollable content" at bounding box center [205, 227] width 17 height 17
click at [201, 228] on icon "scrollable content" at bounding box center [204, 227] width 11 height 11
click at [187, 228] on icon "scrollable content" at bounding box center [185, 227] width 11 height 11
click at [180, 232] on icon "scrollable content" at bounding box center [185, 227] width 11 height 11
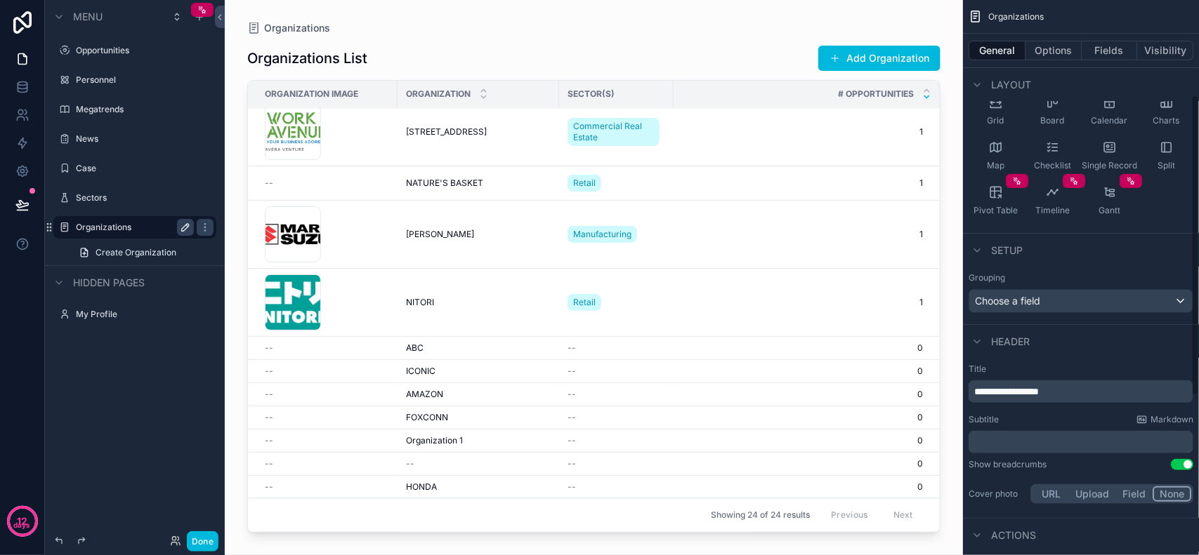
scroll to position [176, 0]
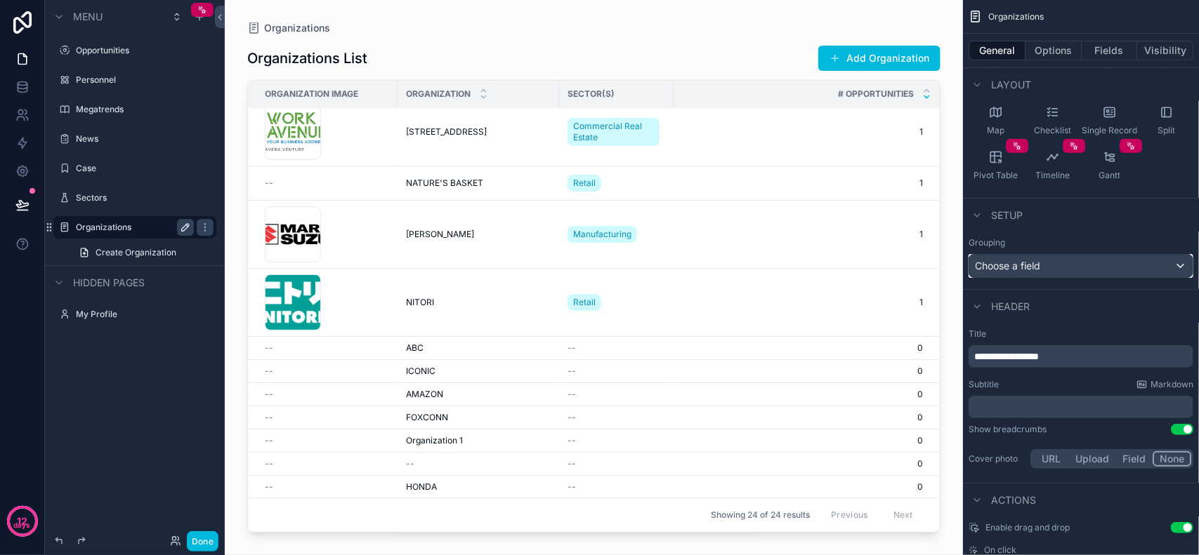
click at [1072, 262] on div "Choose a field" at bounding box center [1080, 266] width 223 height 22
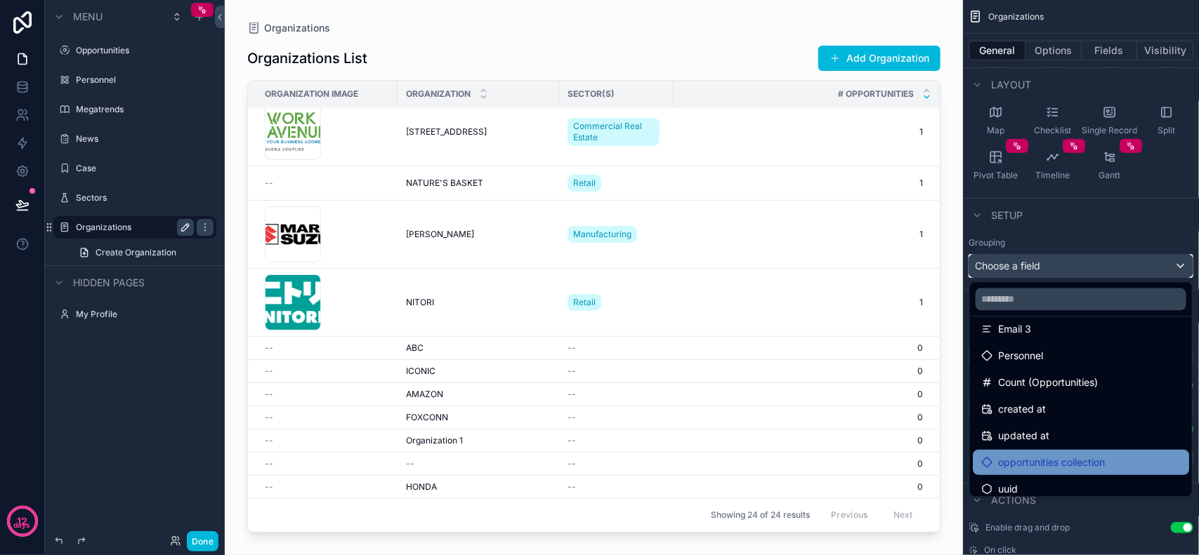
scroll to position [446, 0]
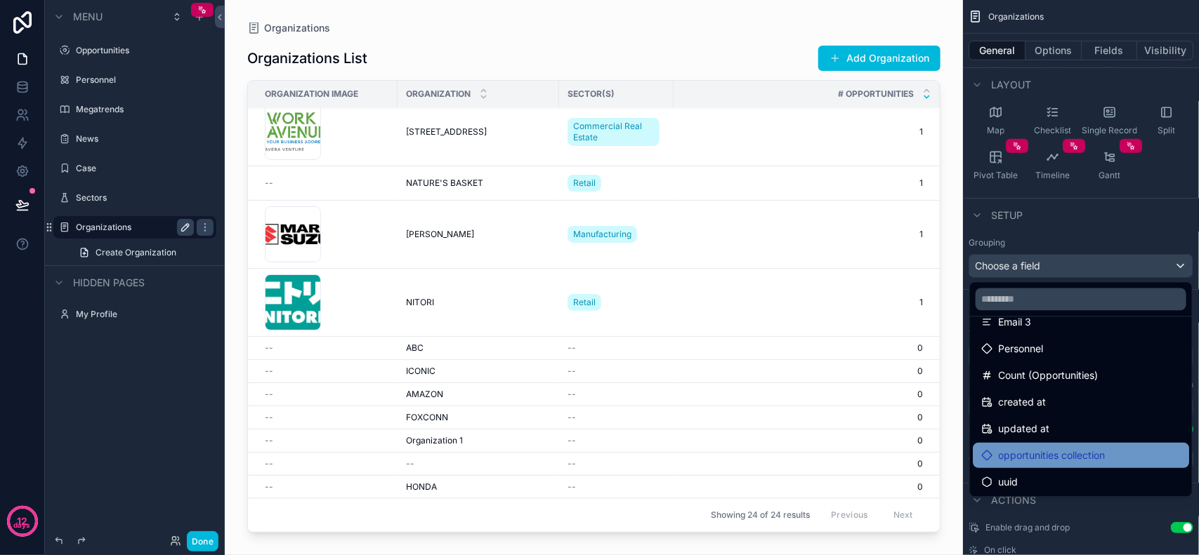
click at [1088, 447] on span "opportunities collection" at bounding box center [1051, 455] width 107 height 17
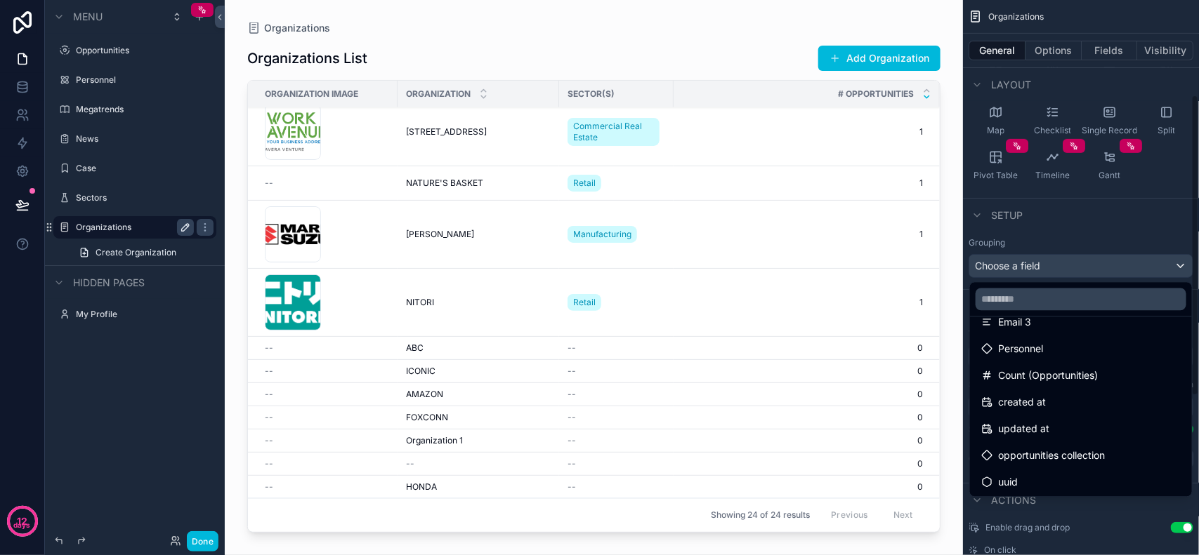
click at [1136, 225] on div "scrollable content" at bounding box center [599, 277] width 1199 height 555
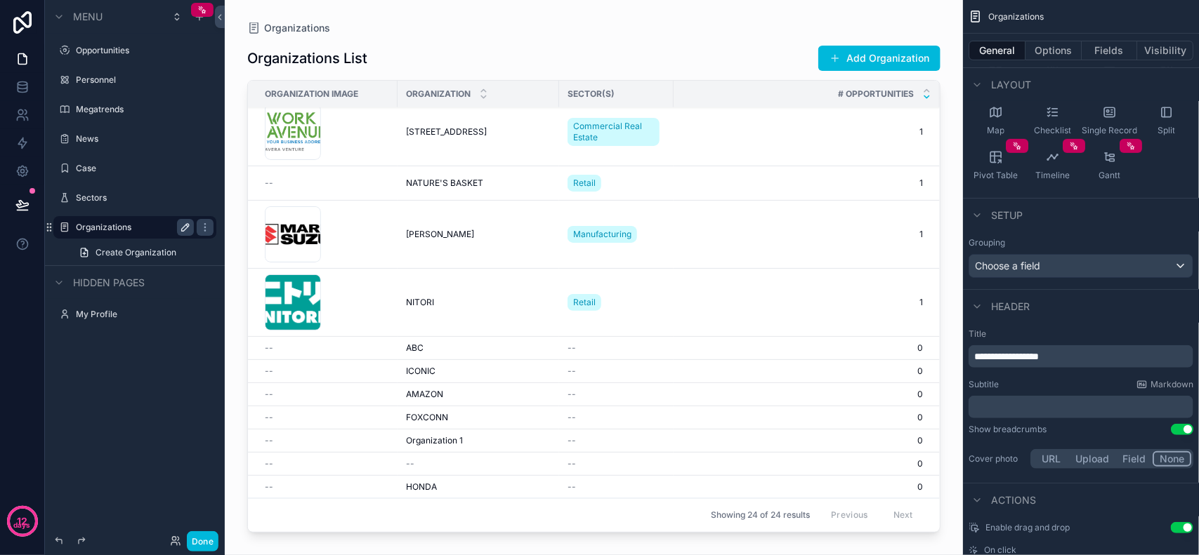
click at [1112, 296] on div "Header" at bounding box center [1081, 306] width 236 height 34
click at [1010, 304] on span "Header" at bounding box center [1010, 307] width 39 height 14
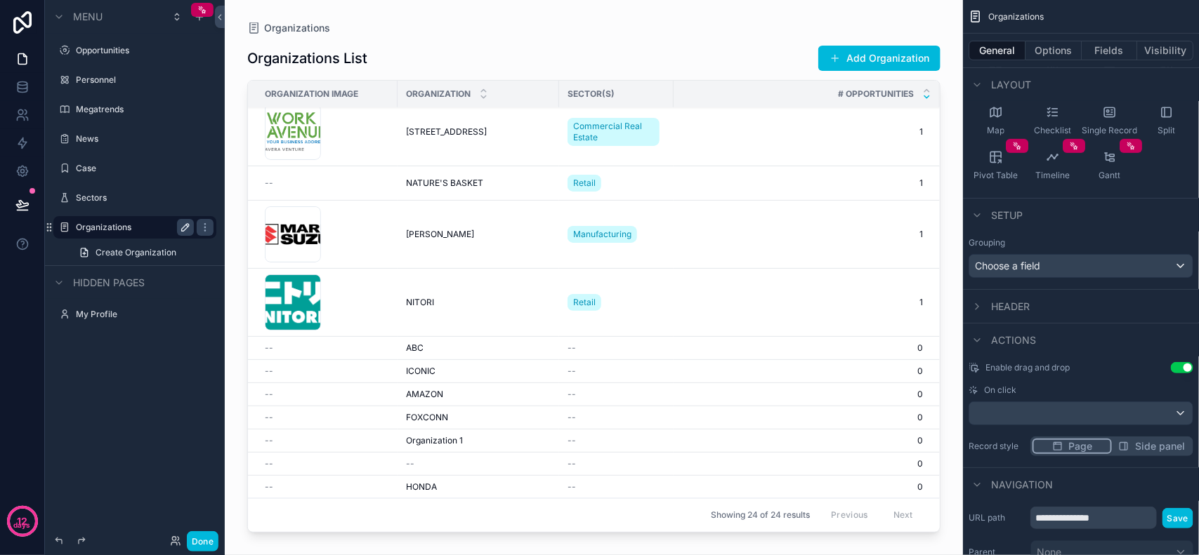
click at [1010, 304] on span "Header" at bounding box center [1010, 307] width 39 height 14
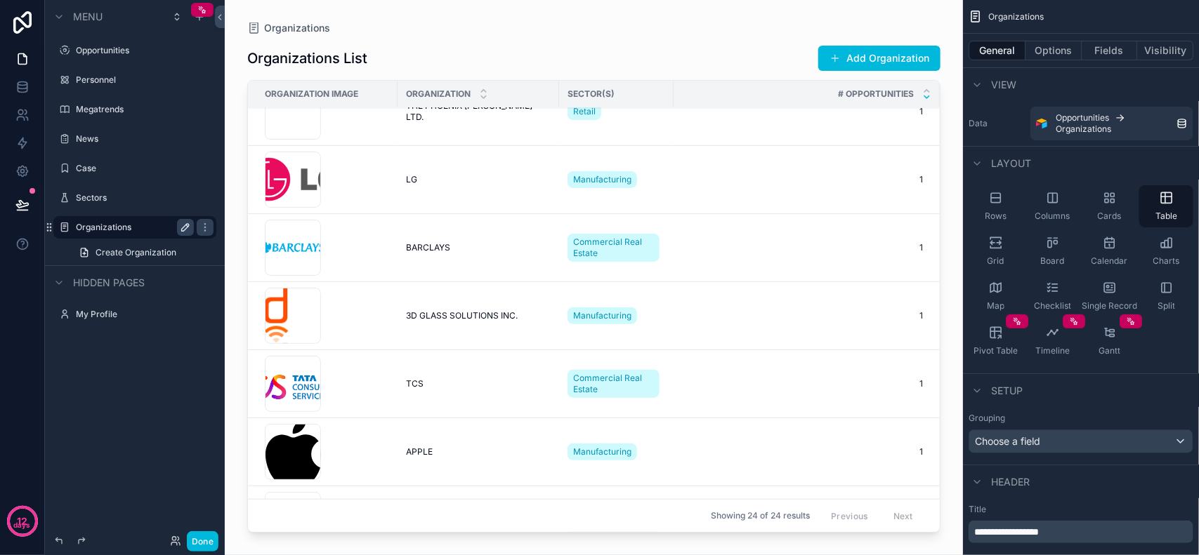
scroll to position [0, 0]
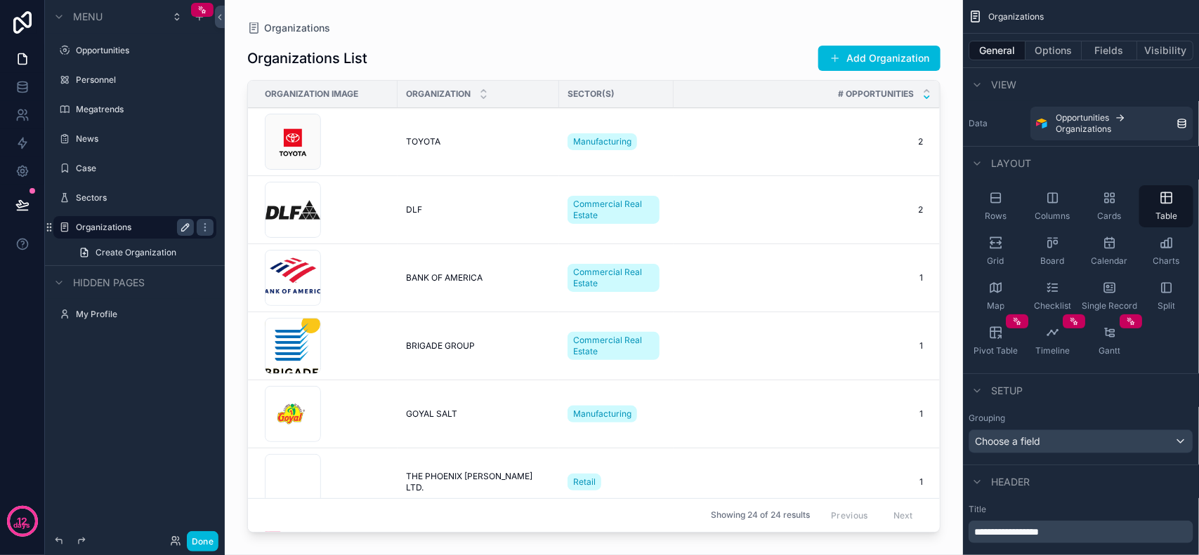
click at [710, 39] on div "Organizations List Add Organization Organization Image Organization Sector(s) #…" at bounding box center [593, 286] width 693 height 505
click at [25, 173] on icon at bounding box center [22, 171] width 11 height 11
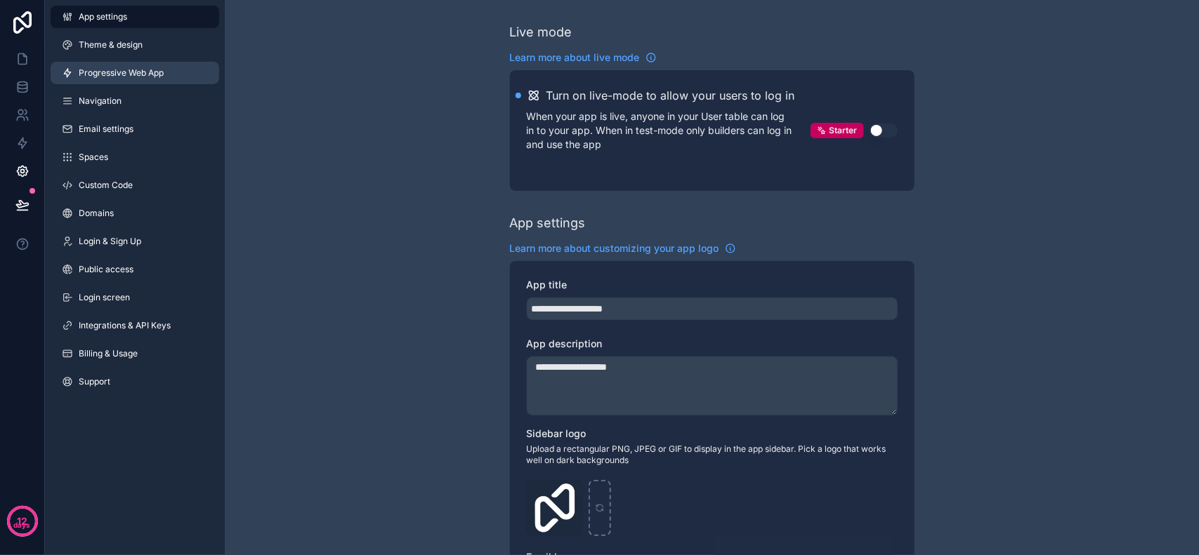
click at [132, 75] on span "Progressive Web App" at bounding box center [121, 72] width 85 height 11
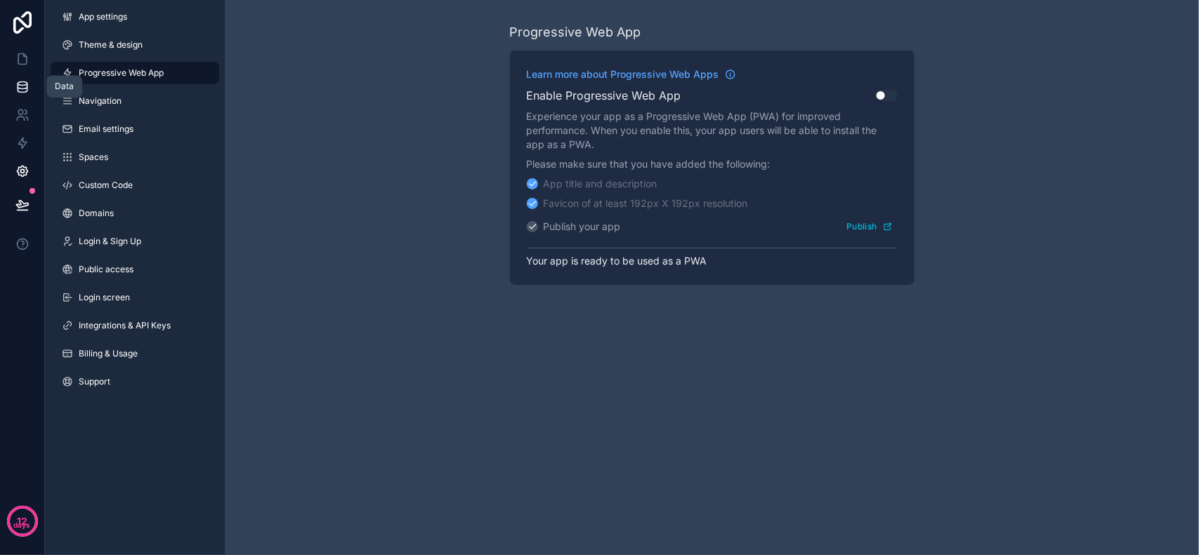
click at [29, 84] on icon at bounding box center [22, 87] width 14 height 14
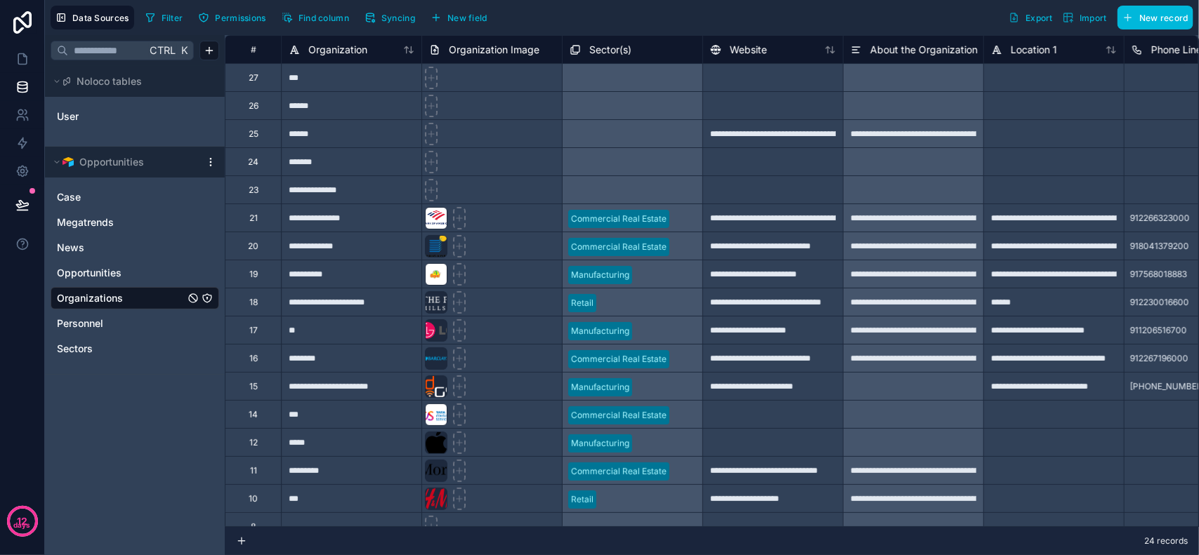
click at [237, 11] on button "Permissions" at bounding box center [231, 17] width 77 height 21
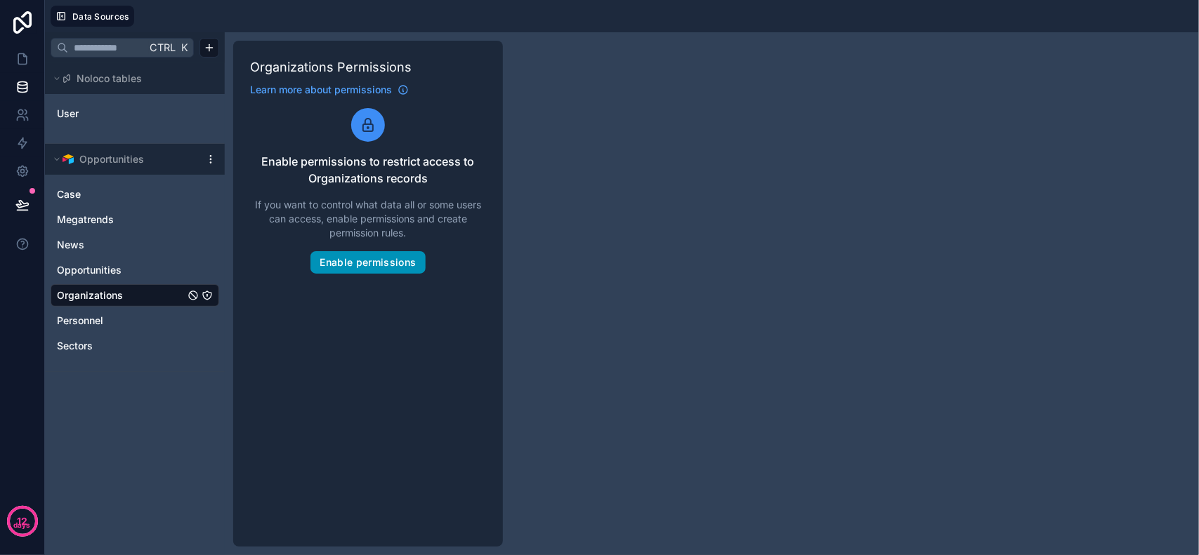
click at [390, 265] on button "Enable permissions" at bounding box center [367, 262] width 114 height 22
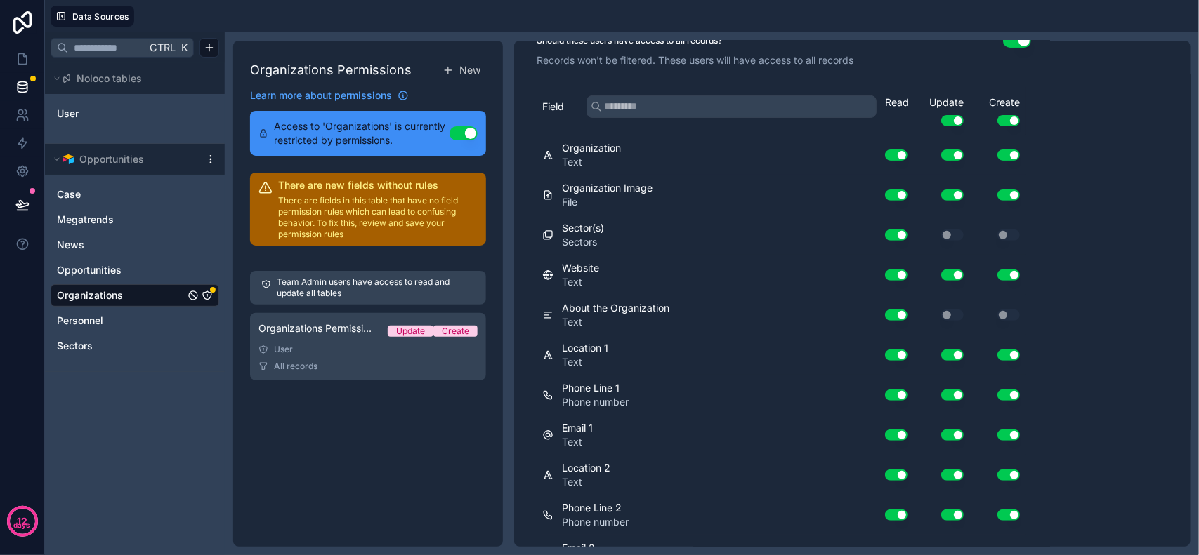
scroll to position [416, 0]
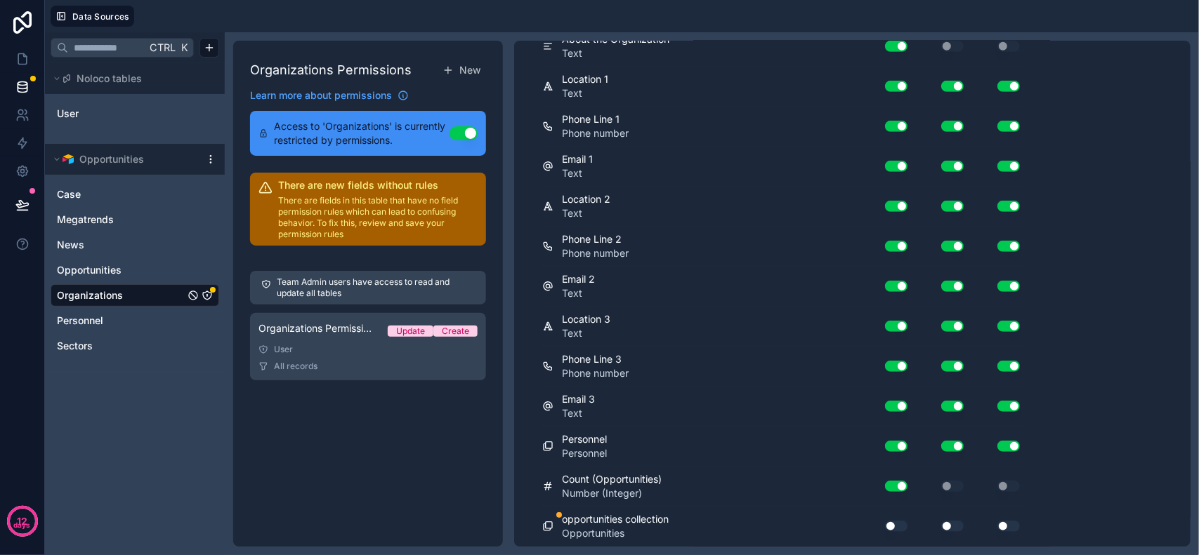
click at [383, 195] on p "There are fields in this table that have no field permission rules which can le…" at bounding box center [377, 217] width 199 height 45
click at [402, 204] on p "There are fields in this table that have no field permission rules which can le…" at bounding box center [377, 217] width 199 height 45
click at [416, 211] on p "There are fields in this table that have no field permission rules which can le…" at bounding box center [377, 217] width 199 height 45
click at [892, 529] on button "Use setting" at bounding box center [896, 526] width 22 height 11
click at [948, 527] on button "Use setting" at bounding box center [952, 526] width 22 height 11
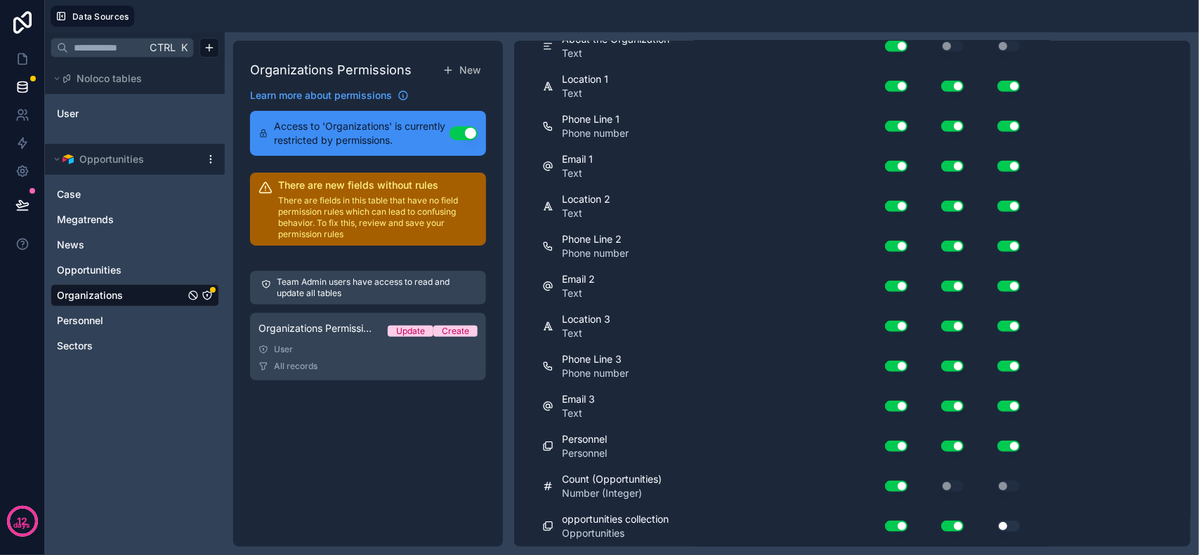
click at [1004, 525] on button "Use setting" at bounding box center [1008, 526] width 22 height 11
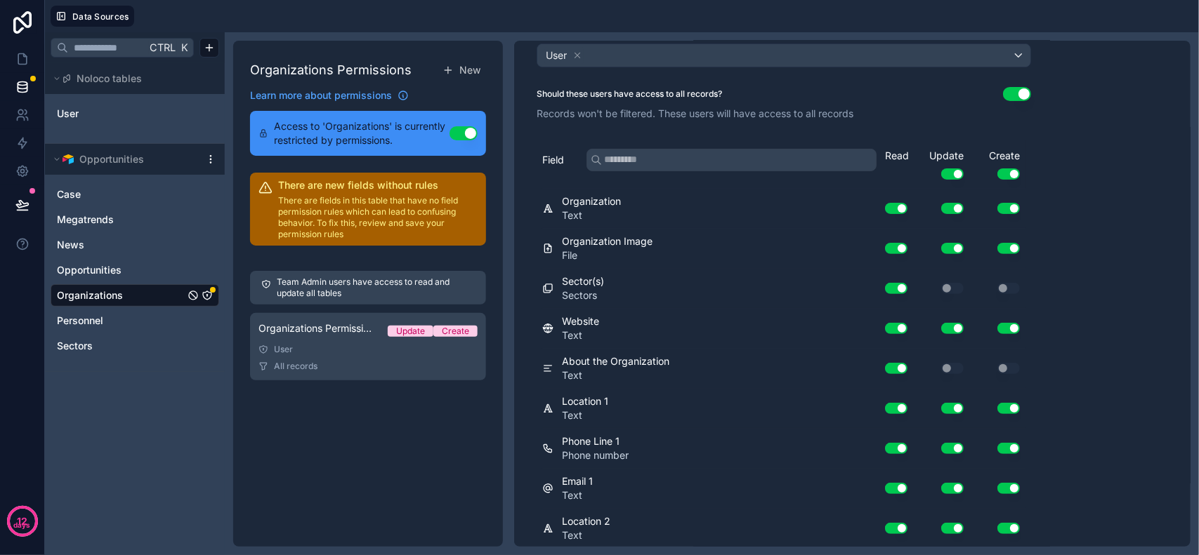
scroll to position [0, 0]
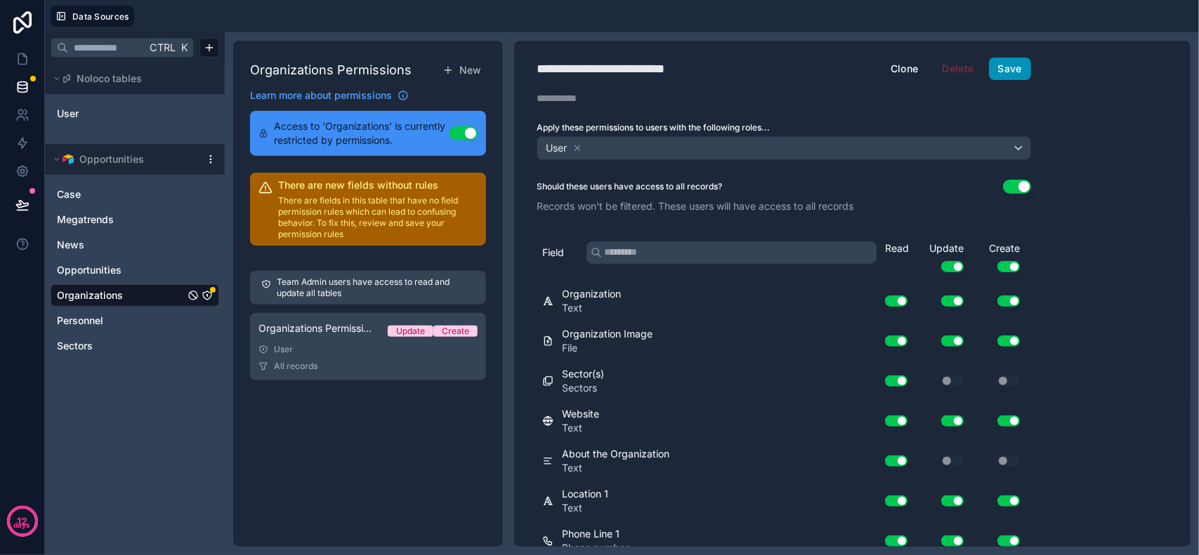
click at [1024, 67] on button "Save" at bounding box center [1010, 69] width 42 height 22
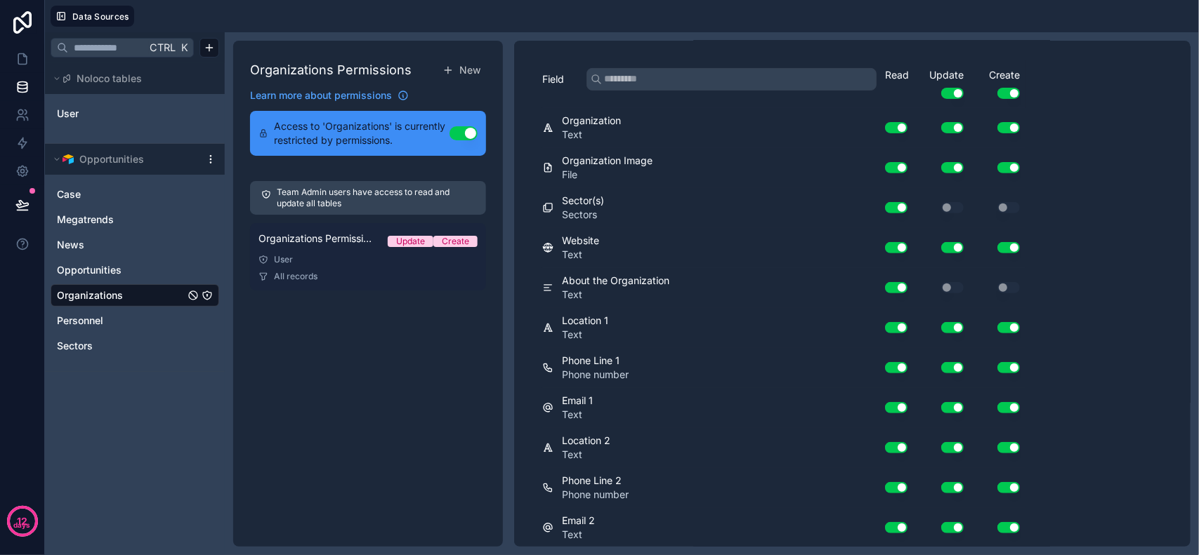
scroll to position [263, 0]
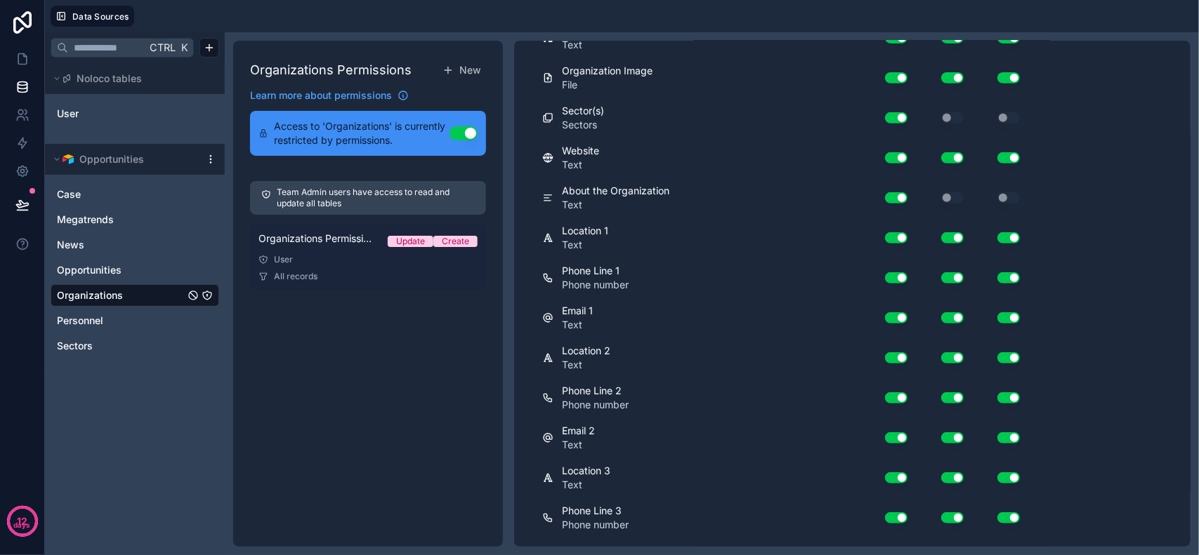
click at [297, 278] on span "All records" at bounding box center [296, 276] width 44 height 11
click at [296, 272] on span "All records" at bounding box center [296, 276] width 44 height 11
click at [289, 251] on div "Organizations Permission 1 Update Create" at bounding box center [367, 242] width 219 height 20
click at [291, 258] on div "User" at bounding box center [367, 259] width 219 height 11
click at [305, 275] on span "All records" at bounding box center [296, 276] width 44 height 11
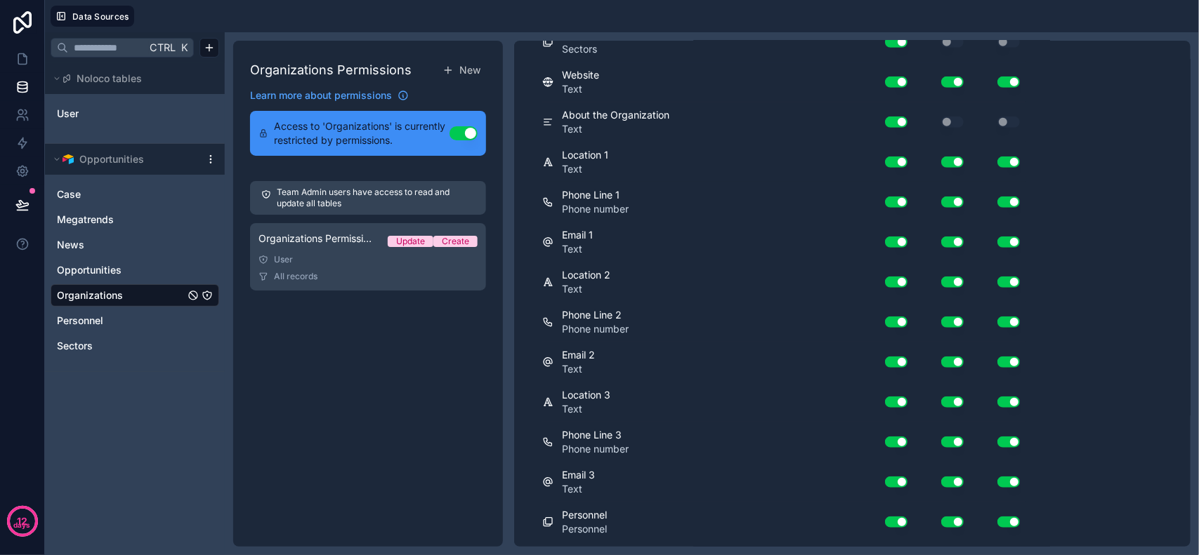
scroll to position [416, 0]
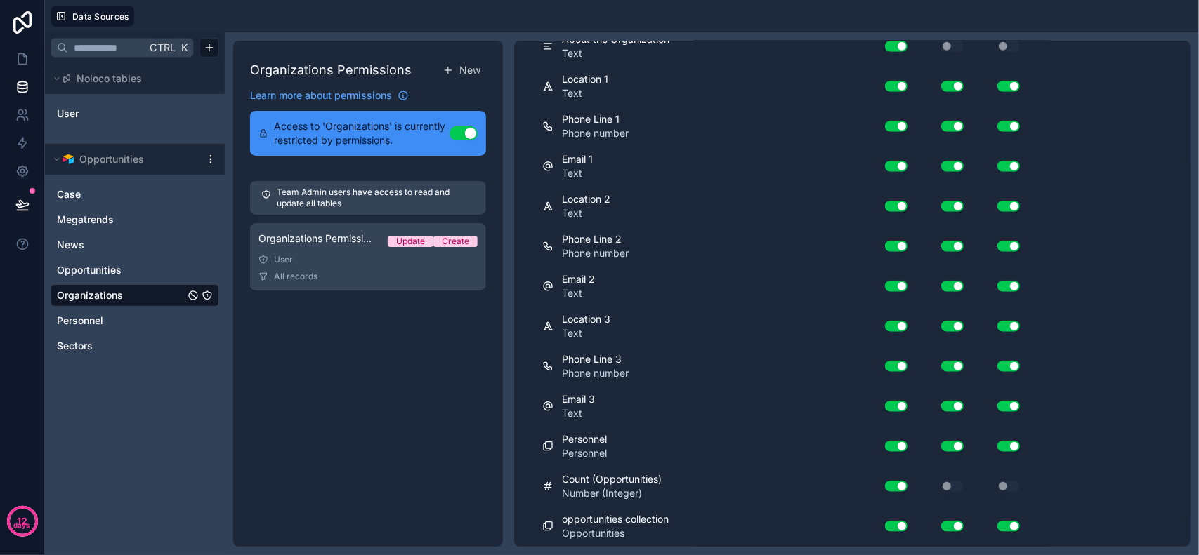
click at [584, 530] on span "Opportunities" at bounding box center [615, 534] width 107 height 14
click at [590, 474] on span "Count (Opportunities)" at bounding box center [612, 480] width 100 height 14
click at [548, 480] on icon at bounding box center [547, 486] width 11 height 17
click at [295, 394] on div "Organizations Permissions New Learn more about permissions Access to 'Organizat…" at bounding box center [368, 294] width 270 height 506
click at [261, 324] on div "Organizations Permissions New Learn more about permissions Access to 'Organizat…" at bounding box center [368, 294] width 270 height 506
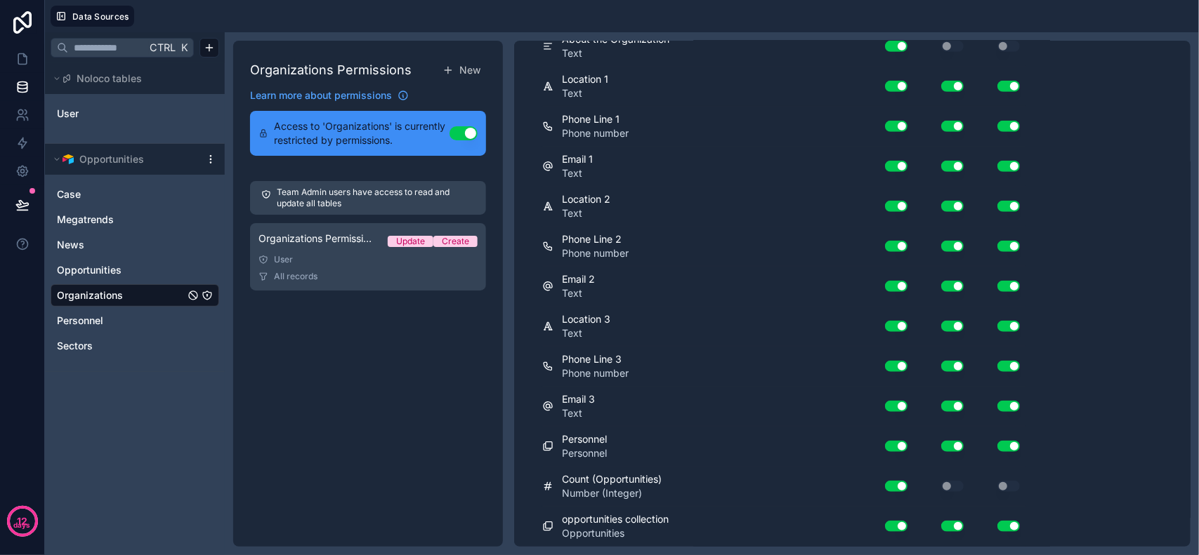
scroll to position [0, 0]
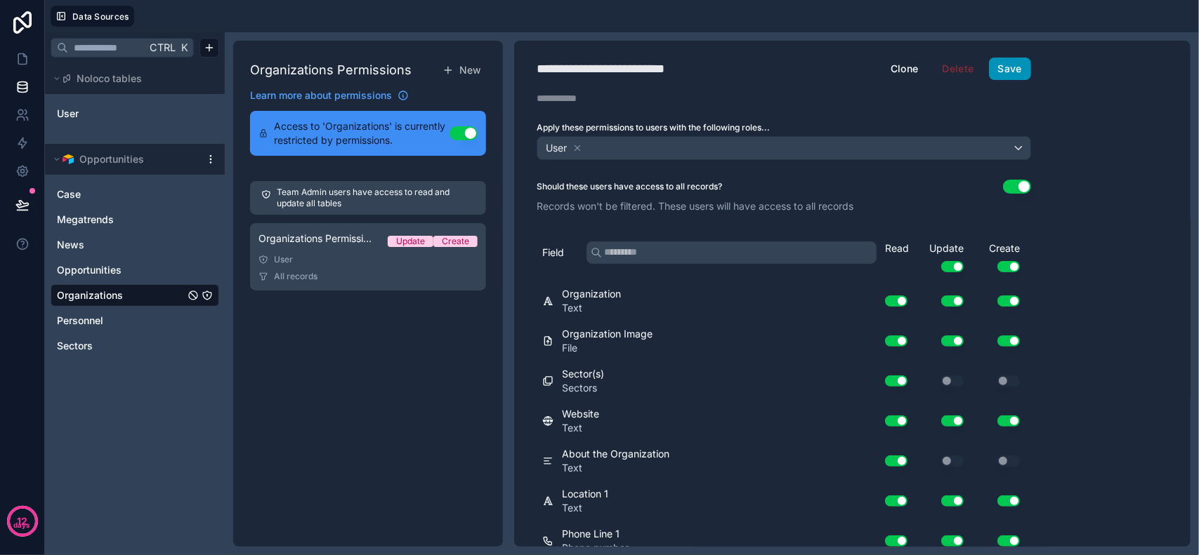
click at [1015, 70] on button "Save" at bounding box center [1010, 69] width 42 height 22
click at [110, 276] on span "Opportunities" at bounding box center [89, 270] width 65 height 14
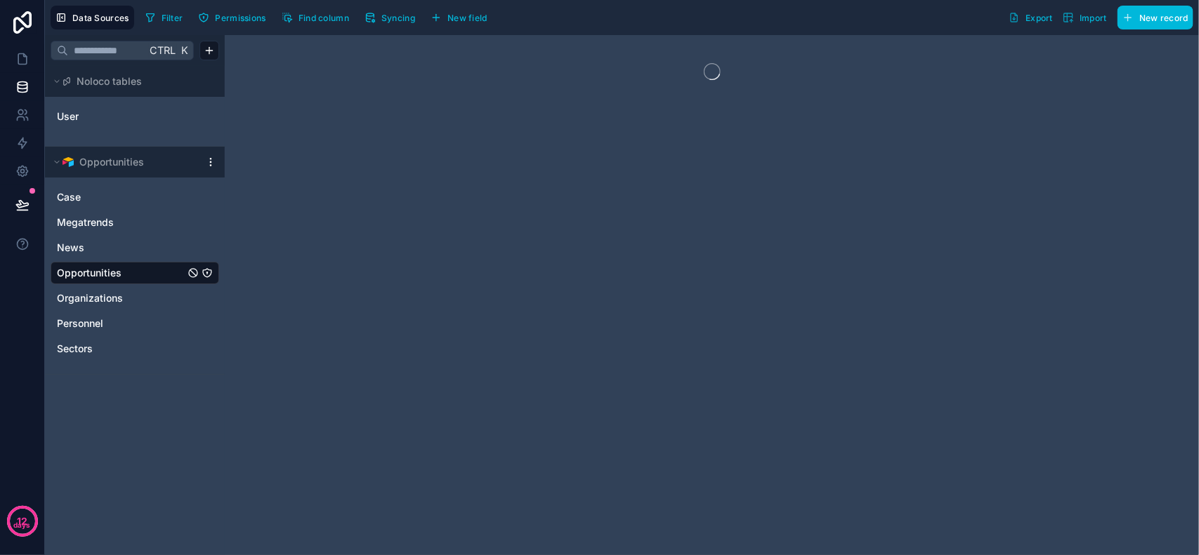
click at [112, 306] on div "Organizations" at bounding box center [135, 298] width 169 height 22
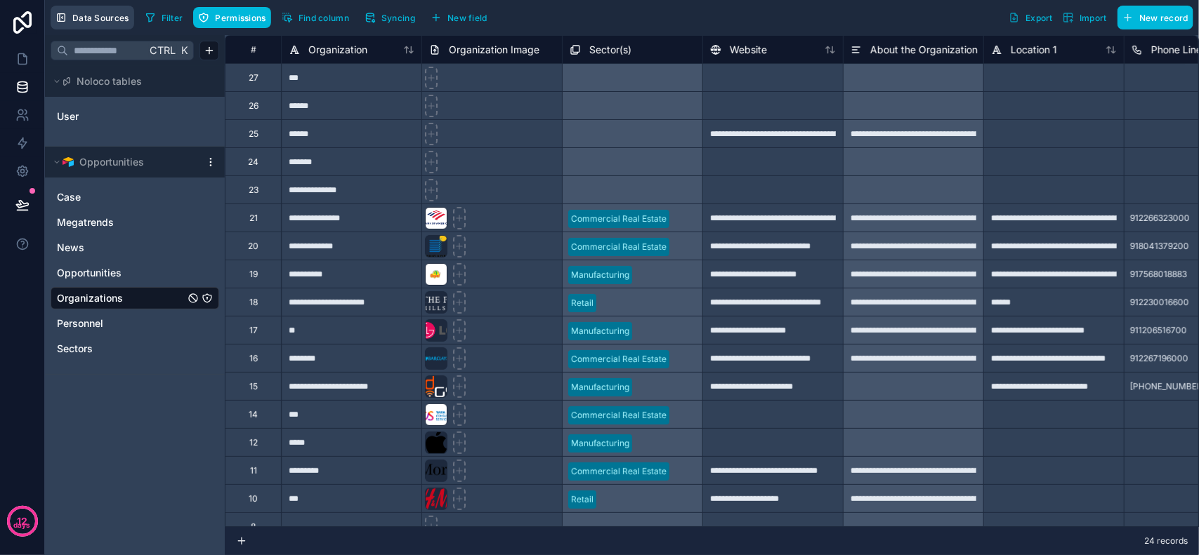
click at [117, 15] on span "Data Sources" at bounding box center [100, 18] width 57 height 11
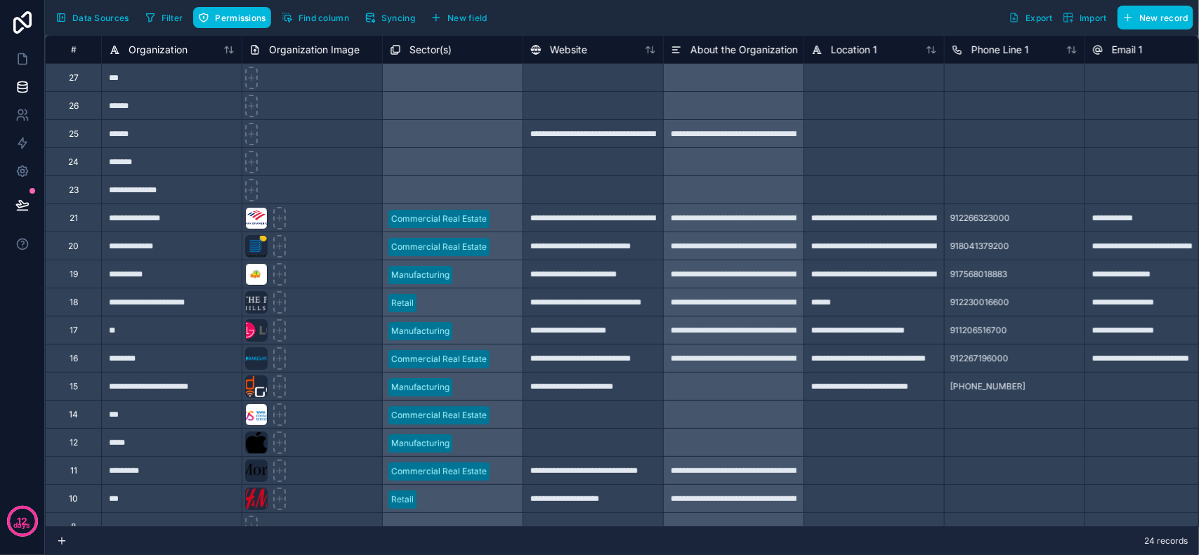
click at [112, 15] on span "Data Sources" at bounding box center [100, 18] width 57 height 11
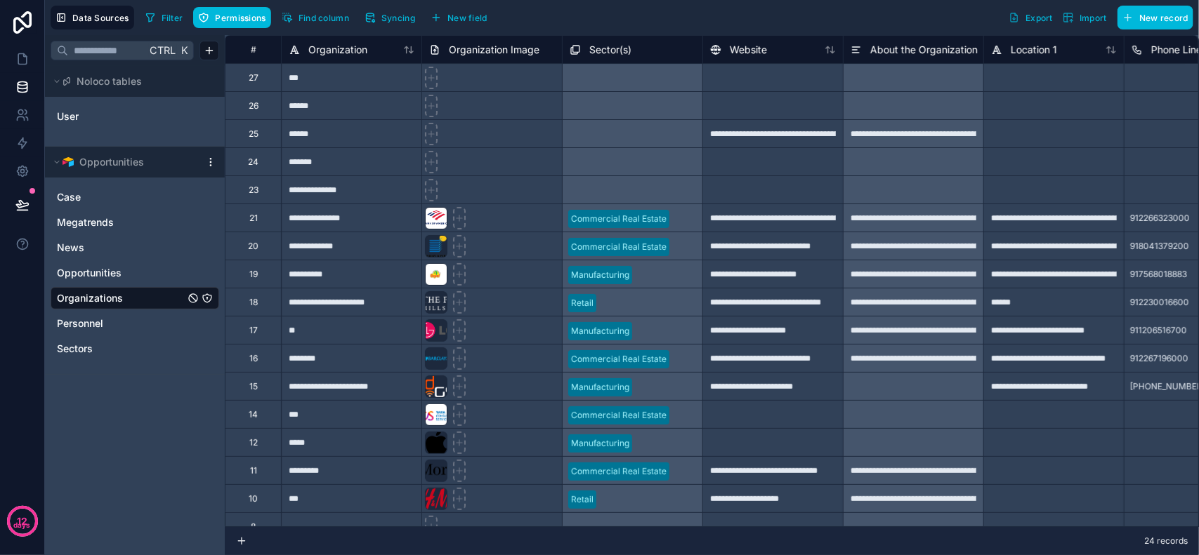
click at [166, 15] on span "Filter" at bounding box center [173, 18] width 22 height 11
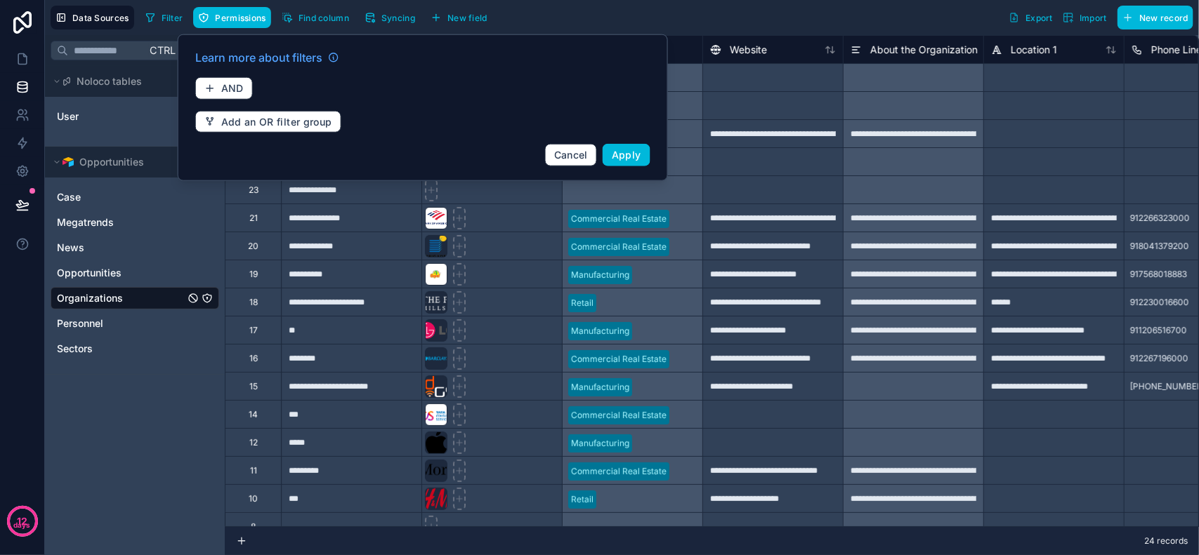
click at [463, 103] on div "Learn more about filters AND Add an OR filter group Cancel Apply" at bounding box center [423, 108] width 472 height 134
click at [359, 79] on div "Learn more about filters AND Add an OR filter group Cancel Apply" at bounding box center [423, 108] width 472 height 134
click at [580, 156] on span "Cancel" at bounding box center [571, 155] width 34 height 12
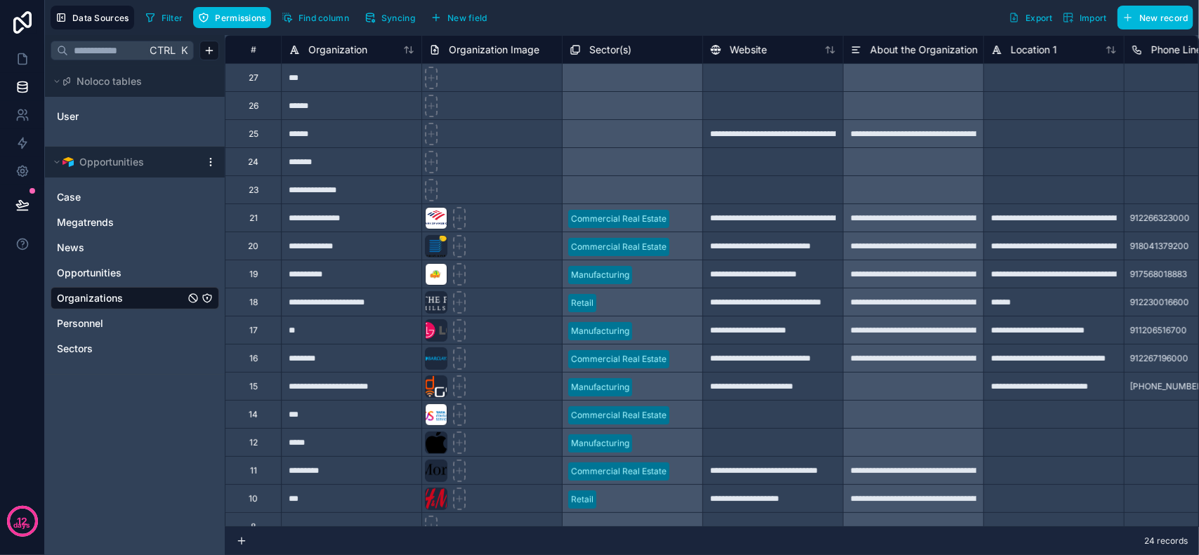
click at [166, 13] on span "Filter" at bounding box center [173, 18] width 22 height 11
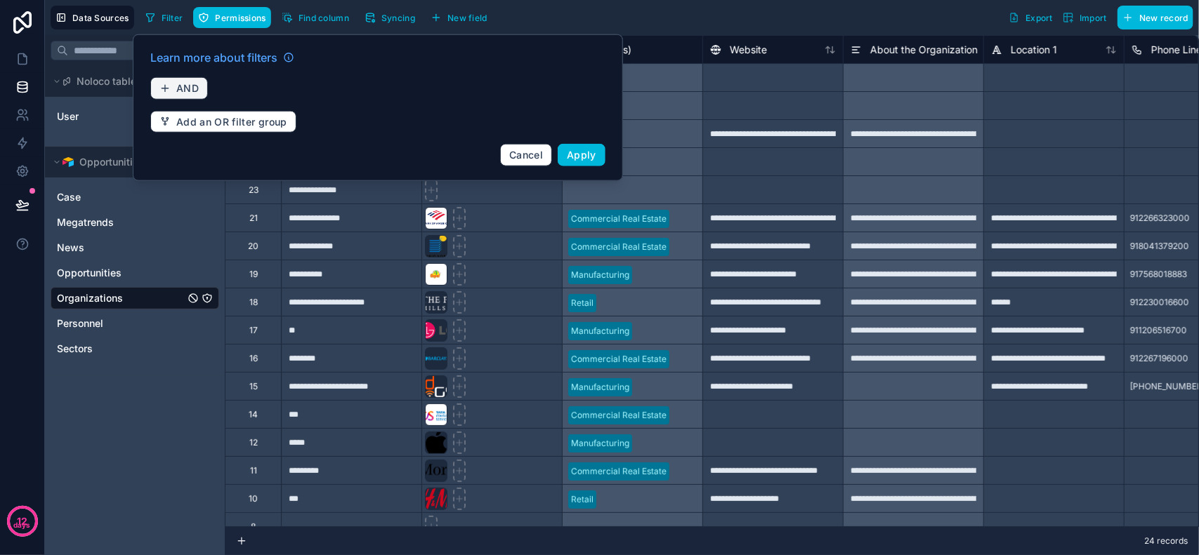
click at [179, 93] on span "AND" at bounding box center [187, 88] width 22 height 13
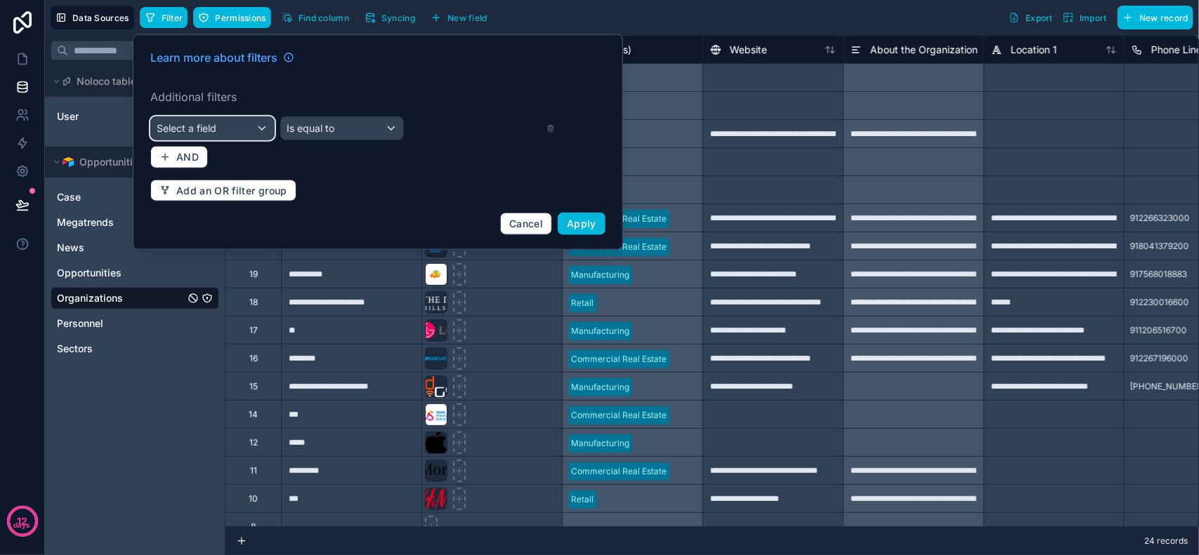
click at [215, 129] on span "Select a field" at bounding box center [187, 128] width 60 height 12
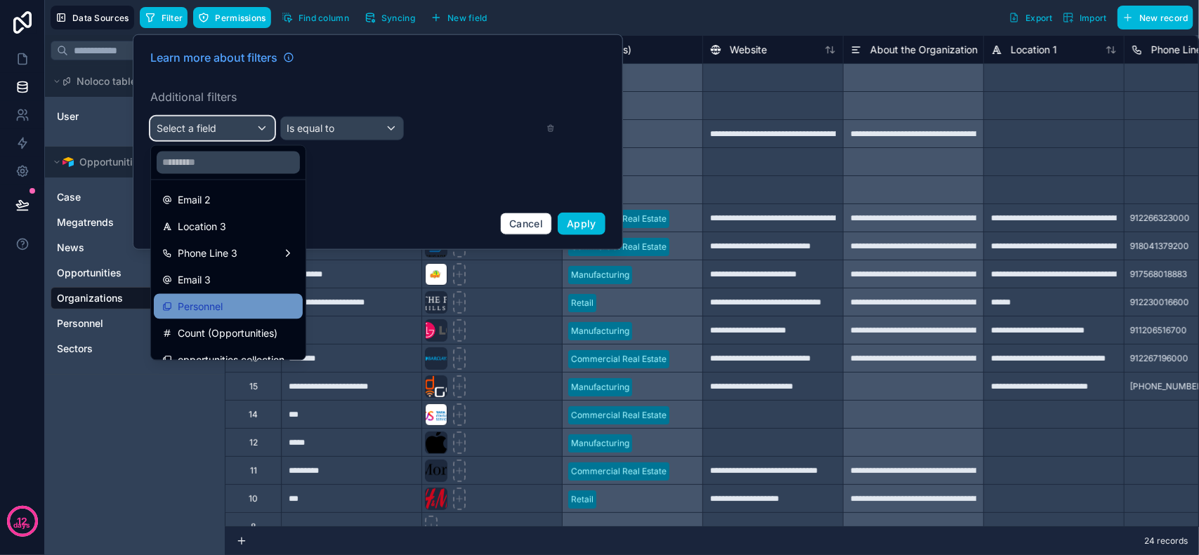
scroll to position [393, 0]
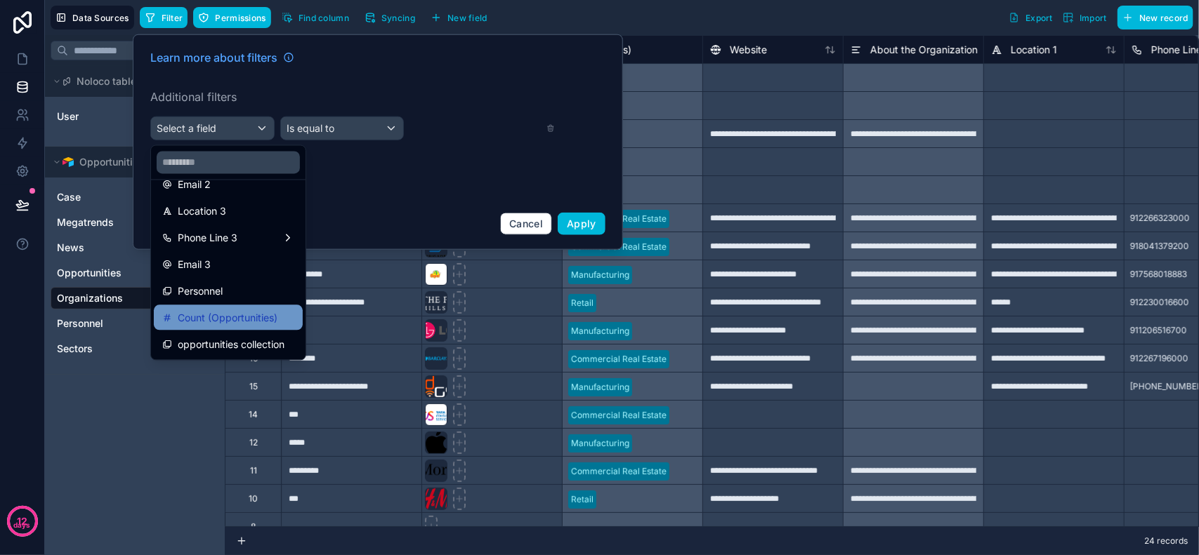
click at [237, 321] on span "Count (Opportunities)" at bounding box center [228, 318] width 100 height 17
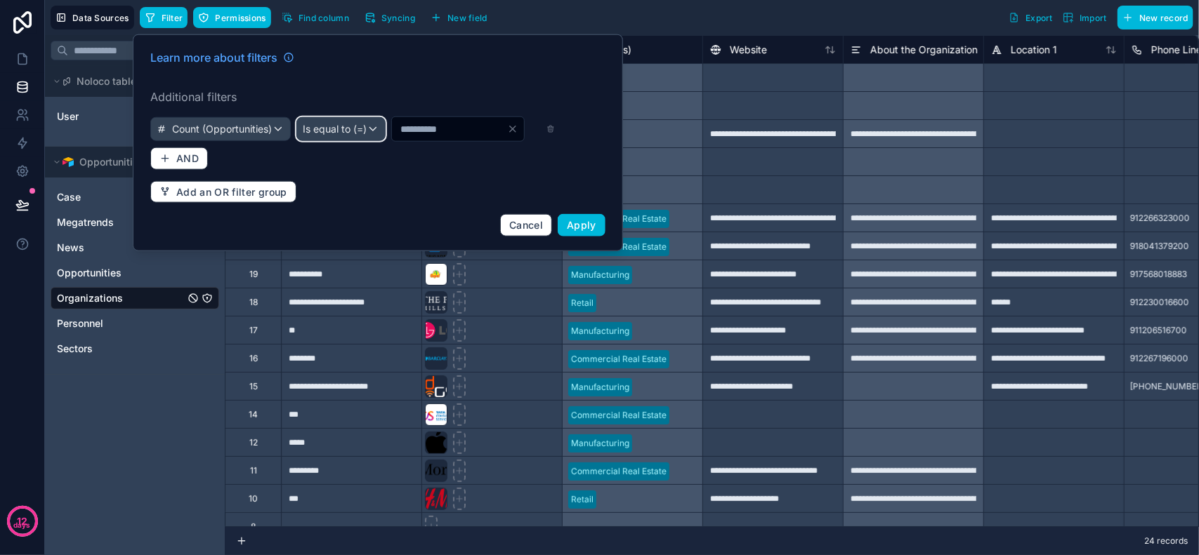
click at [385, 132] on div "Is equal to (=)" at bounding box center [341, 129] width 88 height 22
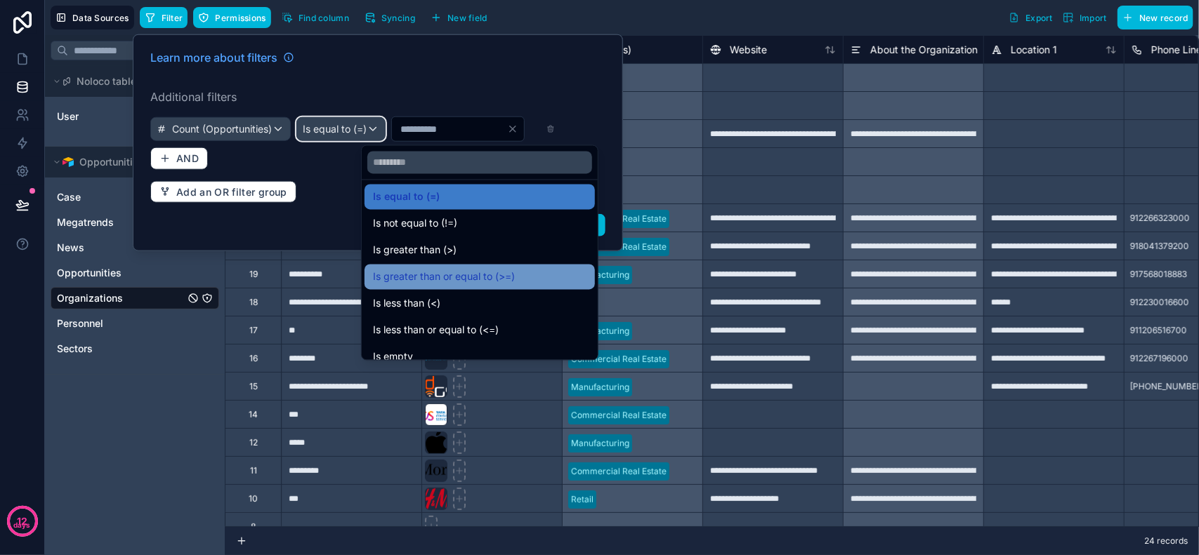
scroll to position [0, 0]
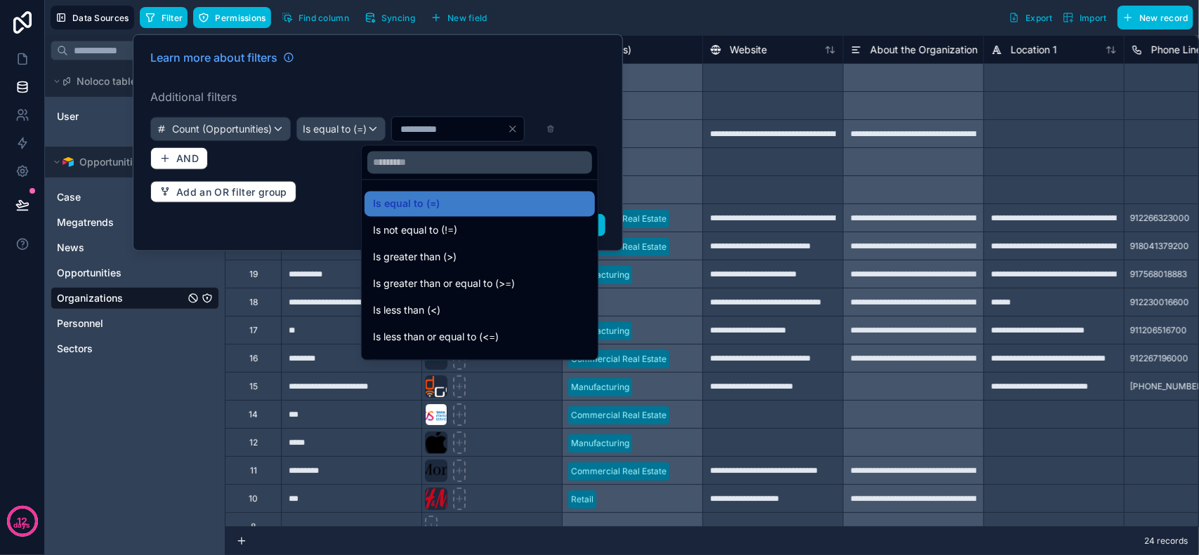
click at [461, 265] on div "Is greater than (>)" at bounding box center [479, 257] width 213 height 17
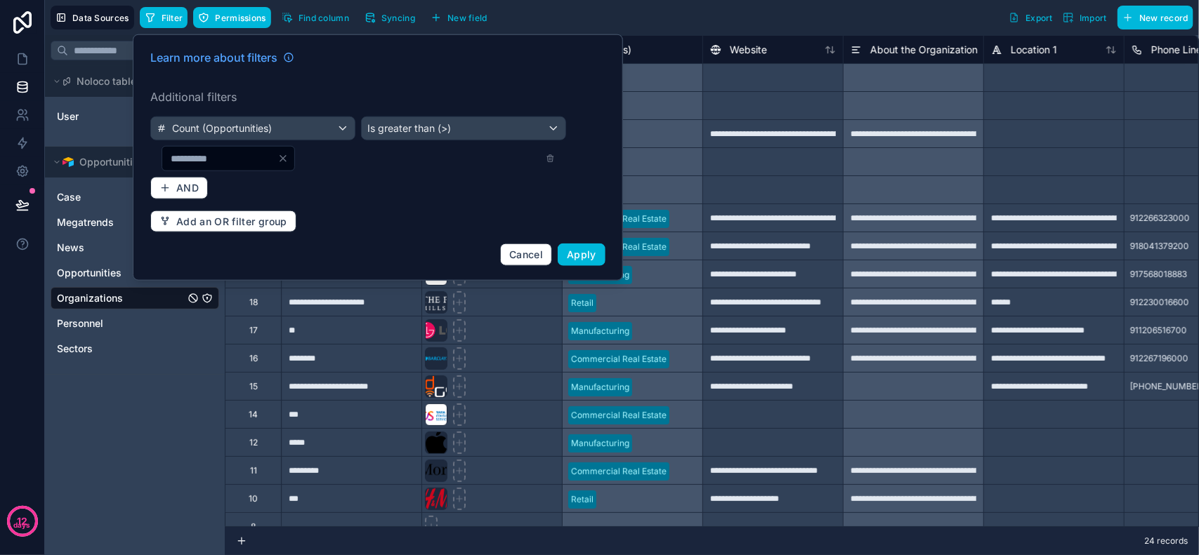
click at [442, 215] on div "Learn more about filters Additional filters Count (Opportunities) Is greater th…" at bounding box center [378, 158] width 472 height 234
click at [275, 158] on input "*" at bounding box center [219, 159] width 115 height 20
click at [426, 205] on div "Learn more about filters Additional filters Count (Opportunities) Is greater th…" at bounding box center [378, 158] width 472 height 234
click at [592, 258] on span "Apply" at bounding box center [581, 255] width 29 height 12
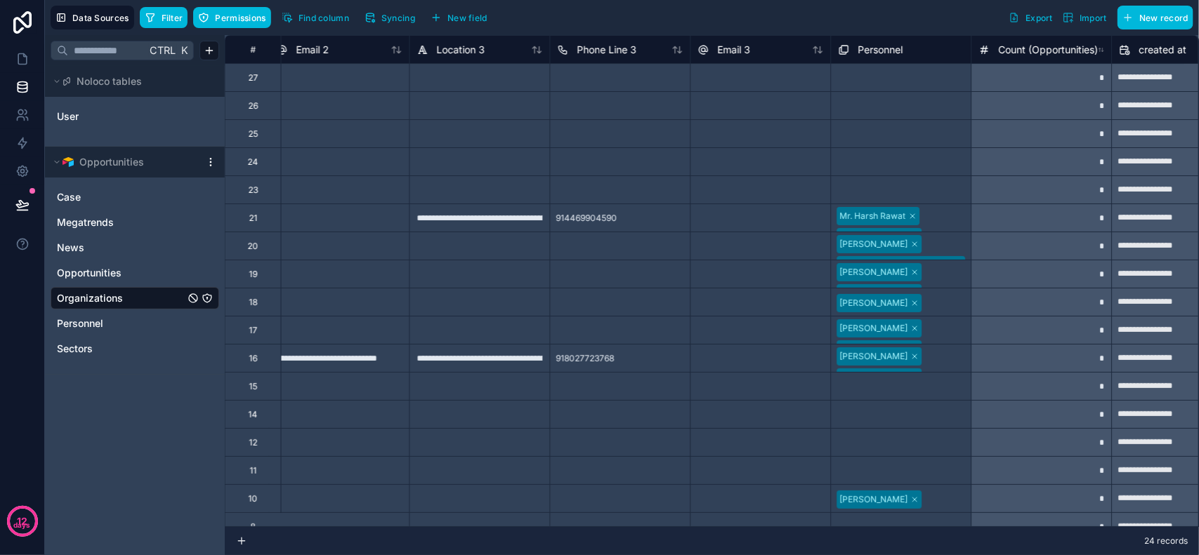
scroll to position [0, 1419]
drag, startPoint x: 29, startPoint y: 195, endPoint x: 374, endPoint y: 276, distance: 354.9
click at [29, 195] on button at bounding box center [22, 204] width 31 height 39
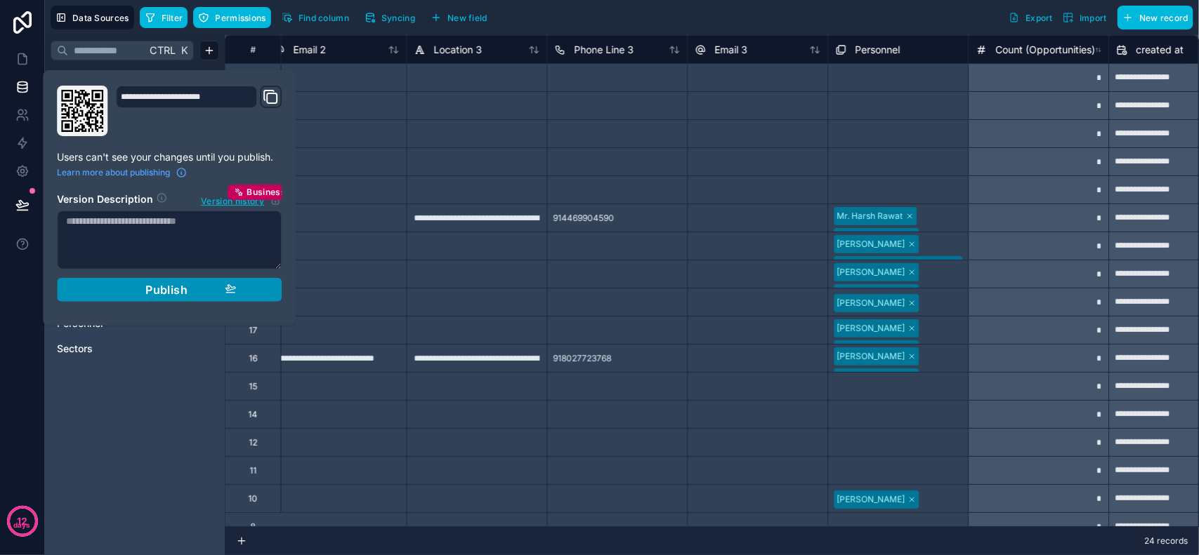
click at [180, 286] on span "Publish" at bounding box center [166, 290] width 42 height 14
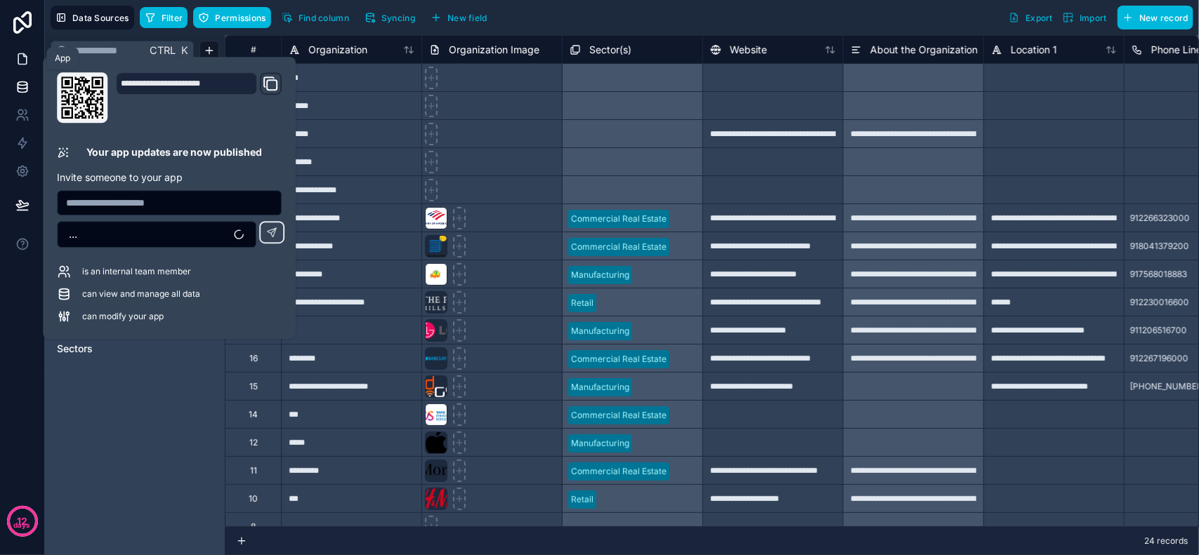
click at [22, 55] on icon at bounding box center [22, 59] width 14 height 14
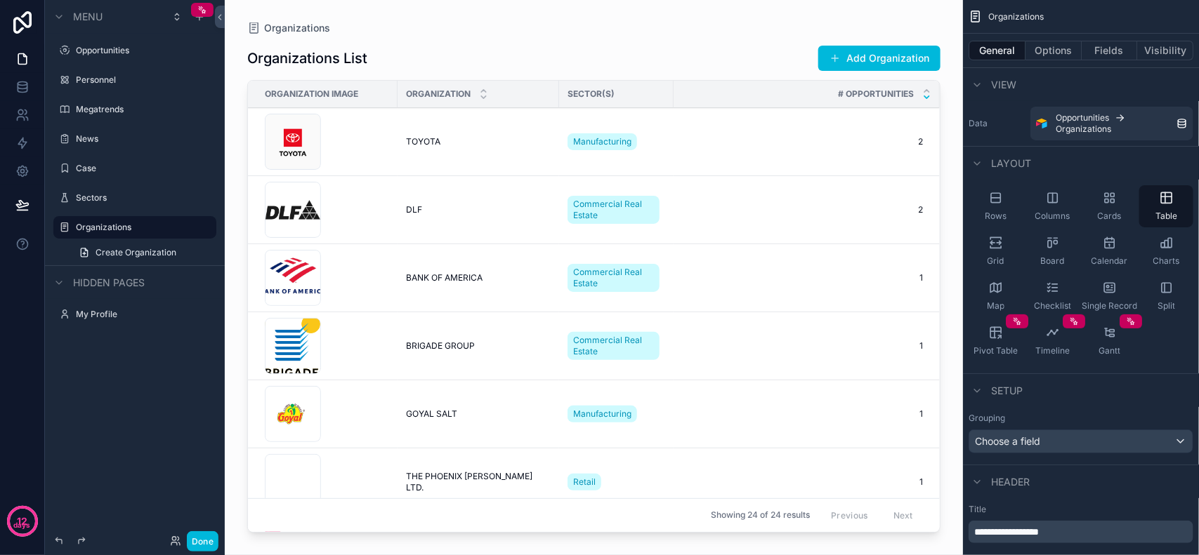
click at [462, 22] on div "Organizations" at bounding box center [593, 27] width 693 height 11
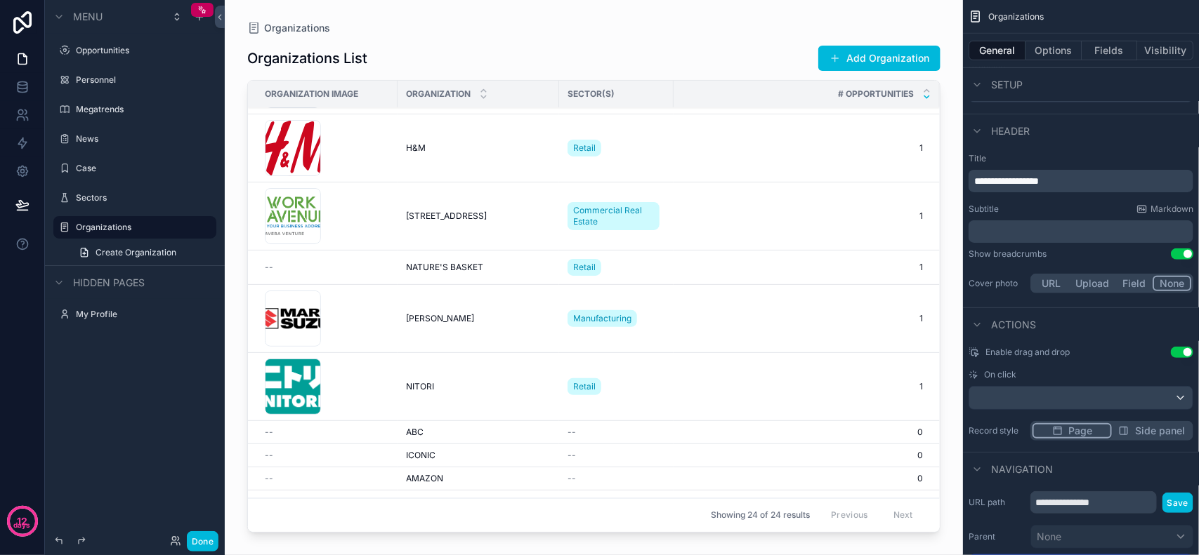
scroll to position [810, 0]
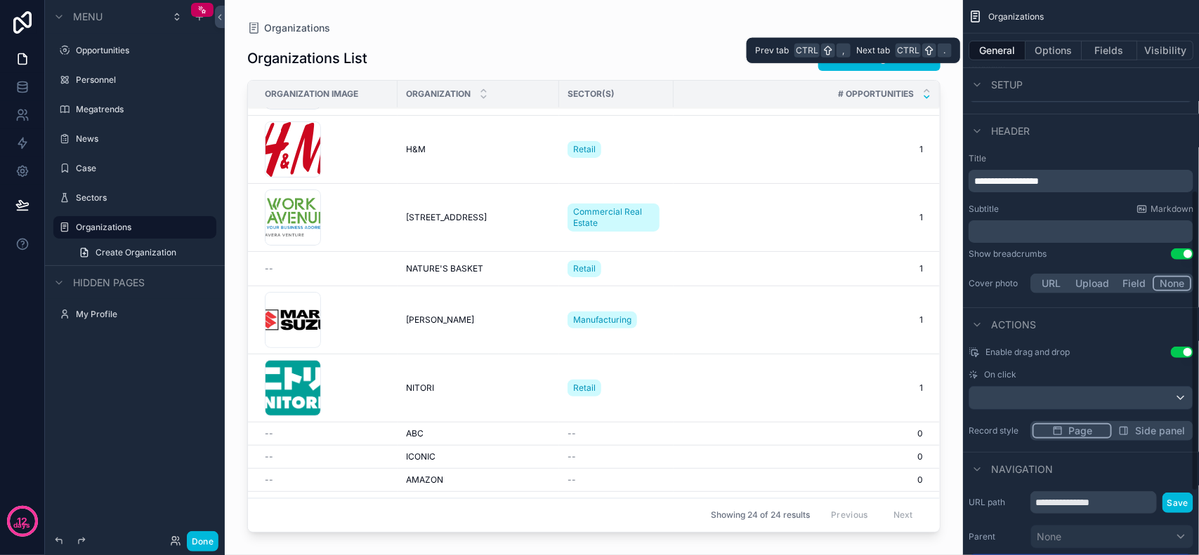
drag, startPoint x: 1033, startPoint y: 53, endPoint x: 1125, endPoint y: 160, distance: 140.9
click at [1033, 53] on button "Options" at bounding box center [1053, 51] width 56 height 20
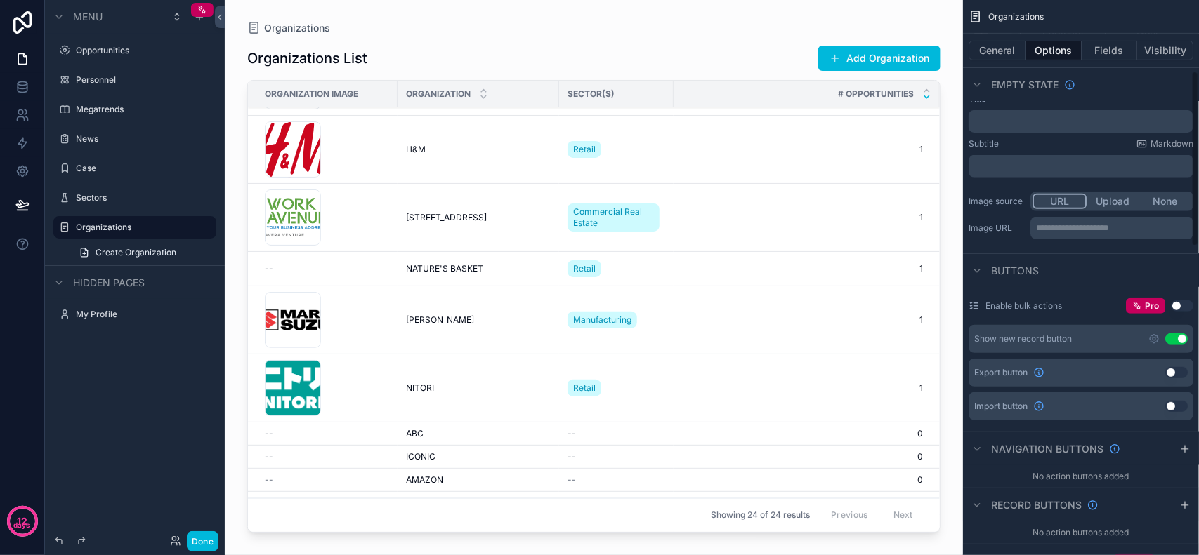
scroll to position [0, 0]
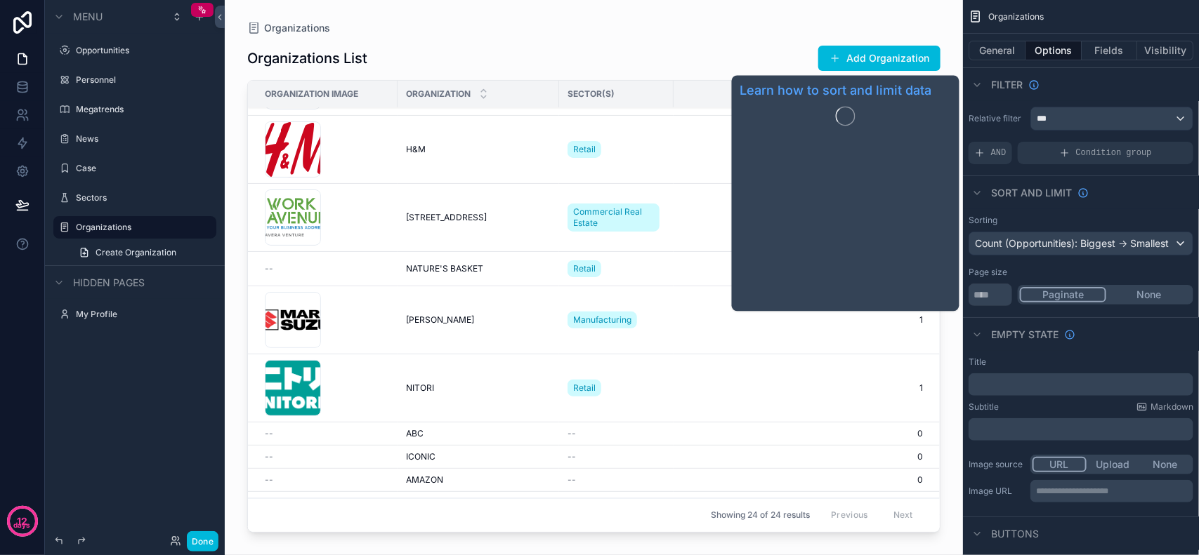
click at [1061, 197] on span "Sort And Limit" at bounding box center [1031, 193] width 81 height 14
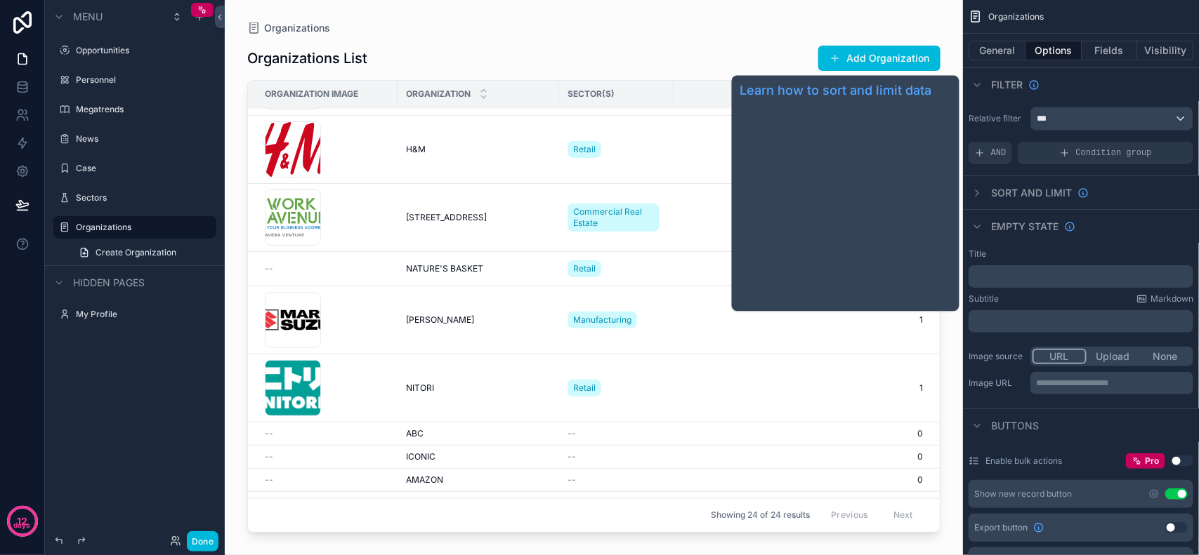
click at [1057, 197] on span "Sort And Limit" at bounding box center [1031, 193] width 81 height 14
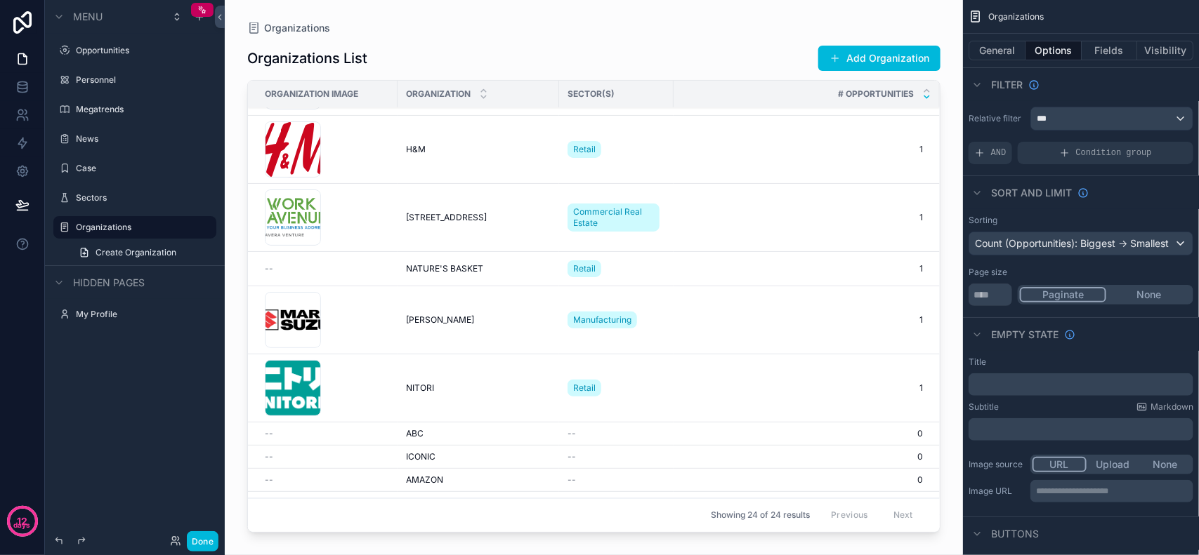
click at [1139, 297] on button "None" at bounding box center [1148, 294] width 85 height 15
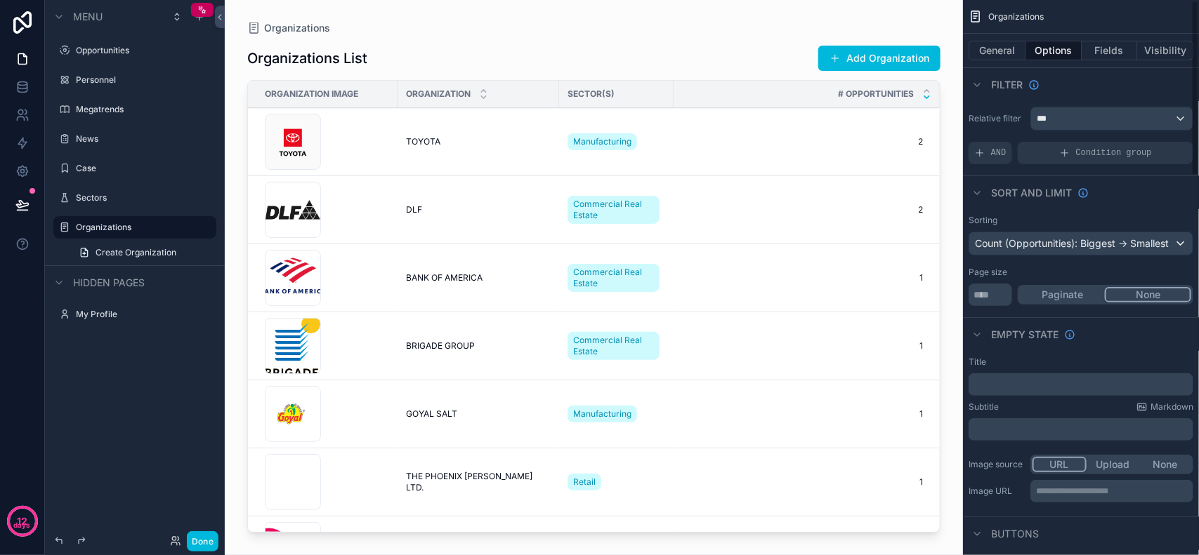
click at [1082, 295] on button "Paginate" at bounding box center [1062, 294] width 85 height 15
click at [1100, 125] on div "***" at bounding box center [1112, 118] width 162 height 22
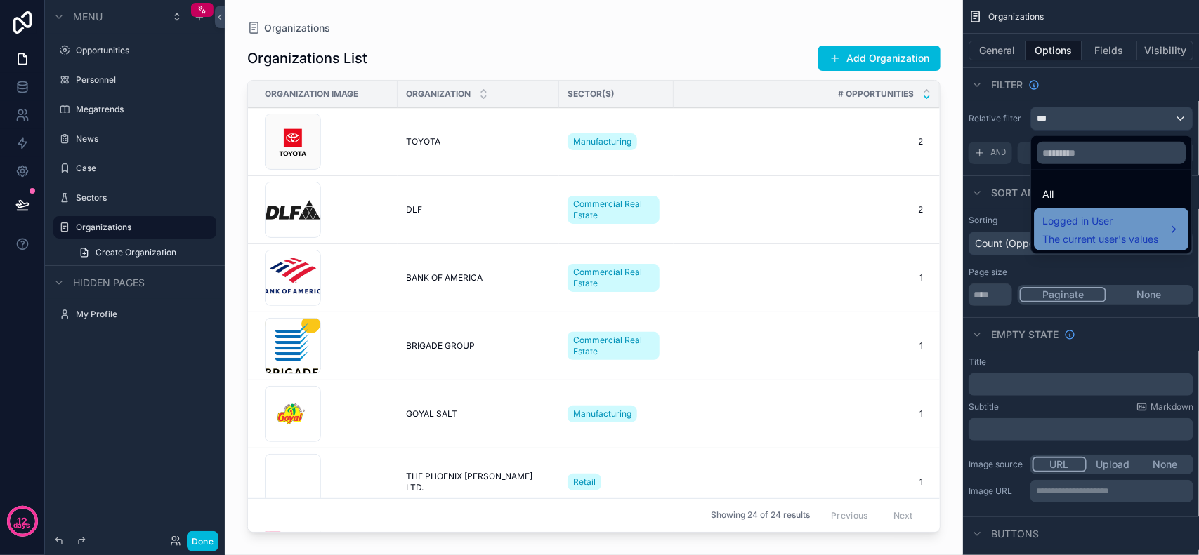
click at [1106, 221] on span "Logged in User" at bounding box center [1101, 221] width 116 height 17
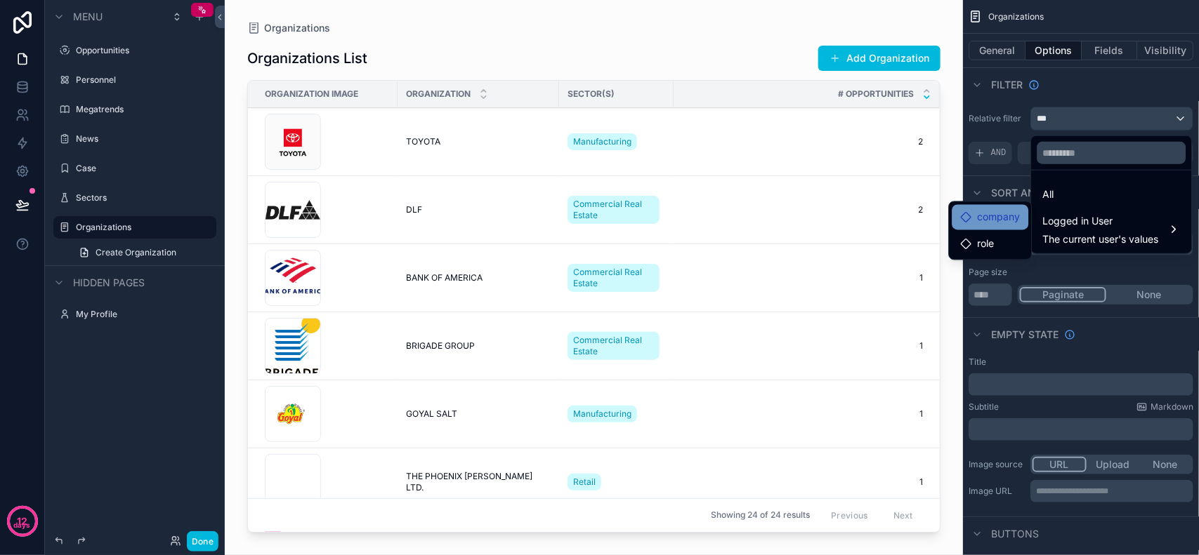
click at [990, 223] on span "company" at bounding box center [998, 217] width 43 height 17
click at [980, 219] on span "company" at bounding box center [998, 217] width 43 height 17
click at [990, 254] on div "role" at bounding box center [990, 244] width 77 height 25
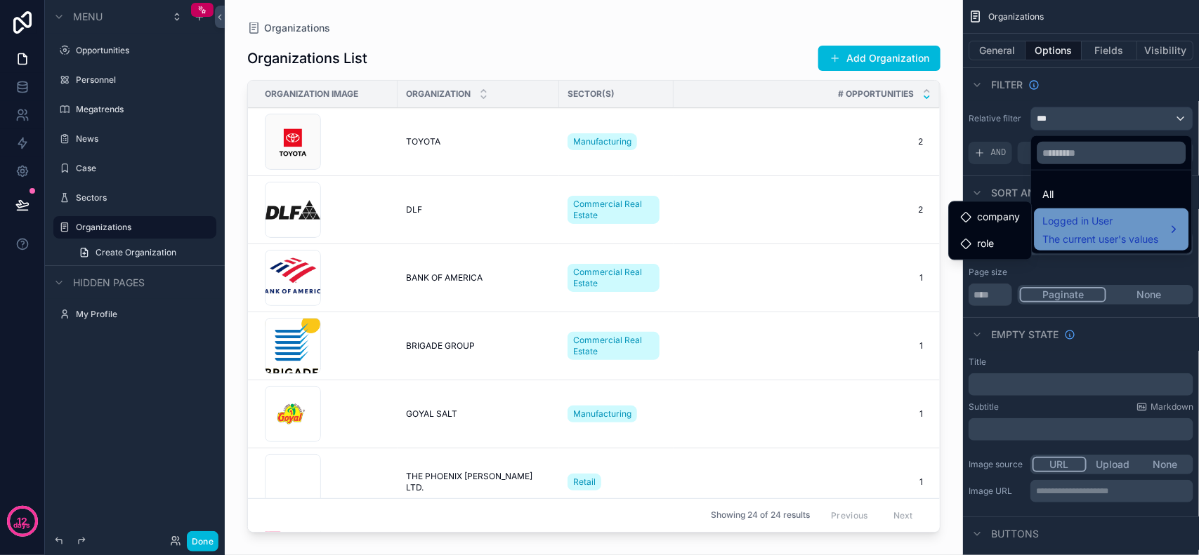
click at [1171, 233] on div "Logged in User The current user's values" at bounding box center [1112, 230] width 138 height 34
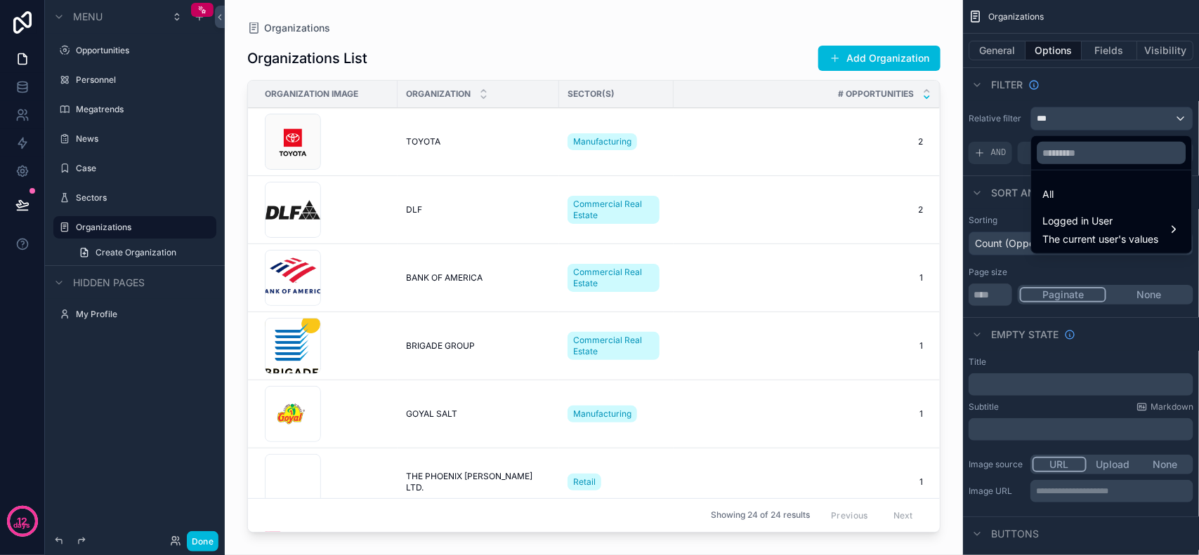
drag, startPoint x: 1093, startPoint y: 195, endPoint x: 1100, endPoint y: 195, distance: 7.1
click at [1092, 195] on div "All" at bounding box center [1112, 194] width 138 height 17
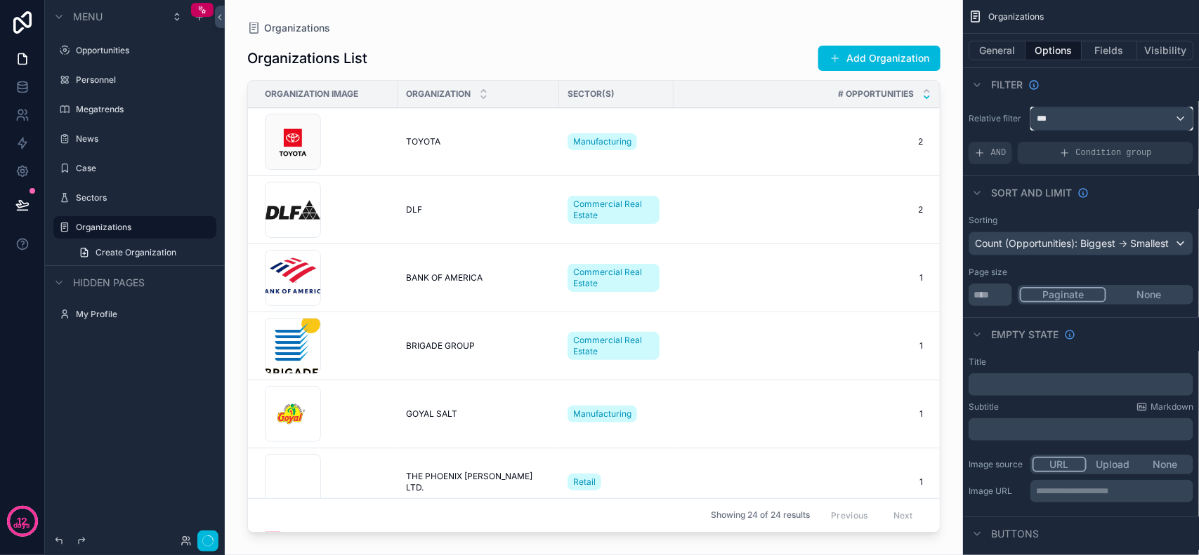
click at [1107, 116] on div "***" at bounding box center [1112, 118] width 162 height 22
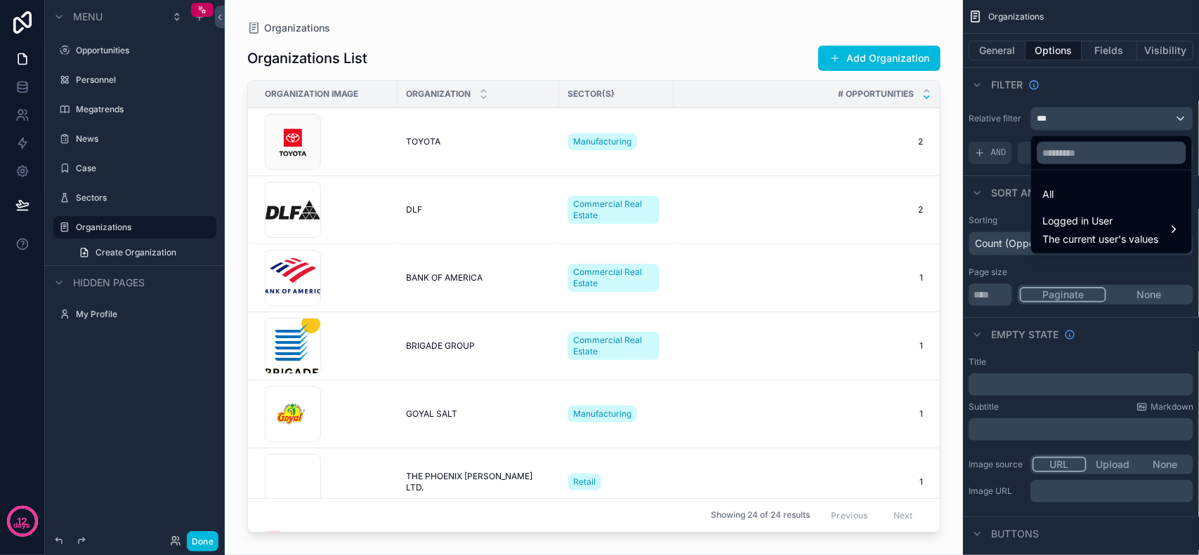
click at [1107, 95] on div "scrollable content" at bounding box center [599, 277] width 1199 height 555
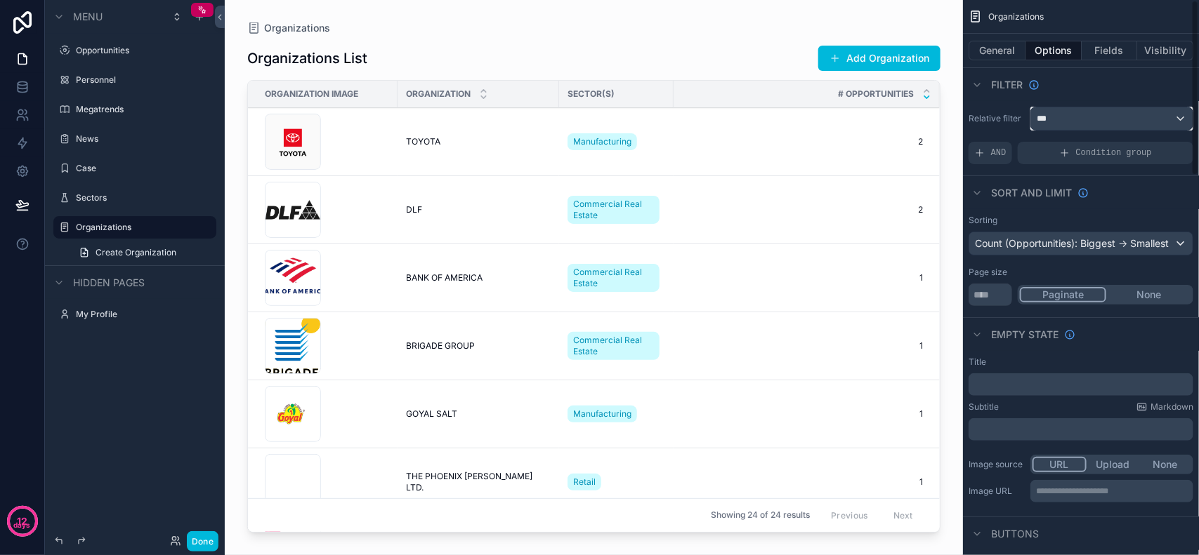
click at [1090, 119] on div "***" at bounding box center [1112, 118] width 162 height 22
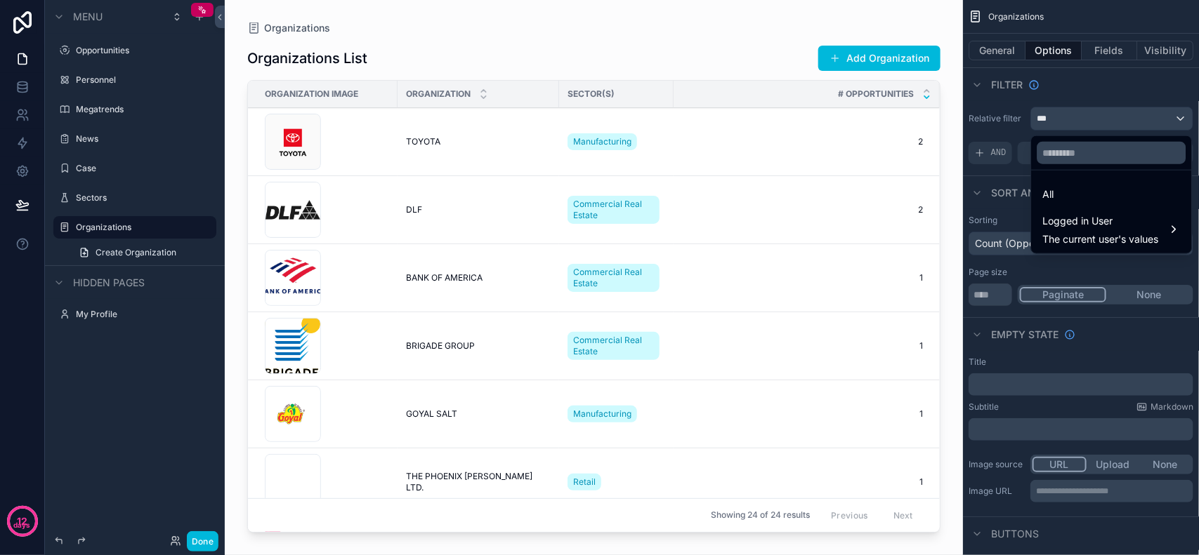
drag, startPoint x: 1083, startPoint y: 181, endPoint x: 1083, endPoint y: 159, distance: 22.5
click at [1083, 159] on div "All Logged in User The current user's values" at bounding box center [1112, 195] width 162 height 119
click at [1086, 152] on input "text" at bounding box center [1111, 153] width 149 height 22
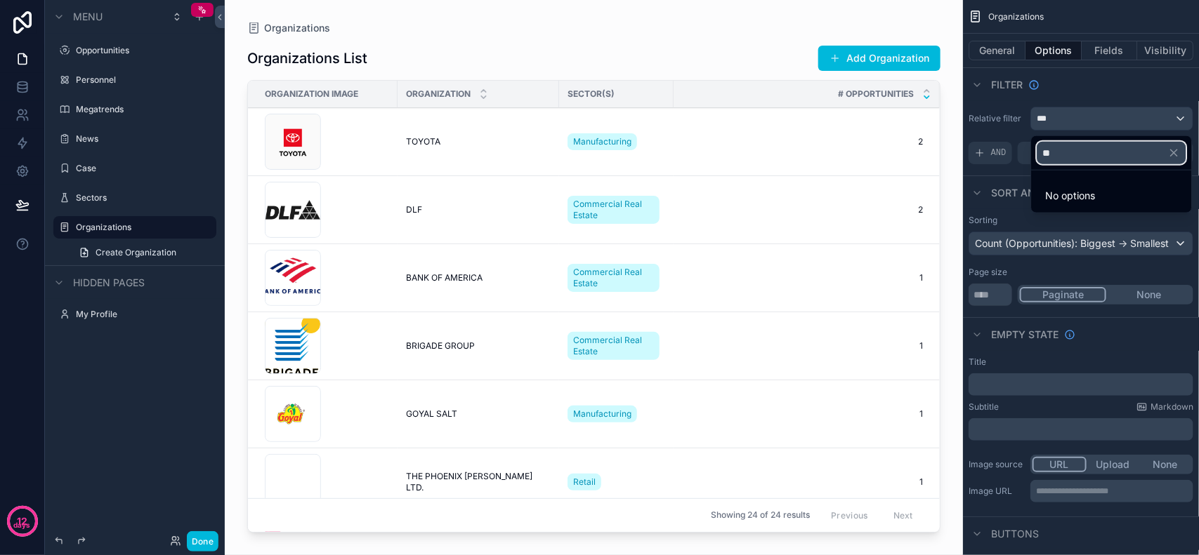
type input "*"
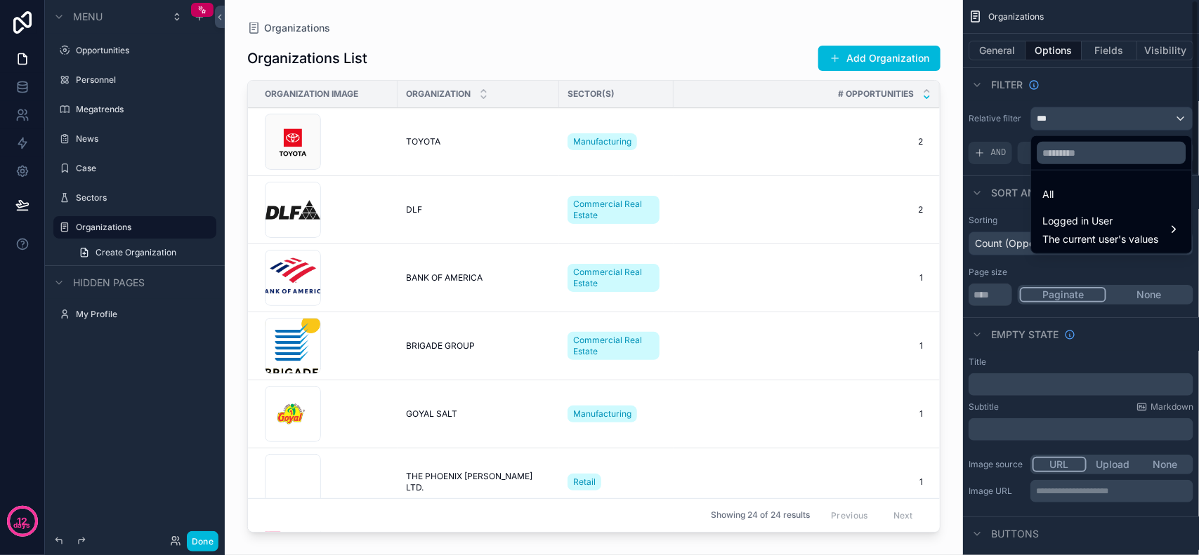
click at [1093, 75] on div "scrollable content" at bounding box center [599, 277] width 1199 height 555
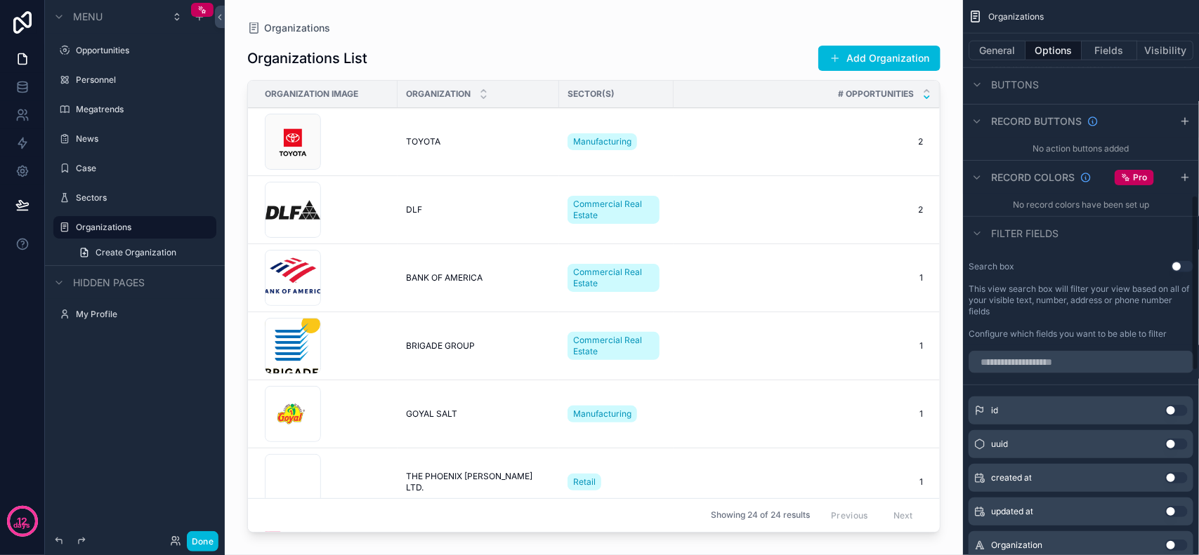
scroll to position [614, 0]
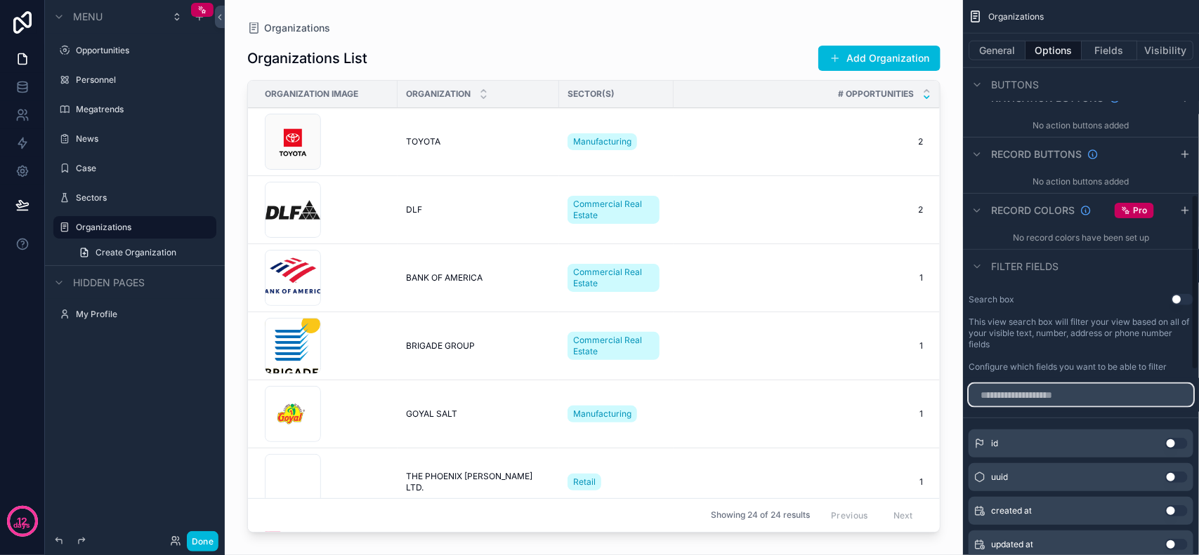
click at [1074, 388] on input "scrollable content" at bounding box center [1080, 395] width 225 height 22
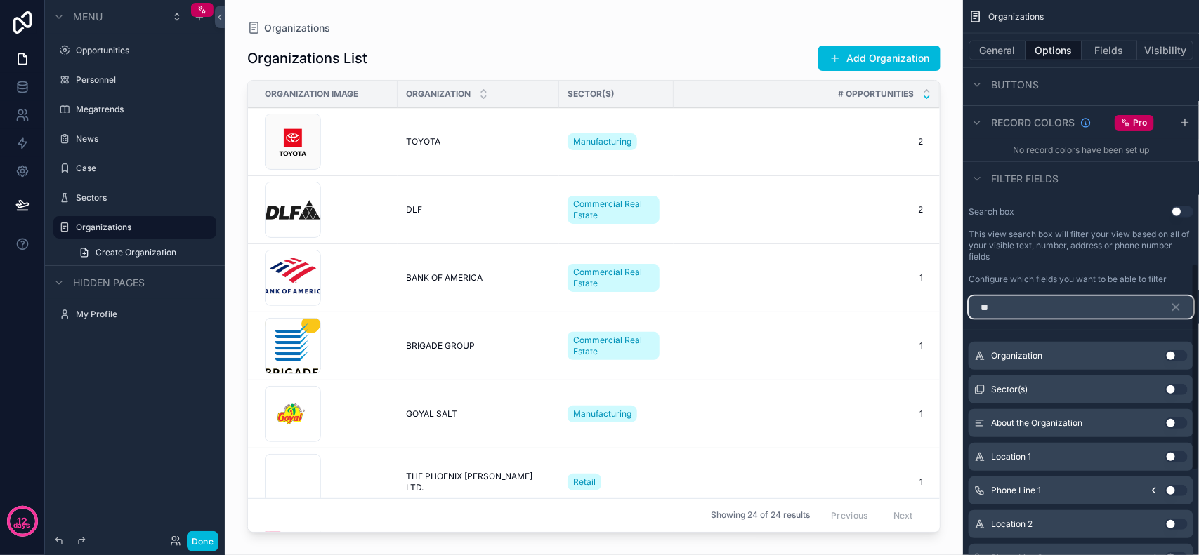
scroll to position [590, 0]
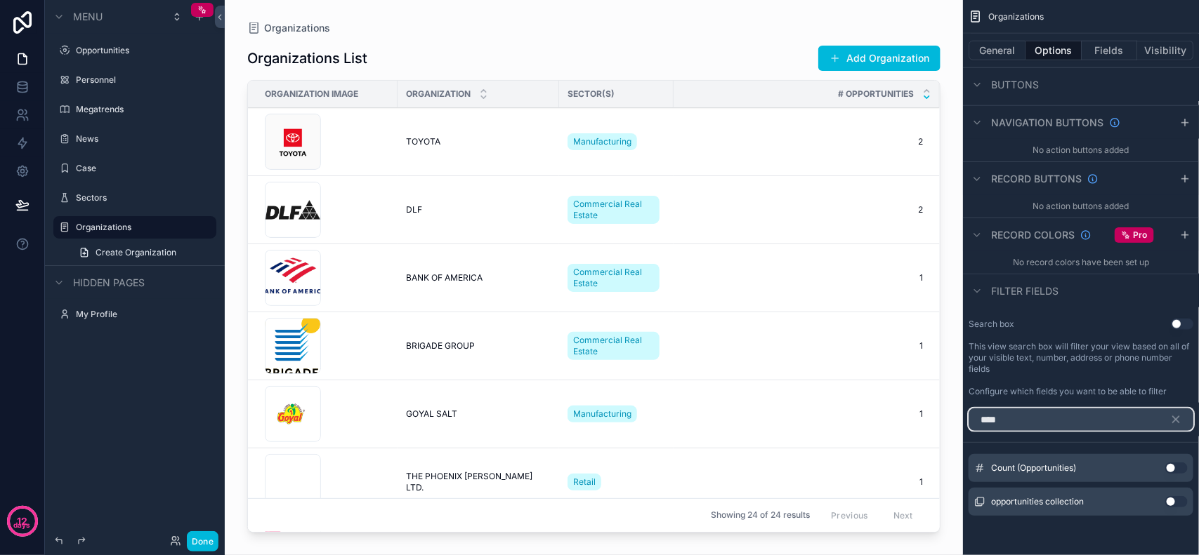
type input "****"
click at [1178, 468] on button "Use setting" at bounding box center [1176, 468] width 22 height 11
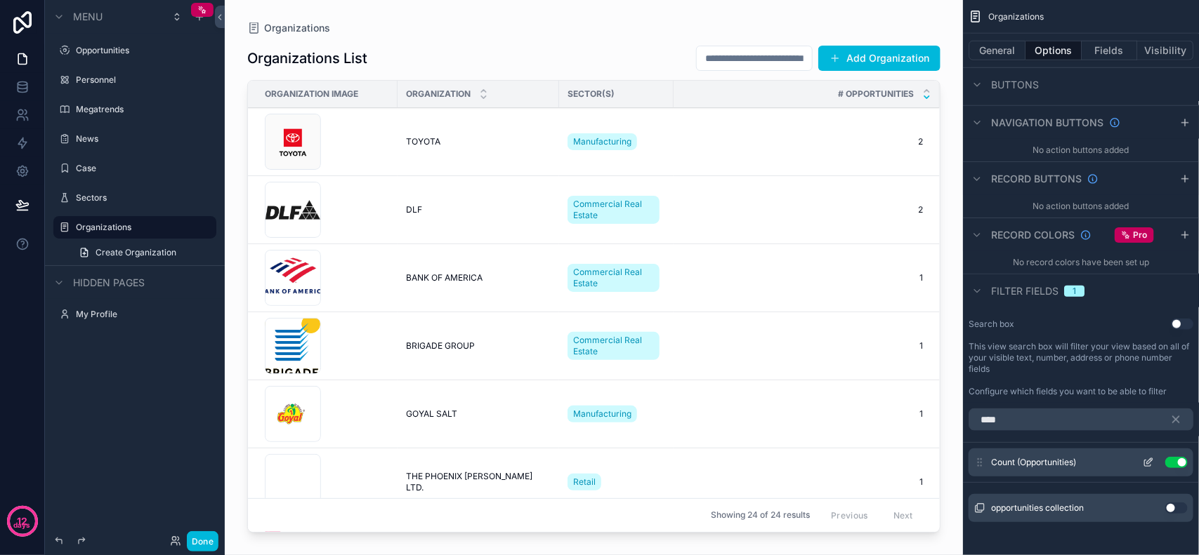
click at [1149, 466] on icon "scrollable content" at bounding box center [1147, 462] width 11 height 11
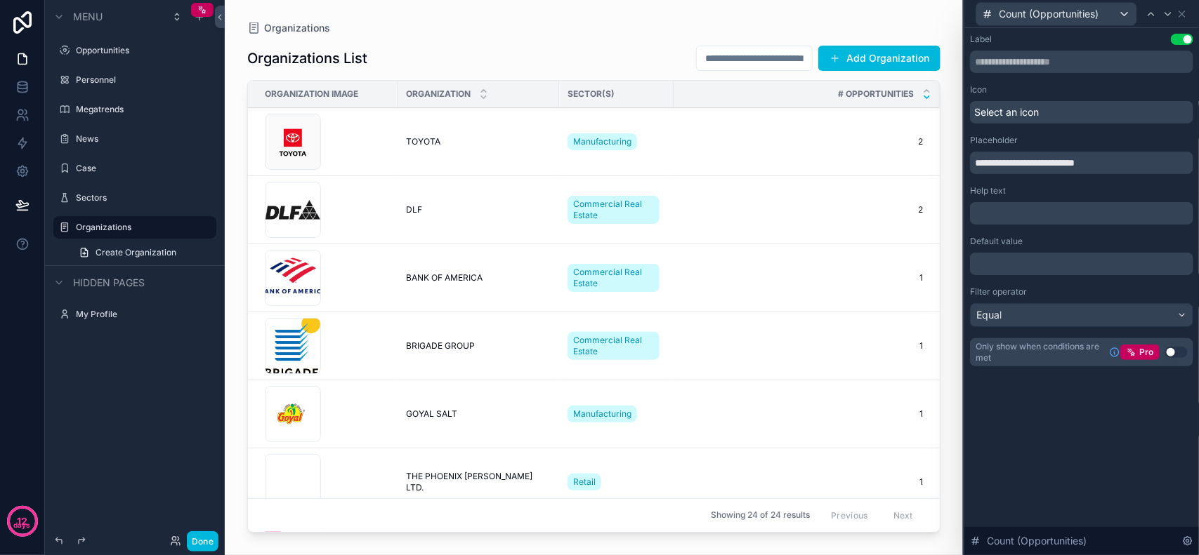
click at [1086, 254] on div "﻿" at bounding box center [1081, 264] width 223 height 22
click at [1088, 268] on p "﻿" at bounding box center [1082, 264] width 215 height 14
click at [1097, 440] on div "**********" at bounding box center [1081, 291] width 235 height 527
click at [1069, 313] on div "Equal" at bounding box center [1081, 315] width 222 height 22
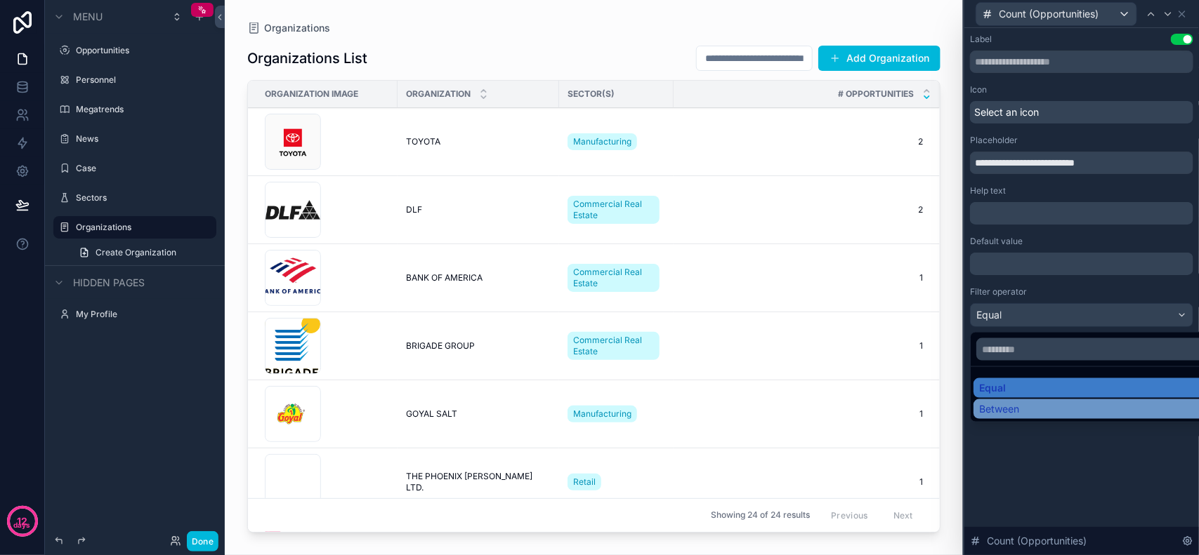
click at [1057, 406] on div "Between" at bounding box center [1097, 409] width 237 height 14
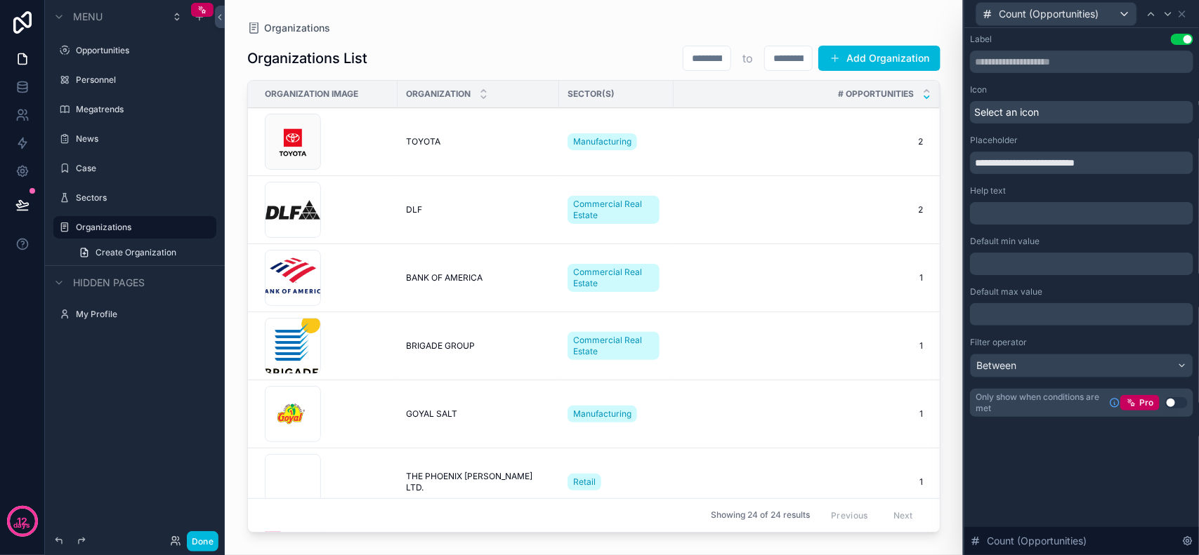
click at [1022, 265] on p "﻿" at bounding box center [1082, 264] width 215 height 14
click at [1041, 312] on p "﻿" at bounding box center [1082, 315] width 215 height 14
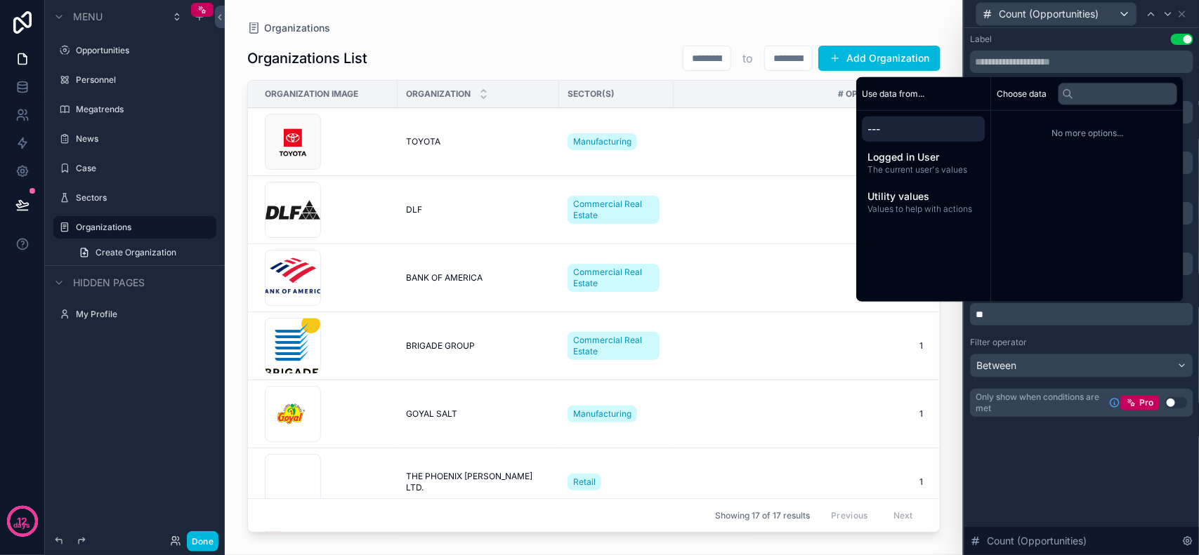
click at [595, 21] on div "Organizations Organizations List * to ** Add Organization Organization Image Or…" at bounding box center [594, 269] width 738 height 539
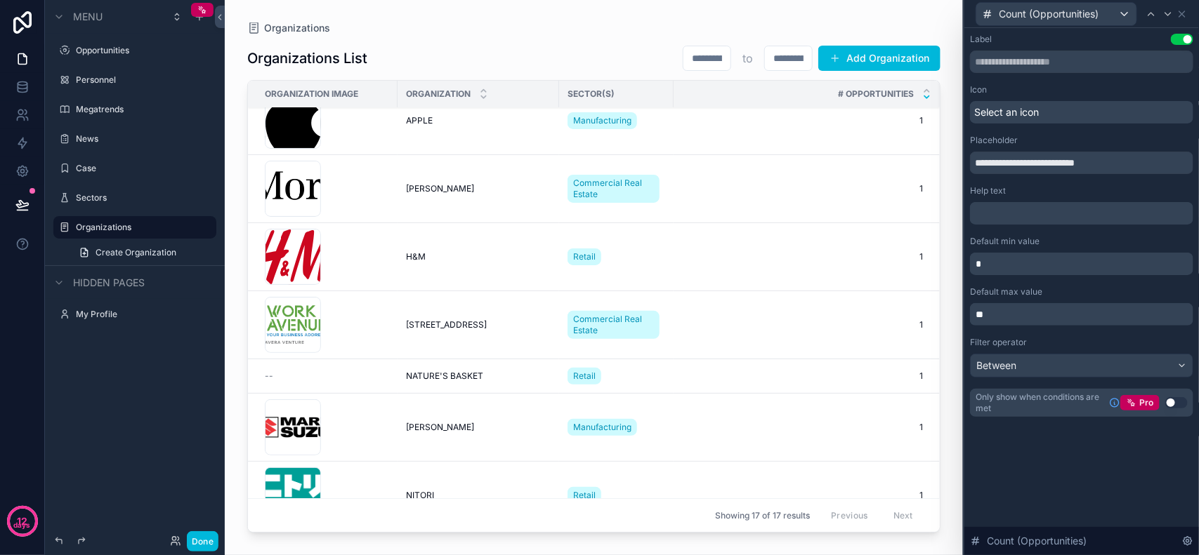
scroll to position [735, 0]
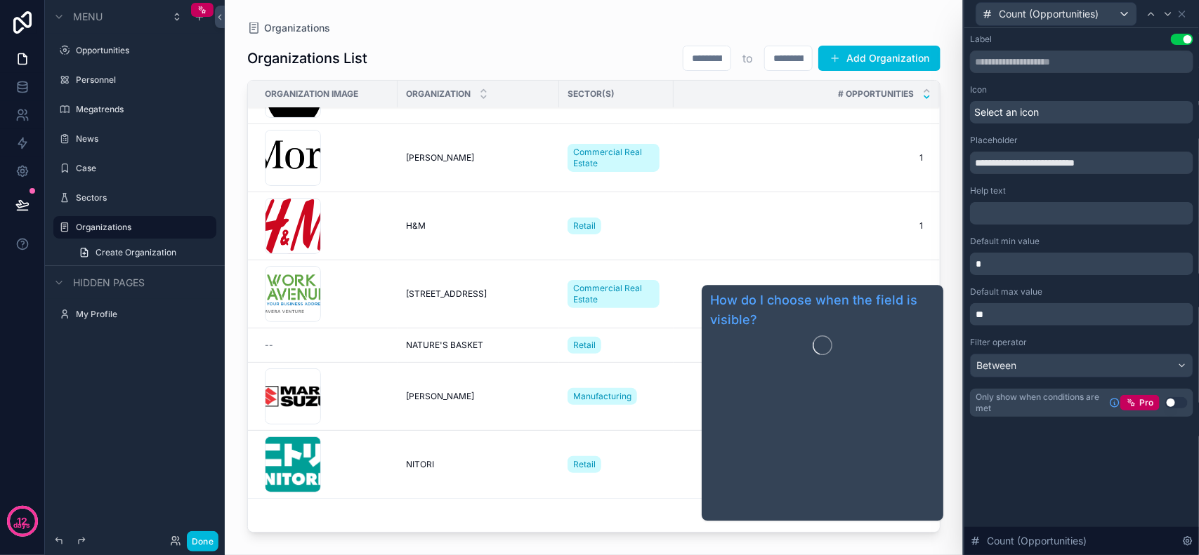
click at [723, 27] on span "1" at bounding box center [797, 21] width 249 height 11
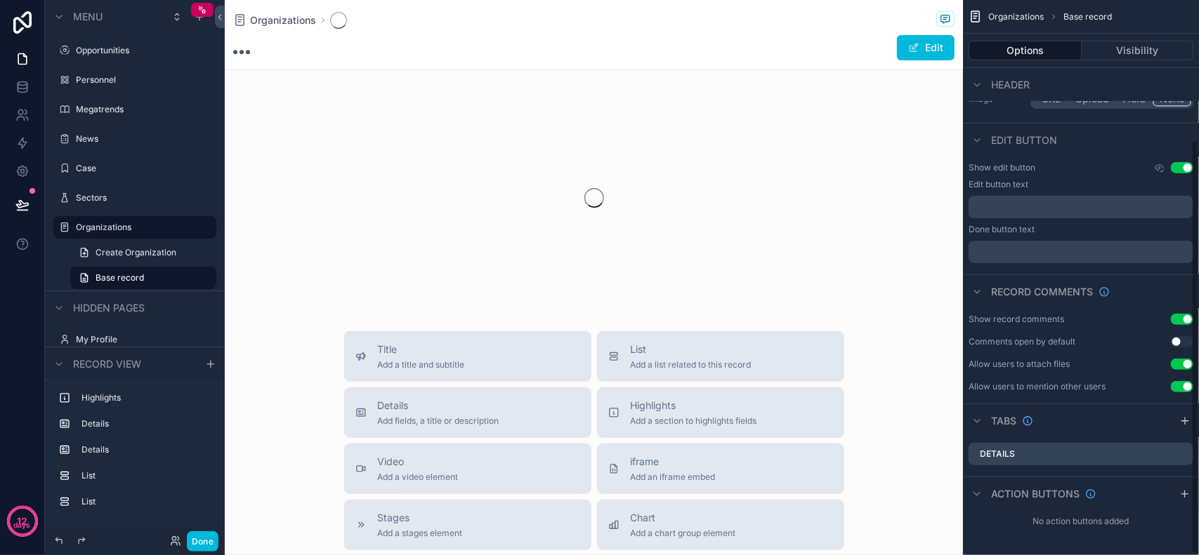
scroll to position [187, 0]
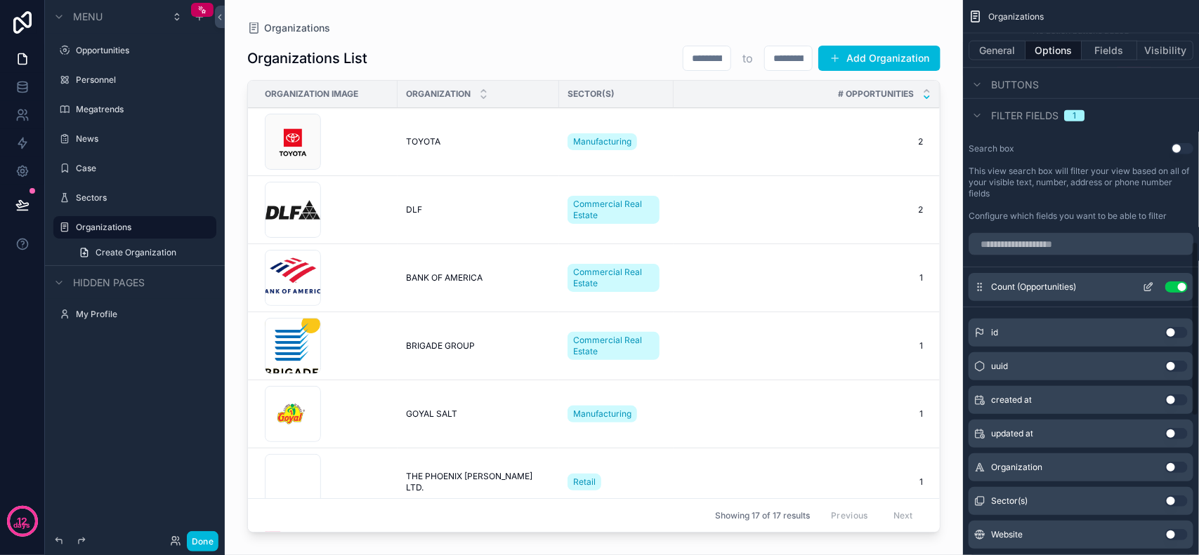
scroll to position [678, 0]
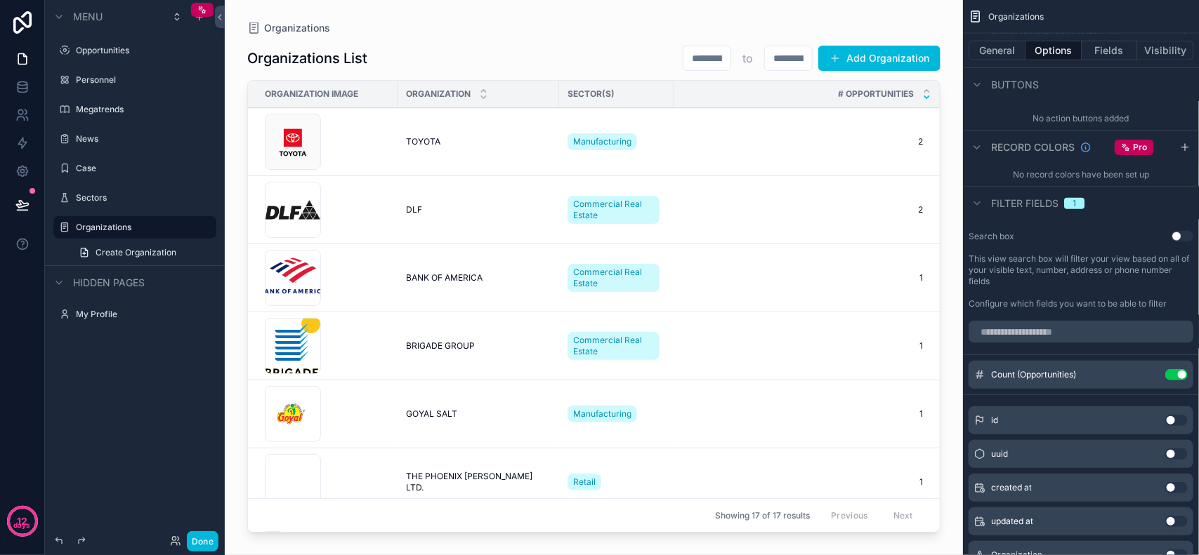
click at [1078, 205] on span "1" at bounding box center [1074, 203] width 20 height 11
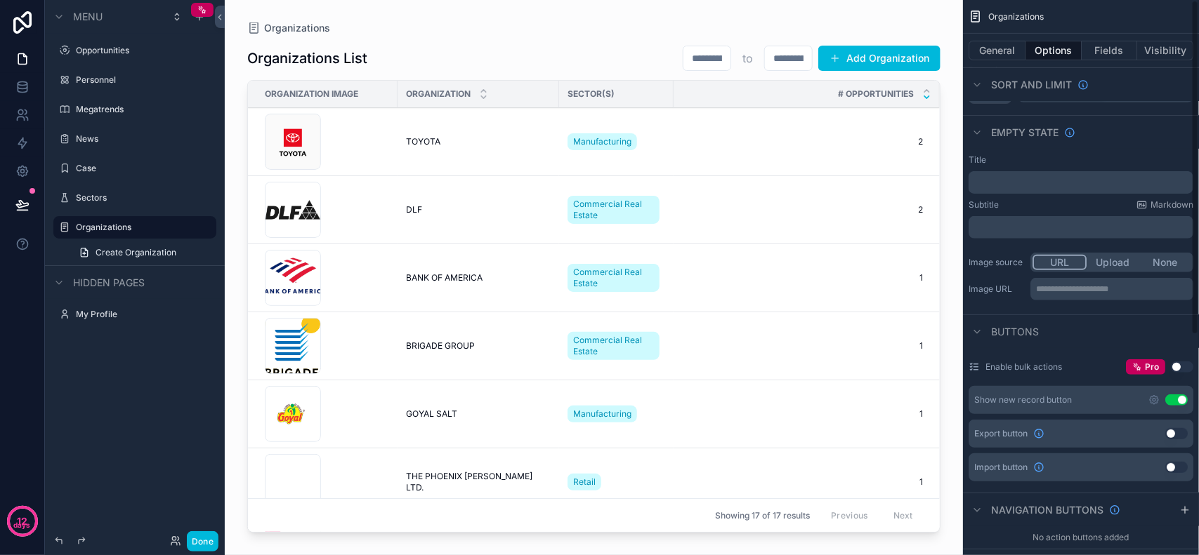
scroll to position [0, 0]
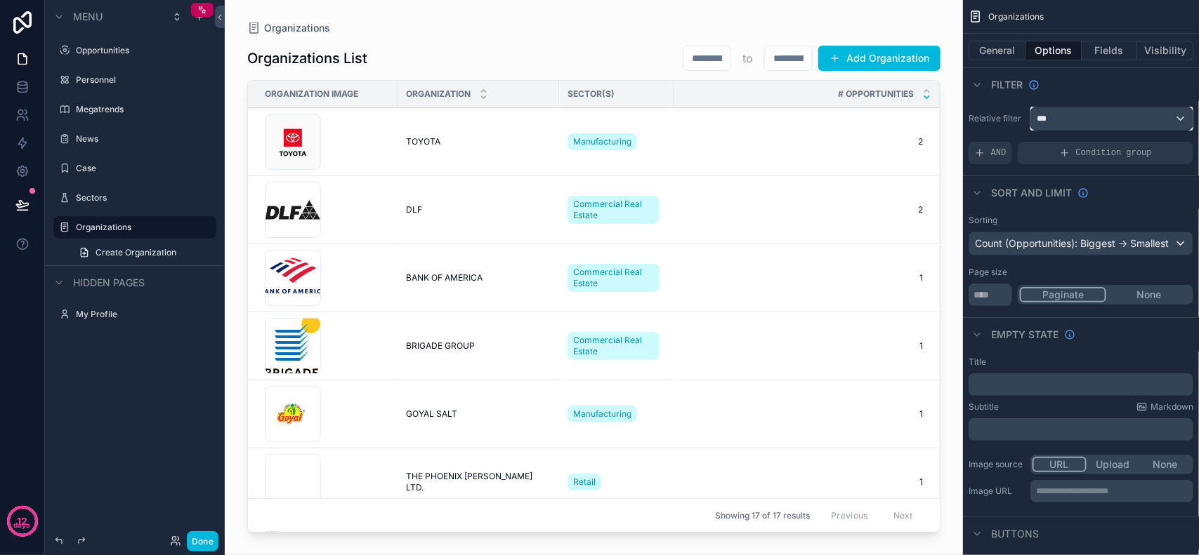
click at [1089, 114] on div "***" at bounding box center [1112, 118] width 162 height 22
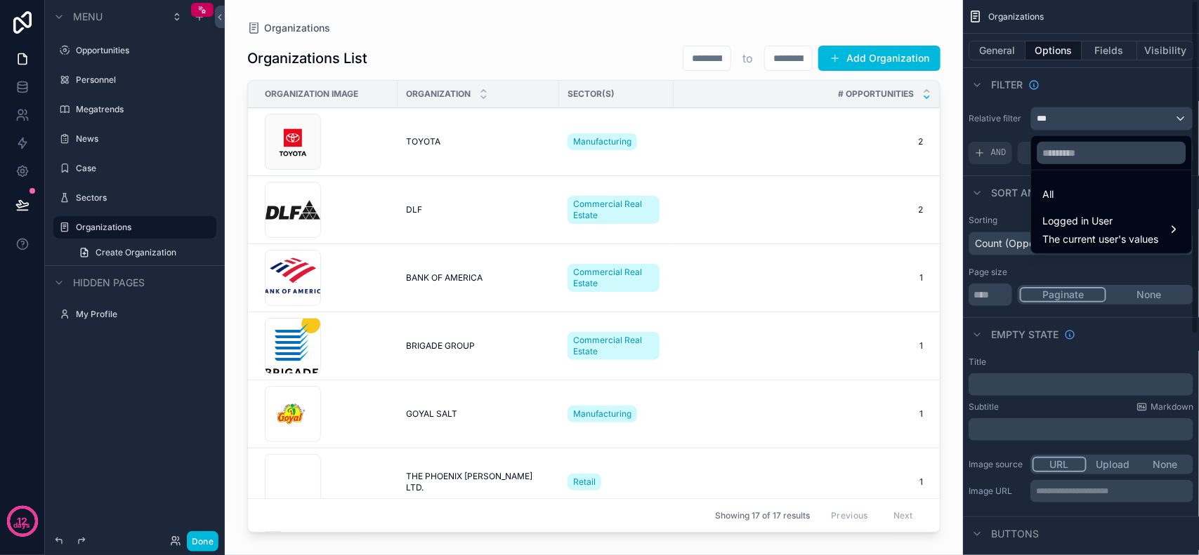
click at [1080, 121] on div "scrollable content" at bounding box center [599, 277] width 1199 height 555
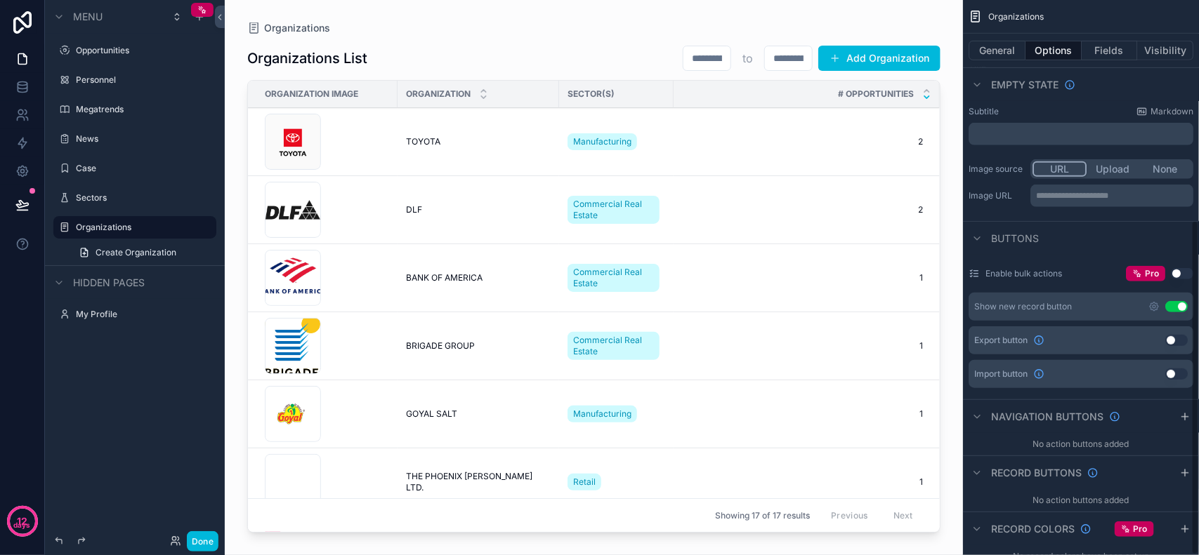
scroll to position [365, 0]
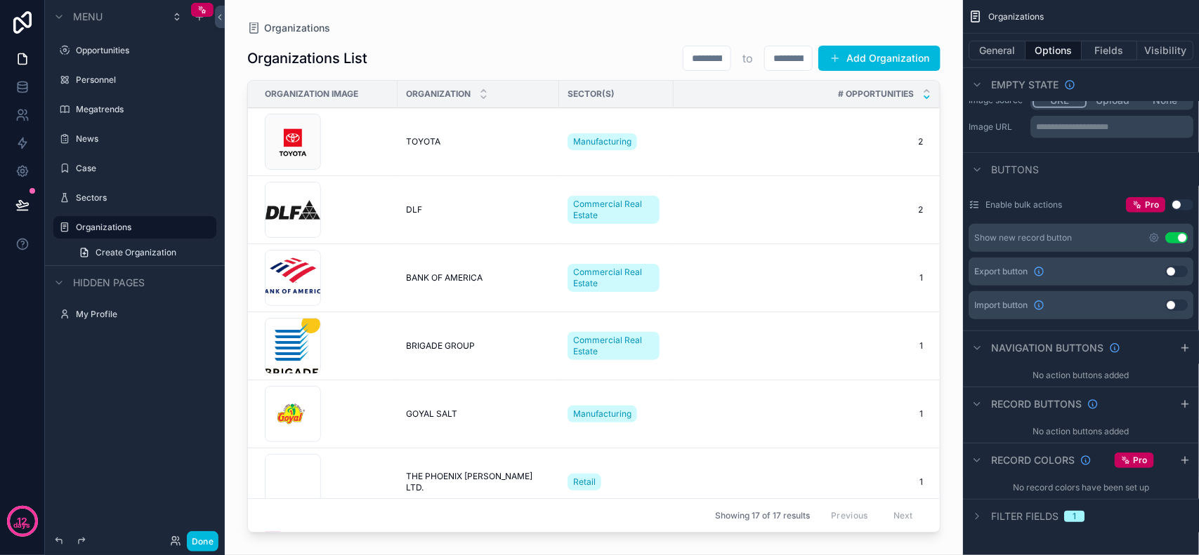
click at [1069, 508] on div "Filter fields 1" at bounding box center [1026, 516] width 116 height 17
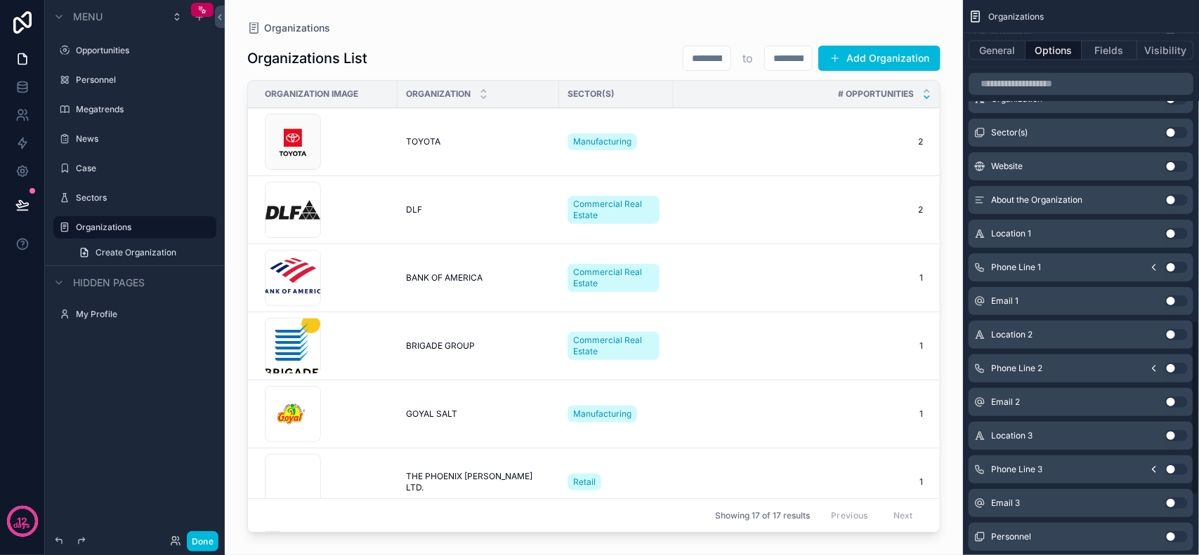
click at [1073, 518] on div "id Use setting uuid Use setting created at Use setting updated at Use setting O…" at bounding box center [1081, 265] width 236 height 640
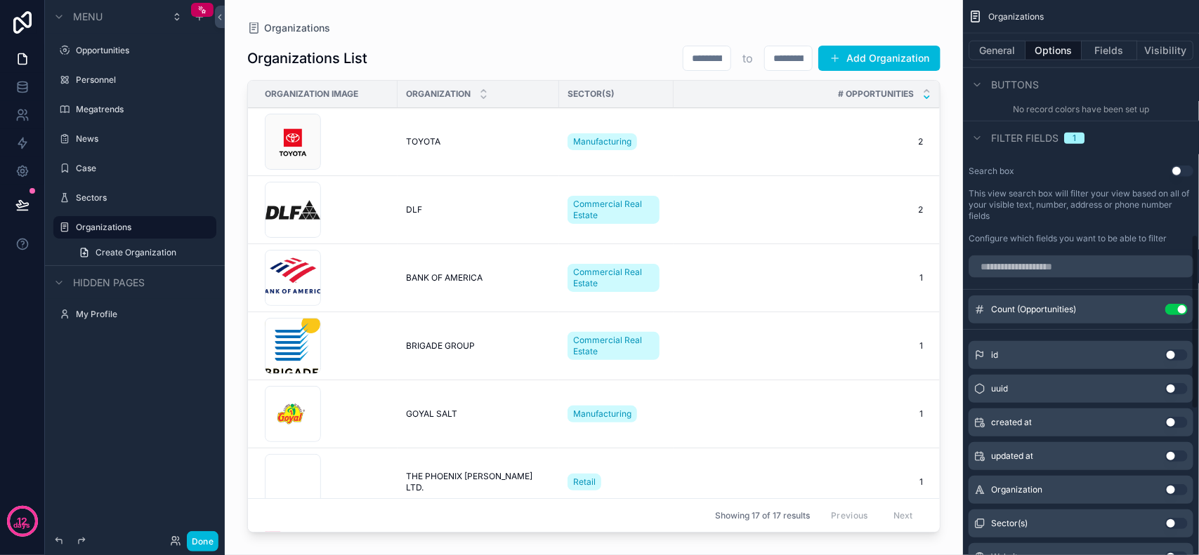
scroll to position [742, 0]
click at [1102, 163] on div "Search box Use setting This view search box will filter your view based on all …" at bounding box center [1081, 207] width 236 height 90
click at [1108, 51] on button "Fields" at bounding box center [1109, 51] width 56 height 20
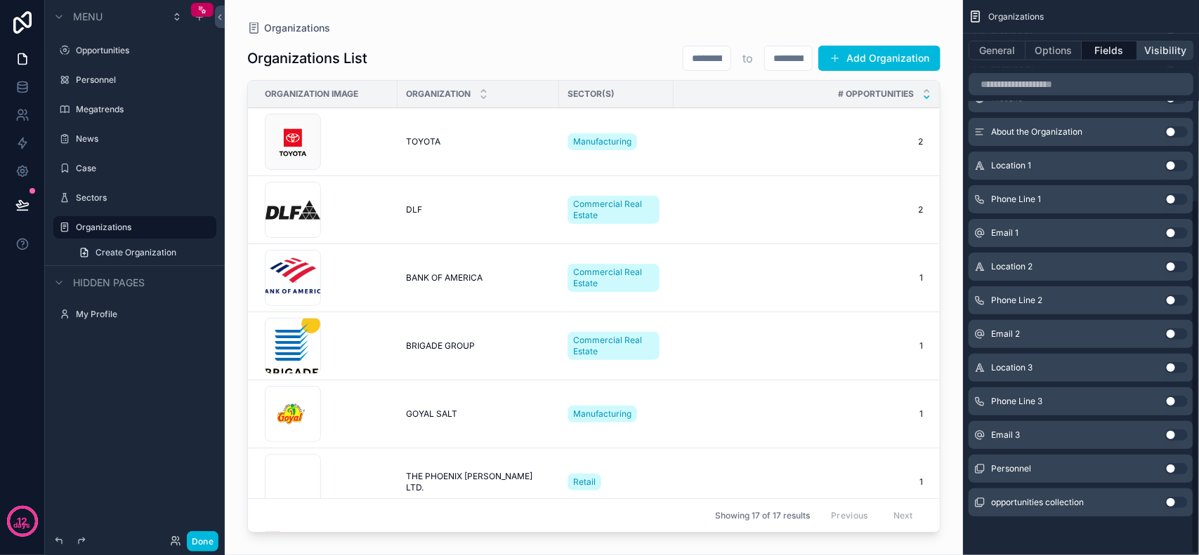
click at [1145, 51] on button "Visibility" at bounding box center [1165, 51] width 56 height 20
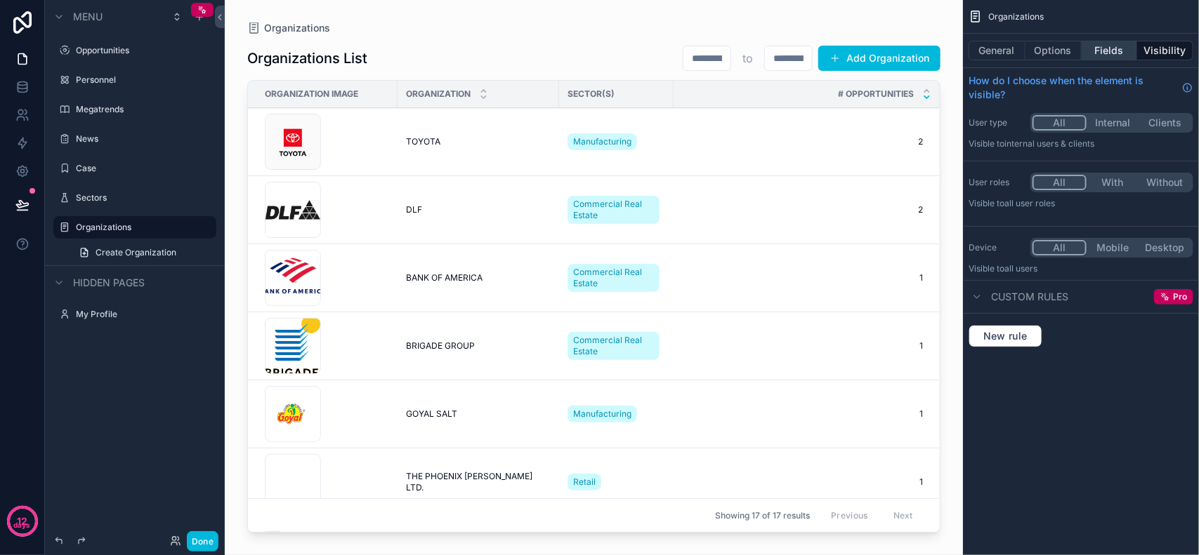
scroll to position [0, 0]
click at [1027, 345] on button "New rule" at bounding box center [1005, 336] width 74 height 22
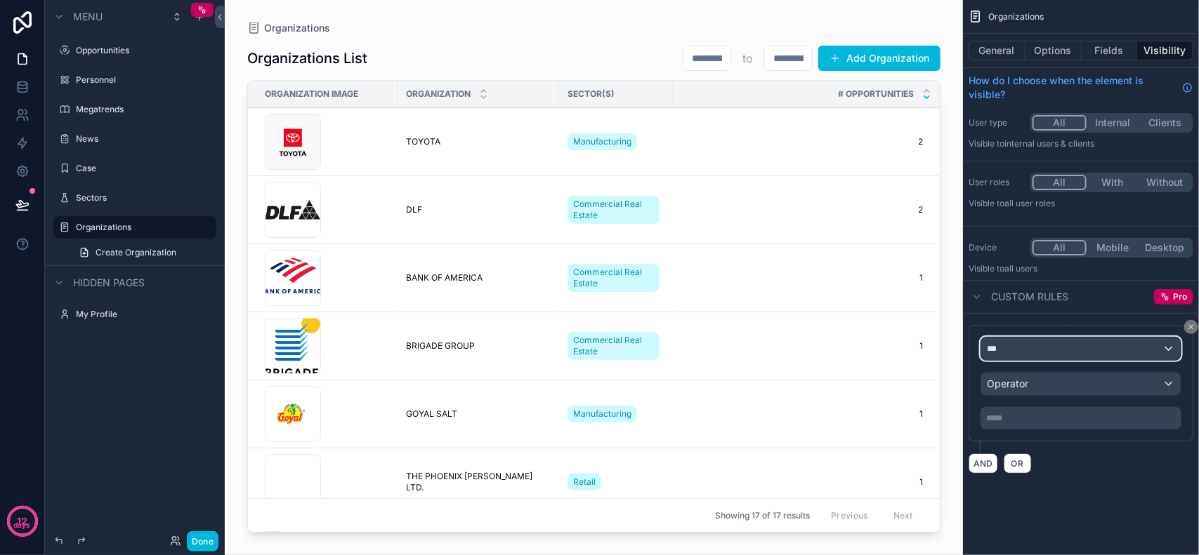
click at [1039, 345] on div "***" at bounding box center [1080, 349] width 199 height 22
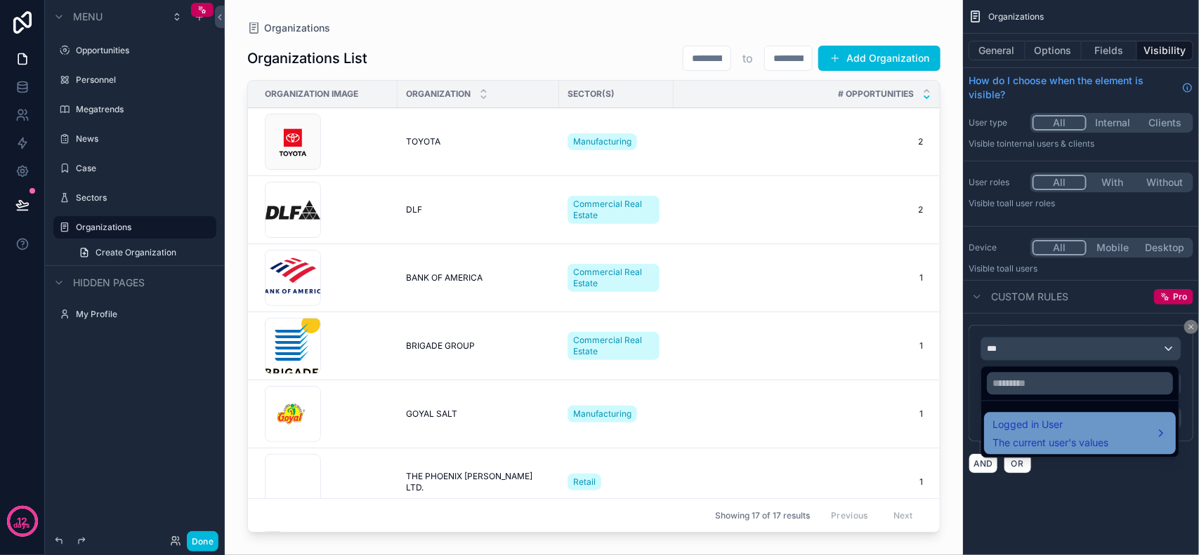
click at [1058, 423] on span "Logged in User" at bounding box center [1050, 425] width 116 height 17
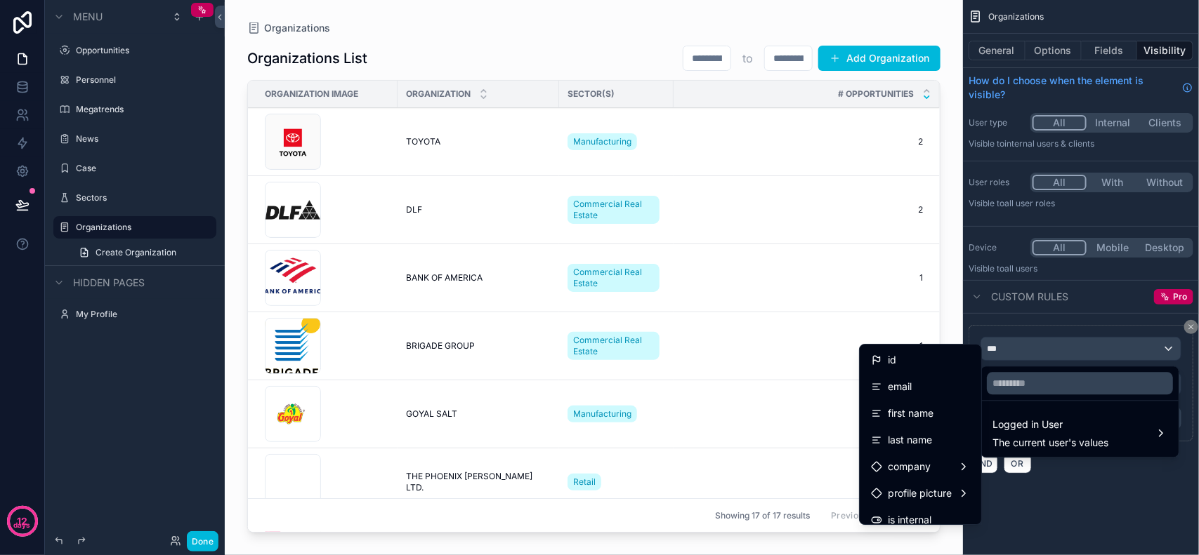
click at [1090, 513] on div "scrollable content" at bounding box center [599, 277] width 1199 height 555
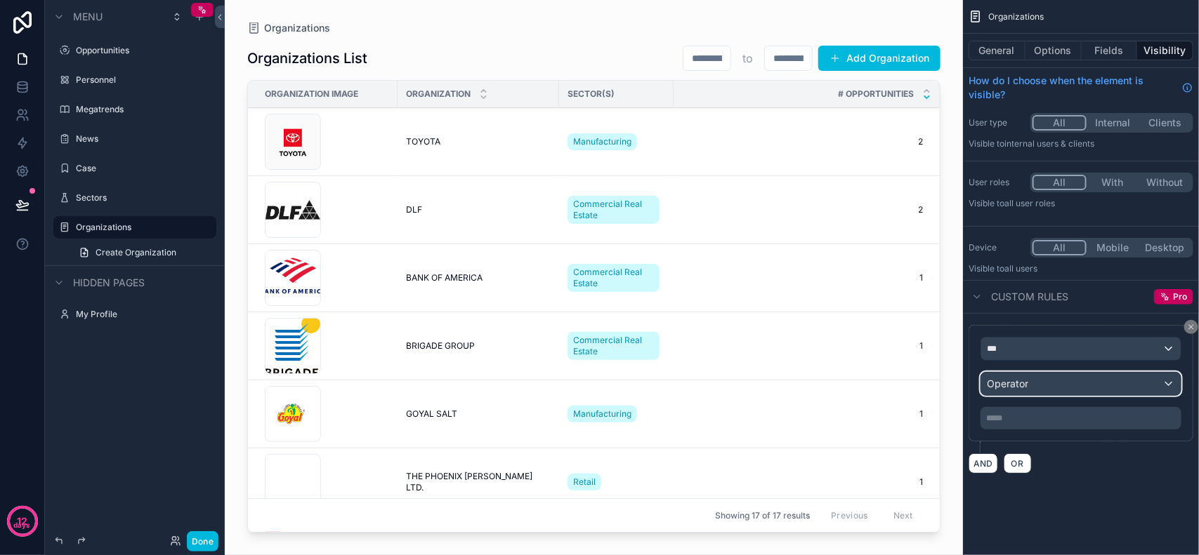
click at [1075, 386] on div "Operator" at bounding box center [1080, 384] width 199 height 22
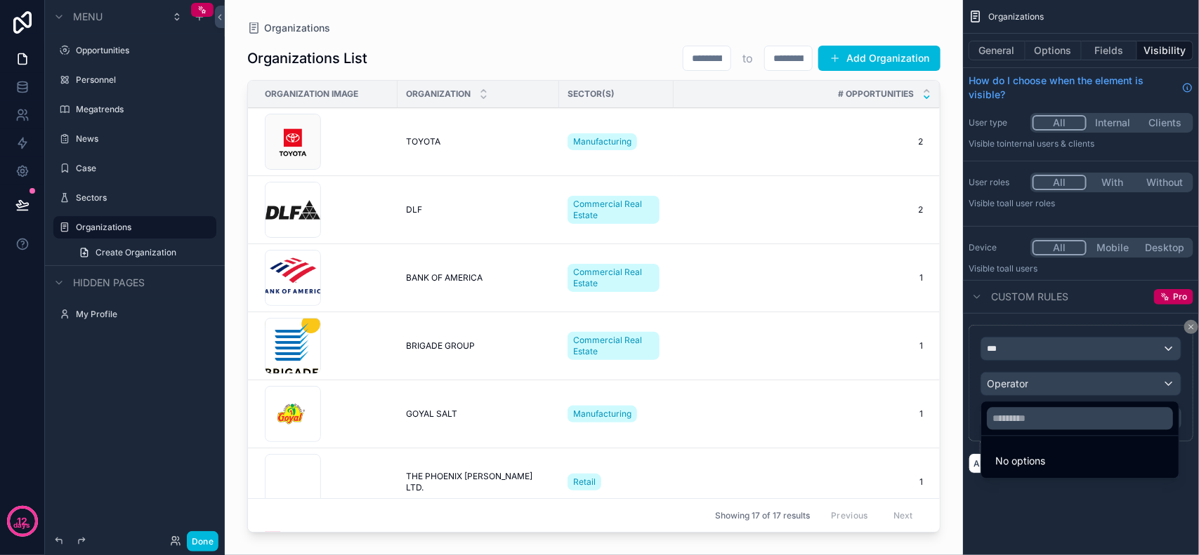
click at [1088, 503] on div "scrollable content" at bounding box center [599, 277] width 1199 height 555
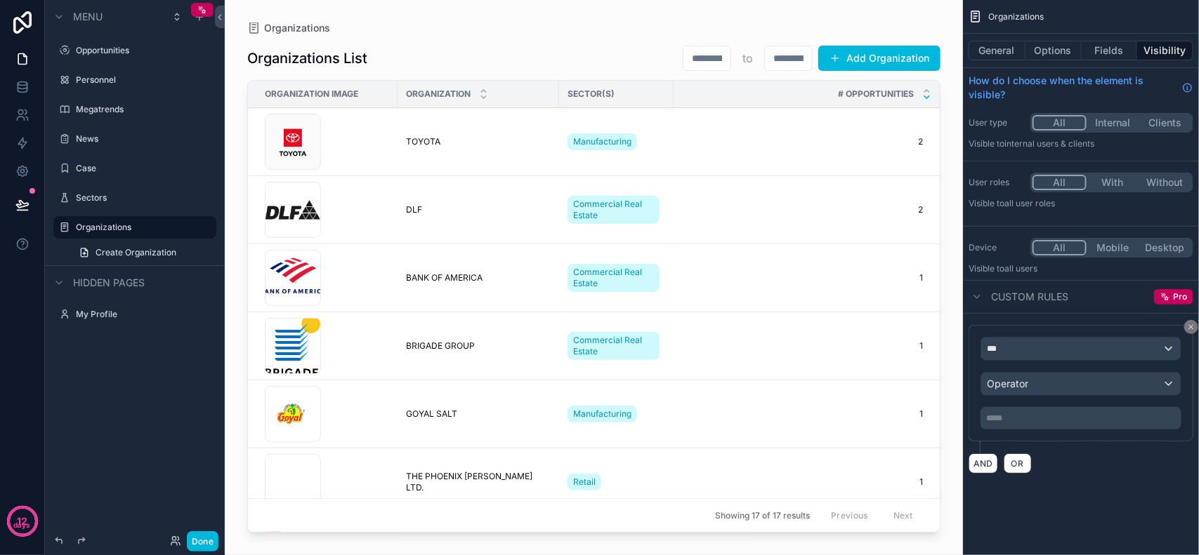
click at [1031, 423] on p "***** ﻿" at bounding box center [1082, 418] width 192 height 11
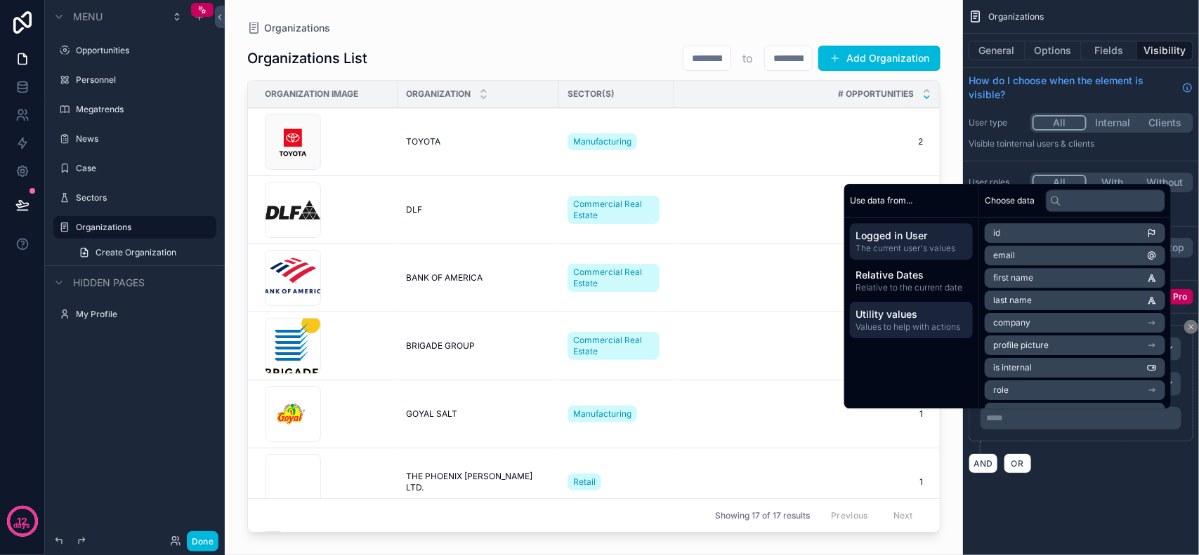
click at [925, 320] on span "Utility values" at bounding box center [911, 315] width 112 height 14
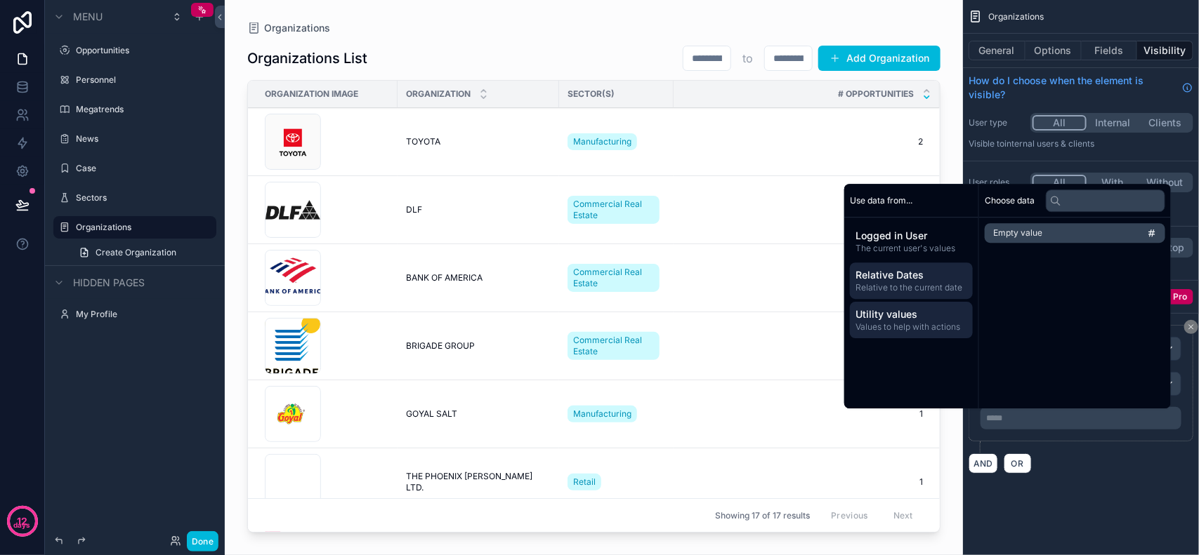
click at [955, 286] on span "Relative to the current date" at bounding box center [911, 287] width 112 height 11
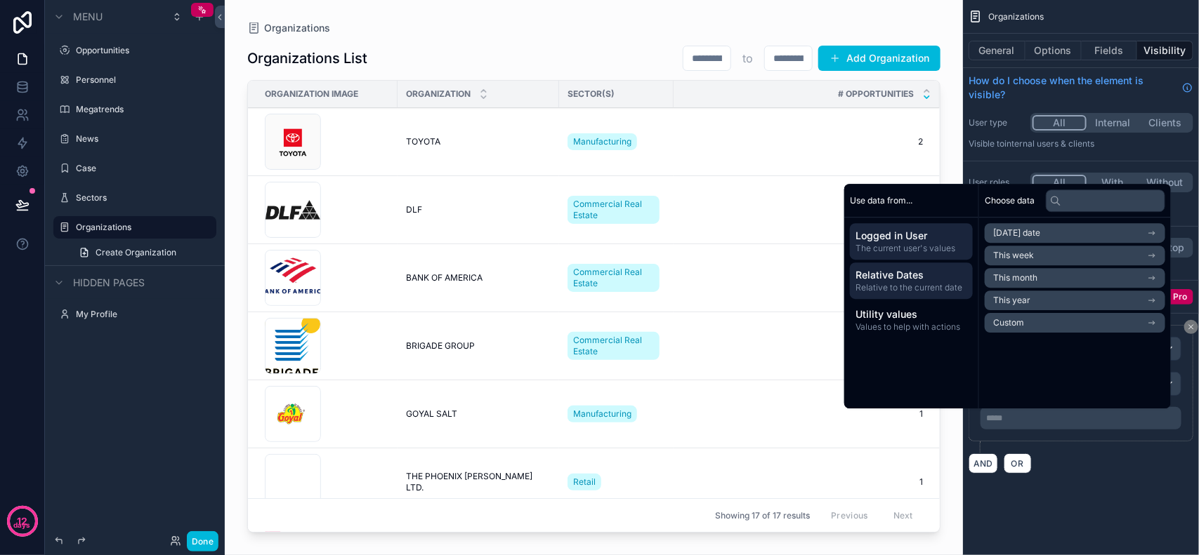
click at [911, 239] on span "Logged in User" at bounding box center [911, 236] width 112 height 14
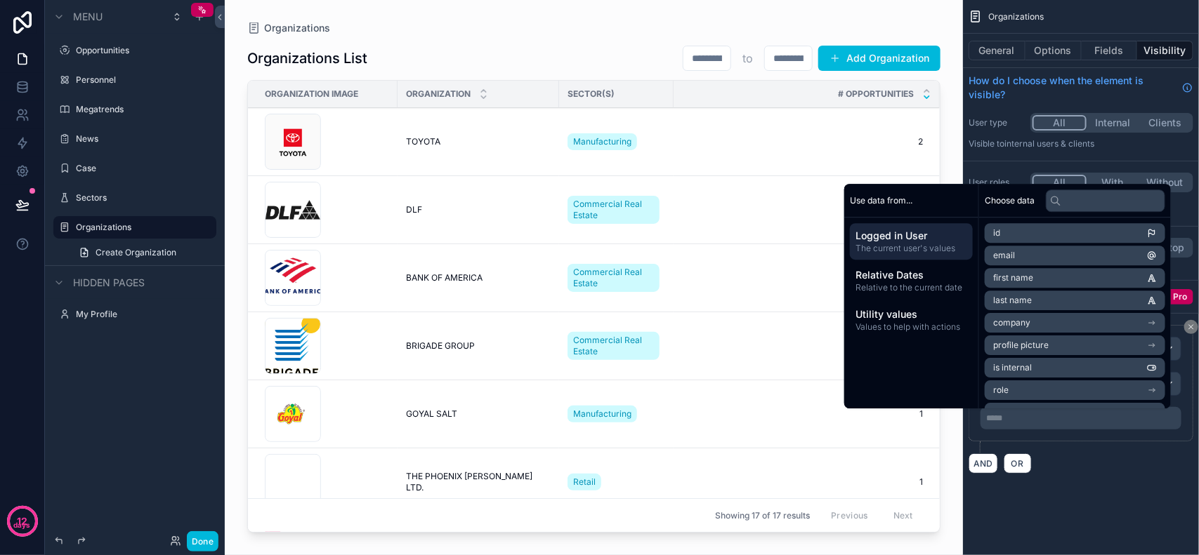
click at [1114, 488] on div "Organizations General Options Fields Visibility How do I choose when the elemen…" at bounding box center [1081, 254] width 236 height 508
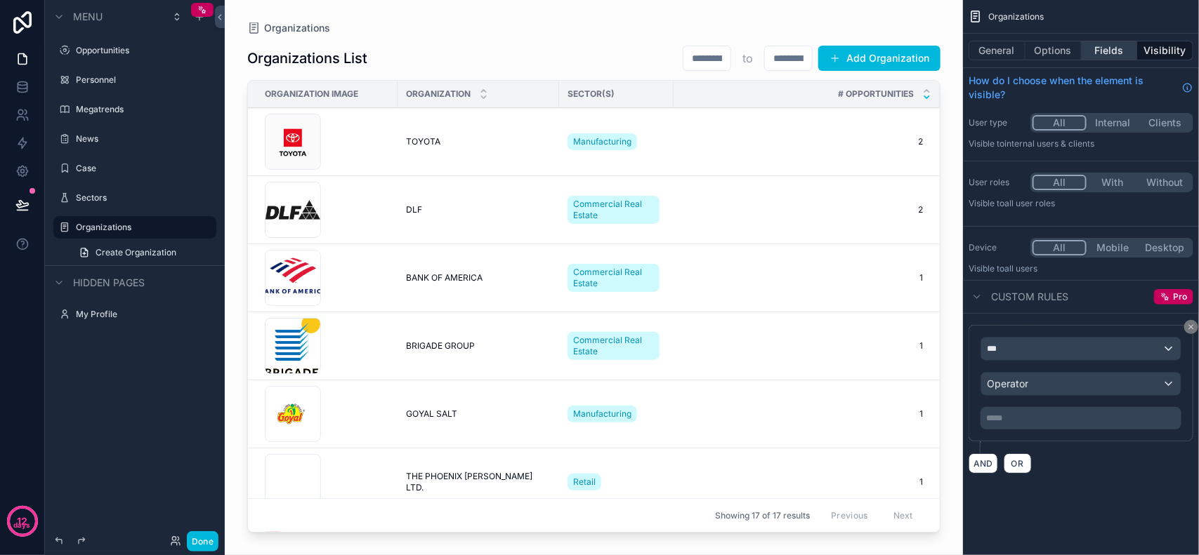
click at [1107, 47] on button "Fields" at bounding box center [1109, 51] width 56 height 20
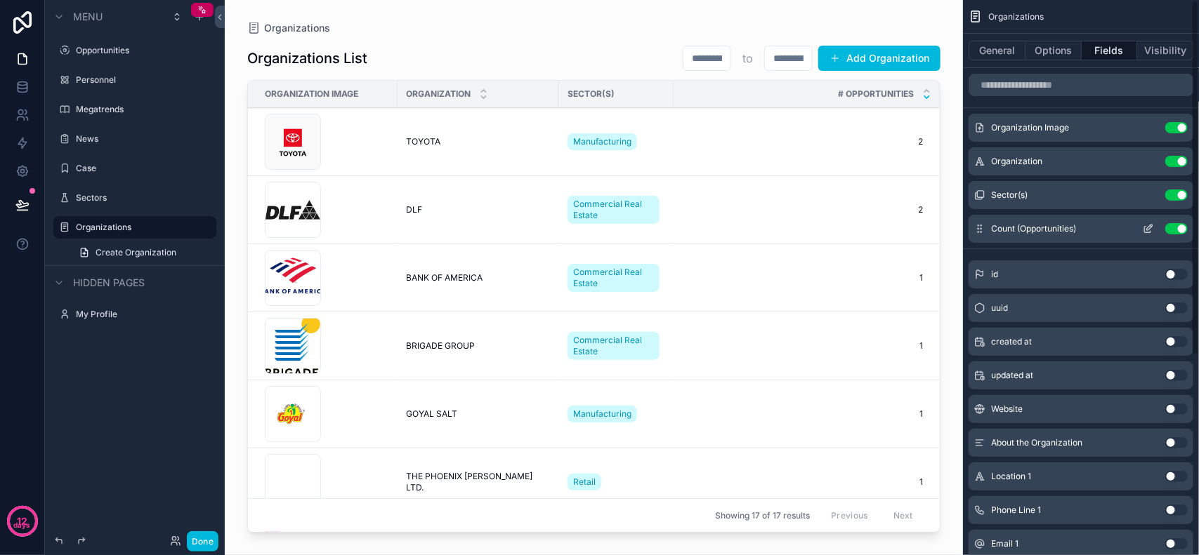
click at [1145, 232] on icon "scrollable content" at bounding box center [1148, 230] width 6 height 6
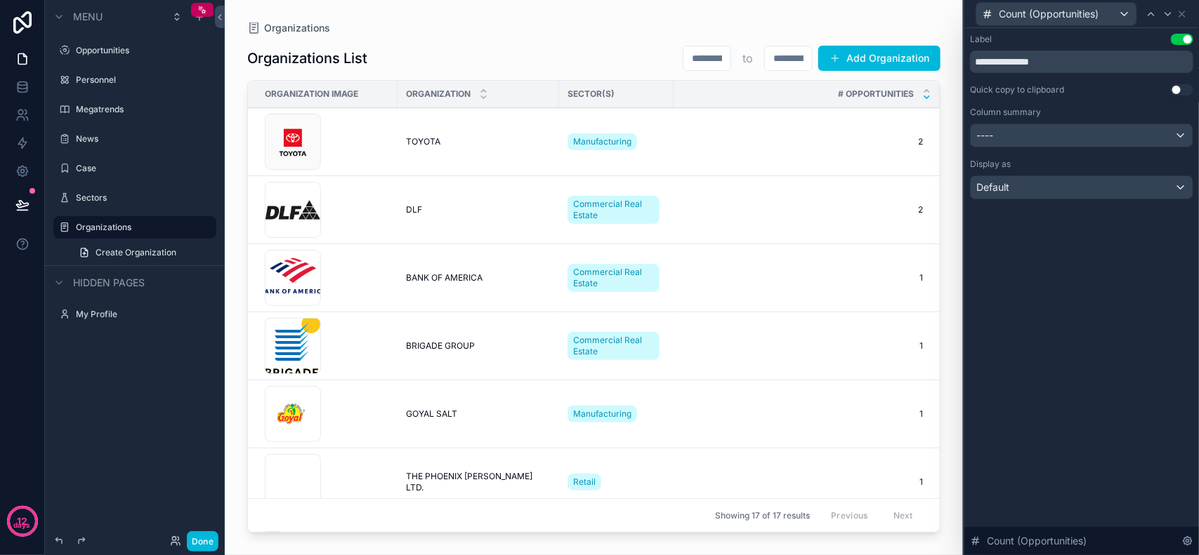
click at [1189, 9] on div "Count (Opportunities)" at bounding box center [1081, 13] width 223 height 27
click at [1185, 12] on icon at bounding box center [1181, 13] width 11 height 11
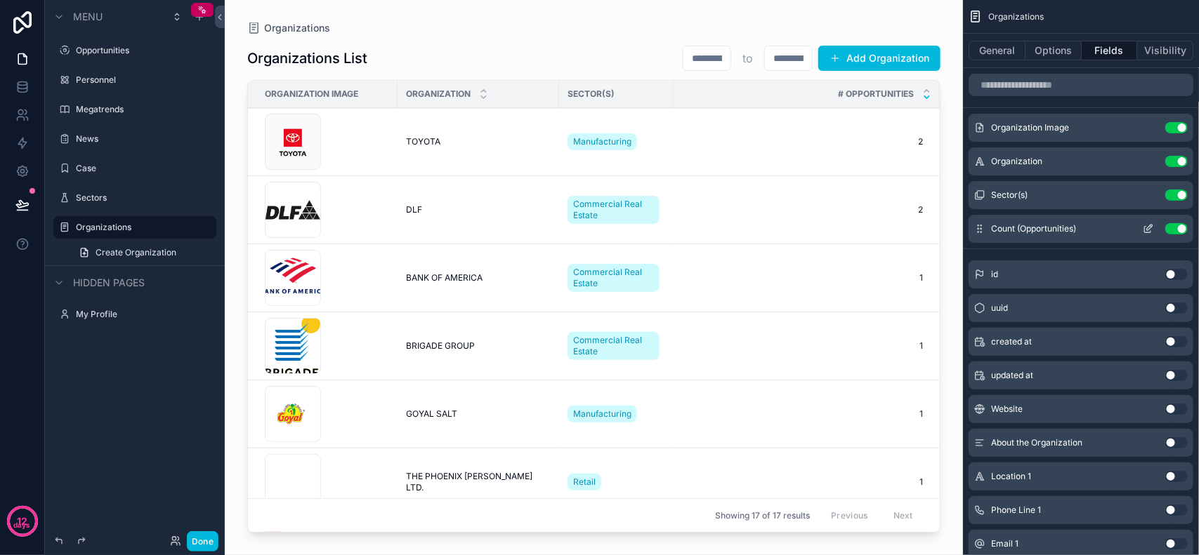
click at [1149, 225] on icon "scrollable content" at bounding box center [1147, 228] width 11 height 11
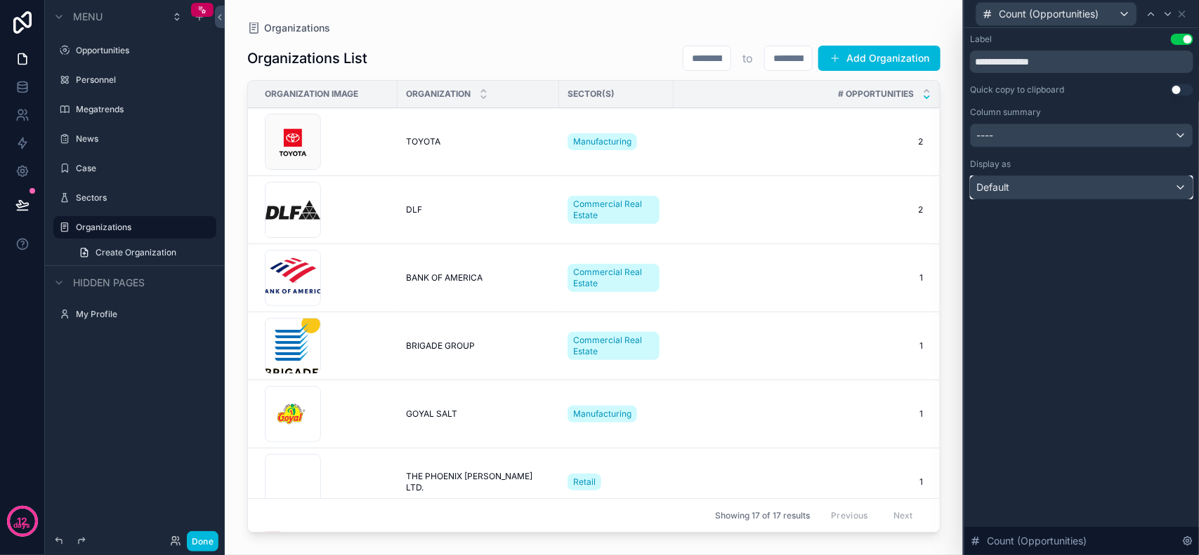
click at [1073, 187] on div "Default" at bounding box center [1081, 187] width 222 height 22
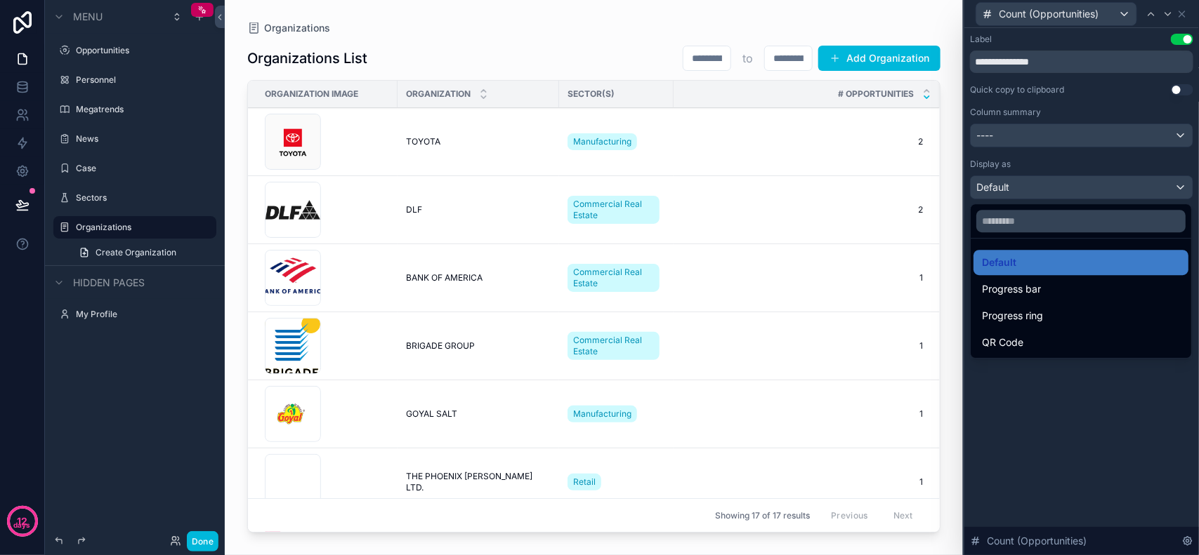
click at [1073, 187] on div at bounding box center [1081, 277] width 235 height 555
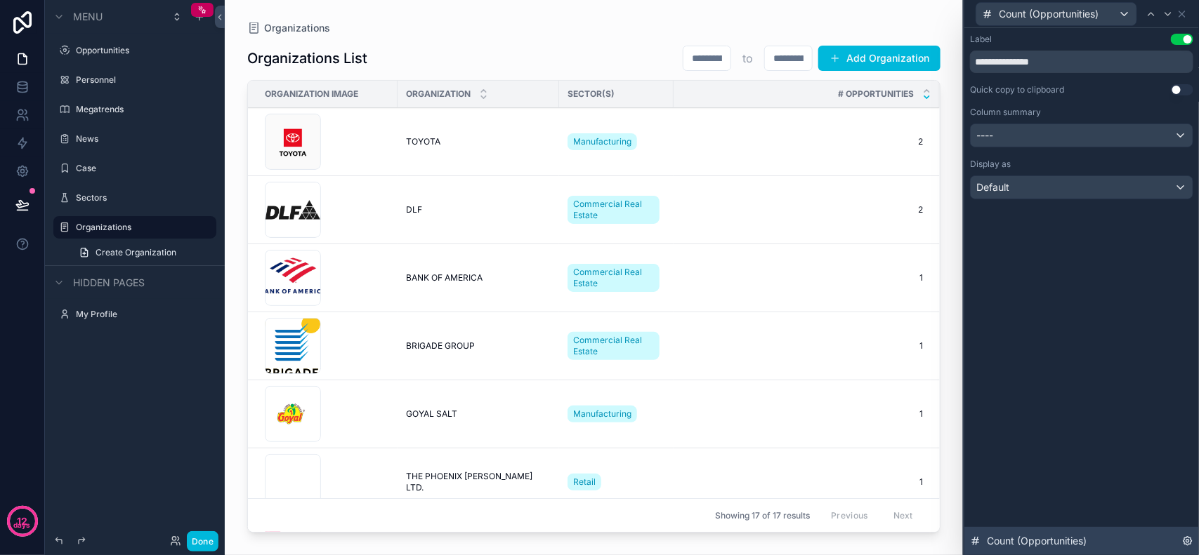
click at [1176, 539] on div "Count (Opportunities)" at bounding box center [1081, 541] width 235 height 28
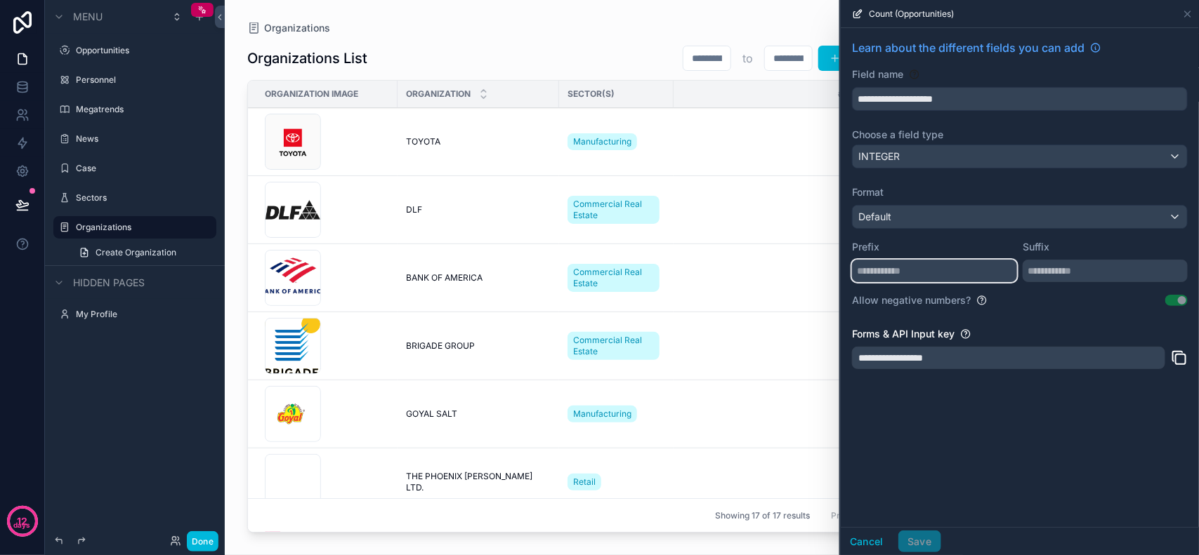
click at [947, 272] on input "text" at bounding box center [934, 271] width 165 height 22
click at [1019, 426] on div "**********" at bounding box center [1020, 277] width 358 height 499
click at [1184, 12] on icon at bounding box center [1187, 13] width 11 height 11
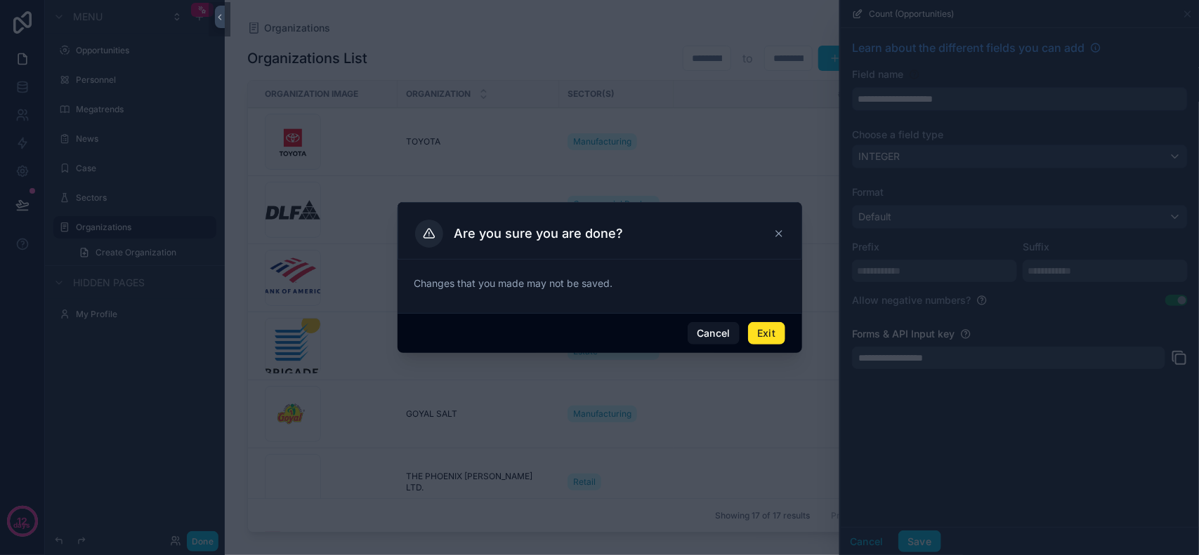
click at [764, 337] on button "Exit" at bounding box center [766, 333] width 37 height 22
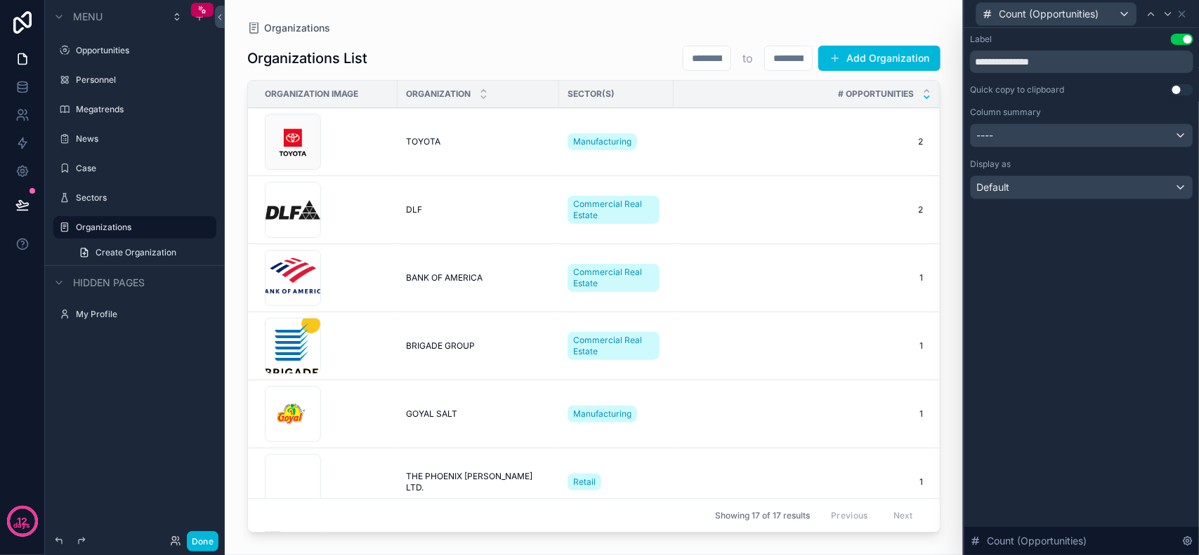
click at [1164, 248] on div "**********" at bounding box center [1081, 291] width 235 height 527
click at [1187, 15] on icon at bounding box center [1181, 13] width 11 height 11
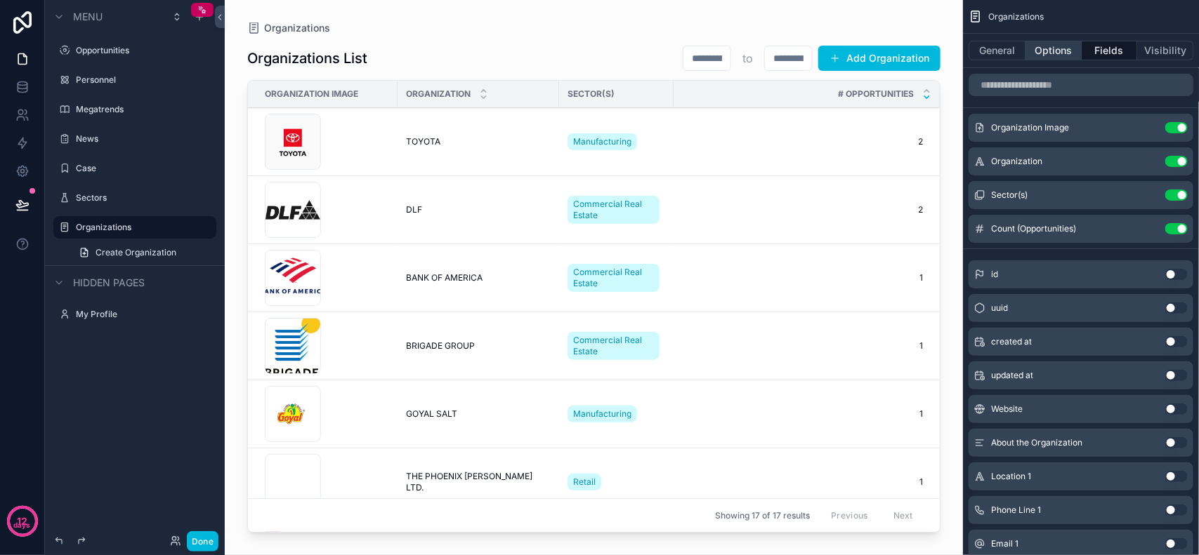
click at [1057, 58] on button "Options" at bounding box center [1053, 51] width 56 height 20
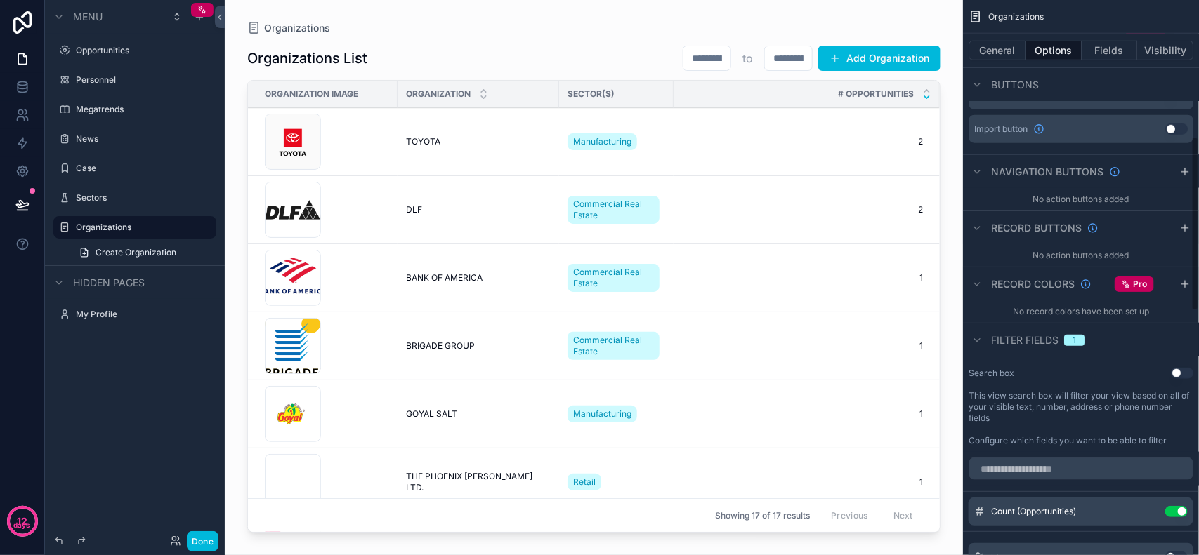
scroll to position [614, 0]
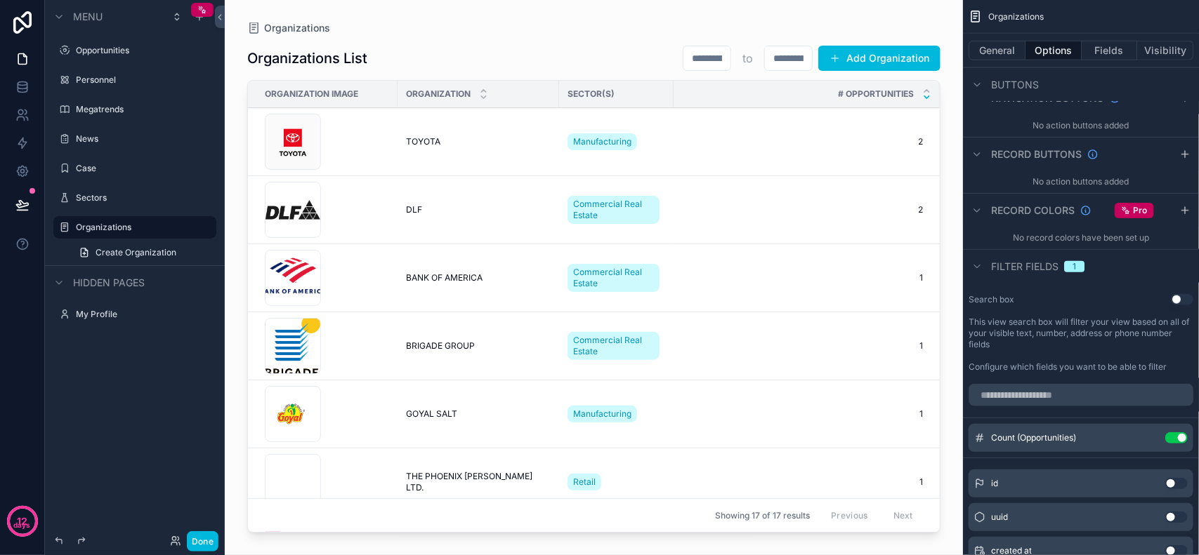
click at [1074, 268] on div "1" at bounding box center [1074, 266] width 4 height 11
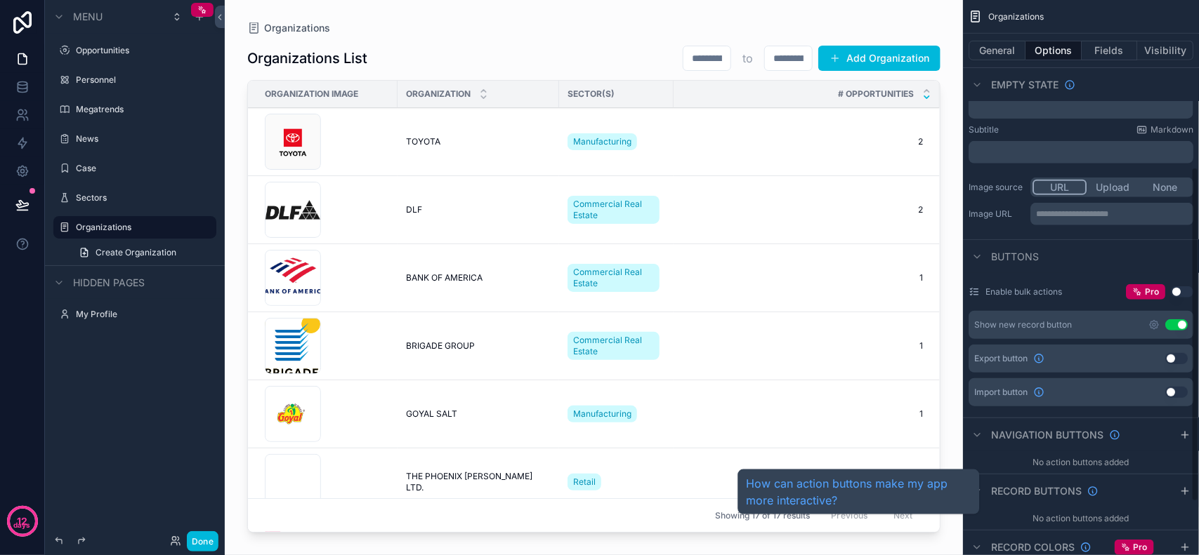
scroll to position [365, 0]
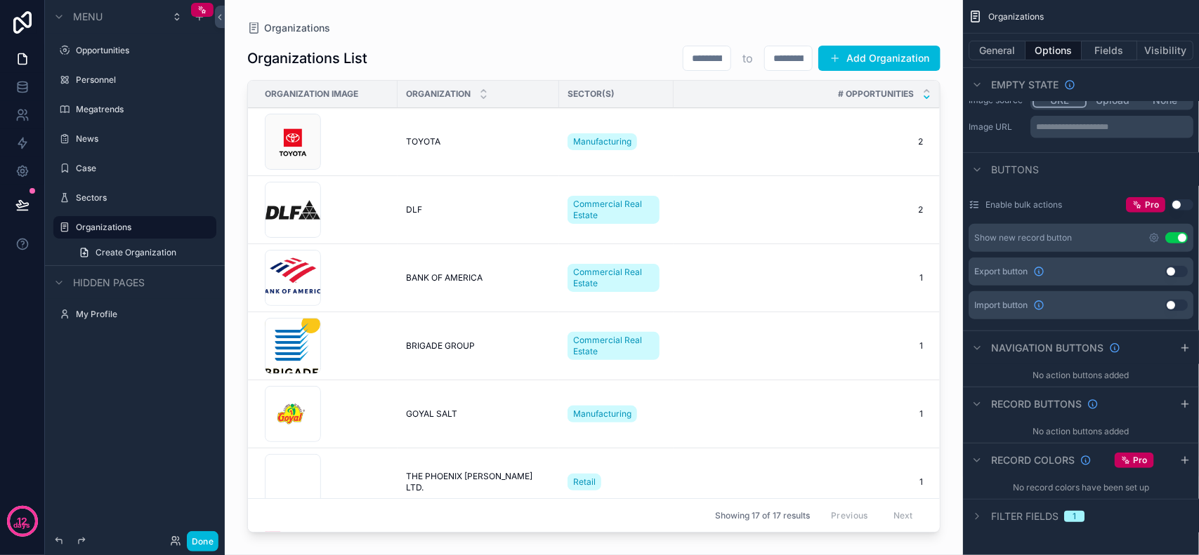
click at [1048, 523] on span "Filter fields" at bounding box center [1024, 517] width 67 height 14
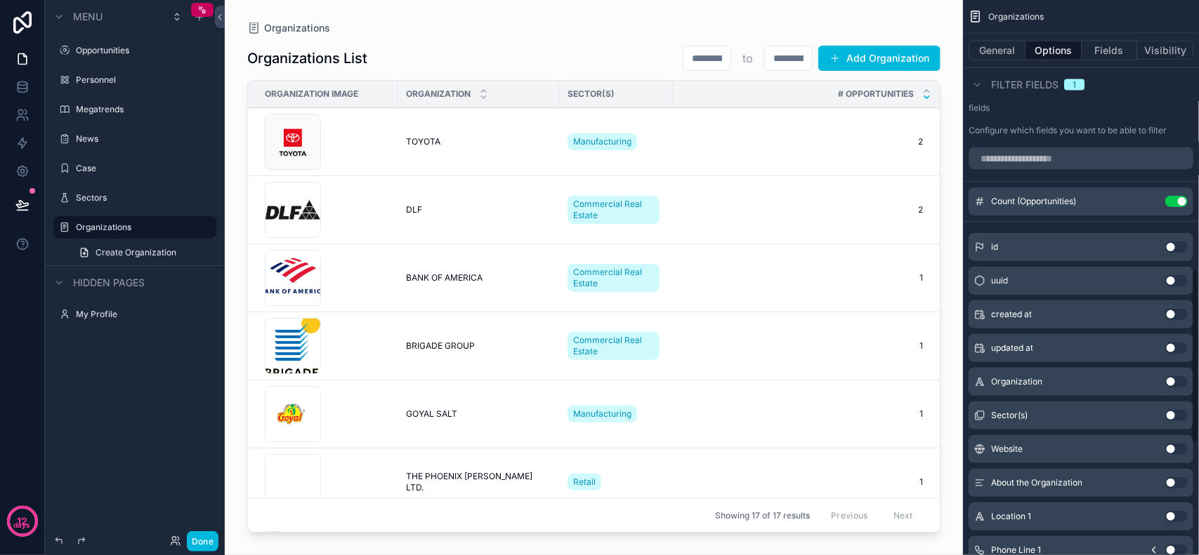
scroll to position [763, 0]
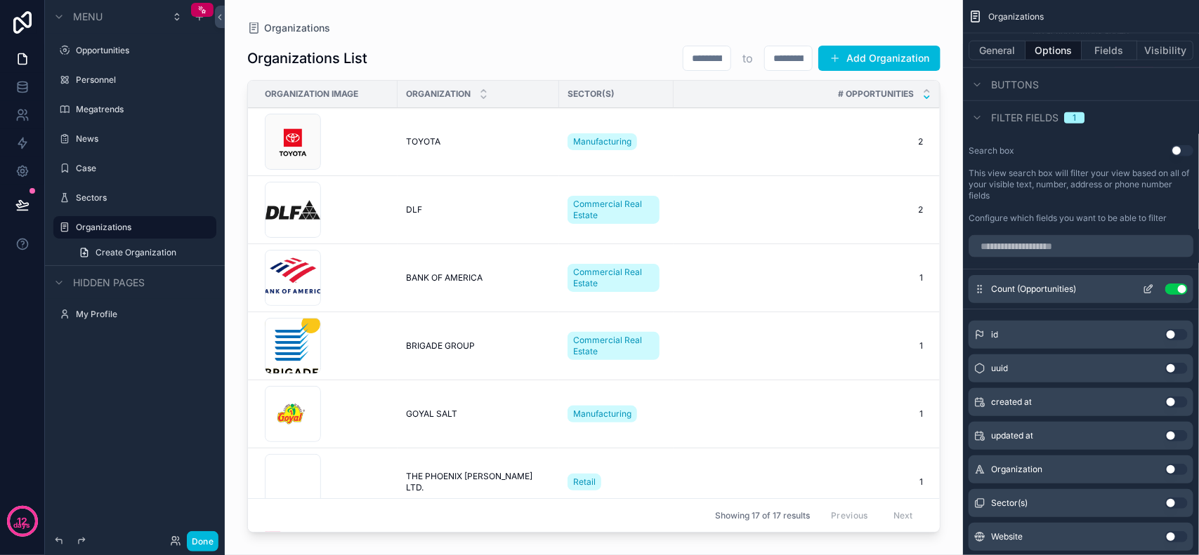
click at [1146, 289] on icon "scrollable content" at bounding box center [1147, 289] width 11 height 11
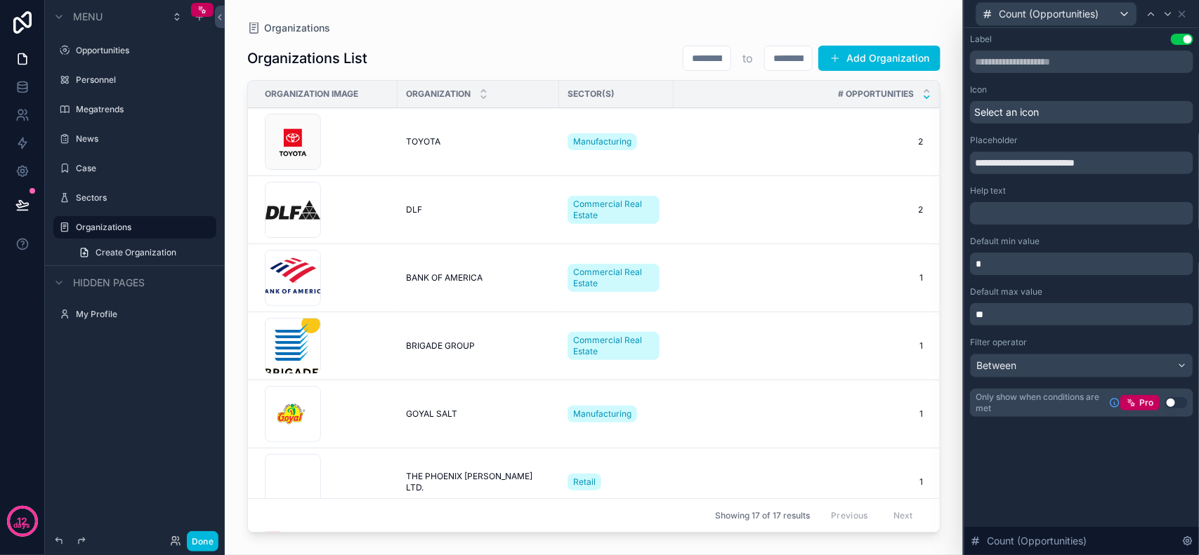
click at [1059, 207] on p "﻿" at bounding box center [1082, 213] width 215 height 14
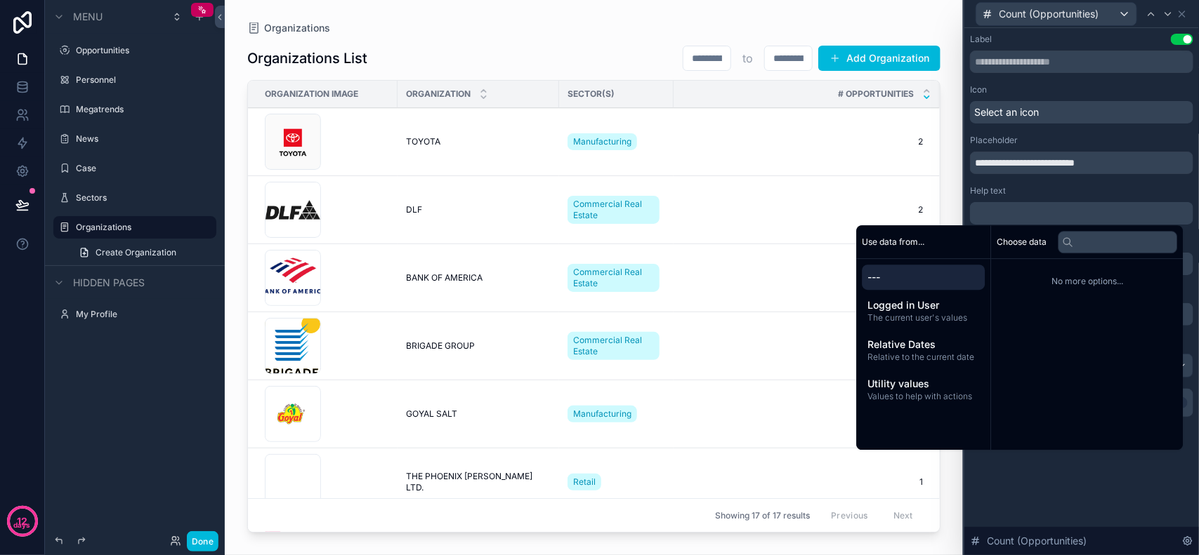
scroll to position [0, 0]
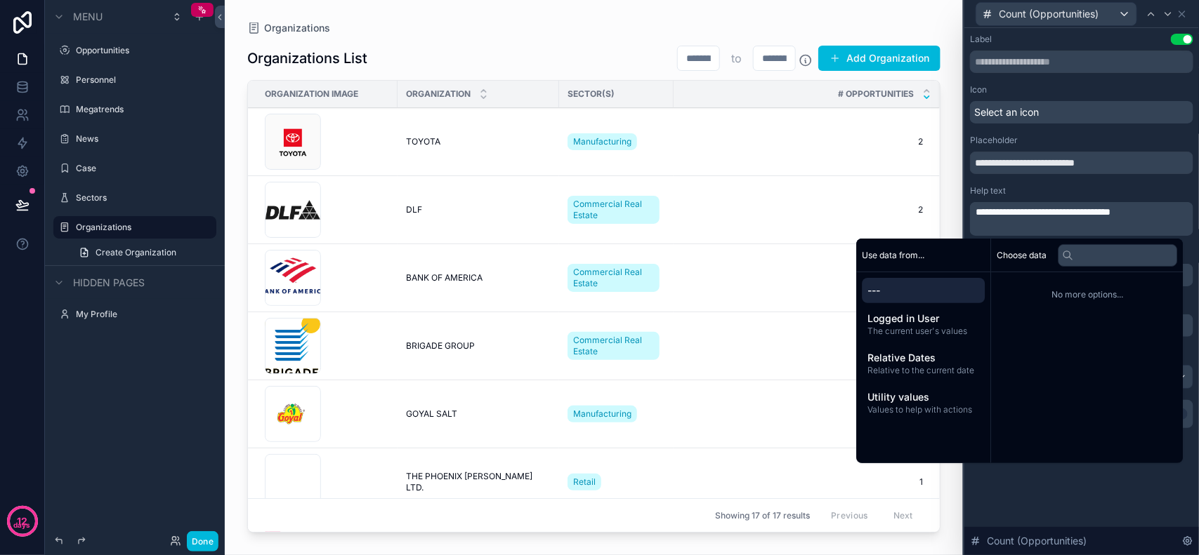
click at [1081, 480] on div "**********" at bounding box center [1081, 291] width 235 height 527
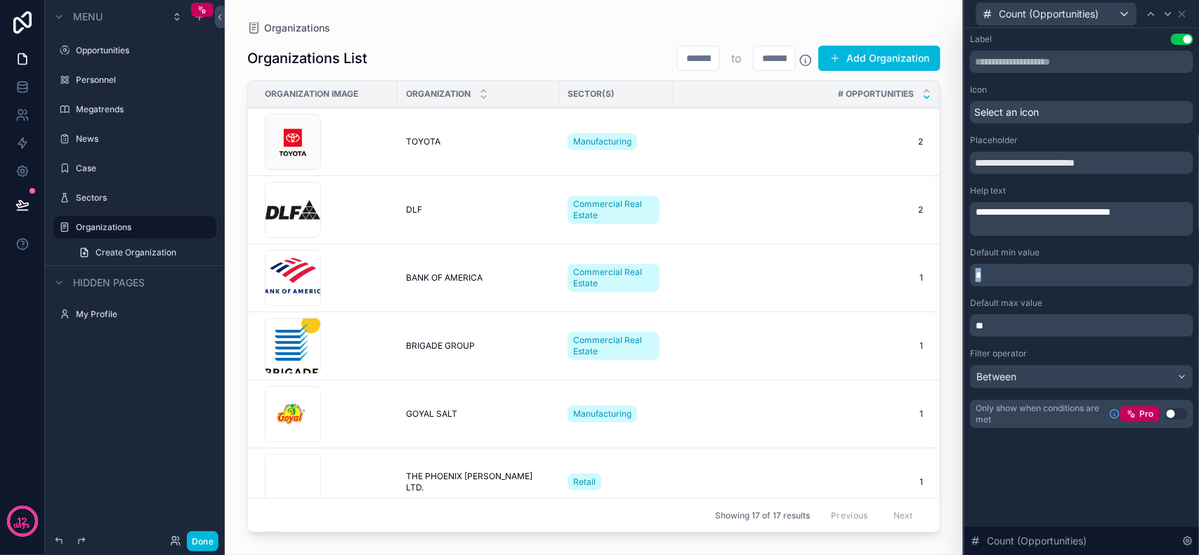
drag, startPoint x: 1043, startPoint y: 276, endPoint x: 937, endPoint y: 275, distance: 106.0
click at [937, 275] on div "**********" at bounding box center [599, 277] width 1199 height 555
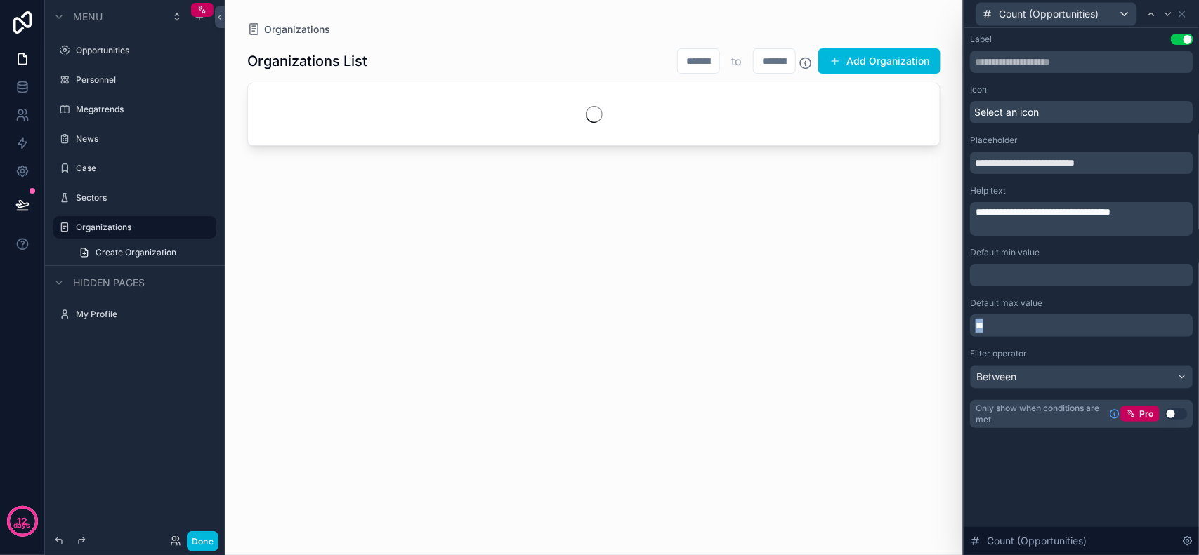
drag, startPoint x: 876, startPoint y: 331, endPoint x: 672, endPoint y: 330, distance: 203.6
click at [673, 331] on div "**********" at bounding box center [599, 277] width 1199 height 555
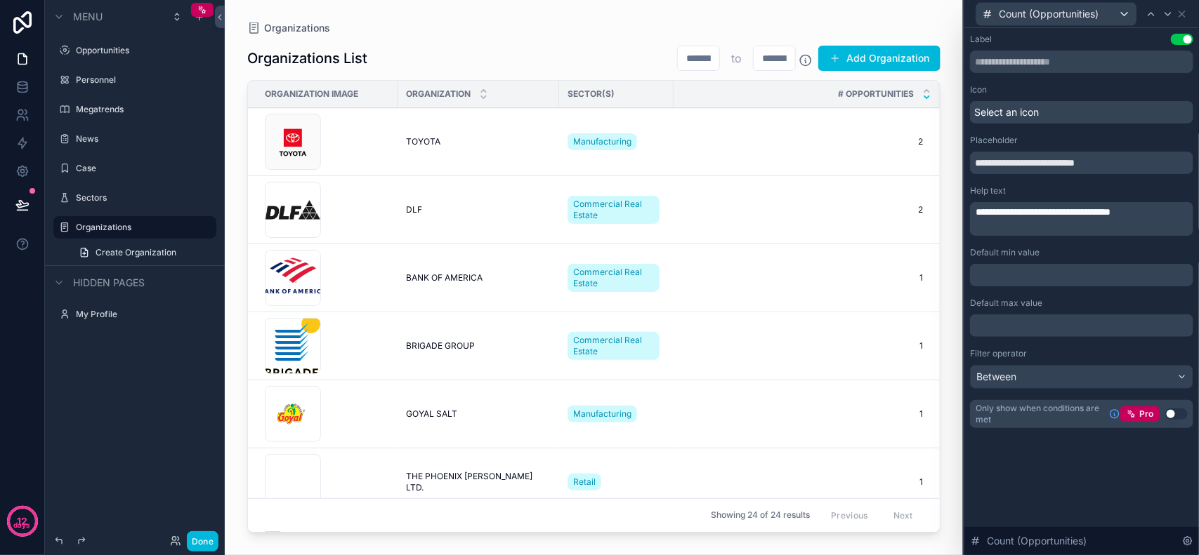
click at [1032, 475] on div "**********" at bounding box center [1081, 291] width 235 height 527
click at [1191, 37] on button "Use setting" at bounding box center [1182, 39] width 22 height 11
click at [1102, 235] on div "**********" at bounding box center [1081, 219] width 223 height 34
click at [1110, 216] on span "**********" at bounding box center [1042, 212] width 135 height 10
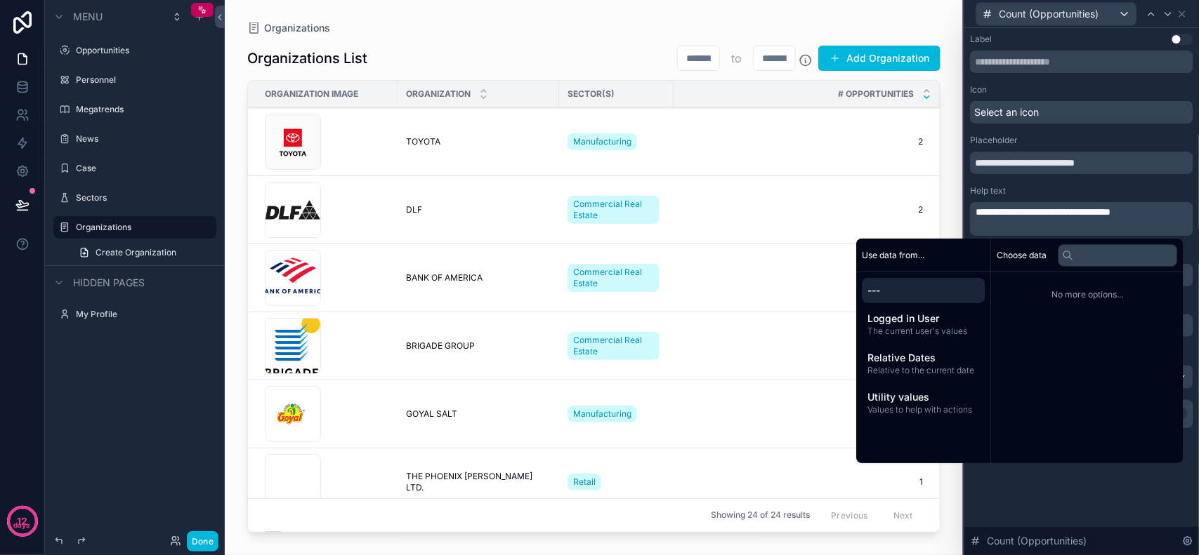
click at [887, 285] on span "---" at bounding box center [924, 291] width 112 height 14
click at [934, 390] on span "Utility values" at bounding box center [924, 397] width 112 height 14
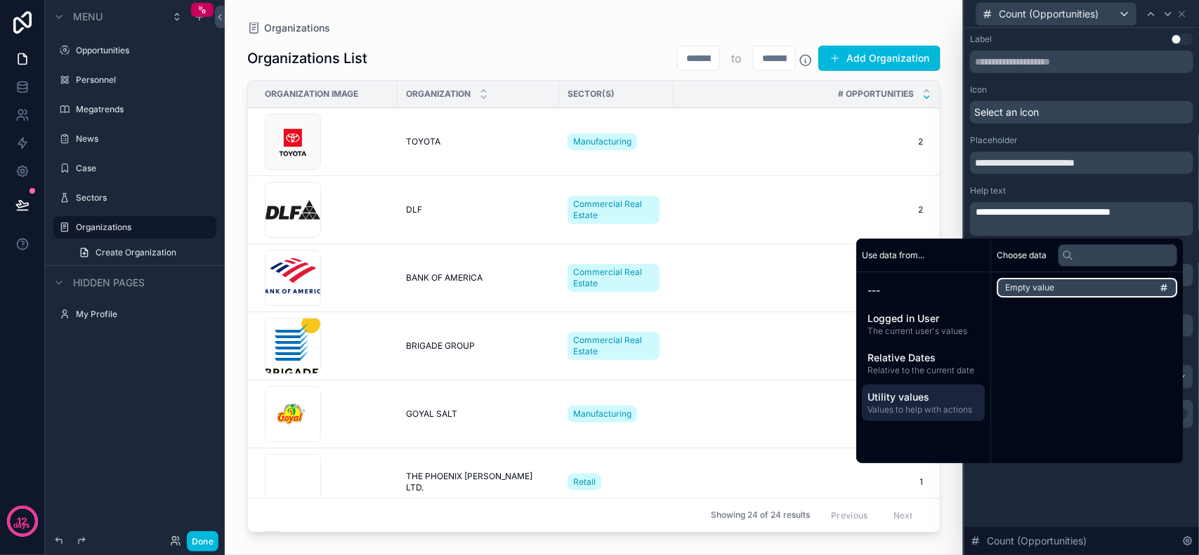
click at [1041, 286] on span "Empty value" at bounding box center [1030, 287] width 49 height 11
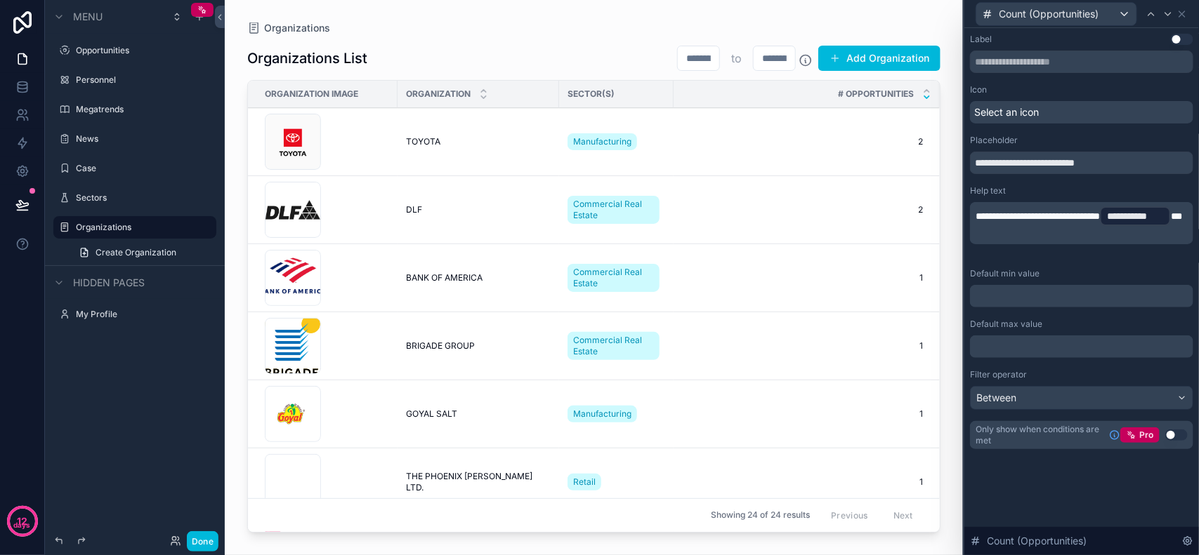
click at [1096, 228] on p "**********" at bounding box center [1082, 216] width 215 height 22
drag, startPoint x: 1081, startPoint y: 230, endPoint x: 1048, endPoint y: 235, distance: 33.4
click at [1048, 228] on p "**********" at bounding box center [1082, 216] width 215 height 22
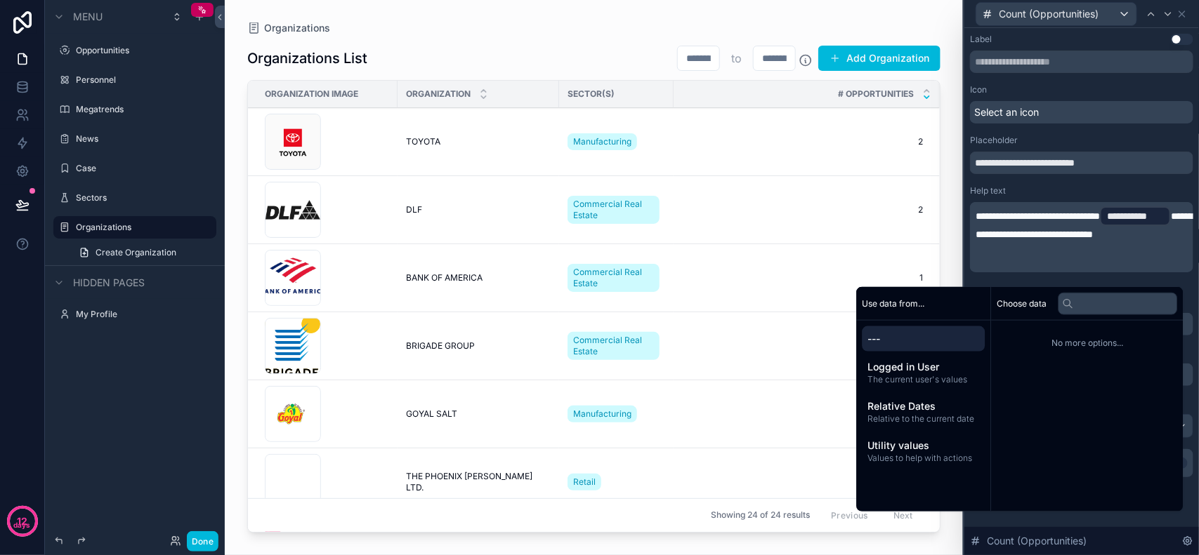
scroll to position [1, 0]
click at [1100, 212] on span "**********" at bounding box center [1037, 216] width 124 height 10
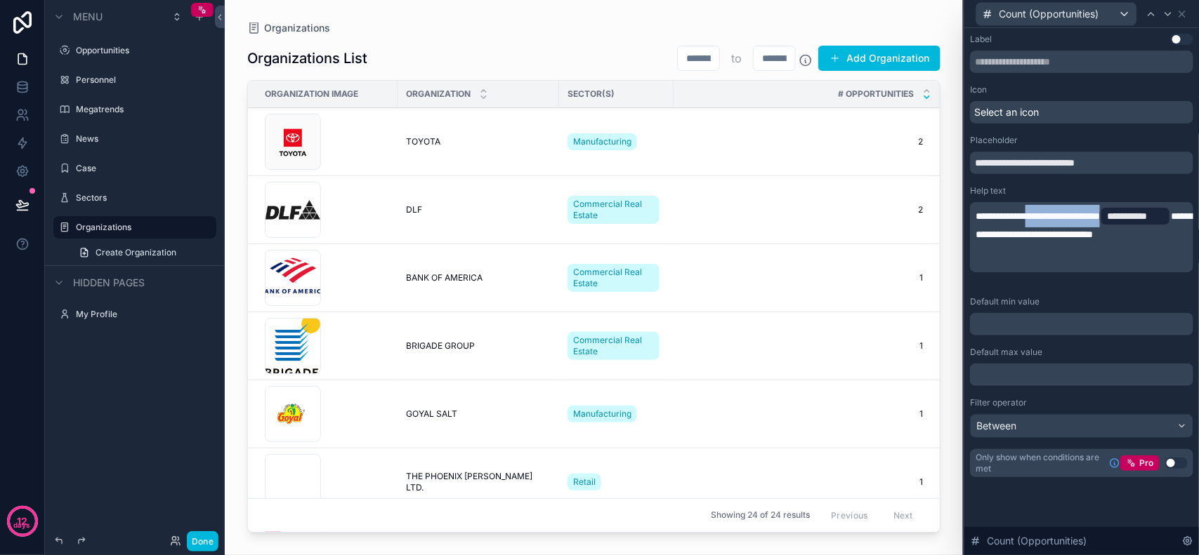
drag, startPoint x: 1149, startPoint y: 205, endPoint x: 1043, endPoint y: 209, distance: 106.1
click at [1043, 209] on p "**********" at bounding box center [1082, 223] width 215 height 37
click at [1072, 254] on p "﻿" at bounding box center [1082, 249] width 215 height 14
drag, startPoint x: 1071, startPoint y: 254, endPoint x: 809, endPoint y: 165, distance: 276.7
click at [809, 165] on div "**********" at bounding box center [599, 277] width 1199 height 555
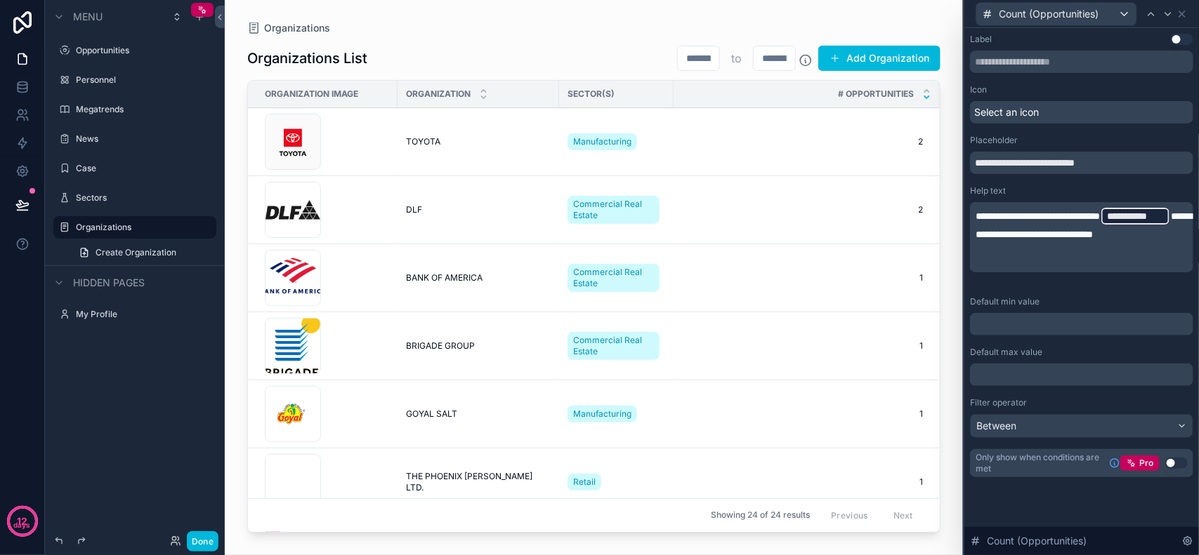
scroll to position [0, 0]
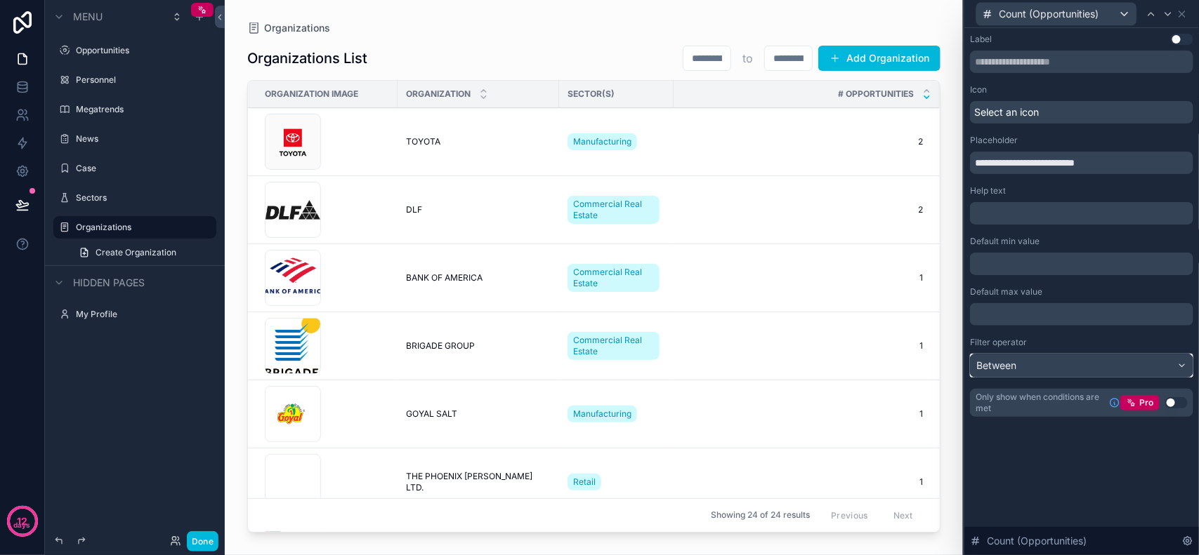
click at [1072, 365] on div "Between" at bounding box center [1081, 366] width 222 height 22
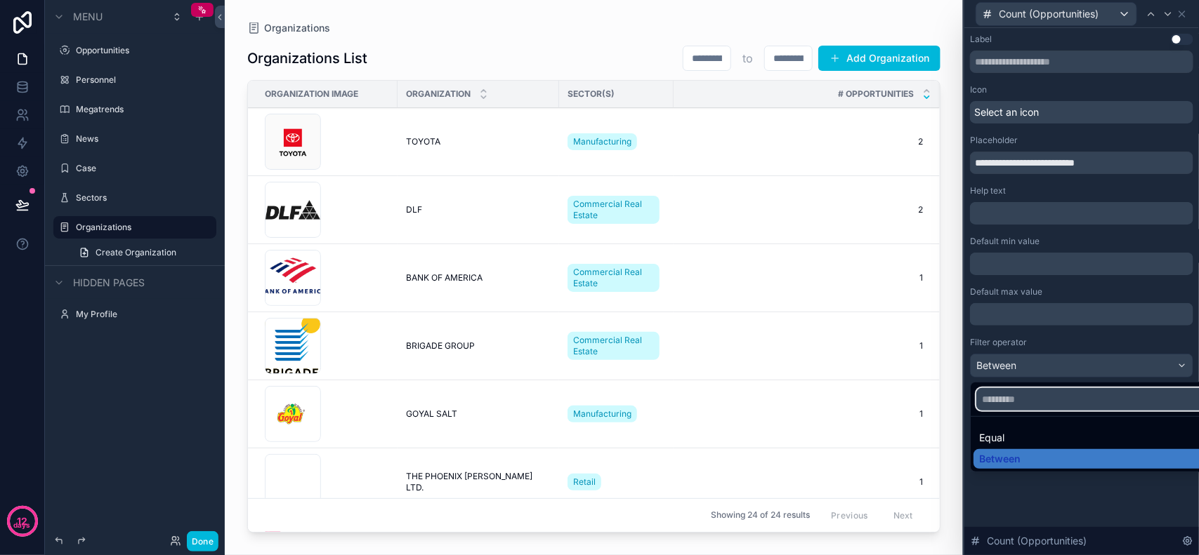
click at [1031, 402] on input "text" at bounding box center [1097, 399] width 243 height 22
paste input "**********"
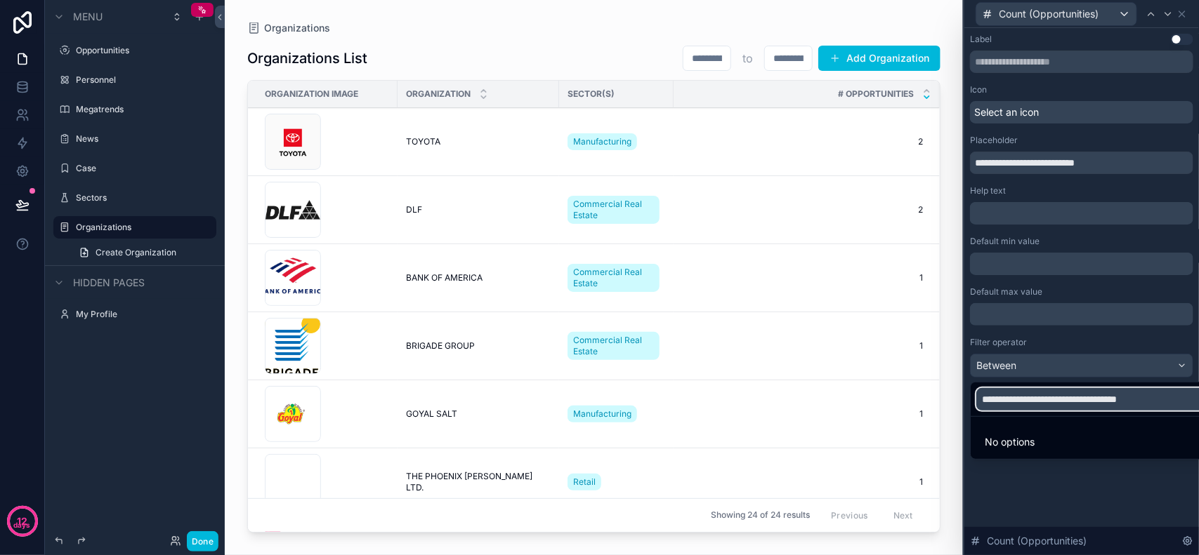
type input "**********"
click at [1090, 499] on div at bounding box center [1081, 277] width 235 height 555
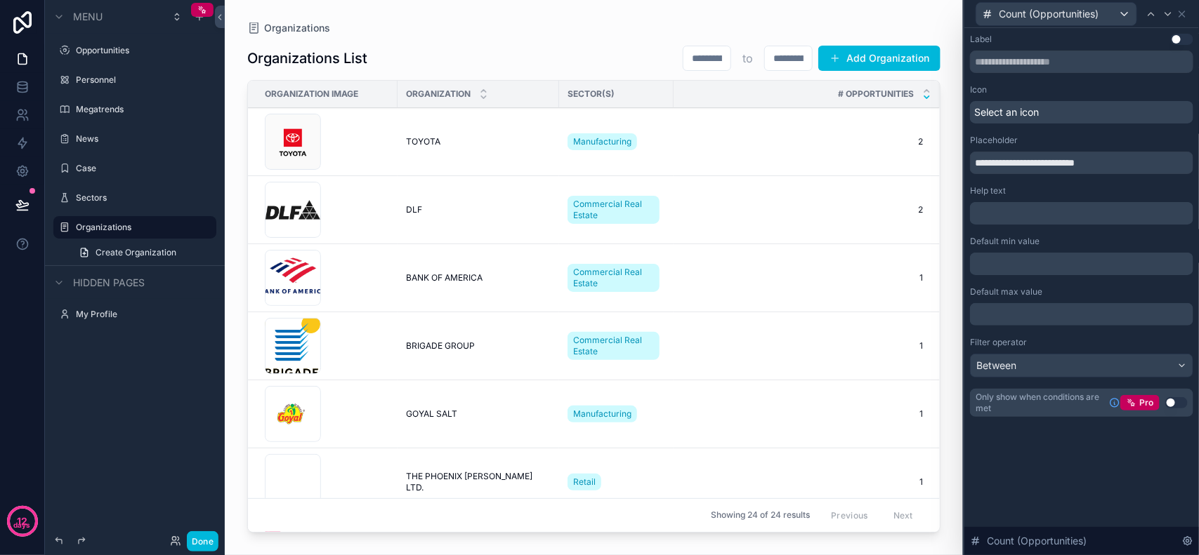
click at [1078, 261] on p "﻿" at bounding box center [1082, 264] width 215 height 14
click at [1027, 447] on div "**********" at bounding box center [1081, 239] width 235 height 423
click at [1120, 9] on div "Count (Opportunities)" at bounding box center [1056, 14] width 160 height 22
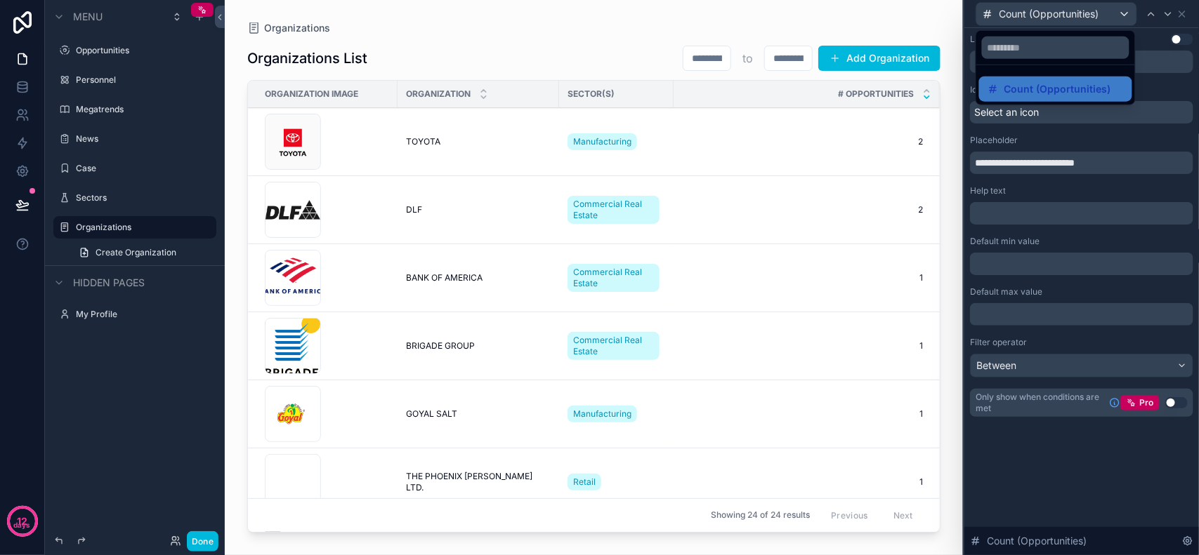
click at [1117, 11] on div at bounding box center [1081, 277] width 235 height 555
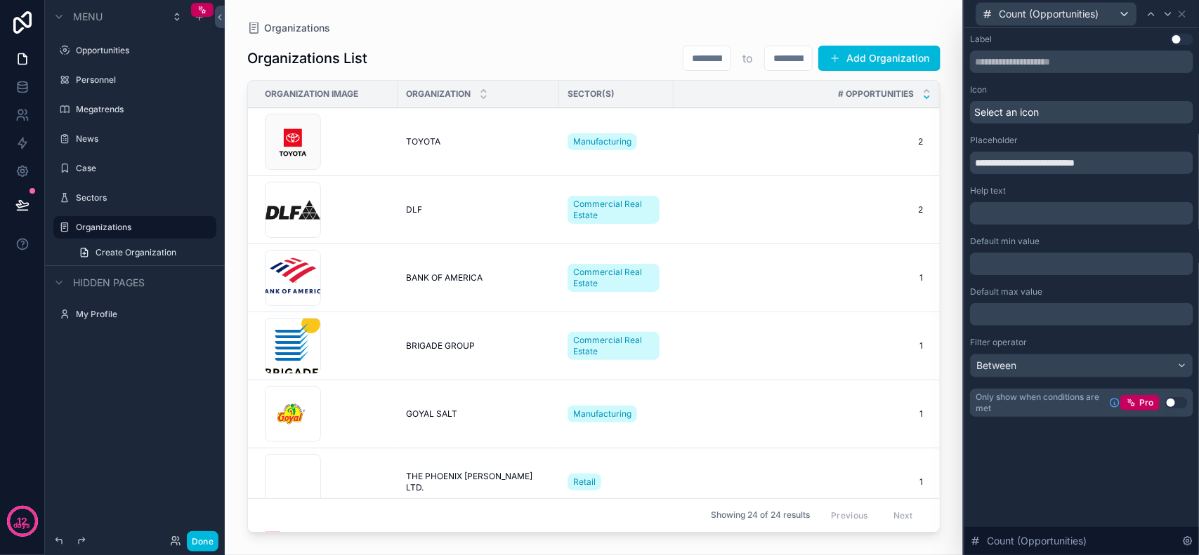
click at [1183, 40] on button "Use setting" at bounding box center [1182, 39] width 22 height 11
click at [1181, 37] on button "Use setting" at bounding box center [1182, 39] width 22 height 11
click at [1060, 167] on input "**********" at bounding box center [1081, 163] width 223 height 22
click at [1122, 160] on input "**********" at bounding box center [1081, 163] width 223 height 22
click at [1064, 191] on div "Help text" at bounding box center [1081, 190] width 223 height 11
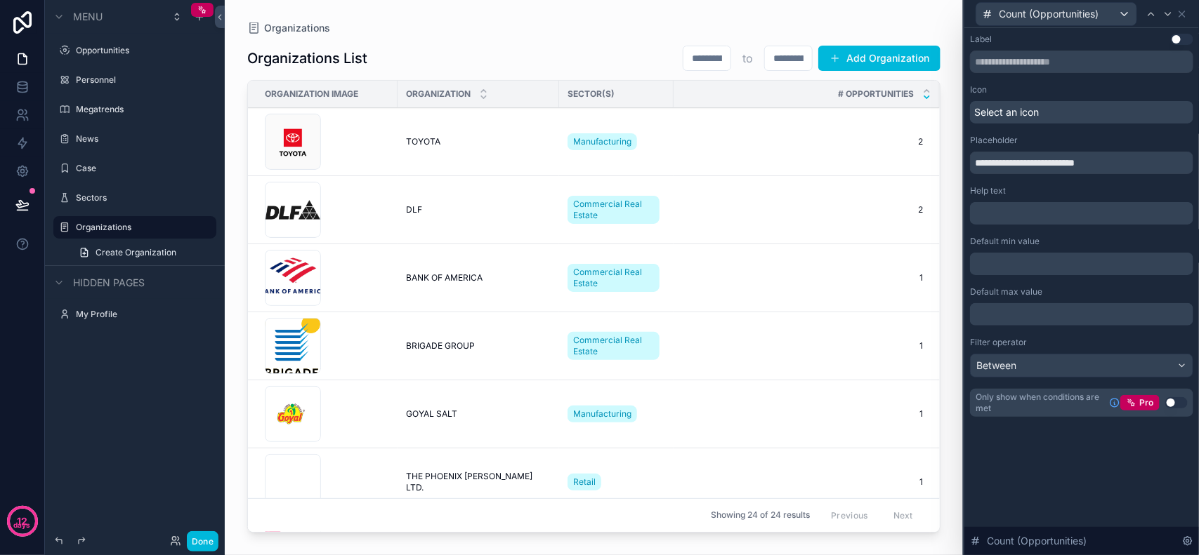
click at [699, 60] on input "scrollable content" at bounding box center [706, 58] width 47 height 20
click at [743, 29] on div "Organizations" at bounding box center [593, 27] width 693 height 11
click at [748, 21] on div "Organizations Organizations List to Add Organization Organization Image Organiz…" at bounding box center [594, 269] width 738 height 539
click at [1051, 357] on div "Between" at bounding box center [1081, 366] width 222 height 22
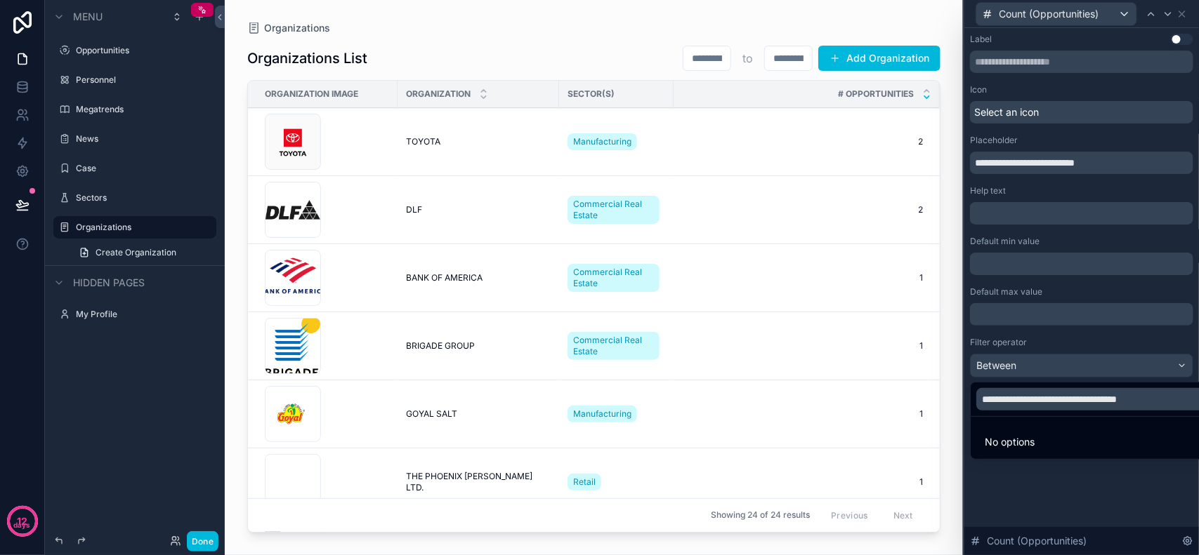
click at [1027, 442] on span "No options" at bounding box center [1009, 442] width 50 height 12
click at [1061, 404] on input "**********" at bounding box center [1097, 399] width 243 height 22
drag, startPoint x: 1173, startPoint y: 398, endPoint x: 810, endPoint y: 390, distance: 363.8
click at [810, 390] on div "**********" at bounding box center [599, 277] width 1199 height 555
drag, startPoint x: 1166, startPoint y: 401, endPoint x: 871, endPoint y: 369, distance: 297.3
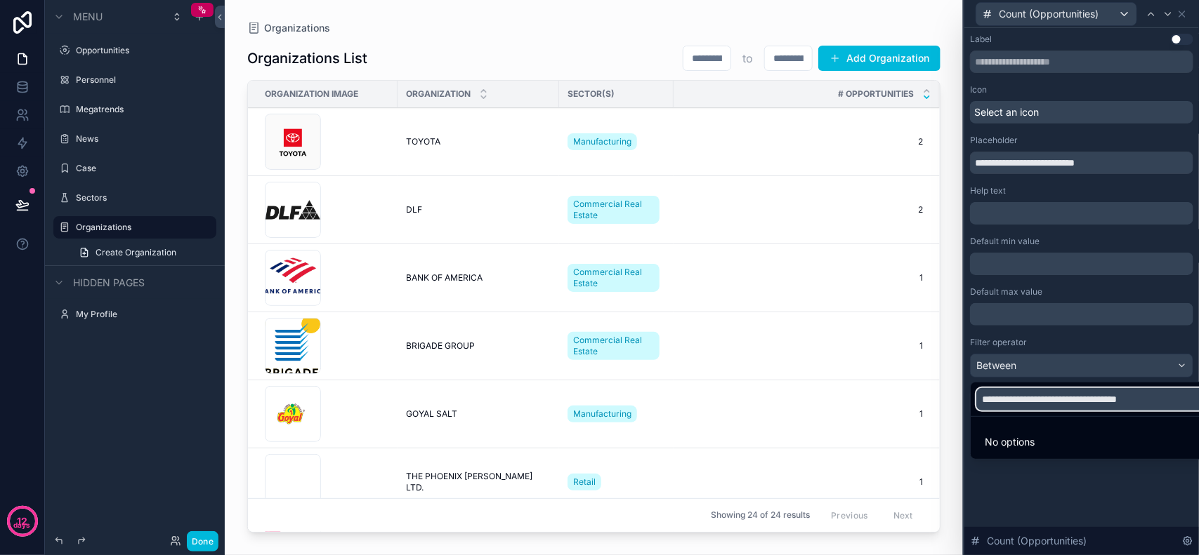
click at [871, 369] on div "**********" at bounding box center [599, 277] width 1199 height 555
type input "*"
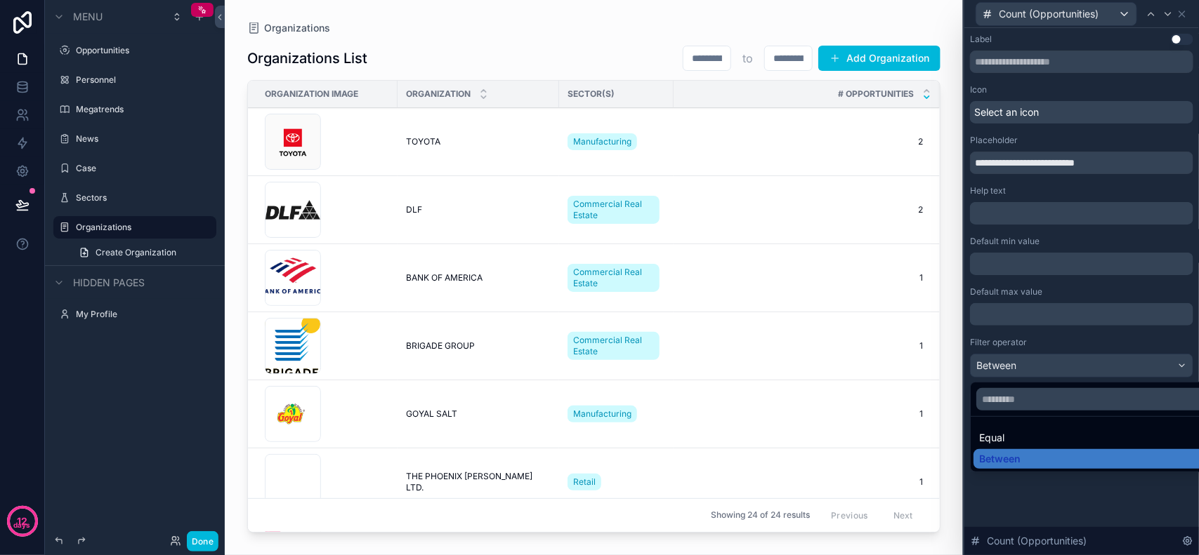
click at [1034, 494] on div at bounding box center [1081, 277] width 235 height 555
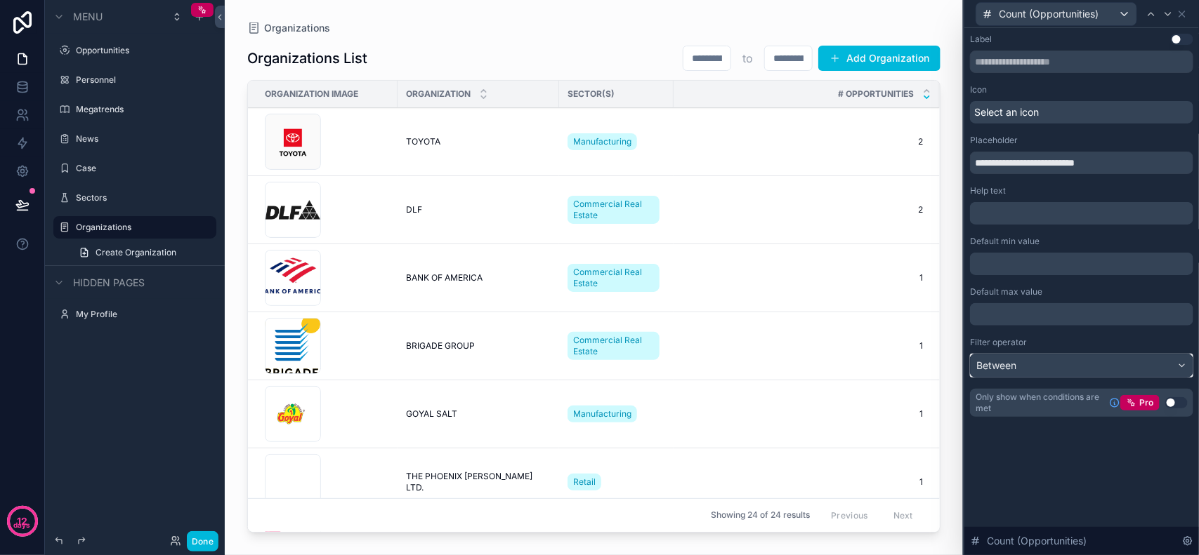
click at [1027, 367] on div "Between" at bounding box center [1081, 366] width 222 height 22
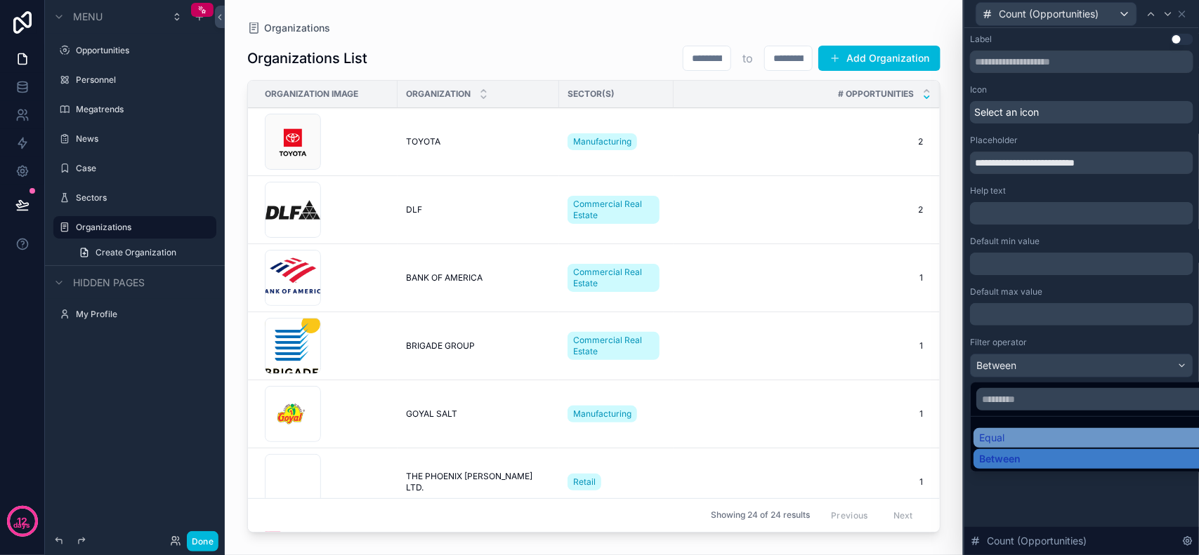
click at [1018, 437] on div "Equal" at bounding box center [1097, 438] width 237 height 14
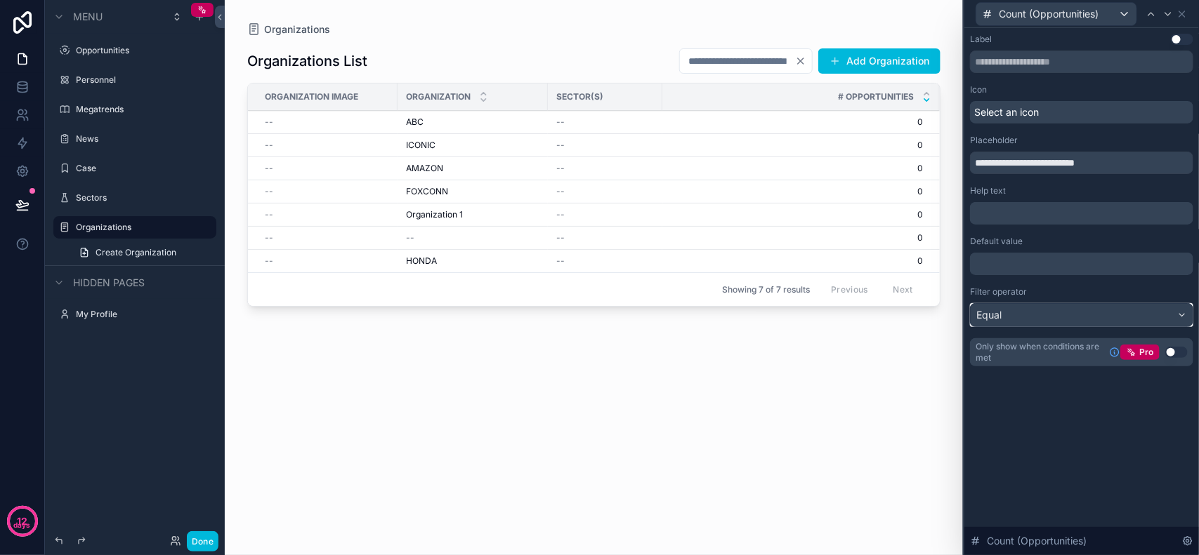
click at [1032, 319] on div "Equal" at bounding box center [1081, 315] width 222 height 22
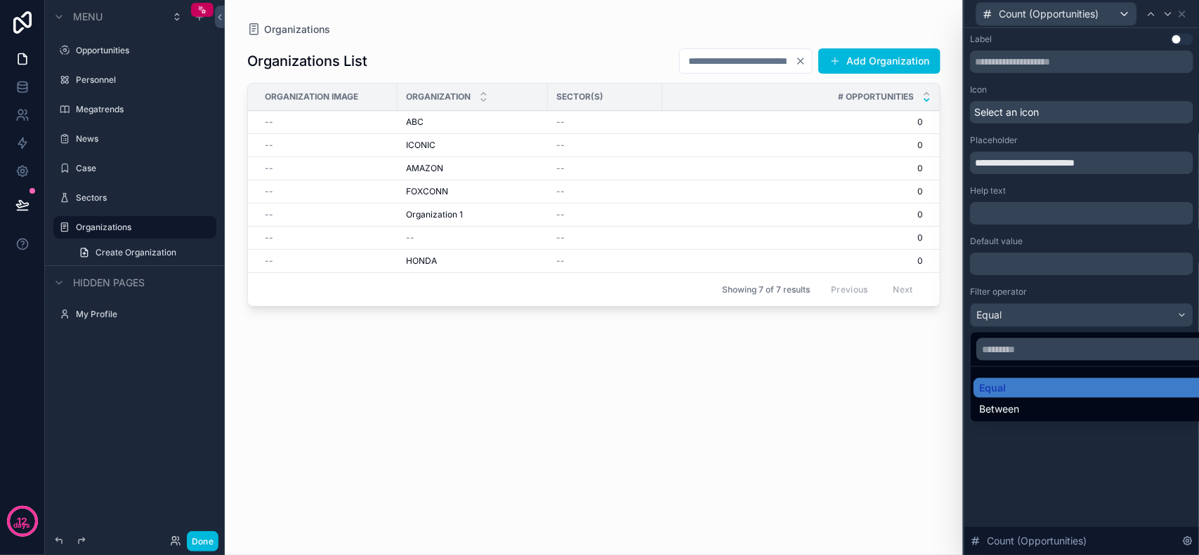
drag, startPoint x: 752, startPoint y: 60, endPoint x: 425, endPoint y: 18, distance: 329.9
click at [425, 18] on div "Organizations Organizations List * Add Organization Organization Image Organiza…" at bounding box center [594, 269] width 738 height 539
click at [1057, 357] on input "text" at bounding box center [1097, 349] width 243 height 22
click at [679, 50] on div "*" at bounding box center [745, 60] width 133 height 25
drag, startPoint x: 683, startPoint y: 54, endPoint x: 535, endPoint y: 56, distance: 148.2
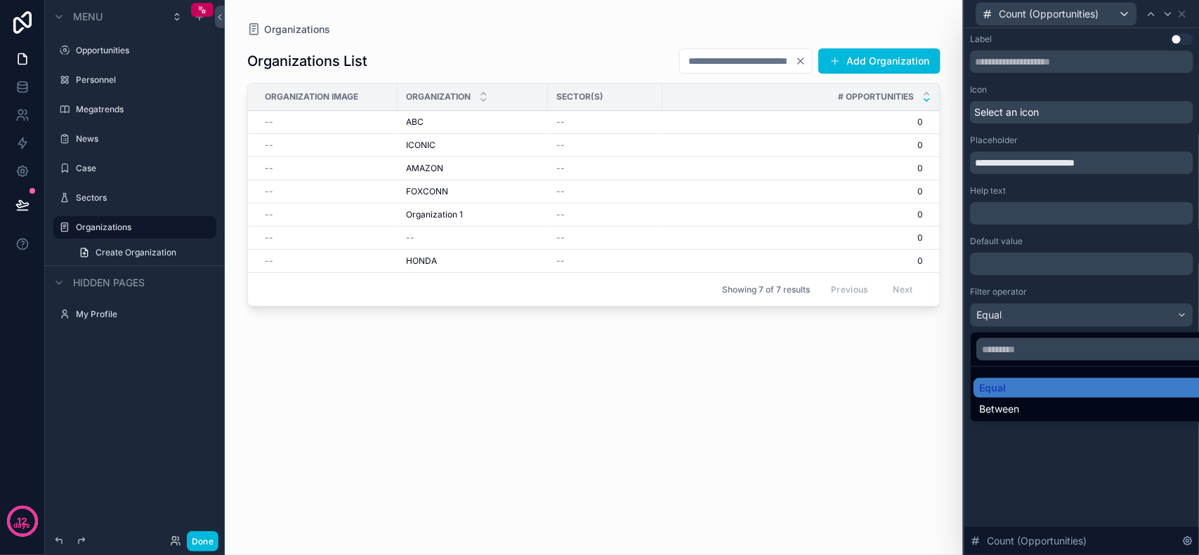
click at [537, 56] on div "Organizations List * Add Organization" at bounding box center [593, 61] width 693 height 27
paste input "scrollable content"
click at [697, 57] on input "scrollable content" at bounding box center [754, 61] width 115 height 20
click at [1113, 475] on div at bounding box center [1081, 277] width 235 height 555
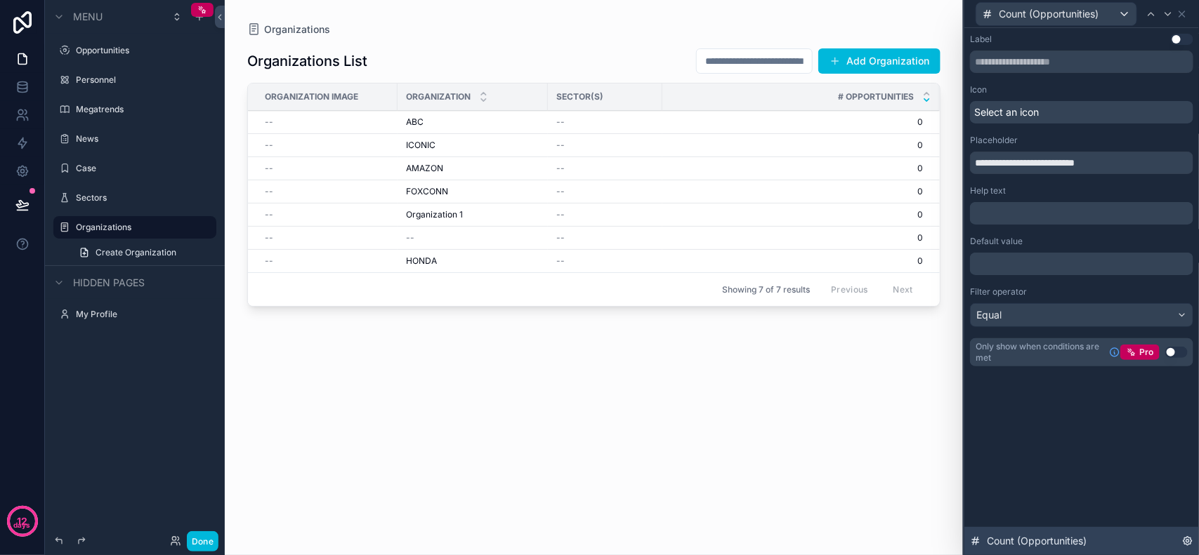
click at [1138, 549] on div "Count (Opportunities)" at bounding box center [1081, 541] width 235 height 28
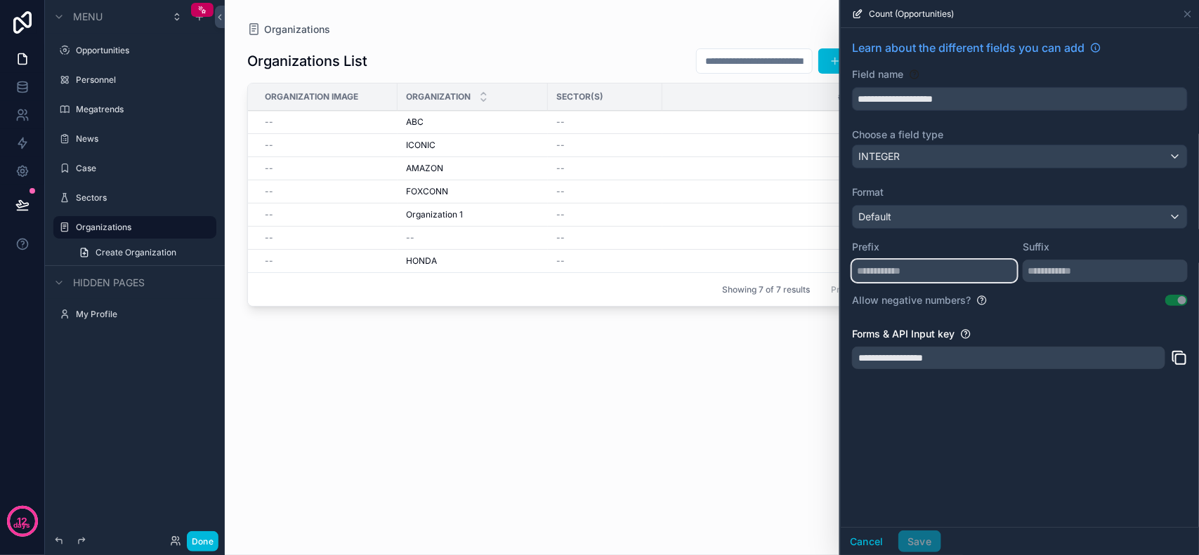
click at [969, 265] on input "text" at bounding box center [934, 271] width 165 height 22
click at [1025, 426] on div "**********" at bounding box center [1020, 277] width 358 height 499
click at [982, 270] on input "text" at bounding box center [934, 271] width 165 height 22
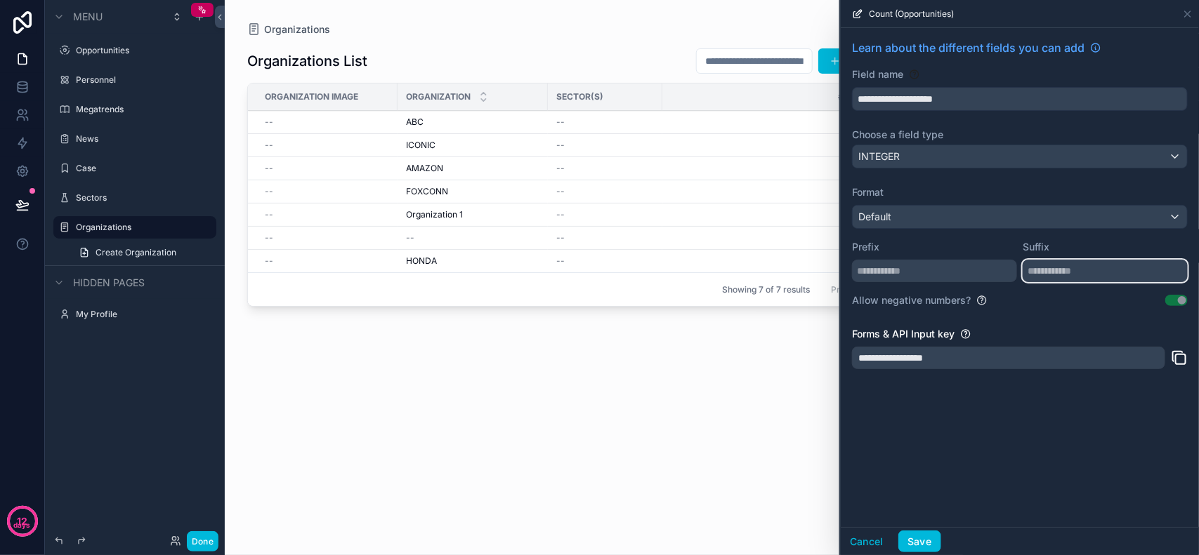
click at [1125, 268] on input "text" at bounding box center [1104, 271] width 165 height 22
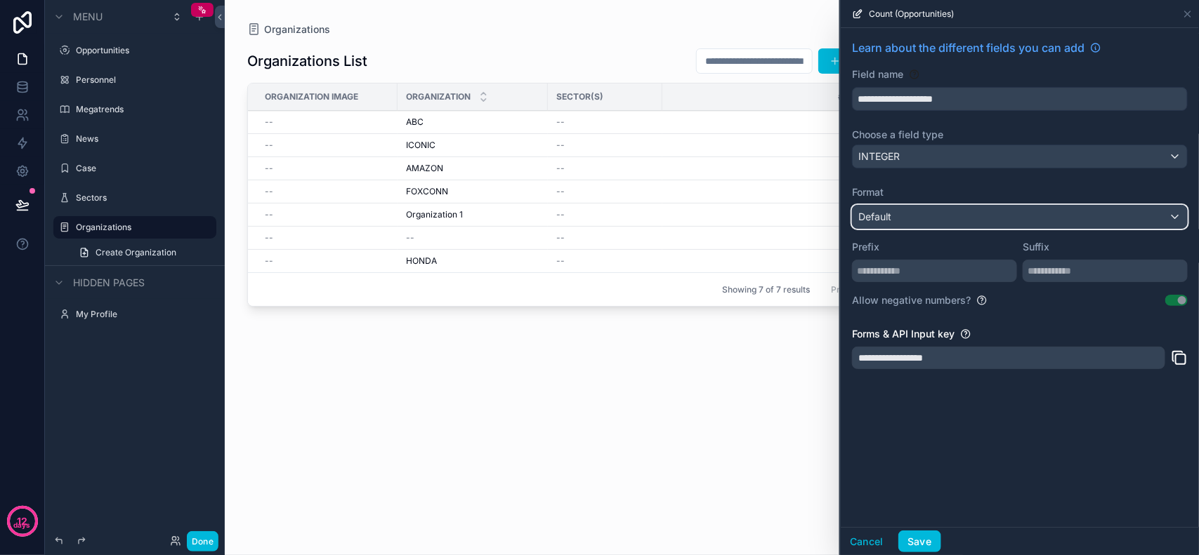
click at [1072, 216] on div "Default" at bounding box center [1019, 217] width 334 height 22
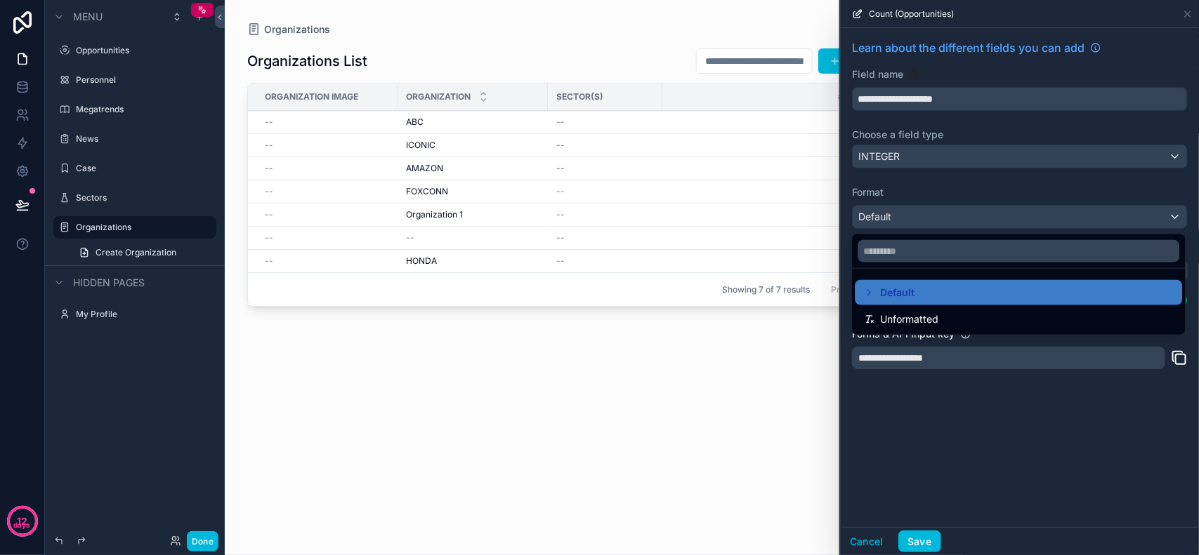
click at [1072, 216] on div at bounding box center [1020, 277] width 358 height 555
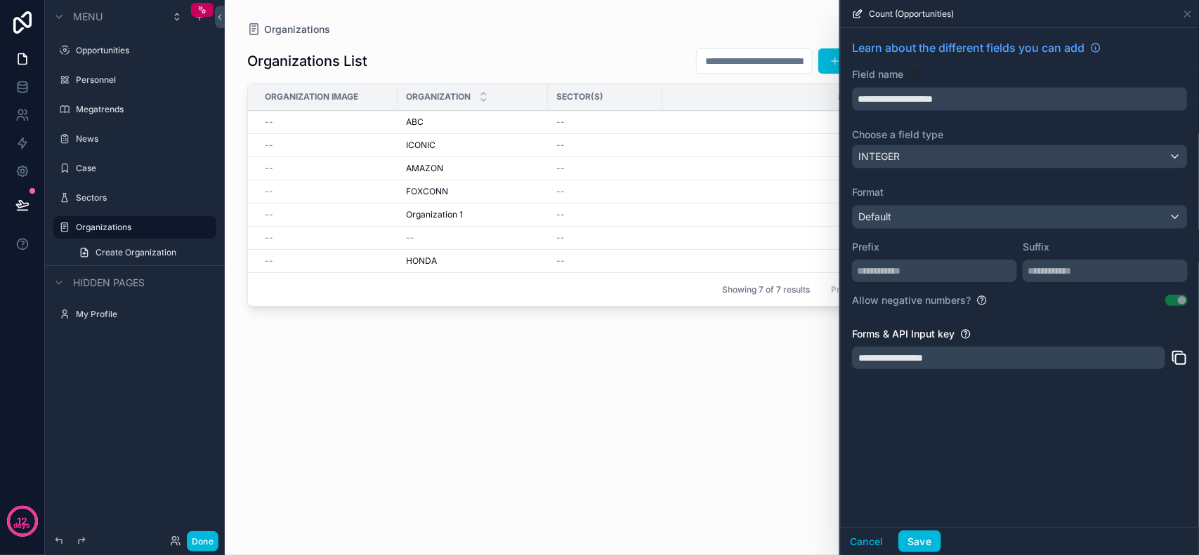
click at [1001, 412] on div "**********" at bounding box center [1020, 277] width 358 height 499
click at [995, 359] on div "**********" at bounding box center [1008, 358] width 313 height 22
click at [1015, 404] on div "**********" at bounding box center [1020, 277] width 358 height 499
click at [1034, 402] on div "**********" at bounding box center [1020, 277] width 358 height 499
click at [1040, 398] on div "**********" at bounding box center [1020, 277] width 358 height 499
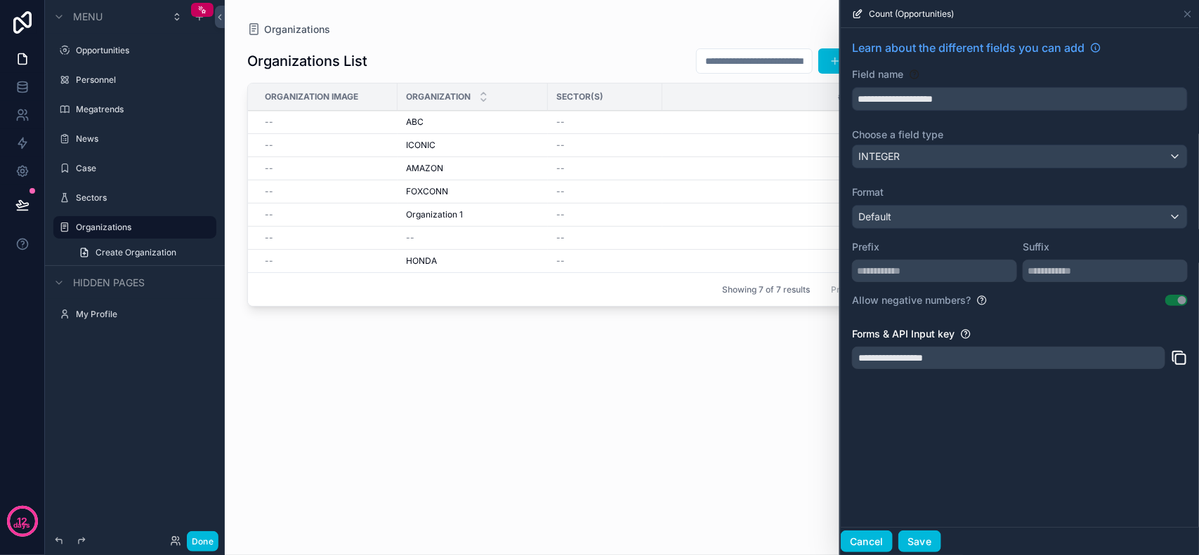
click at [869, 532] on button "Cancel" at bounding box center [867, 542] width 52 height 22
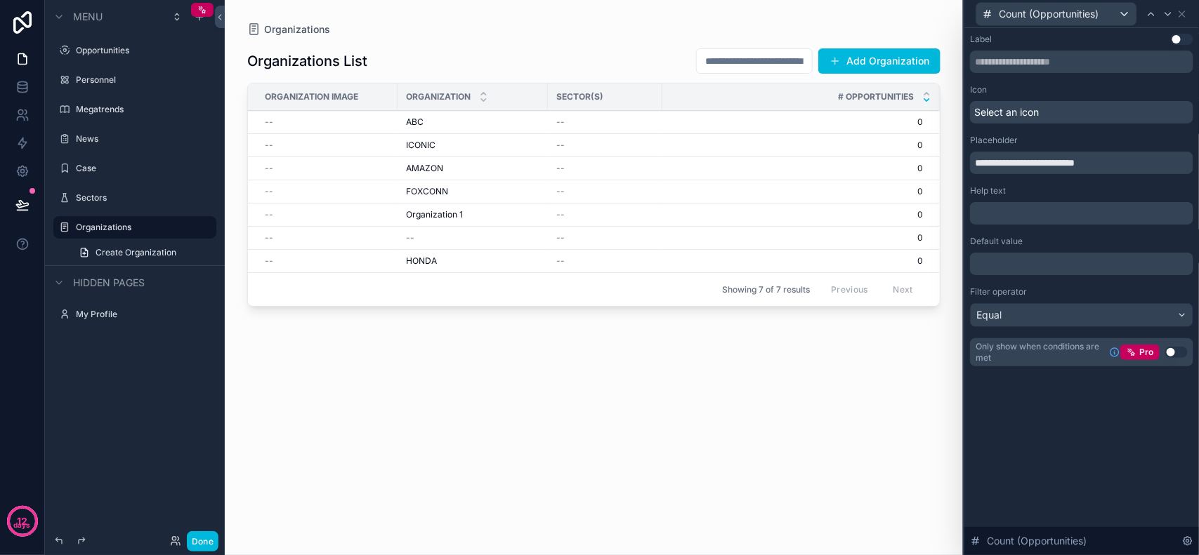
click at [1079, 262] on p "﻿" at bounding box center [1082, 264] width 215 height 14
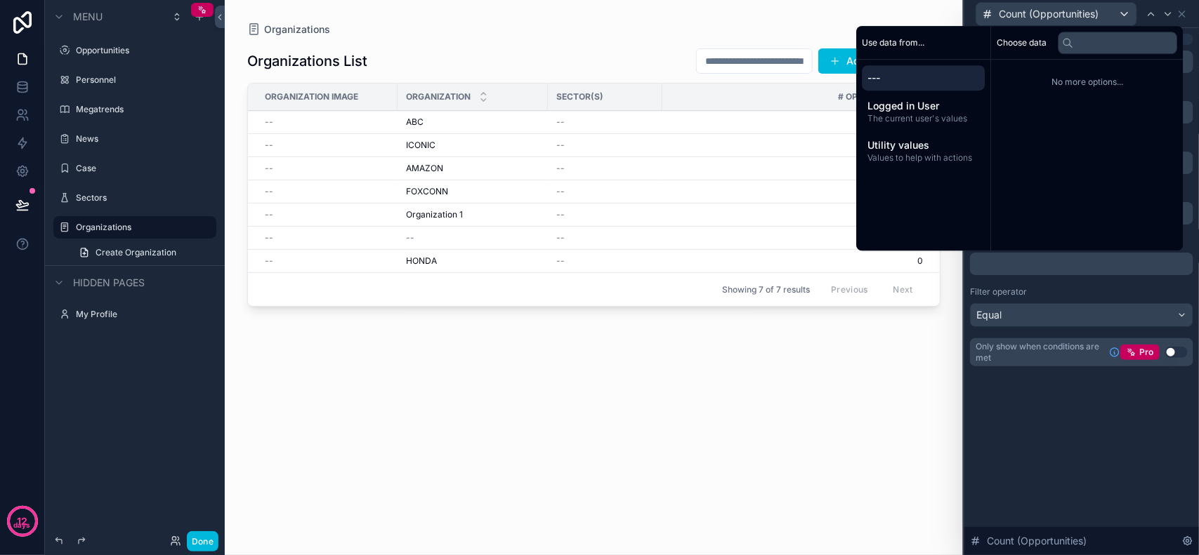
click at [1107, 440] on div "**********" at bounding box center [1081, 291] width 235 height 527
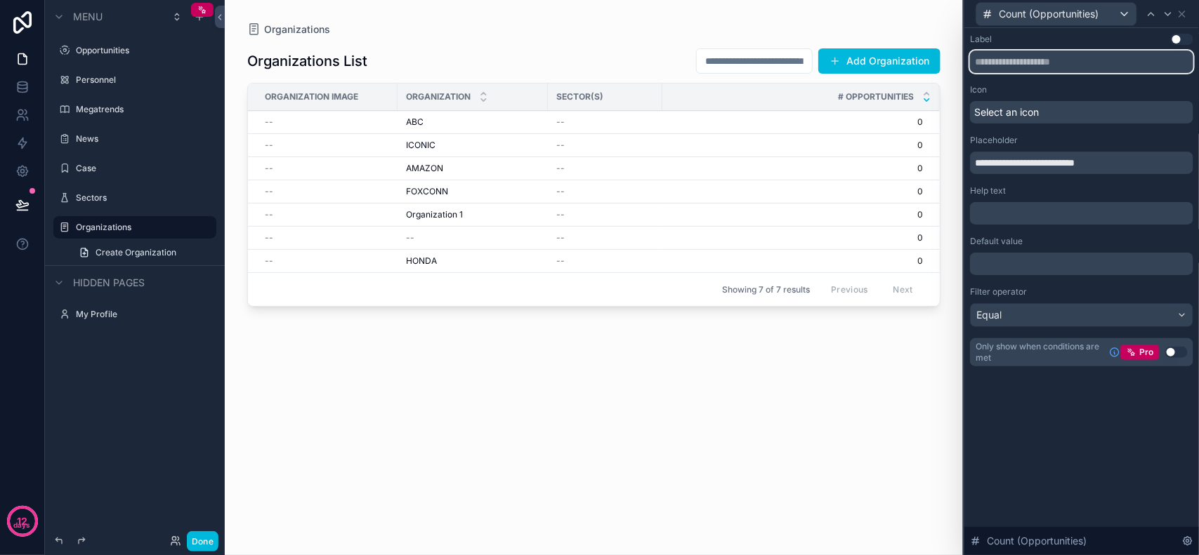
click at [1050, 68] on input "text" at bounding box center [1081, 62] width 223 height 22
click at [1057, 107] on div "Select an icon" at bounding box center [1081, 112] width 223 height 22
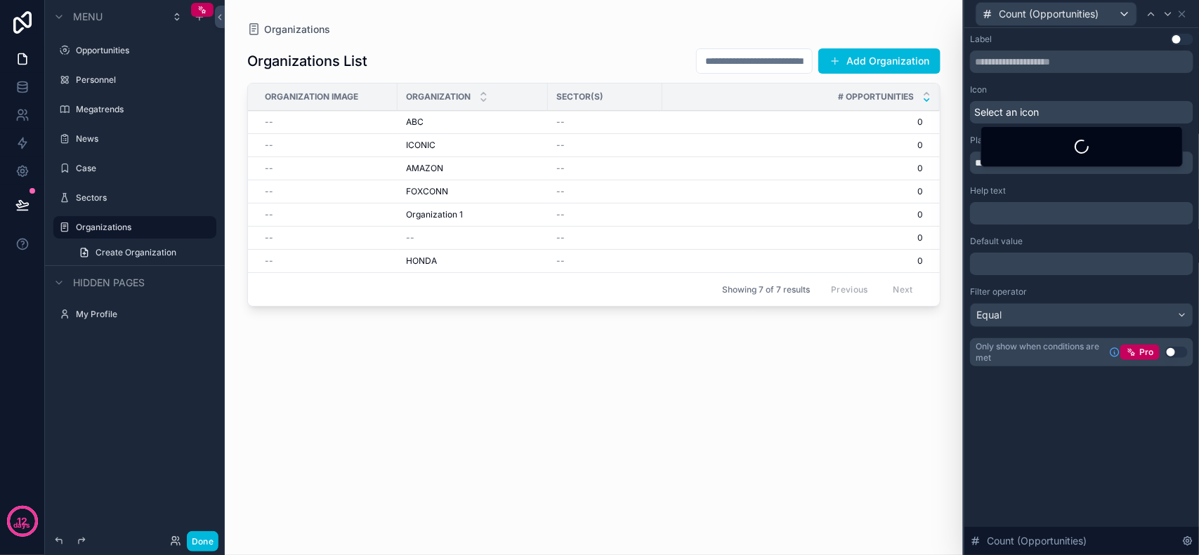
click at [1089, 426] on div "**********" at bounding box center [1081, 291] width 235 height 527
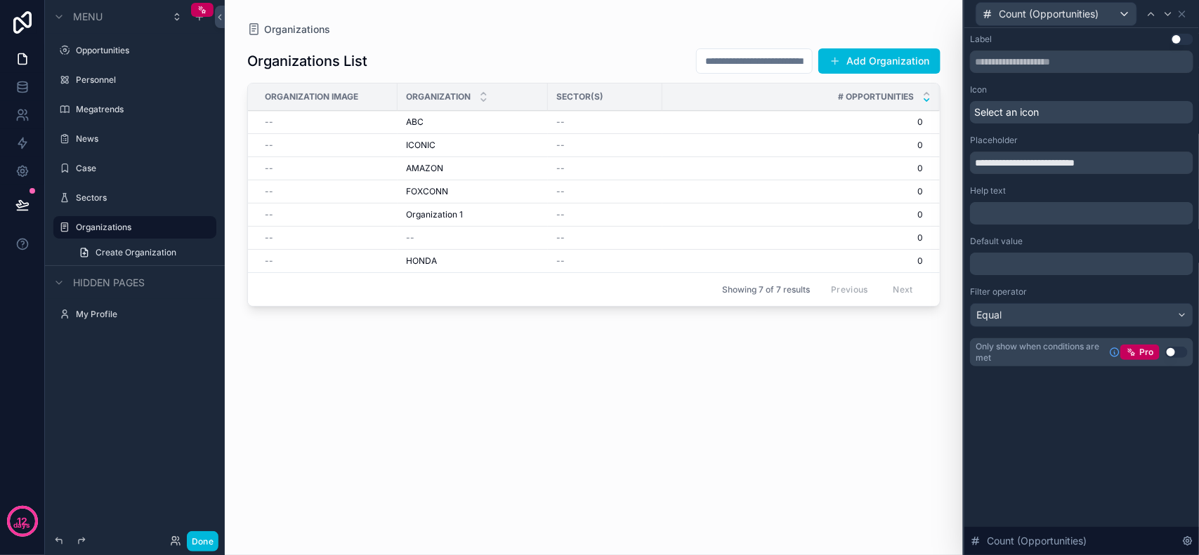
click at [1173, 352] on button "Use setting" at bounding box center [1176, 352] width 22 height 11
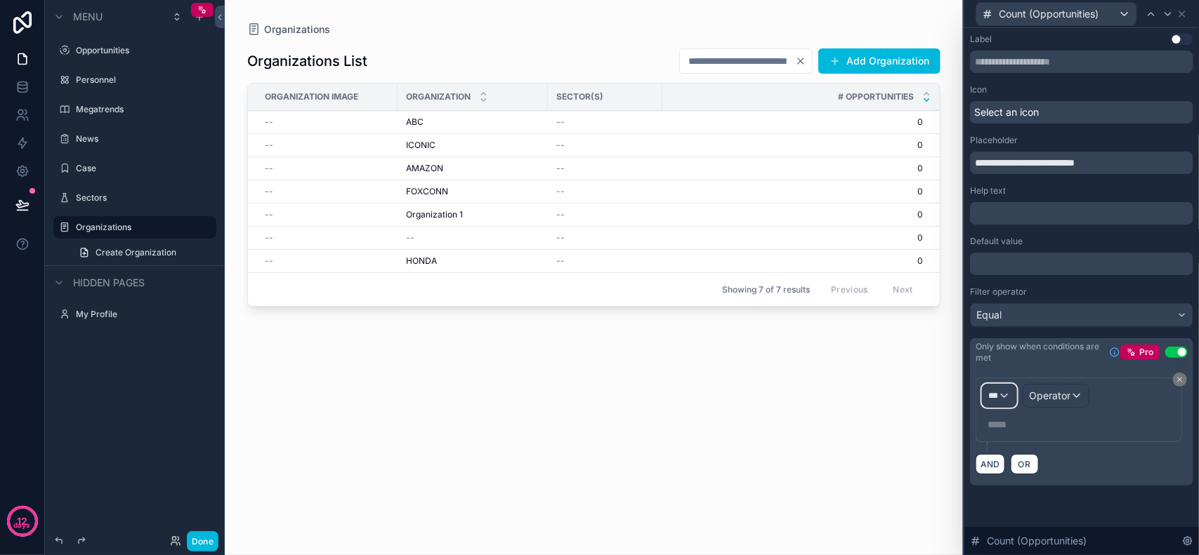
click at [999, 399] on div "***" at bounding box center [999, 396] width 34 height 22
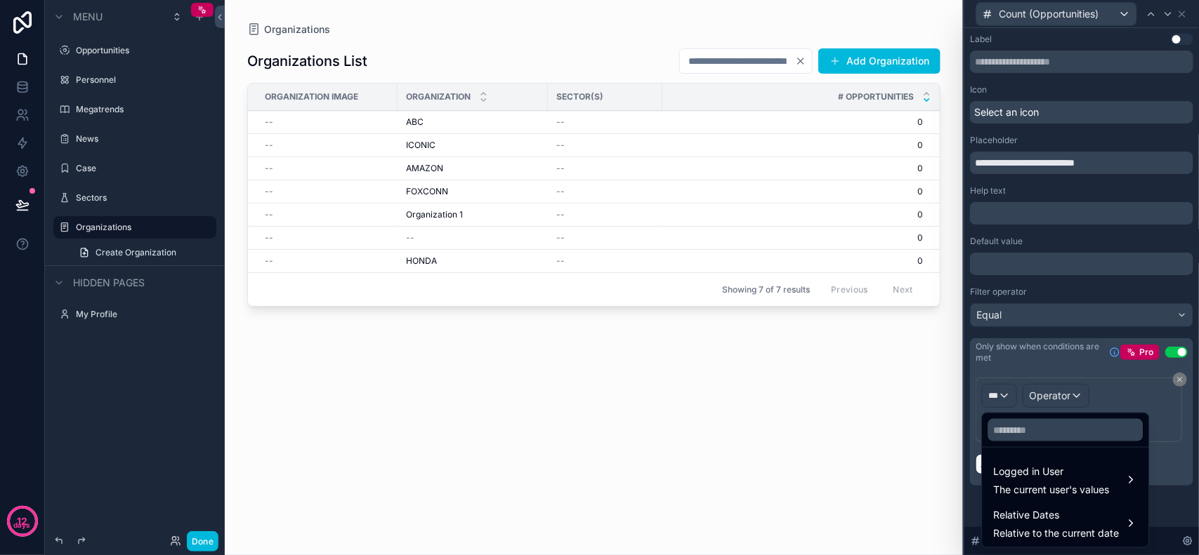
click at [1052, 383] on div at bounding box center [1081, 277] width 235 height 555
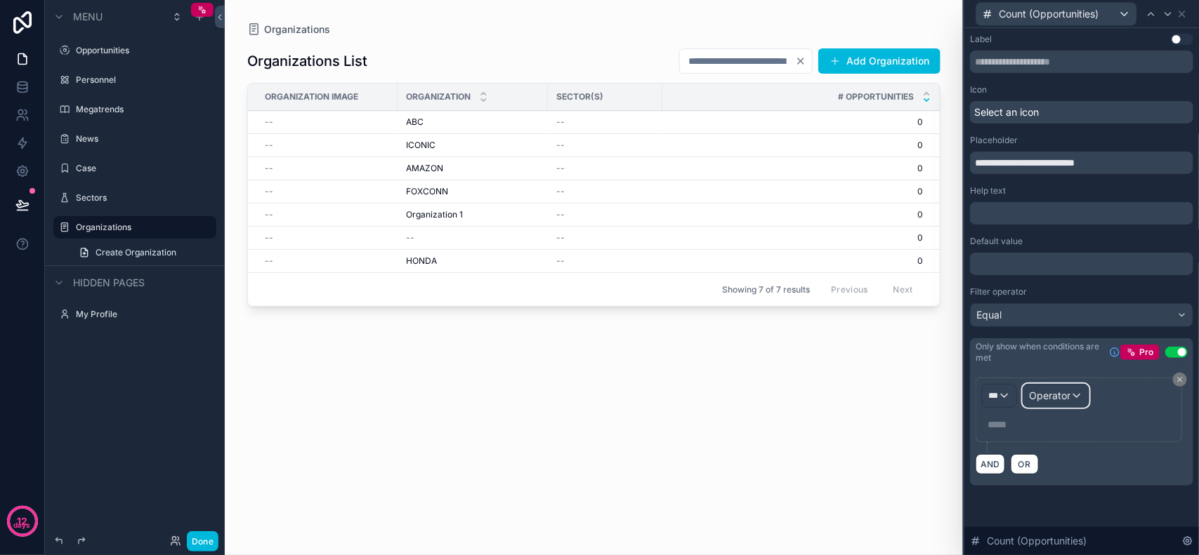
click at [1059, 401] on span "Operator" at bounding box center [1049, 396] width 41 height 12
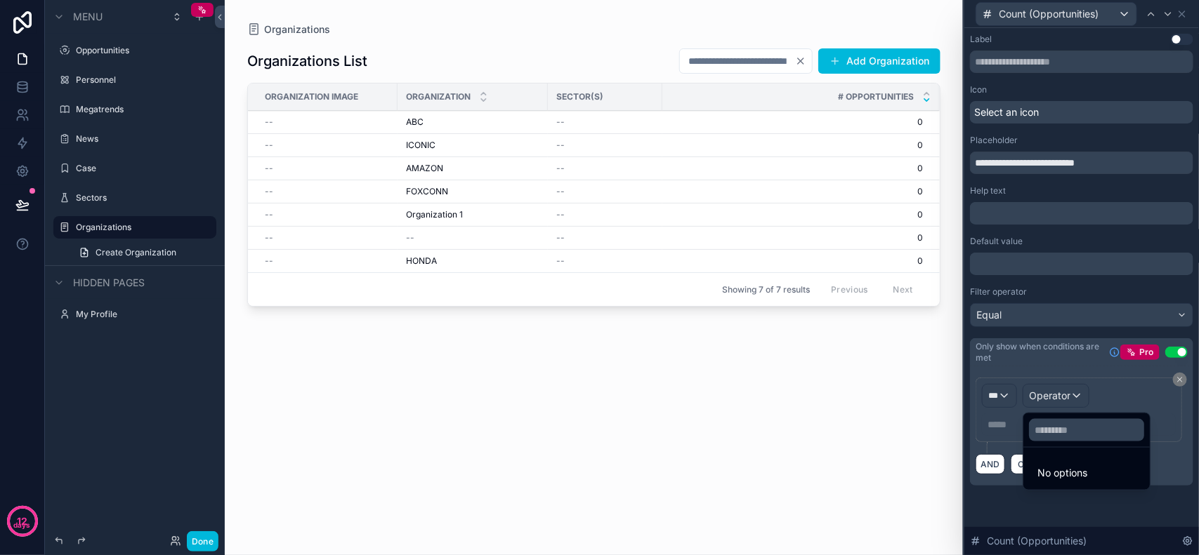
click at [1059, 401] on div at bounding box center [1081, 277] width 235 height 555
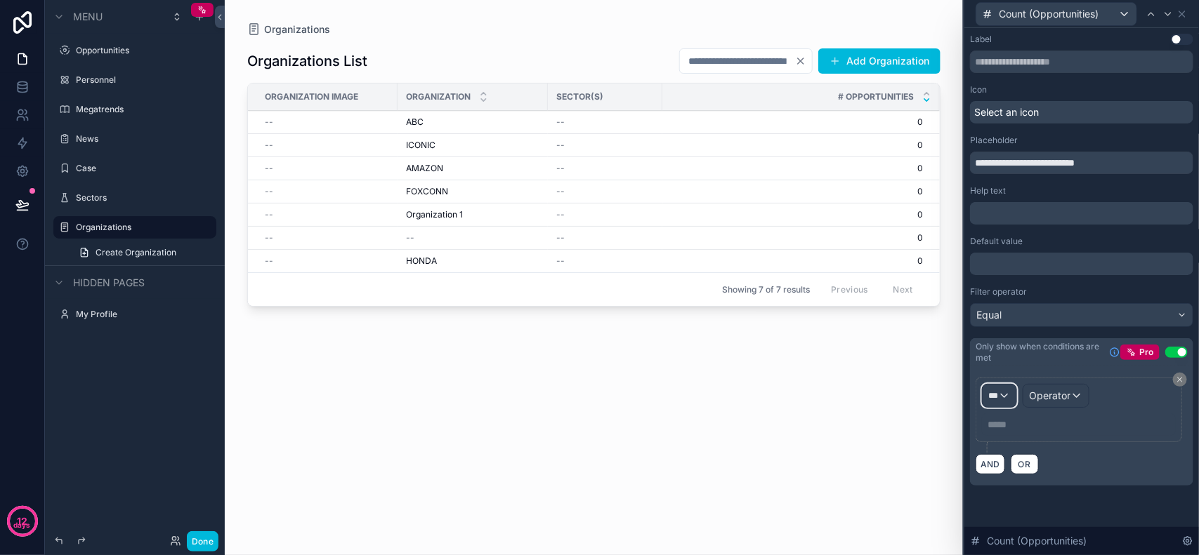
click at [1006, 398] on div "***" at bounding box center [999, 396] width 34 height 22
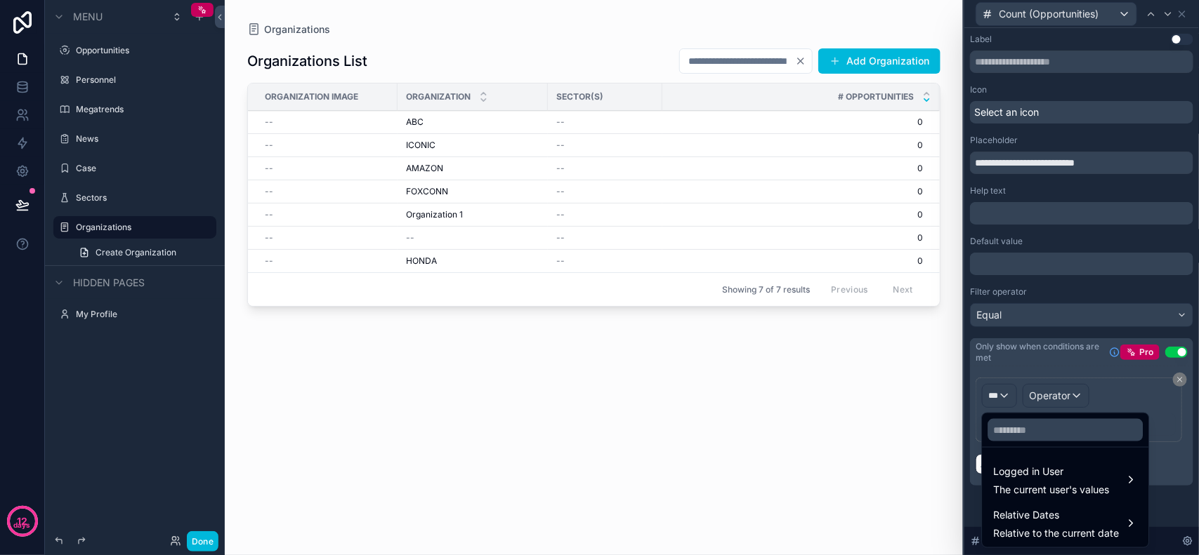
click at [1180, 351] on div at bounding box center [1081, 277] width 235 height 555
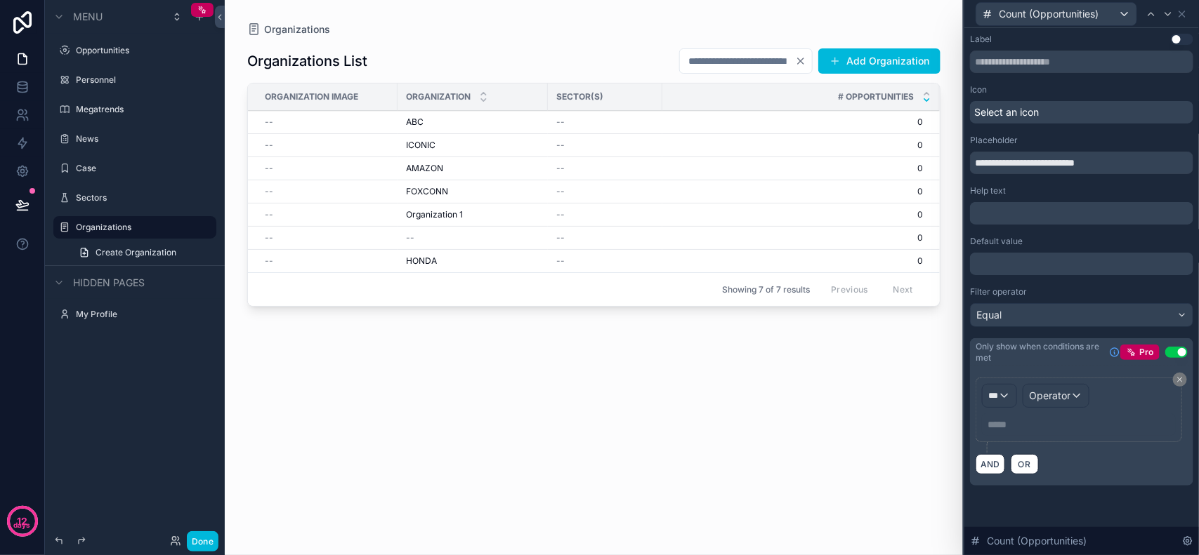
click at [1177, 351] on button "Use setting" at bounding box center [1176, 352] width 22 height 11
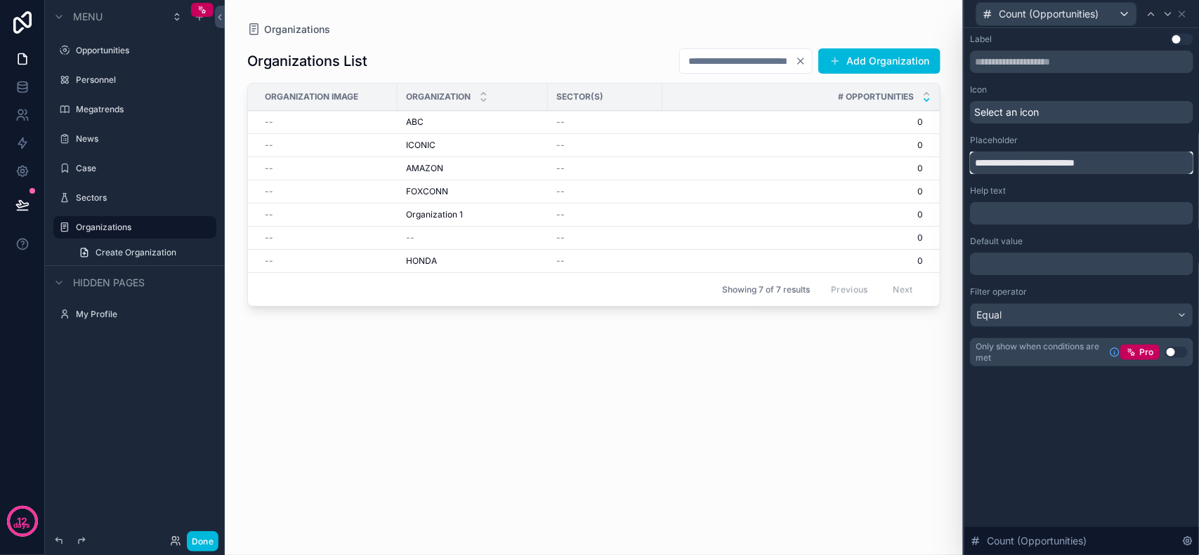
click at [1053, 156] on input "**********" at bounding box center [1081, 163] width 223 height 22
drag, startPoint x: 1075, startPoint y: 160, endPoint x: 1093, endPoint y: 155, distance: 18.2
click at [1078, 160] on input "**********" at bounding box center [1081, 163] width 223 height 22
click at [1124, 159] on input "**********" at bounding box center [1081, 163] width 223 height 22
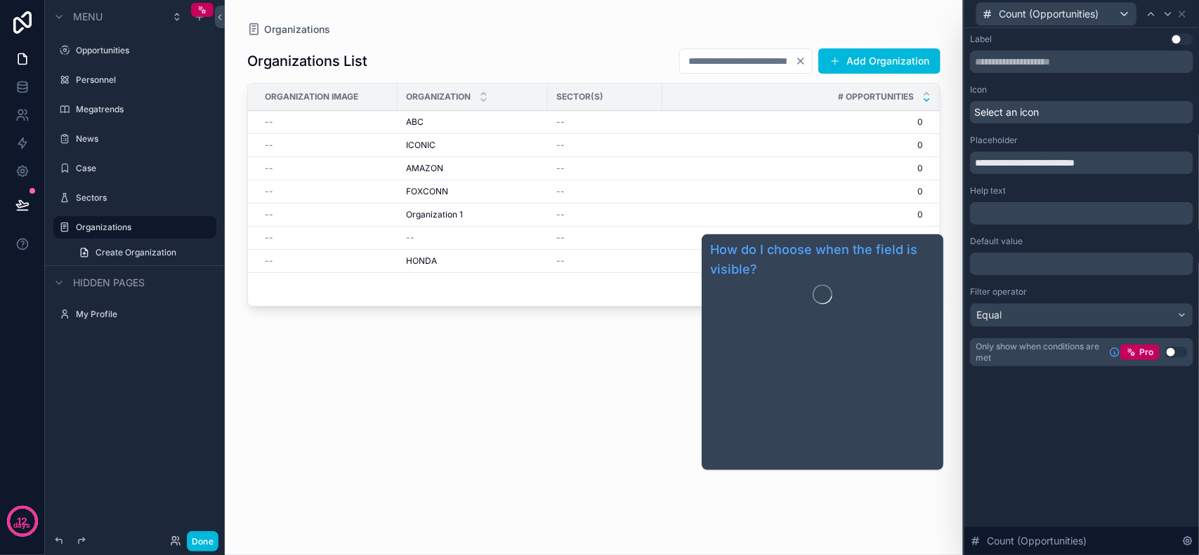
click at [1048, 416] on div "**********" at bounding box center [1081, 291] width 235 height 527
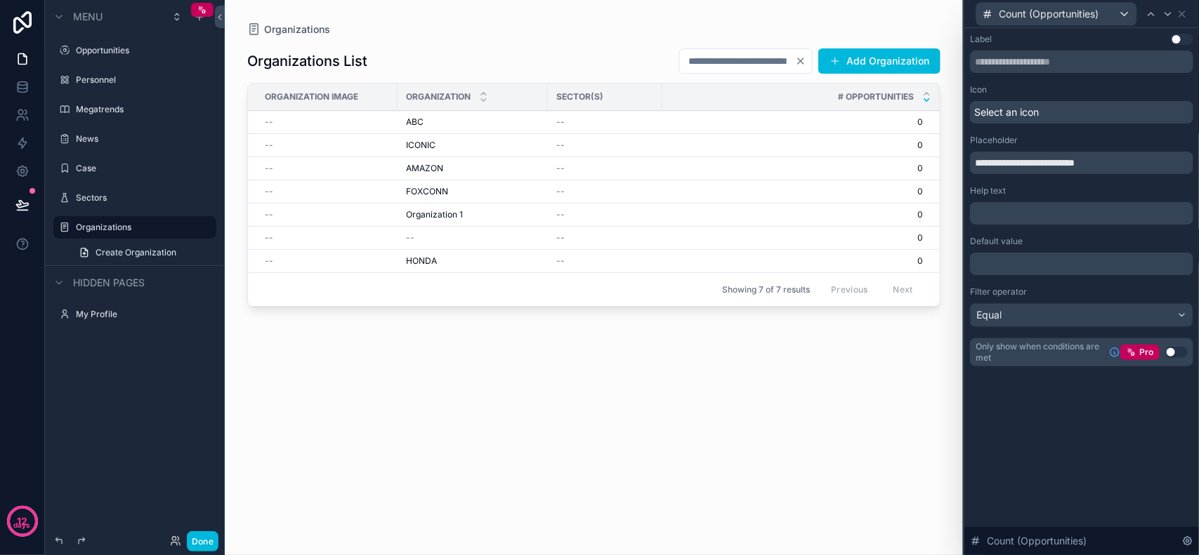
click at [1027, 265] on p "﻿" at bounding box center [1082, 264] width 215 height 14
click at [1045, 443] on div "**********" at bounding box center [1081, 291] width 235 height 527
click at [1072, 267] on p "﻿" at bounding box center [1082, 264] width 215 height 14
click at [1052, 394] on div "**********" at bounding box center [1081, 214] width 235 height 372
click at [1100, 314] on div "Equal" at bounding box center [1081, 315] width 222 height 22
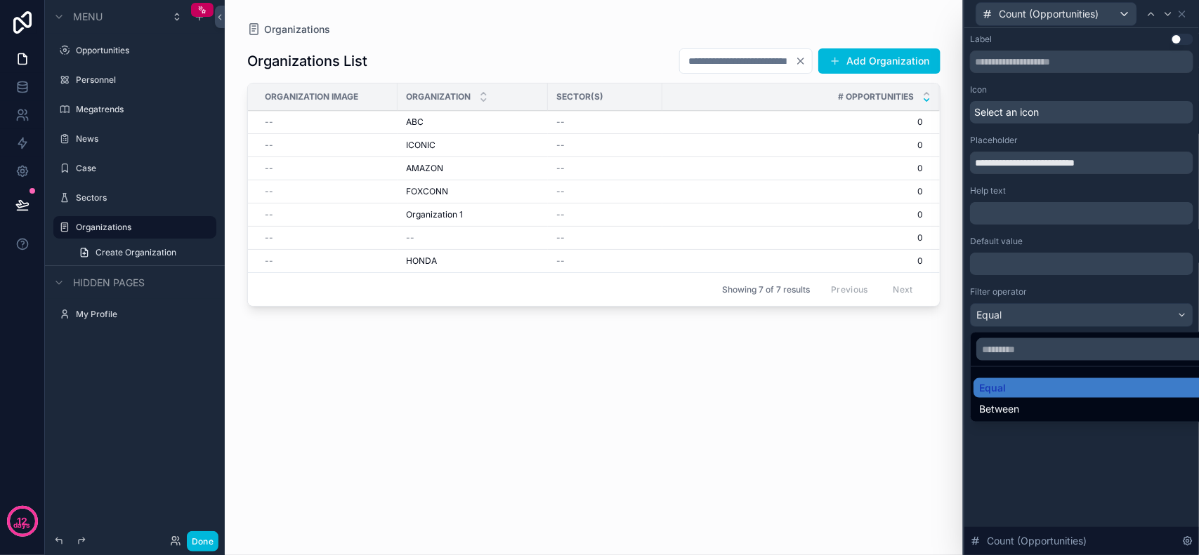
click at [1146, 292] on div at bounding box center [1081, 277] width 235 height 555
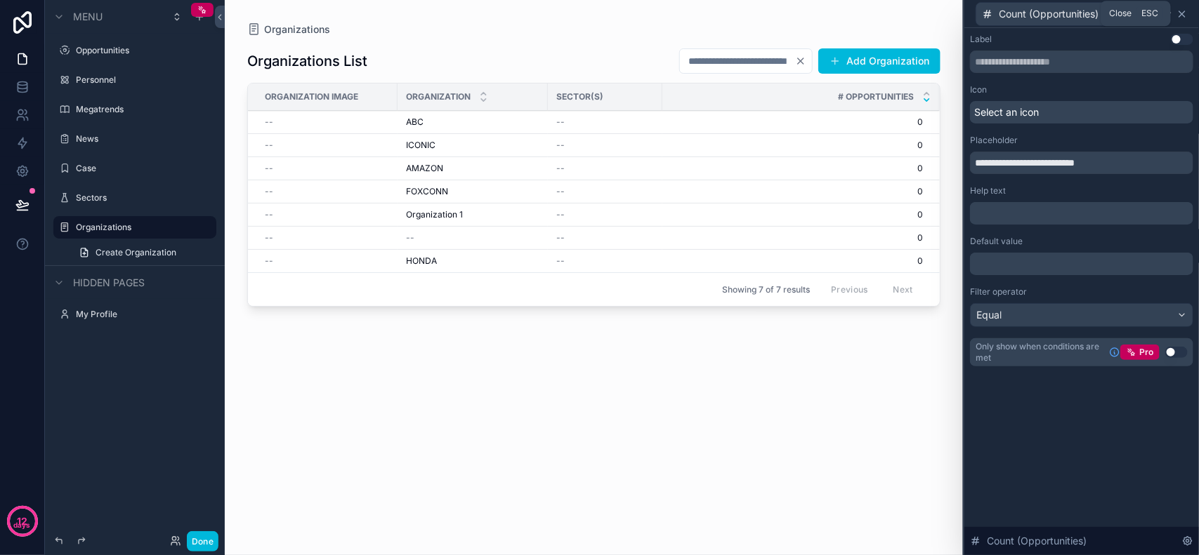
click at [1184, 8] on icon at bounding box center [1181, 13] width 11 height 11
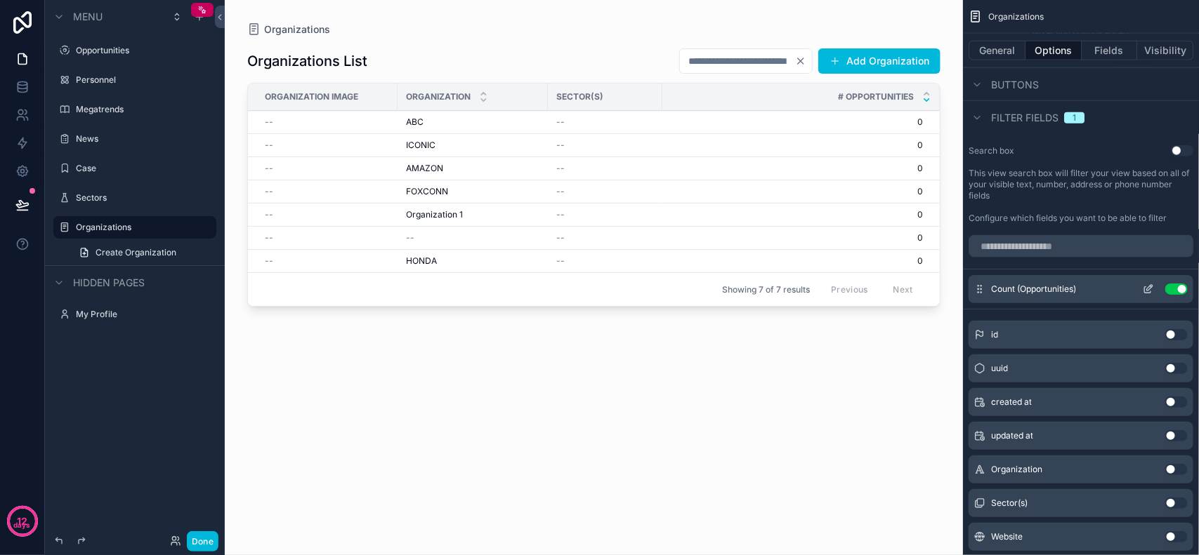
click at [1176, 289] on button "Use setting" at bounding box center [1176, 289] width 22 height 11
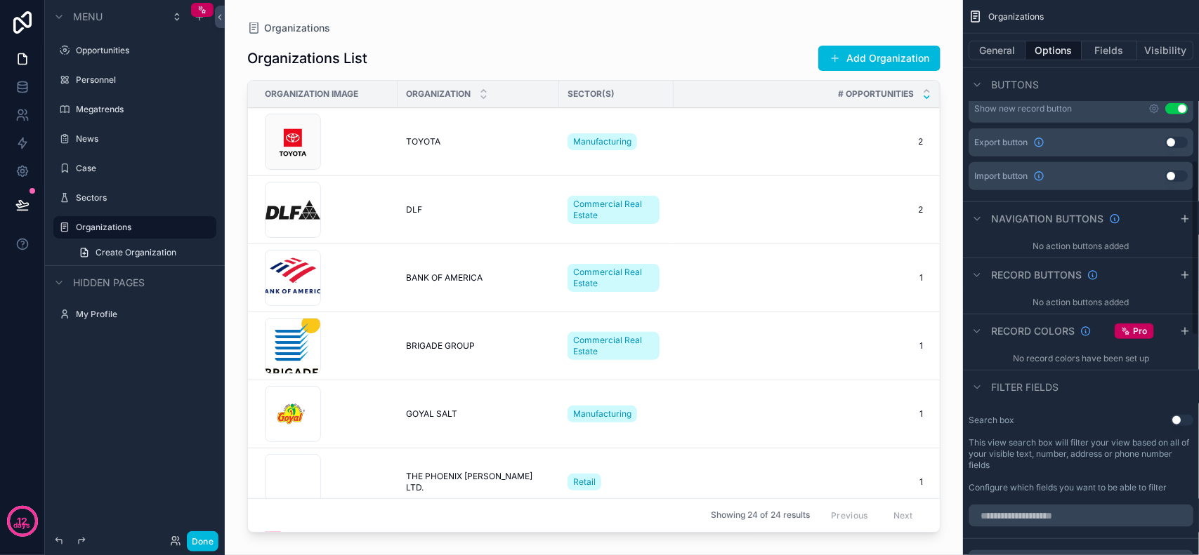
scroll to position [581, 0]
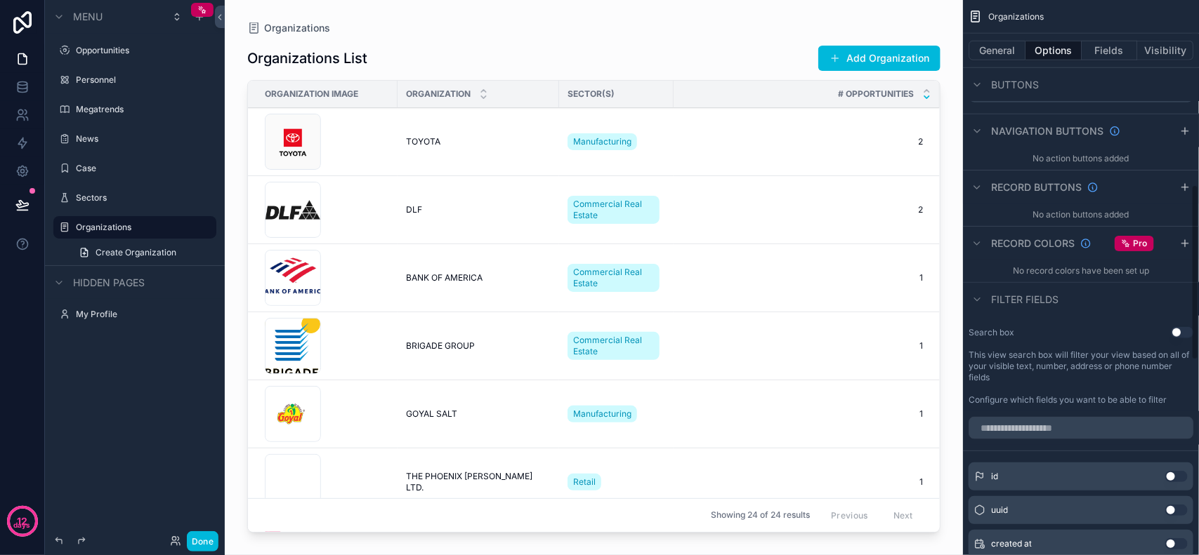
click at [1183, 331] on button "Use setting" at bounding box center [1182, 332] width 22 height 11
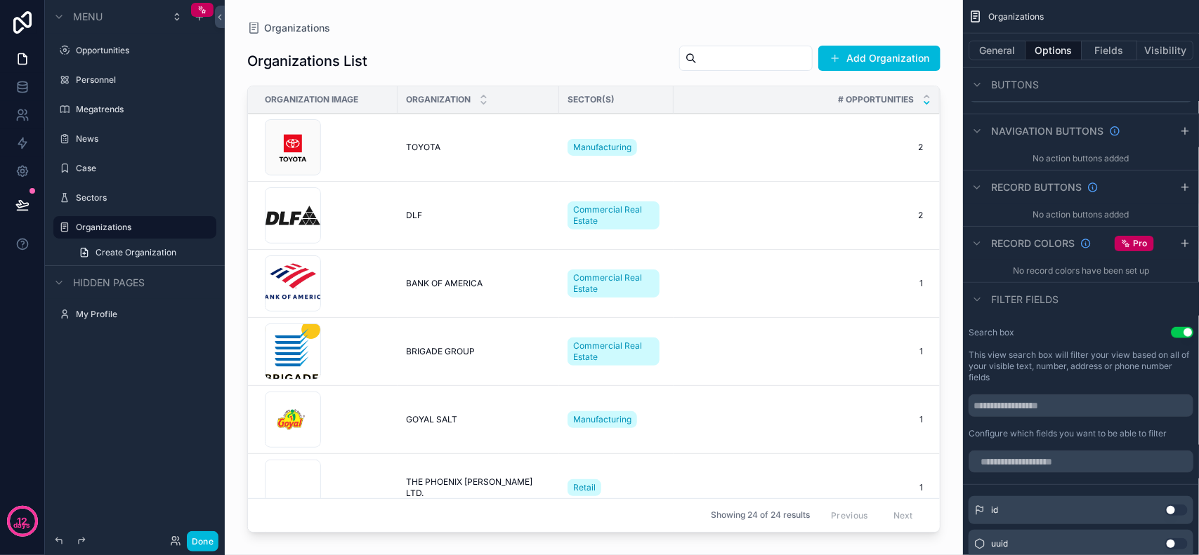
click at [1182, 334] on button "Use setting" at bounding box center [1182, 332] width 22 height 11
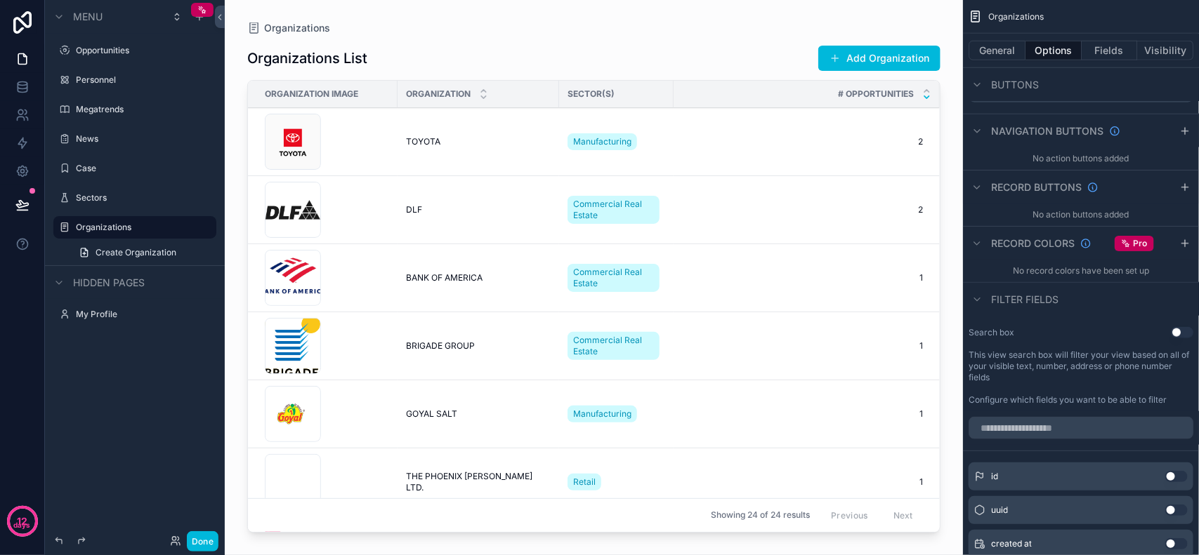
click at [1050, 411] on div "scrollable content" at bounding box center [1081, 428] width 236 height 34
click at [1050, 393] on div "Search box Use setting This view search box will filter your view based on all …" at bounding box center [1081, 367] width 236 height 90
click at [1076, 391] on div "Search box Use setting This view search box will filter your view based on all …" at bounding box center [1081, 367] width 236 height 90
click at [1069, 440] on div "scrollable content" at bounding box center [1081, 428] width 236 height 34
click at [1071, 425] on input "scrollable content" at bounding box center [1080, 428] width 225 height 22
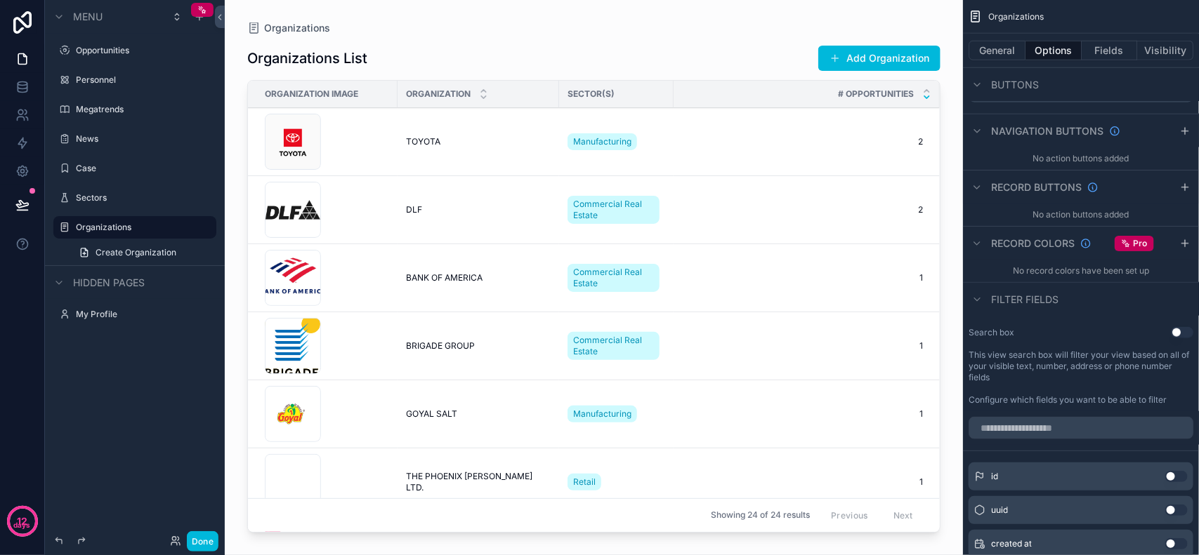
click at [1104, 387] on div "Search box Use setting This view search box will filter your view based on all …" at bounding box center [1081, 367] width 236 height 90
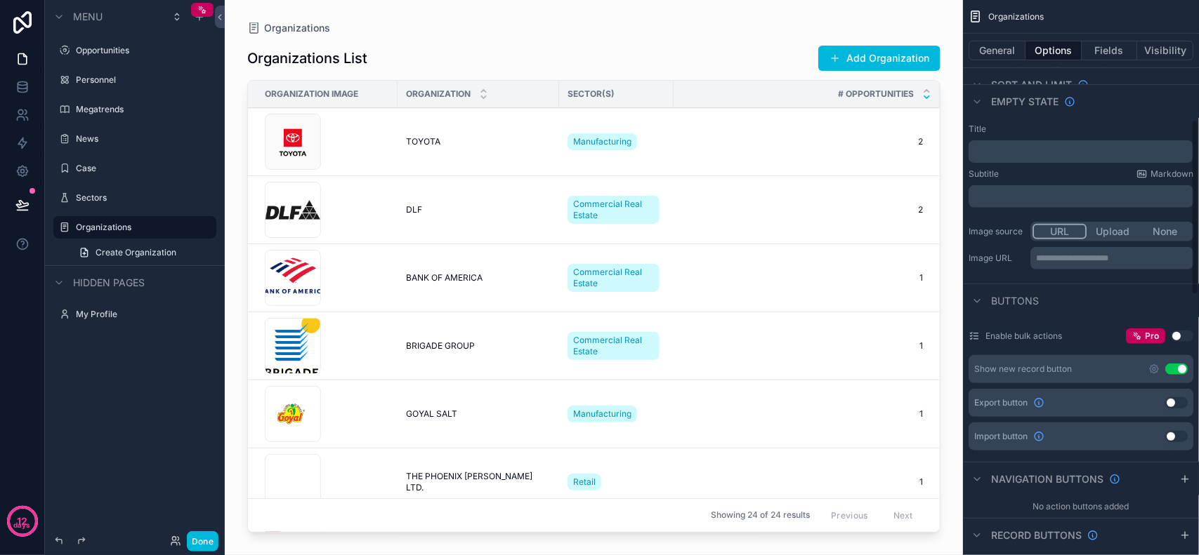
scroll to position [230, 0]
click at [1149, 370] on icon "scrollable content" at bounding box center [1153, 372] width 11 height 11
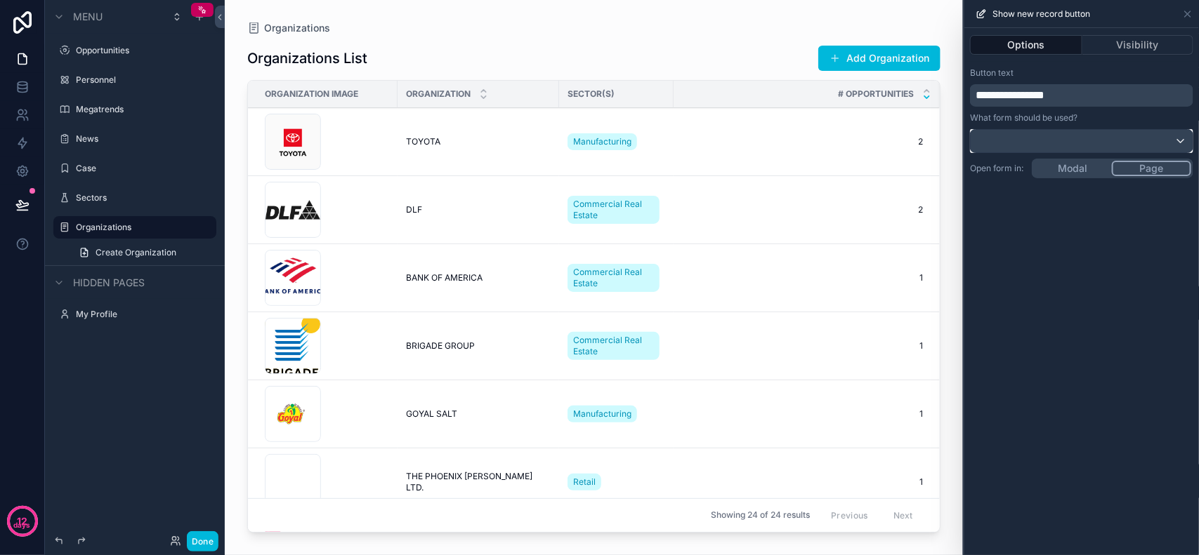
click at [1089, 150] on div at bounding box center [1081, 141] width 222 height 22
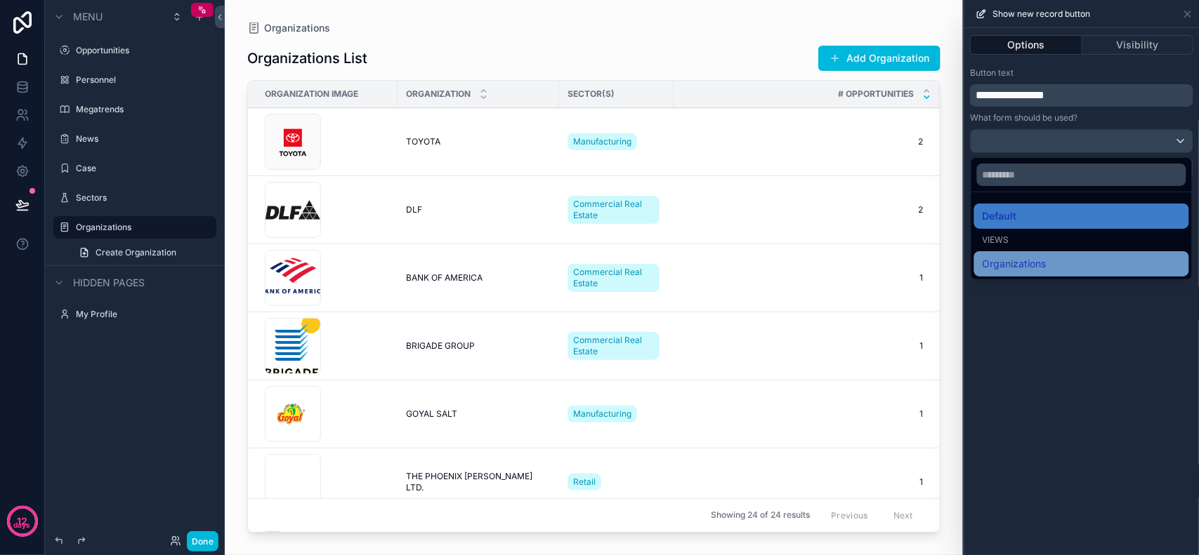
click at [1062, 263] on div "Organizations" at bounding box center [1081, 264] width 198 height 17
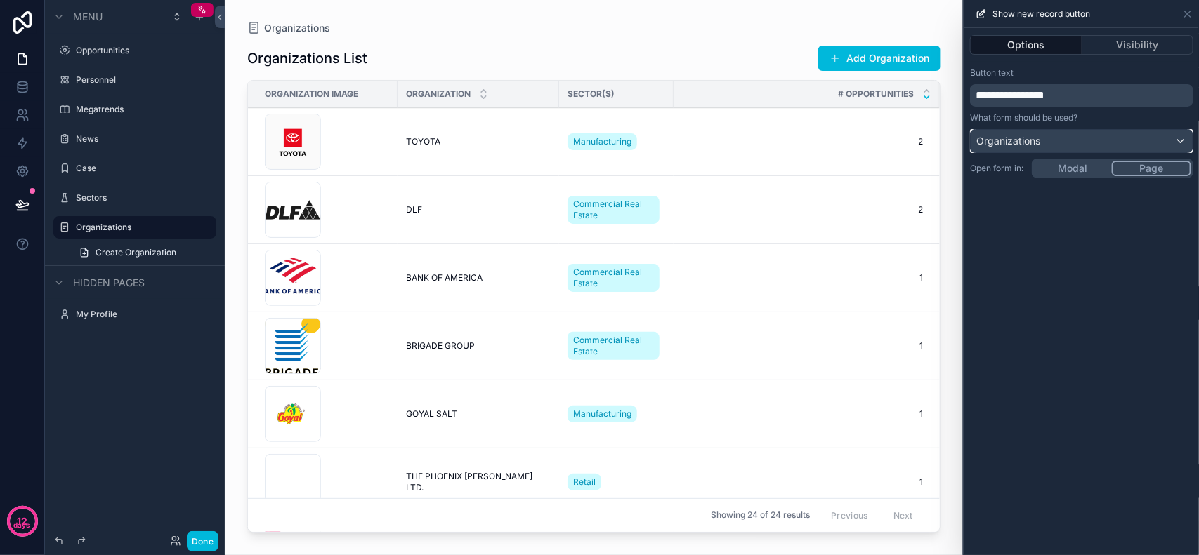
click at [1069, 136] on div "Organizations" at bounding box center [1081, 141] width 222 height 22
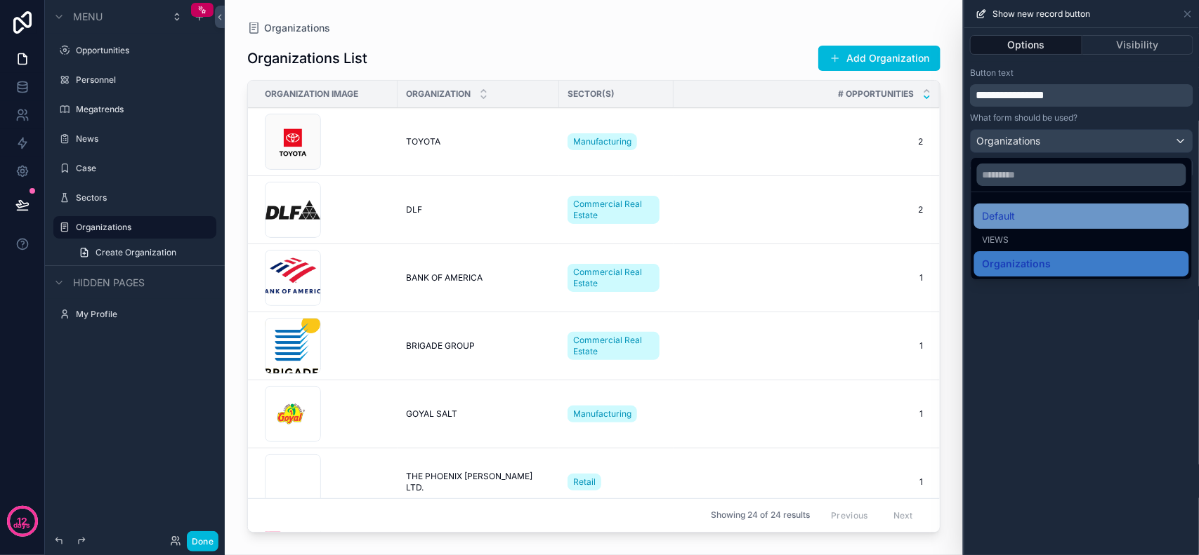
click at [1057, 225] on div "Default" at bounding box center [1081, 216] width 198 height 17
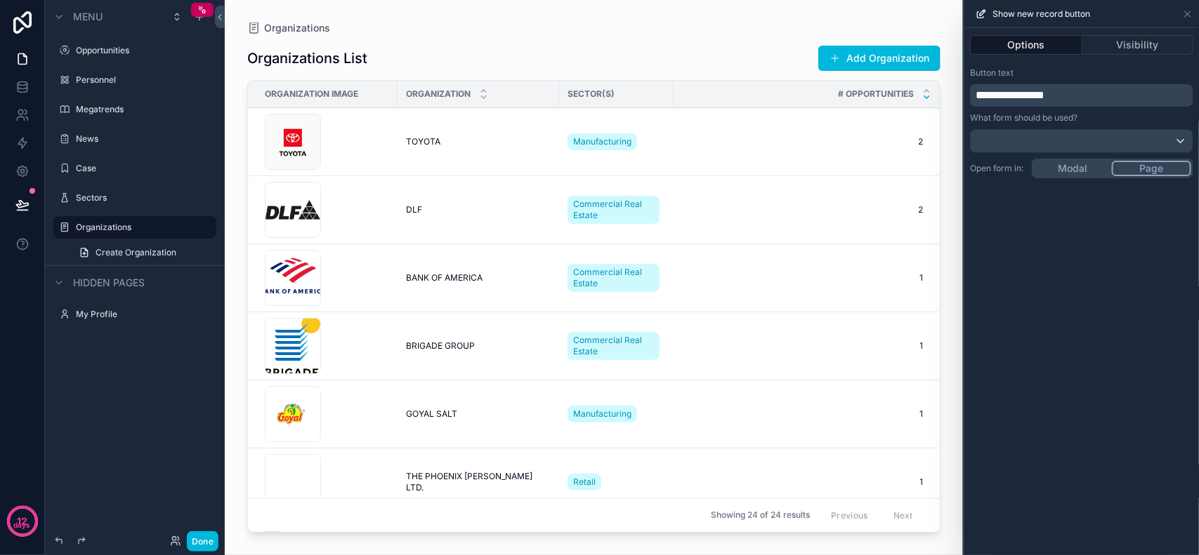
click at [1094, 257] on div "**********" at bounding box center [1081, 291] width 235 height 527
click at [1092, 131] on div at bounding box center [1081, 141] width 222 height 22
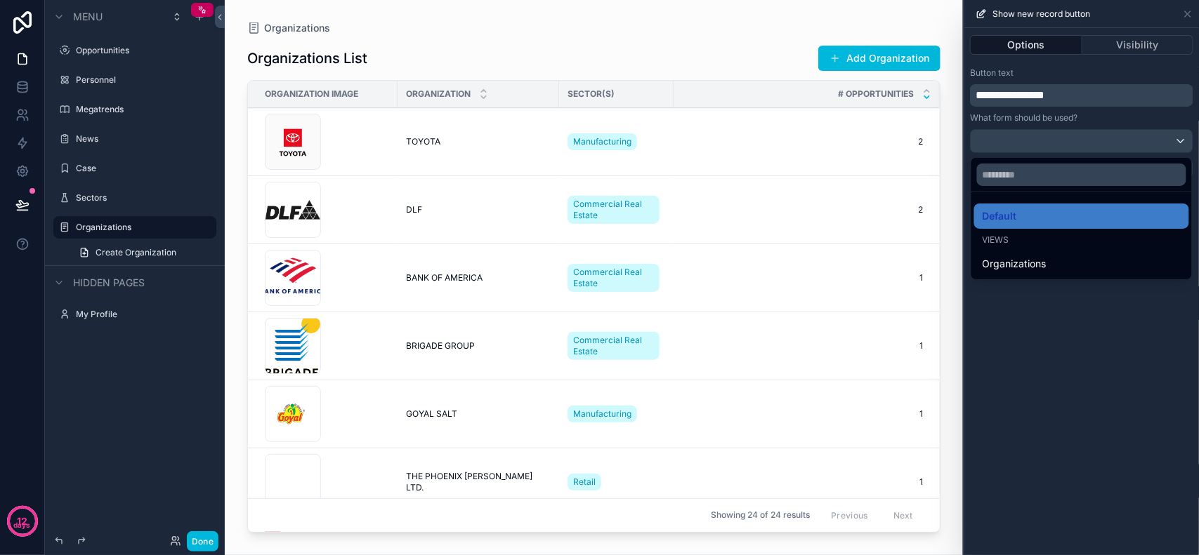
click at [1065, 237] on div "Views" at bounding box center [1081, 240] width 198 height 11
click at [1060, 239] on div "Views" at bounding box center [1081, 240] width 198 height 11
click at [1002, 237] on span "Views" at bounding box center [995, 240] width 27 height 11
click at [1062, 341] on div at bounding box center [1081, 277] width 235 height 555
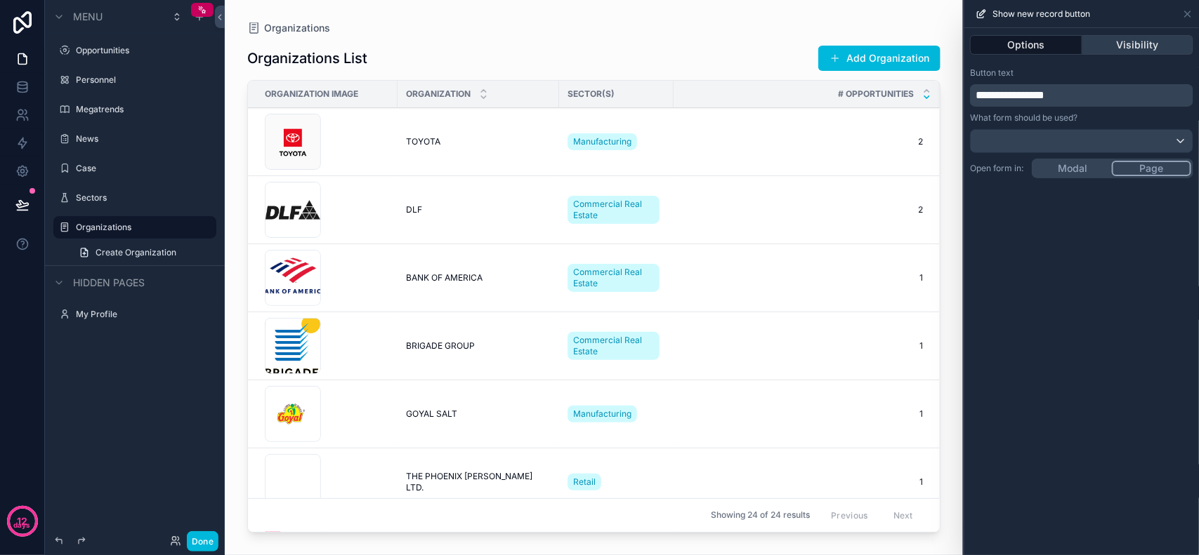
click at [1159, 46] on button "Visibility" at bounding box center [1138, 45] width 112 height 20
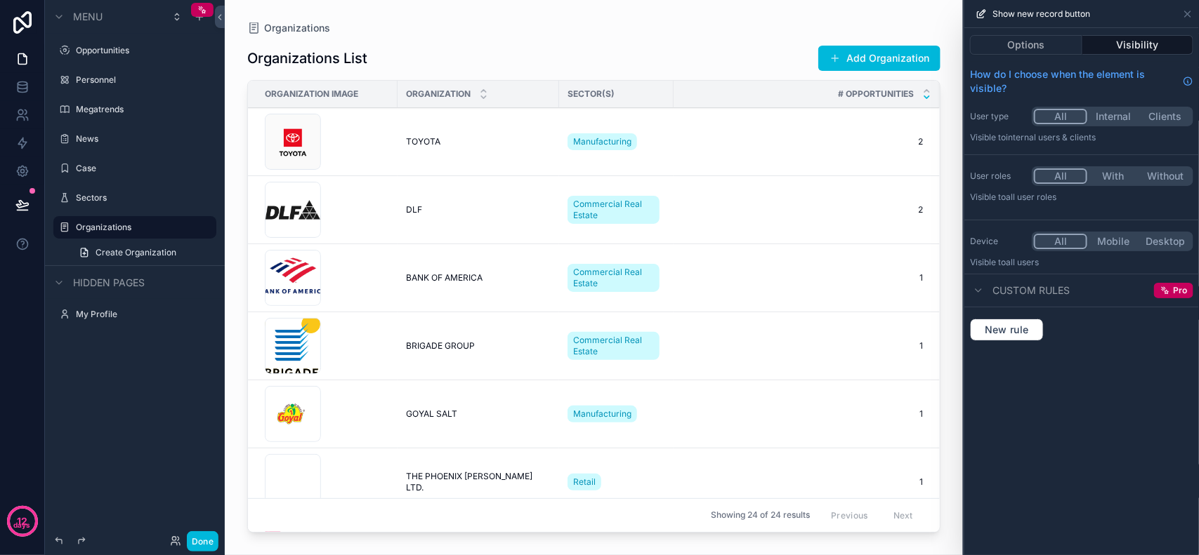
click at [1045, 292] on span "Custom rules" at bounding box center [1030, 291] width 77 height 14
click at [1029, 331] on span "New rule" at bounding box center [1006, 330] width 55 height 13
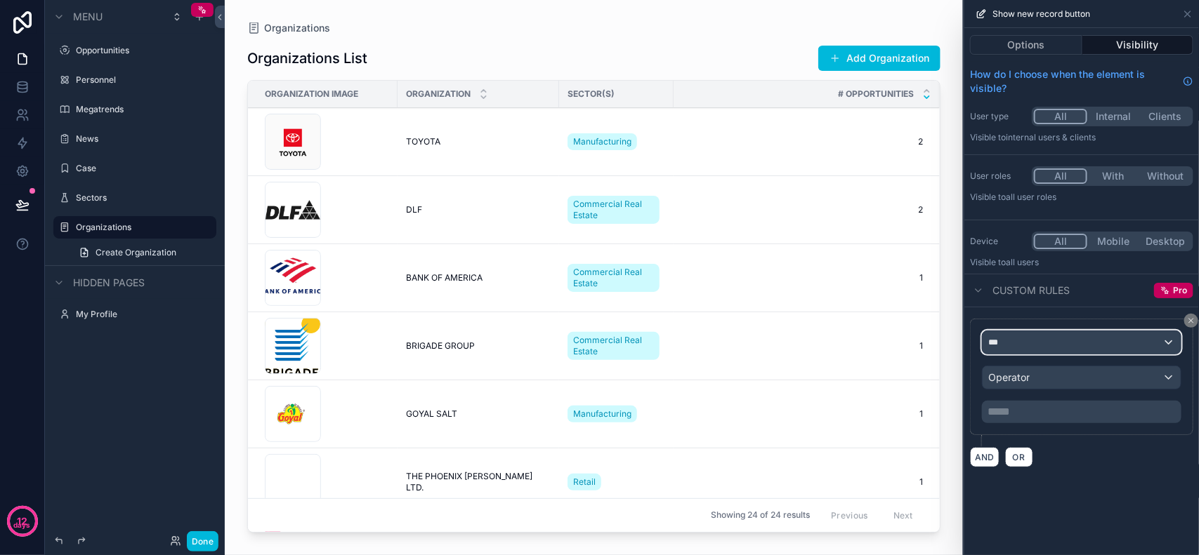
click at [1086, 345] on div "***" at bounding box center [1081, 342] width 198 height 22
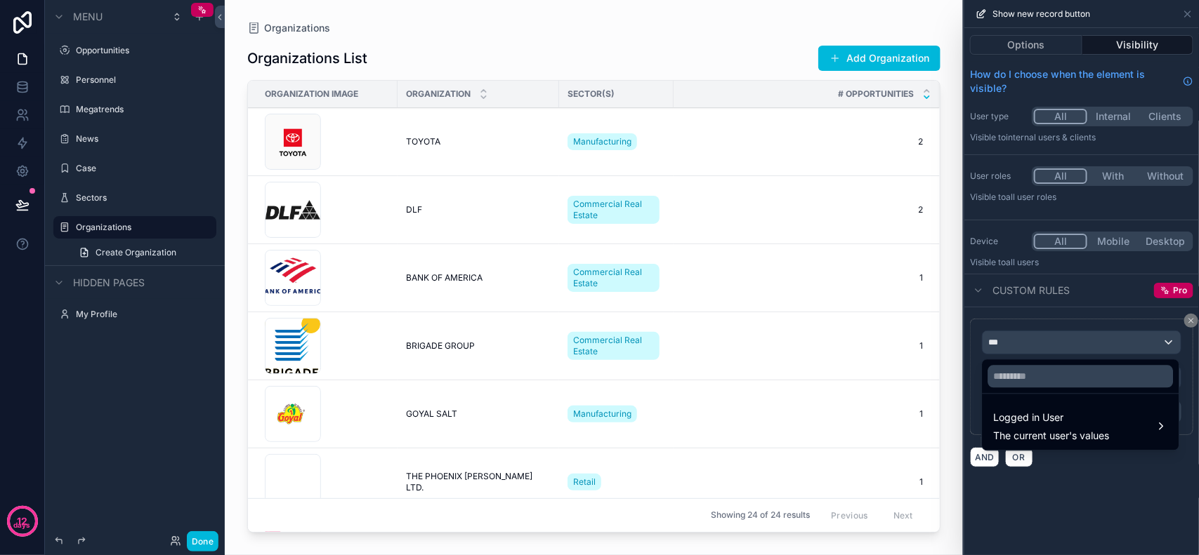
click at [1086, 345] on div at bounding box center [1081, 277] width 235 height 555
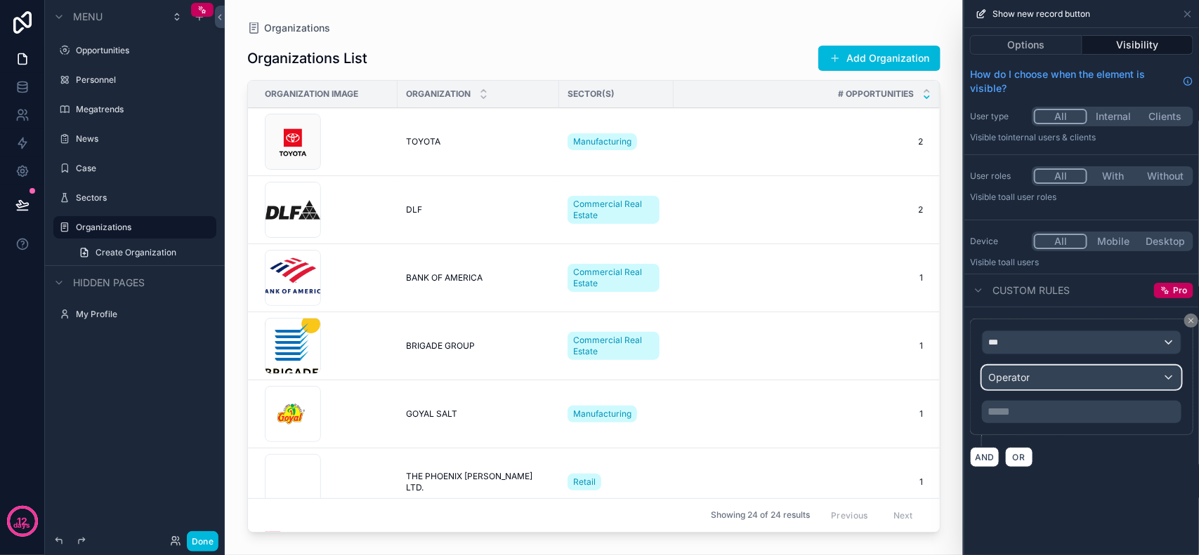
click at [1078, 385] on div "Operator" at bounding box center [1081, 378] width 198 height 22
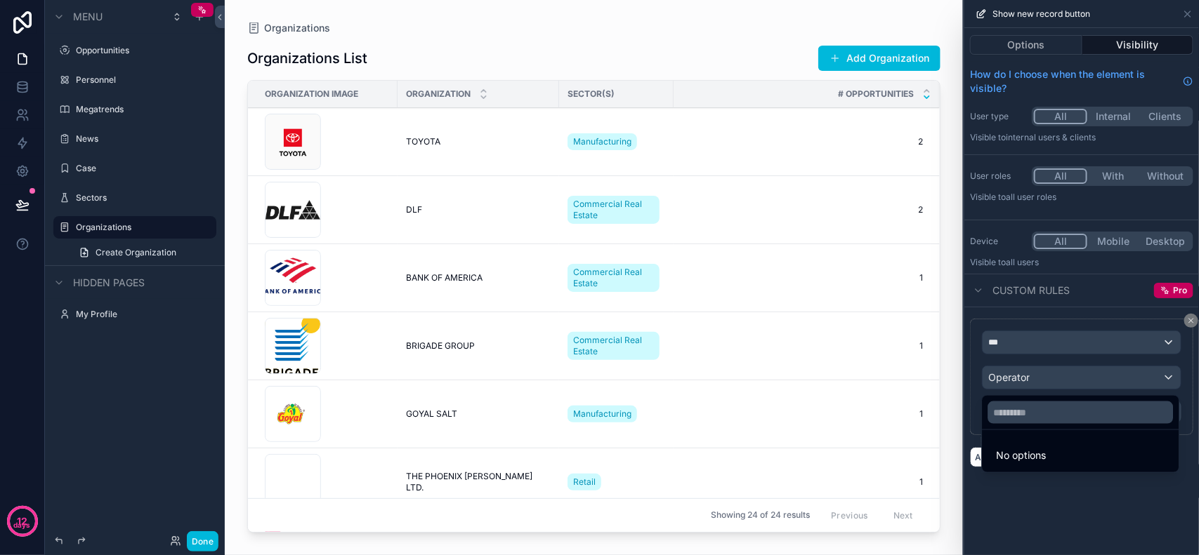
click at [1078, 385] on div at bounding box center [1081, 277] width 235 height 555
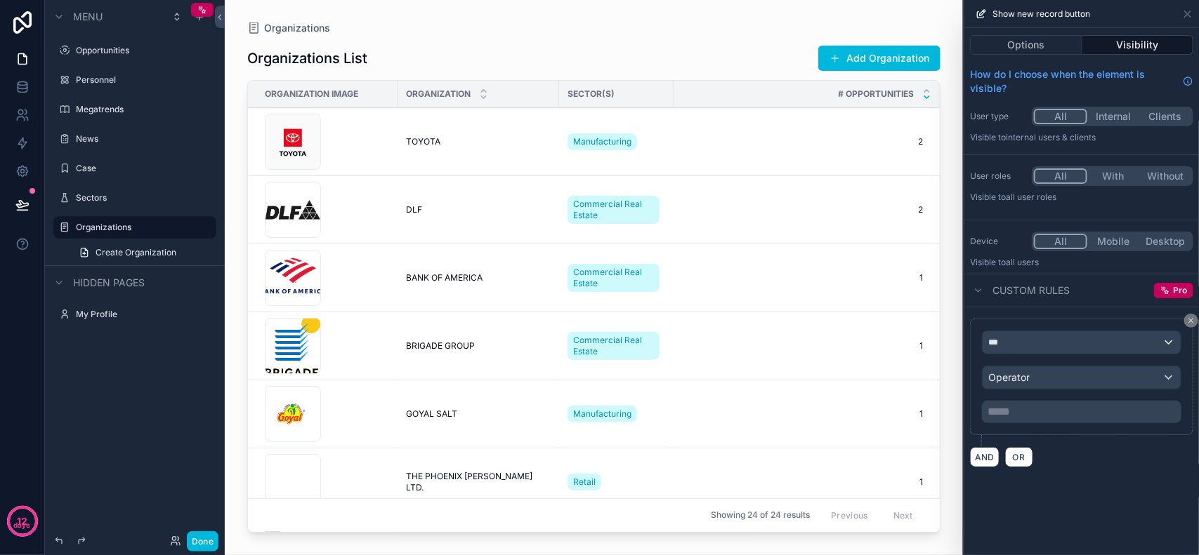
click at [1065, 419] on p "***** ﻿" at bounding box center [1082, 412] width 191 height 17
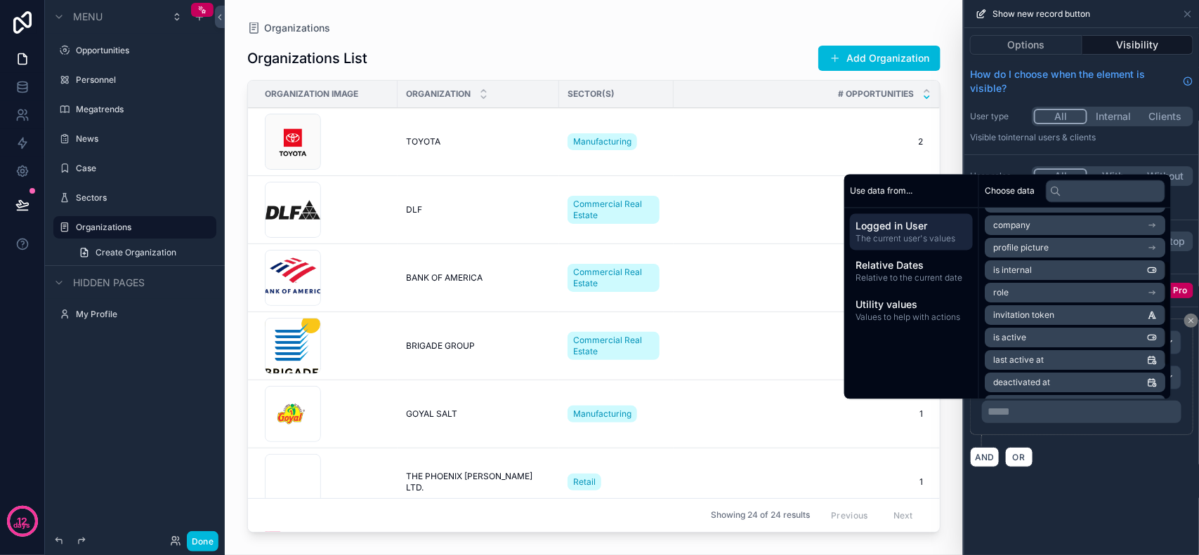
scroll to position [153, 0]
click at [902, 284] on div "Relative Dates Relative to the current date" at bounding box center [911, 271] width 123 height 37
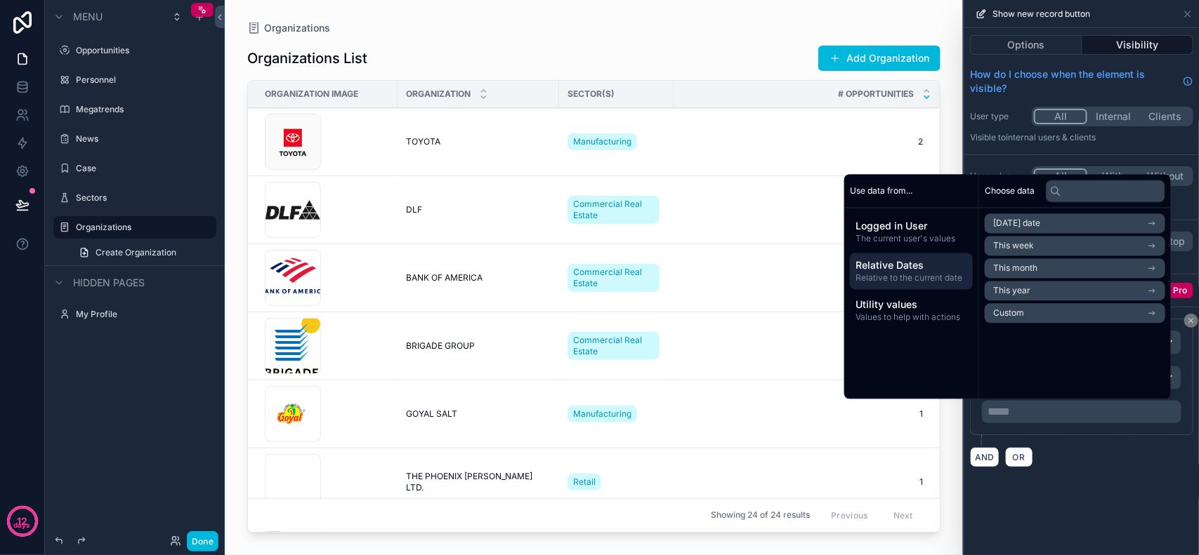
scroll to position [0, 0]
click at [890, 317] on span "Values to help with actions" at bounding box center [911, 317] width 112 height 11
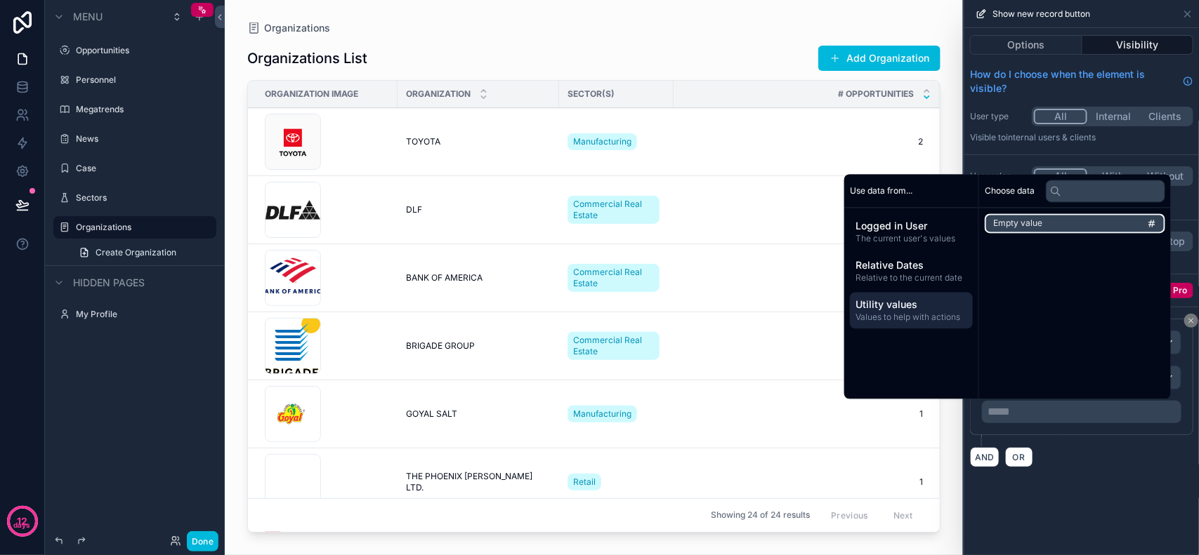
click at [1062, 228] on li "Empty value" at bounding box center [1074, 224] width 180 height 20
click at [1073, 227] on li "Empty value" at bounding box center [1074, 224] width 180 height 20
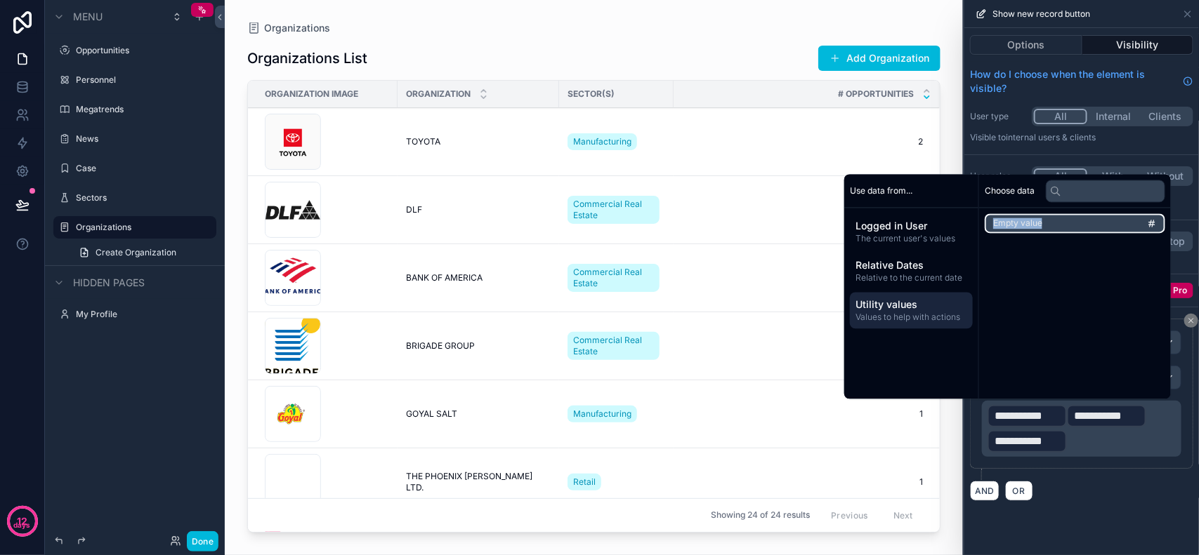
click at [1073, 227] on li "Empty value" at bounding box center [1074, 224] width 180 height 20
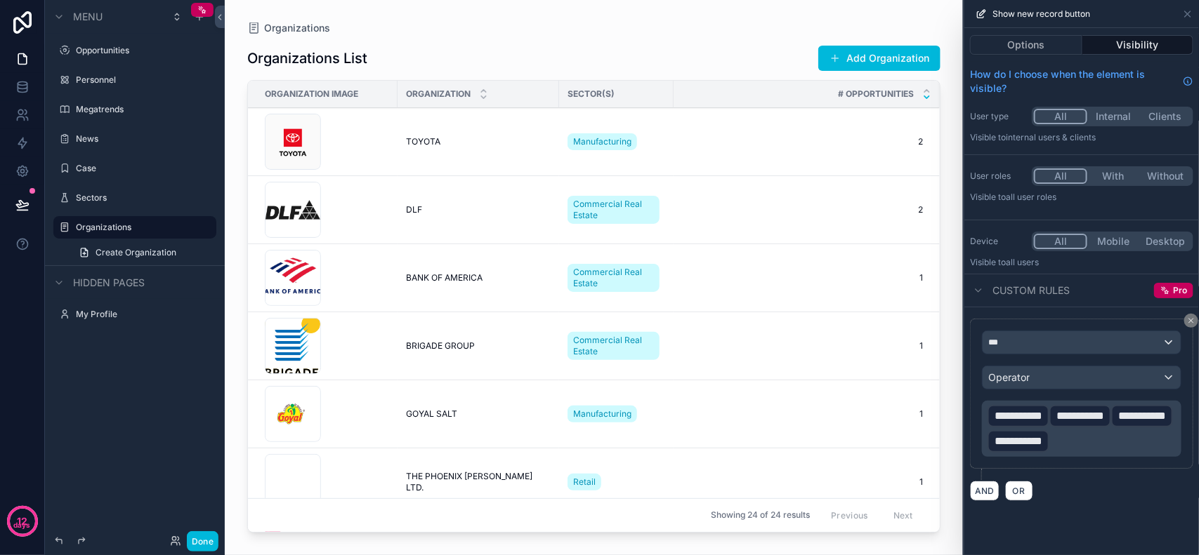
click at [881, 377] on div "**********" at bounding box center [599, 277] width 1199 height 555
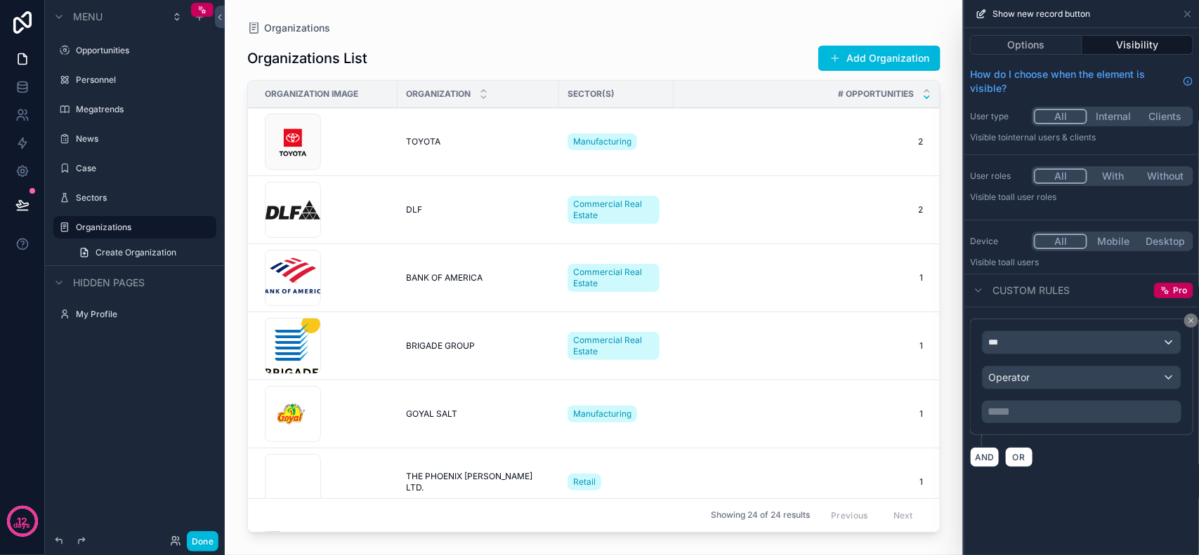
click at [1132, 489] on div "Options Visibility How do I choose when the element is visible? User type All I…" at bounding box center [1081, 291] width 235 height 527
click at [1149, 46] on button "Visibility" at bounding box center [1138, 45] width 112 height 20
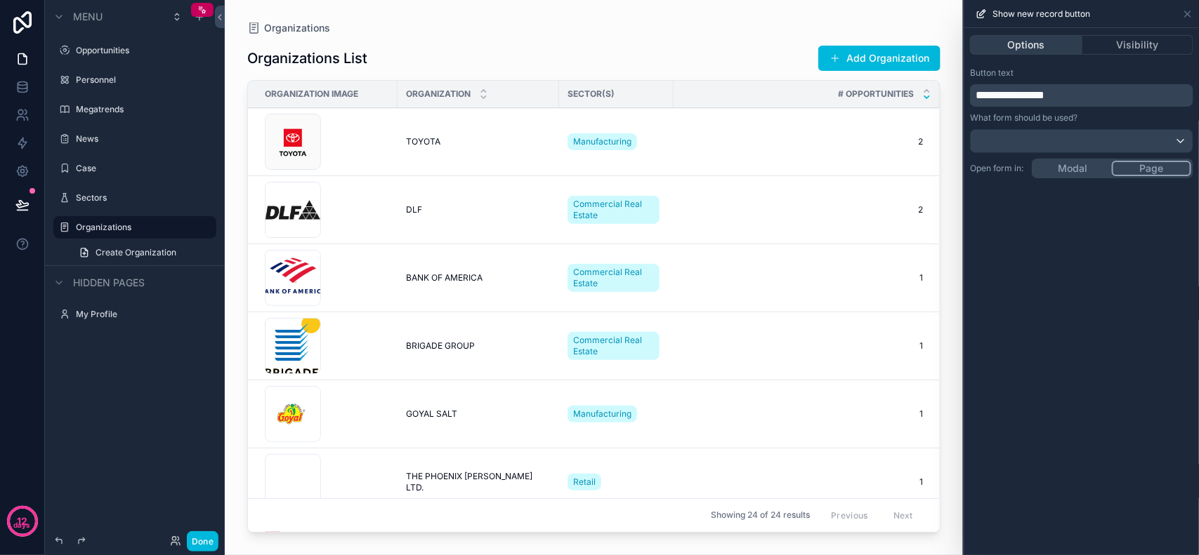
click at [1034, 43] on button "Options" at bounding box center [1026, 45] width 112 height 20
click at [1185, 18] on icon at bounding box center [1187, 13] width 11 height 11
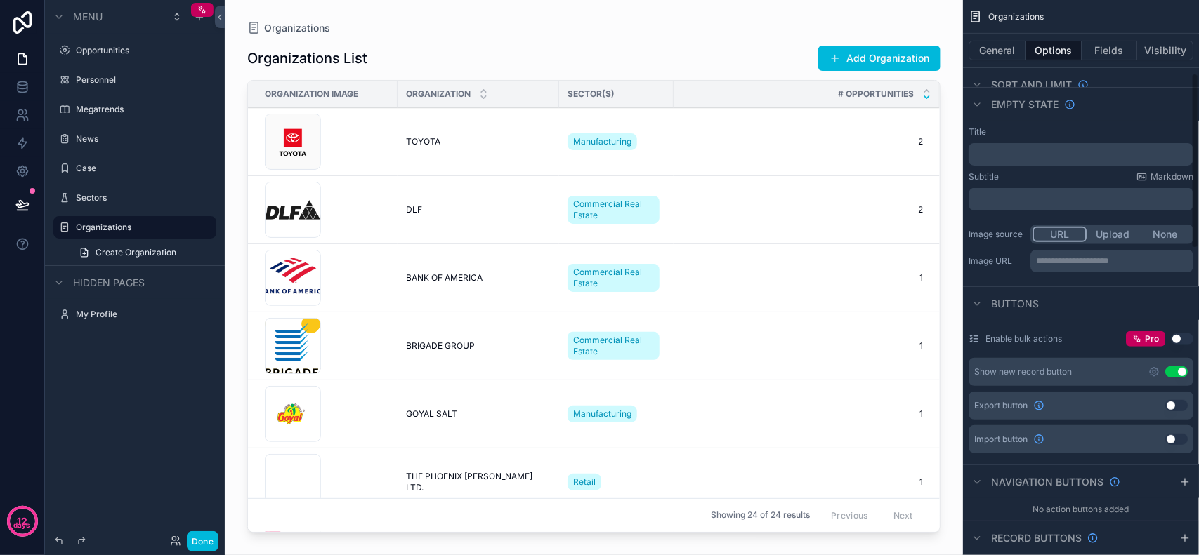
click at [1167, 18] on div "Organizations" at bounding box center [1081, 17] width 236 height 34
click at [982, 11] on icon "scrollable content" at bounding box center [974, 17] width 13 height 14
click at [1022, 15] on span "Organizations" at bounding box center [1015, 16] width 55 height 11
click at [1027, 14] on span "Organizations" at bounding box center [1015, 16] width 55 height 11
click at [1020, 15] on span "Organizations" at bounding box center [1015, 16] width 55 height 11
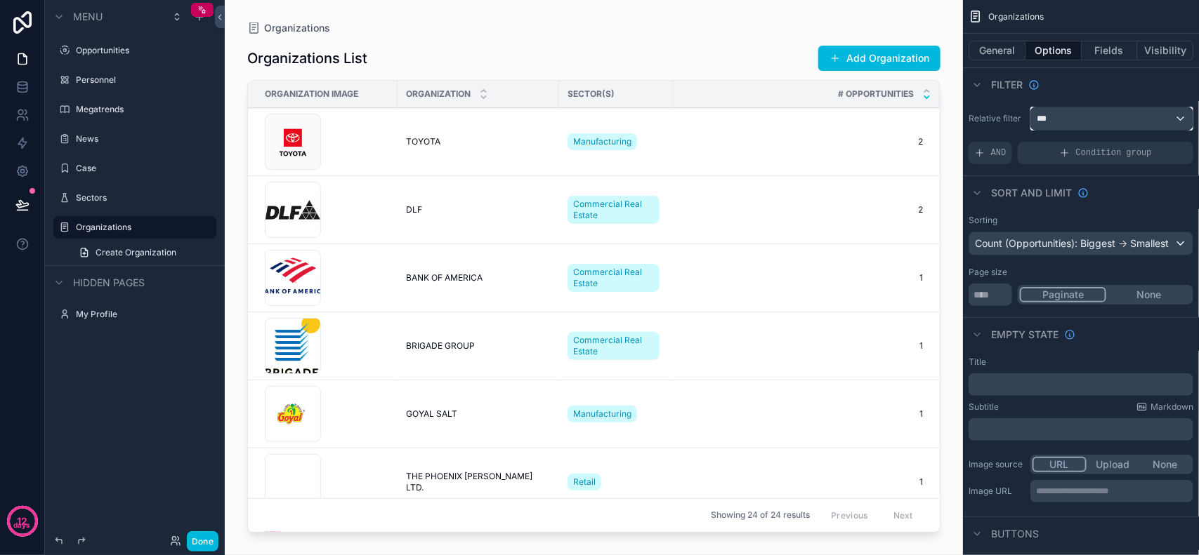
click at [1089, 116] on div "***" at bounding box center [1112, 118] width 162 height 22
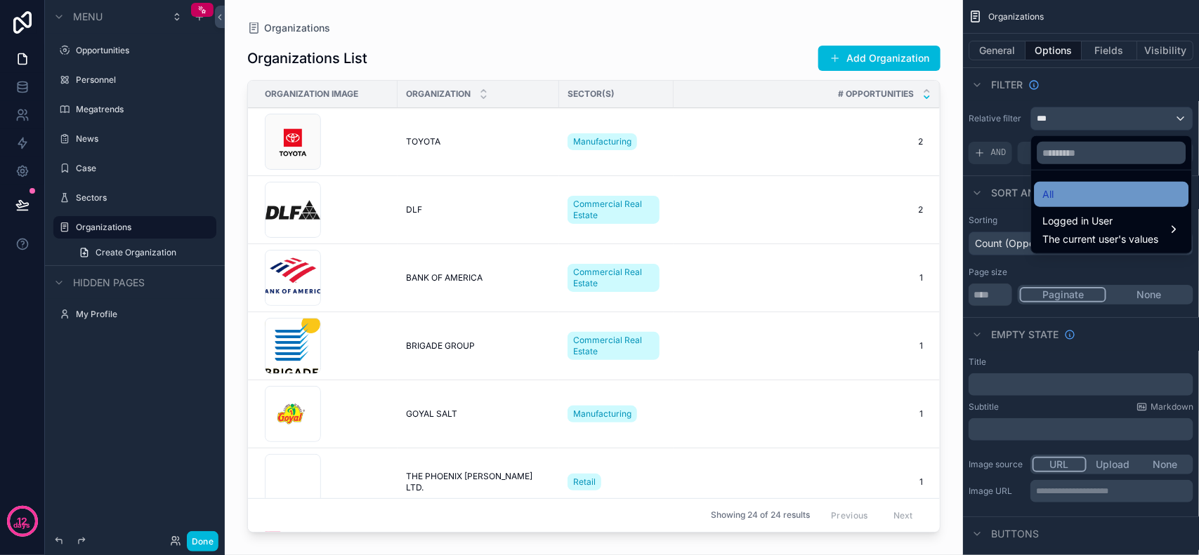
click at [1074, 190] on div "All" at bounding box center [1112, 194] width 138 height 17
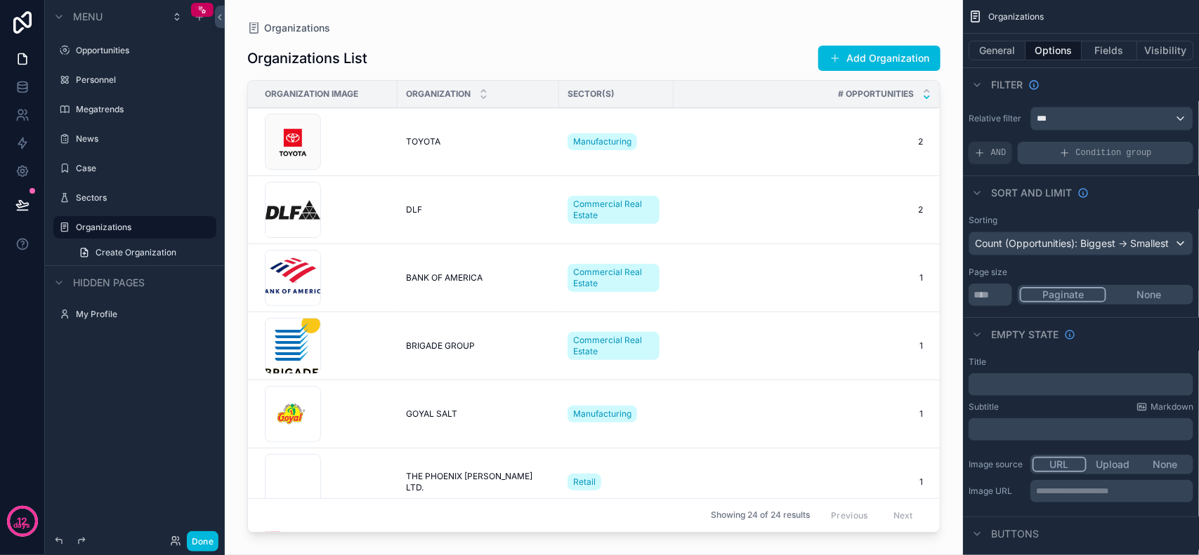
click at [1060, 152] on div "Condition group" at bounding box center [1105, 153] width 176 height 22
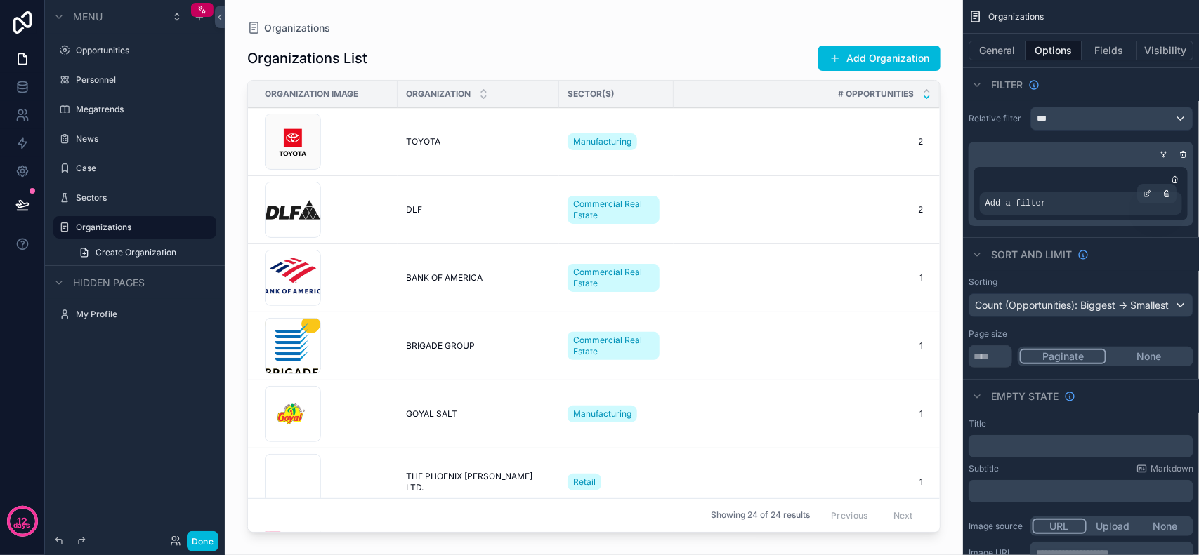
click at [1020, 207] on span "Add a filter" at bounding box center [1015, 203] width 60 height 11
click at [1006, 202] on span "Add a filter" at bounding box center [1015, 203] width 60 height 11
click at [1018, 180] on div "scrollable content" at bounding box center [1081, 180] width 202 height 14
click at [1166, 153] on icon "scrollable content" at bounding box center [1163, 154] width 8 height 8
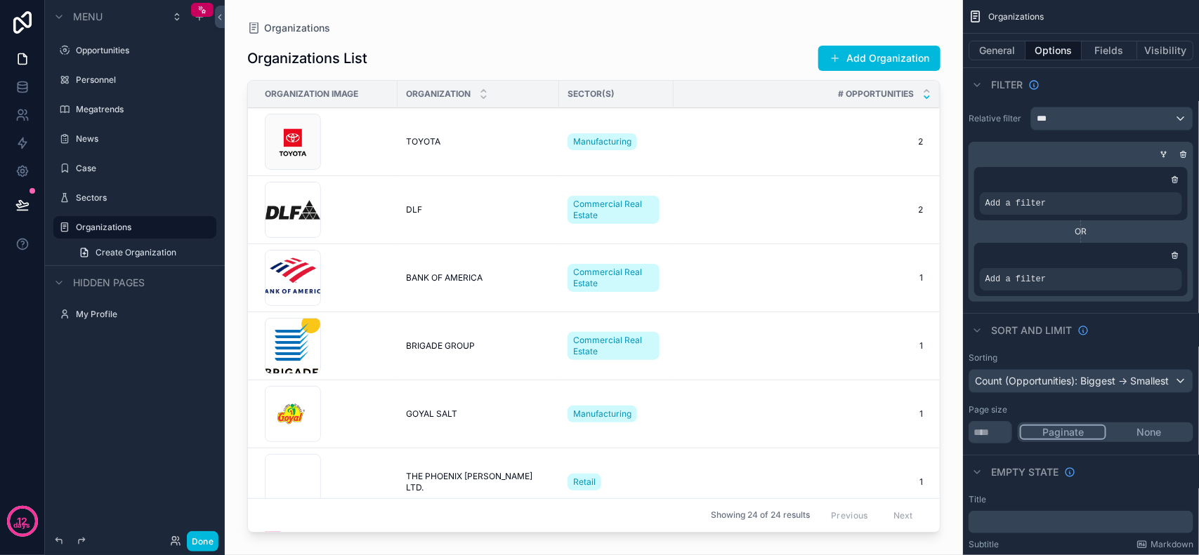
click at [1164, 151] on icon "scrollable content" at bounding box center [1163, 154] width 8 height 8
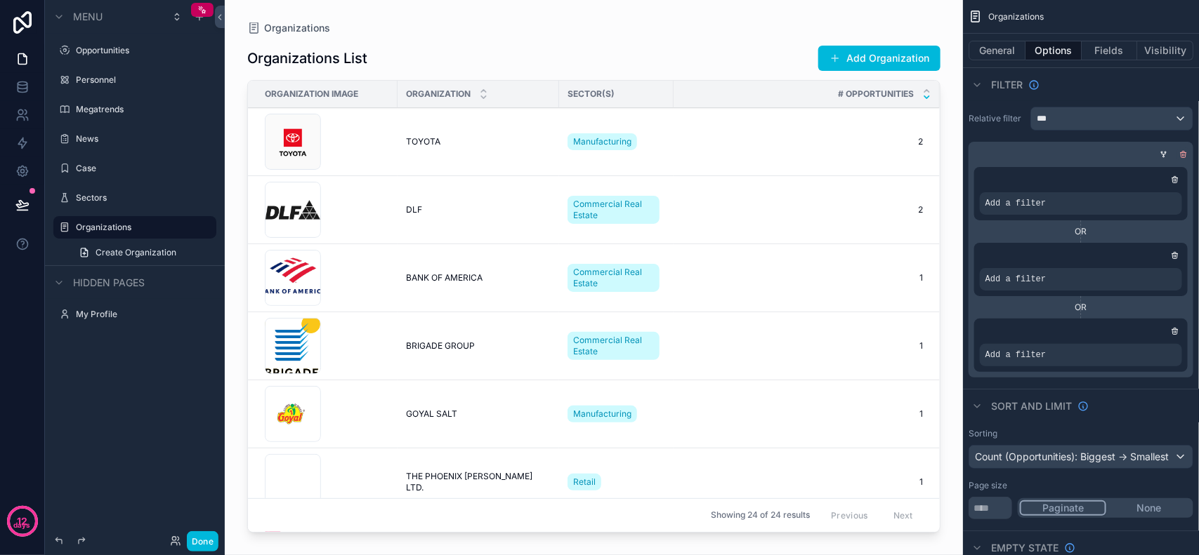
click at [1184, 152] on icon "scrollable content" at bounding box center [1183, 152] width 2 height 1
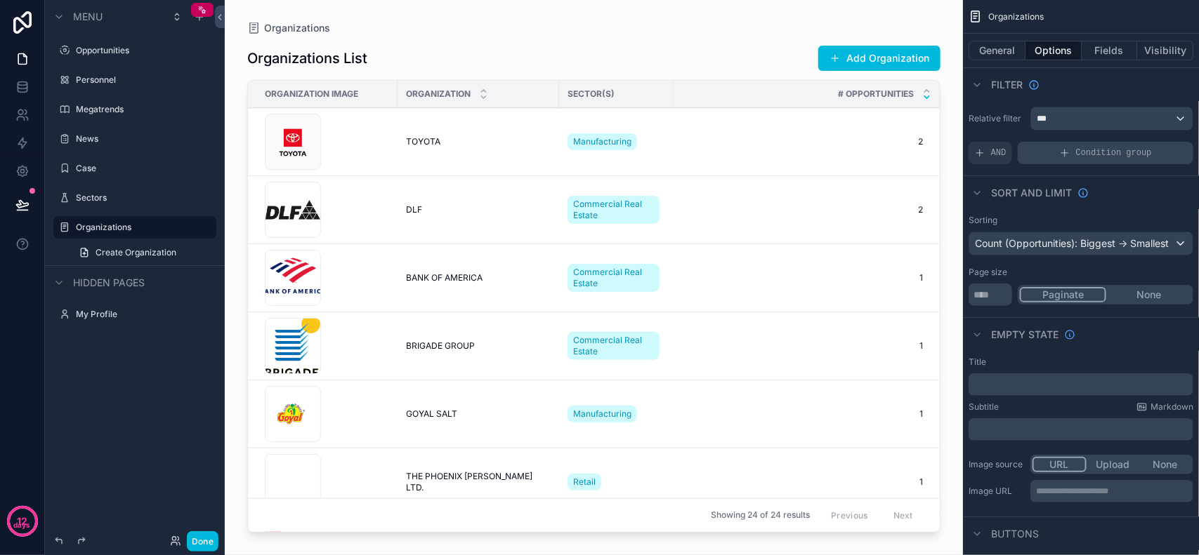
drag, startPoint x: 1184, startPoint y: 152, endPoint x: 1045, endPoint y: 164, distance: 139.5
click at [1045, 164] on div "Condition group" at bounding box center [1105, 153] width 176 height 22
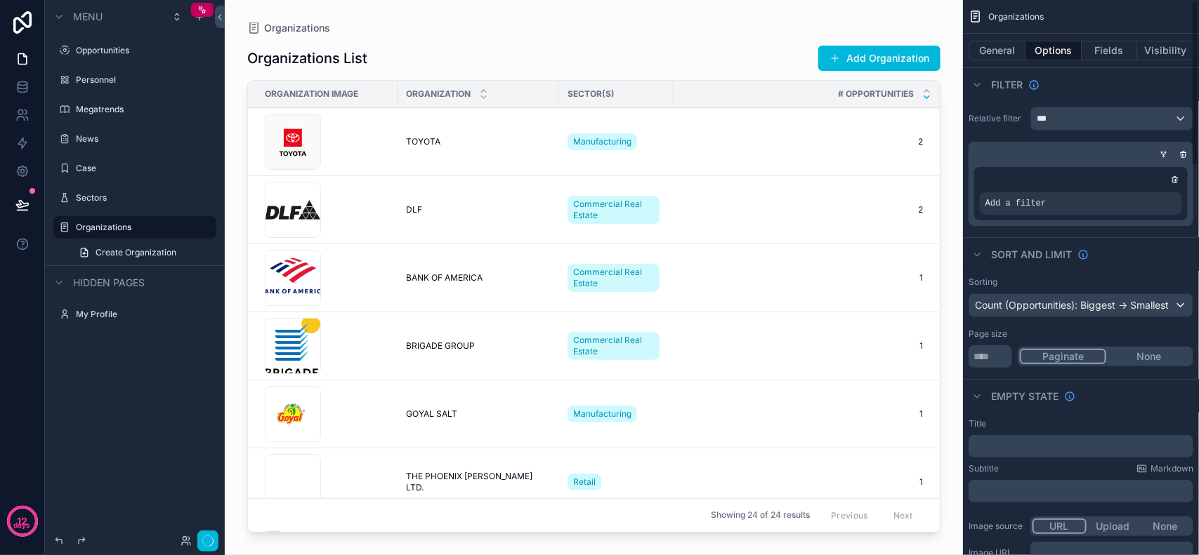
click at [996, 156] on div "scrollable content" at bounding box center [1078, 154] width 225 height 14
click at [1183, 151] on icon "scrollable content" at bounding box center [1183, 154] width 8 height 8
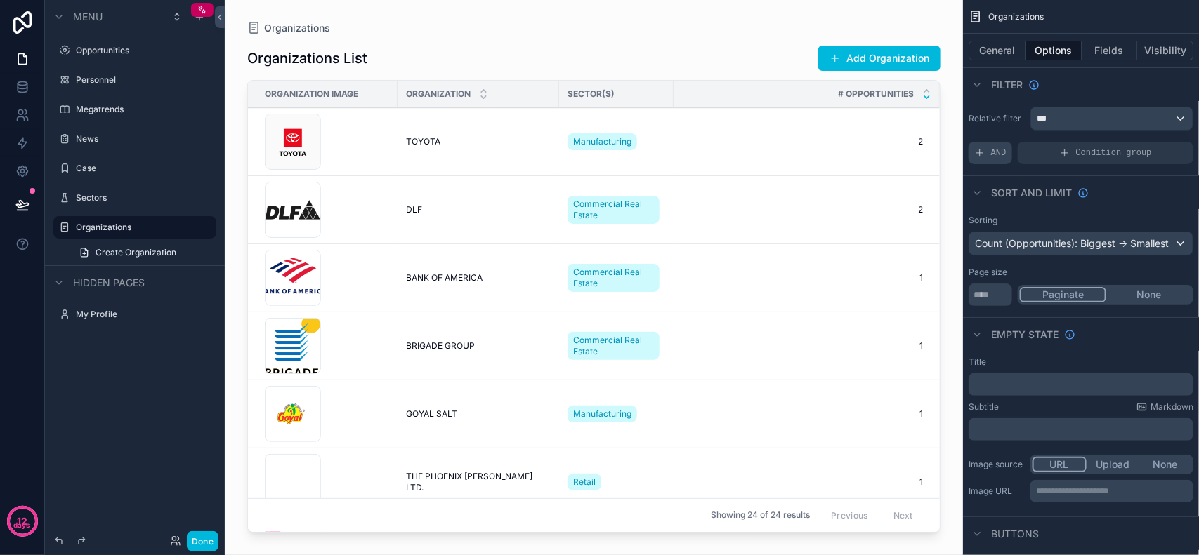
click at [999, 153] on span "AND" at bounding box center [998, 152] width 15 height 11
click at [1069, 124] on div "***" at bounding box center [1112, 118] width 162 height 22
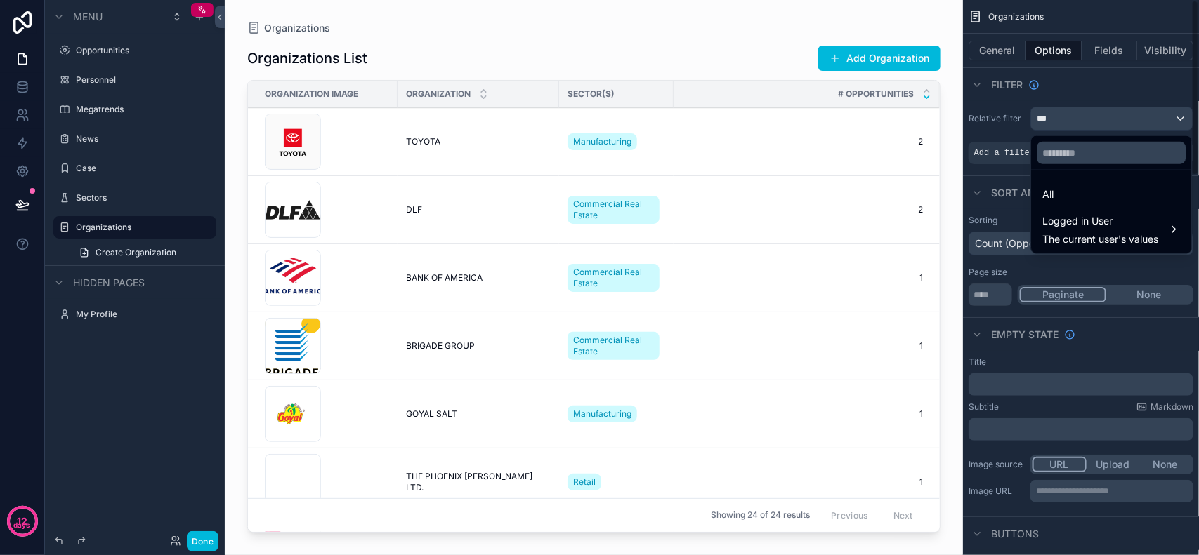
click at [991, 154] on div "scrollable content" at bounding box center [599, 277] width 1199 height 555
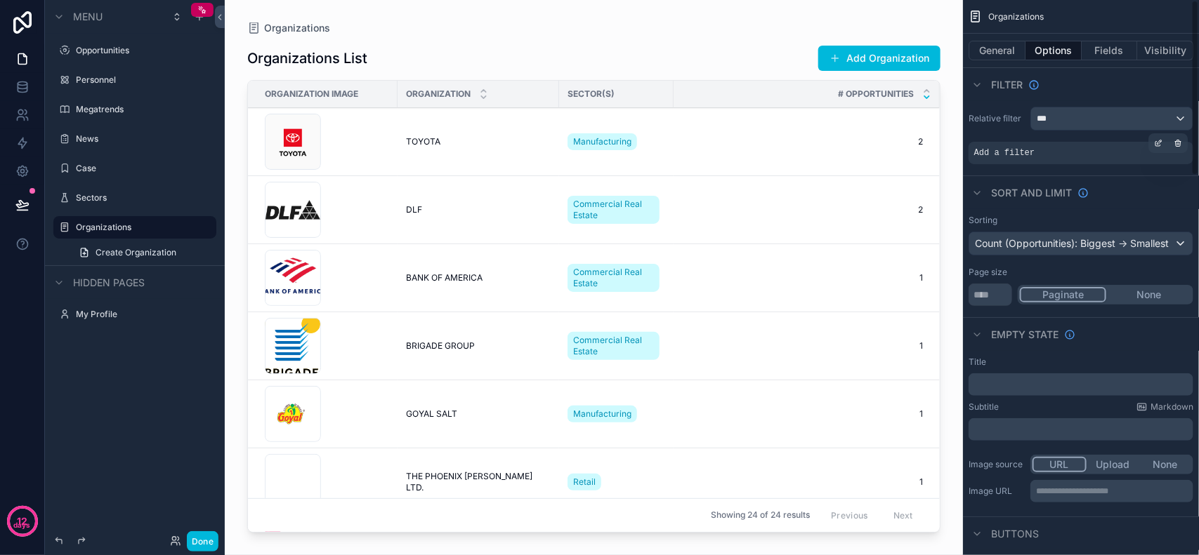
click at [1026, 154] on span "Add a filter" at bounding box center [1004, 152] width 60 height 11
click at [1180, 145] on icon "scrollable content" at bounding box center [1177, 143] width 8 height 8
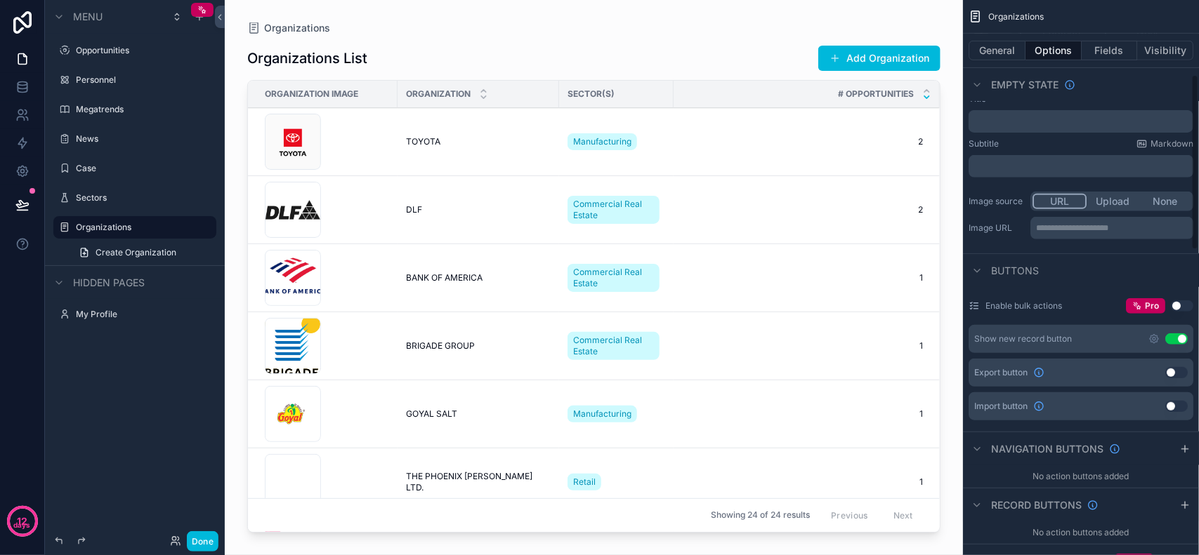
scroll to position [176, 0]
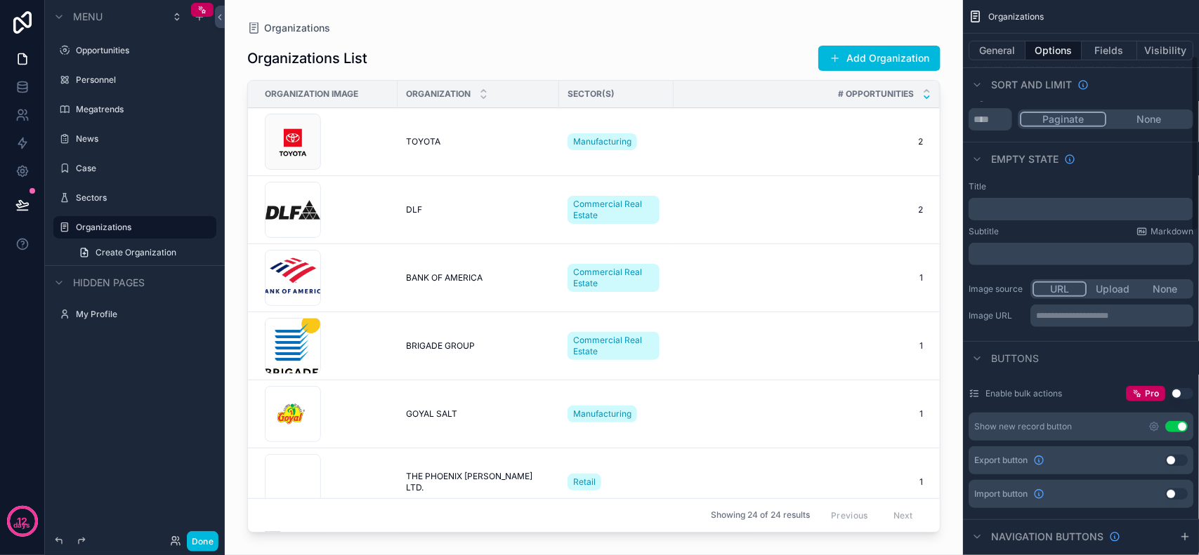
click at [1045, 211] on p "﻿" at bounding box center [1082, 209] width 216 height 11
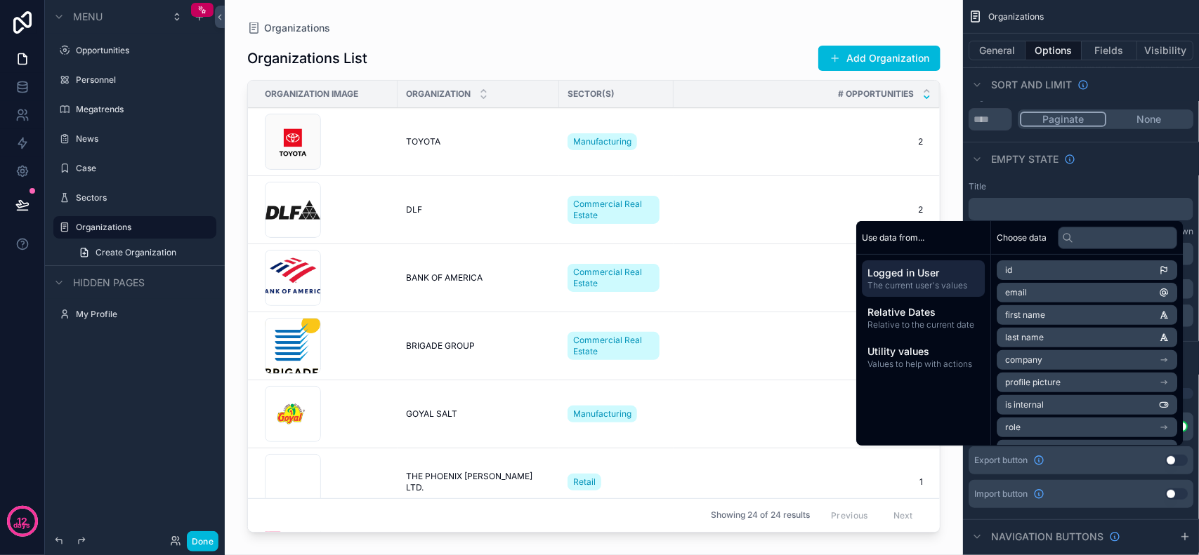
click at [1086, 211] on p "﻿" at bounding box center [1082, 209] width 216 height 11
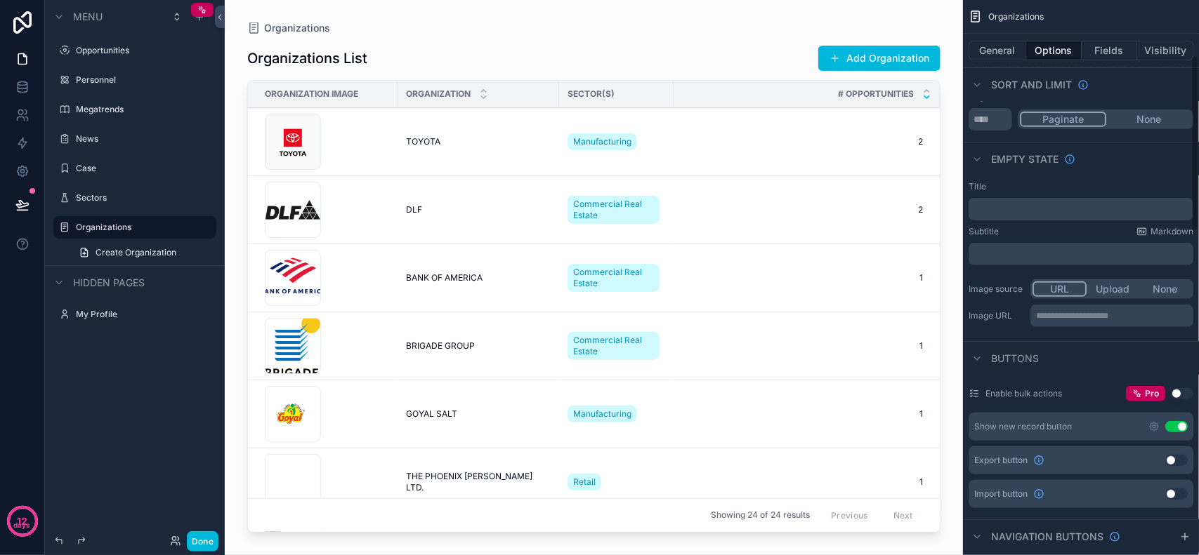
click at [1072, 174] on div "Empty state" at bounding box center [1081, 159] width 236 height 34
click at [1099, 207] on p "﻿" at bounding box center [1082, 209] width 216 height 11
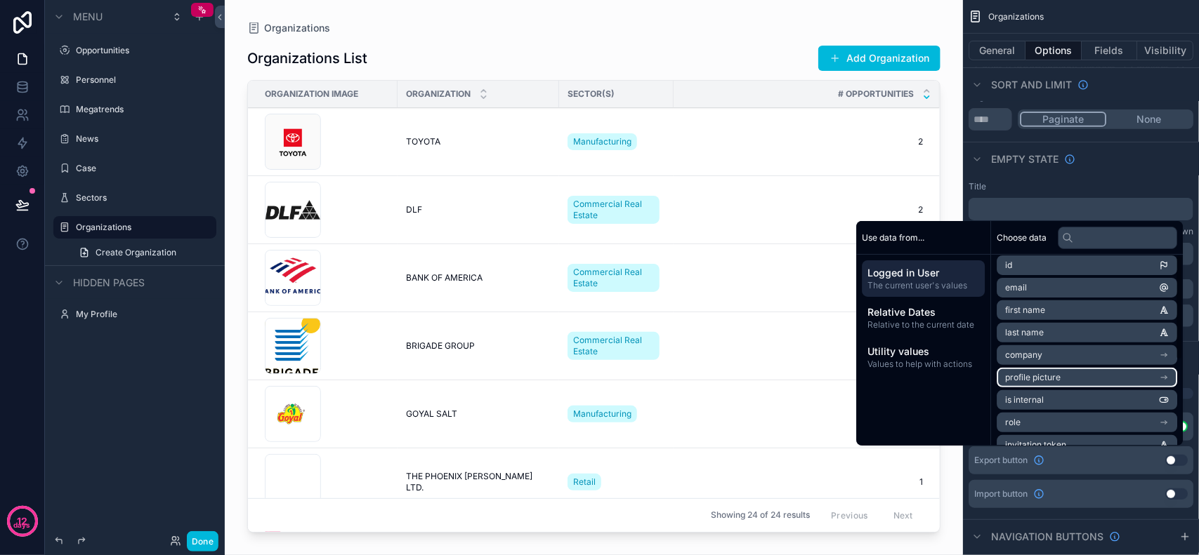
scroll to position [0, 0]
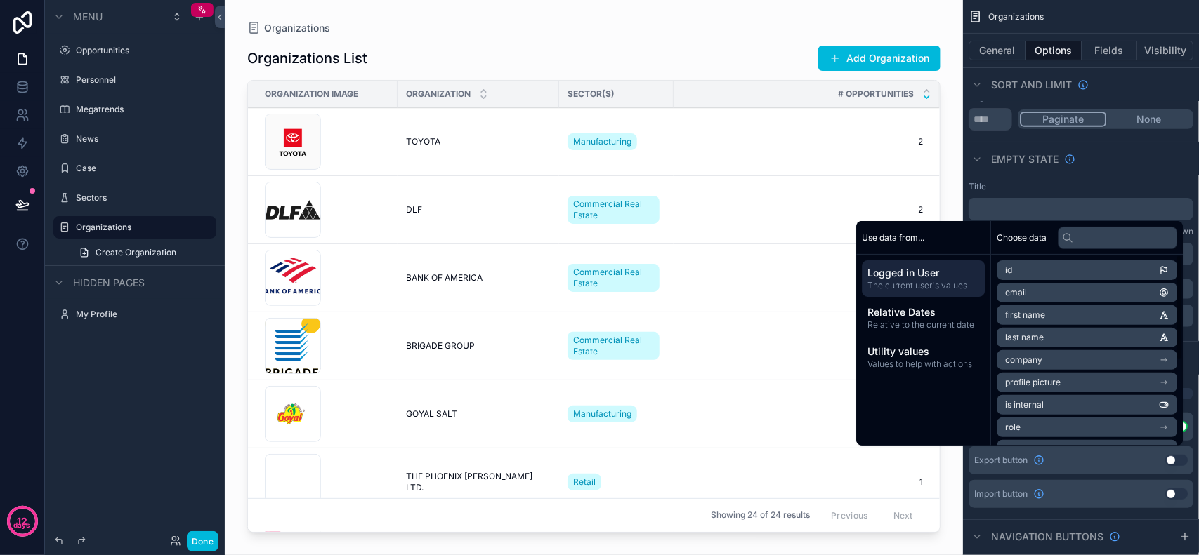
click at [999, 232] on span "Choose data" at bounding box center [1022, 237] width 50 height 11
click at [914, 316] on span "Relative Dates" at bounding box center [924, 312] width 112 height 14
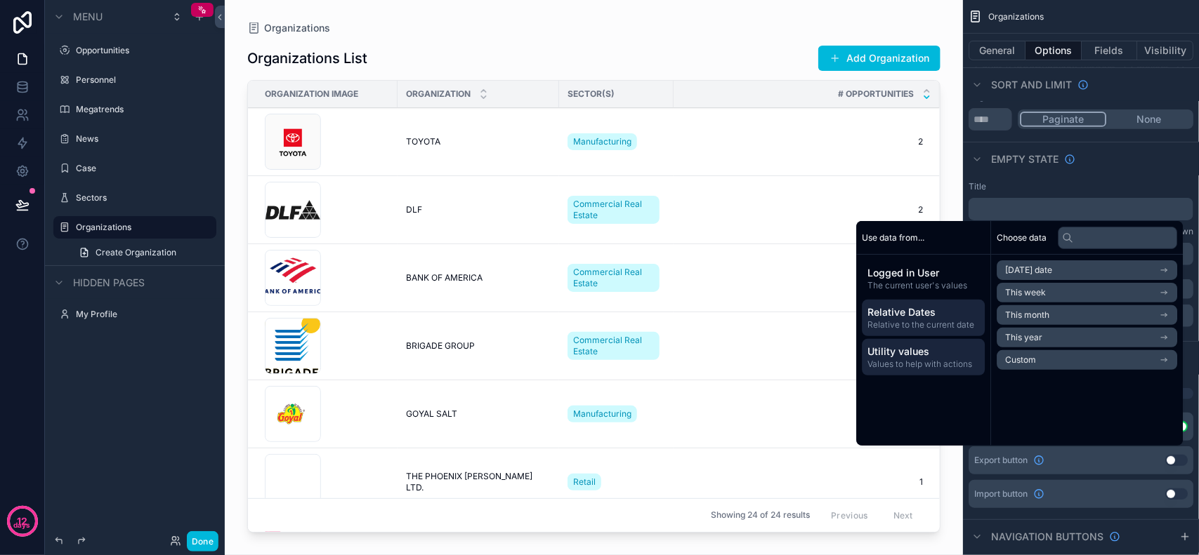
click at [928, 351] on span "Utility values" at bounding box center [924, 352] width 112 height 14
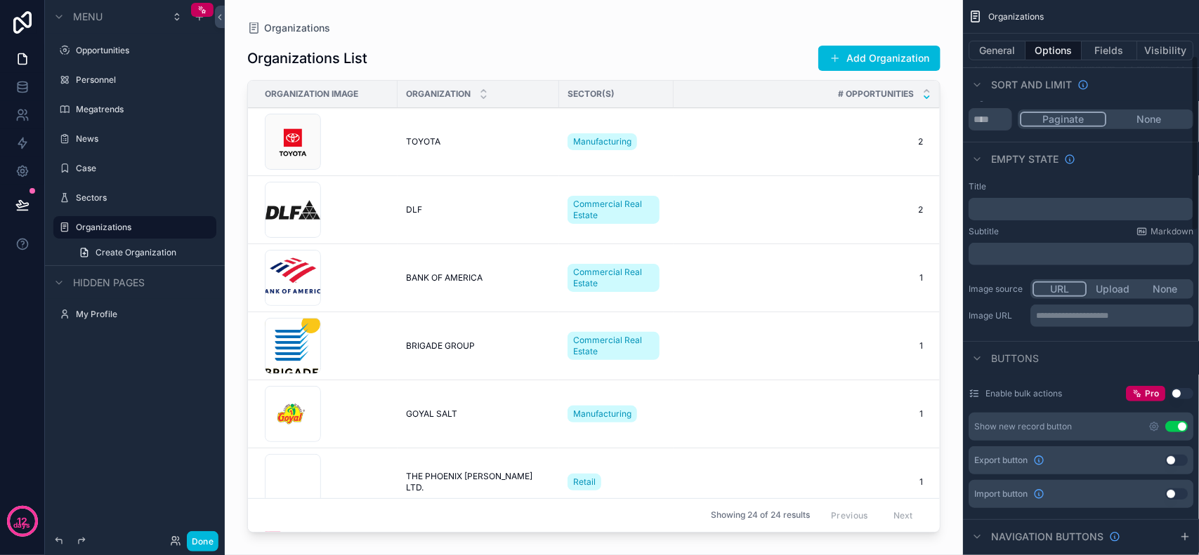
click at [1166, 160] on div "Empty state" at bounding box center [1081, 159] width 236 height 34
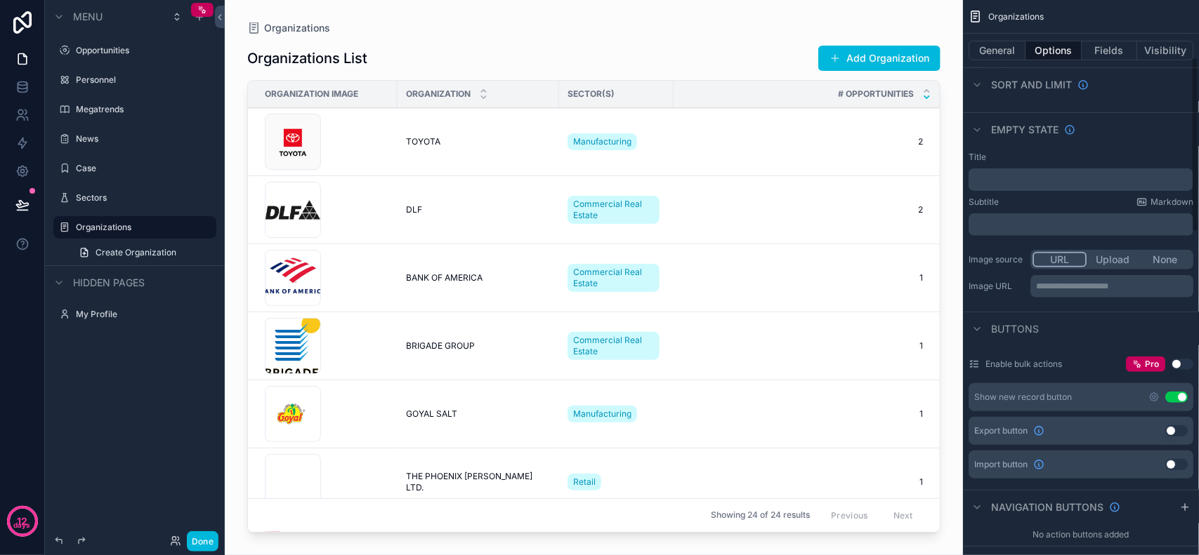
scroll to position [263, 0]
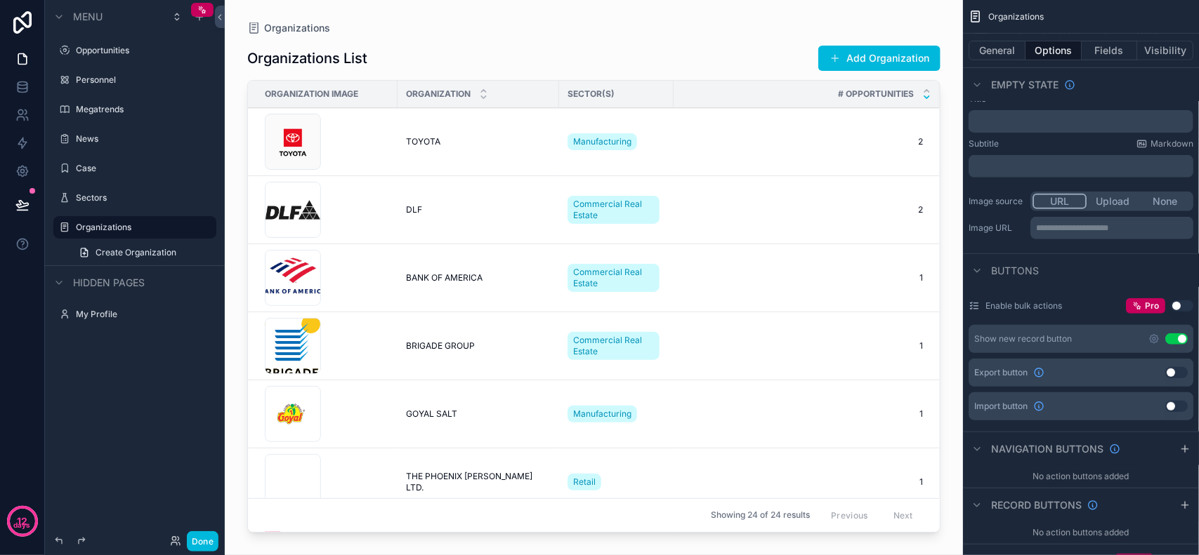
click at [1078, 227] on p "**********" at bounding box center [1113, 228] width 154 height 11
click at [1010, 222] on div "**********" at bounding box center [1080, 228] width 225 height 22
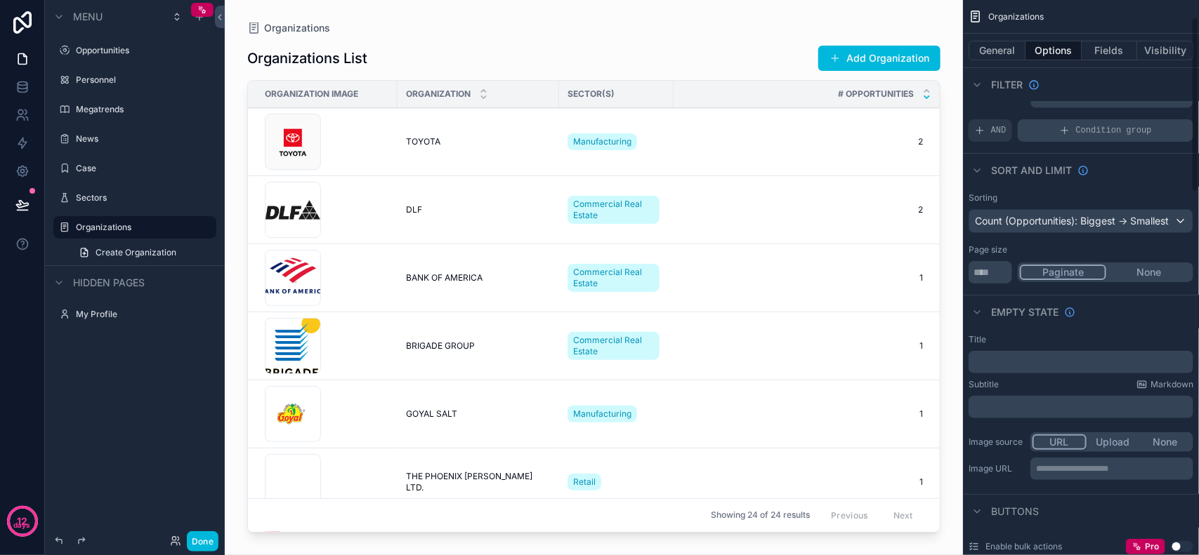
scroll to position [0, 0]
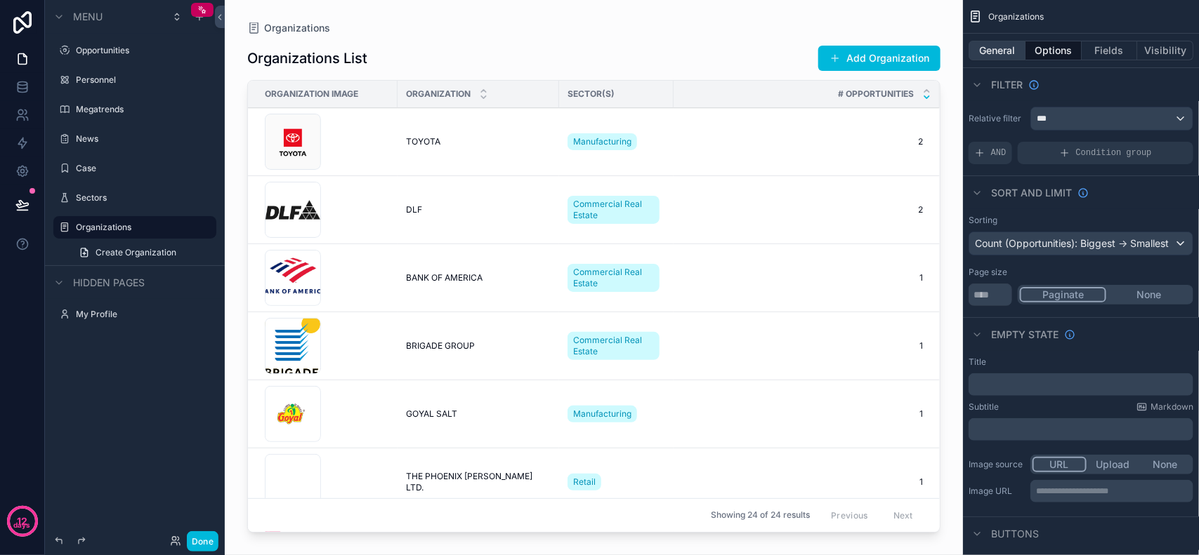
click at [1009, 58] on button "General" at bounding box center [996, 51] width 57 height 20
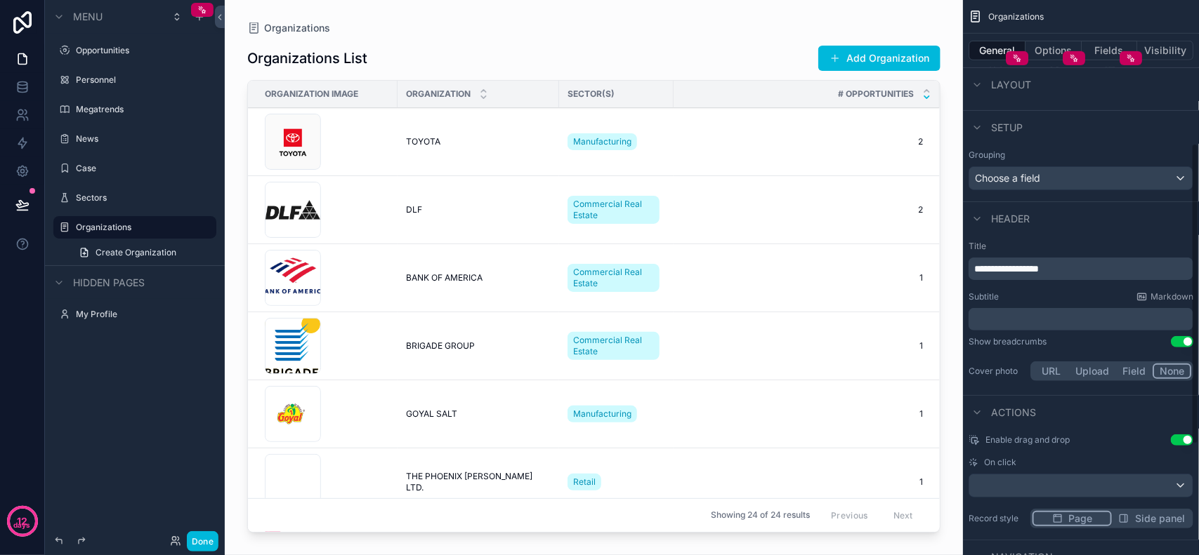
scroll to position [351, 0]
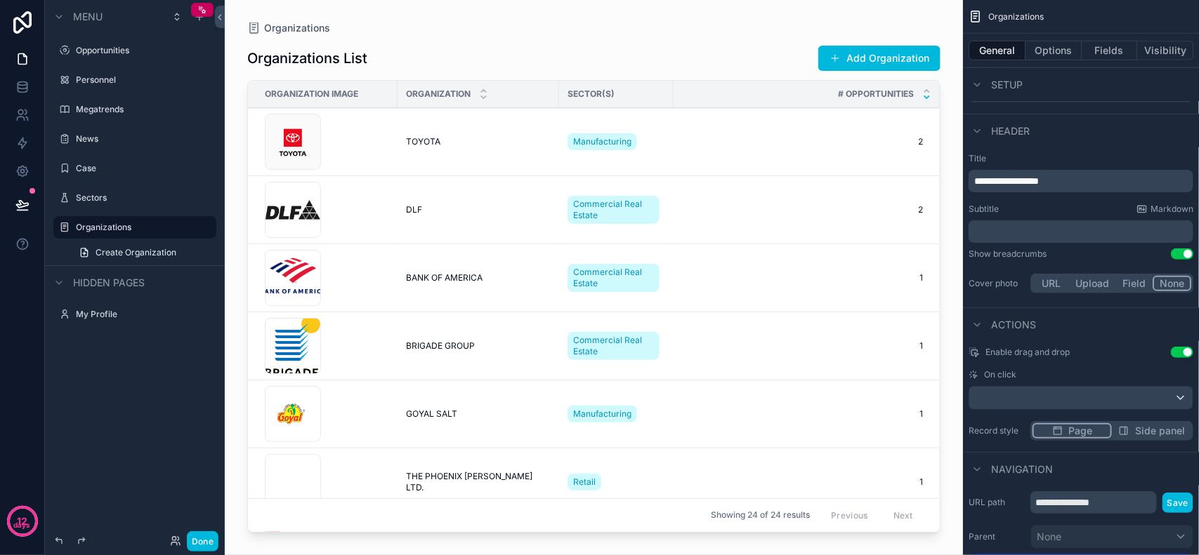
click at [1008, 236] on p "﻿" at bounding box center [1082, 232] width 216 height 14
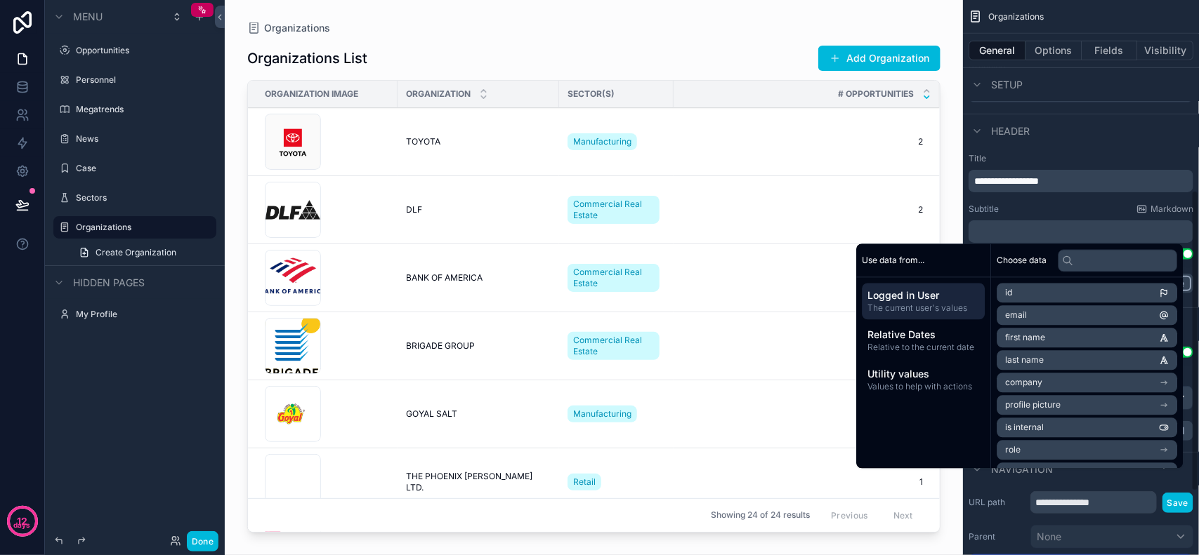
click at [1036, 202] on div "**********" at bounding box center [1081, 224] width 236 height 154
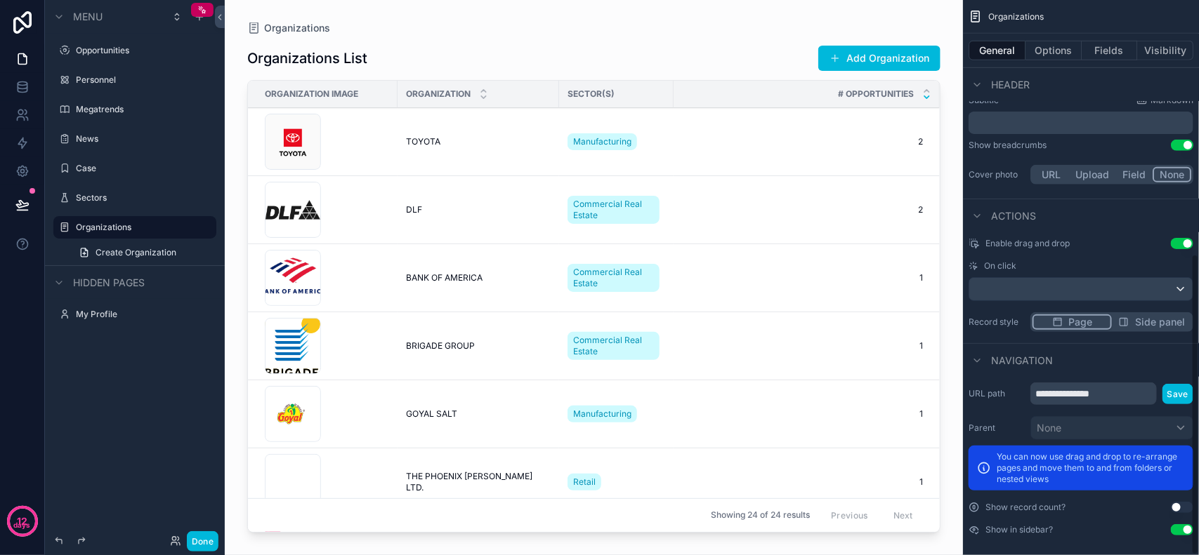
scroll to position [468, 0]
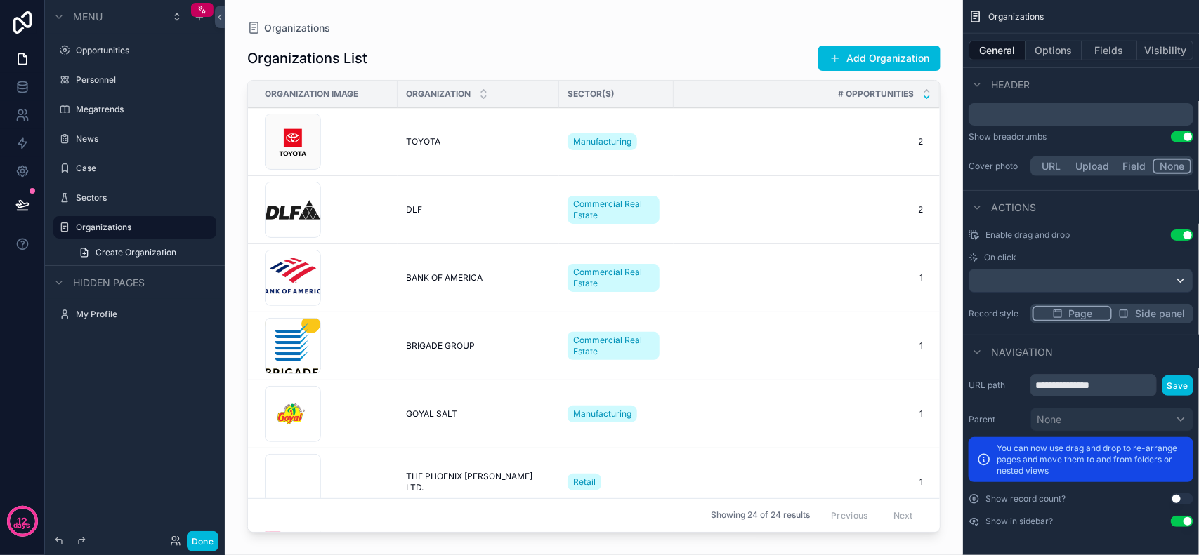
click at [1181, 497] on button "Use setting" at bounding box center [1182, 499] width 22 height 11
click at [1183, 500] on button "Use setting" at bounding box center [1182, 499] width 22 height 11
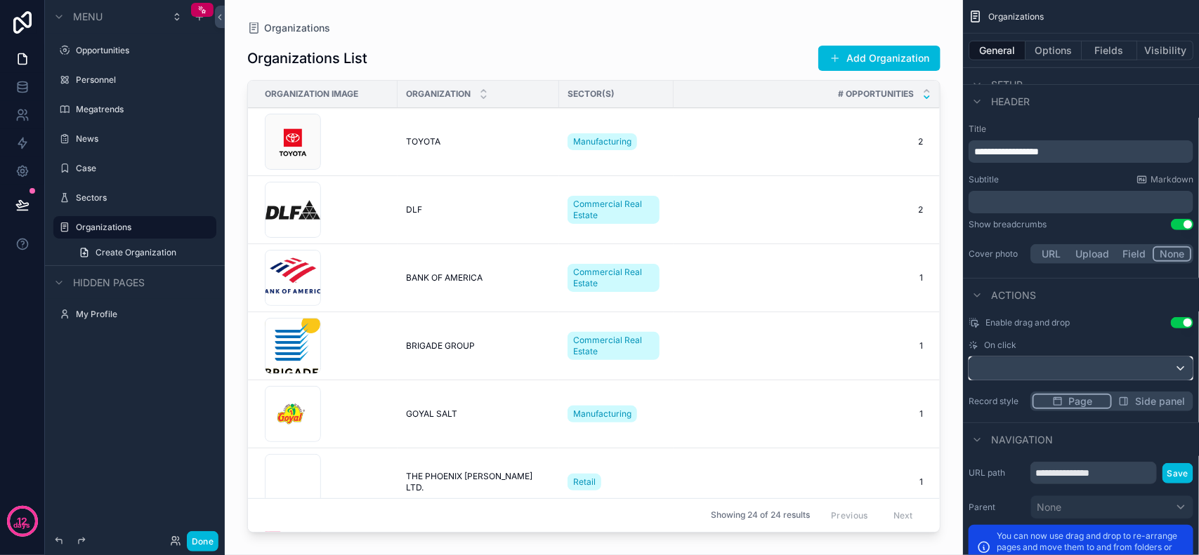
click at [1088, 362] on div "scrollable content" at bounding box center [1080, 368] width 223 height 22
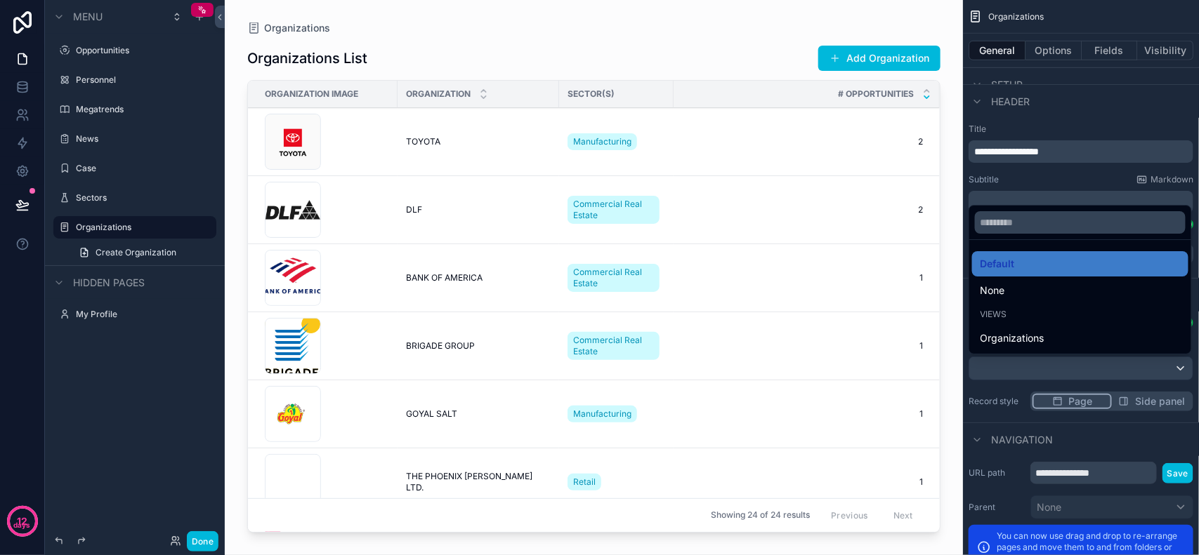
click at [1088, 362] on div "scrollable content" at bounding box center [599, 277] width 1199 height 555
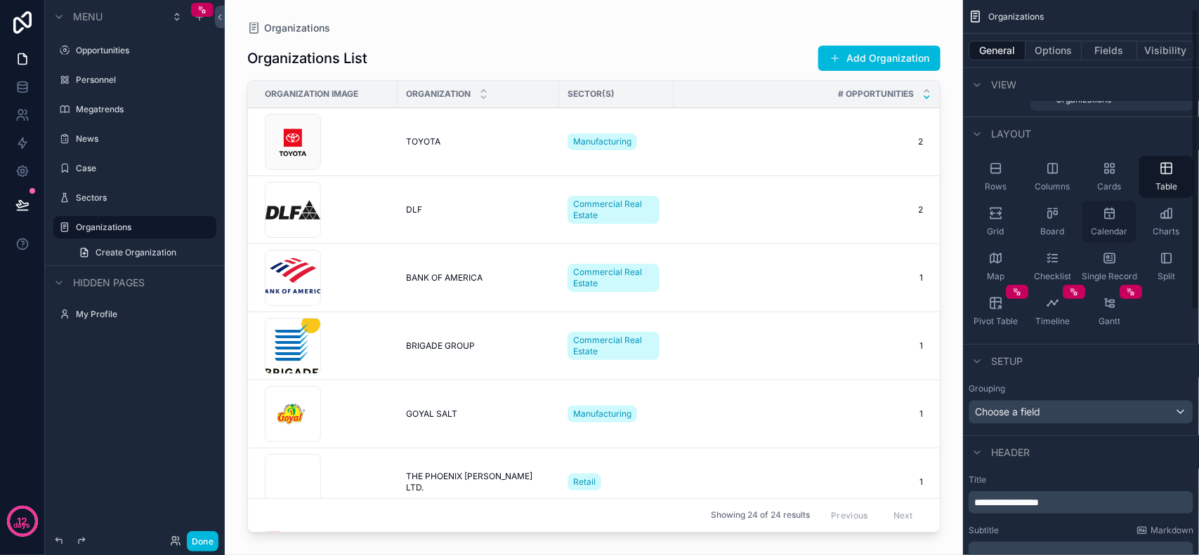
scroll to position [0, 0]
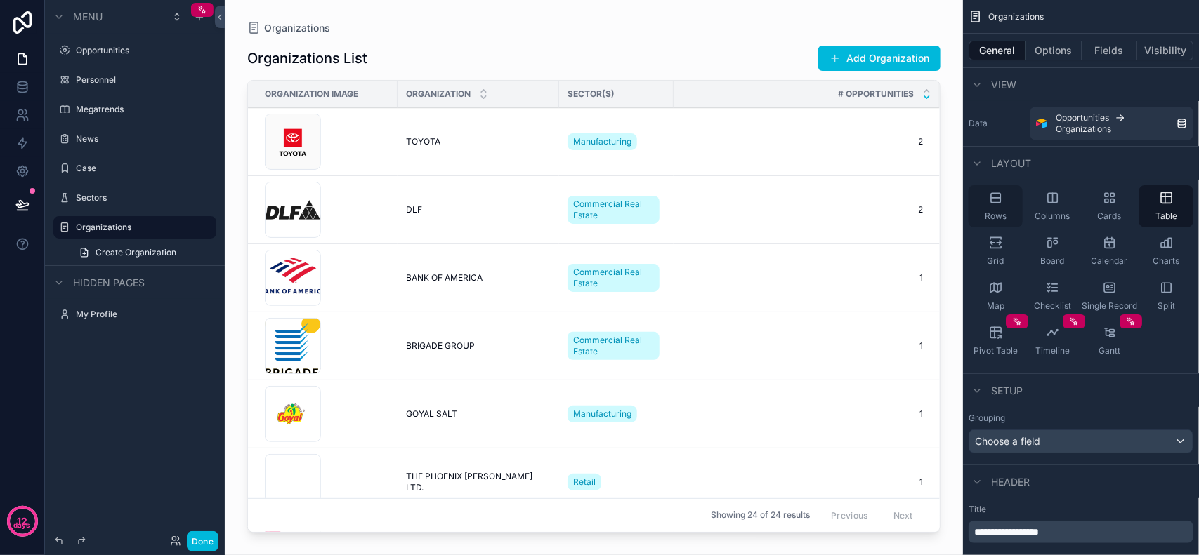
click at [1003, 211] on span "Rows" at bounding box center [995, 216] width 22 height 11
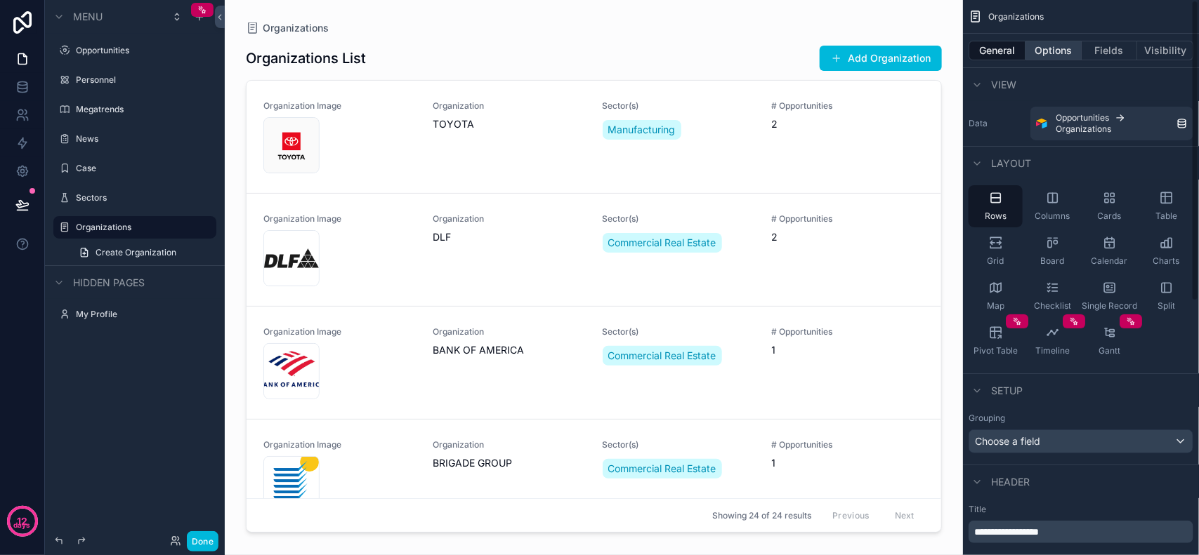
click at [1060, 48] on button "Options" at bounding box center [1053, 51] width 56 height 20
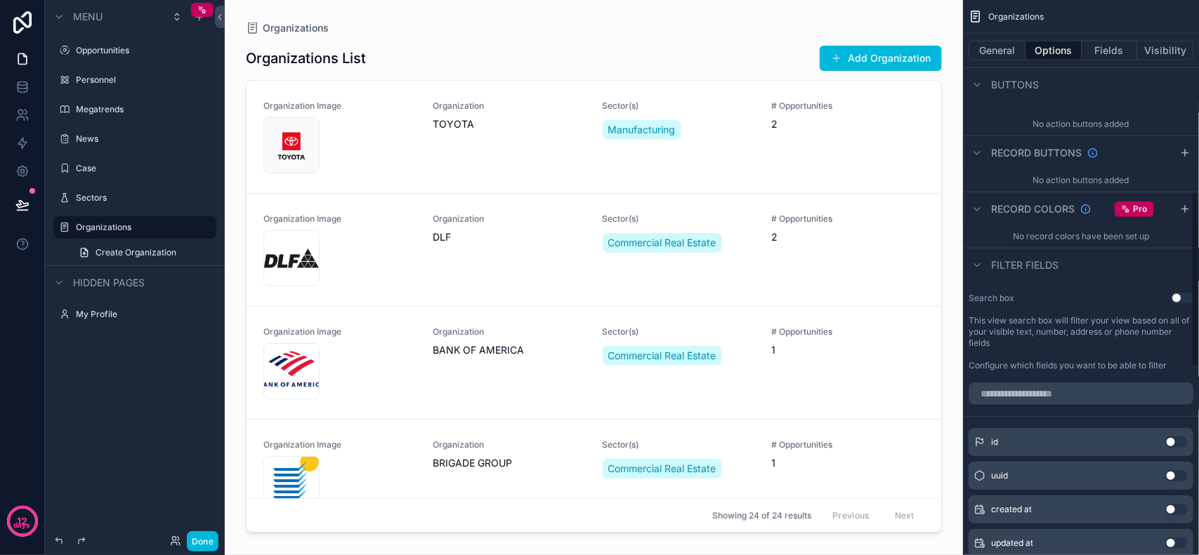
scroll to position [581, 0]
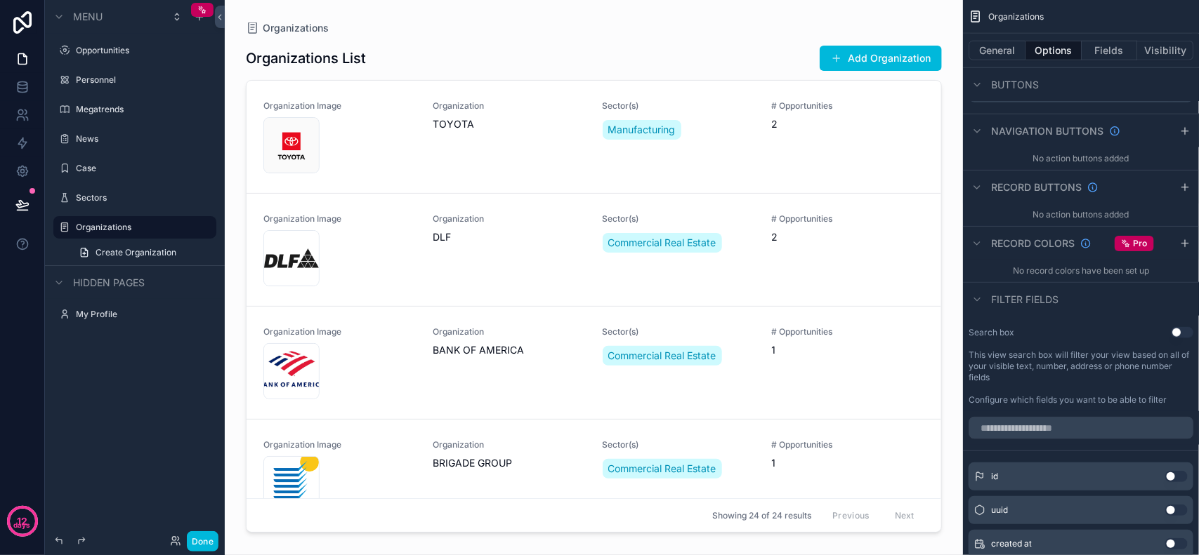
click at [1180, 332] on button "Use setting" at bounding box center [1182, 332] width 22 height 11
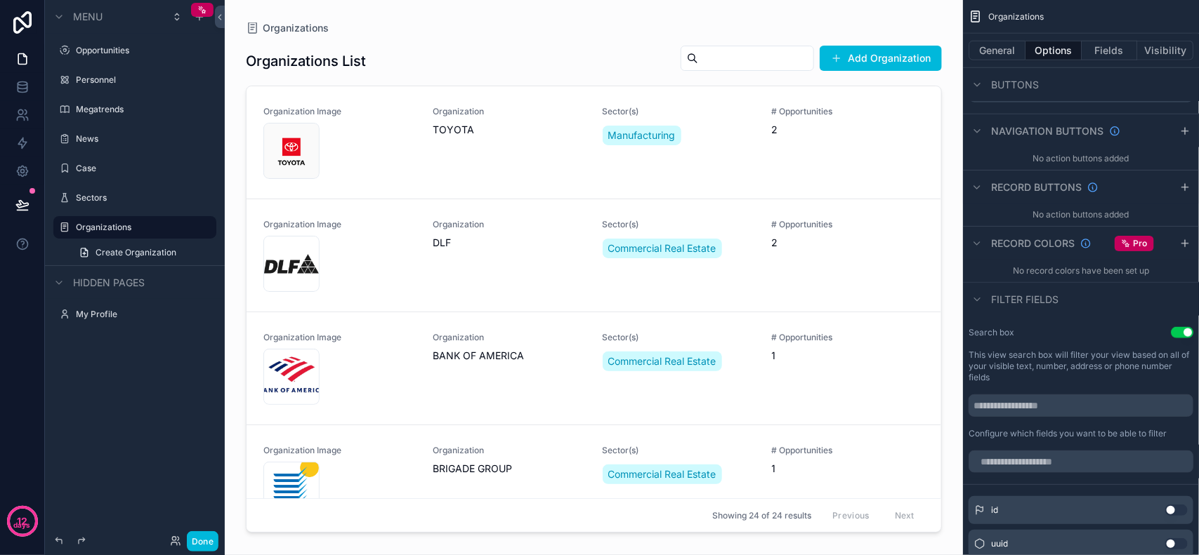
click at [1182, 330] on button "Use setting" at bounding box center [1182, 332] width 22 height 11
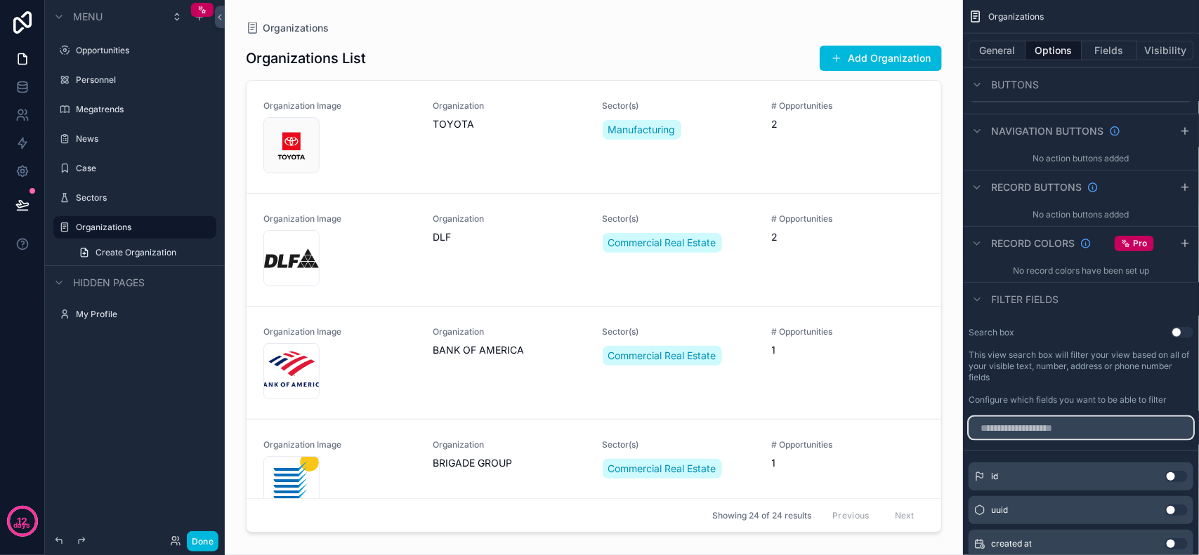
click at [1057, 425] on input "scrollable content" at bounding box center [1080, 428] width 225 height 22
click at [1068, 387] on div "Search box Use setting This view search box will filter your view based on all …" at bounding box center [1081, 367] width 236 height 90
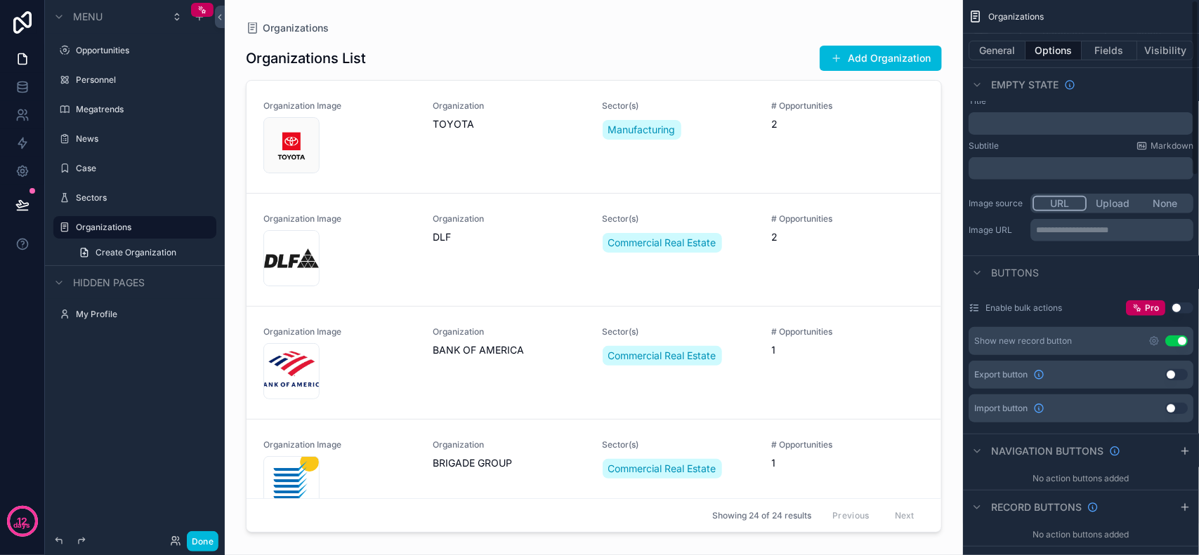
scroll to position [0, 0]
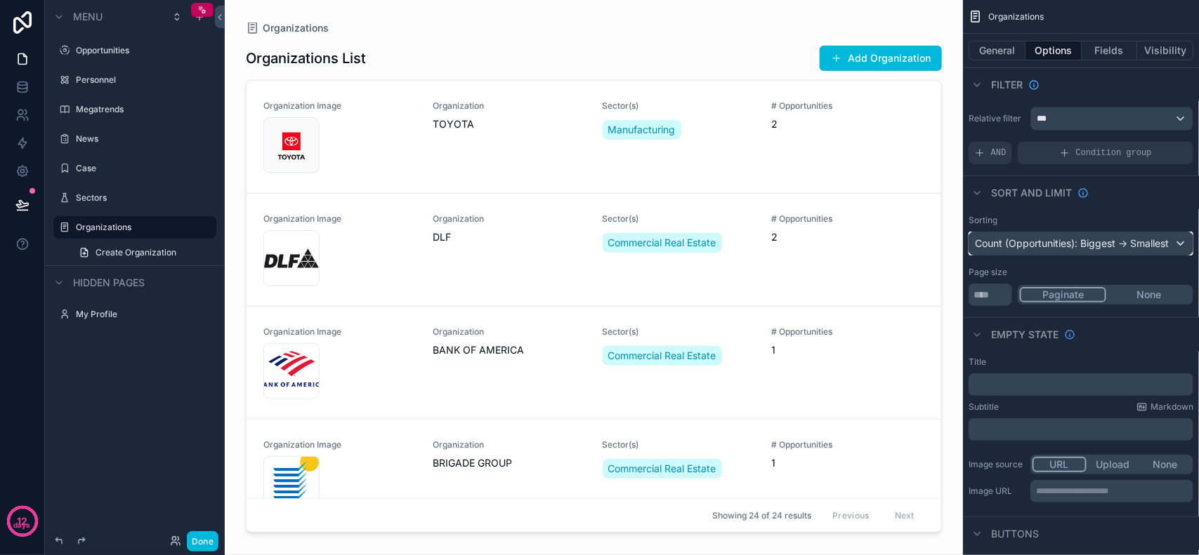
click at [1071, 244] on div "Count (Opportunities): Biggest -> Smallest" at bounding box center [1080, 243] width 223 height 22
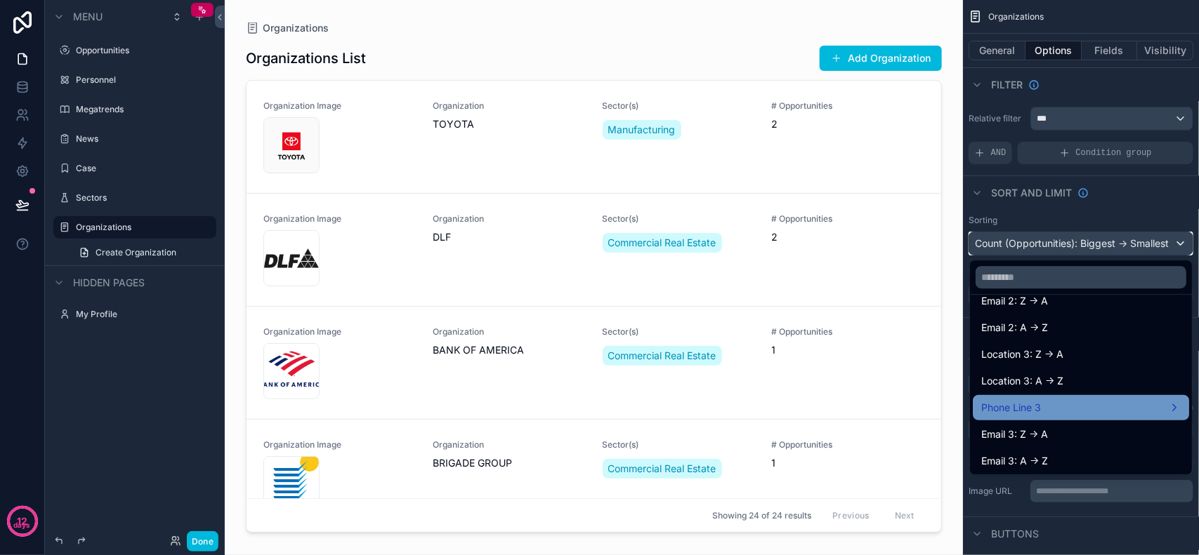
scroll to position [579, 0]
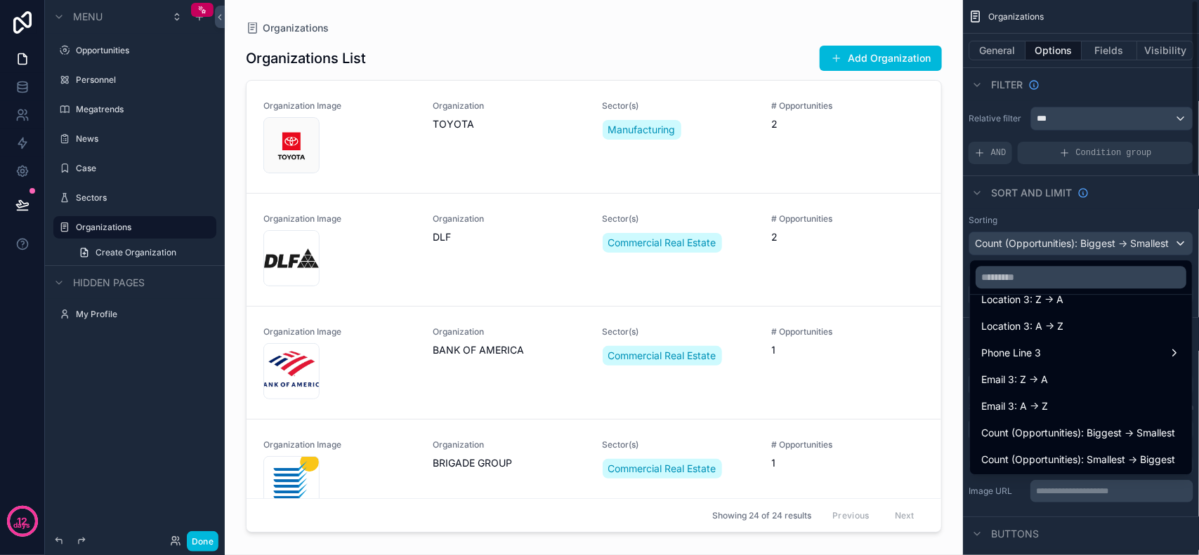
click at [1041, 204] on div "scrollable content" at bounding box center [599, 277] width 1199 height 555
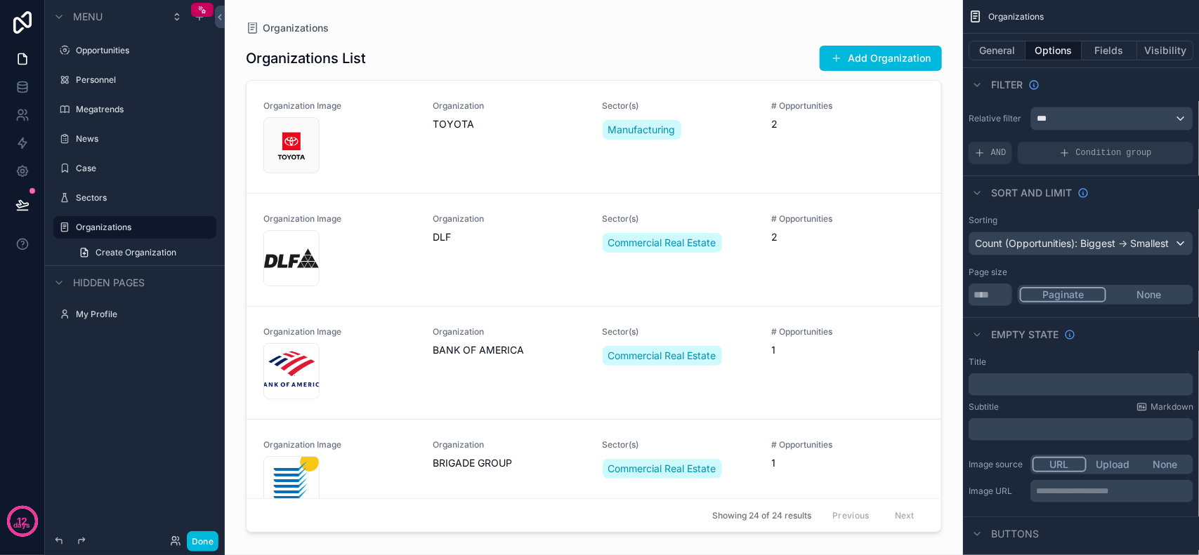
click at [1017, 377] on div "﻿" at bounding box center [1080, 385] width 225 height 22
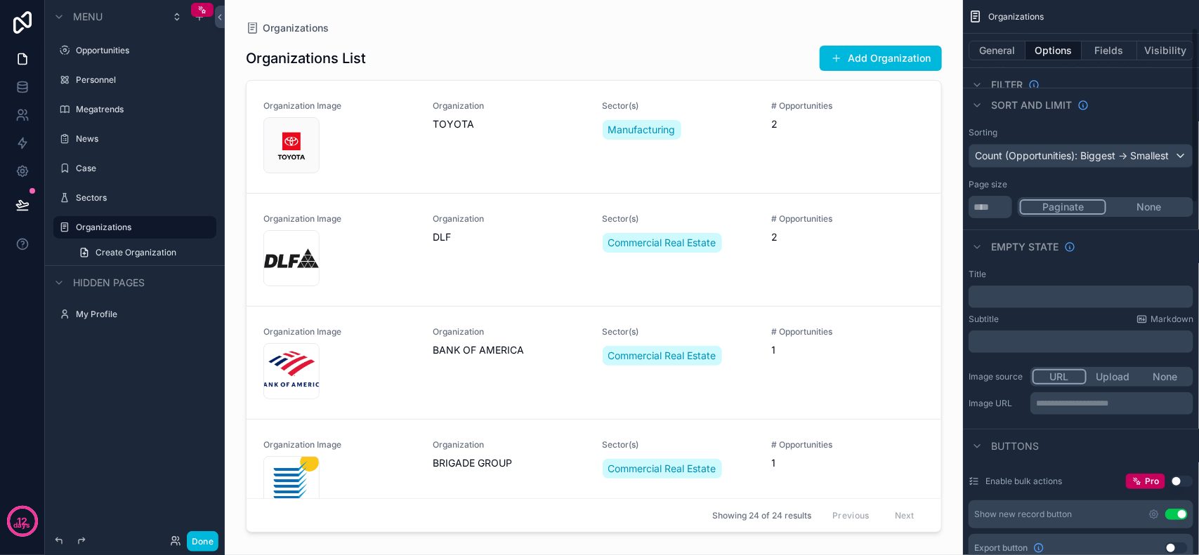
scroll to position [0, 0]
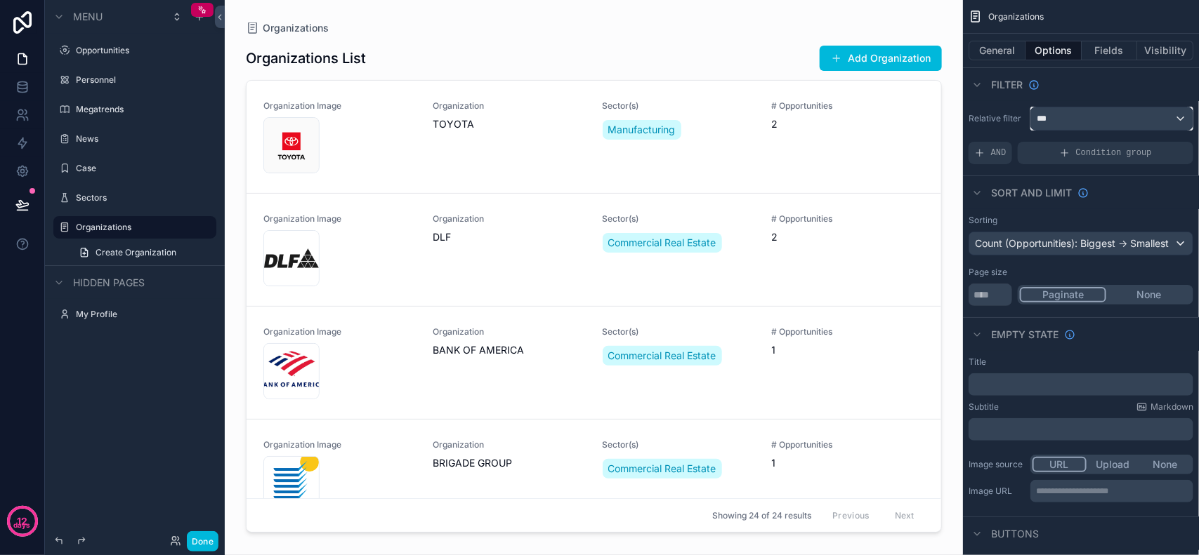
click at [1052, 117] on div "***" at bounding box center [1112, 118] width 162 height 22
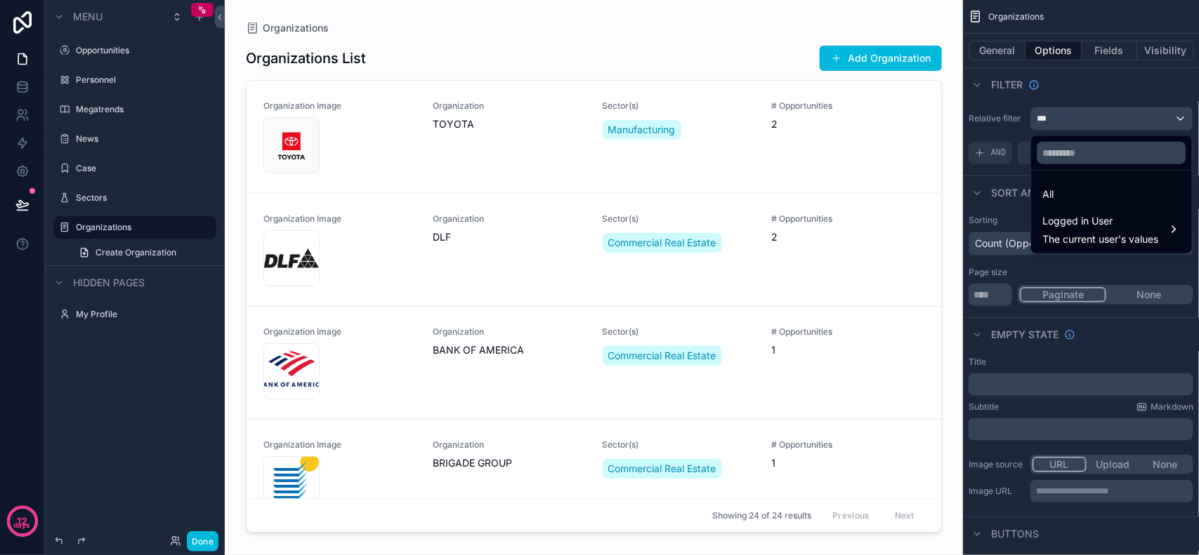
click at [1106, 84] on div "scrollable content" at bounding box center [599, 277] width 1199 height 555
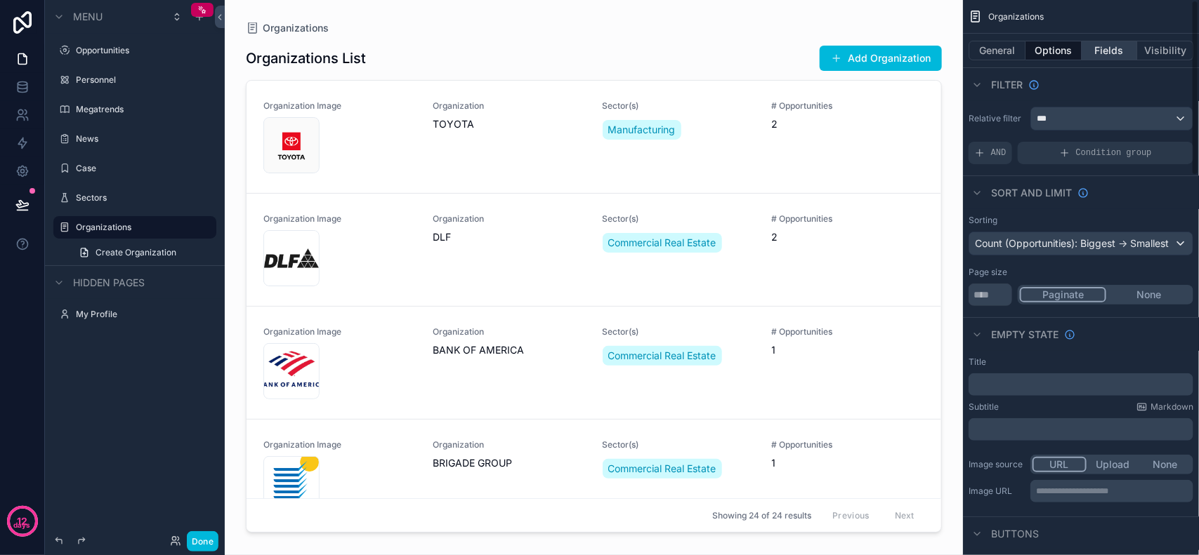
click at [1113, 46] on button "Fields" at bounding box center [1109, 51] width 56 height 20
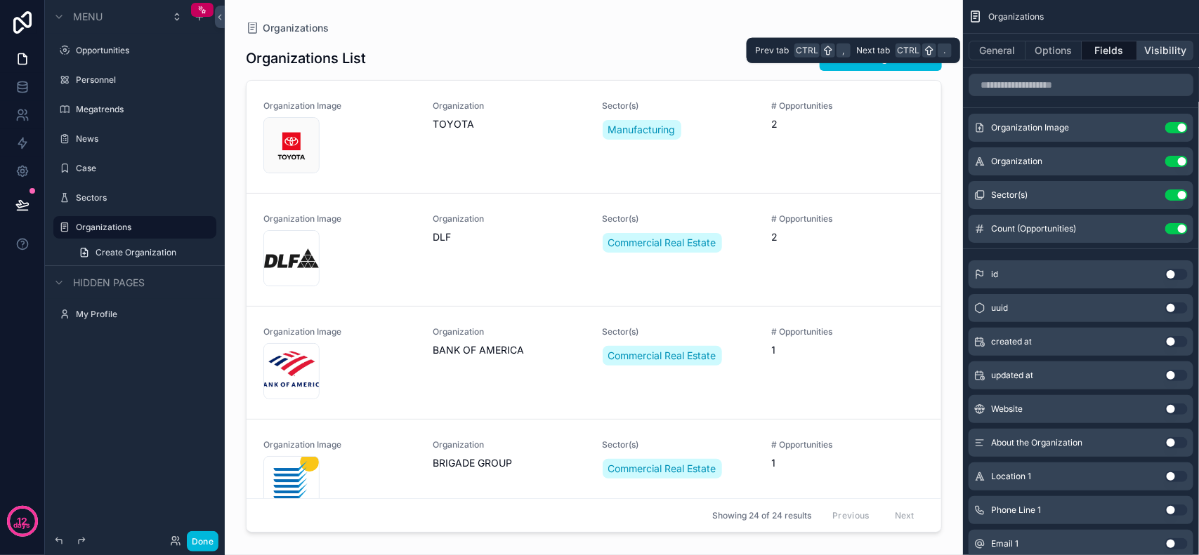
click at [1157, 48] on button "Visibility" at bounding box center [1165, 51] width 56 height 20
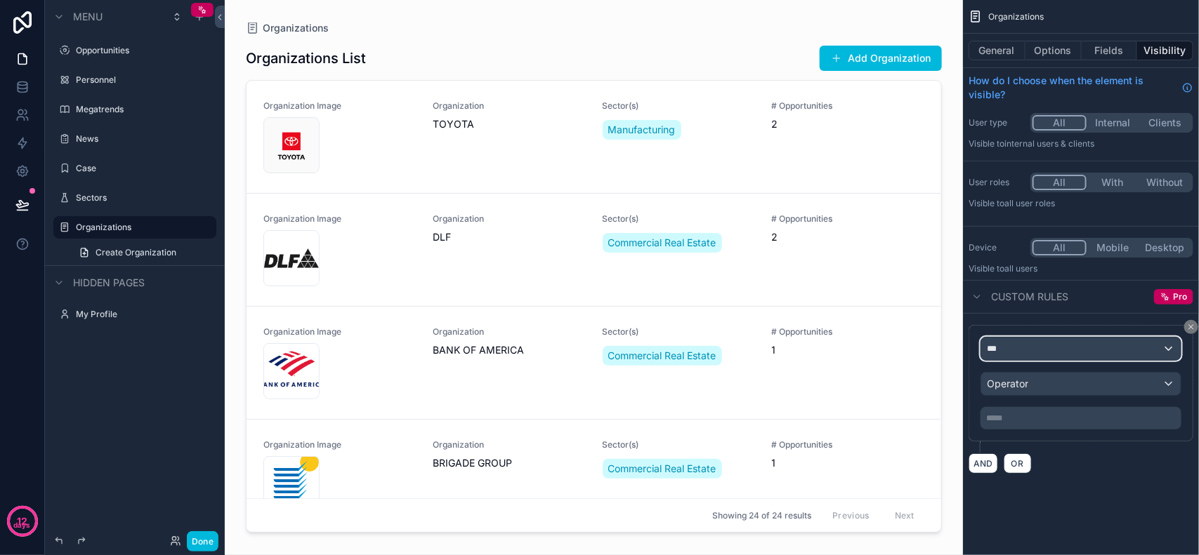
click at [1114, 346] on div "***" at bounding box center [1080, 349] width 199 height 22
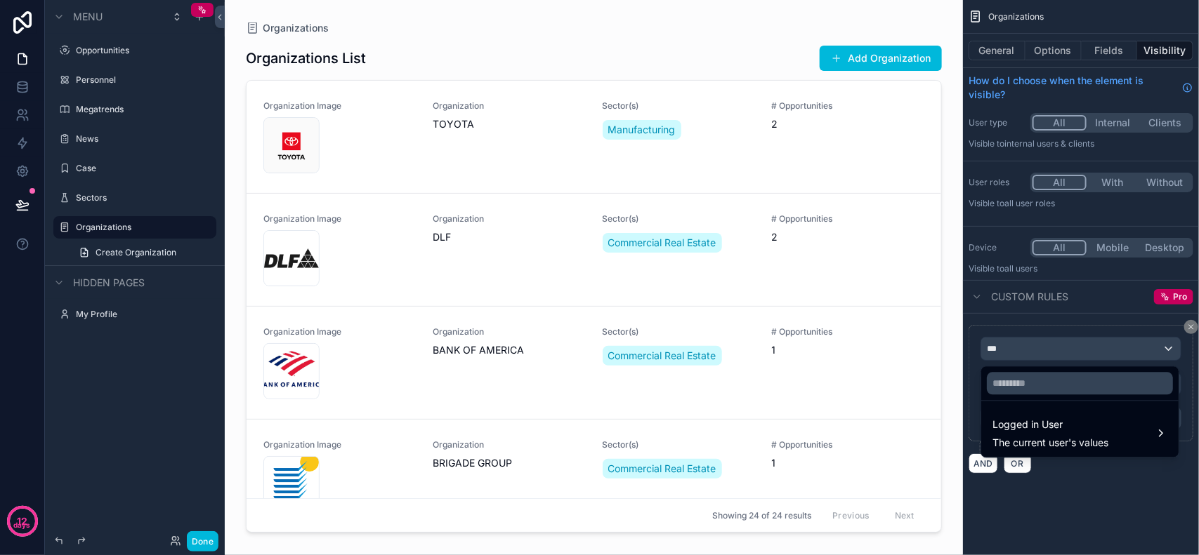
click at [1115, 346] on div "scrollable content" at bounding box center [599, 277] width 1199 height 555
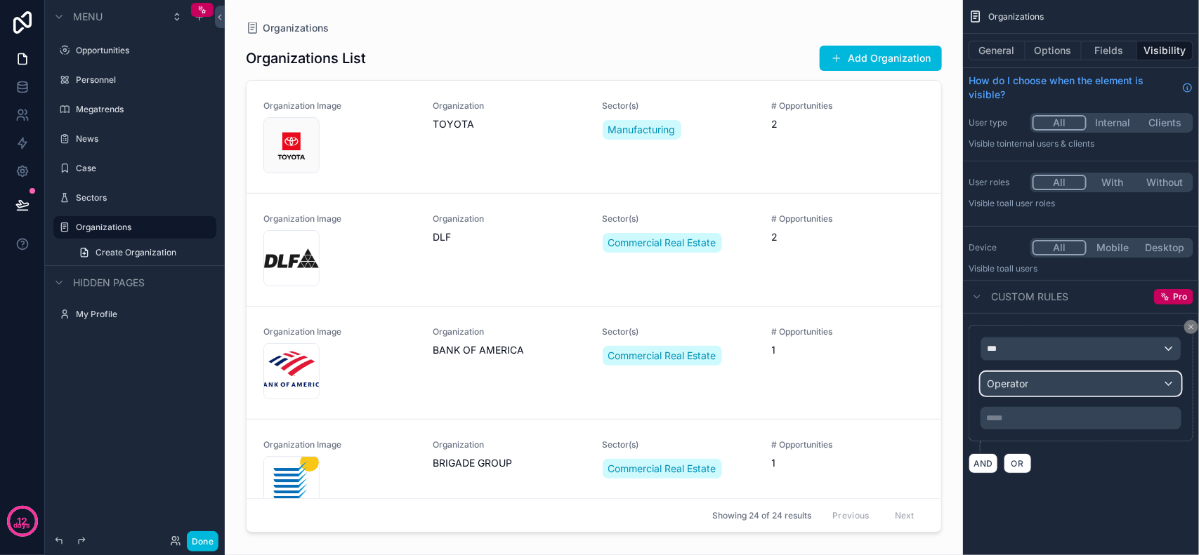
click at [1110, 394] on div "Operator" at bounding box center [1080, 384] width 199 height 22
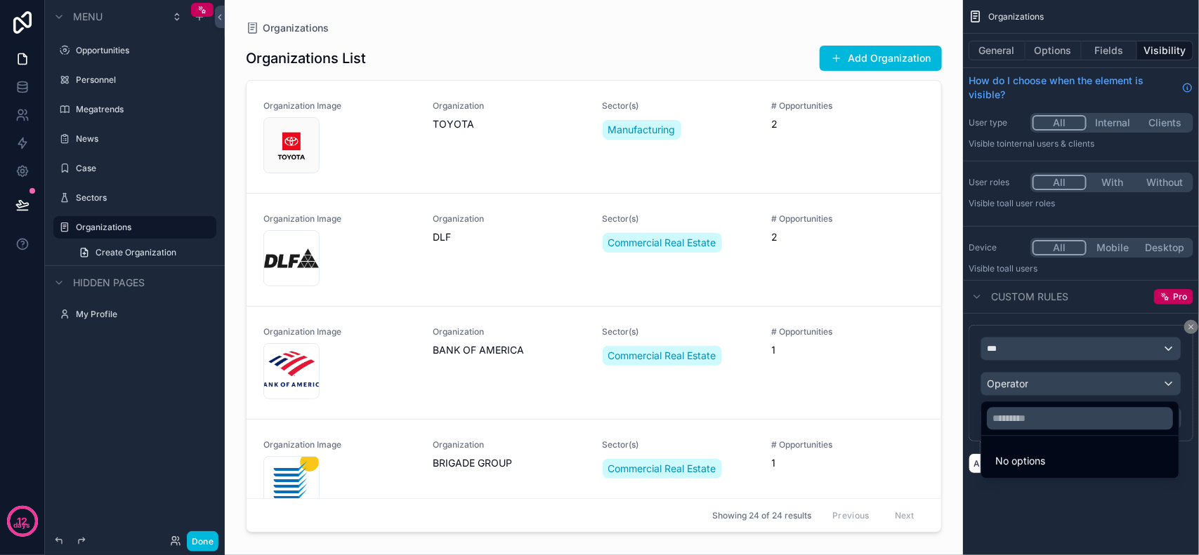
click at [1109, 387] on div "scrollable content" at bounding box center [599, 277] width 1199 height 555
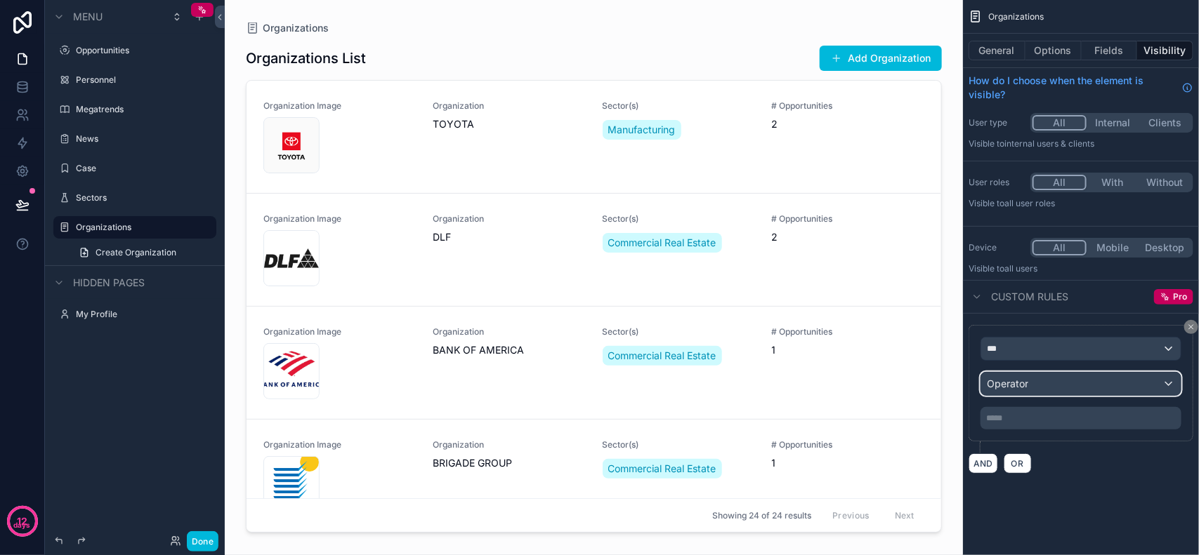
click at [1109, 387] on div "Operator" at bounding box center [1080, 384] width 199 height 22
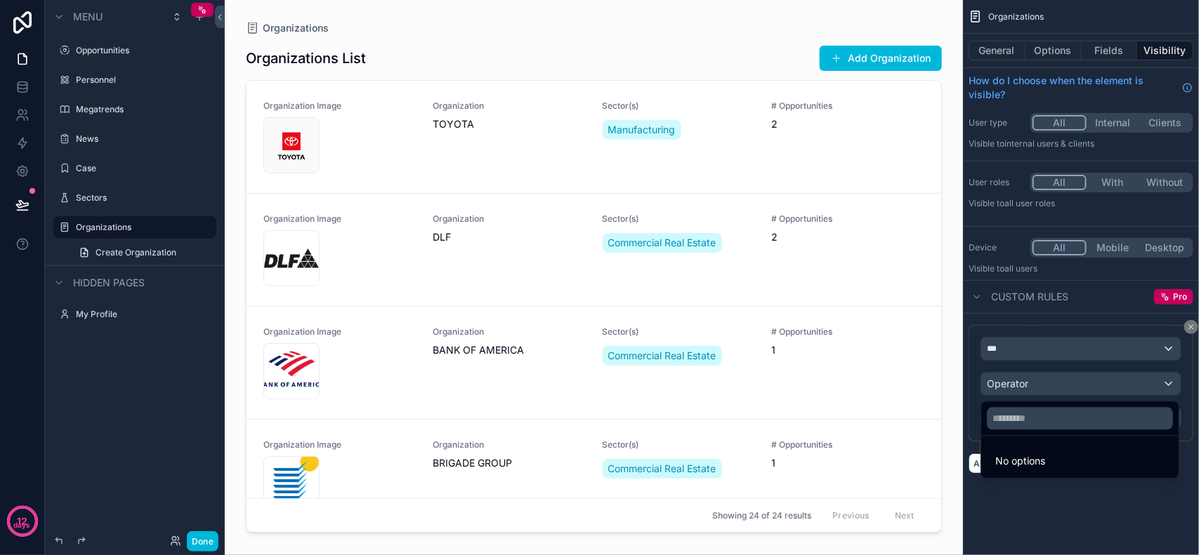
click at [1090, 462] on li "No options" at bounding box center [1080, 462] width 192 height 28
click at [1025, 463] on span "No options" at bounding box center [1020, 462] width 50 height 12
click at [1096, 528] on div "scrollable content" at bounding box center [599, 277] width 1199 height 555
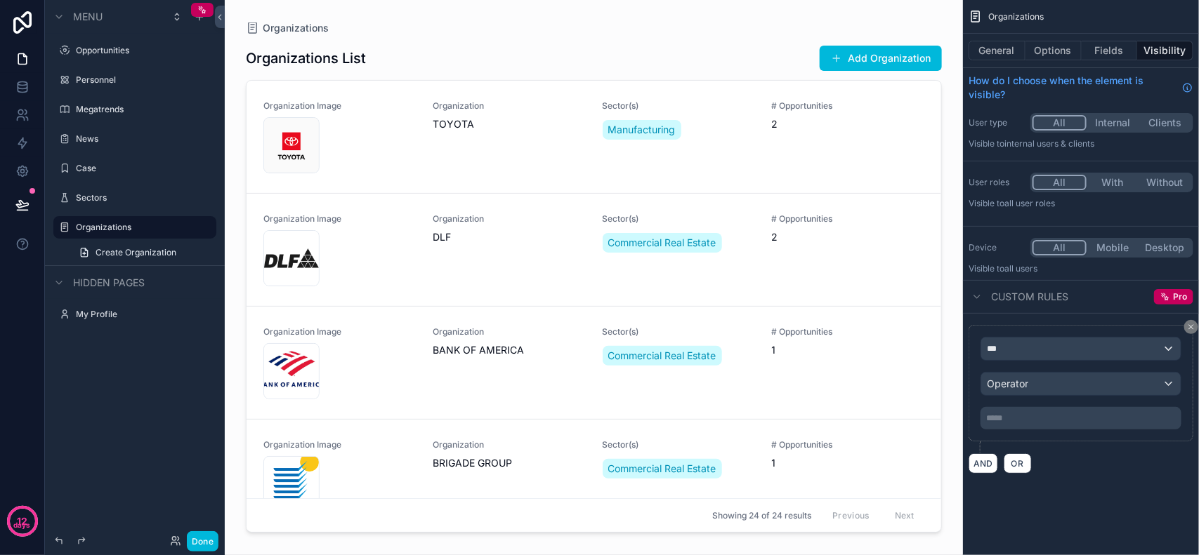
click at [1034, 421] on p "***** ﻿" at bounding box center [1082, 418] width 192 height 11
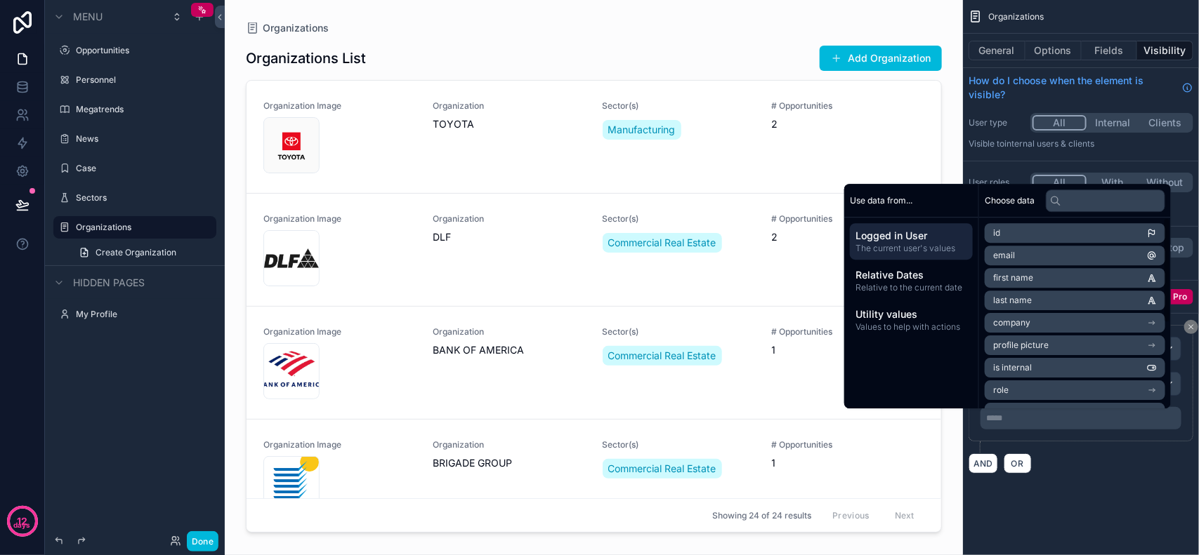
click at [1093, 480] on div "*** Operator ***** ﻿ AND OR" at bounding box center [1081, 399] width 236 height 171
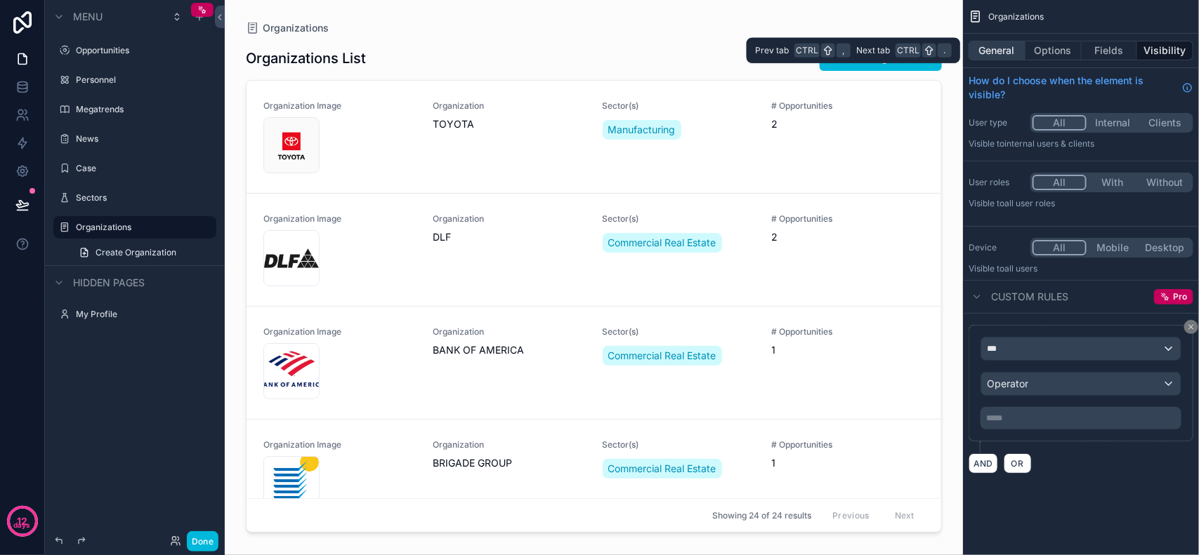
drag, startPoint x: 1009, startPoint y: 46, endPoint x: 1018, endPoint y: 48, distance: 9.2
click at [1009, 46] on button "General" at bounding box center [996, 51] width 57 height 20
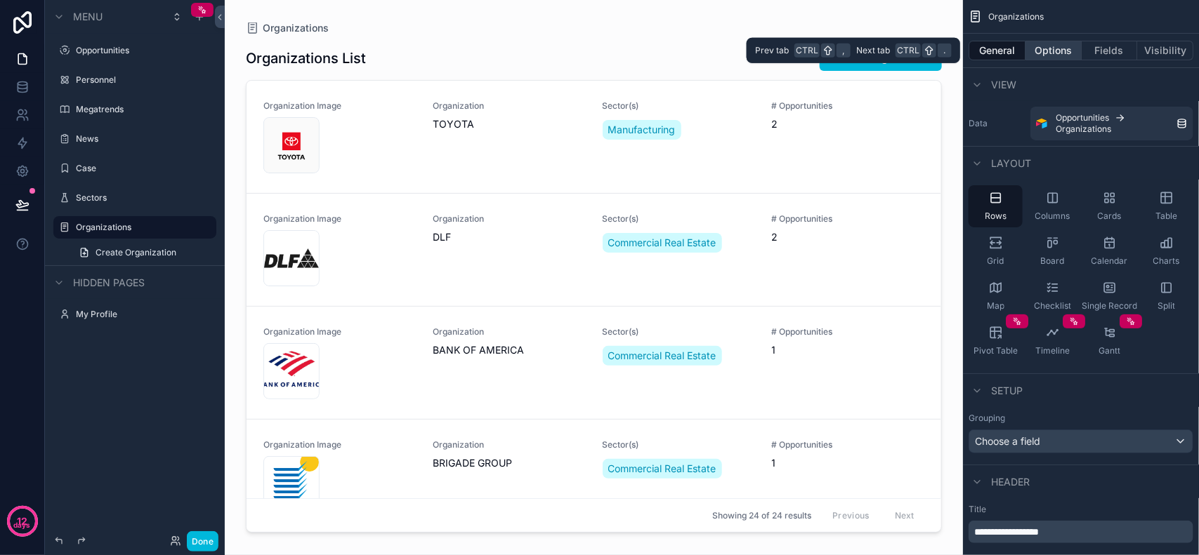
click at [1038, 49] on button "Options" at bounding box center [1053, 51] width 56 height 20
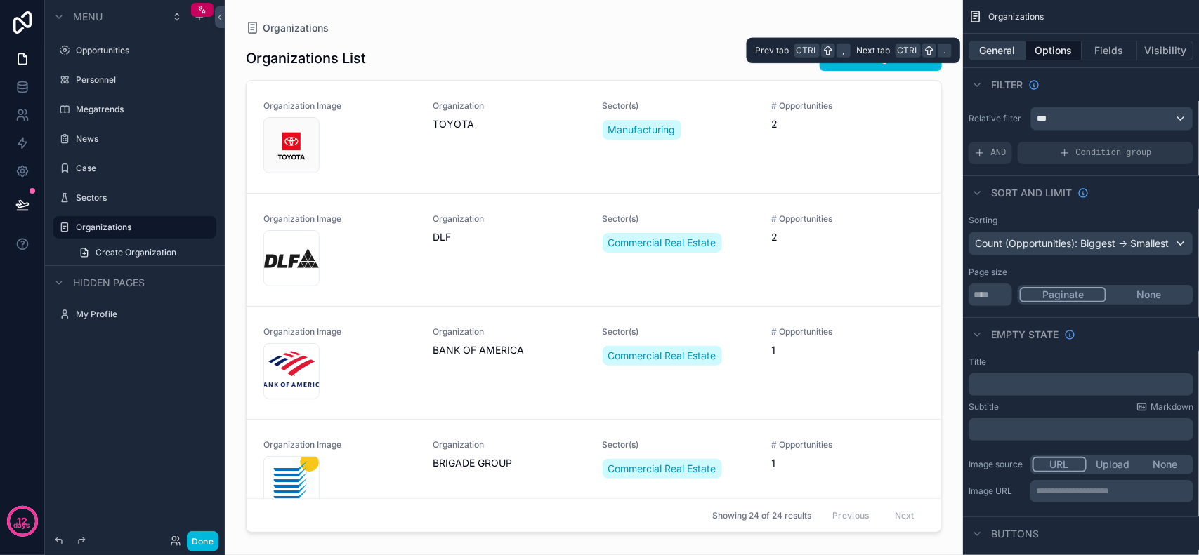
click at [1016, 50] on button "General" at bounding box center [996, 51] width 57 height 20
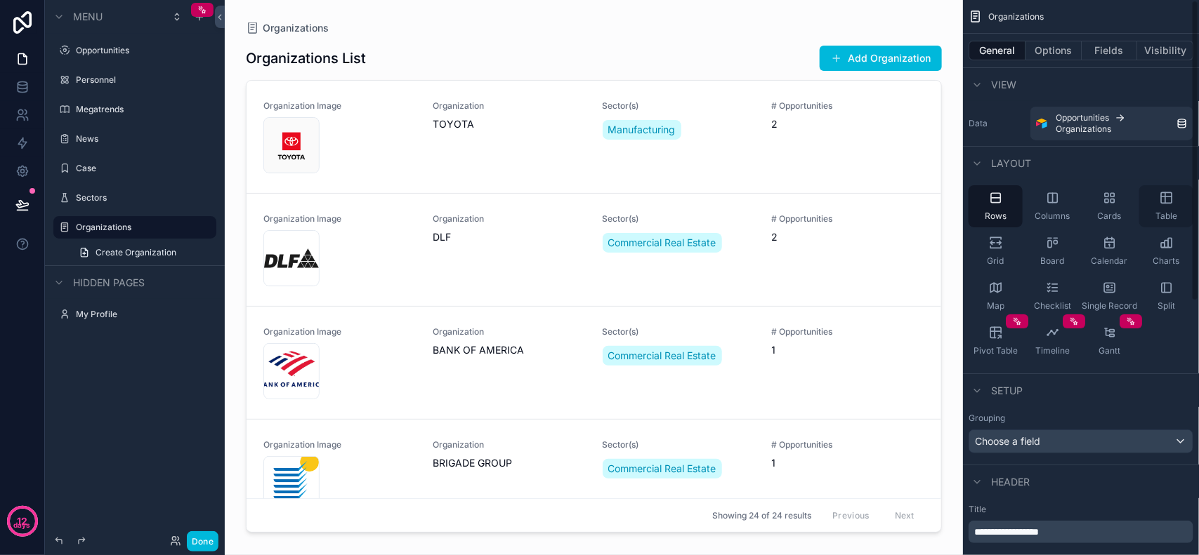
click at [1157, 202] on div "Table" at bounding box center [1166, 206] width 54 height 42
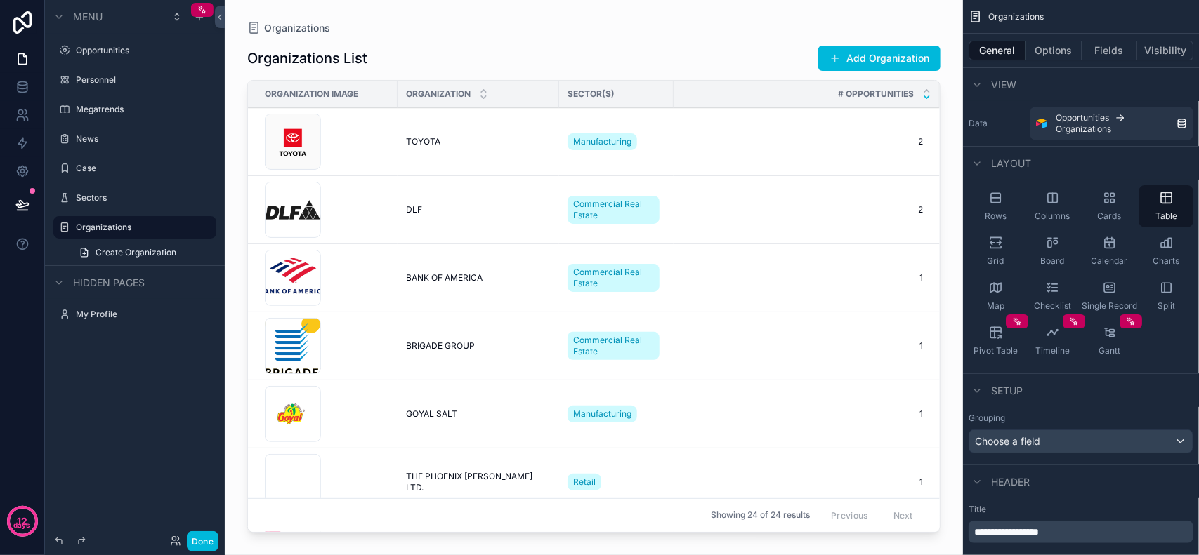
click at [991, 113] on div "Data Opportunities Organizations" at bounding box center [1080, 124] width 225 height 34
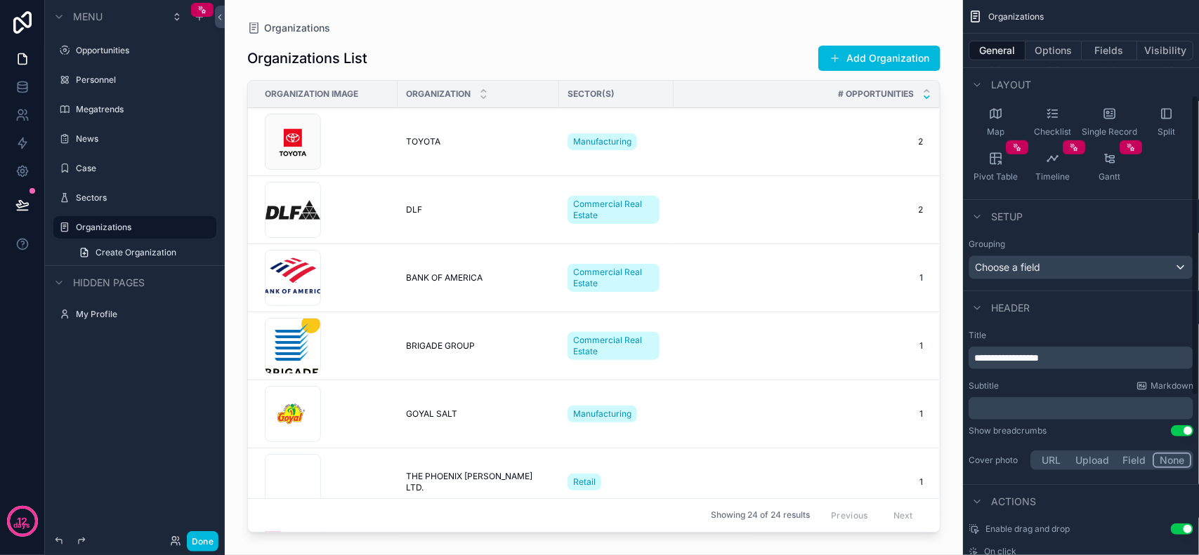
scroll to position [176, 0]
click at [1046, 268] on div "Choose a field" at bounding box center [1080, 266] width 223 height 22
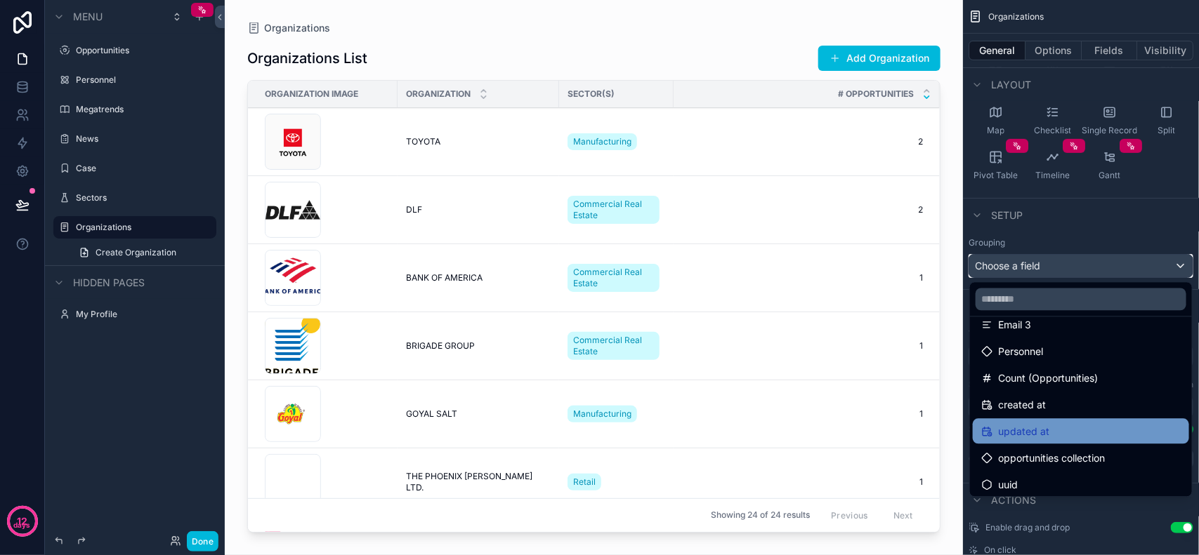
scroll to position [446, 0]
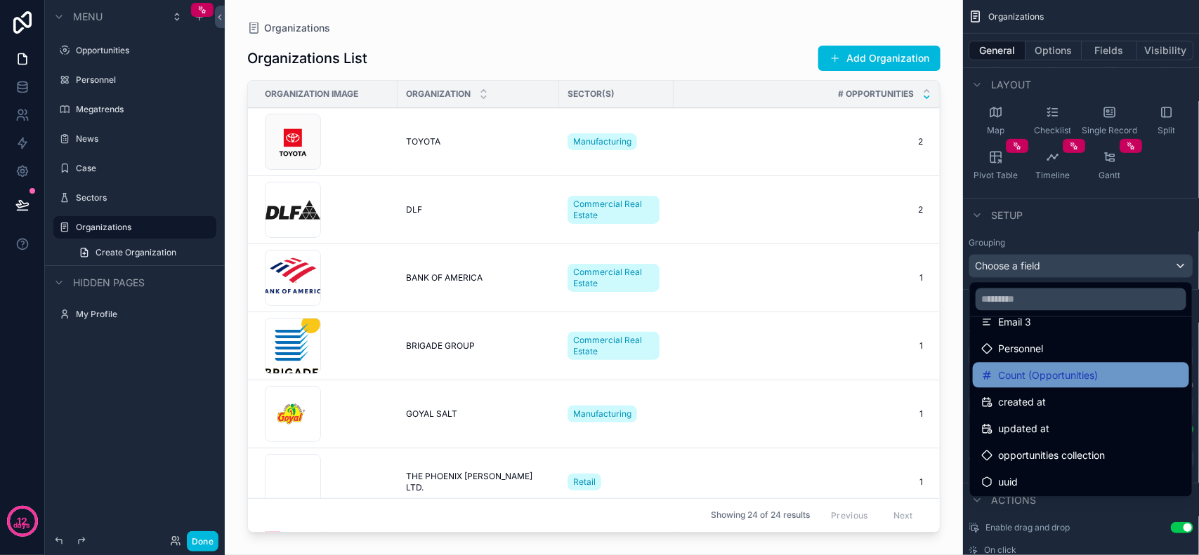
click at [1057, 370] on span "Count (Opportunities)" at bounding box center [1048, 375] width 100 height 17
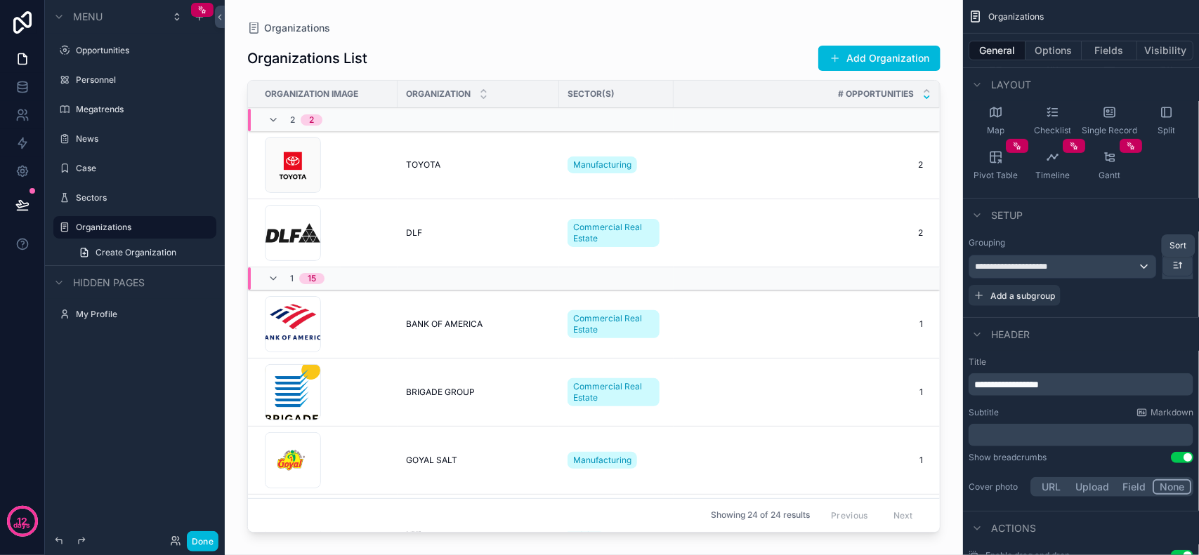
click at [1176, 268] on icon "scrollable content" at bounding box center [1176, 268] width 4 height 0
click at [1128, 222] on div "scrollable content" at bounding box center [599, 277] width 1199 height 555
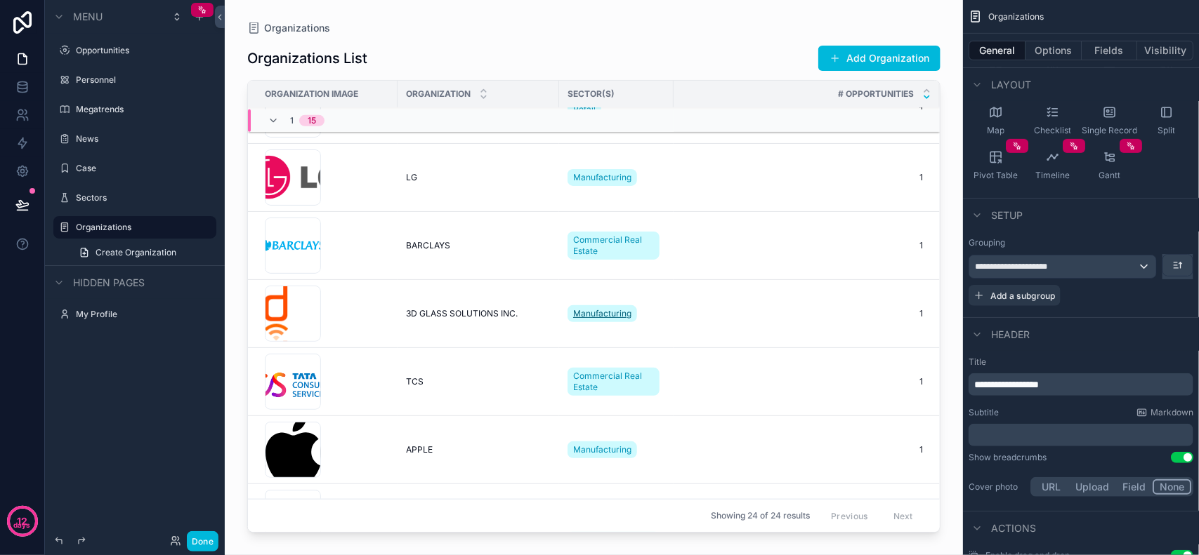
scroll to position [0, 0]
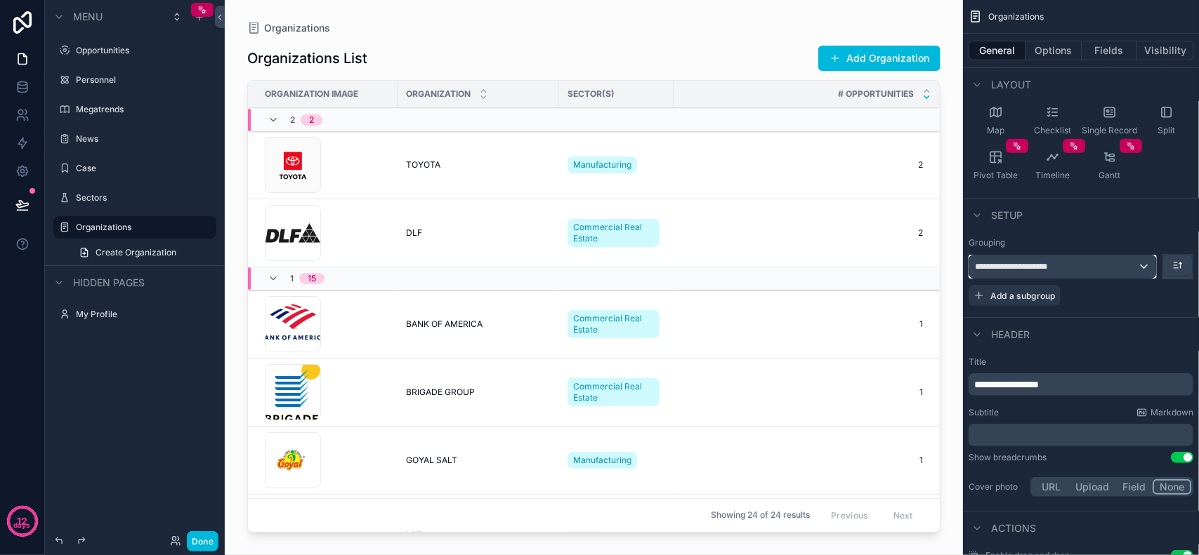
click at [1093, 275] on div "**********" at bounding box center [1062, 267] width 187 height 22
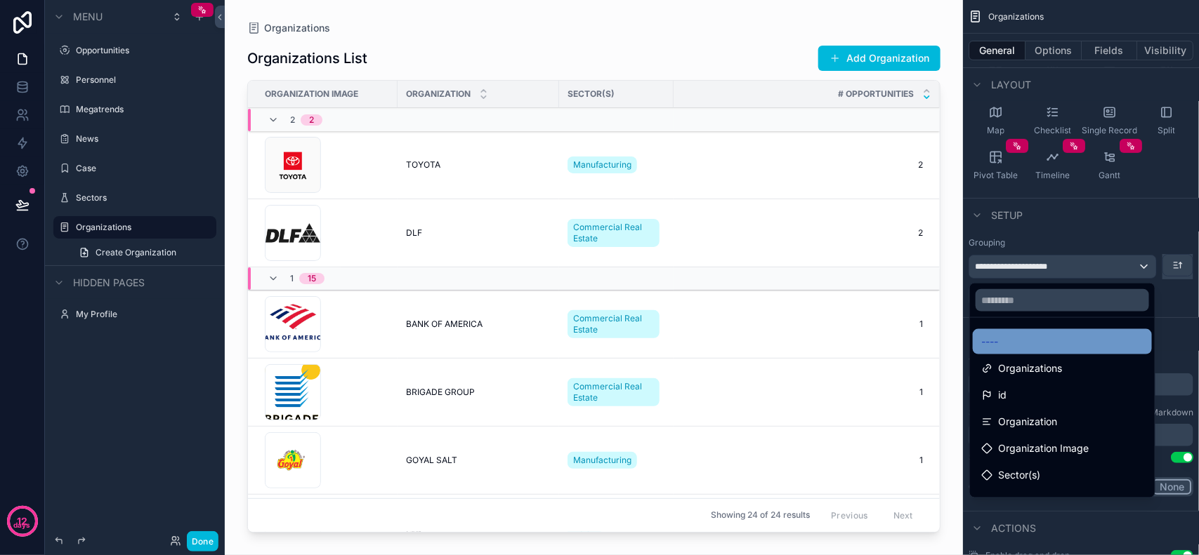
click at [1030, 331] on div "----" at bounding box center [1062, 341] width 179 height 25
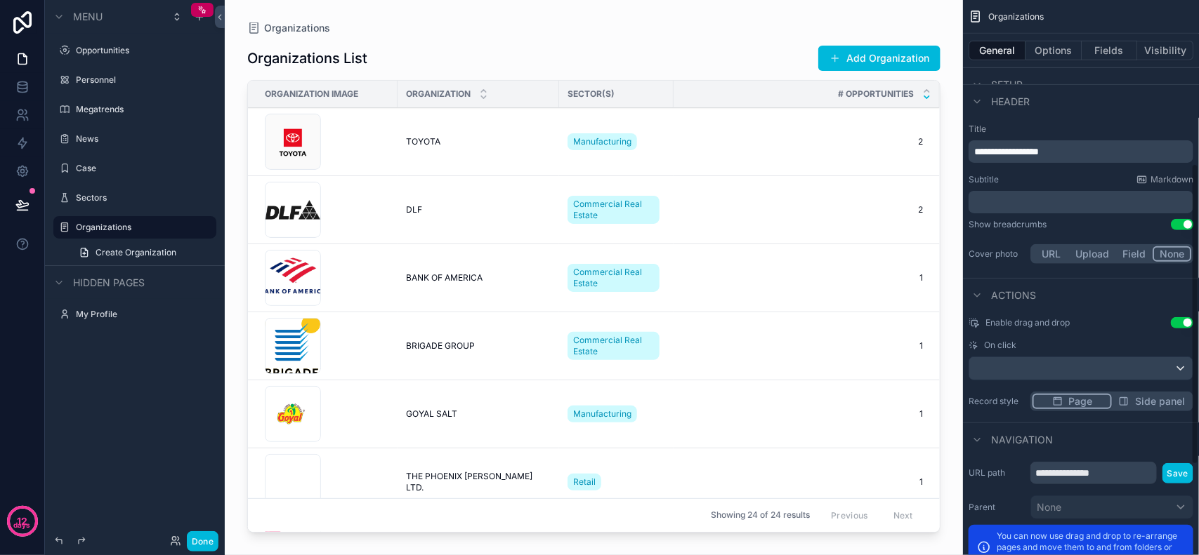
scroll to position [205, 0]
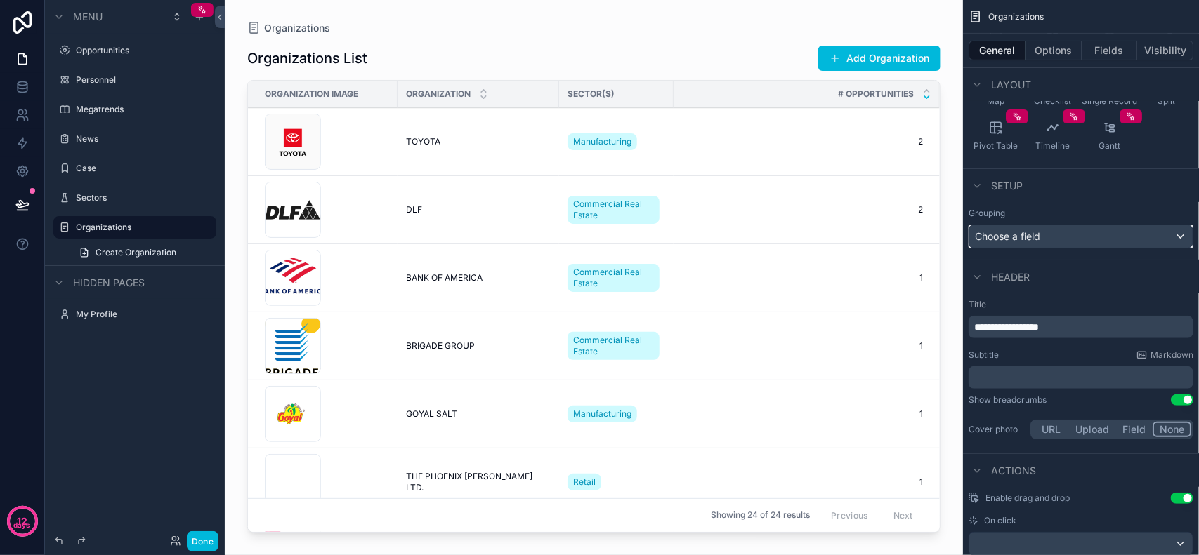
click at [1068, 242] on div "Choose a field" at bounding box center [1080, 236] width 223 height 22
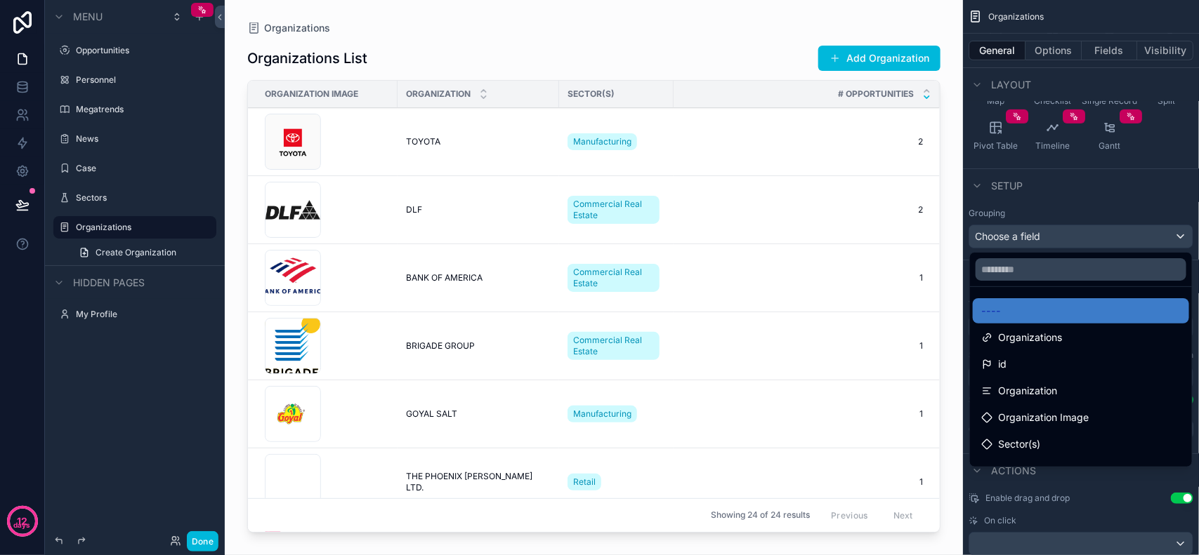
click at [1068, 242] on div "scrollable content" at bounding box center [599, 277] width 1199 height 555
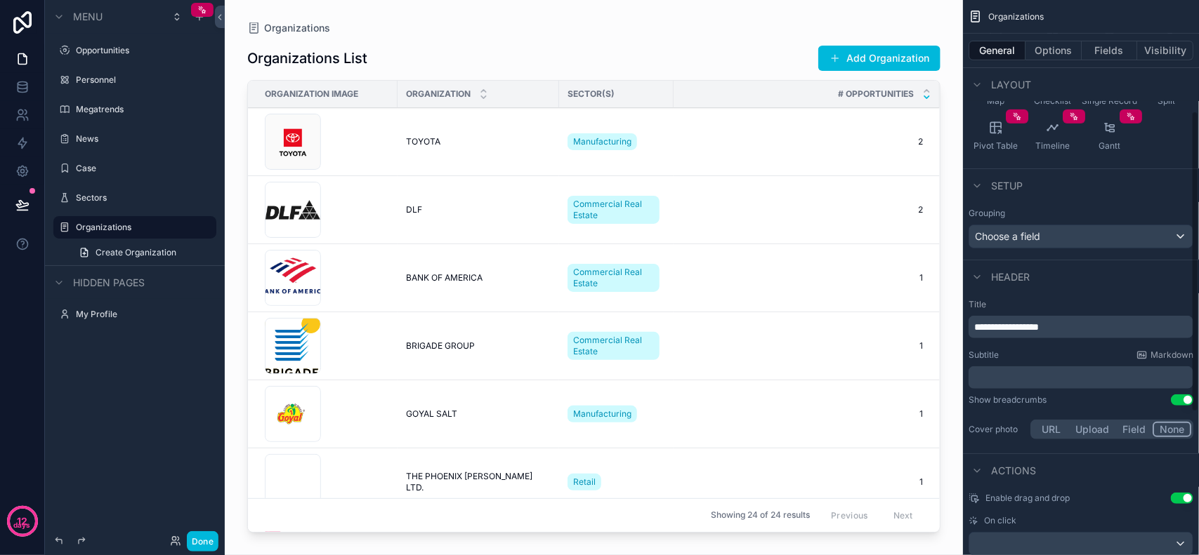
click at [1096, 211] on div "Grouping" at bounding box center [1080, 213] width 225 height 11
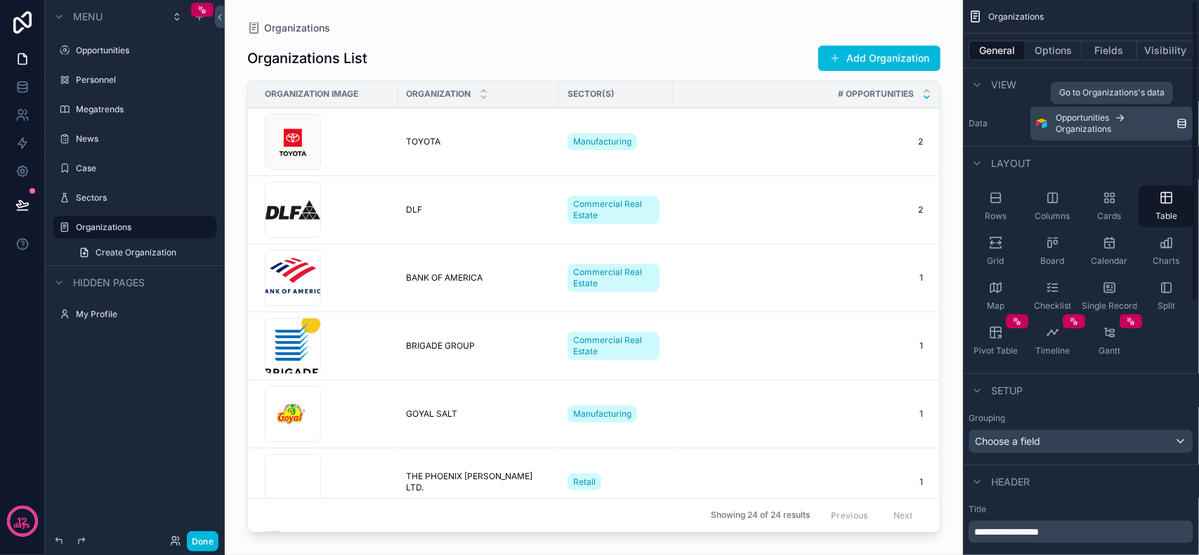
click at [1182, 124] on icon "scrollable content" at bounding box center [1182, 123] width 8 height 4
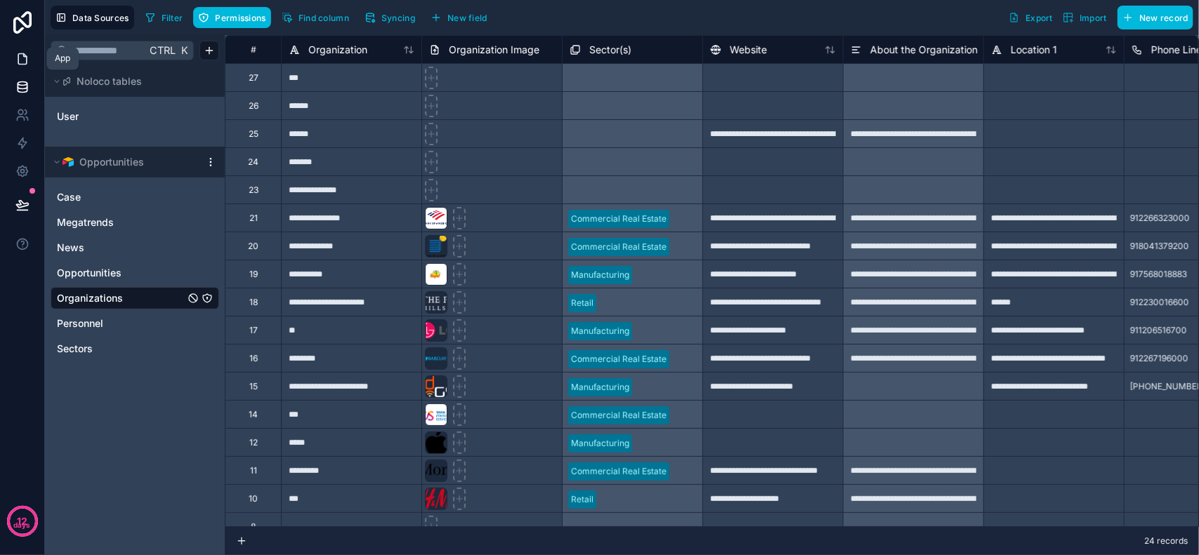
click at [25, 60] on icon at bounding box center [22, 59] width 14 height 14
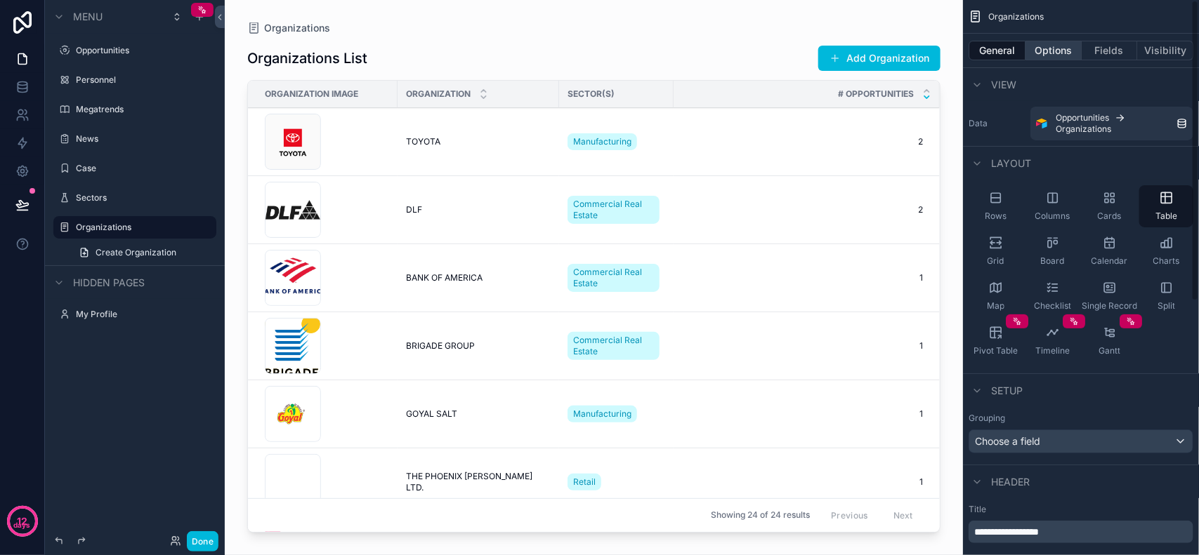
click at [1062, 58] on button "Options" at bounding box center [1053, 51] width 56 height 20
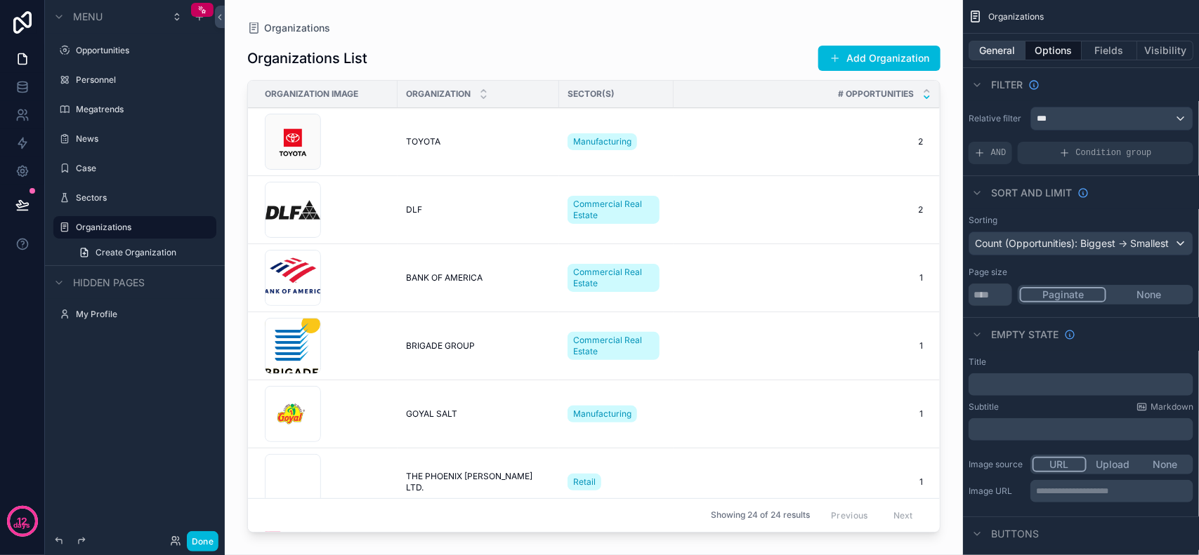
click at [1004, 47] on button "General" at bounding box center [996, 51] width 57 height 20
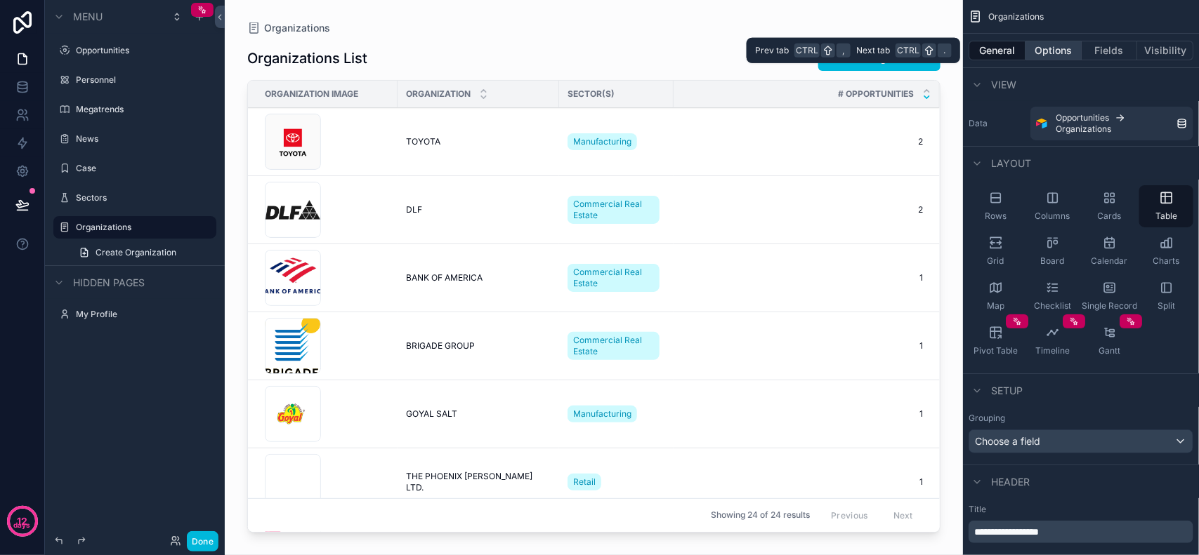
click at [1046, 55] on button "Options" at bounding box center [1053, 51] width 56 height 20
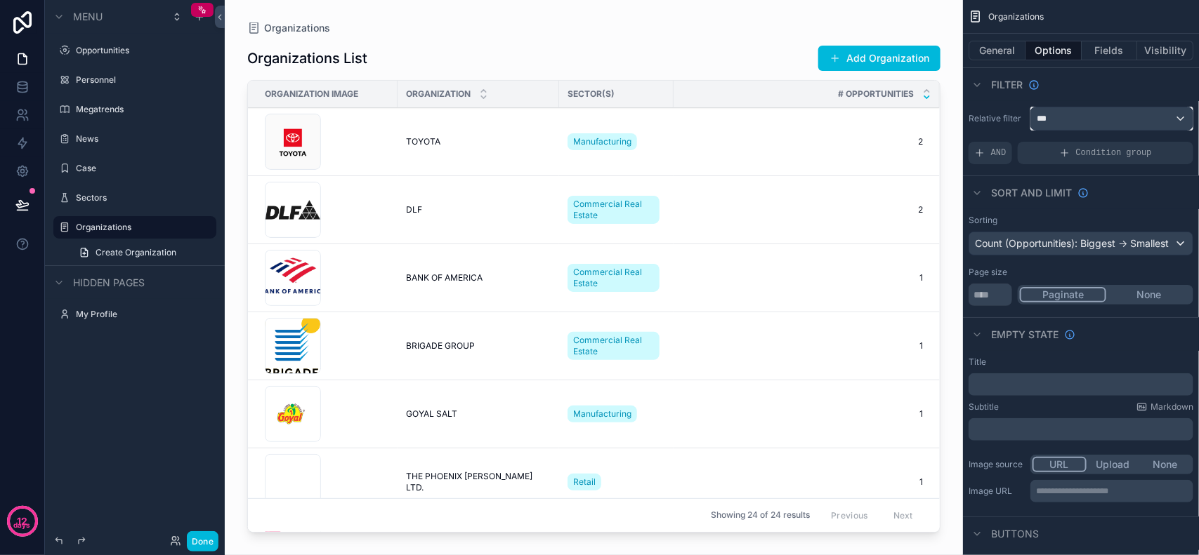
click at [1090, 121] on div "***" at bounding box center [1112, 118] width 162 height 22
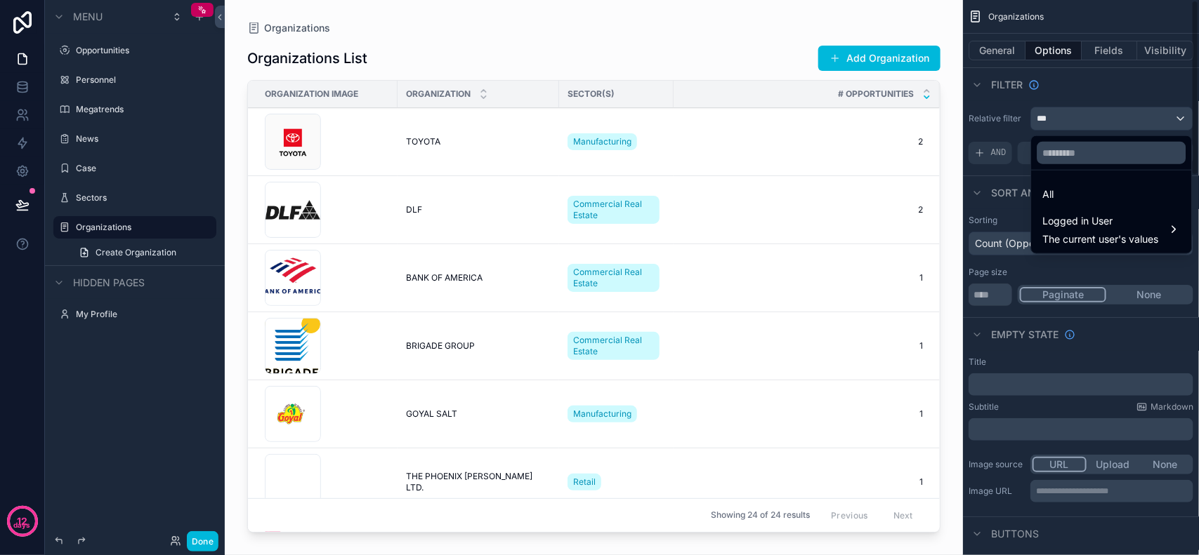
click at [1086, 117] on div "scrollable content" at bounding box center [599, 277] width 1199 height 555
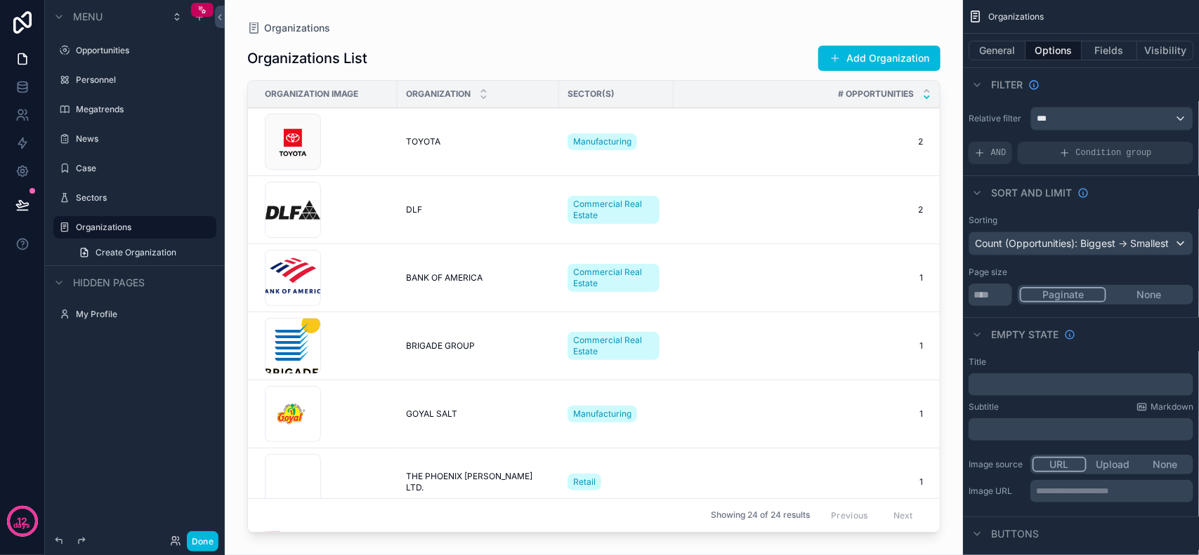
click at [1066, 79] on div "Filter" at bounding box center [1081, 84] width 236 height 34
click at [992, 152] on span "AND" at bounding box center [998, 152] width 15 height 11
click at [1020, 157] on span "Add a filter" at bounding box center [1004, 152] width 60 height 11
click at [1002, 150] on span "Add a filter" at bounding box center [1004, 152] width 60 height 11
click at [999, 149] on span "Add a filter" at bounding box center [1004, 152] width 60 height 11
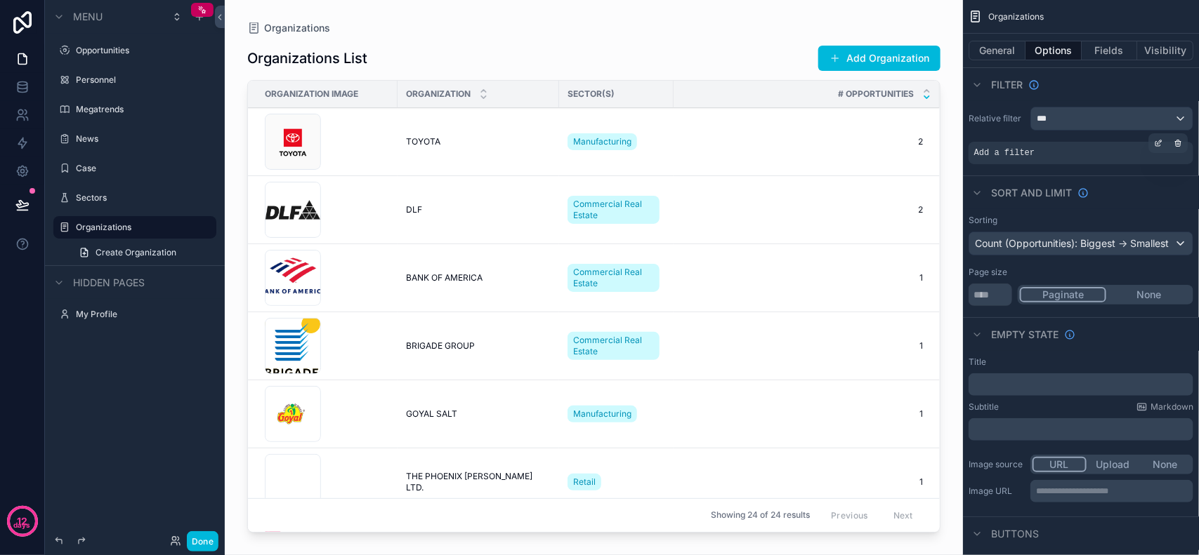
click at [999, 149] on span "Add a filter" at bounding box center [1004, 152] width 60 height 11
click at [1159, 145] on icon "scrollable content" at bounding box center [1158, 143] width 8 height 8
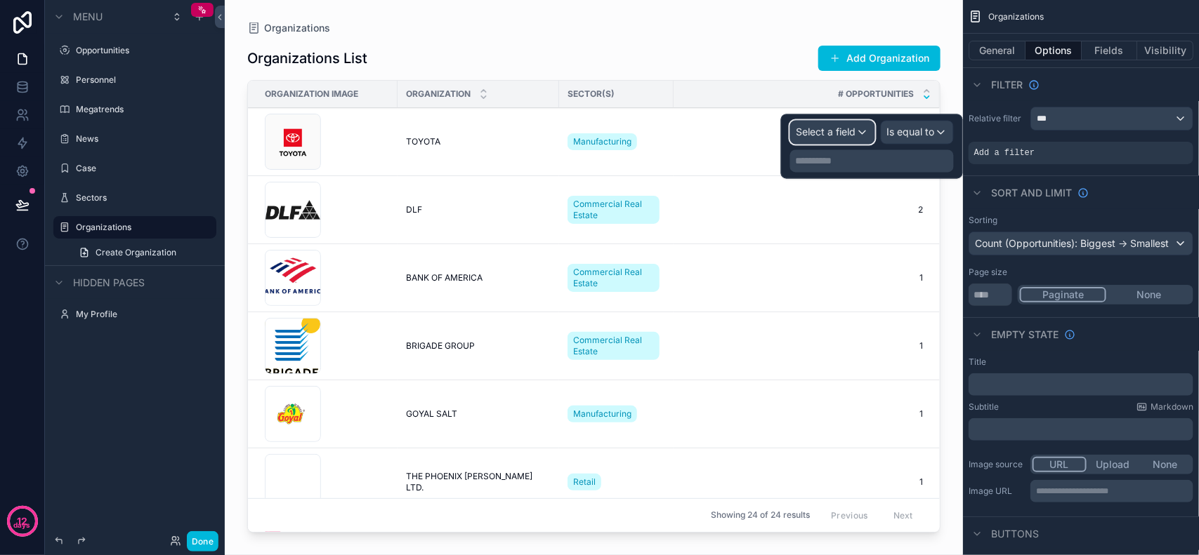
click at [805, 138] on span "Select a field" at bounding box center [826, 132] width 60 height 12
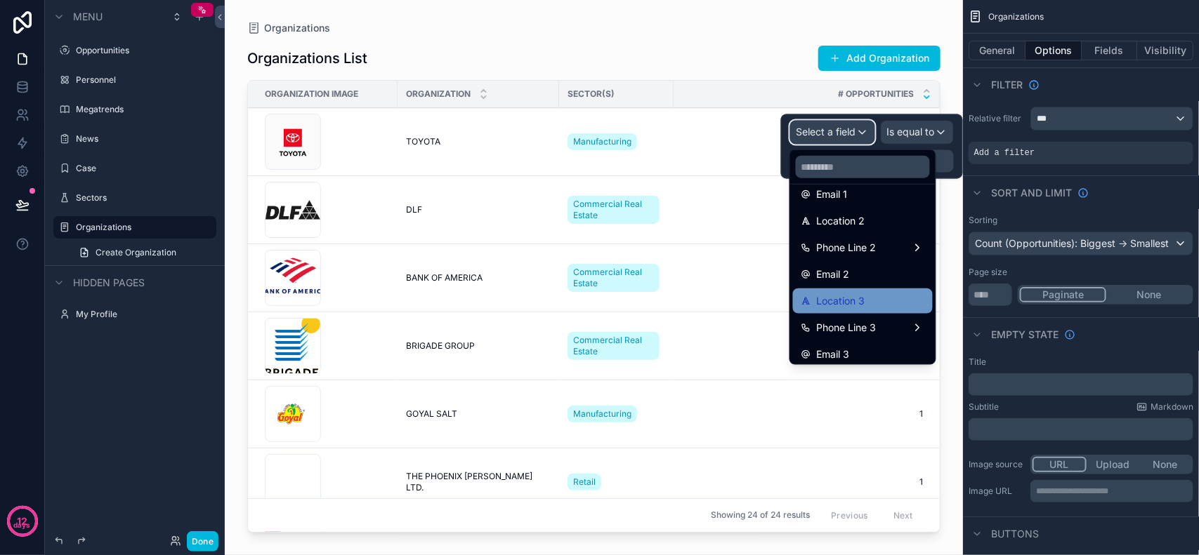
scroll to position [393, 0]
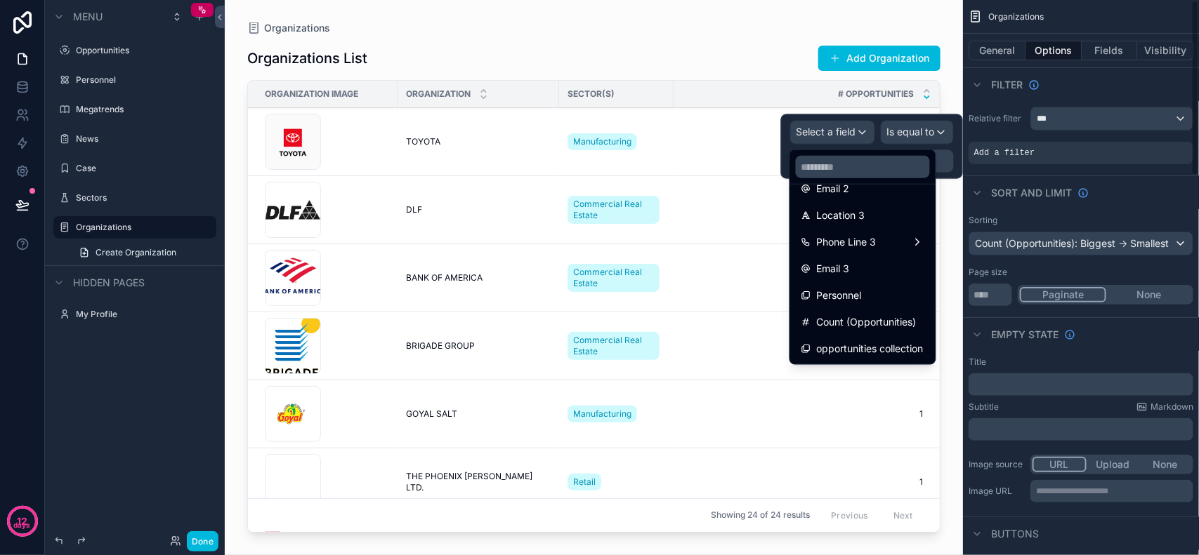
click at [1060, 86] on div "Filter" at bounding box center [1081, 84] width 236 height 34
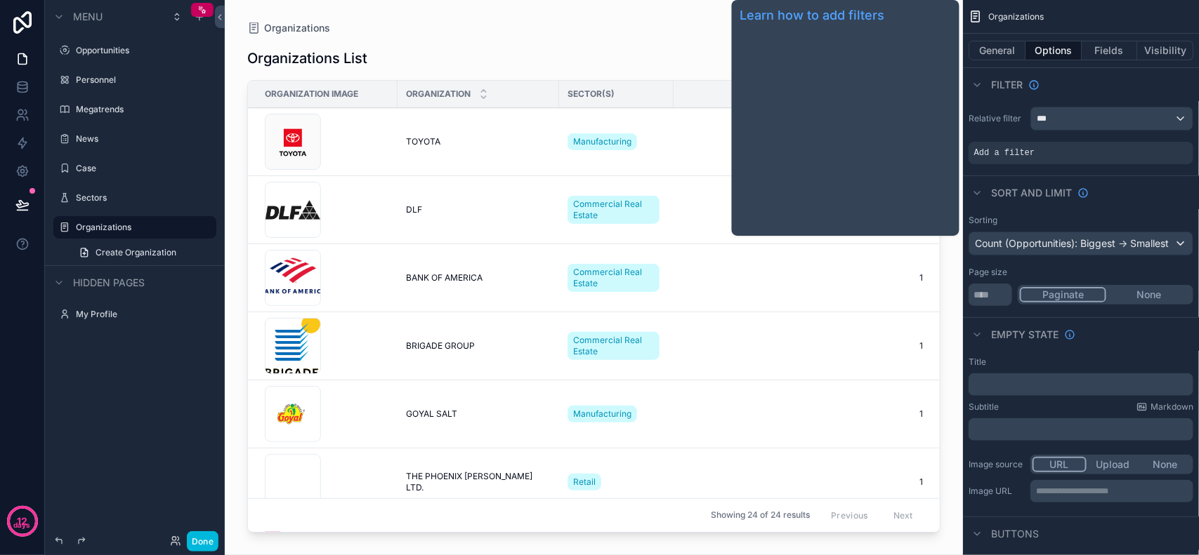
click at [1013, 86] on span "Filter" at bounding box center [1007, 85] width 32 height 14
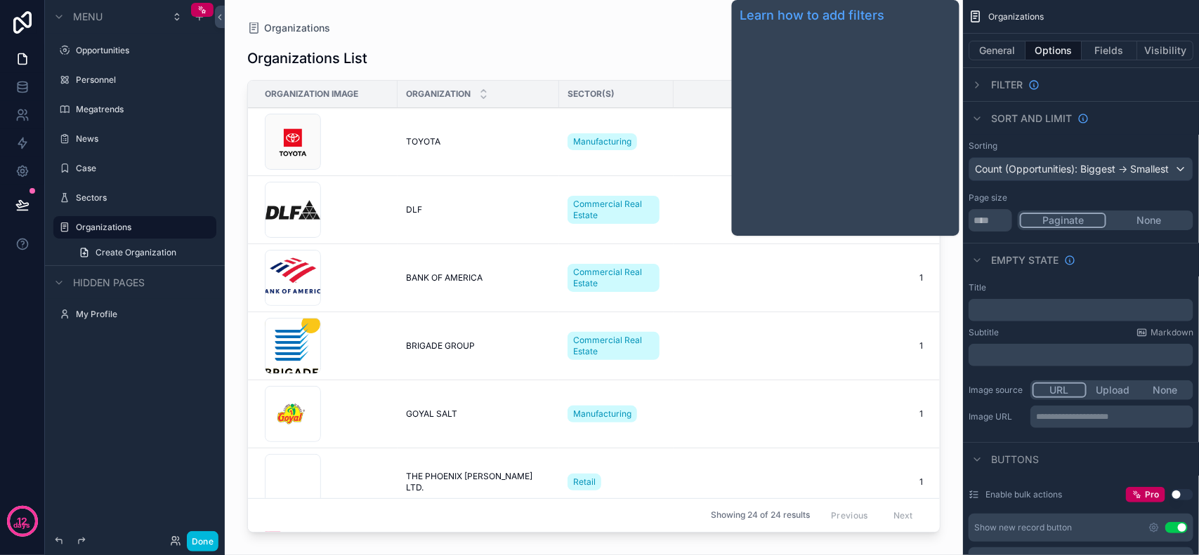
click at [1013, 85] on span "Filter" at bounding box center [1007, 85] width 32 height 14
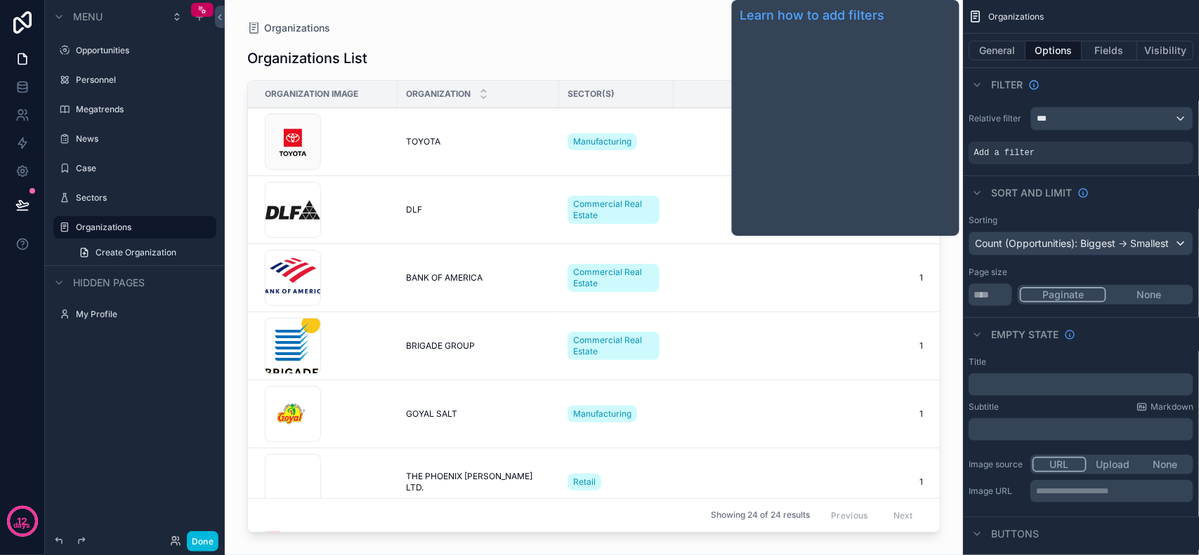
click at [1001, 85] on span "Filter" at bounding box center [1007, 85] width 32 height 14
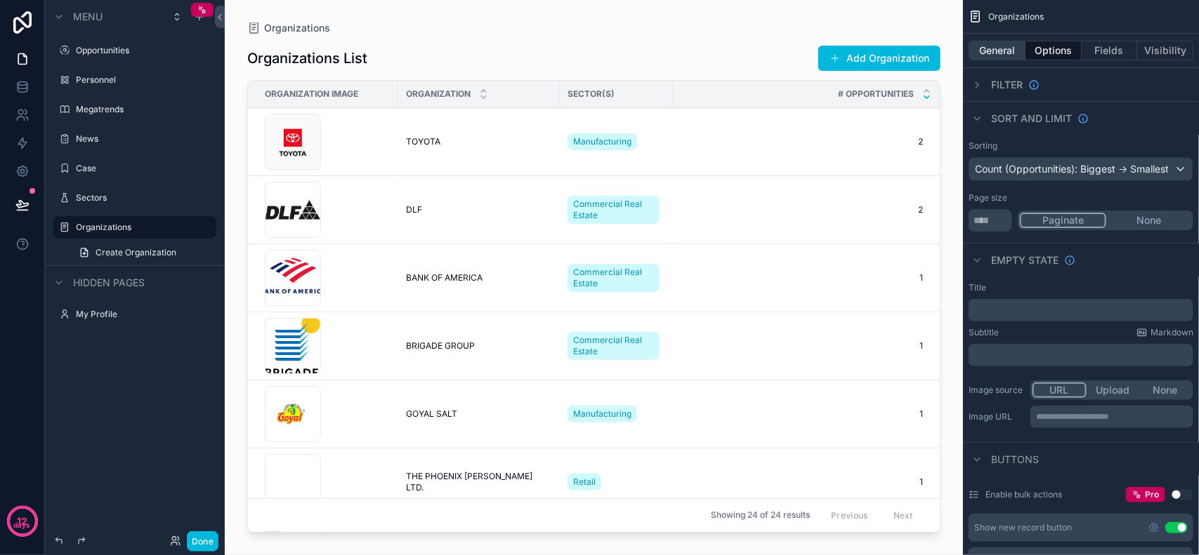
click at [1013, 47] on button "General" at bounding box center [996, 51] width 57 height 20
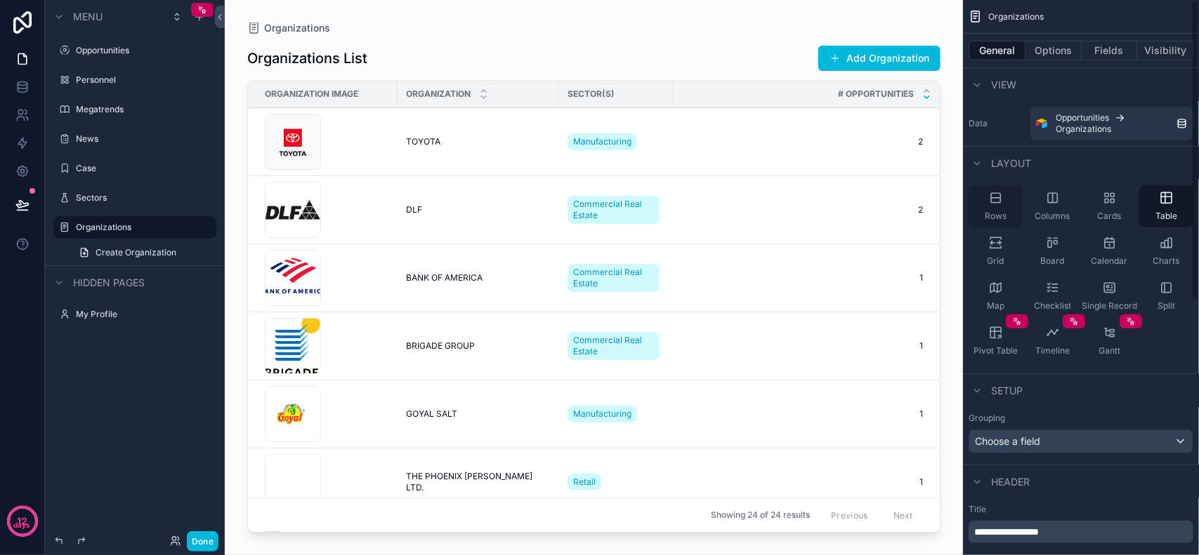
click at [996, 208] on div "Rows" at bounding box center [995, 206] width 54 height 42
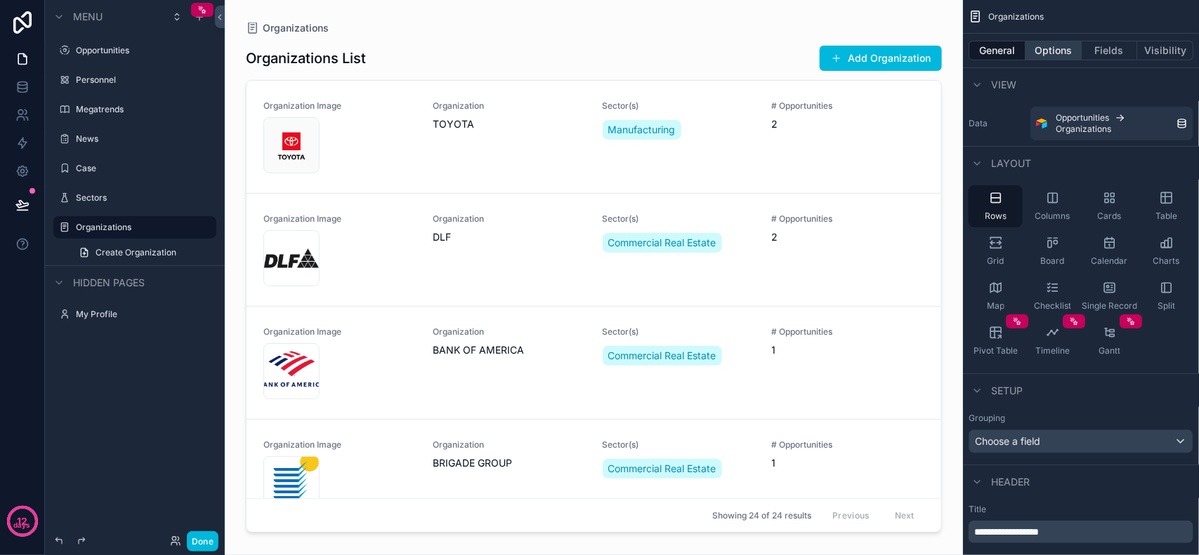
click at [1044, 51] on button "Options" at bounding box center [1053, 51] width 56 height 20
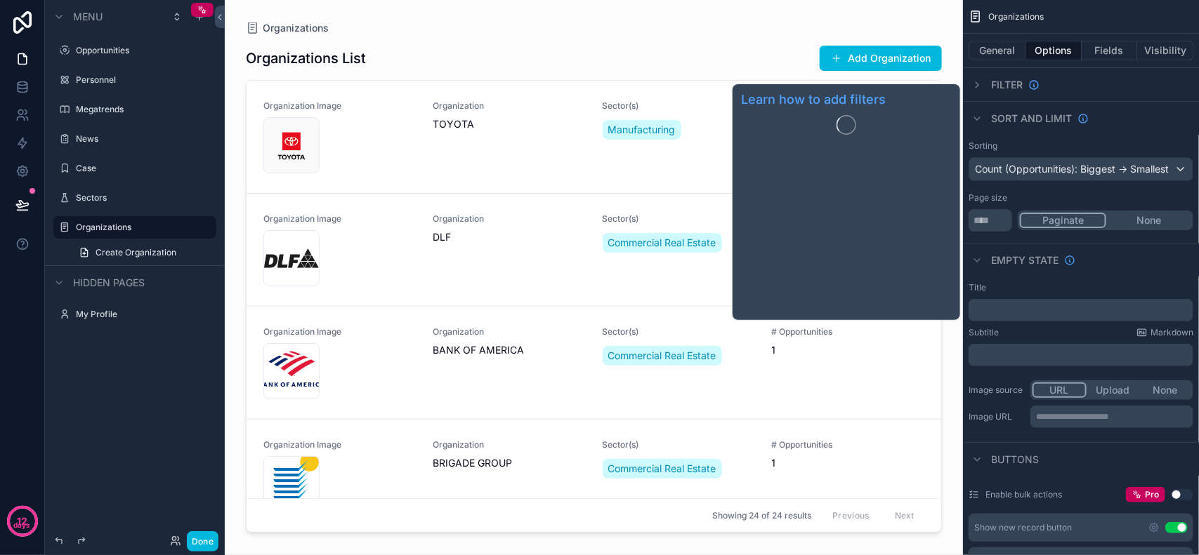
click at [1018, 84] on span "Filter" at bounding box center [1007, 85] width 32 height 14
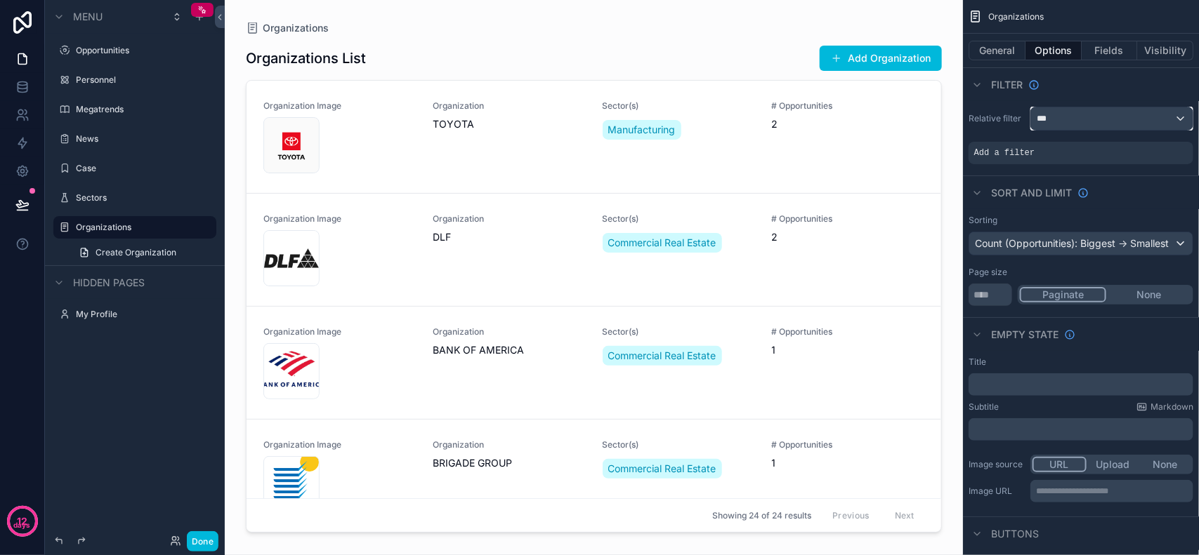
click at [1057, 121] on div "***" at bounding box center [1112, 118] width 162 height 22
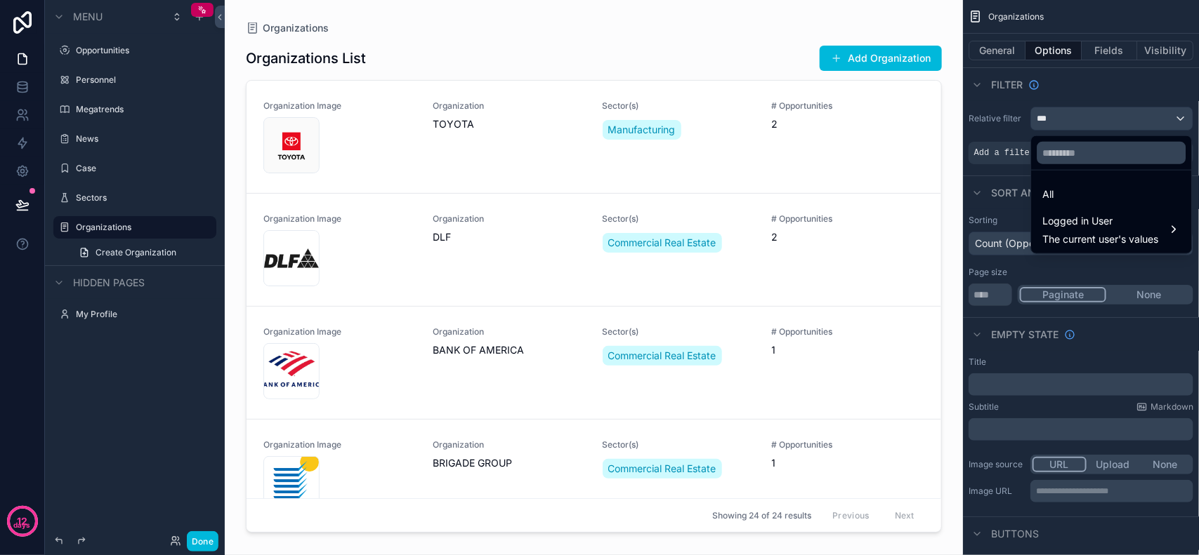
click at [1057, 121] on div "scrollable content" at bounding box center [599, 277] width 1199 height 555
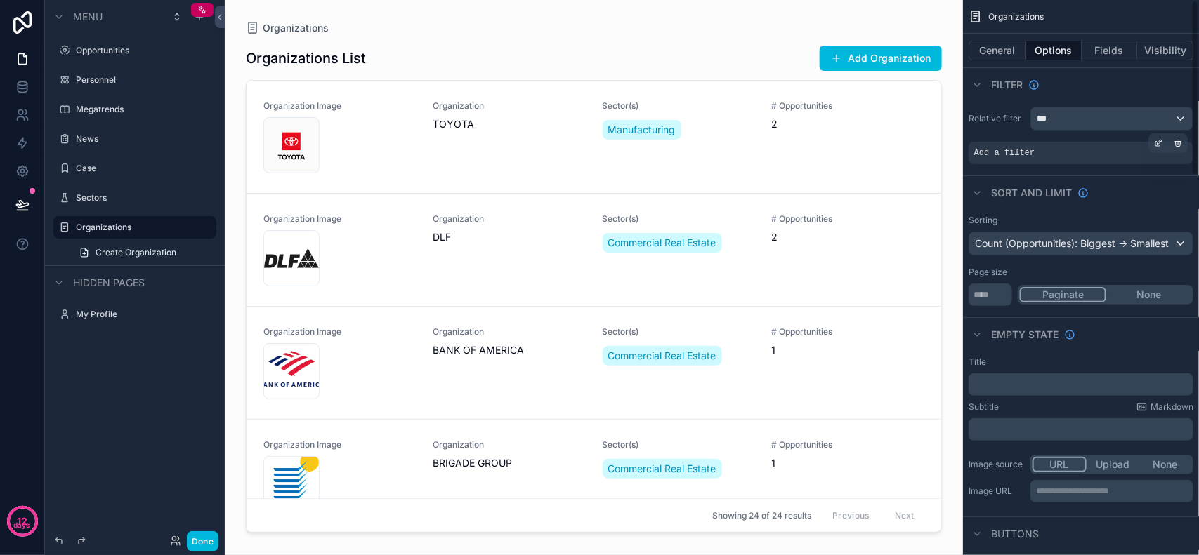
click at [1026, 150] on span "Add a filter" at bounding box center [1004, 152] width 60 height 11
click at [1065, 152] on div "Add a filter" at bounding box center [1080, 153] width 225 height 22
click at [1163, 141] on div "scrollable content" at bounding box center [1158, 143] width 20 height 20
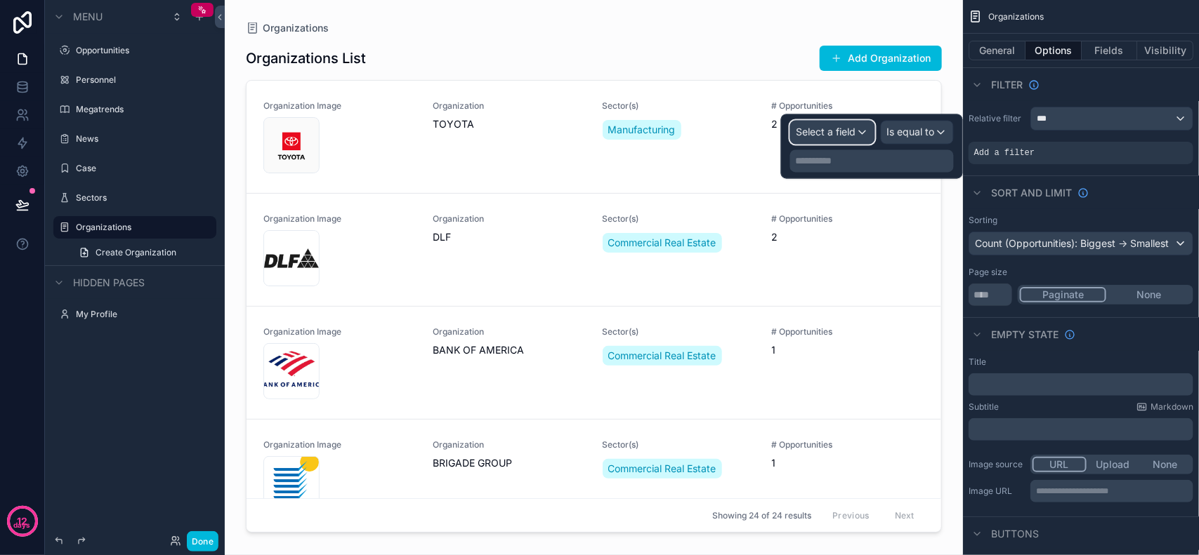
click at [852, 130] on span "Select a field" at bounding box center [826, 132] width 60 height 12
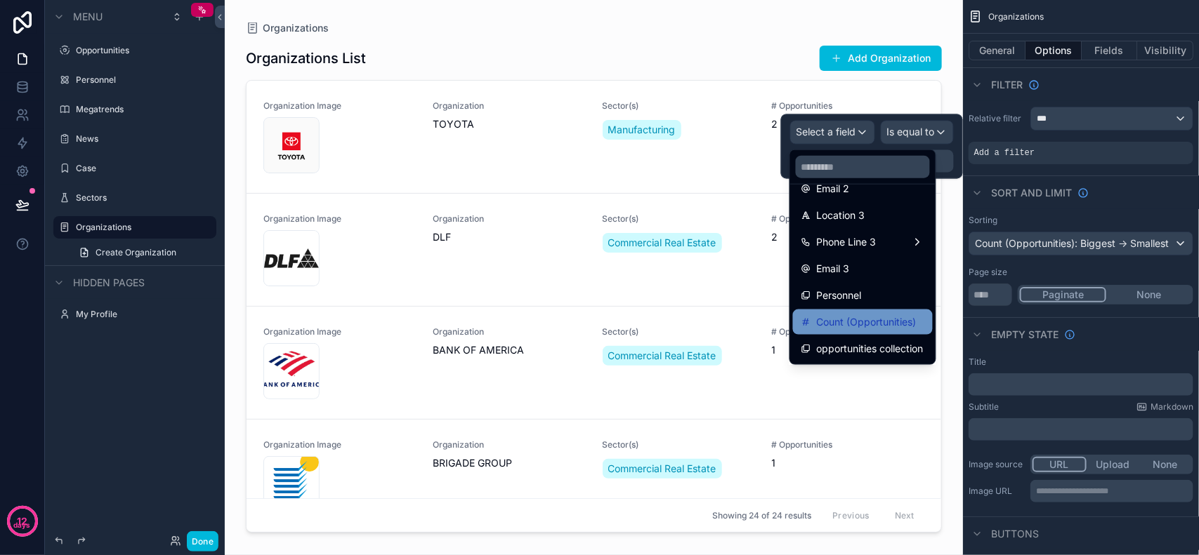
click at [855, 330] on span "Count (Opportunities)" at bounding box center [867, 322] width 100 height 17
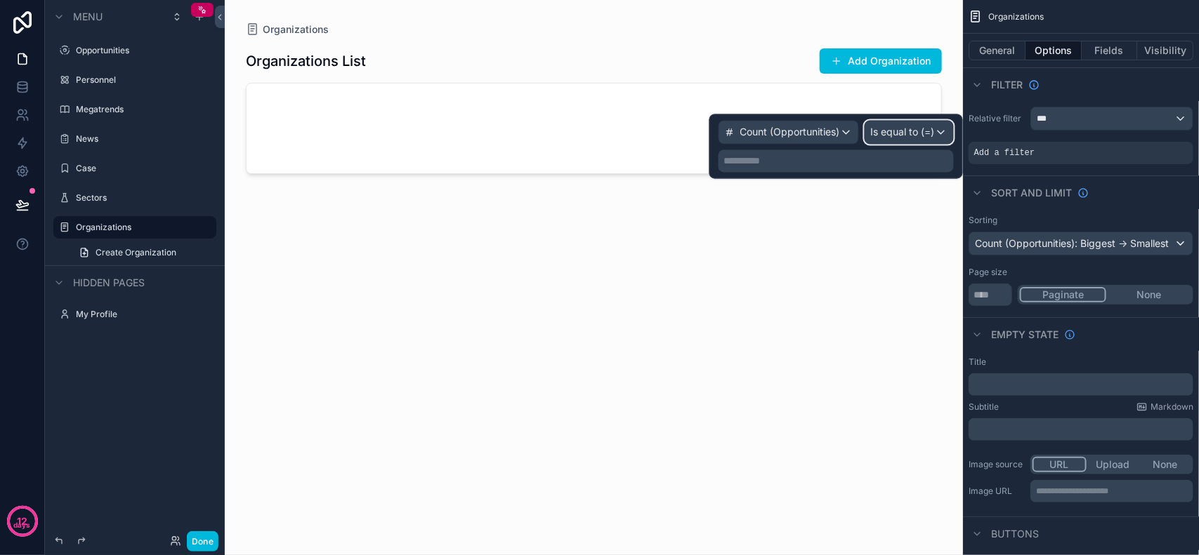
click at [904, 132] on span "Is equal to (=)" at bounding box center [903, 133] width 64 height 14
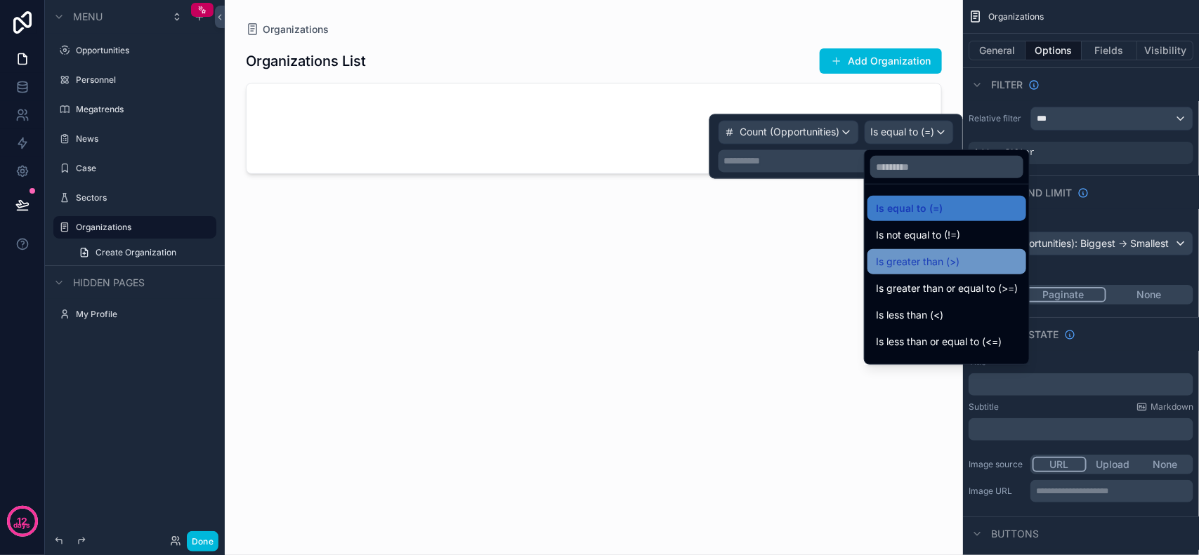
click at [933, 258] on span "Is greater than (>)" at bounding box center [918, 261] width 84 height 17
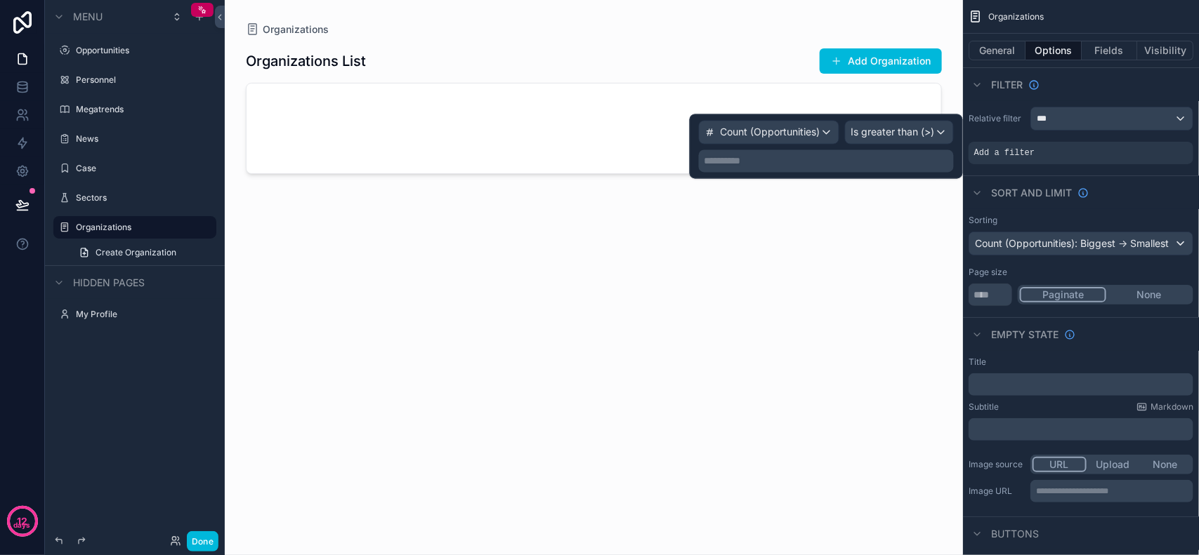
click at [812, 155] on p "**********" at bounding box center [827, 161] width 246 height 14
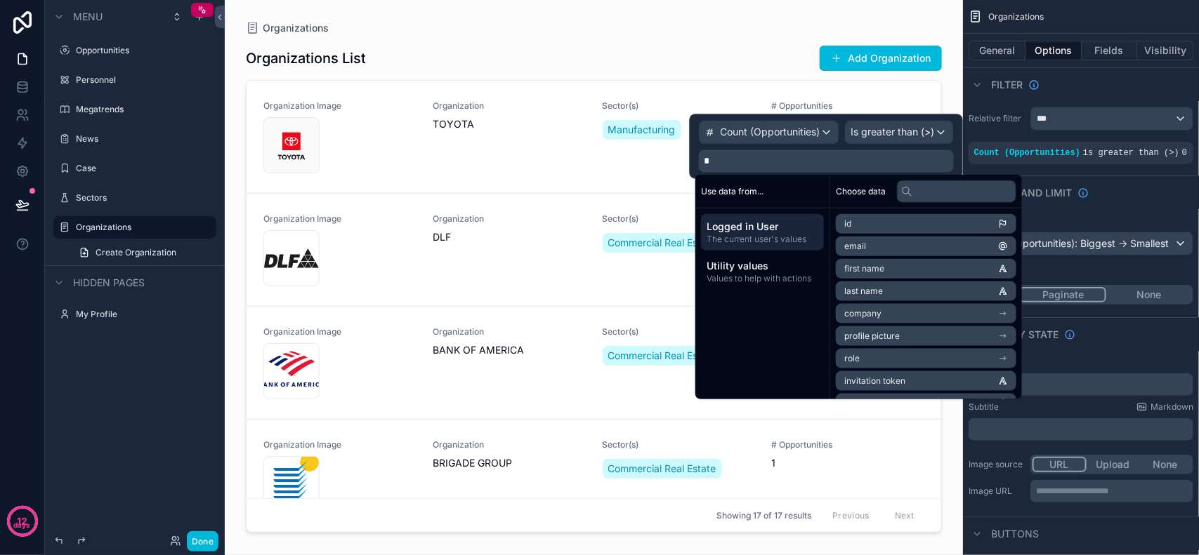
click at [786, 187] on div "Use data from..." at bounding box center [762, 192] width 134 height 34
click at [784, 345] on div "Use data from... Logged in User The current user's values Utility values Values…" at bounding box center [762, 287] width 135 height 225
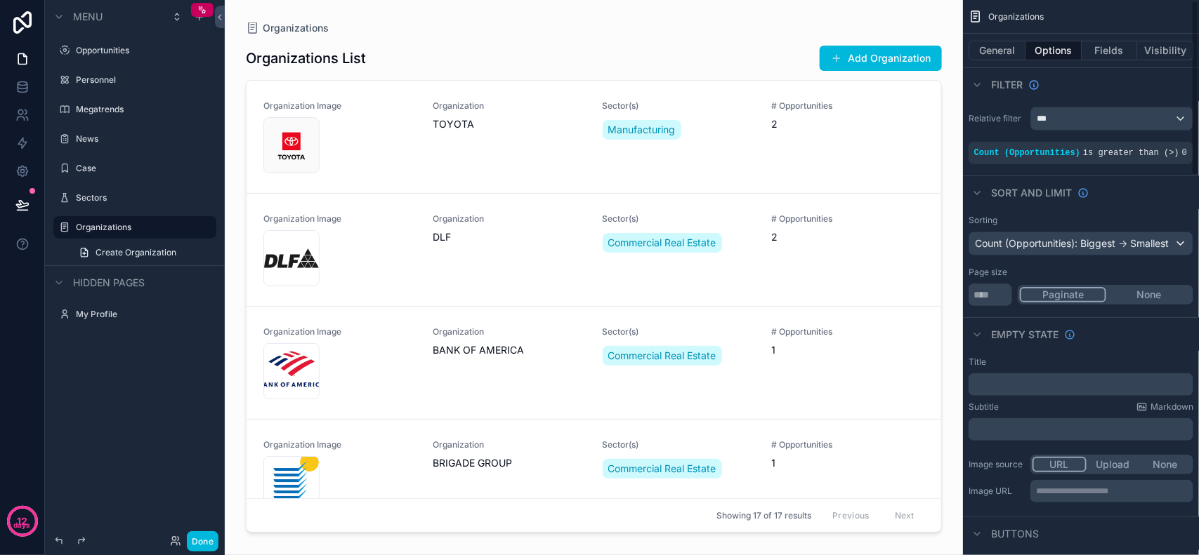
click at [1074, 72] on div "Filter" at bounding box center [1081, 84] width 236 height 34
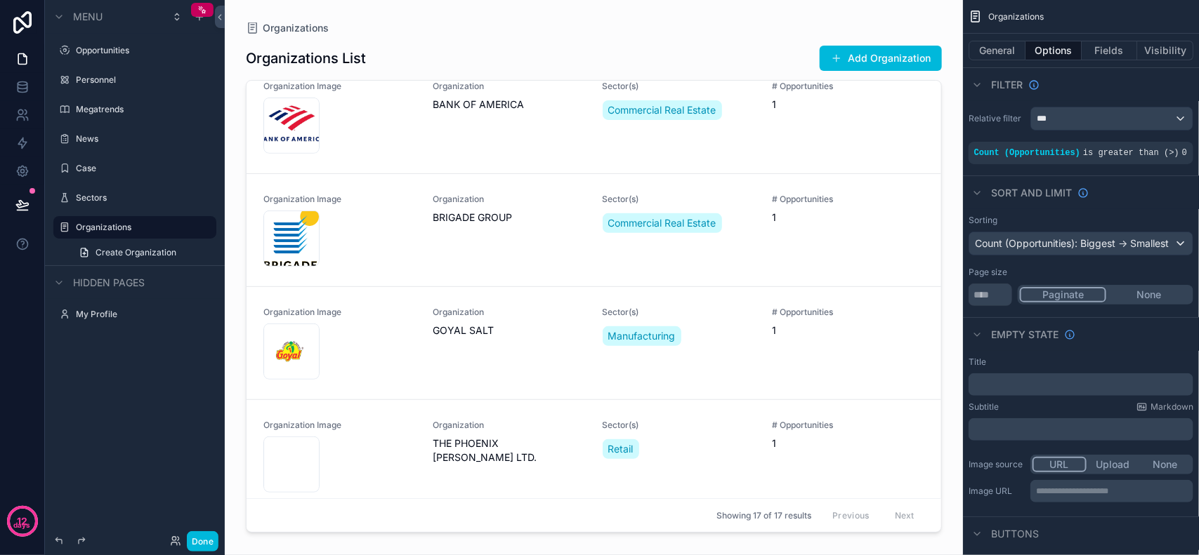
scroll to position [0, 0]
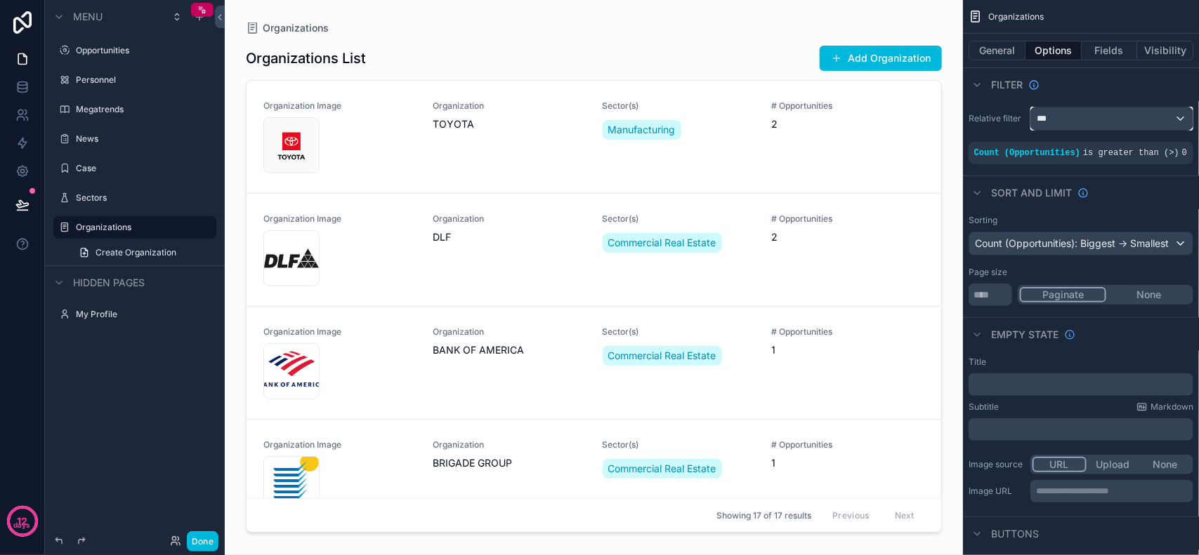
click at [1046, 120] on span "***" at bounding box center [1041, 118] width 10 height 11
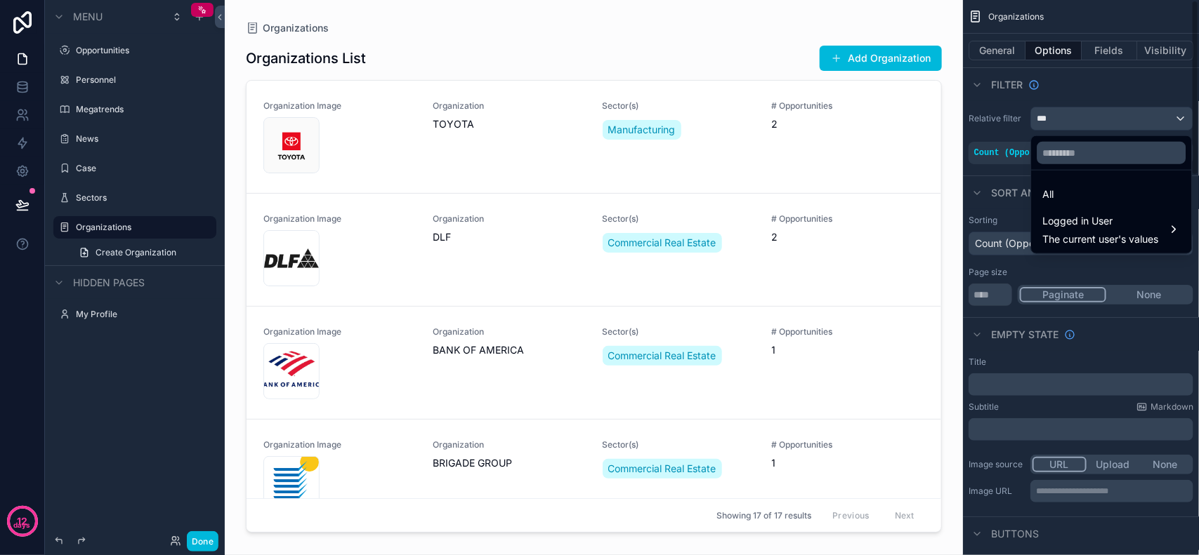
click at [1057, 117] on div "scrollable content" at bounding box center [599, 277] width 1199 height 555
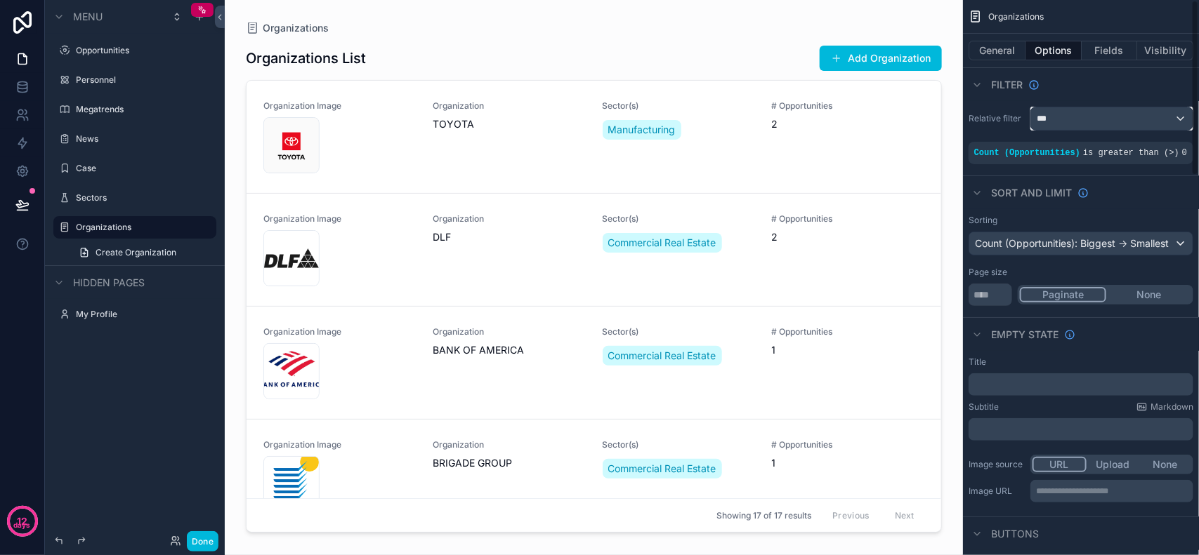
click at [1055, 116] on div "***" at bounding box center [1112, 118] width 162 height 22
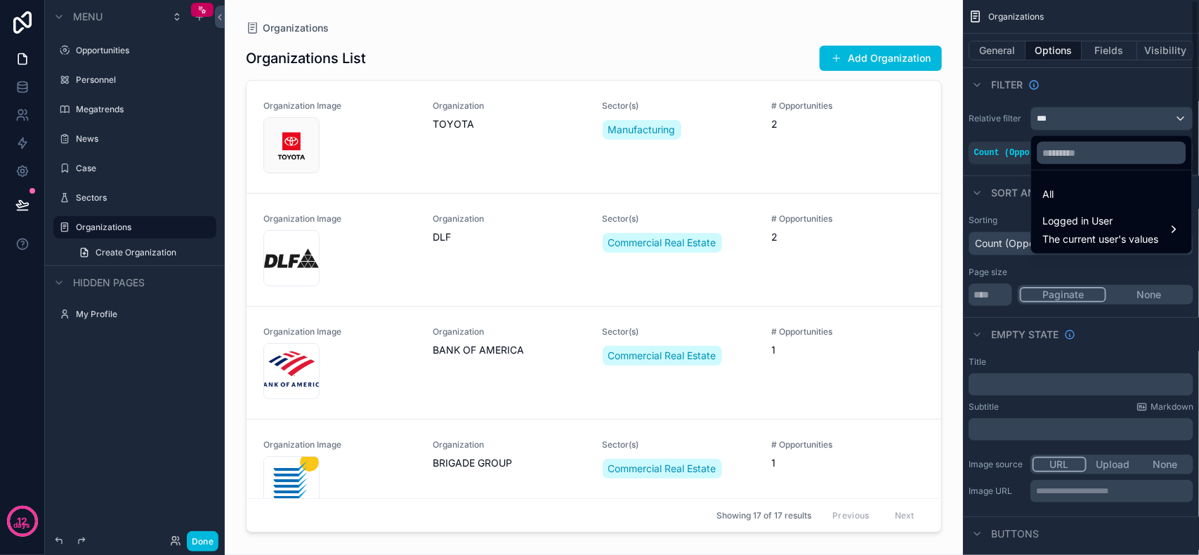
click at [1055, 116] on div "scrollable content" at bounding box center [599, 277] width 1199 height 555
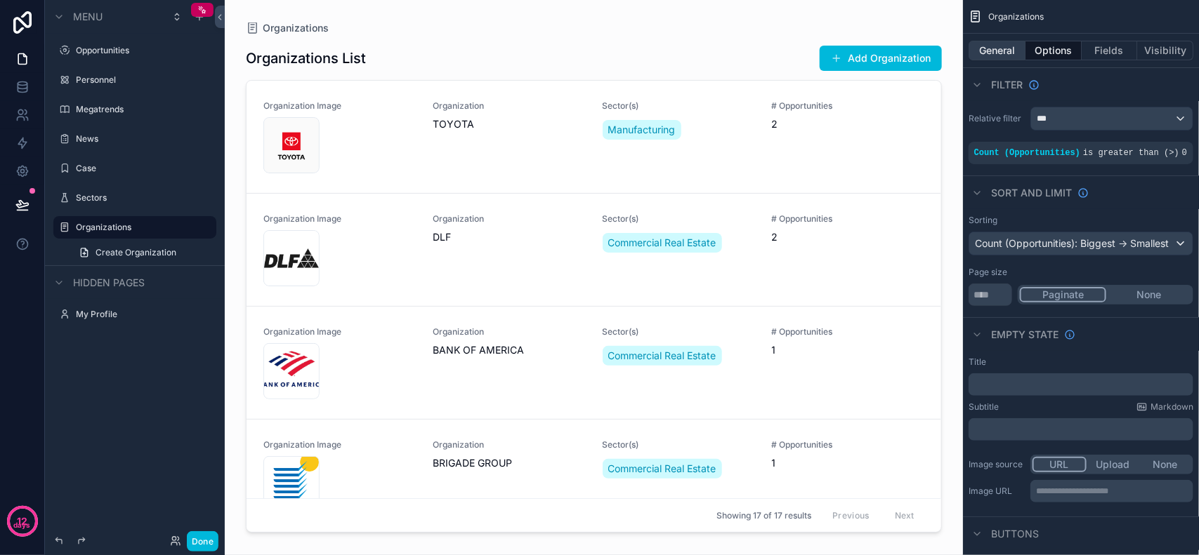
click at [1003, 55] on button "General" at bounding box center [996, 51] width 57 height 20
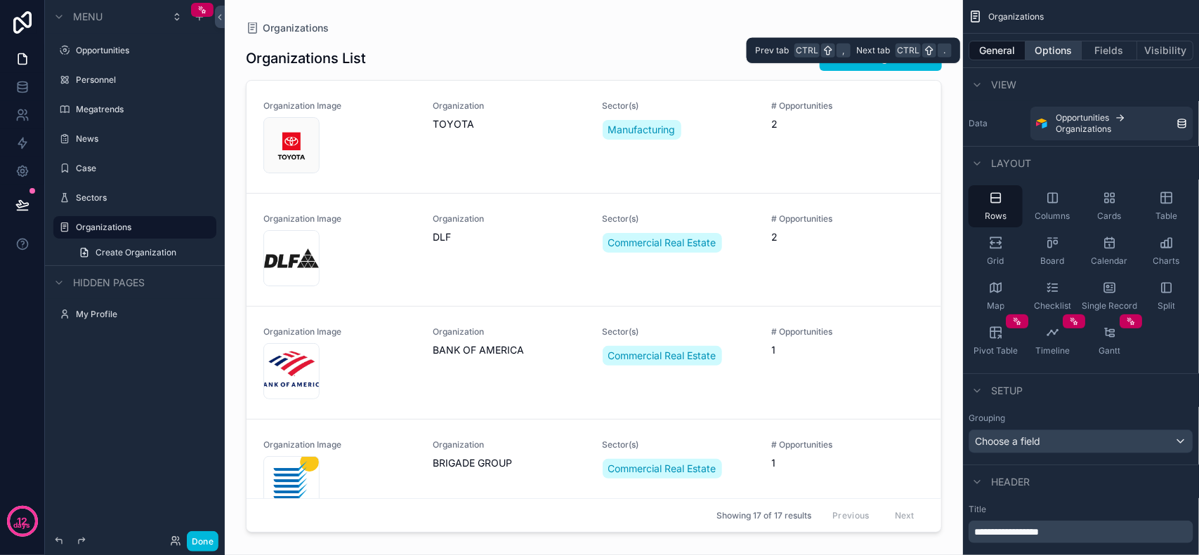
click at [1039, 50] on button "Options" at bounding box center [1053, 51] width 56 height 20
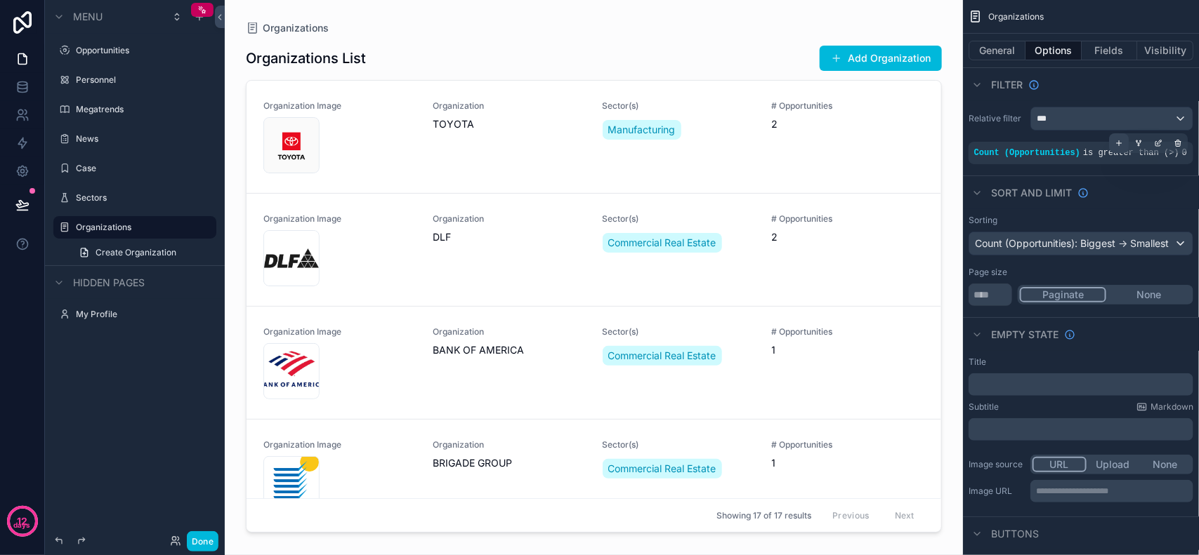
click at [1123, 148] on div "scrollable content" at bounding box center [1119, 143] width 20 height 20
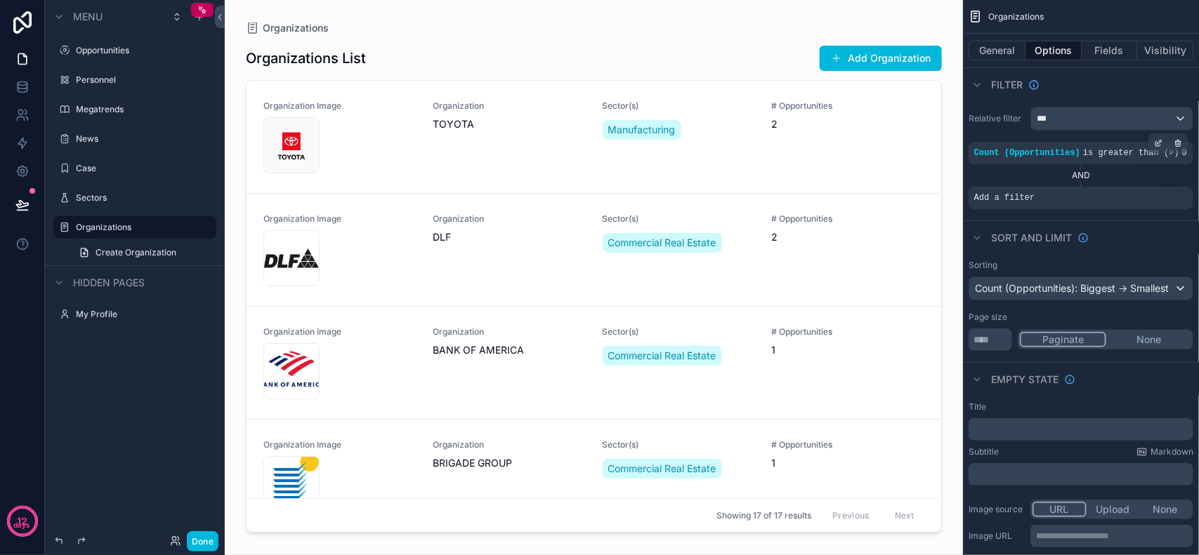
click at [1109, 146] on div "Count (Opportunities) is greater than (>) 0" at bounding box center [1080, 153] width 225 height 22
click at [0, 0] on icon "scrollable content" at bounding box center [0, 0] width 0 height 0
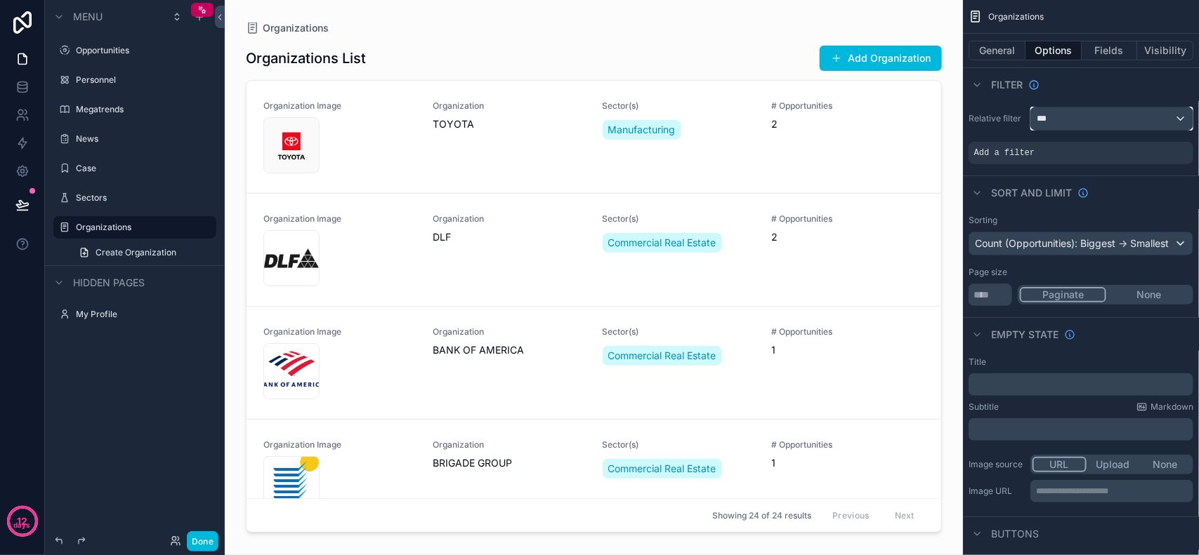
click at [1092, 117] on div "***" at bounding box center [1112, 118] width 162 height 22
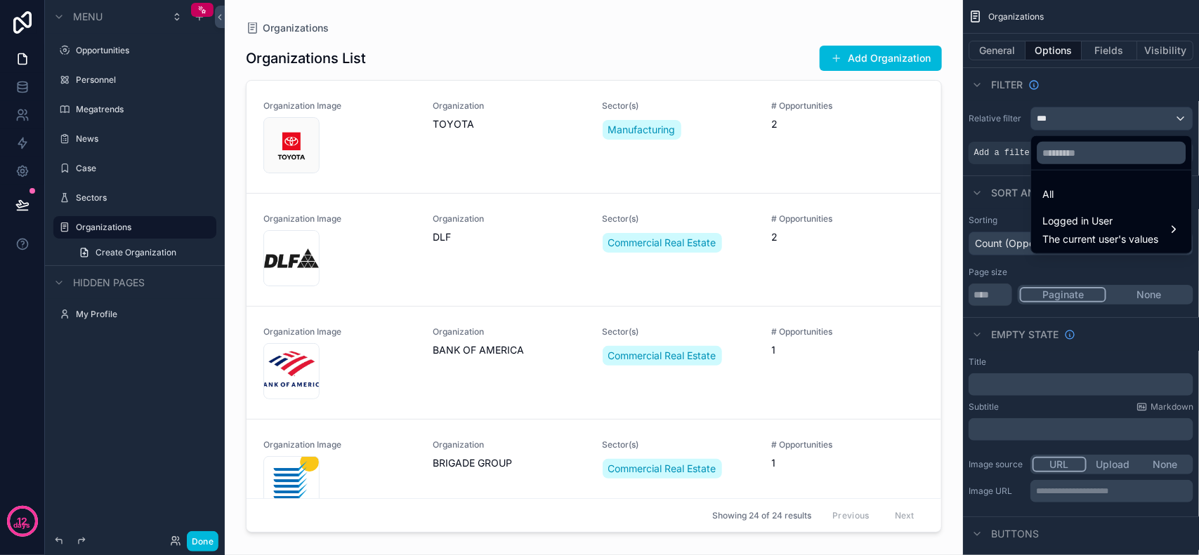
click at [1092, 117] on div "scrollable content" at bounding box center [599, 277] width 1199 height 555
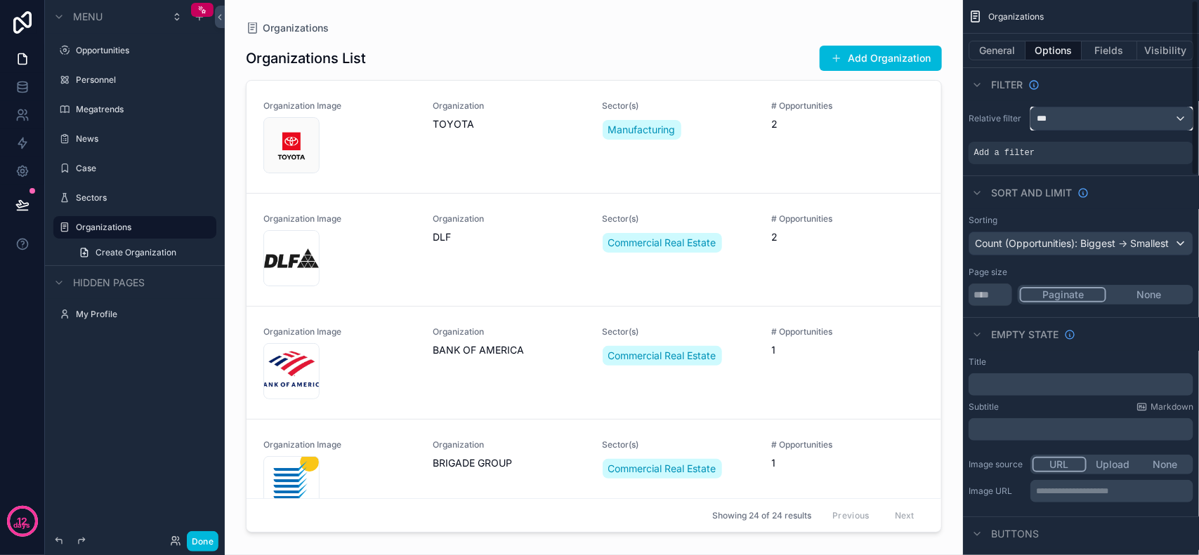
click at [1088, 117] on div "***" at bounding box center [1112, 118] width 162 height 22
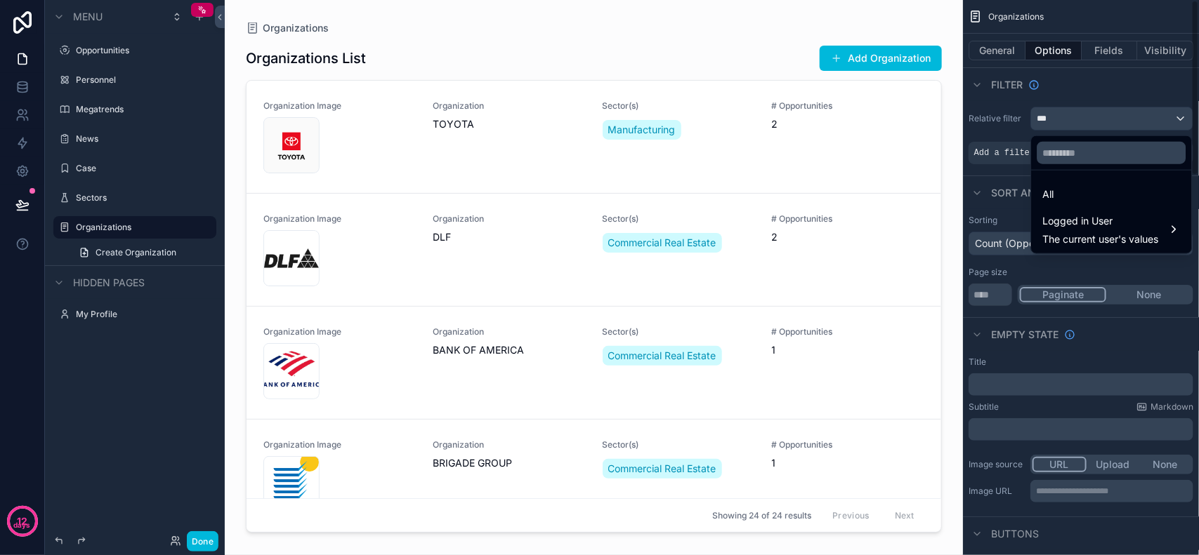
click at [1069, 114] on div "scrollable content" at bounding box center [599, 277] width 1199 height 555
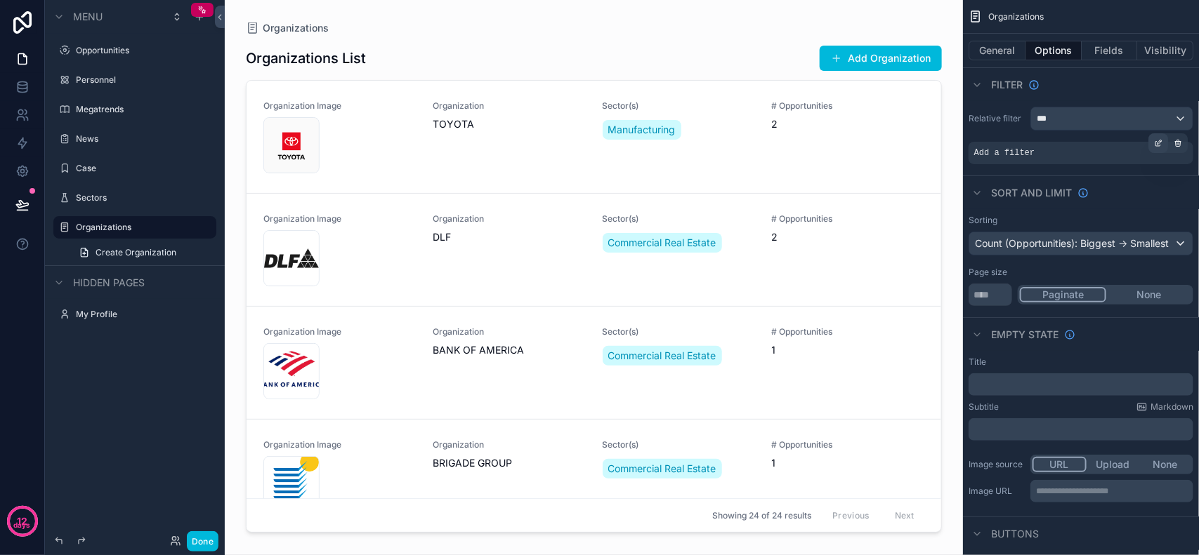
click at [1162, 141] on icon "scrollable content" at bounding box center [1158, 143] width 8 height 8
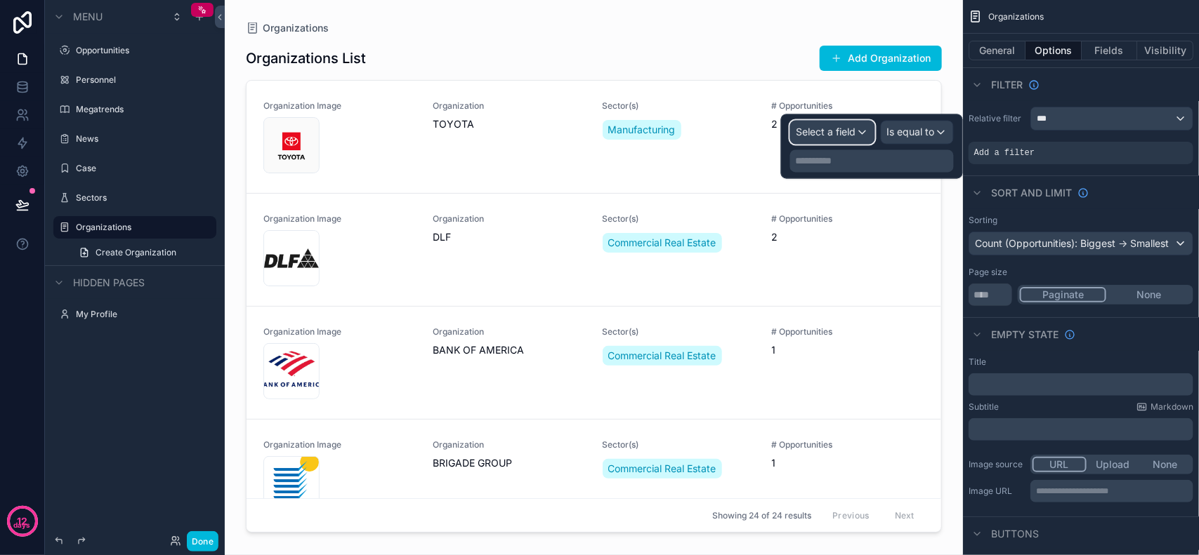
click at [850, 128] on span "Select a field" at bounding box center [826, 132] width 60 height 12
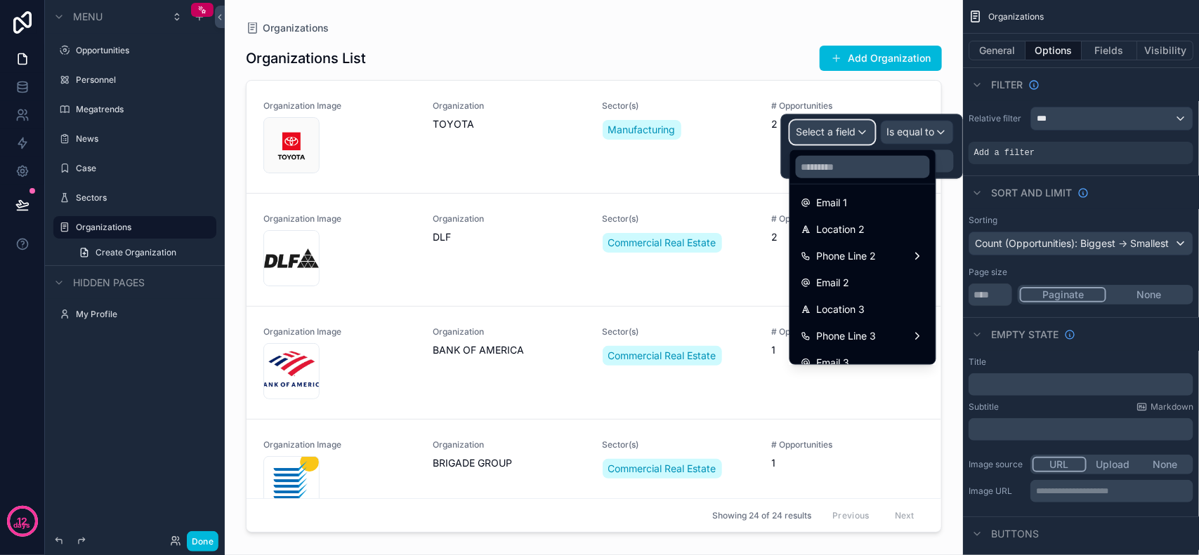
scroll to position [393, 0]
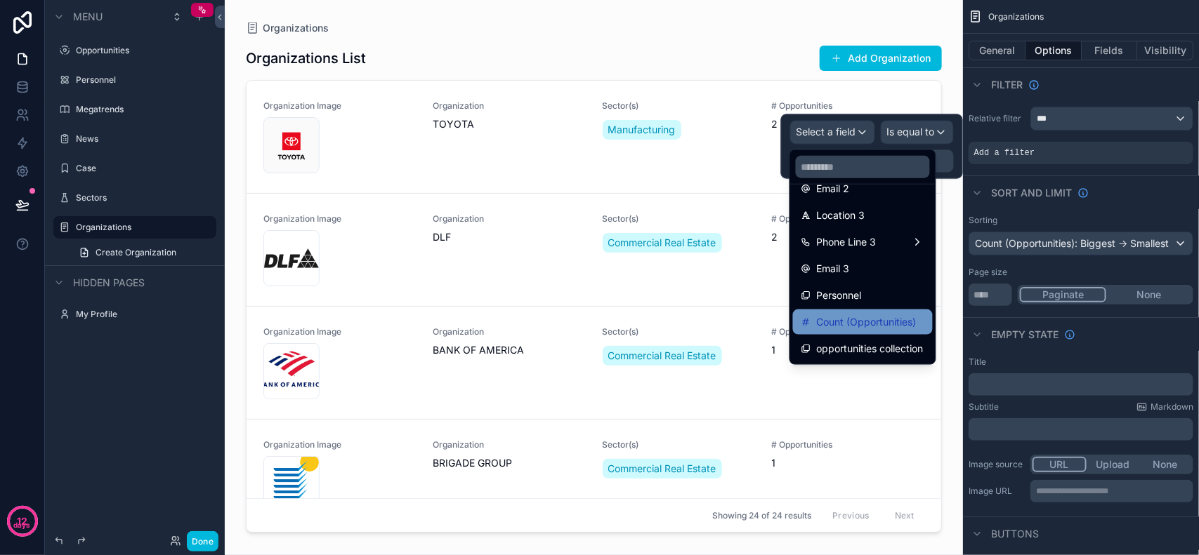
click at [873, 329] on span "Count (Opportunities)" at bounding box center [867, 322] width 100 height 17
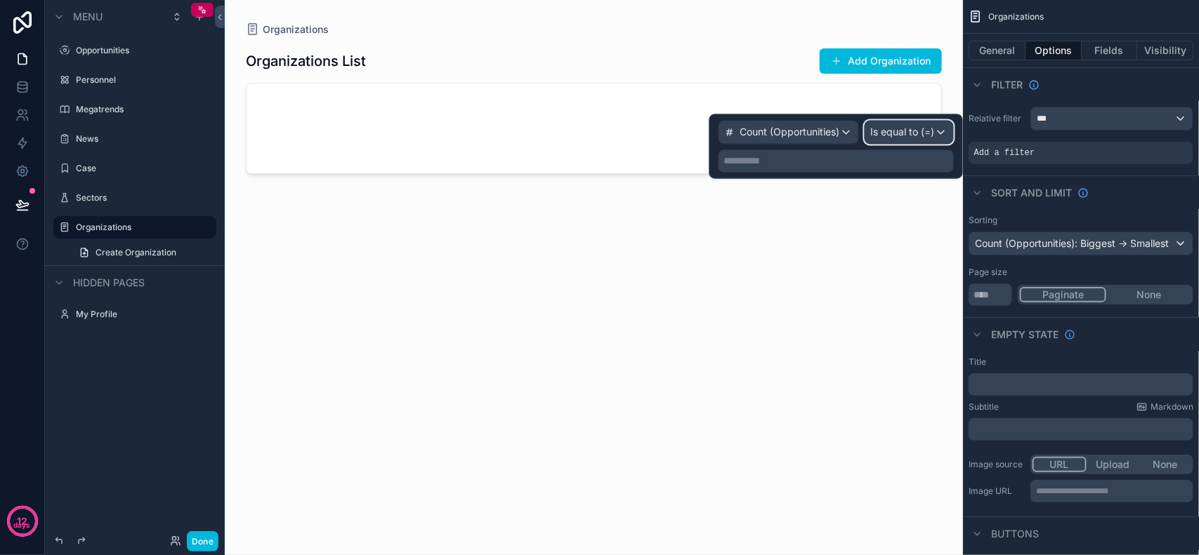
click at [929, 134] on span "Is equal to (=)" at bounding box center [903, 133] width 64 height 14
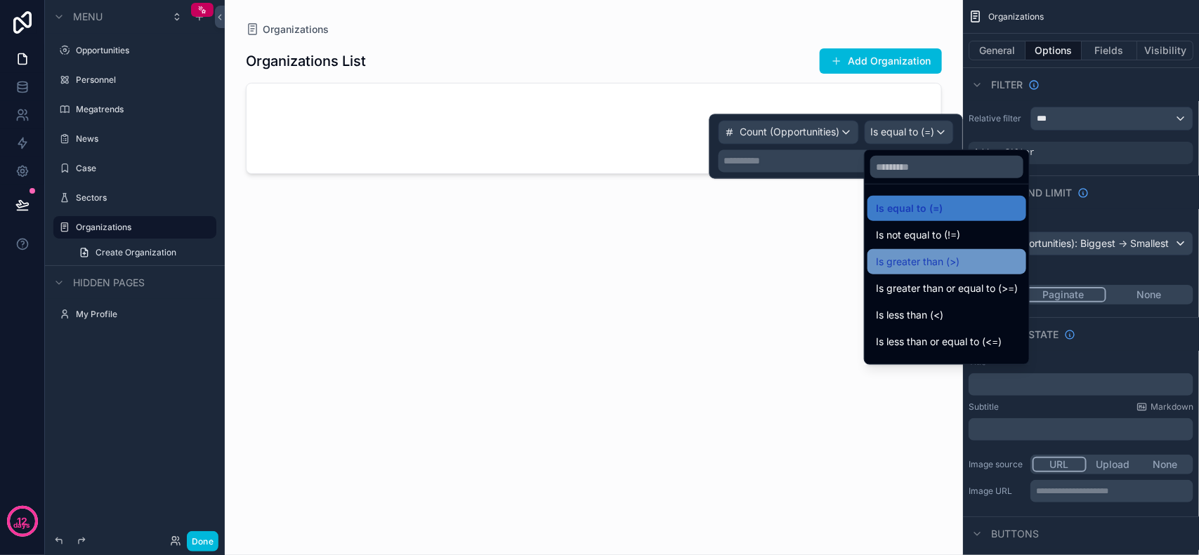
click at [946, 253] on span "Is greater than (>)" at bounding box center [918, 261] width 84 height 17
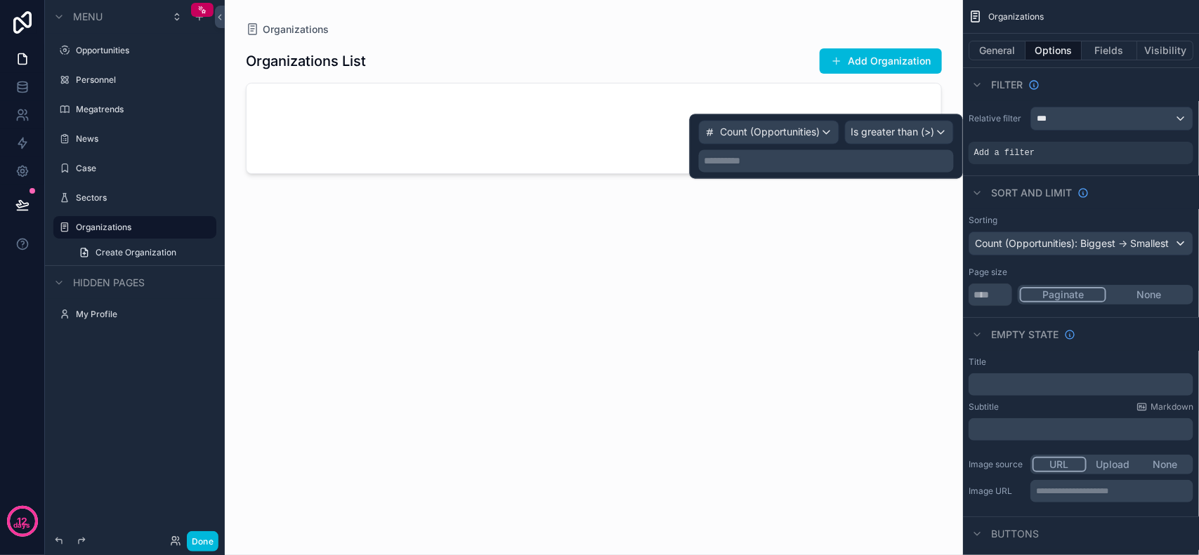
click at [812, 157] on p "**********" at bounding box center [827, 161] width 246 height 14
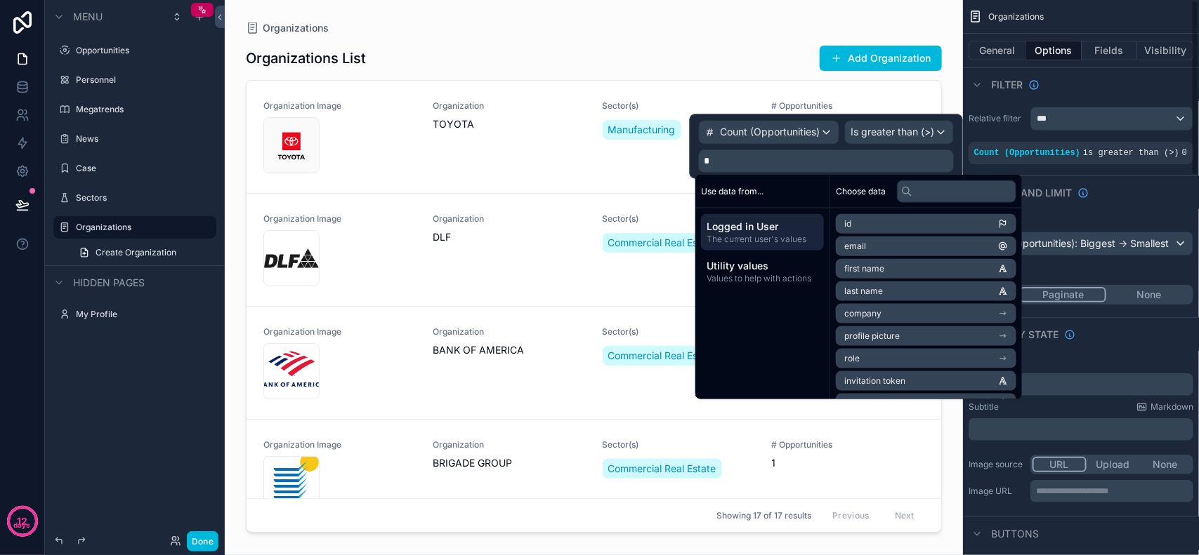
click at [1003, 126] on div "Relative filter ***" at bounding box center [1080, 119] width 225 height 24
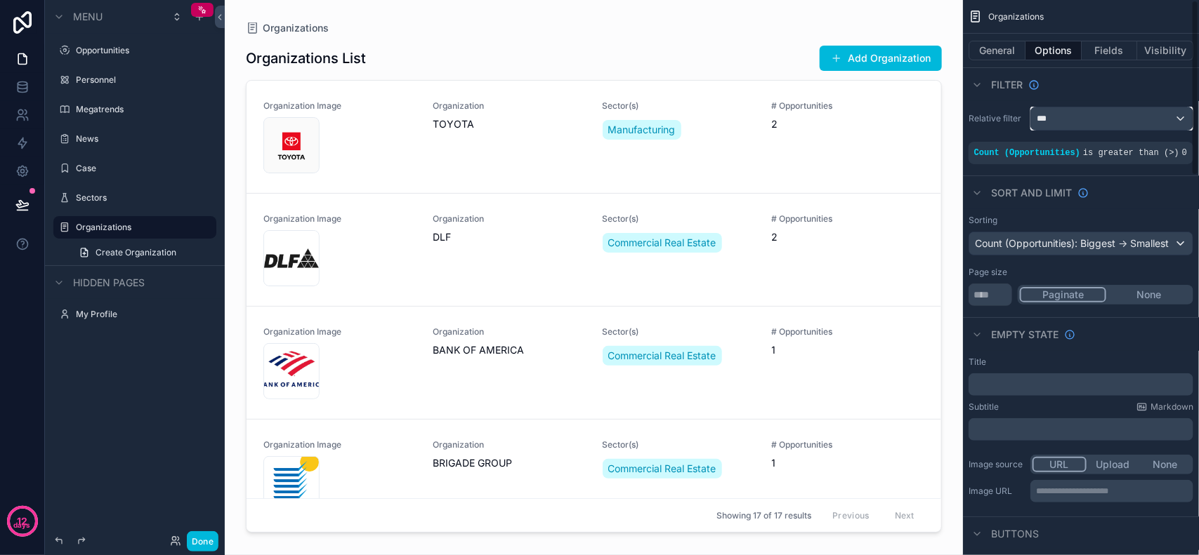
click at [1083, 121] on div "***" at bounding box center [1112, 118] width 162 height 22
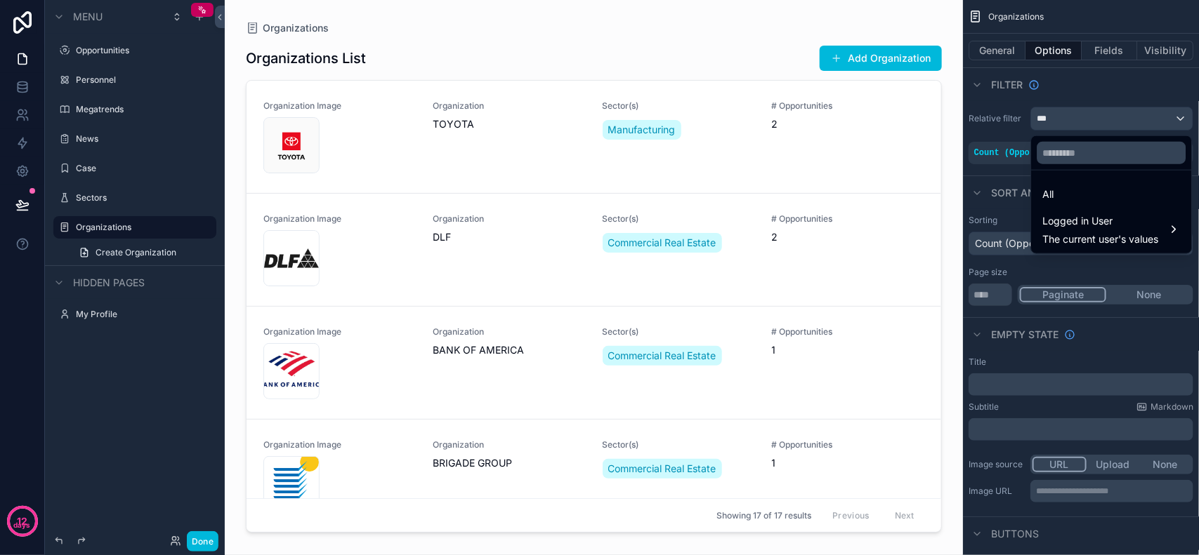
click at [1072, 89] on div "scrollable content" at bounding box center [599, 277] width 1199 height 555
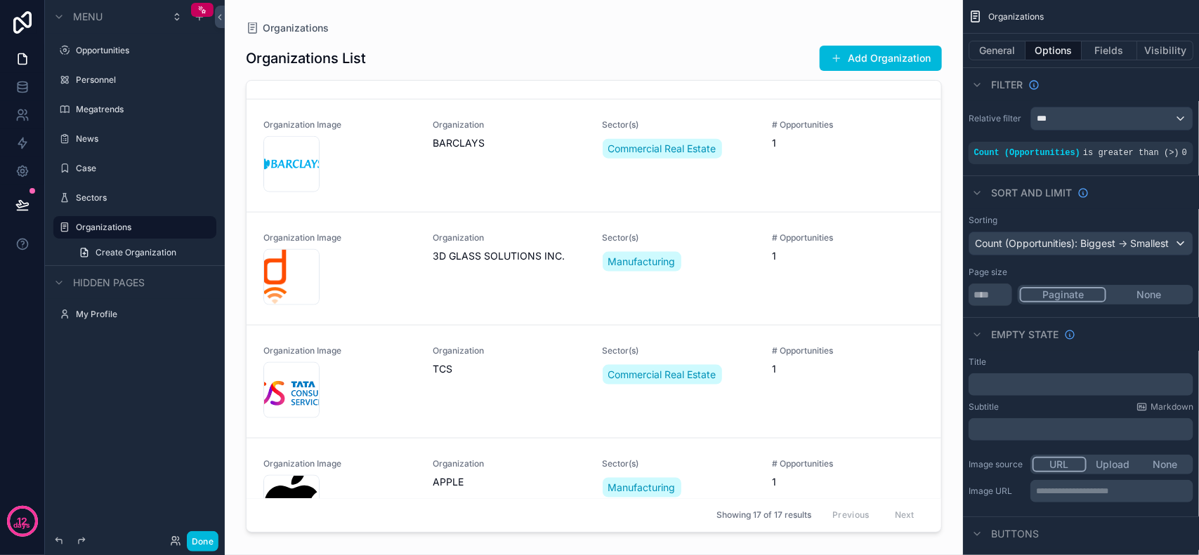
scroll to position [0, 0]
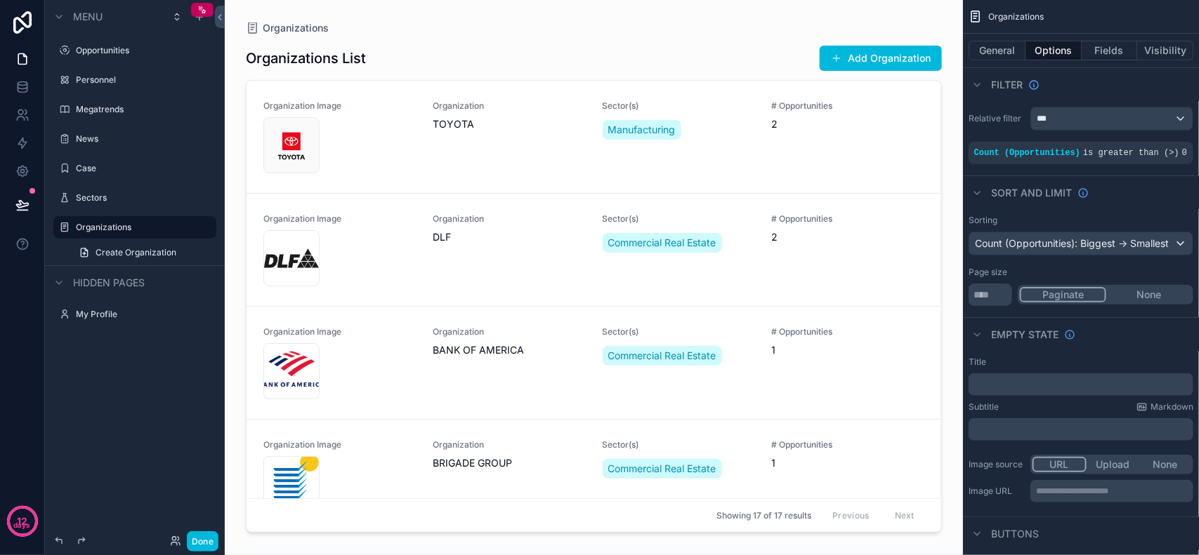
click at [731, 44] on div "Organizations List Add Organization Organization Image images Organization TOYO…" at bounding box center [594, 286] width 696 height 505
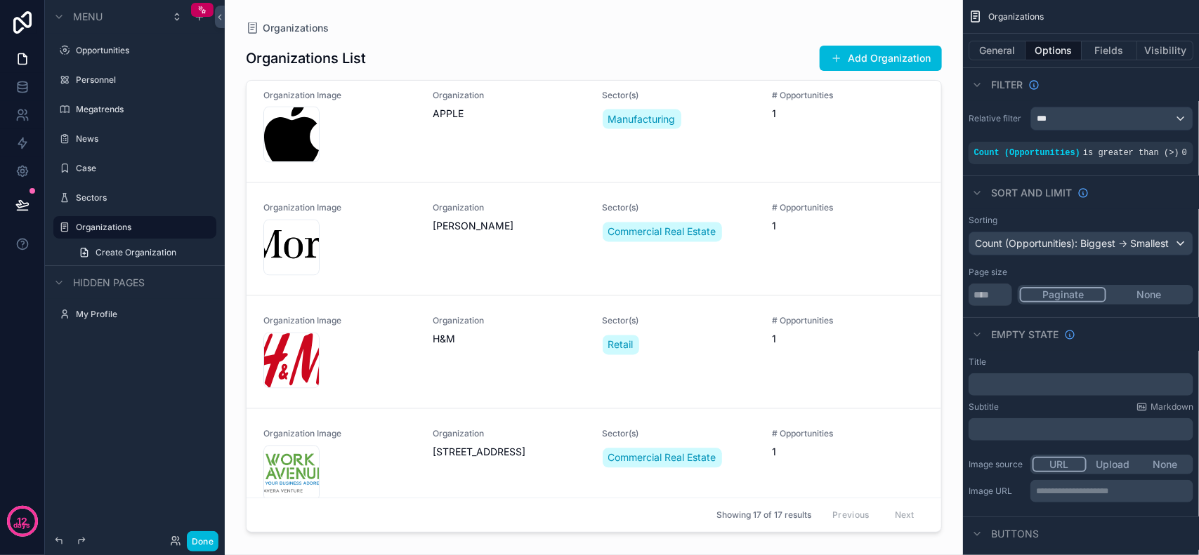
scroll to position [1475, 0]
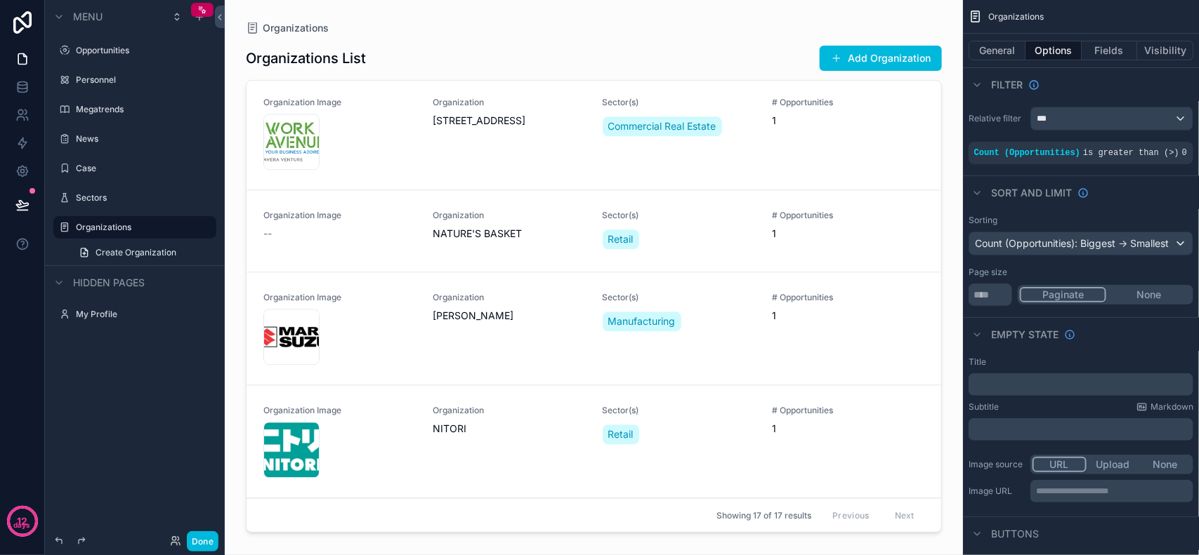
click at [190, 539] on button "Done" at bounding box center [203, 542] width 32 height 20
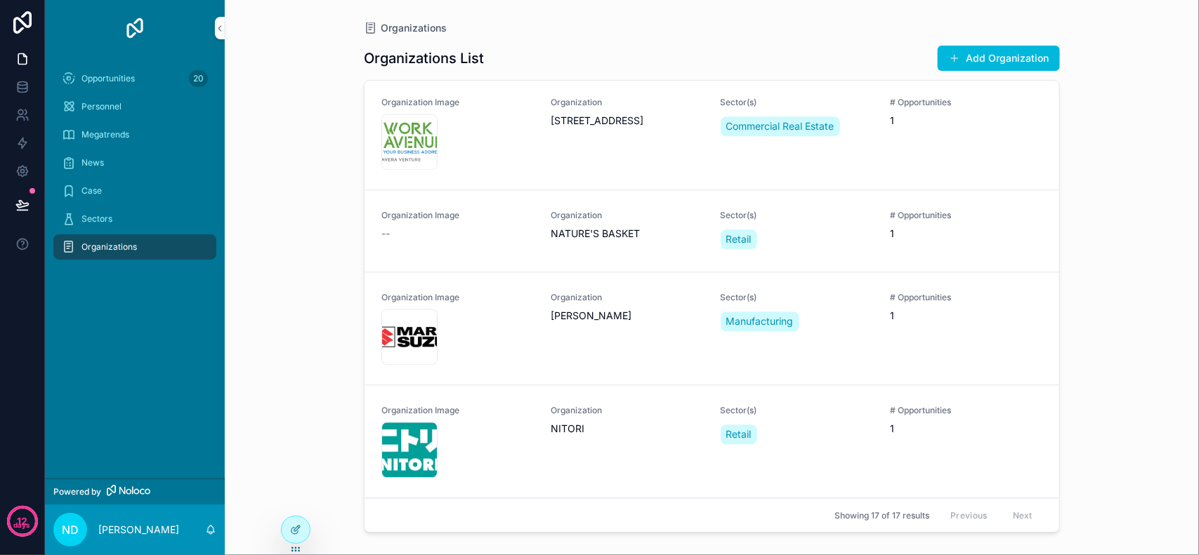
scroll to position [0, 0]
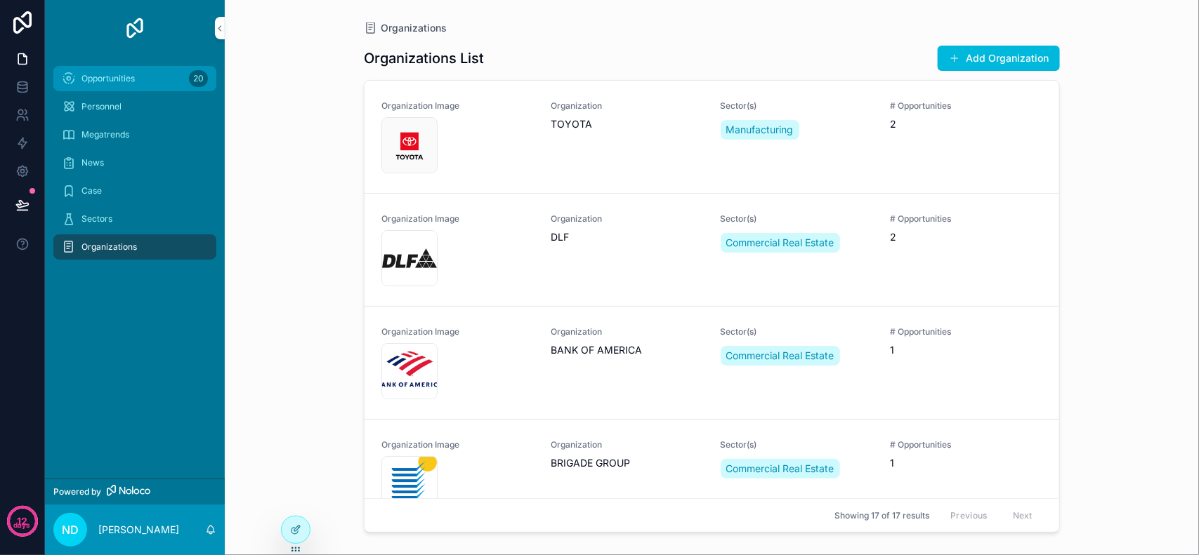
click at [129, 77] on span "Opportunities" at bounding box center [107, 78] width 53 height 11
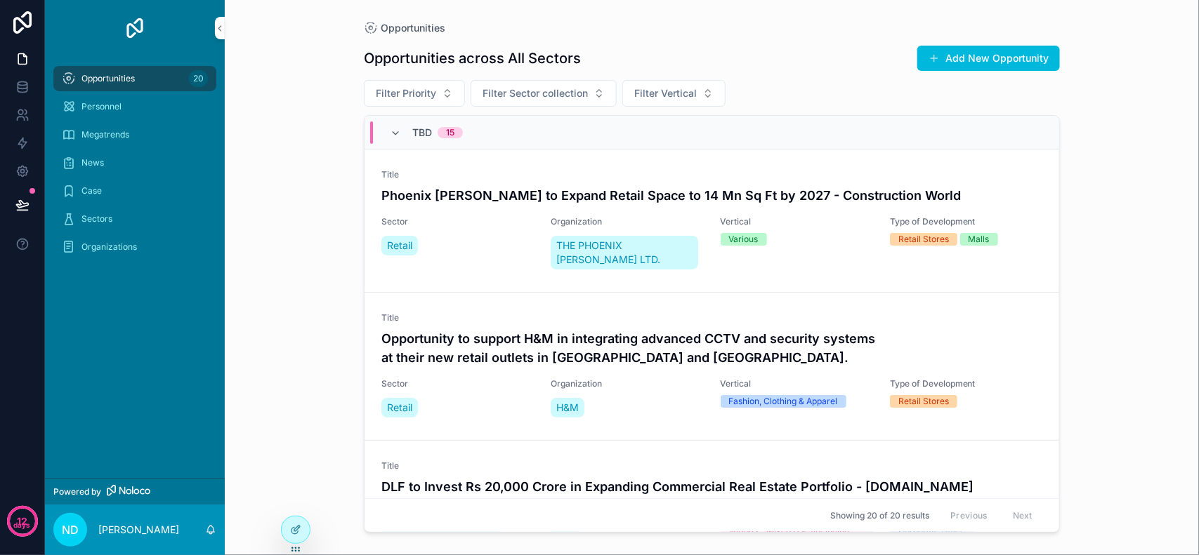
click at [331, 148] on div "Opportunities Opportunities across All Sectors Add New Opportunity Filter Prior…" at bounding box center [712, 277] width 974 height 555
click at [119, 211] on div "Sectors" at bounding box center [135, 219] width 146 height 22
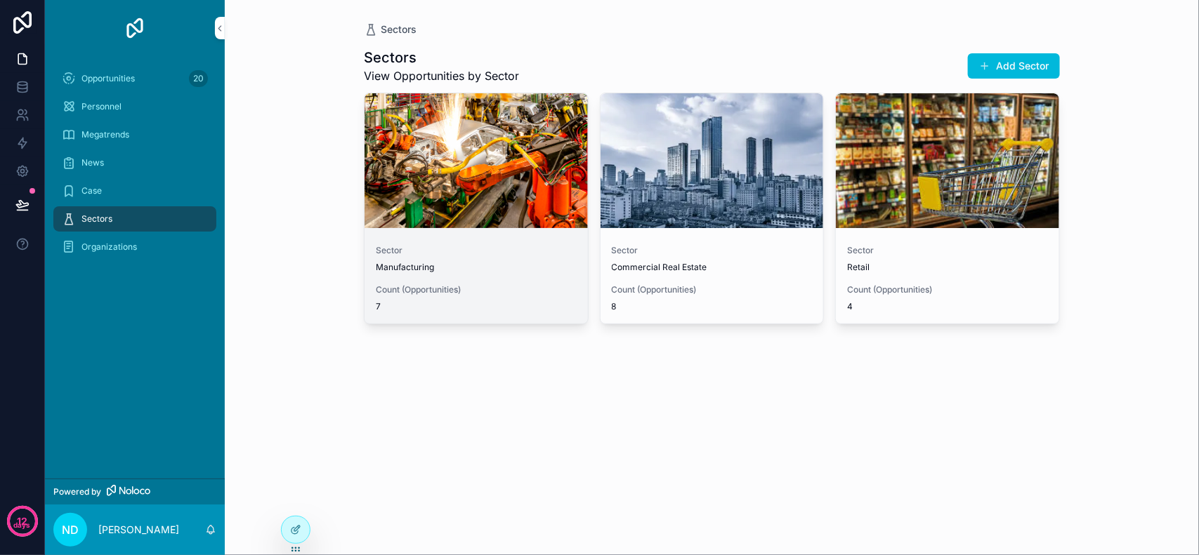
click at [503, 267] on span "Manufacturing" at bounding box center [476, 267] width 201 height 11
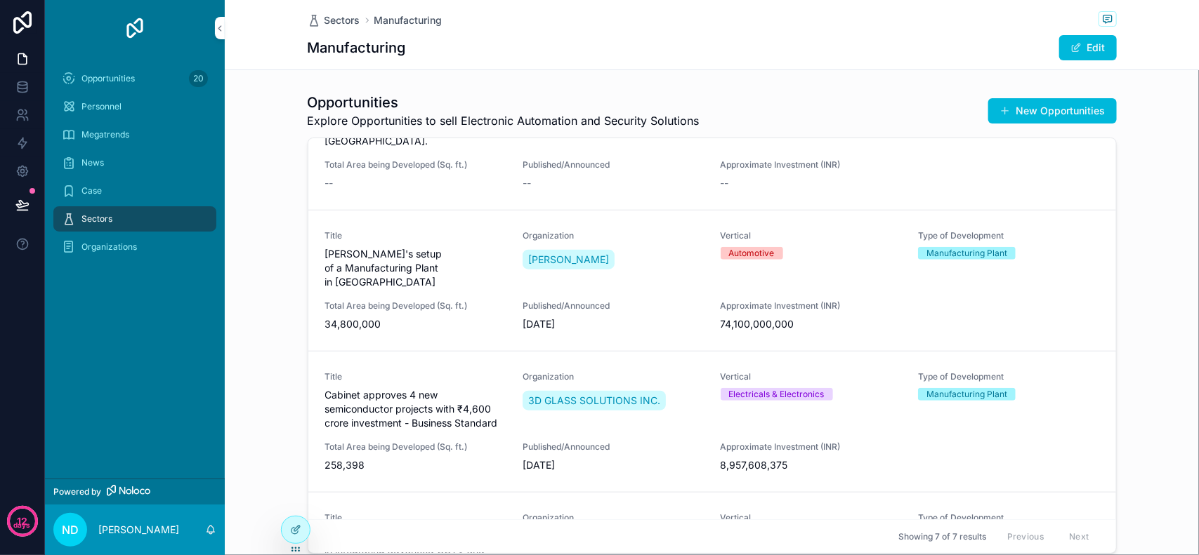
scroll to position [560, 0]
click at [267, 93] on div "Opportunities Explore Opportunities to sell Electronic Automation and Security …" at bounding box center [712, 326] width 974 height 478
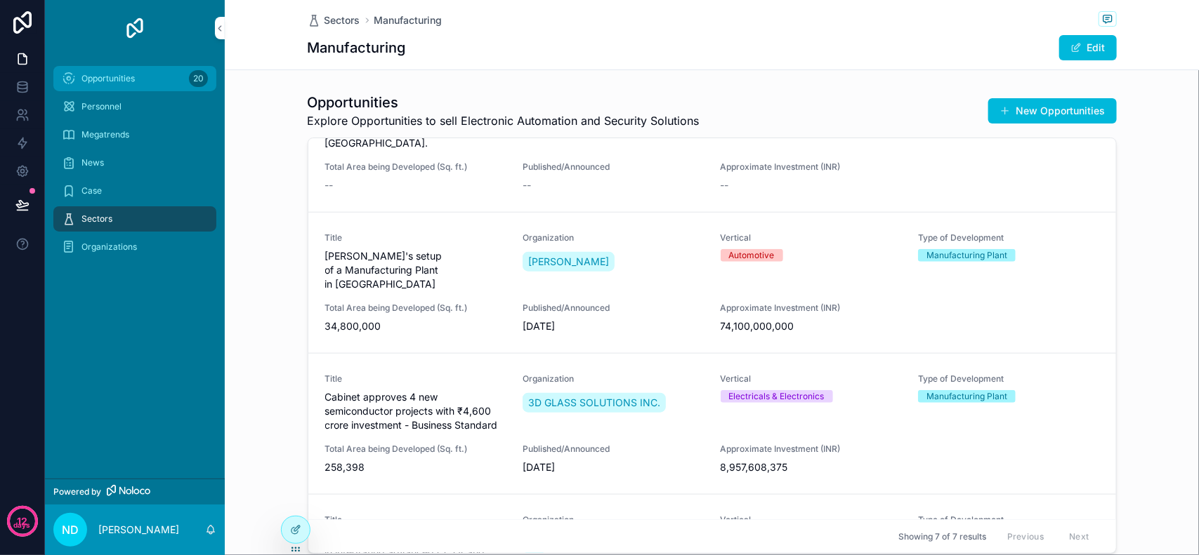
click at [180, 72] on div "Opportunities 20" at bounding box center [135, 78] width 146 height 22
